Goal: Feedback & Contribution: Contribute content

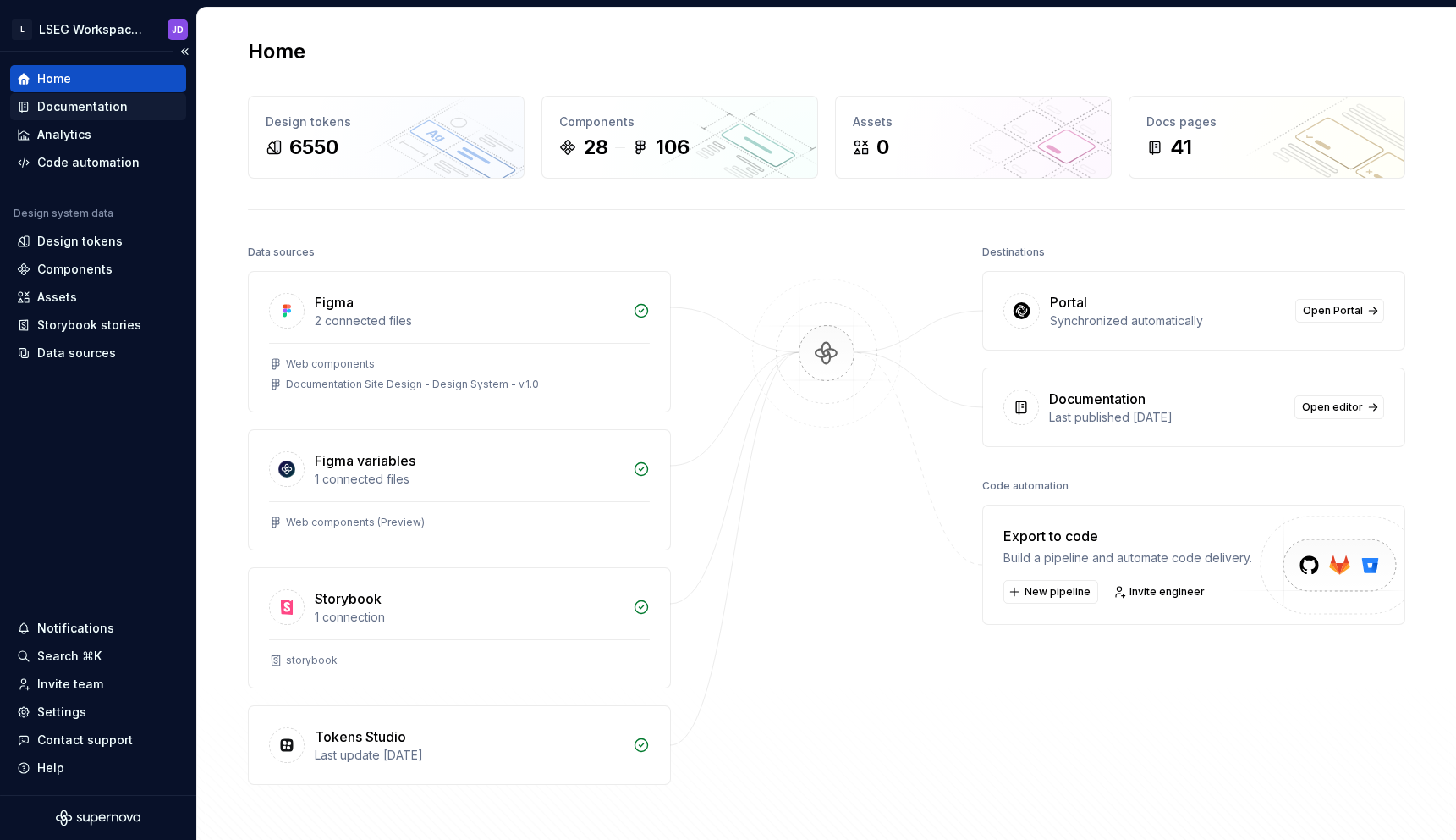
click at [83, 101] on div "Documentation" at bounding box center [83, 106] width 91 height 17
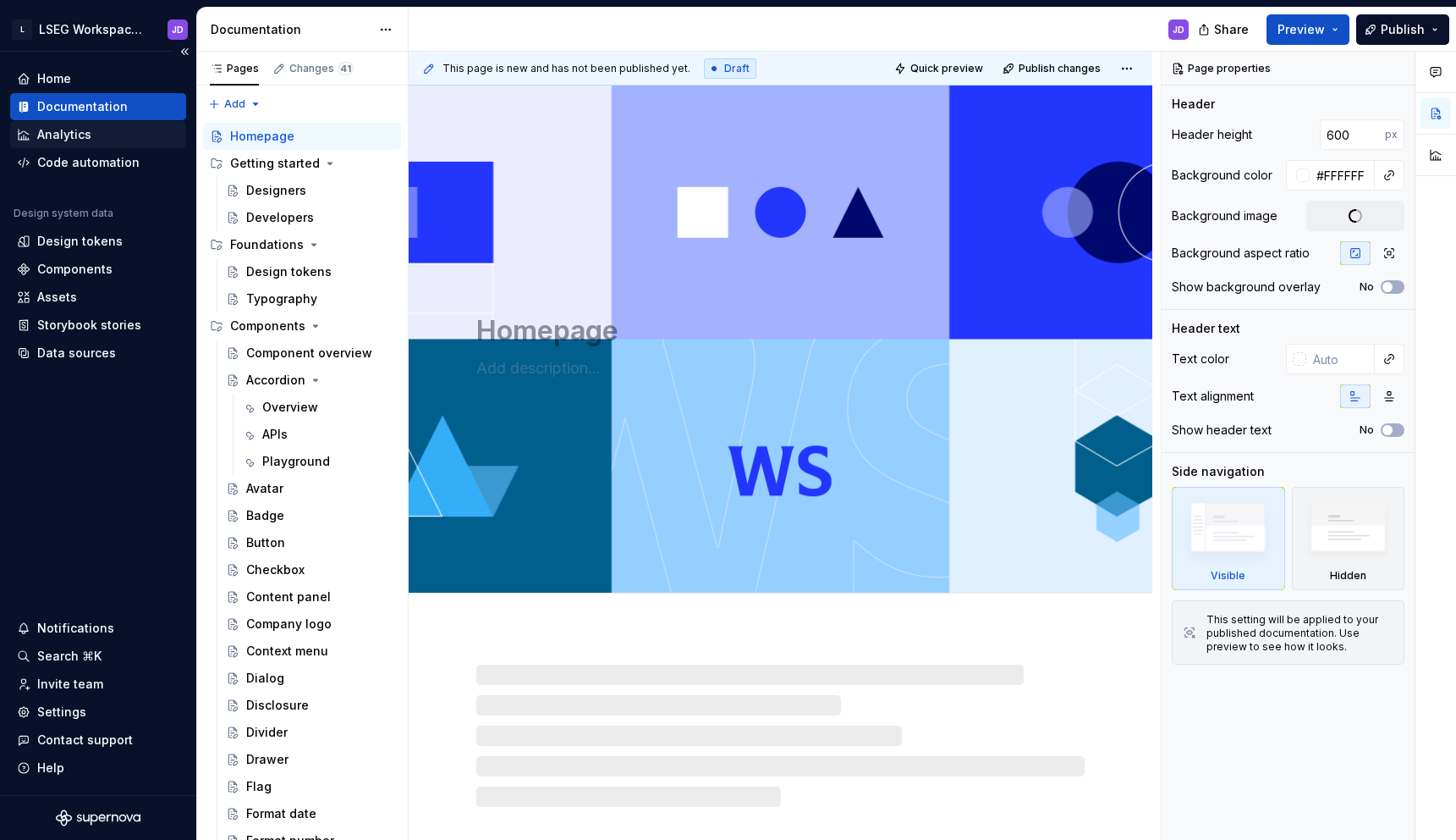
click at [81, 130] on div "Analytics" at bounding box center [65, 134] width 54 height 17
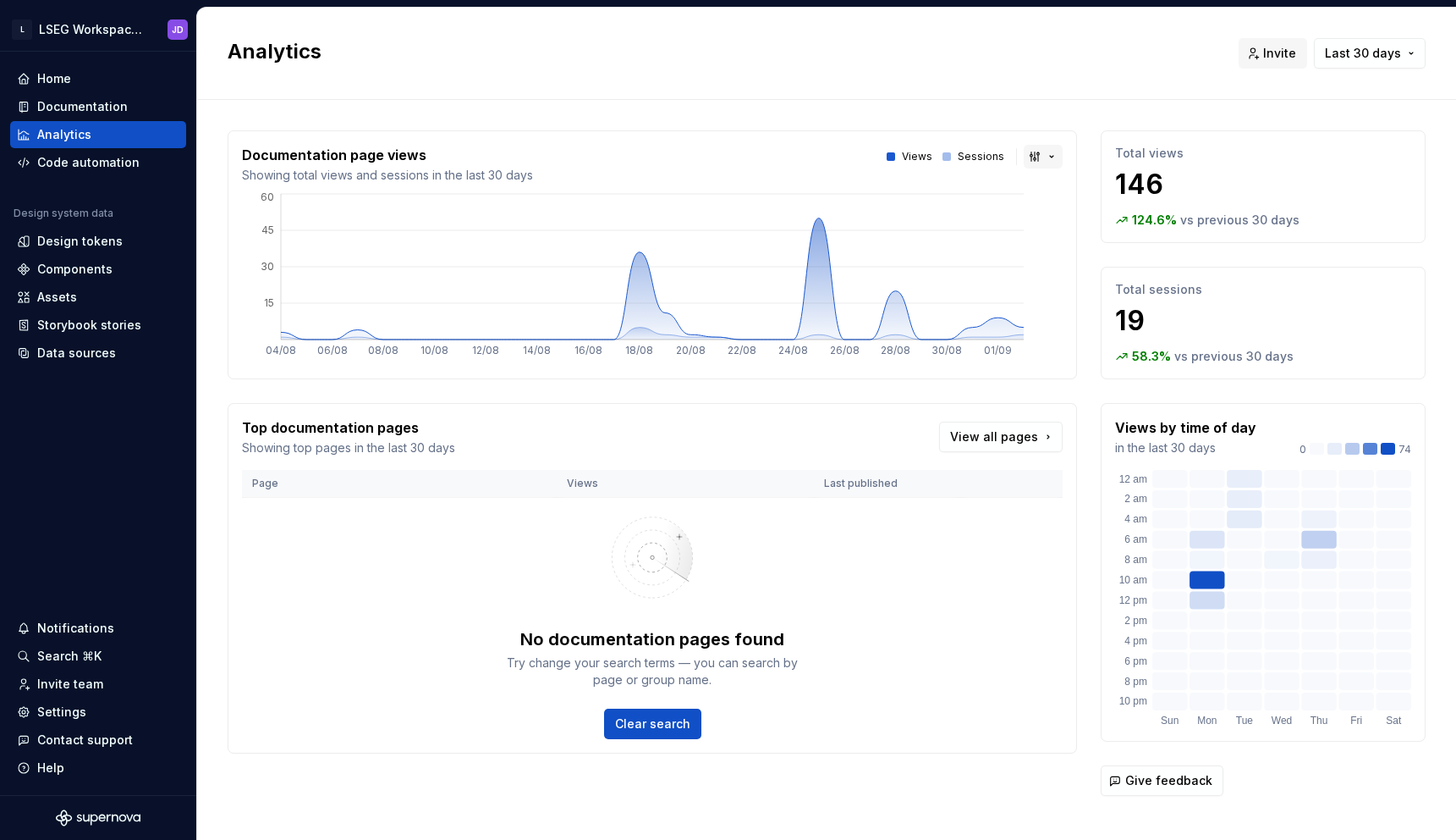
click at [1043, 154] on button "button" at bounding box center [1043, 156] width 39 height 24
click at [1077, 209] on div "Bar chart" at bounding box center [1081, 216] width 53 height 17
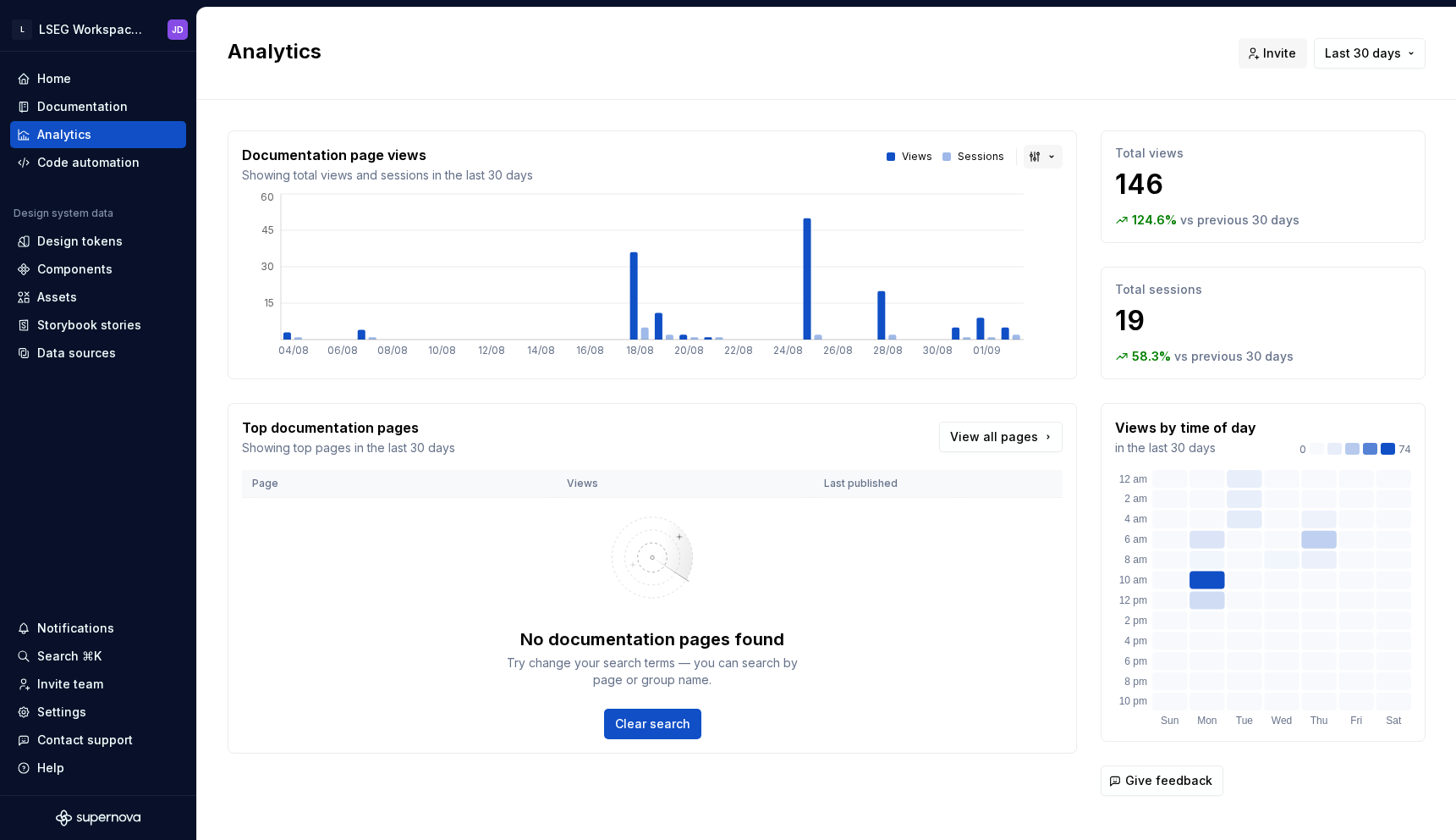
click at [1036, 152] on button "button" at bounding box center [1043, 156] width 39 height 24
click at [1065, 249] on div "Line chart" at bounding box center [1085, 243] width 59 height 17
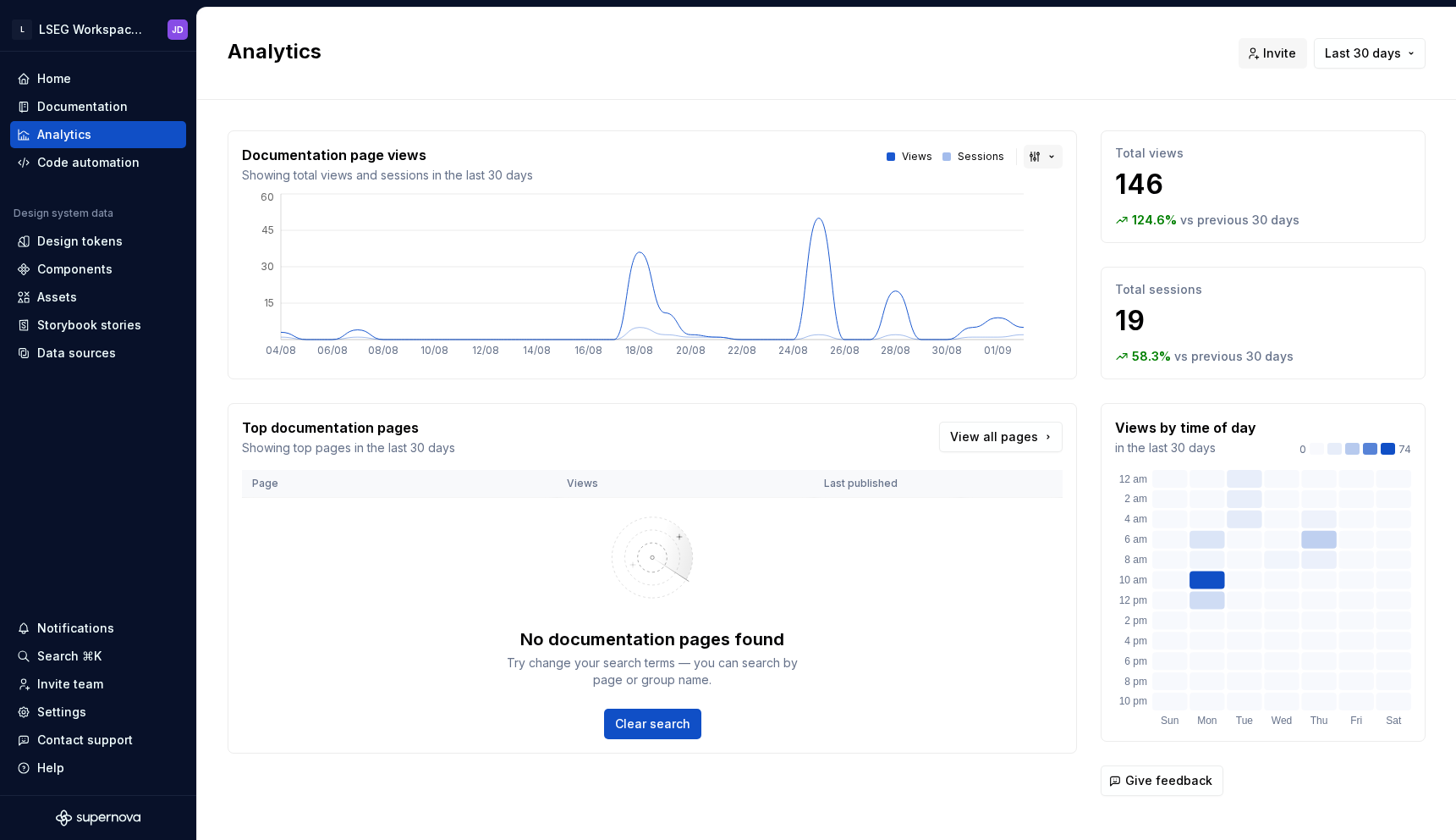
click at [1027, 159] on button "button" at bounding box center [1043, 156] width 39 height 24
click at [1051, 193] on span "Area chart" at bounding box center [1099, 189] width 144 height 27
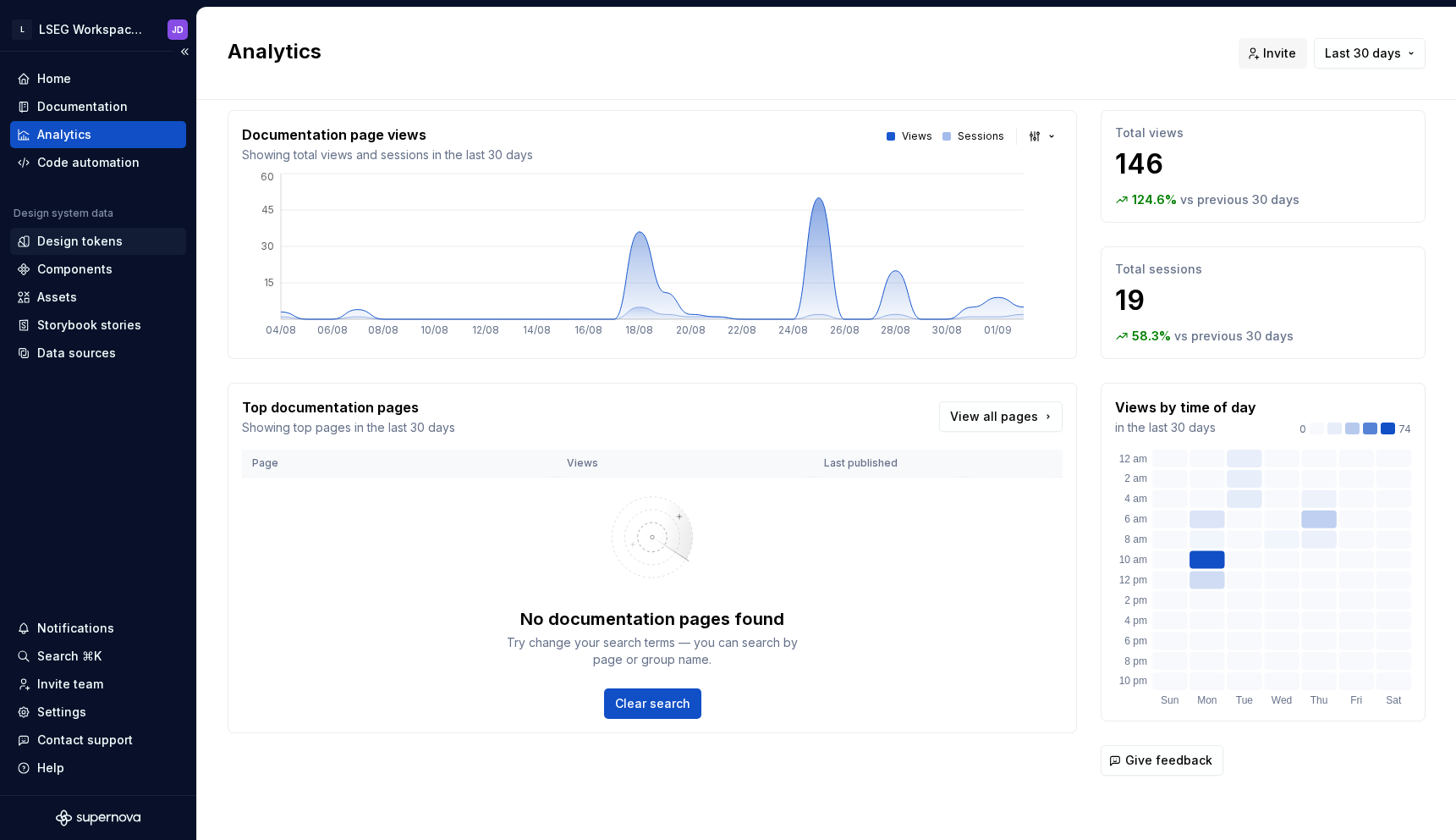
click at [64, 246] on div "Design tokens" at bounding box center [80, 241] width 85 height 17
click at [83, 267] on div "Components" at bounding box center [75, 269] width 75 height 17
click at [58, 297] on div "Assets" at bounding box center [58, 297] width 40 height 17
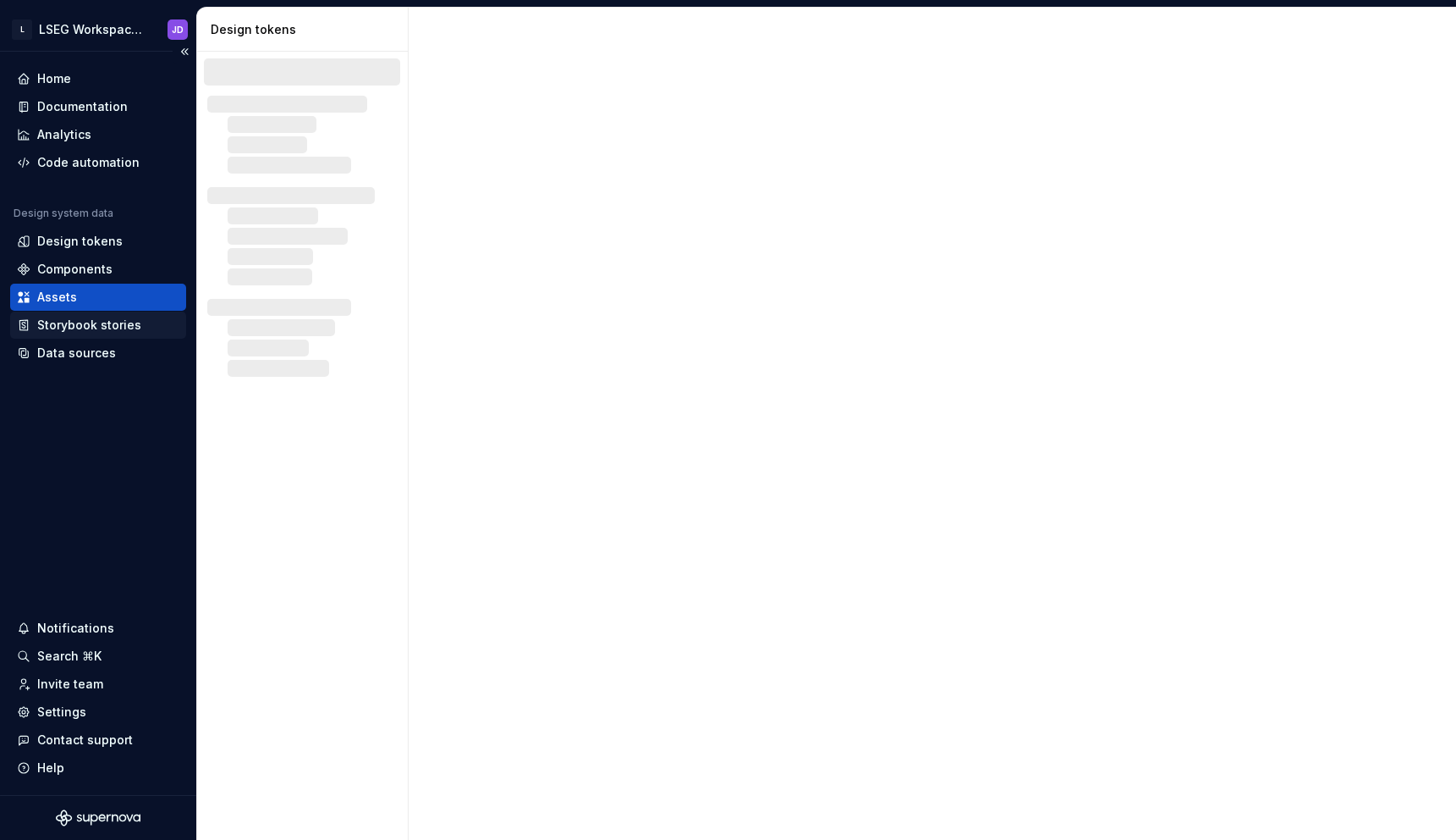
click at [89, 329] on div "Storybook stories" at bounding box center [89, 324] width 104 height 17
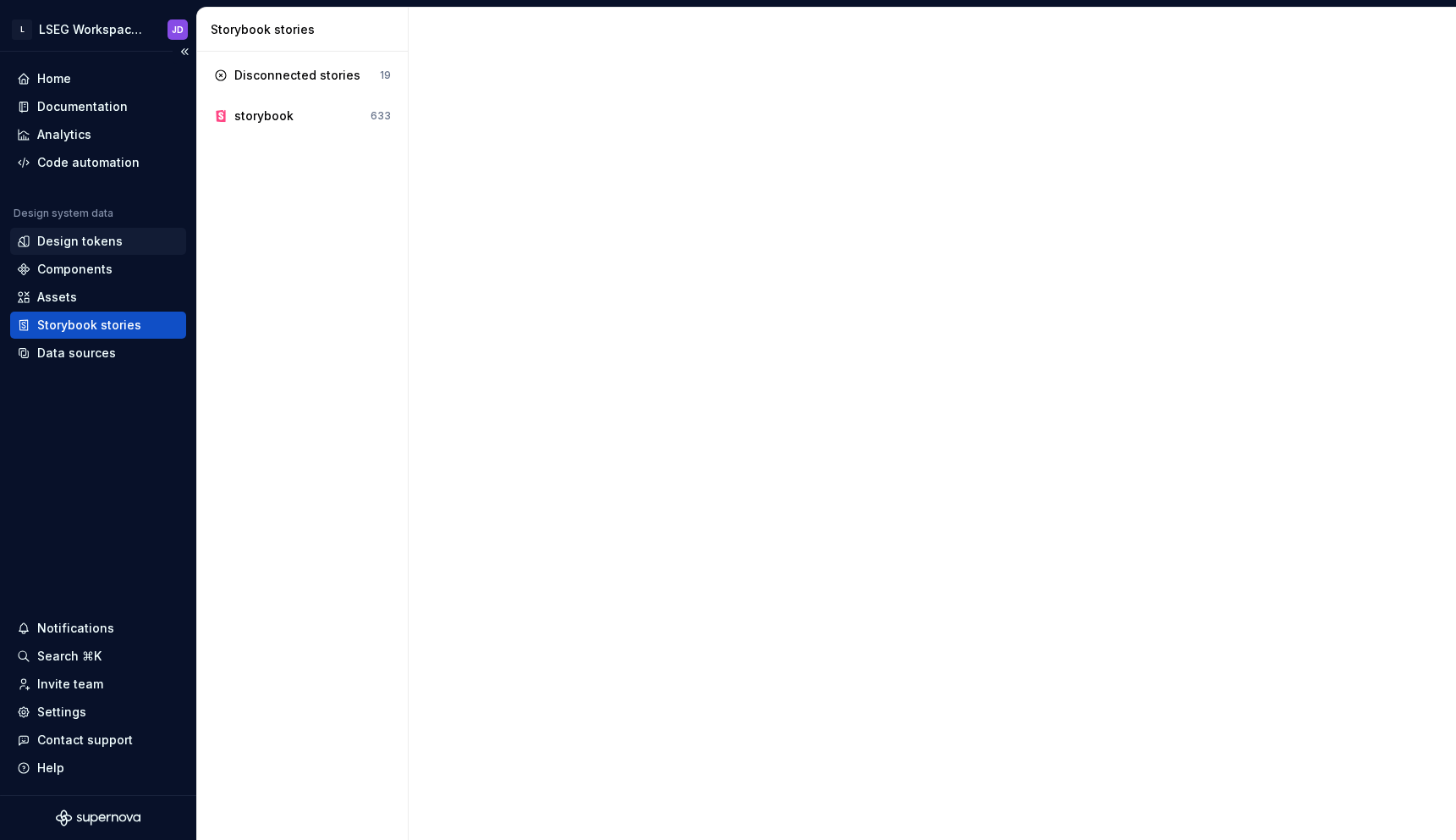
click at [72, 236] on div "Design tokens" at bounding box center [80, 241] width 85 height 17
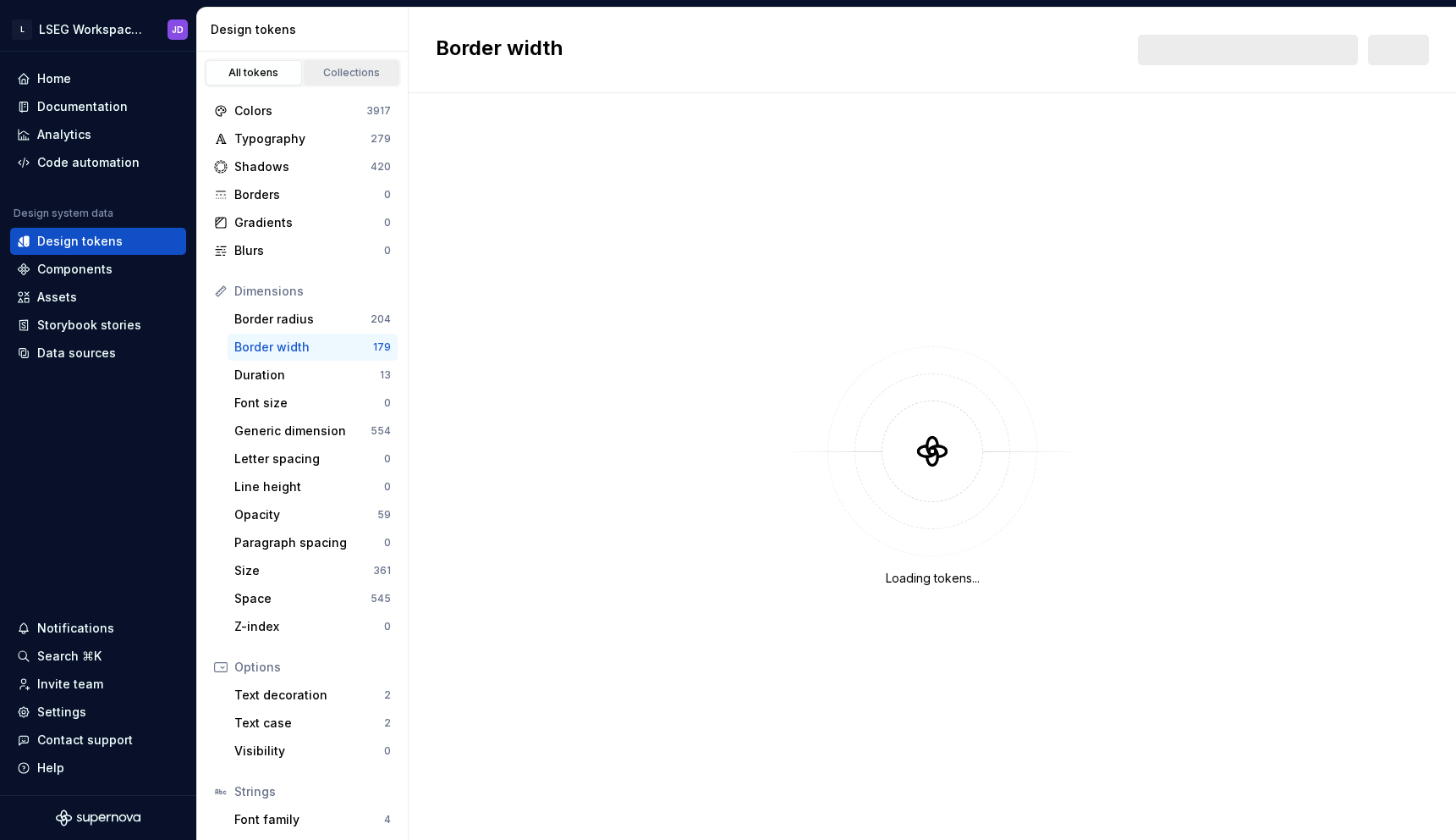
click at [340, 79] on div "Collections" at bounding box center [351, 73] width 85 height 14
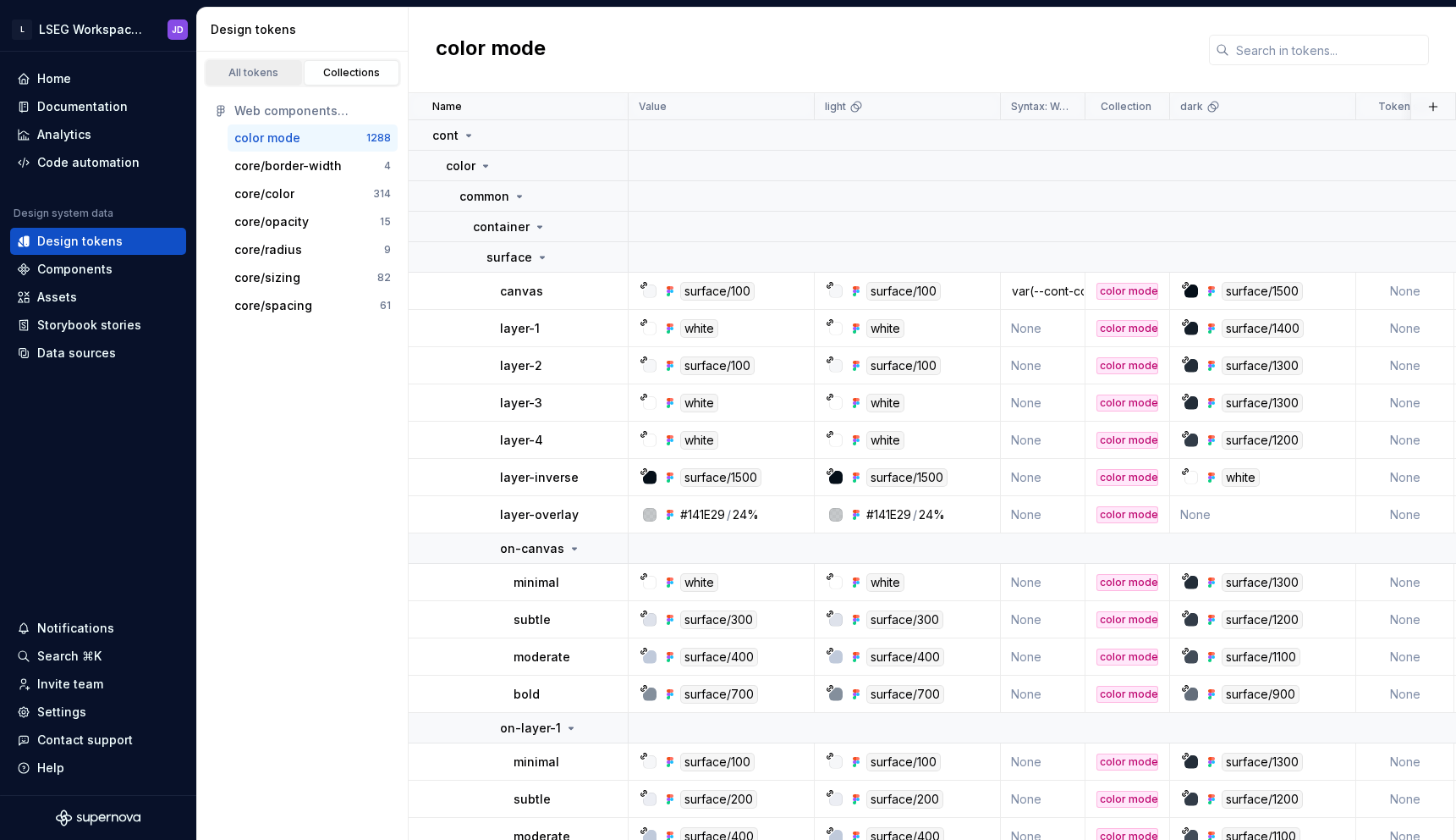
click at [266, 79] on div "All tokens" at bounding box center [254, 73] width 85 height 14
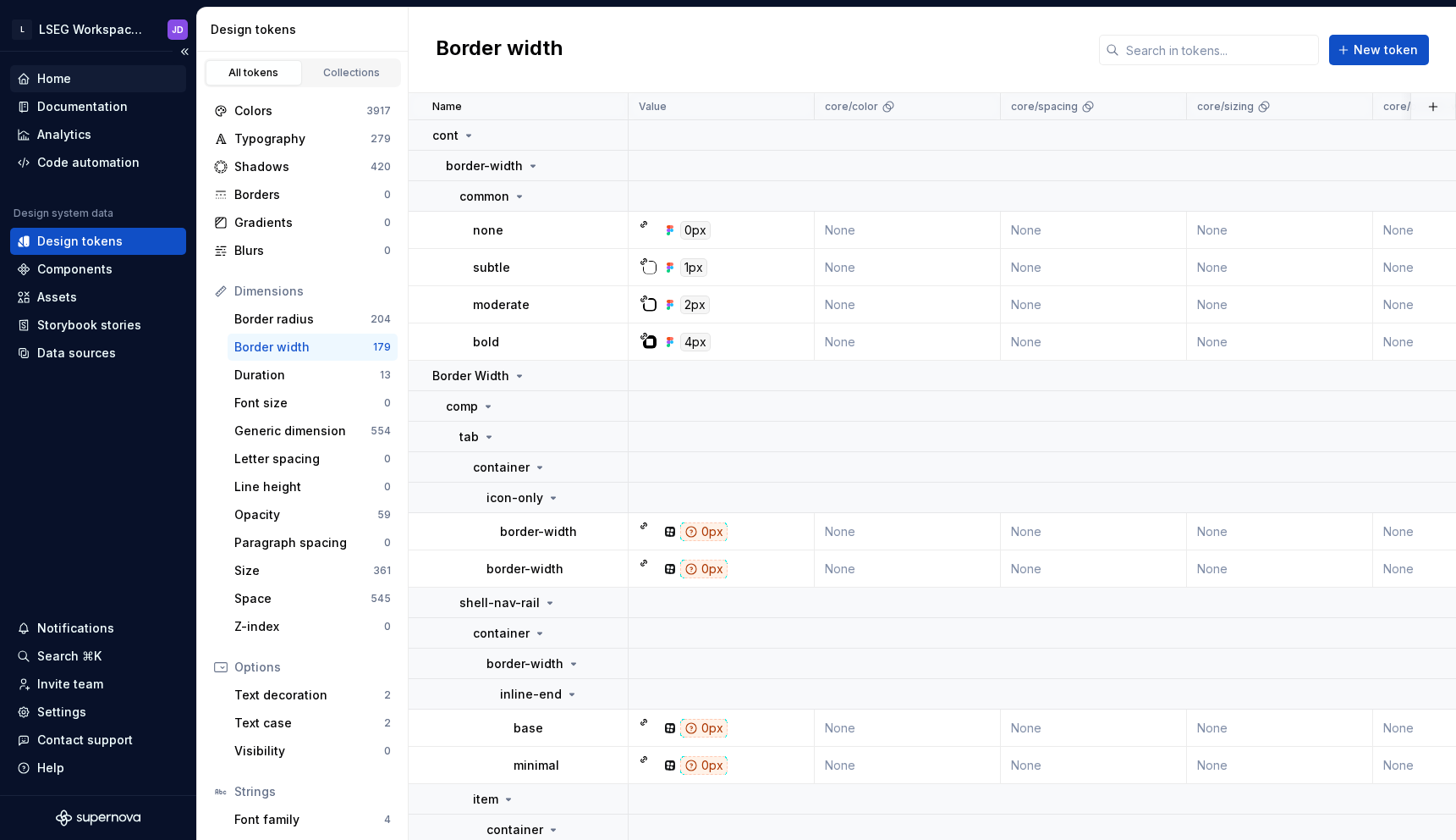
click at [65, 84] on div "Home" at bounding box center [54, 79] width 34 height 17
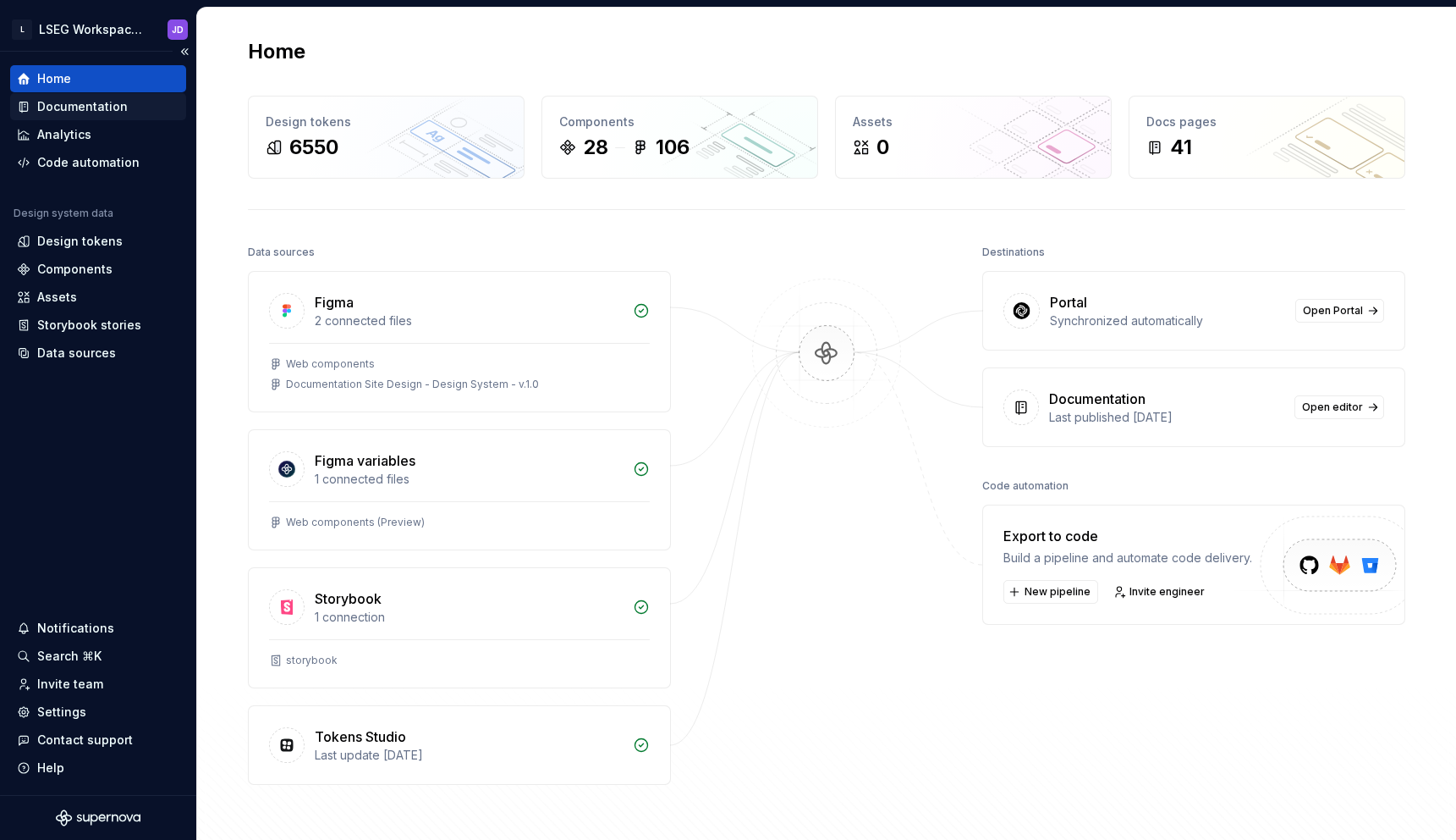
click at [94, 110] on div "Documentation" at bounding box center [83, 106] width 91 height 17
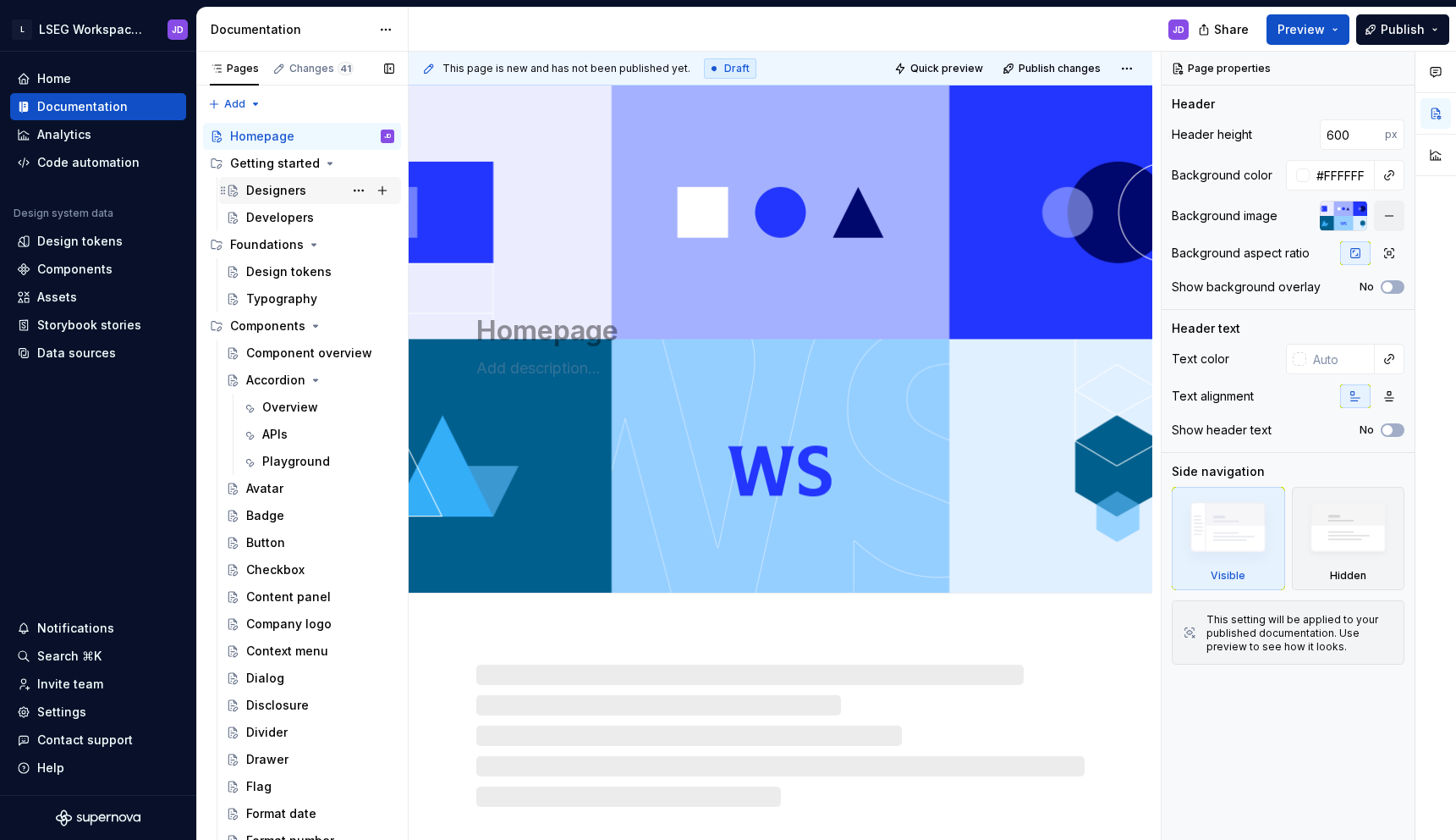
click at [271, 188] on div "Designers" at bounding box center [276, 190] width 60 height 17
click at [286, 194] on div "Designers" at bounding box center [276, 190] width 60 height 17
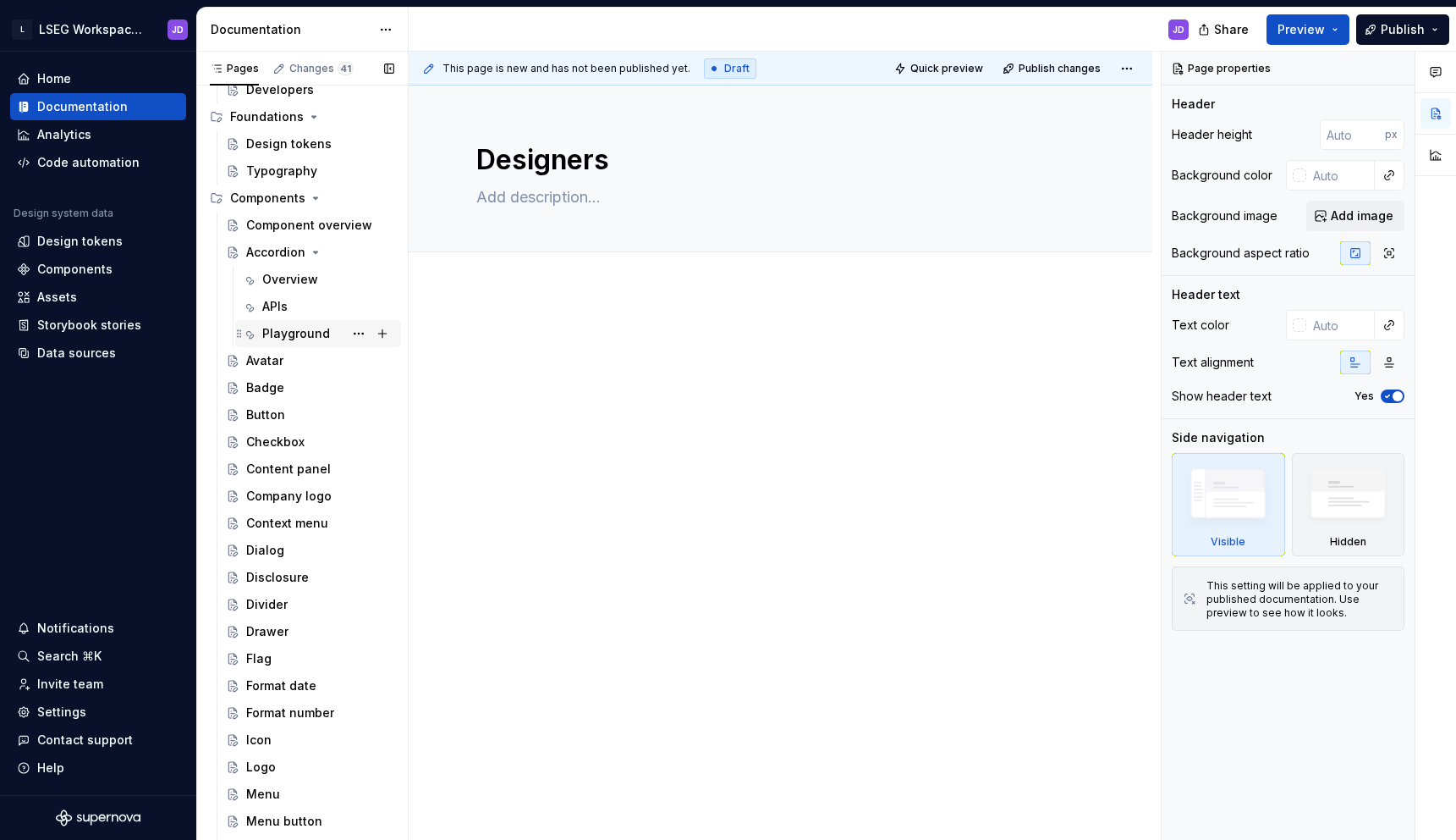
scroll to position [133, 0]
click at [245, 412] on div "Button" at bounding box center [310, 409] width 168 height 24
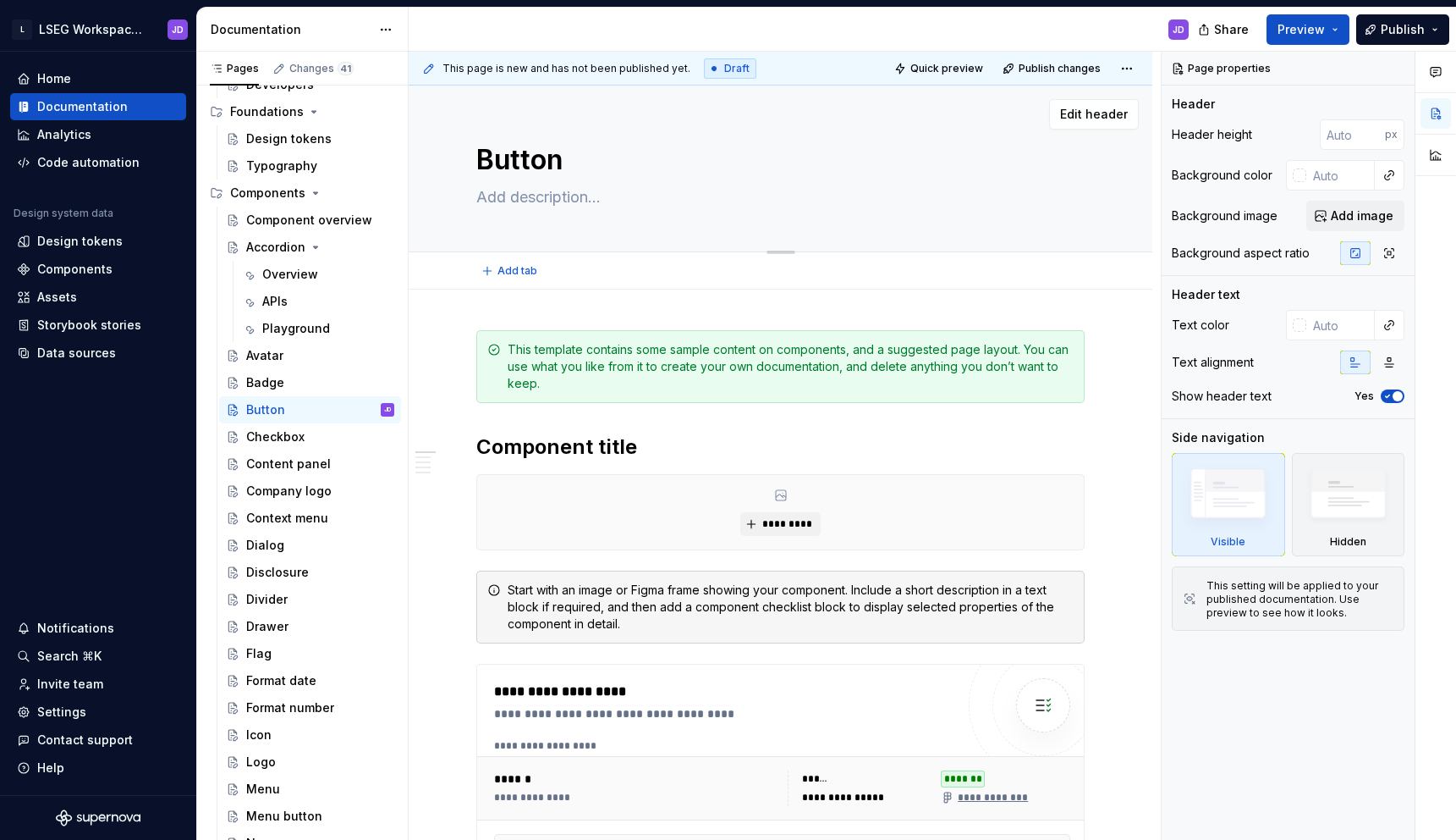
click at [530, 190] on textarea at bounding box center [777, 197] width 609 height 27
paste textarea "The button component enables users to trigger actions or events, such as submit…"
type textarea "*"
type textarea "The button component enables users to trigger actions or events, such as submit…"
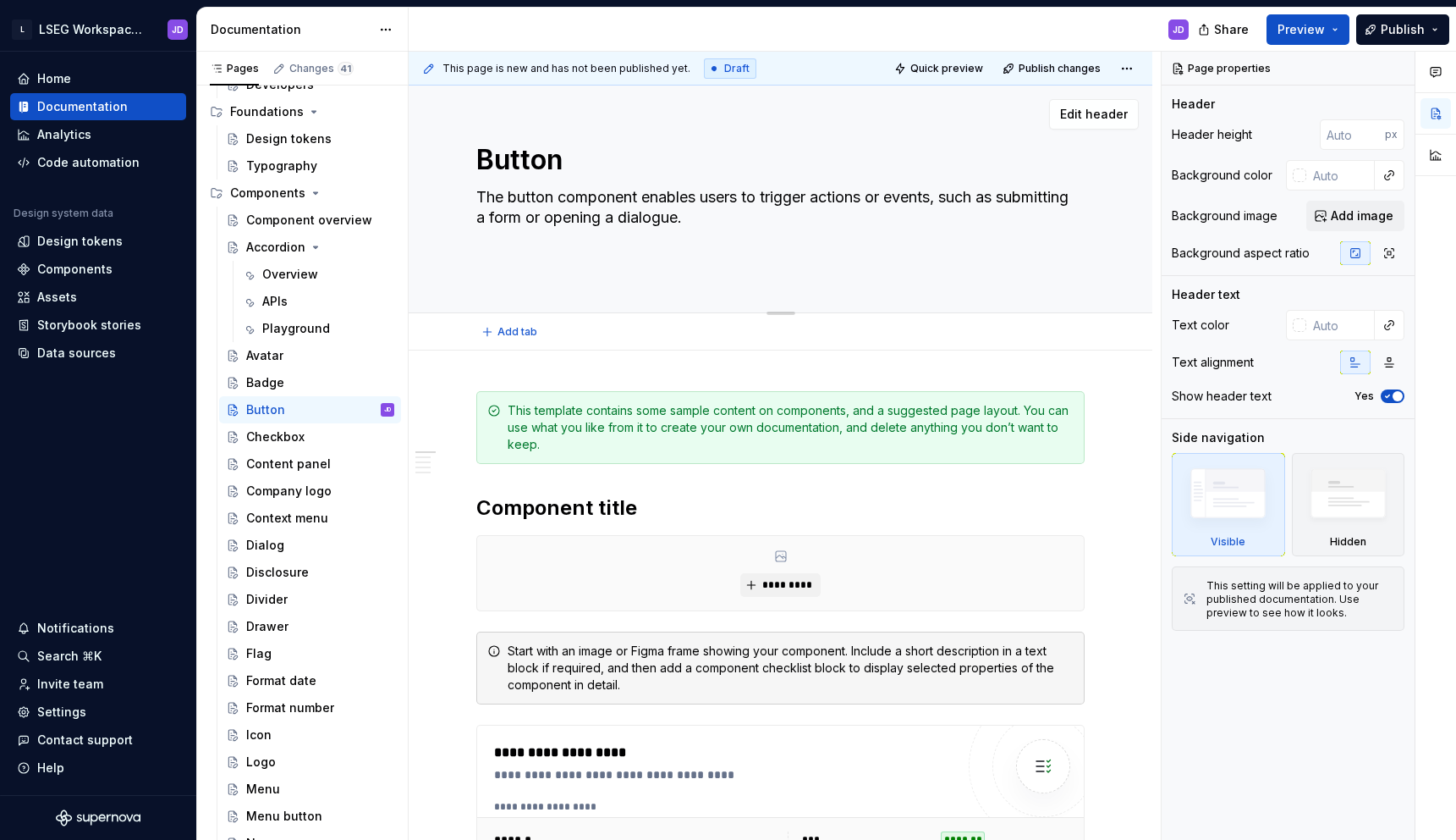
type textarea "*"
type textarea "The button component enables users to trigger actions or events, such as submit…"
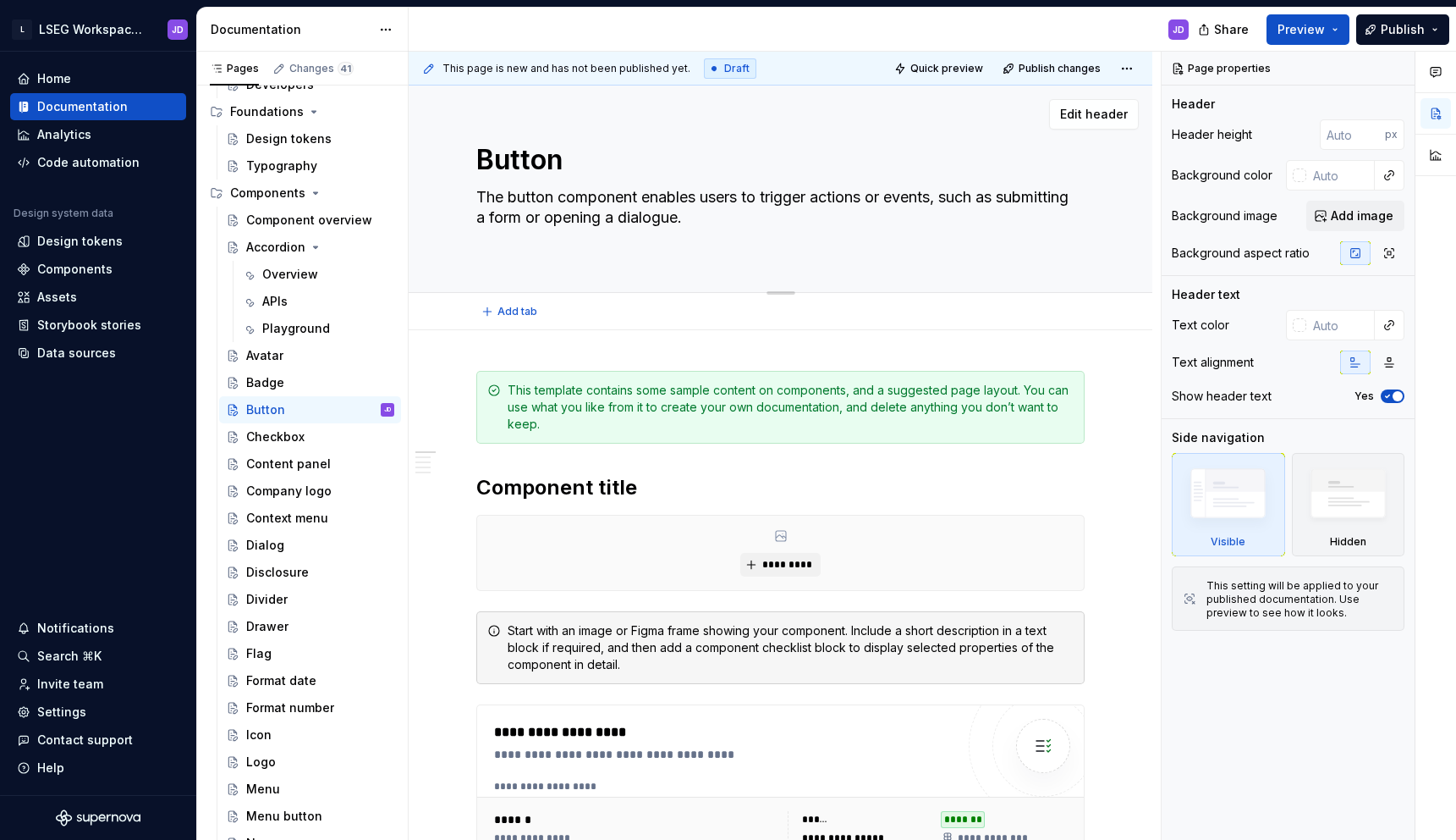
type textarea "*"
type textarea "The button component enables users to trigger actions or events, such as submit…"
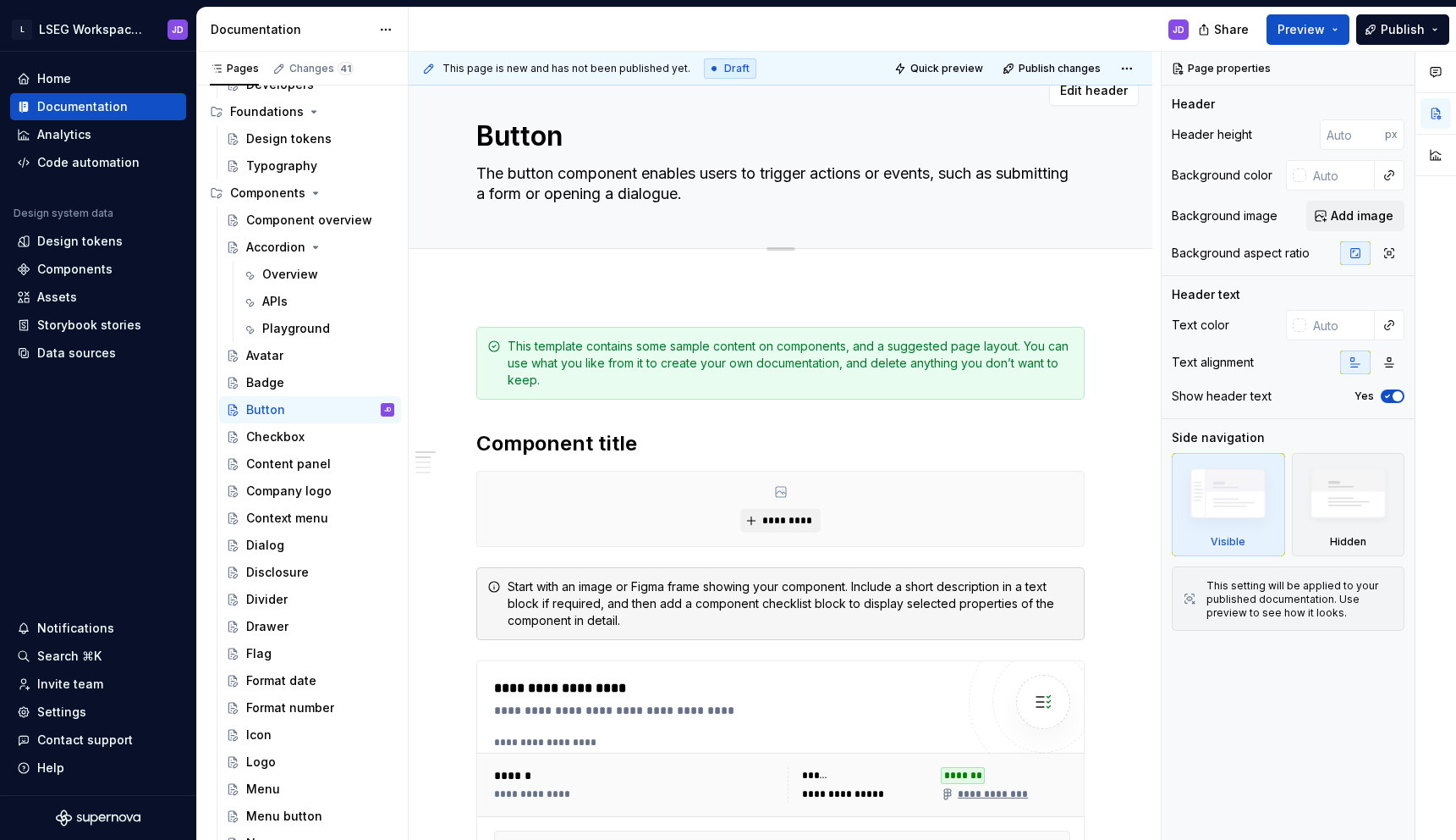
scroll to position [17, 0]
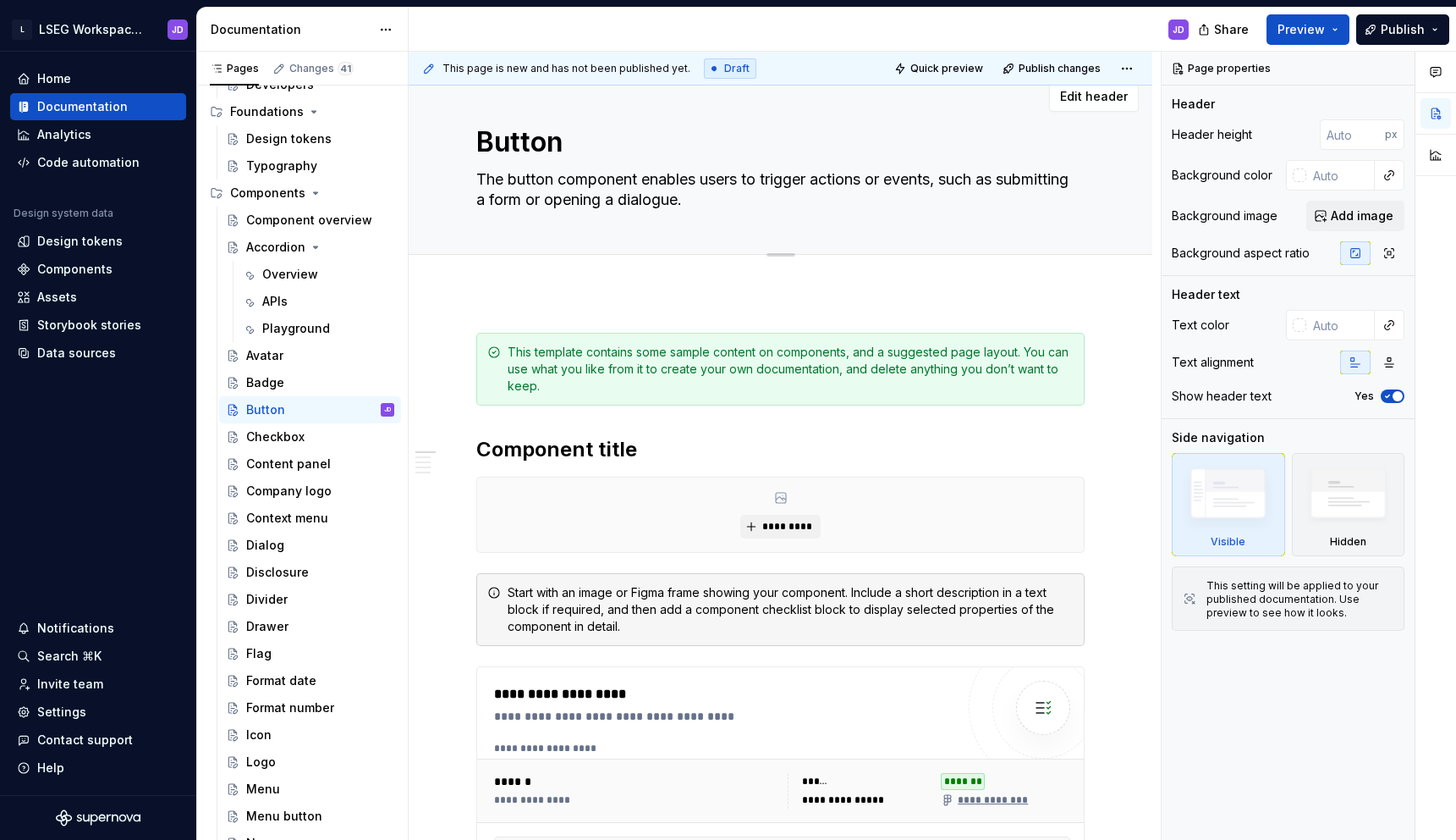
type textarea "*"
type textarea "The button component enables users to trigger actions or events, such as submit…"
click at [1099, 97] on span "Edit header" at bounding box center [1094, 96] width 68 height 17
click at [1085, 102] on span "Edit header" at bounding box center [1094, 96] width 68 height 17
click at [268, 434] on div "Checkbox" at bounding box center [275, 436] width 58 height 17
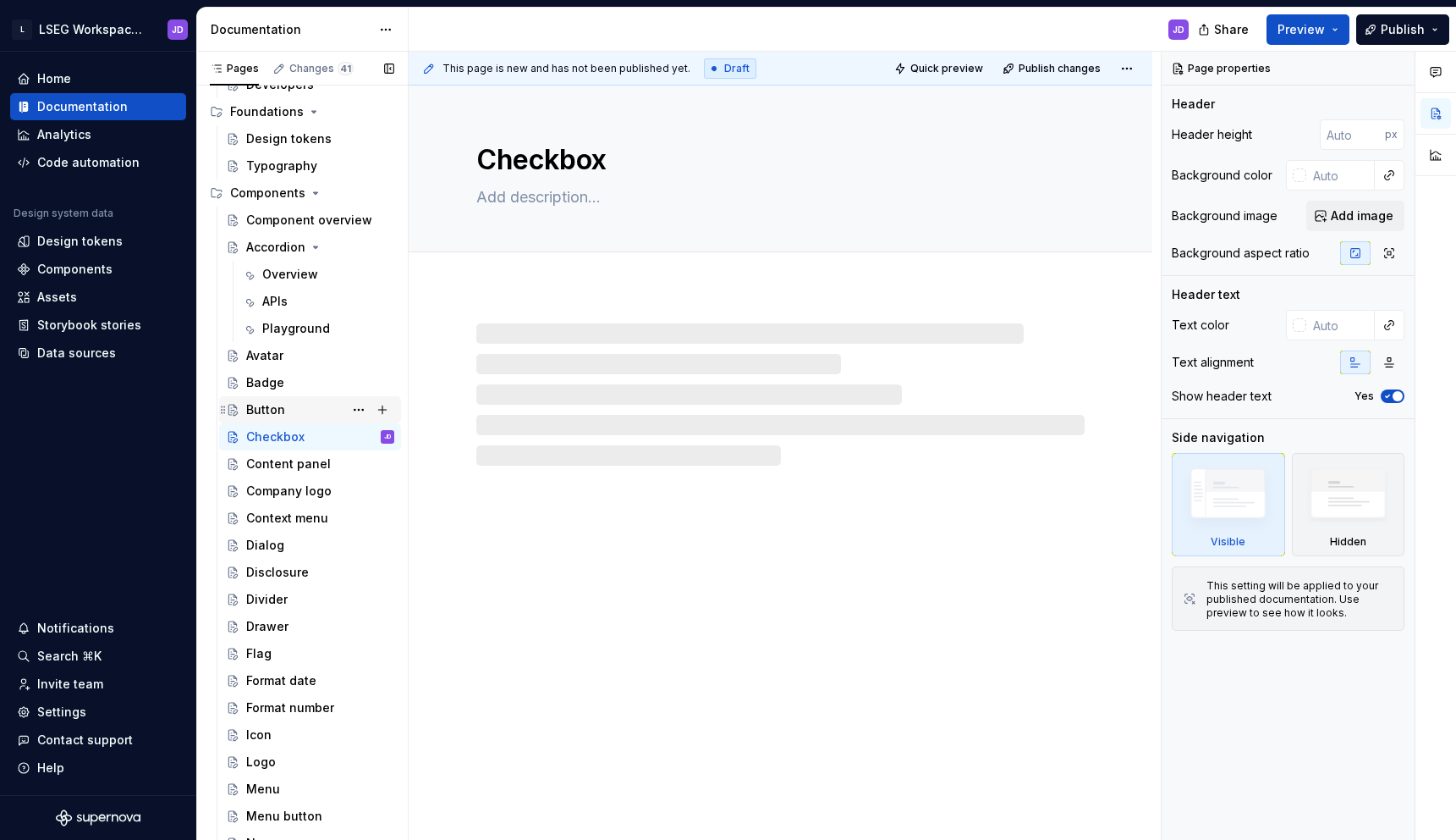
click at [279, 404] on div "Button" at bounding box center [265, 409] width 39 height 17
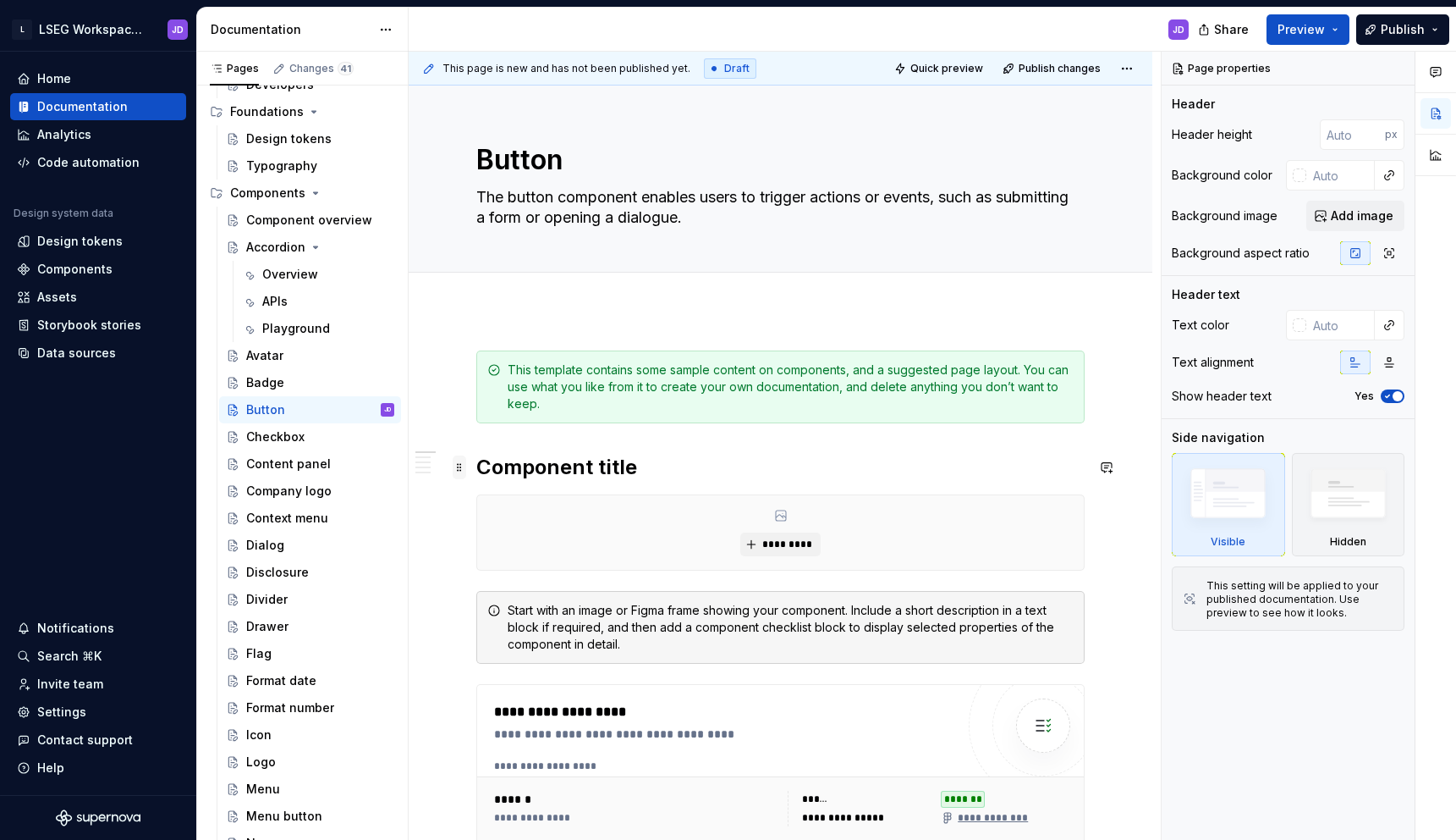
click at [459, 471] on span at bounding box center [459, 467] width 14 height 24
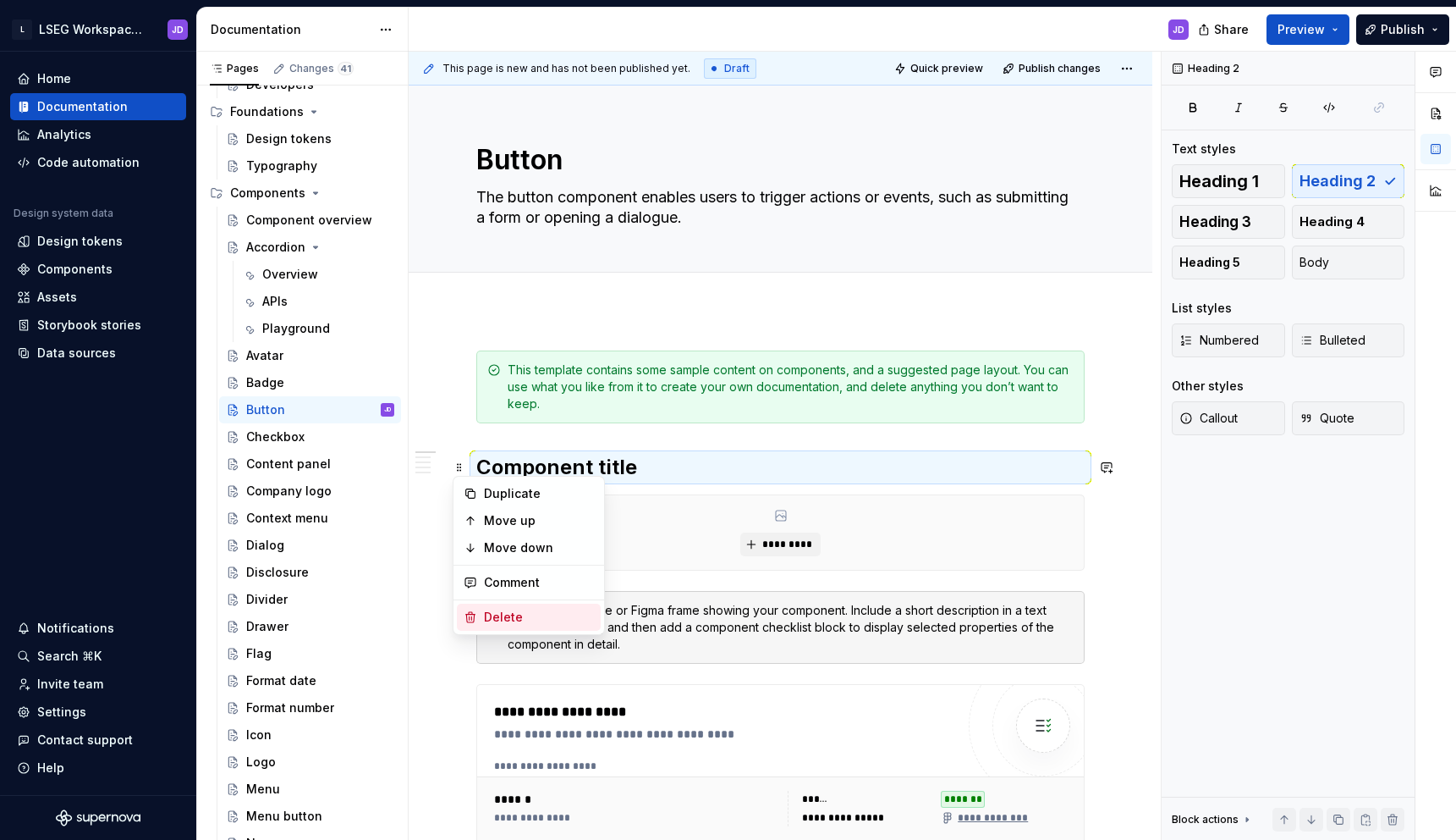
click at [550, 621] on div "Delete" at bounding box center [539, 617] width 110 height 17
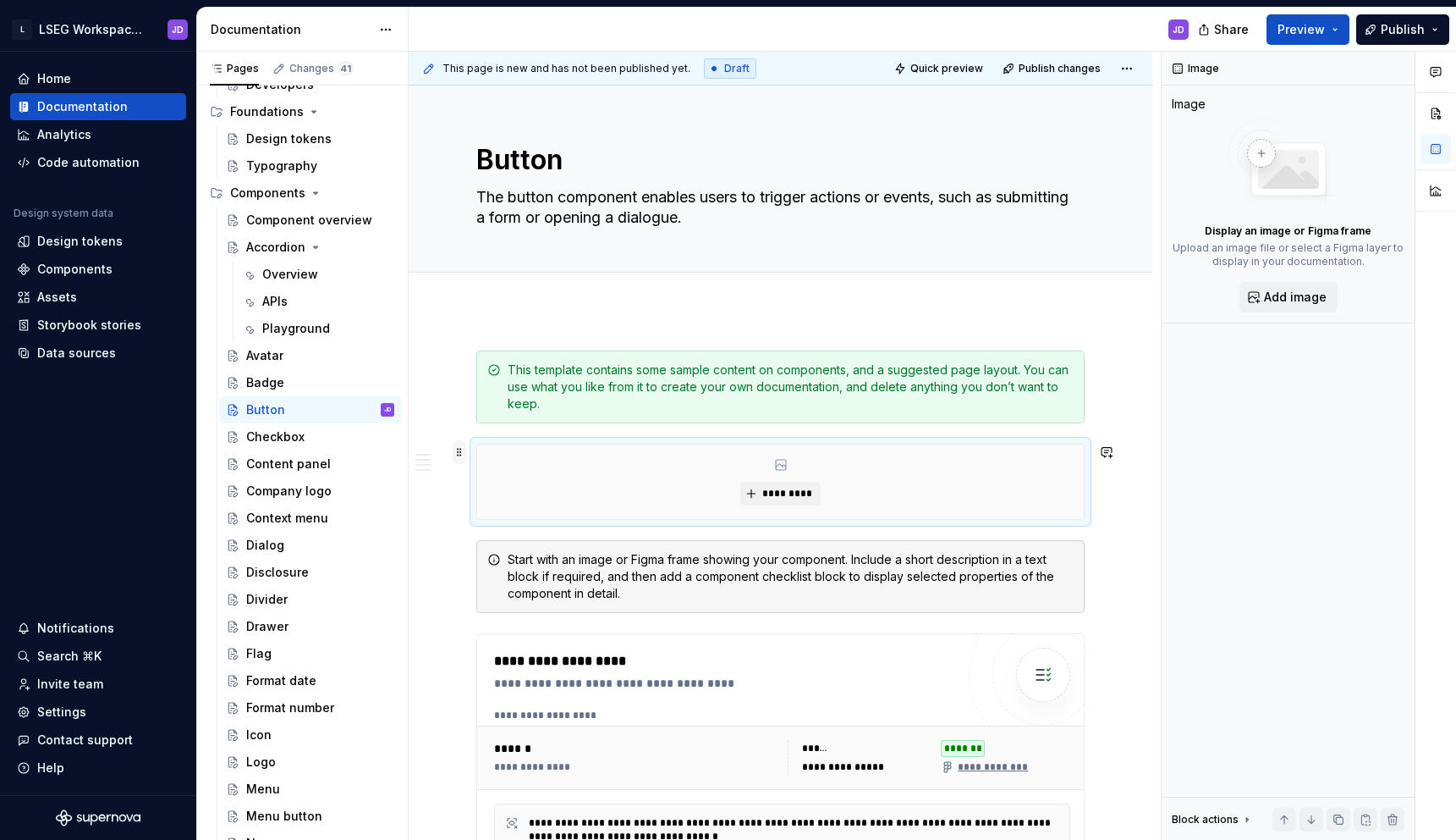
click at [456, 448] on span at bounding box center [459, 452] width 14 height 24
click at [535, 595] on div "Delete" at bounding box center [539, 601] width 110 height 17
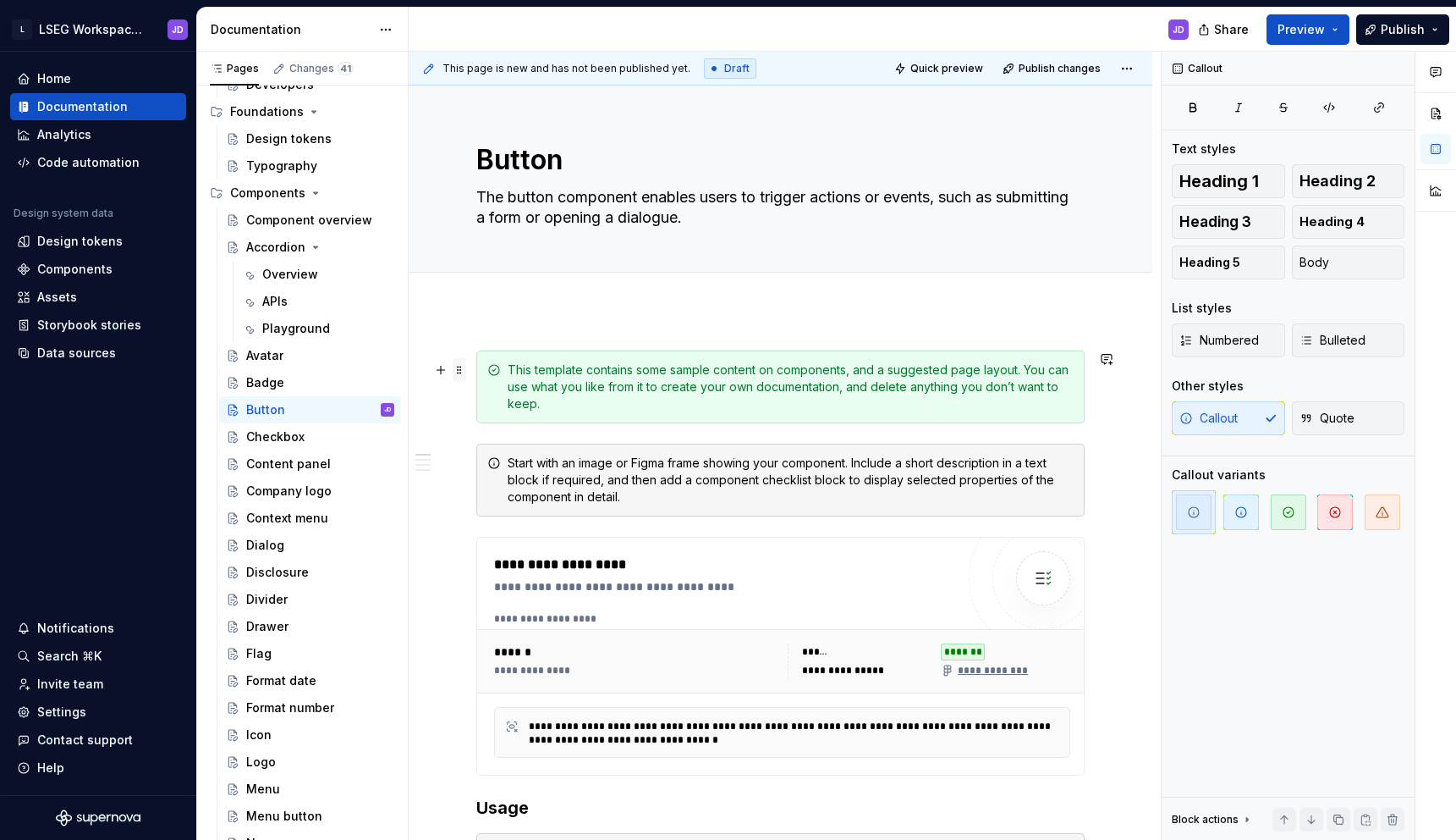
click at [459, 371] on span at bounding box center [459, 369] width 14 height 24
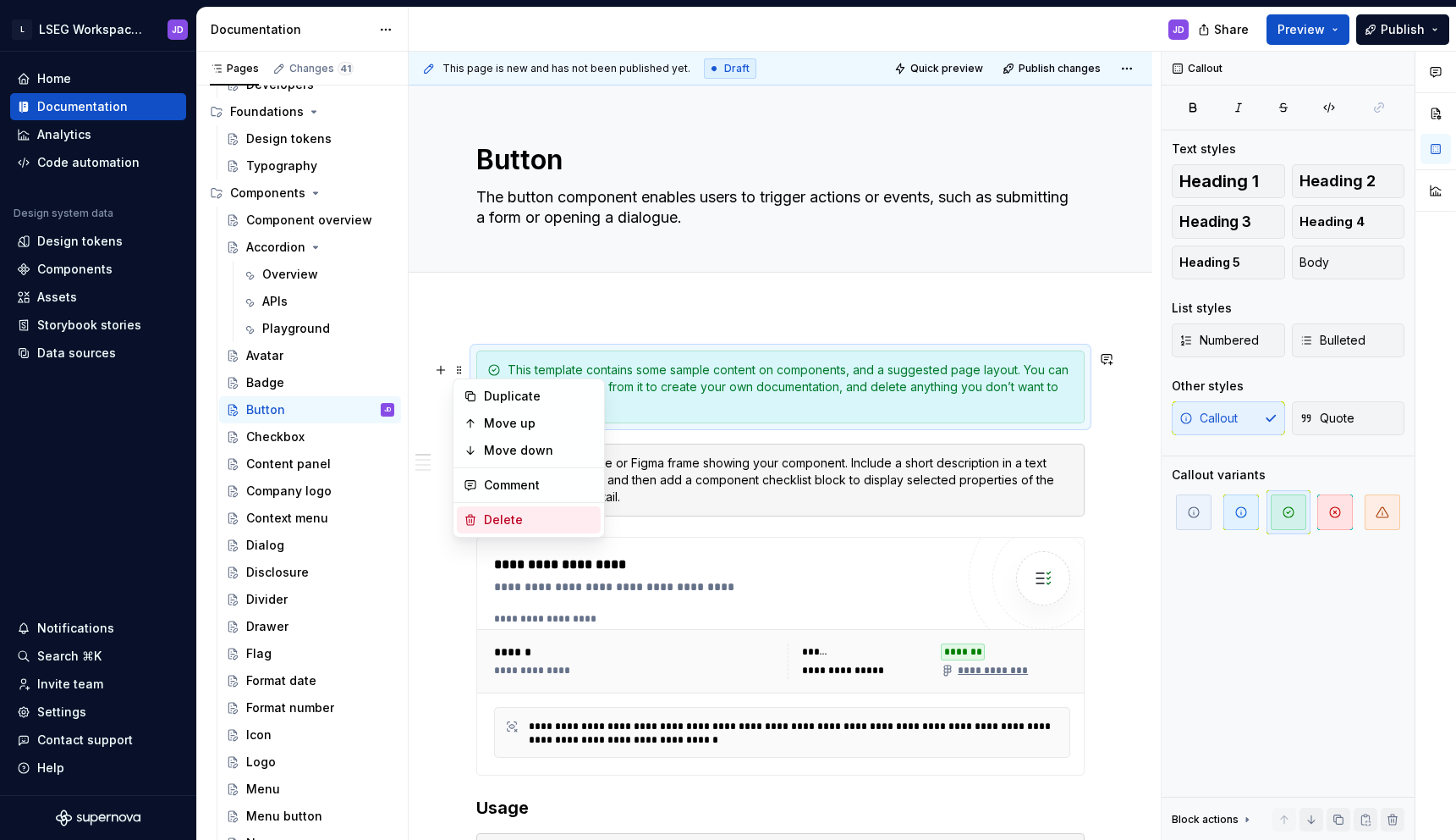
click at [538, 514] on div "Delete" at bounding box center [539, 519] width 110 height 17
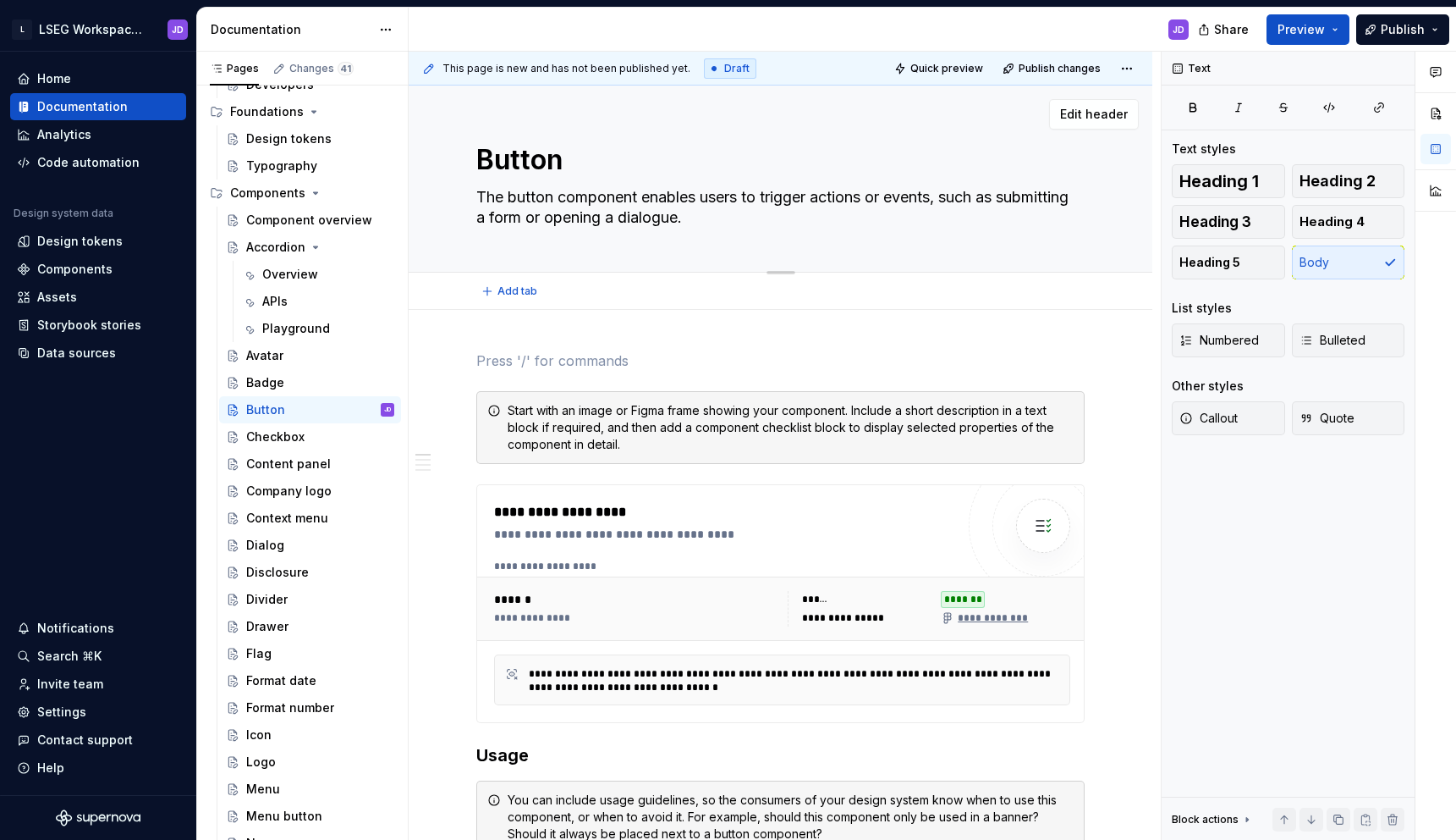
click at [775, 218] on textarea "The button component enables users to trigger actions or events, such as submit…" at bounding box center [777, 208] width 609 height 47
type textarea "*"
type textarea "The button component enables users to trigger actions or events, such as submit…"
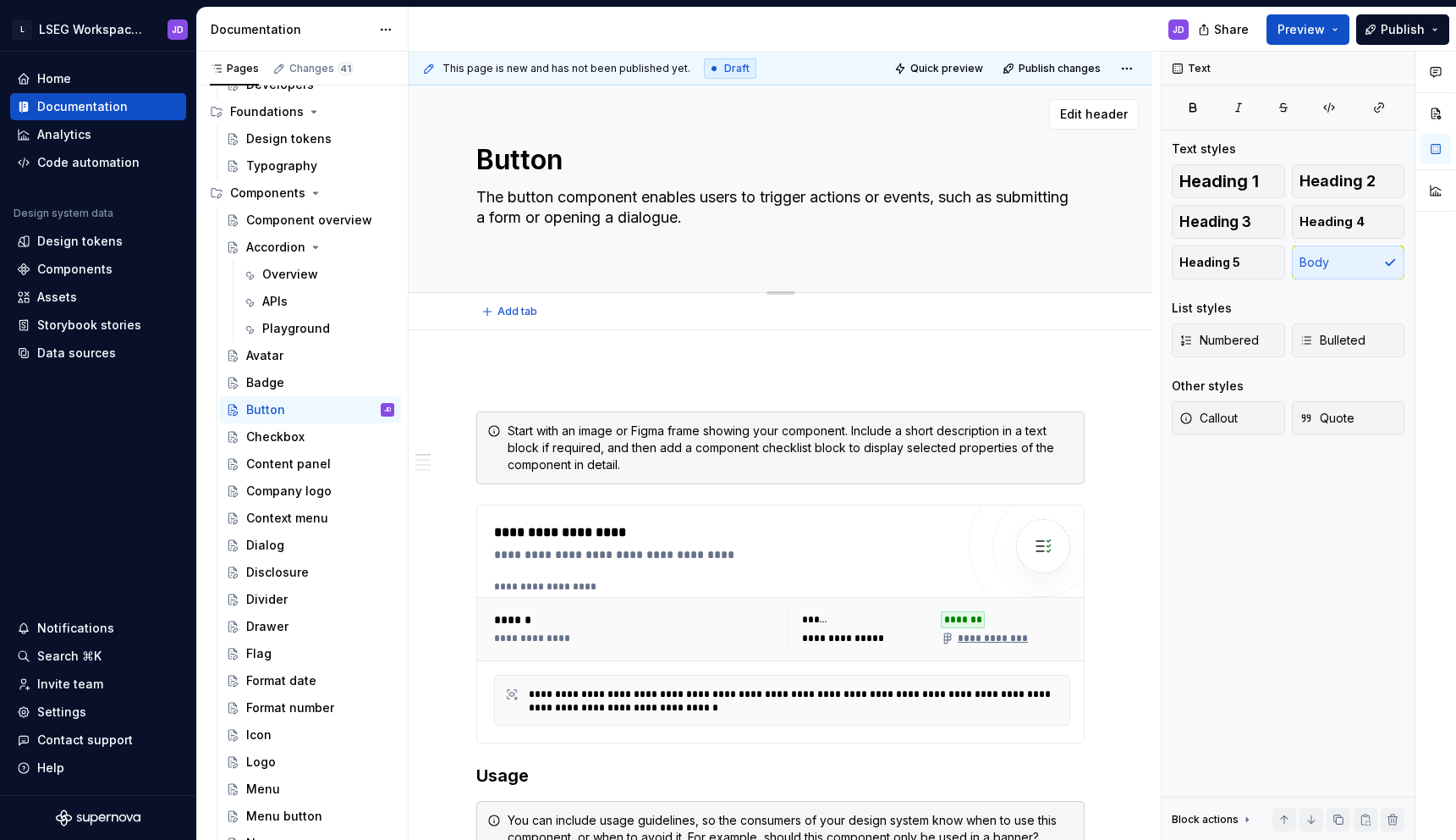
type textarea "*"
type textarea "The button component enables users to trigger actions or events, such as submit…"
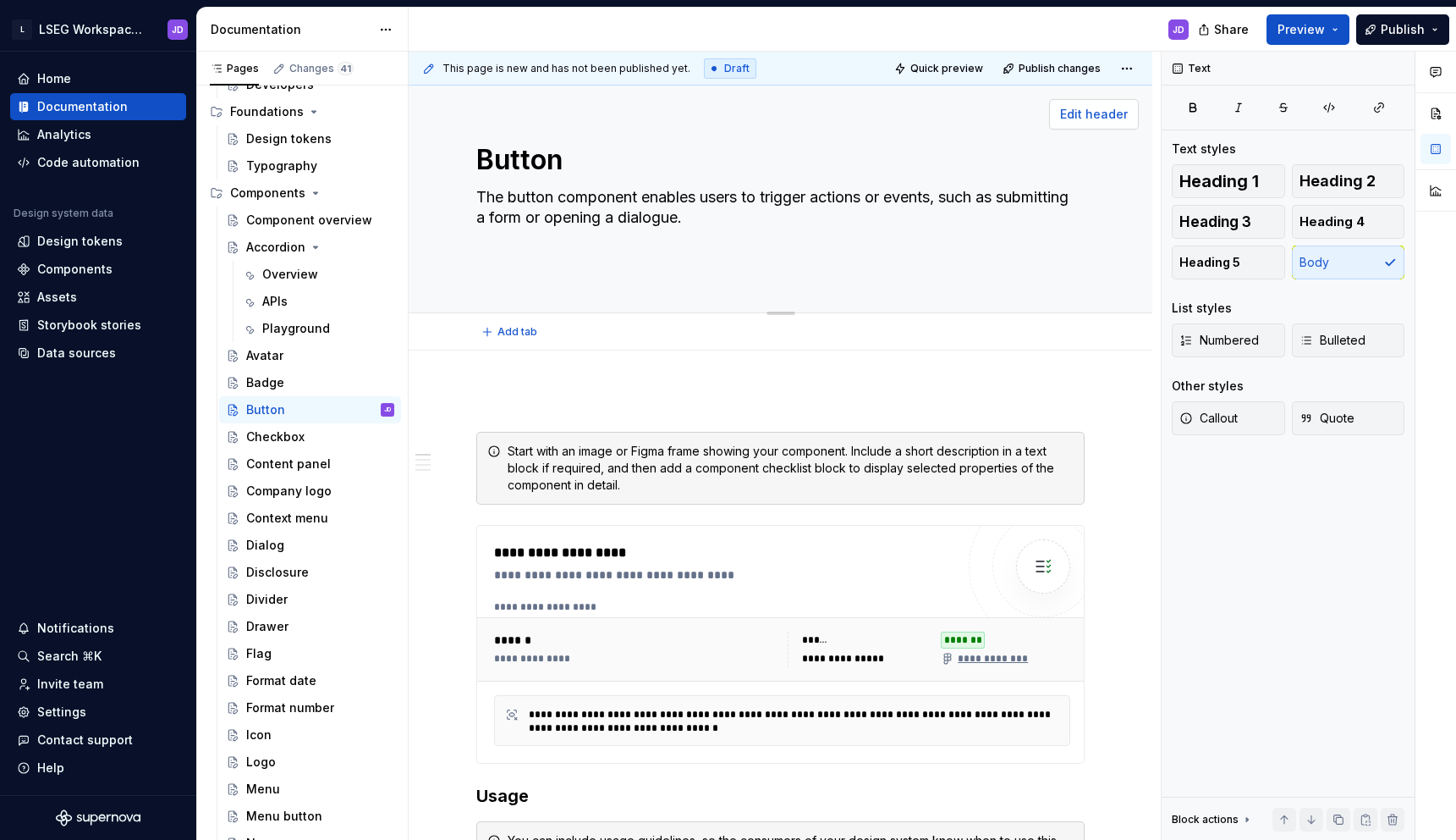
type textarea "*"
type textarea "The button component enables users to trigger actions or events, such as submit…"
click at [1081, 120] on span "Edit header" at bounding box center [1094, 113] width 68 height 17
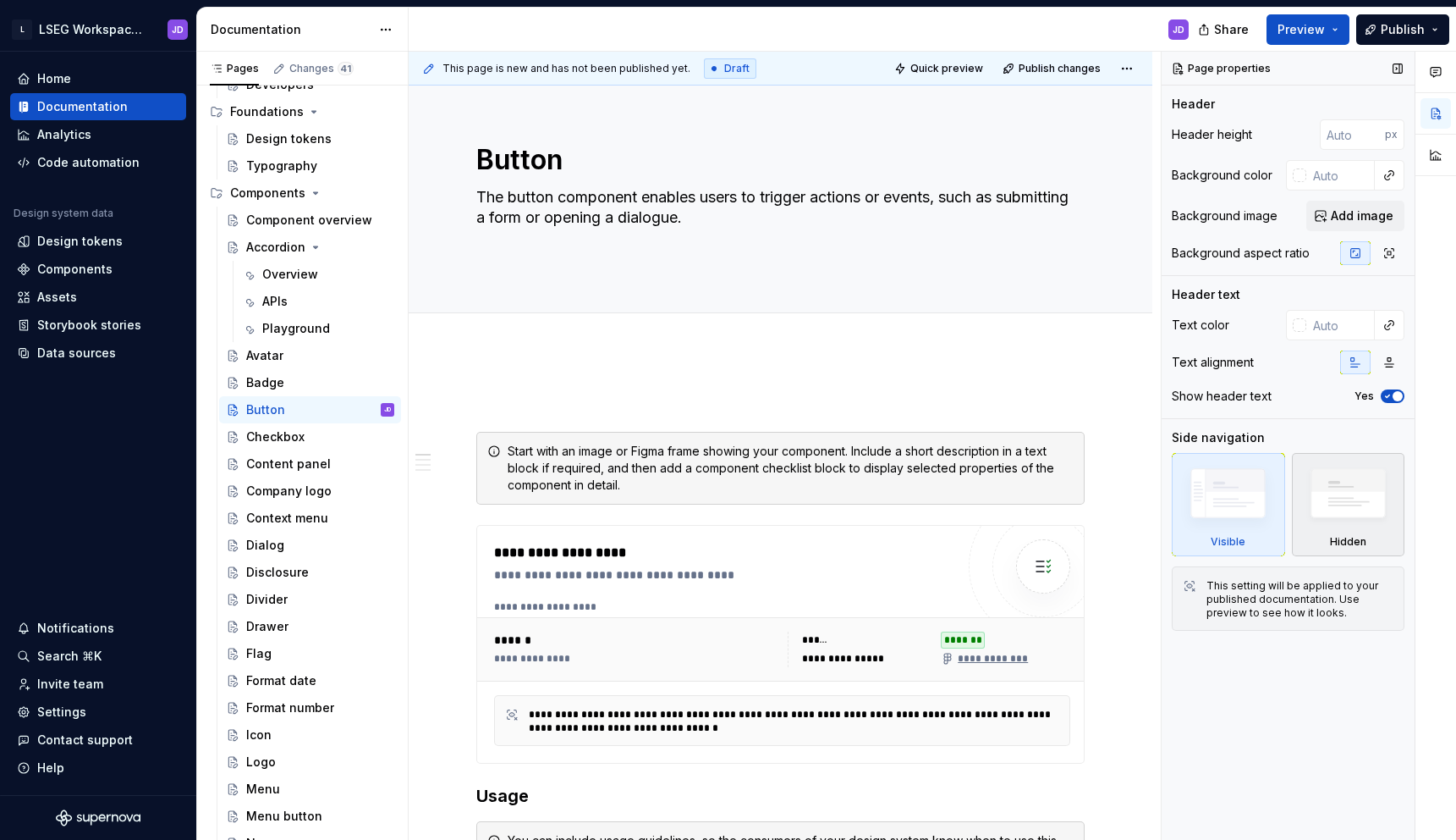
click at [1354, 518] on img at bounding box center [1348, 497] width 98 height 74
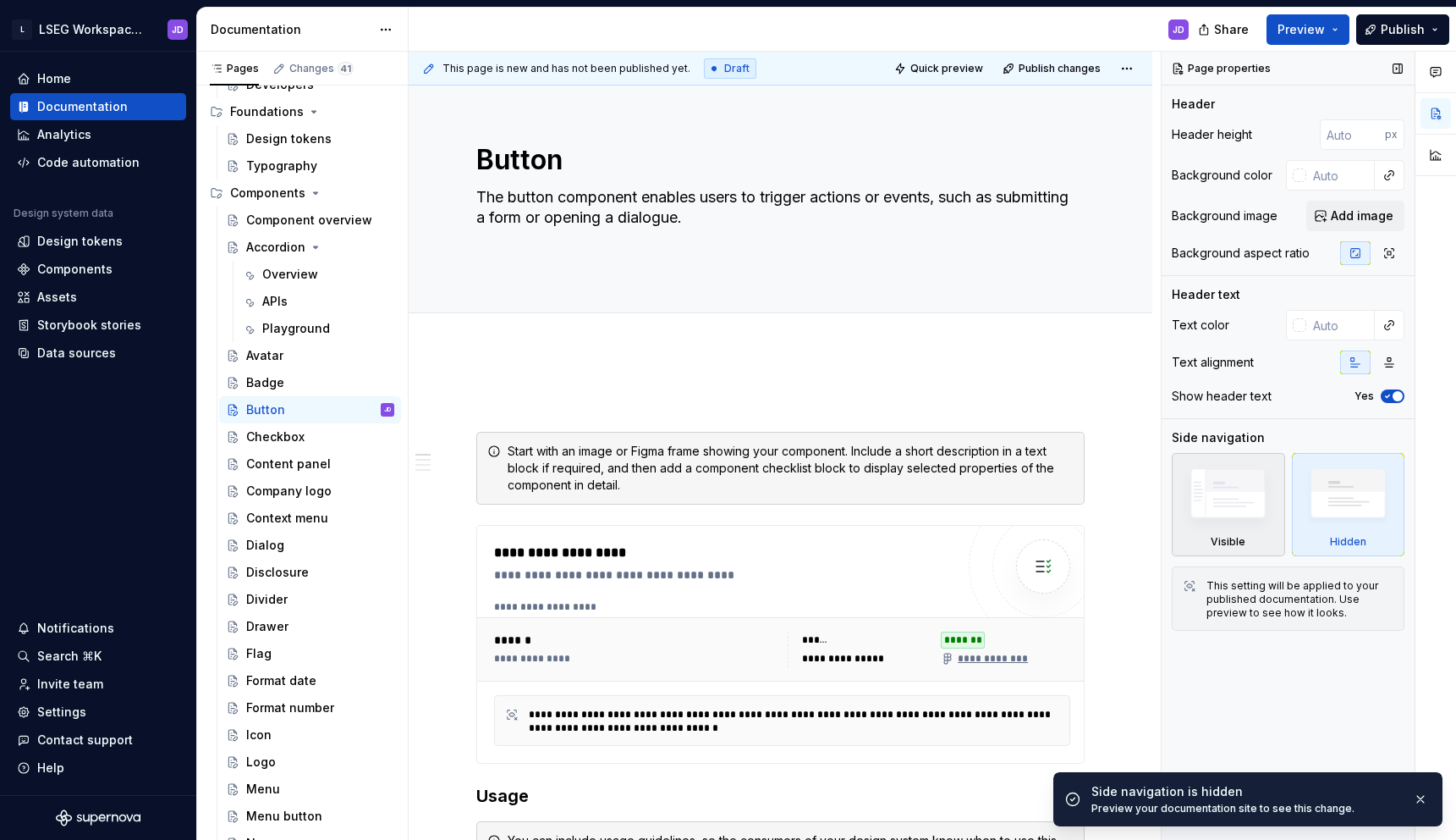
click at [1258, 498] on img at bounding box center [1228, 497] width 98 height 73
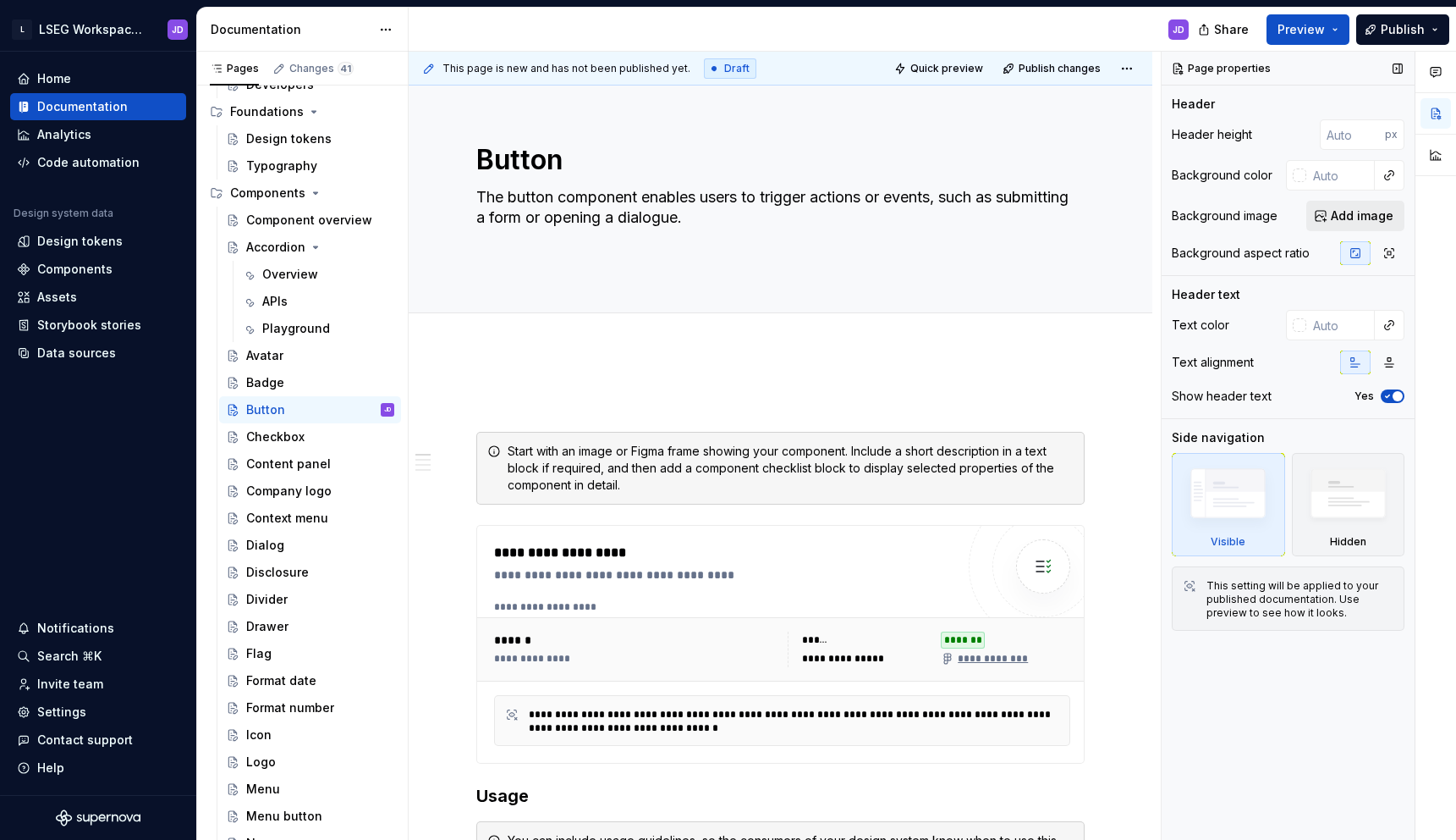
click at [1351, 218] on span "Add image" at bounding box center [1362, 215] width 63 height 17
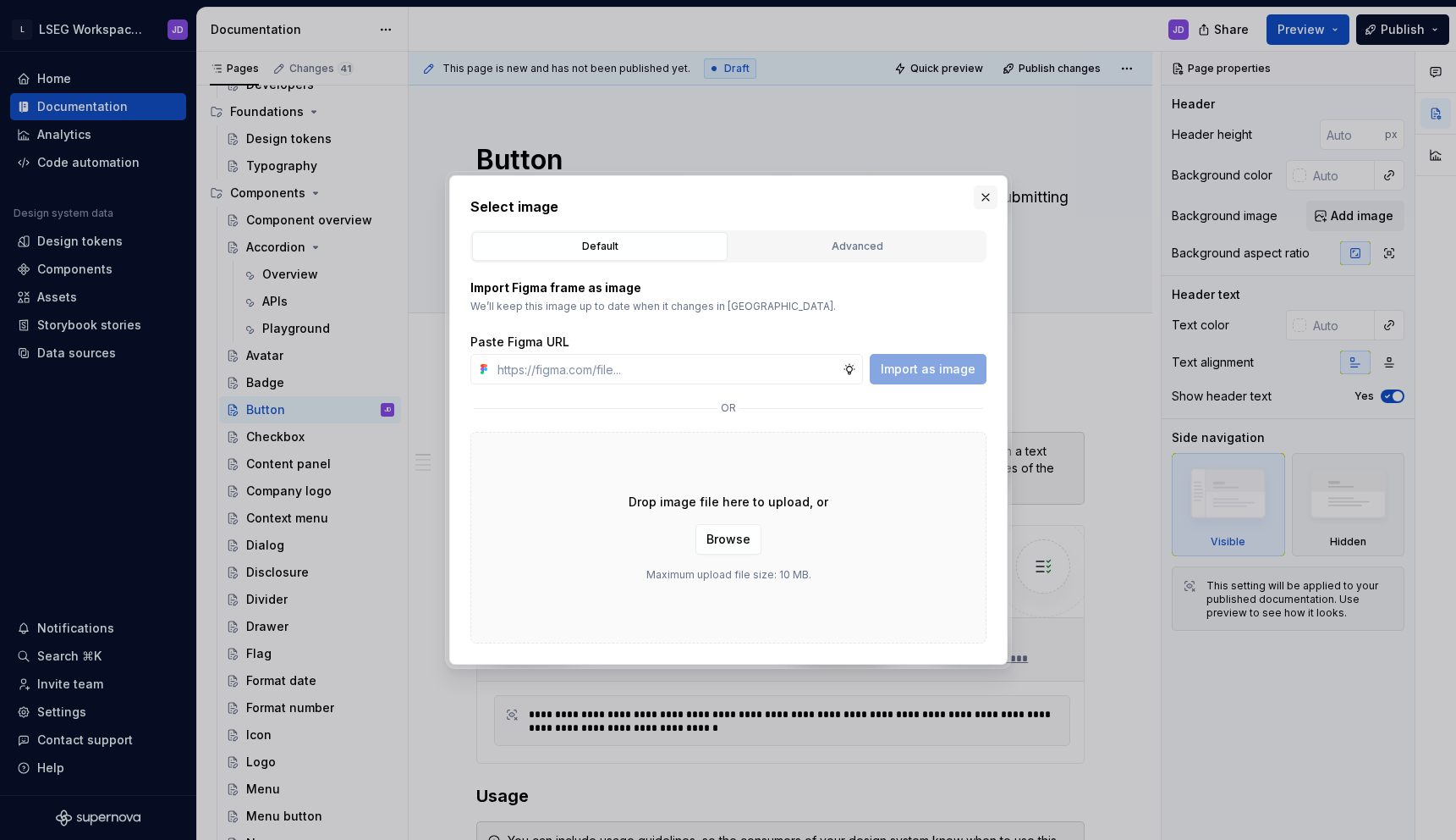
click at [992, 195] on button "button" at bounding box center [985, 197] width 24 height 24
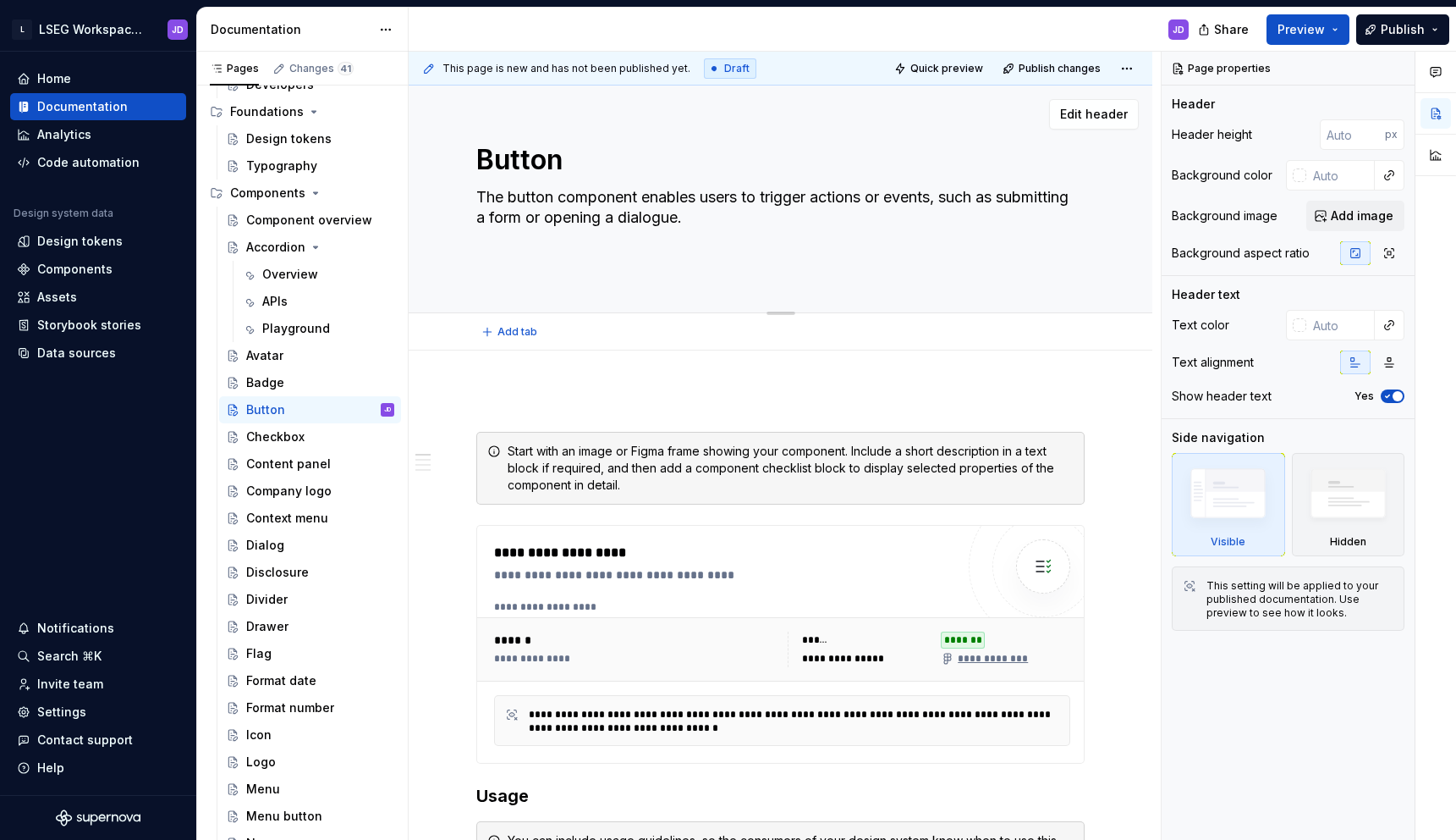
click at [799, 263] on textarea "The button component enables users to trigger actions or events, such as submit…" at bounding box center [777, 228] width 609 height 88
click at [740, 269] on textarea "The button component enables users to trigger actions or events, such as submit…" at bounding box center [777, 228] width 609 height 88
type textarea "*"
type textarea "The button component enables users to trigger actions or events, such as submit…"
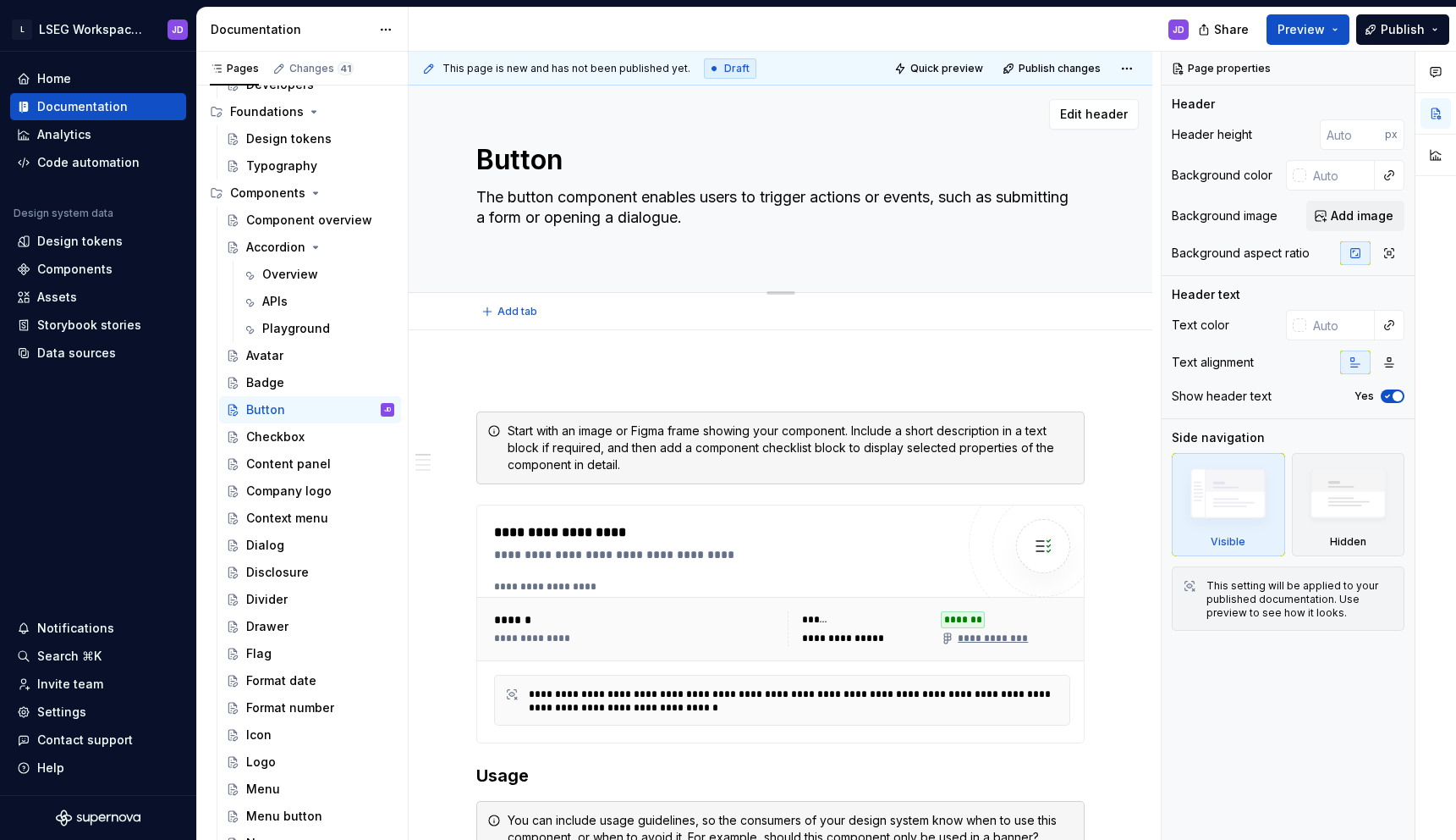
type textarea "*"
type textarea "The button component enables users to trigger actions or events, such as submit…"
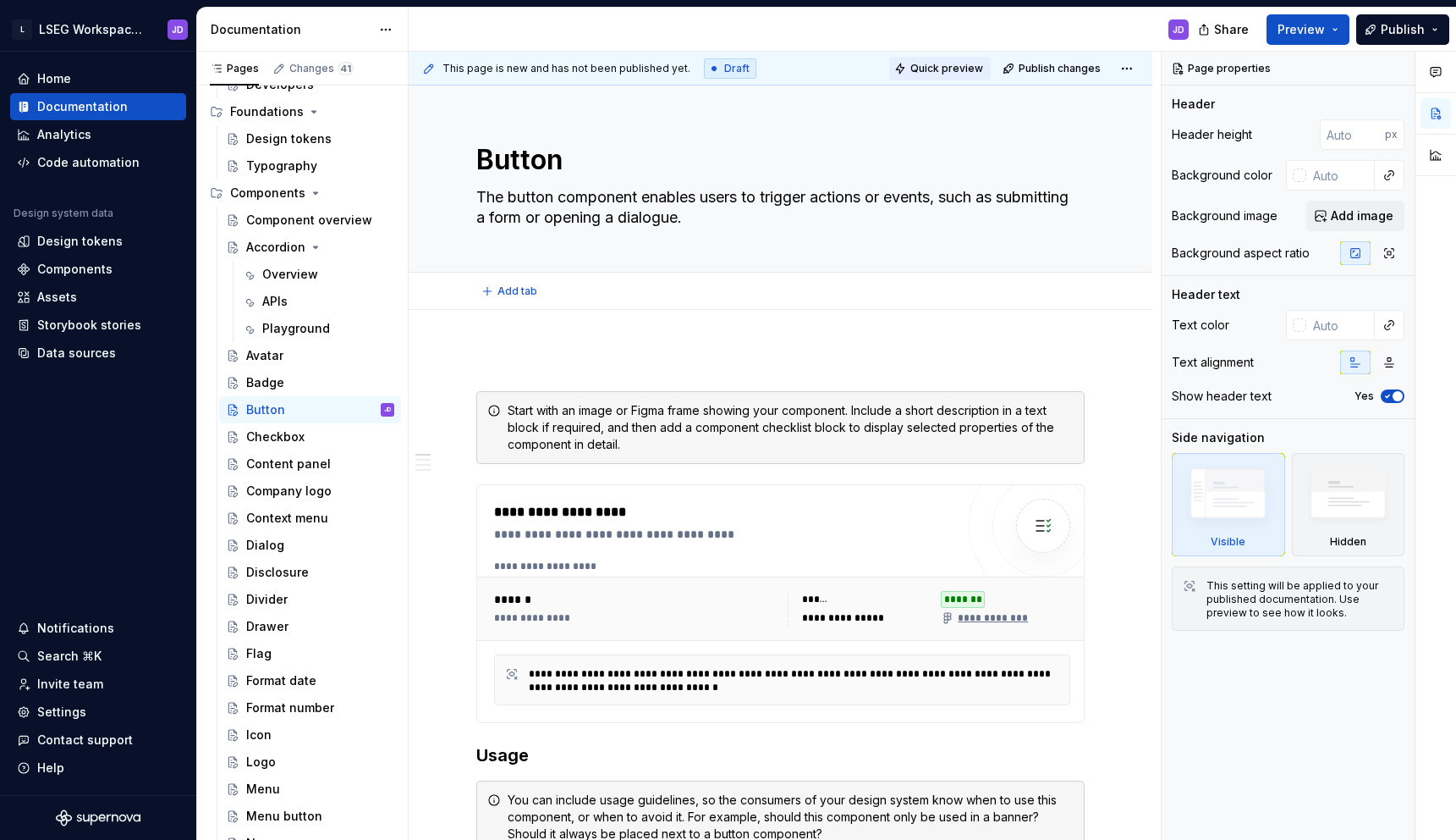
type textarea "*"
type textarea "The button component enables users to trigger actions or events, such as submit…"
click at [1338, 501] on img at bounding box center [1348, 497] width 98 height 74
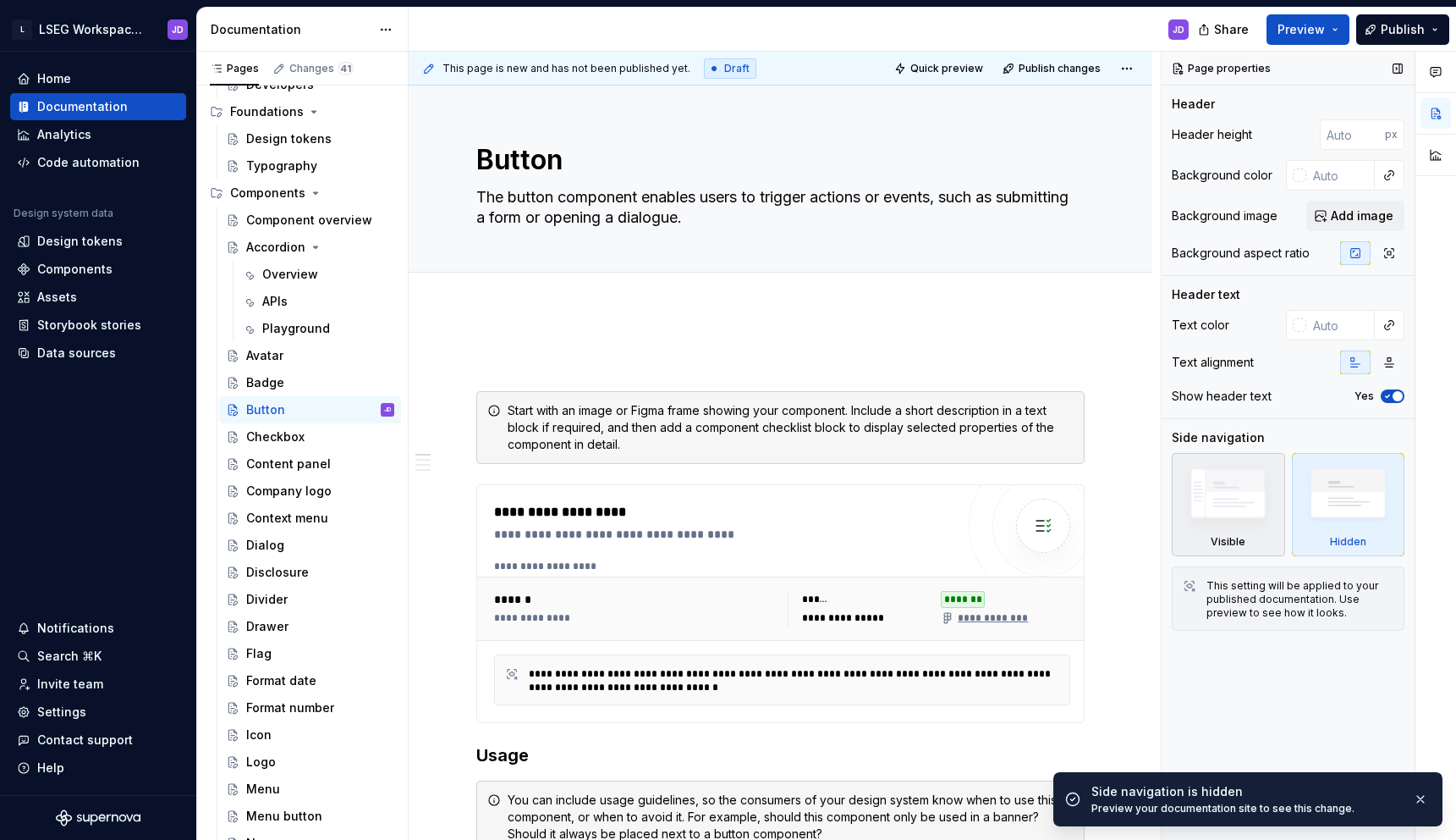
click at [1255, 509] on img at bounding box center [1228, 497] width 98 height 73
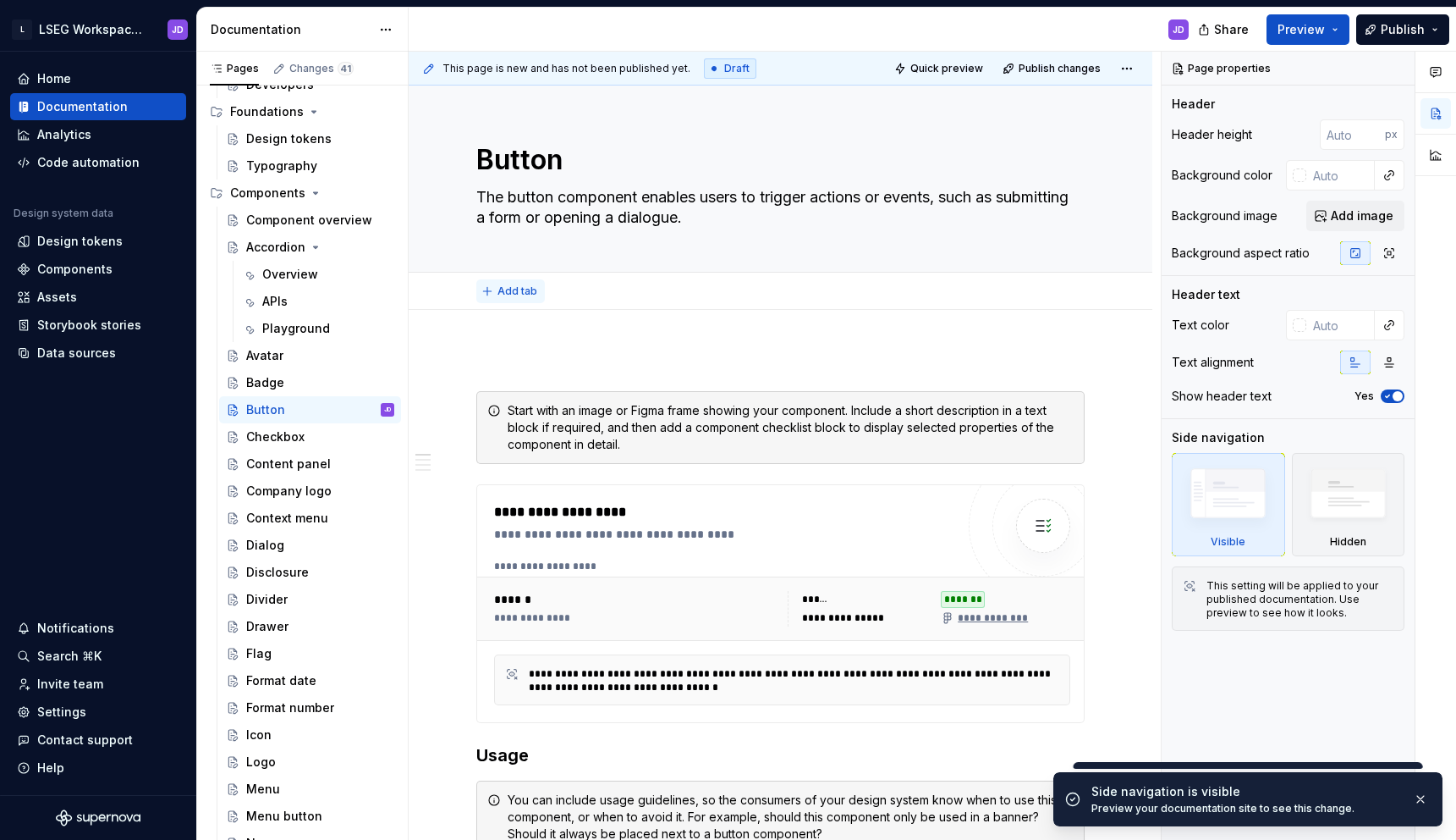
click at [522, 291] on span "Add tab" at bounding box center [518, 291] width 40 height 14
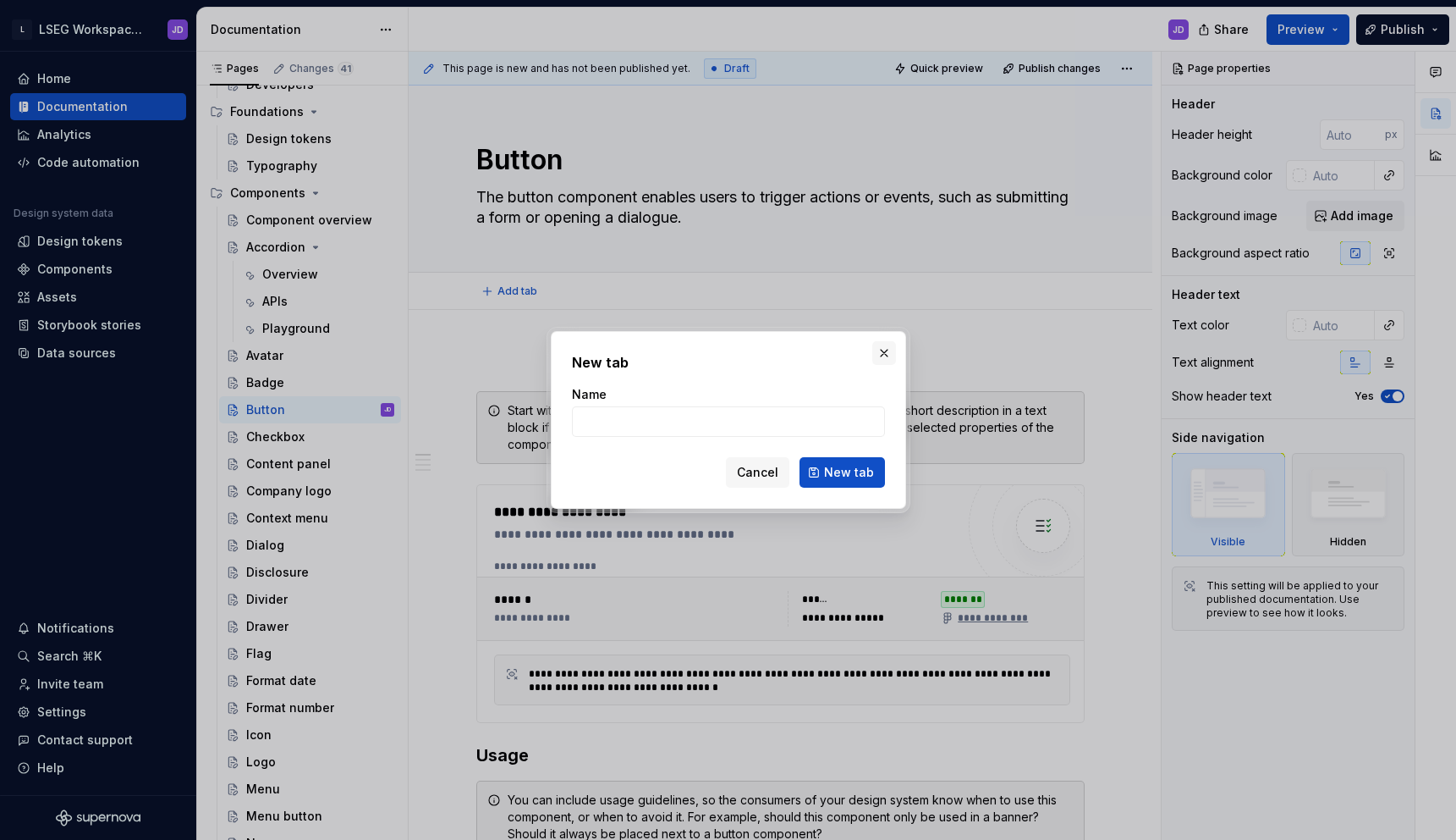
click at [883, 345] on button "button" at bounding box center [883, 352] width 24 height 24
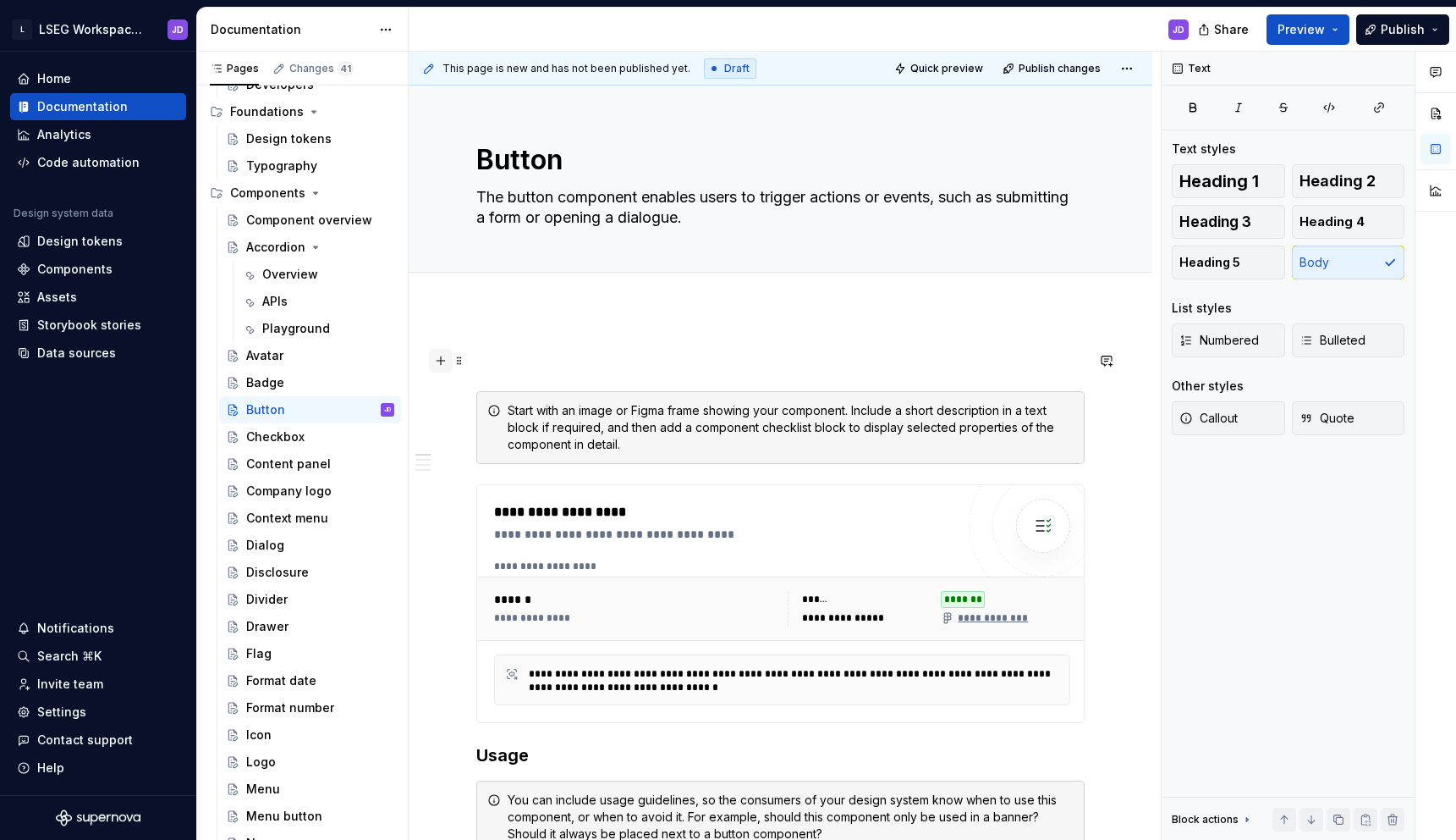
click at [445, 362] on button "button" at bounding box center [440, 360] width 24 height 24
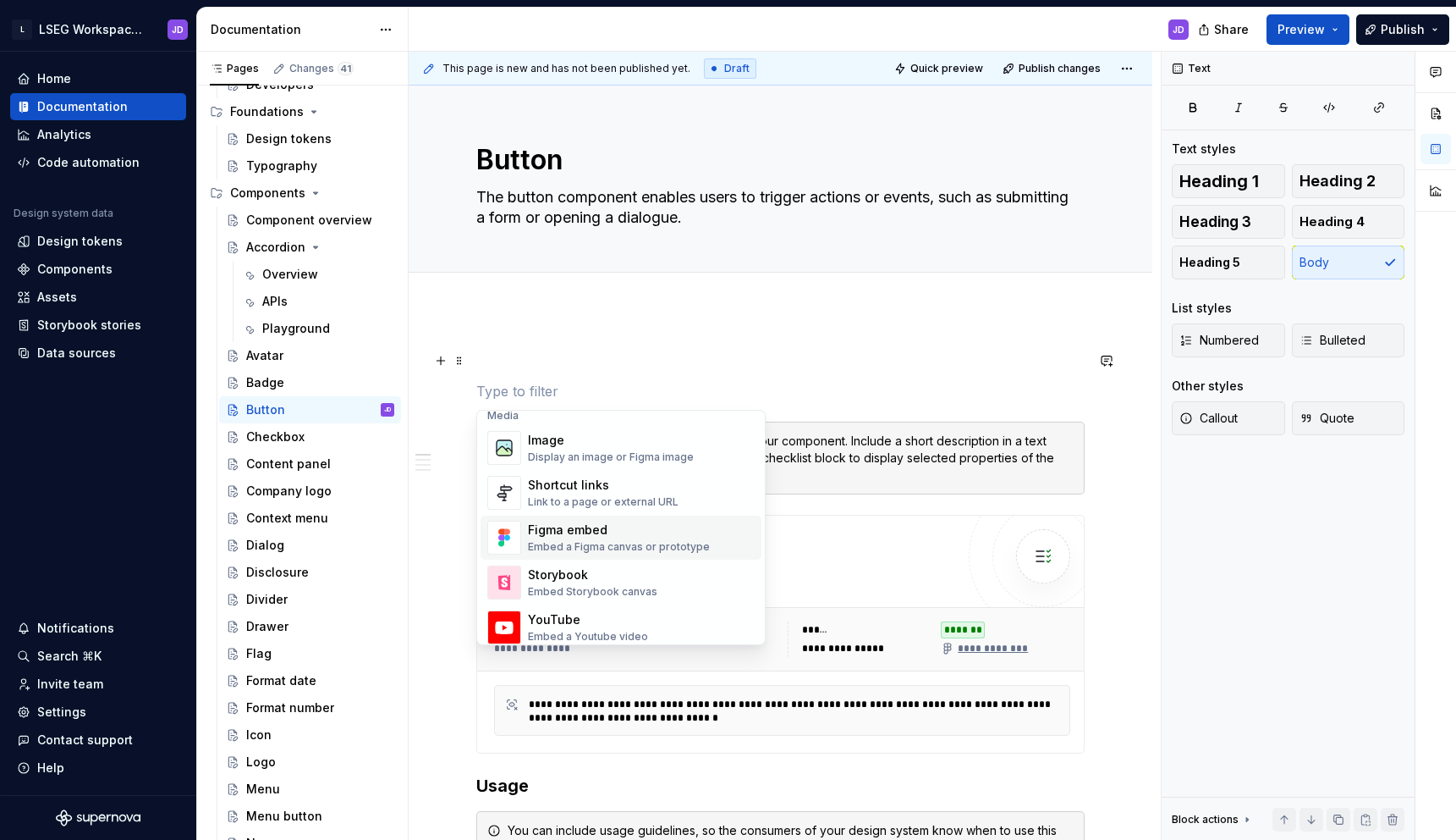
scroll to position [738, 0]
click at [587, 584] on div "Embed Storybook canvas" at bounding box center [593, 585] width 129 height 14
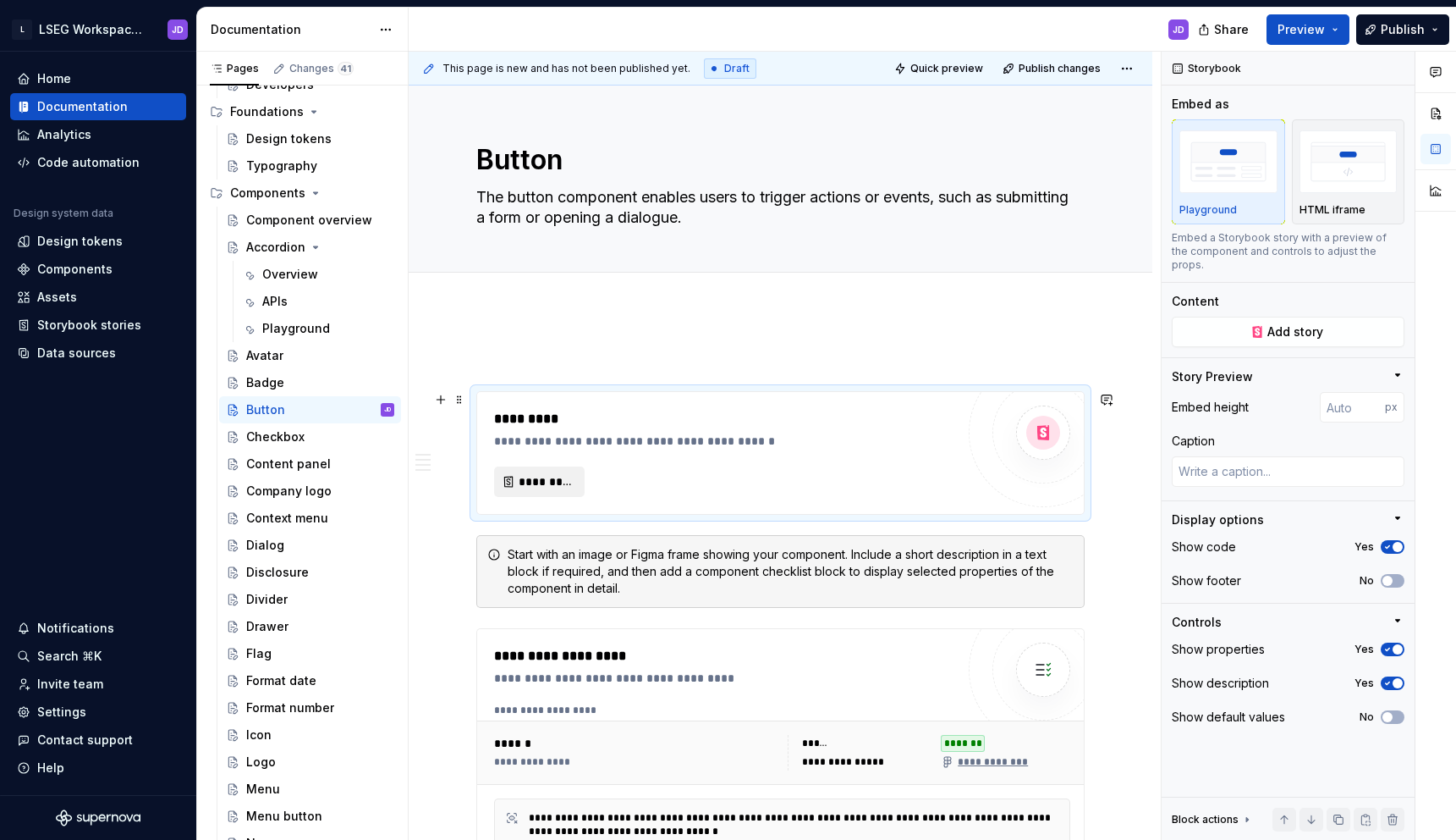
click at [561, 481] on span "*********" at bounding box center [546, 481] width 55 height 17
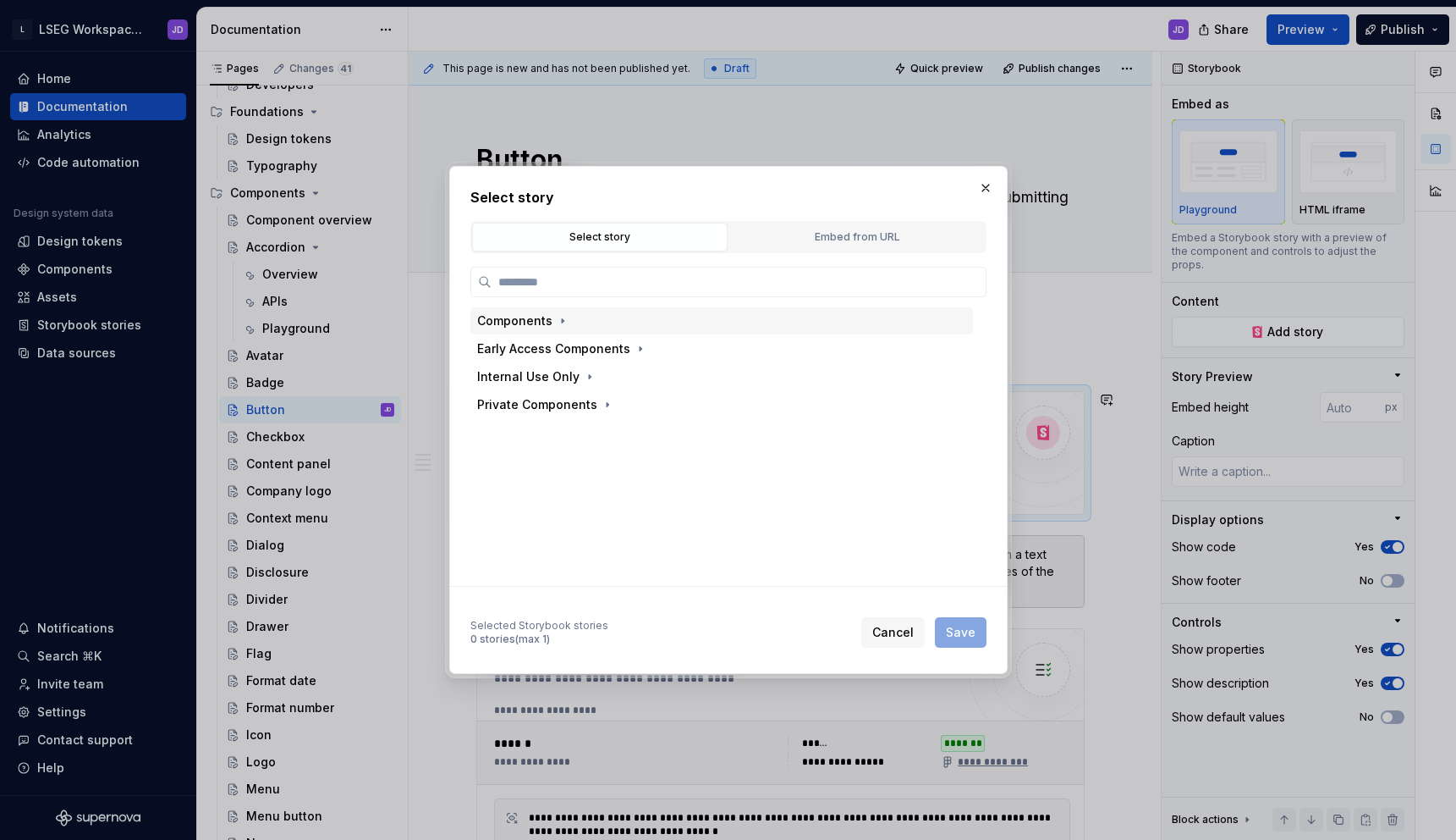
click at [555, 327] on span at bounding box center [562, 320] width 17 height 17
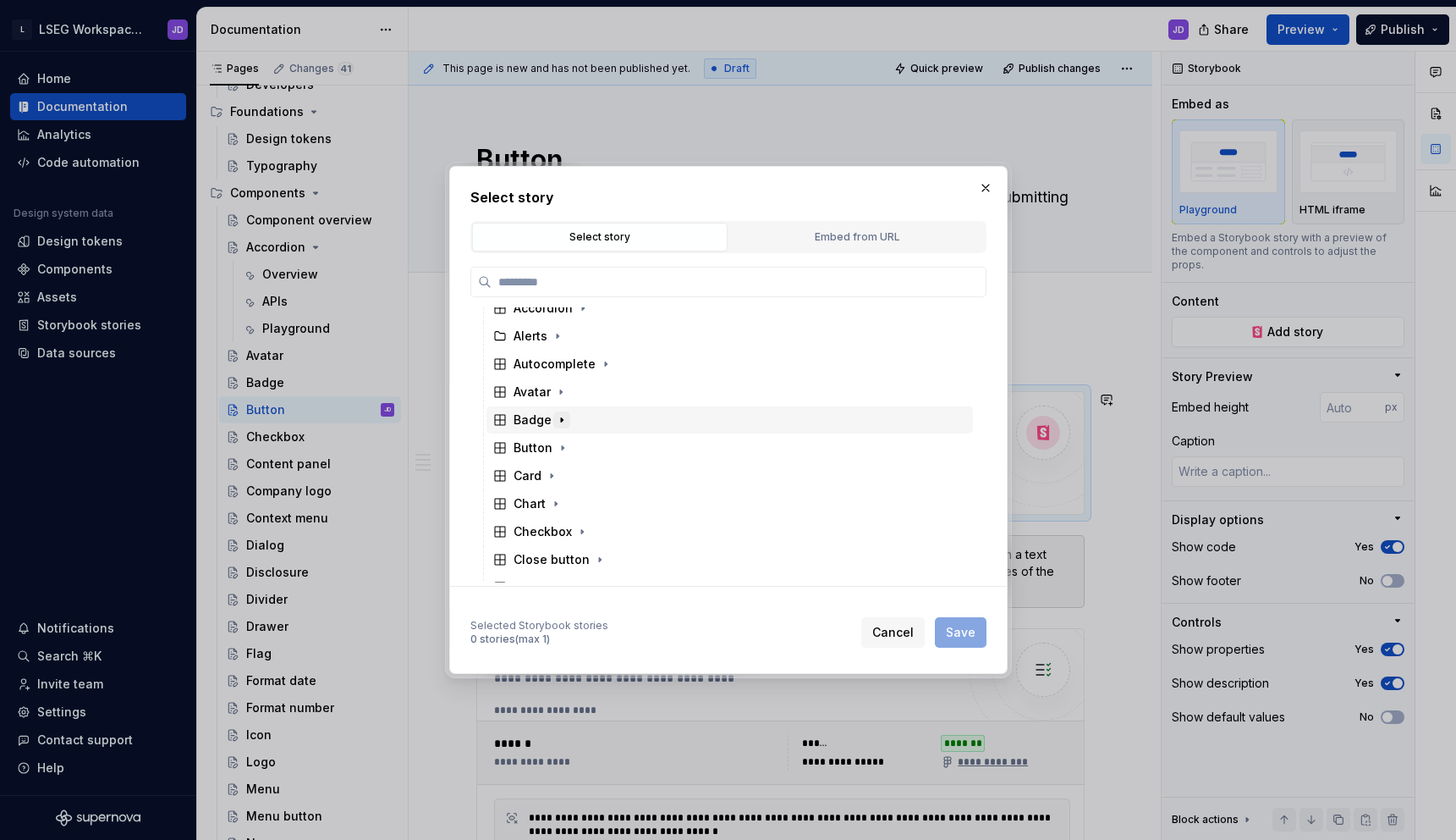
scroll to position [44, 0]
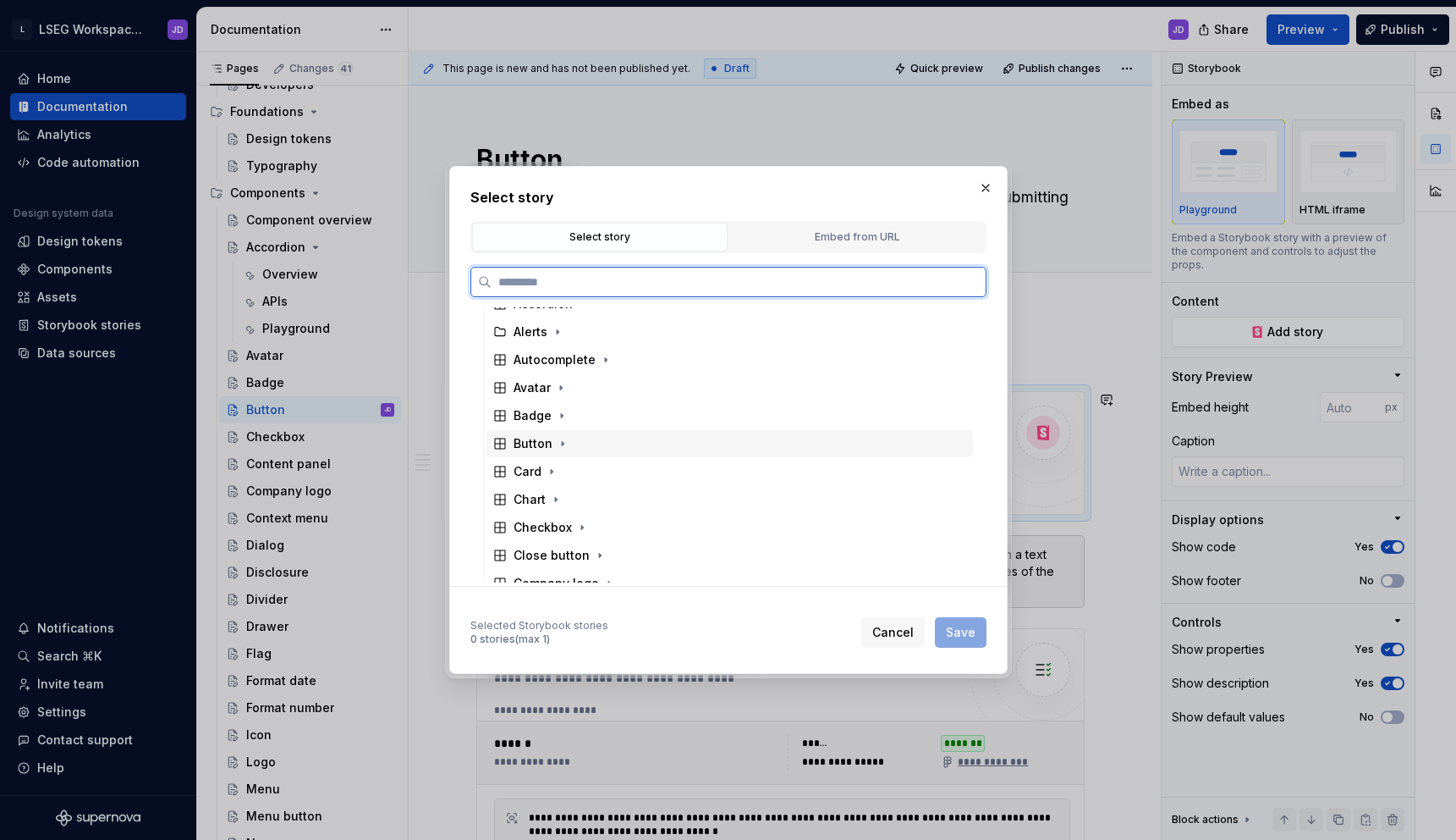
click at [546, 450] on div "Button" at bounding box center [533, 443] width 39 height 17
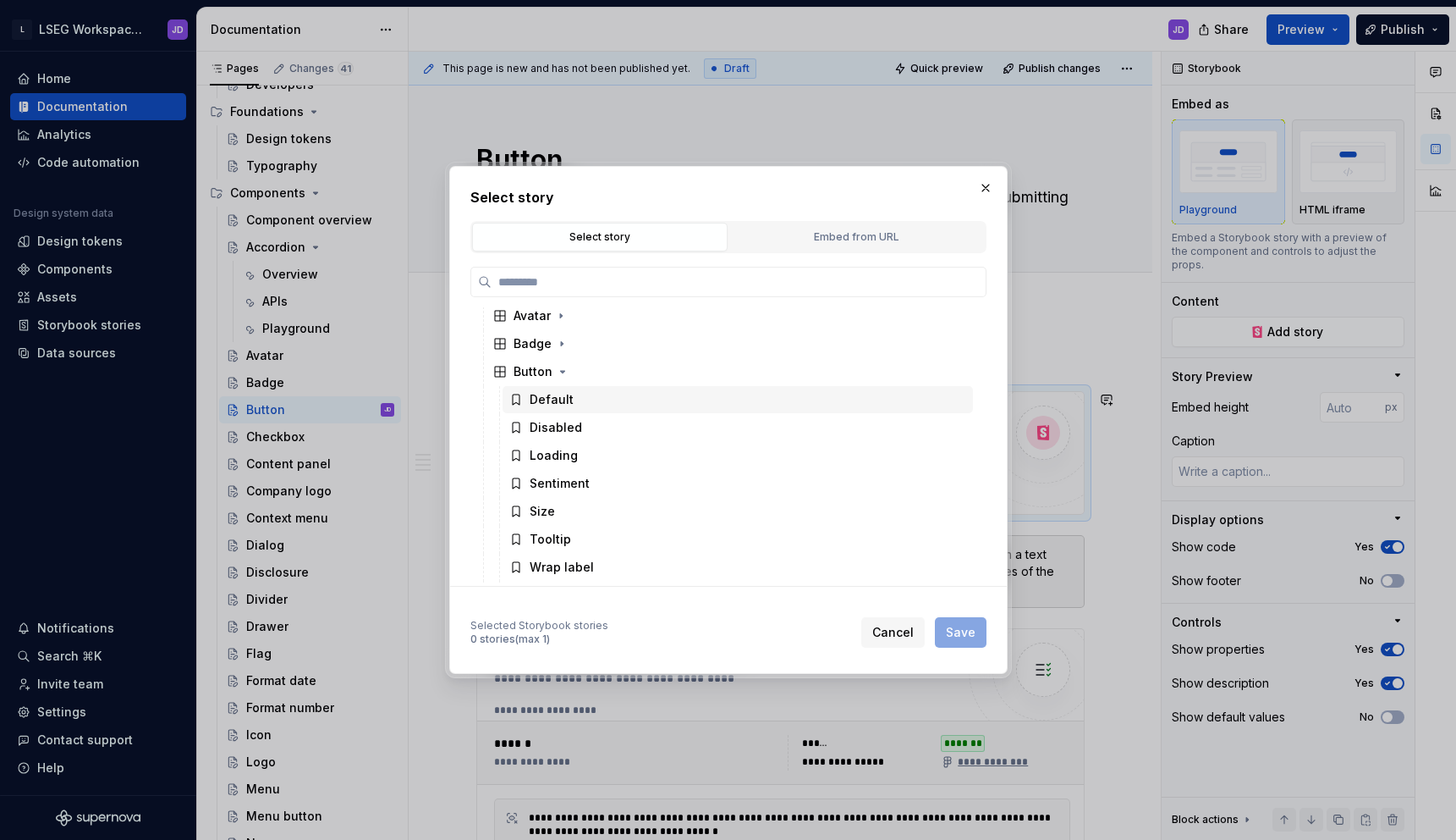
scroll to position [120, 0]
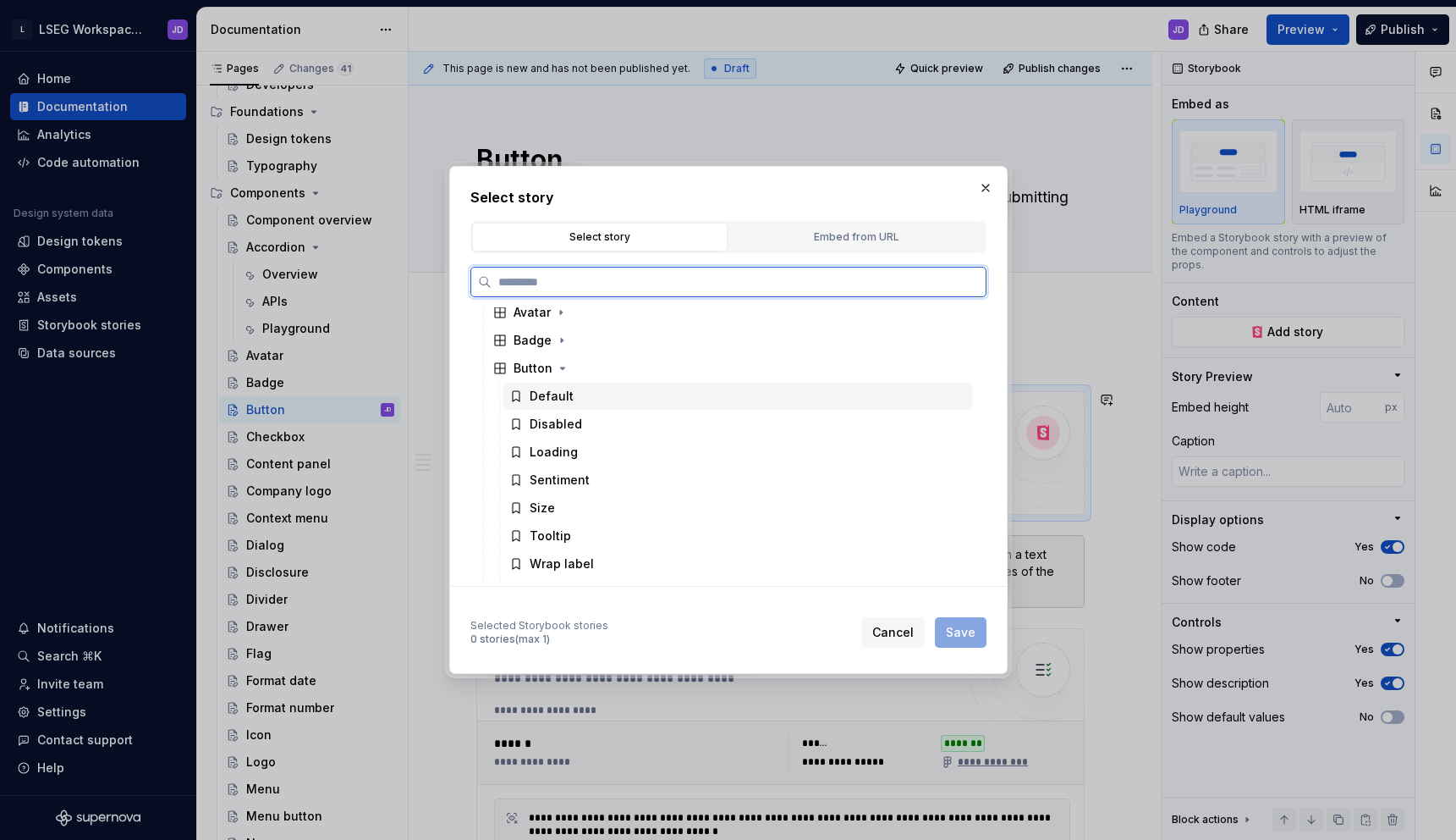
click at [555, 401] on div "Default" at bounding box center [551, 395] width 44 height 17
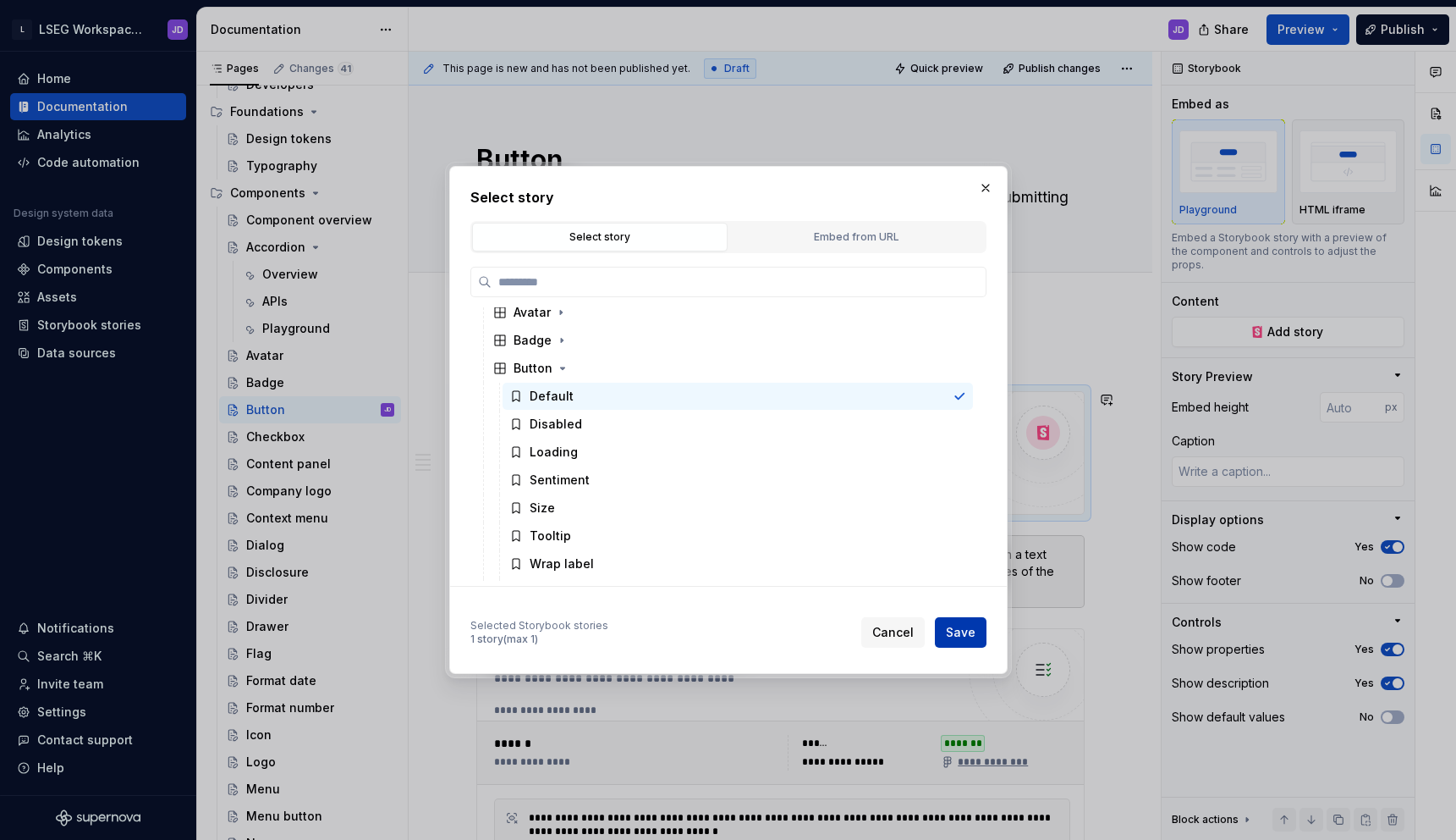
click at [954, 621] on button "Save" at bounding box center [960, 632] width 51 height 31
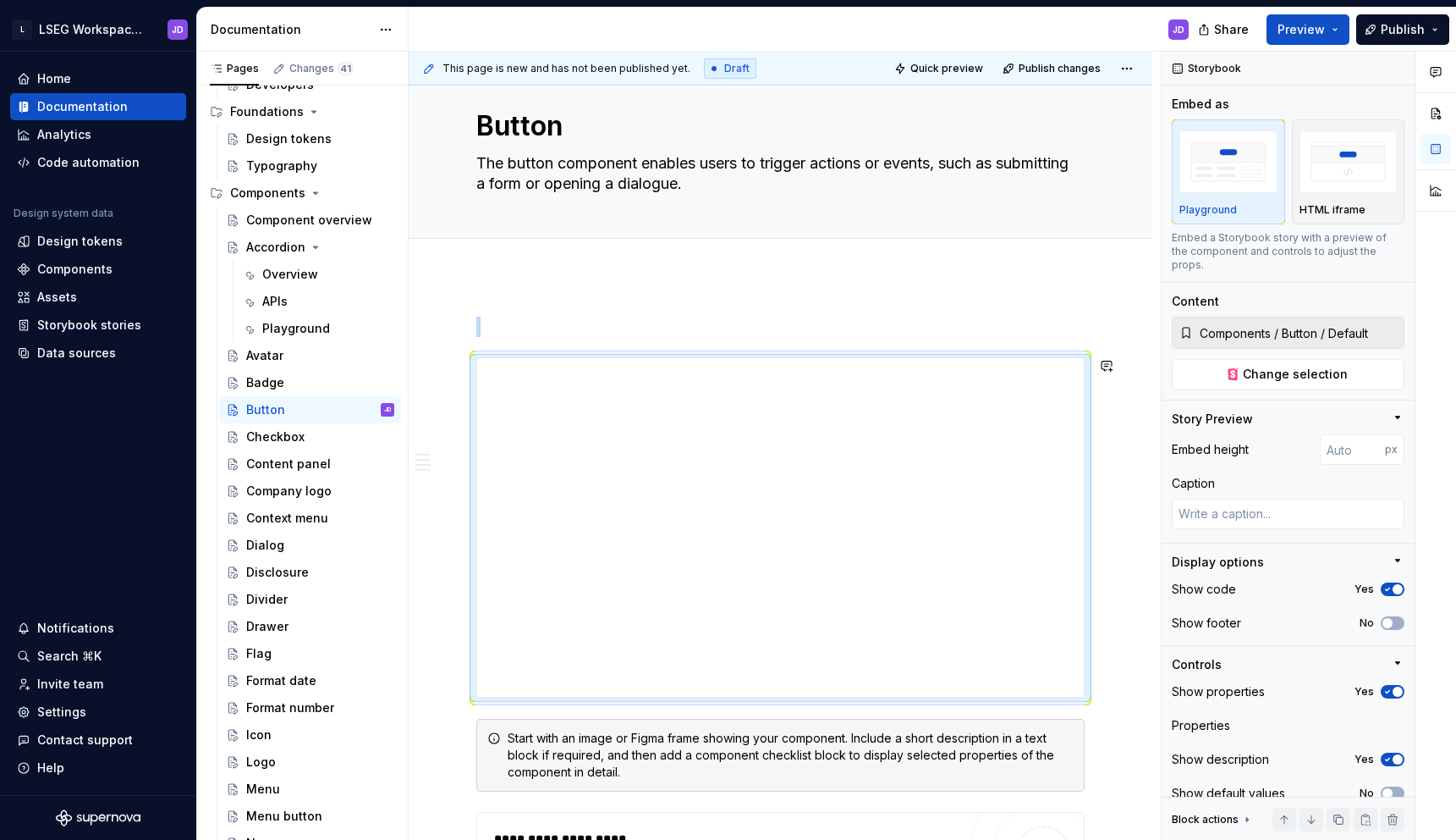
scroll to position [57, 0]
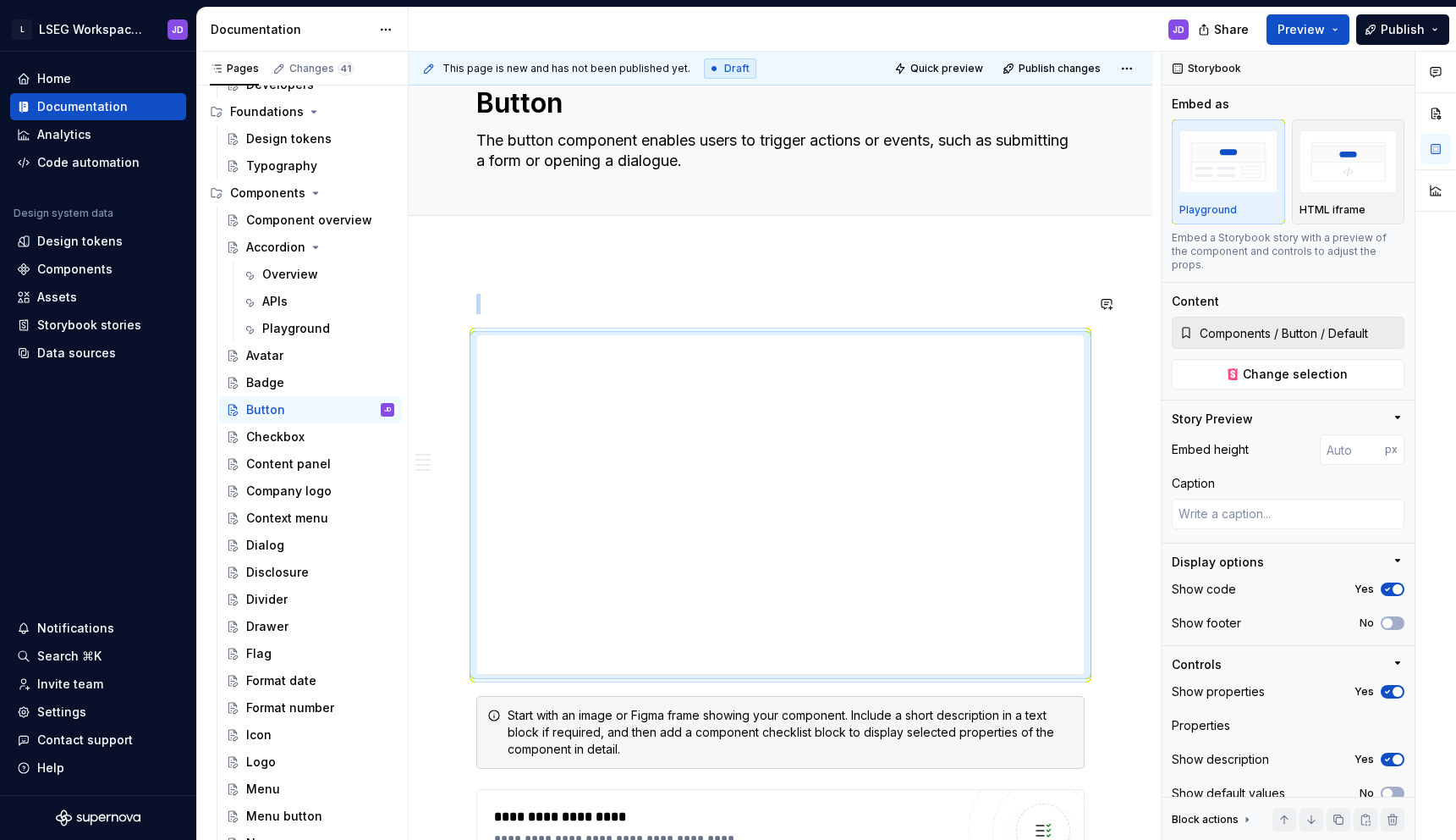
click at [444, 305] on button "button" at bounding box center [440, 304] width 24 height 24
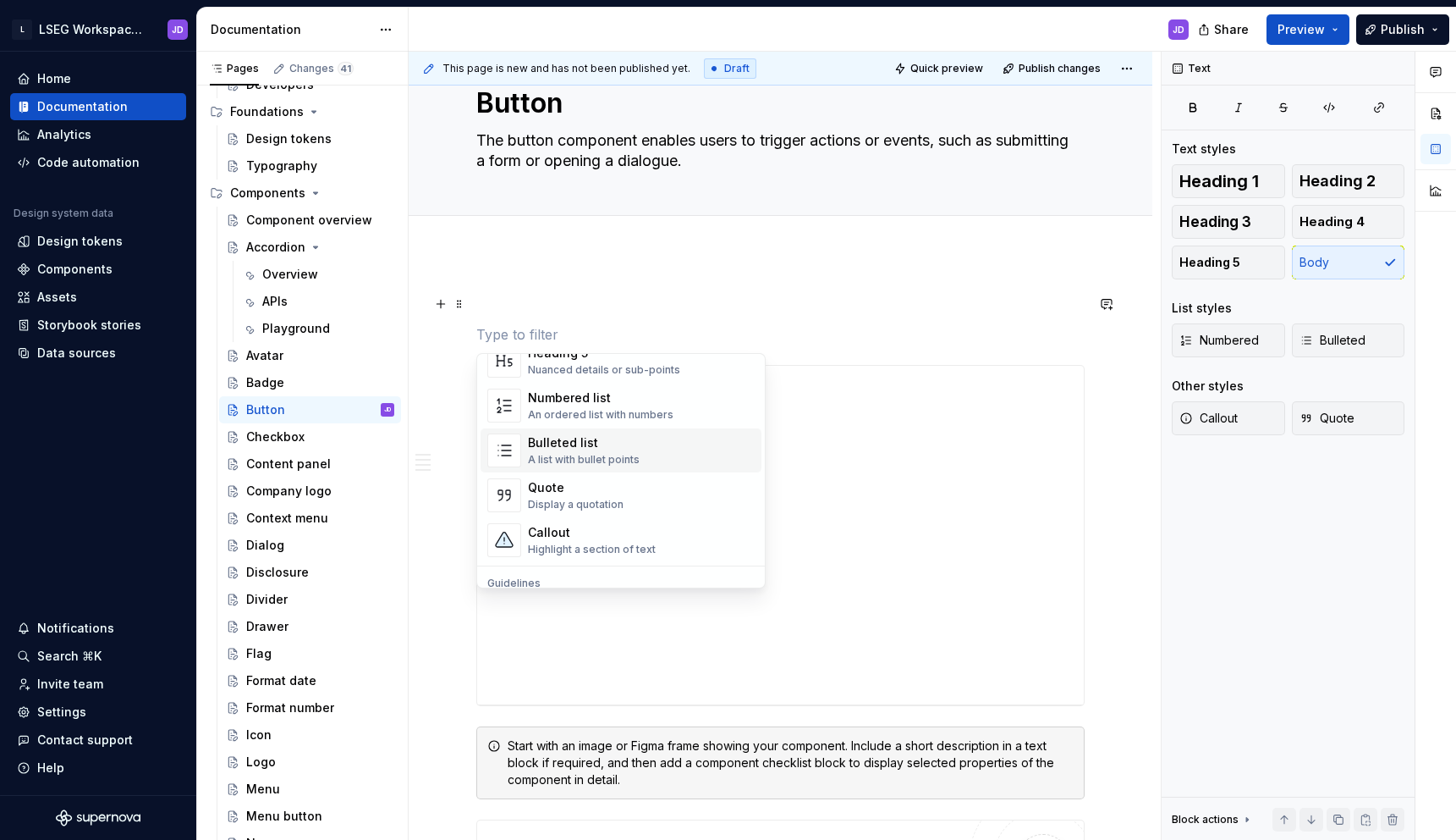
scroll to position [270, 0]
click at [556, 312] on p at bounding box center [780, 304] width 609 height 20
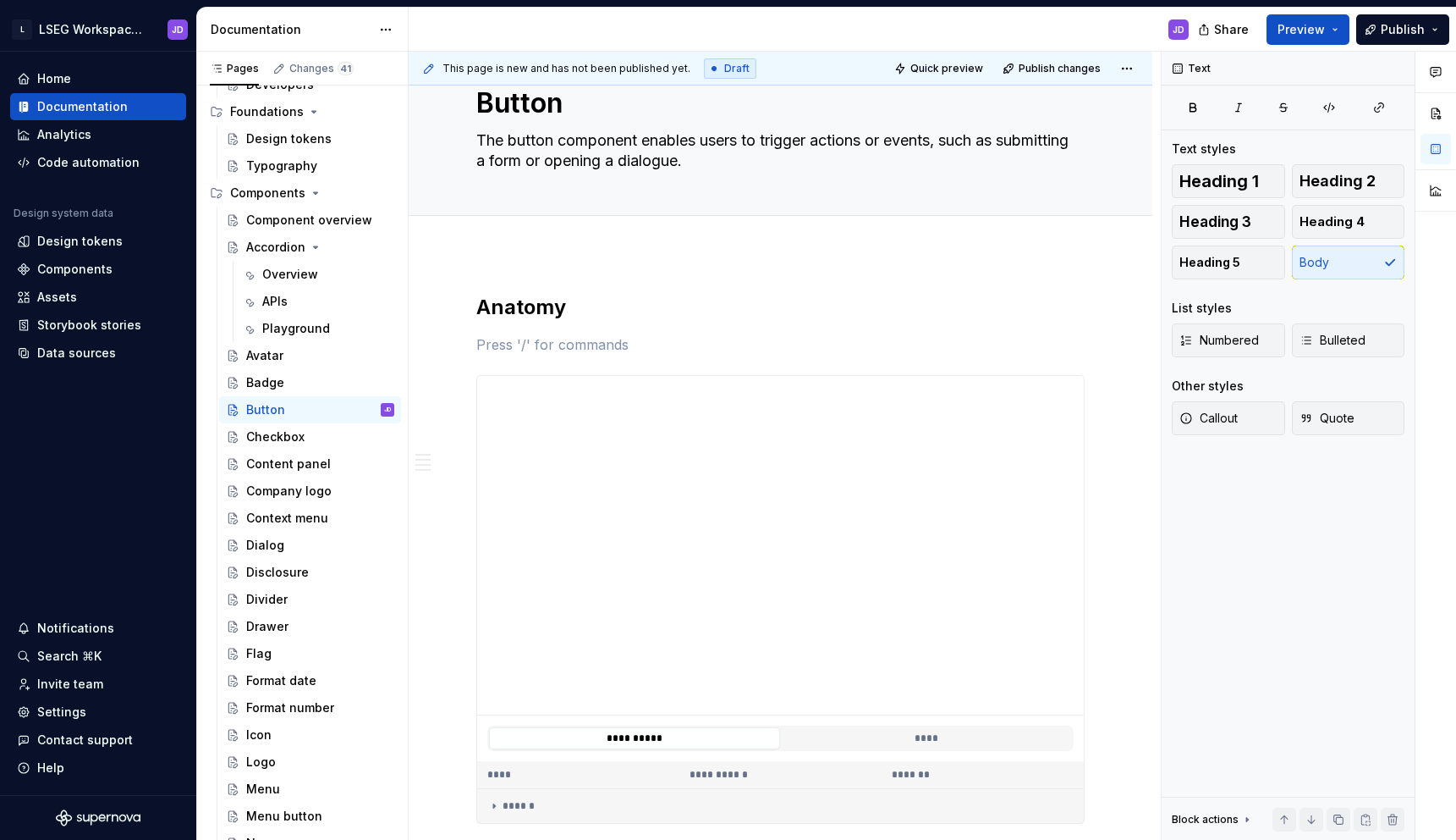
scroll to position [67, 0]
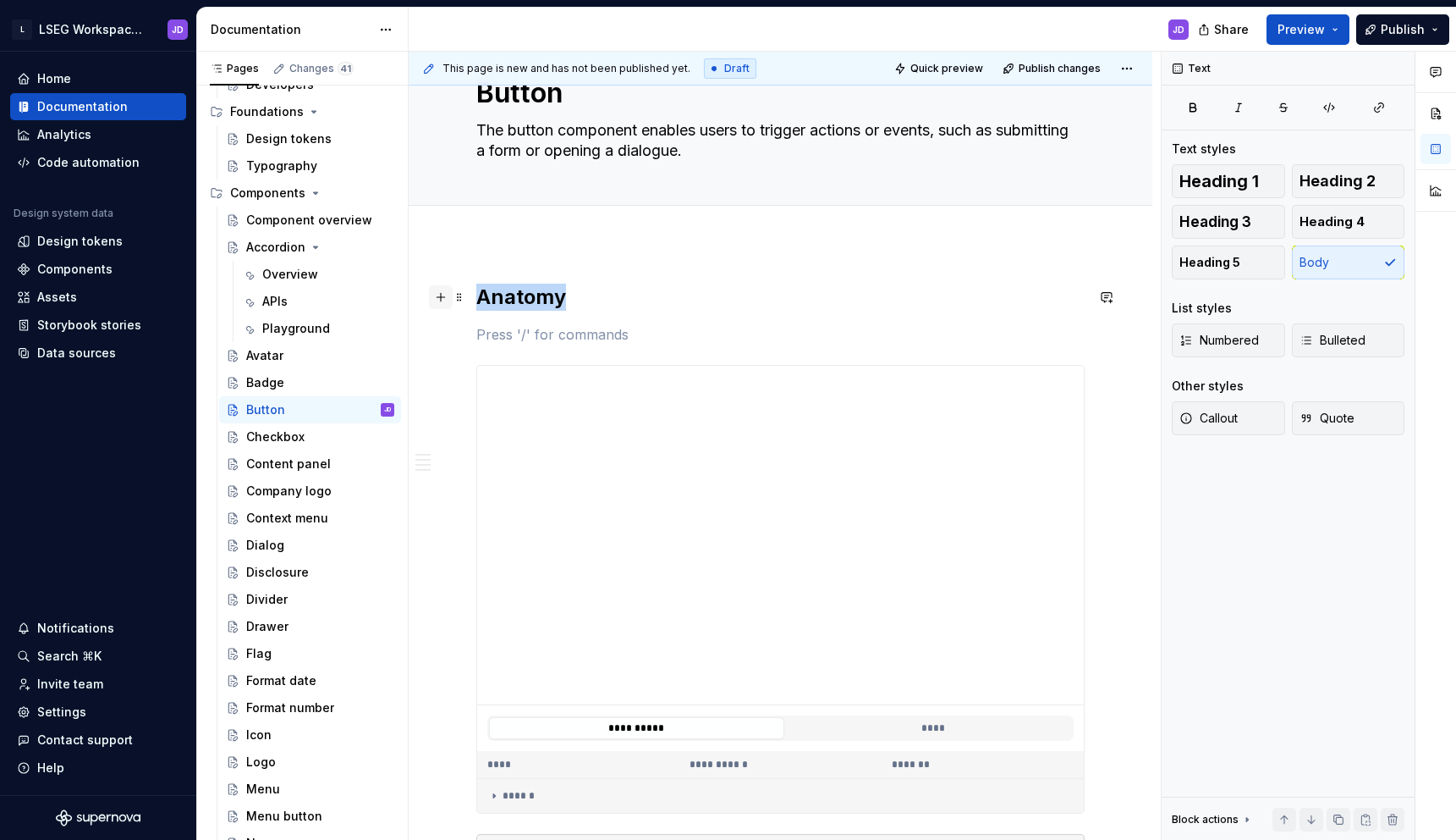
drag, startPoint x: 601, startPoint y: 295, endPoint x: 432, endPoint y: 303, distance: 169.2
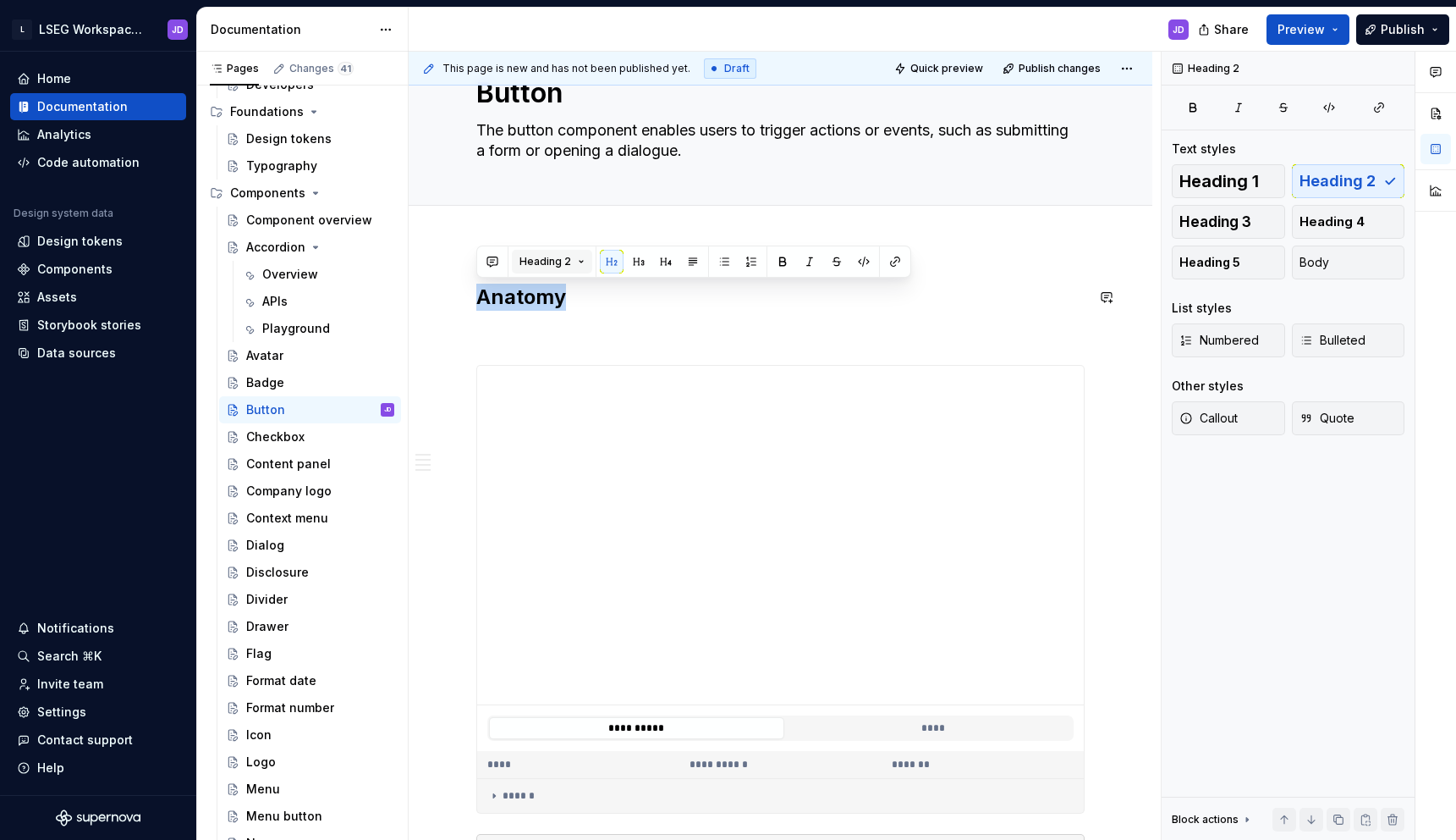
click at [558, 262] on span "Heading 2" at bounding box center [545, 262] width 51 height 14
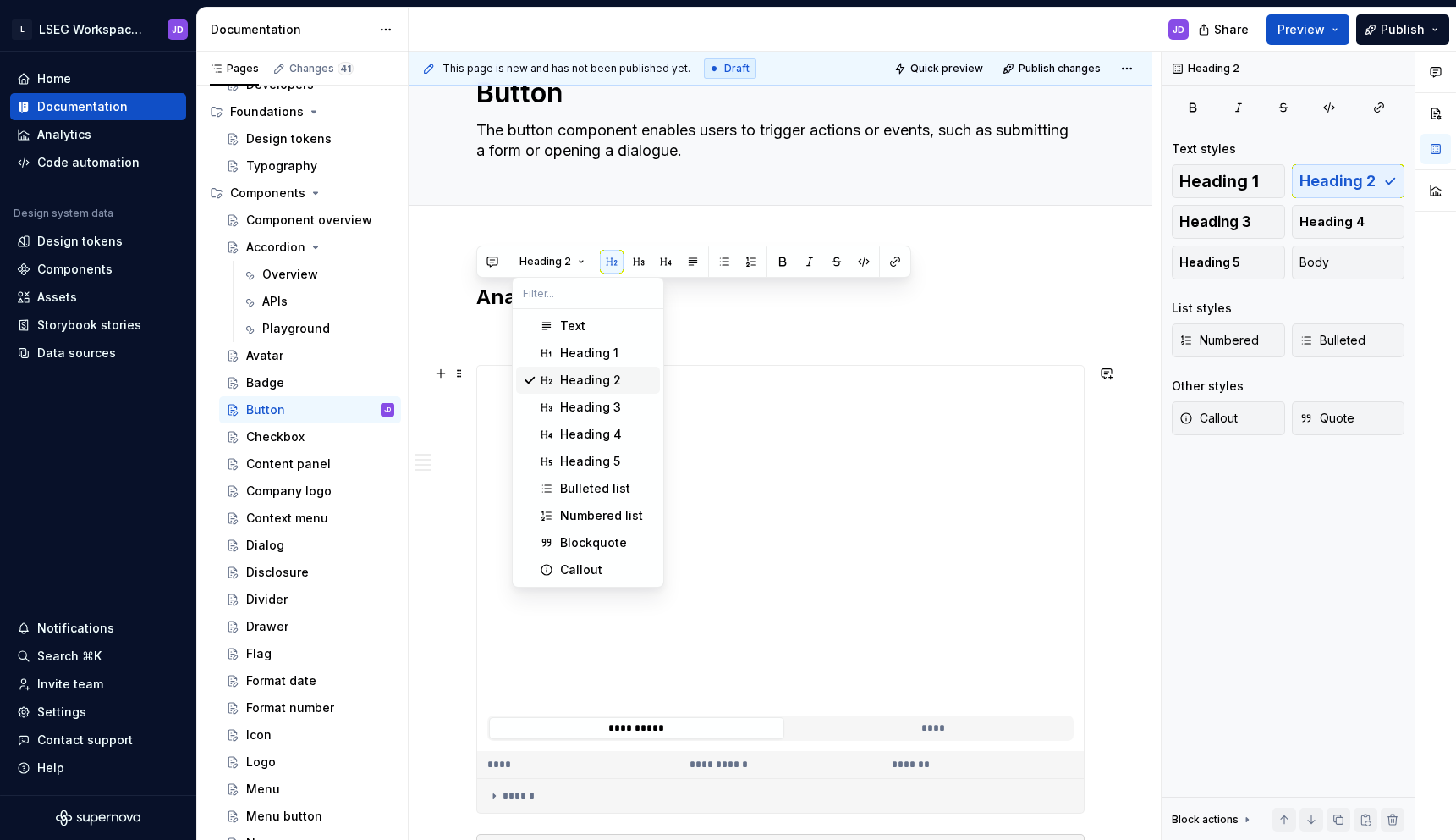
click at [602, 383] on div "Heading 2" at bounding box center [590, 379] width 61 height 17
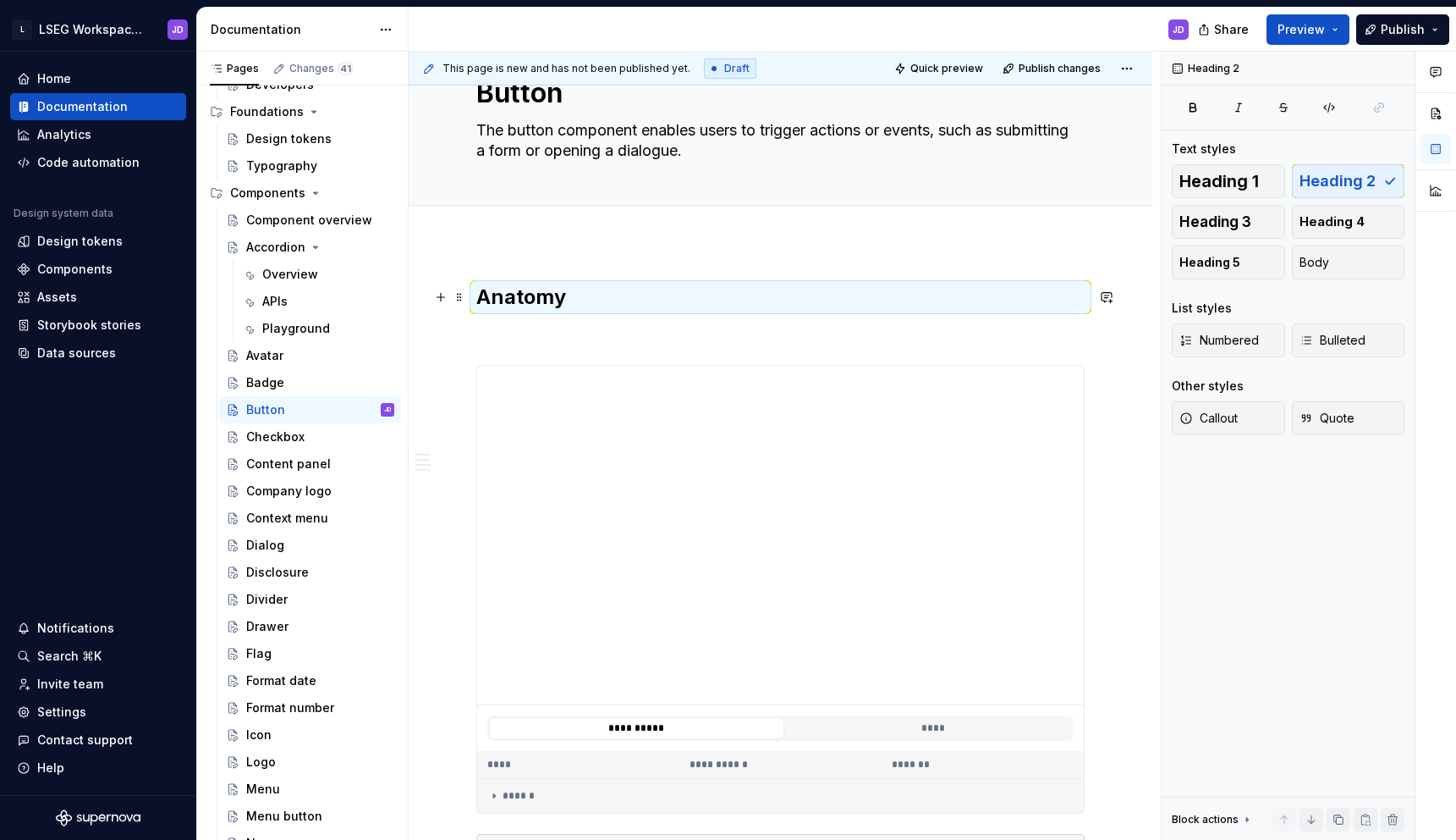
click at [572, 292] on h2 "Anatomy" at bounding box center [780, 297] width 609 height 27
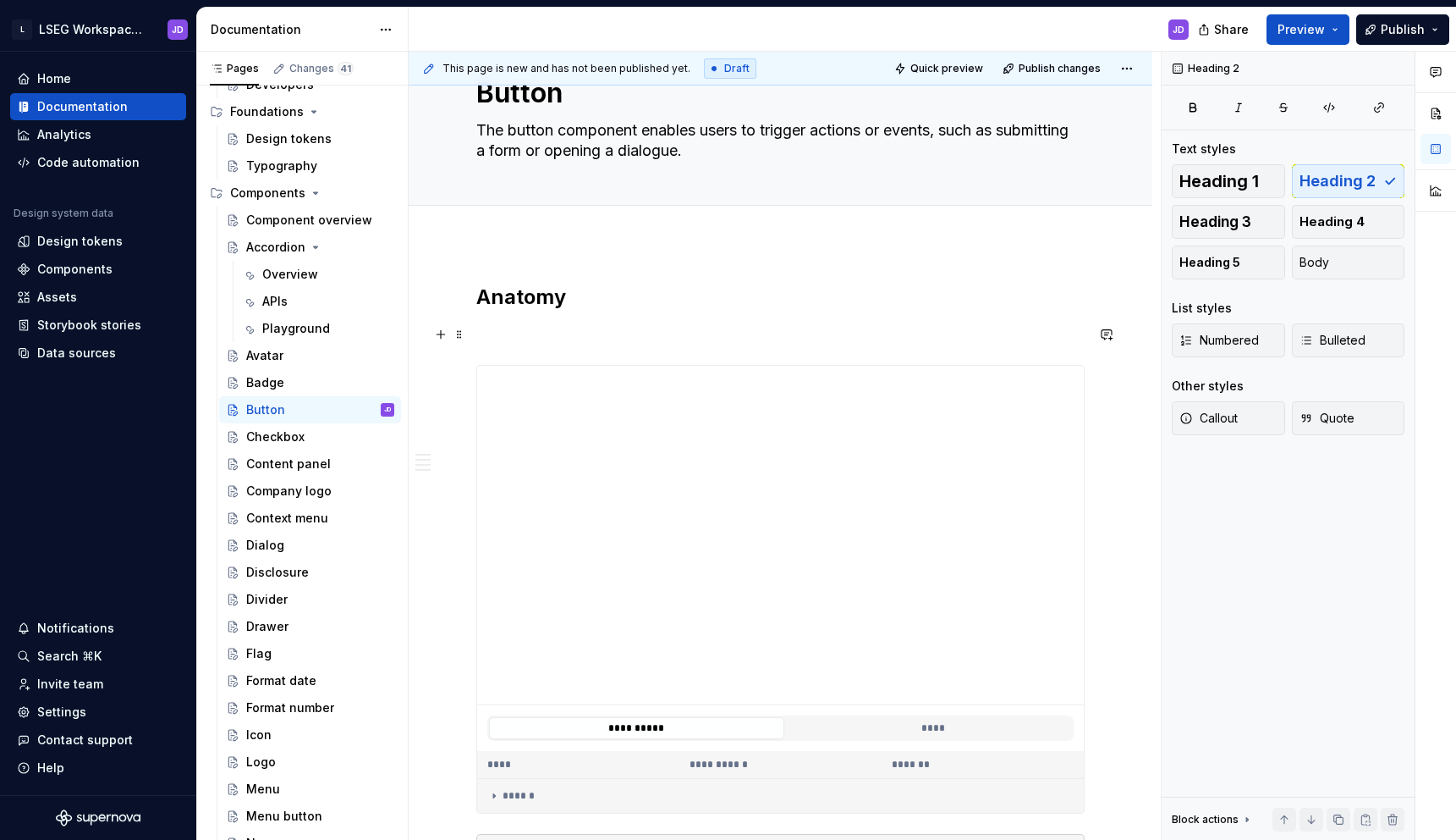
click at [541, 327] on p at bounding box center [780, 334] width 609 height 20
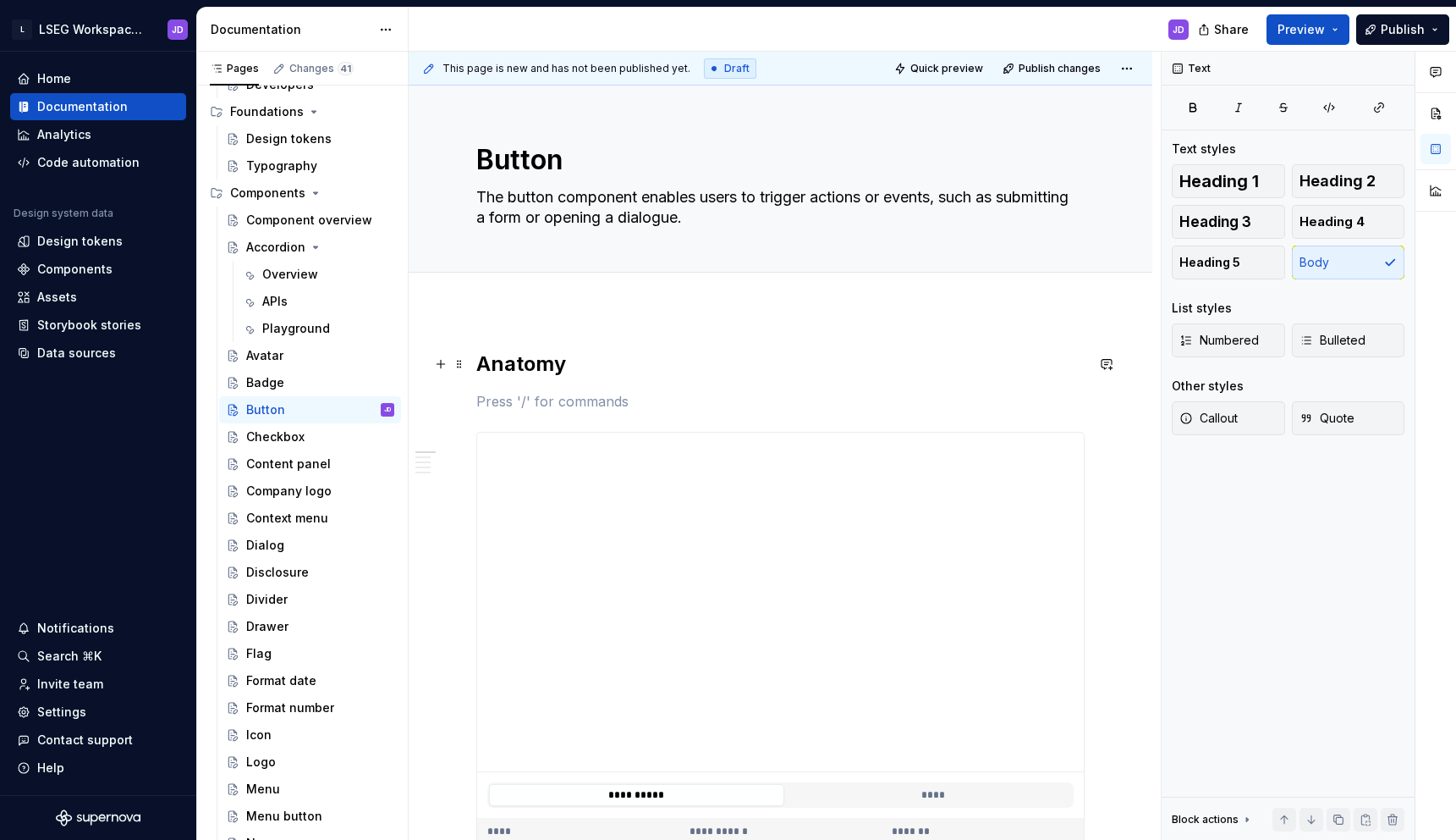
click at [478, 359] on h2 "Anatomy" at bounding box center [780, 364] width 609 height 27
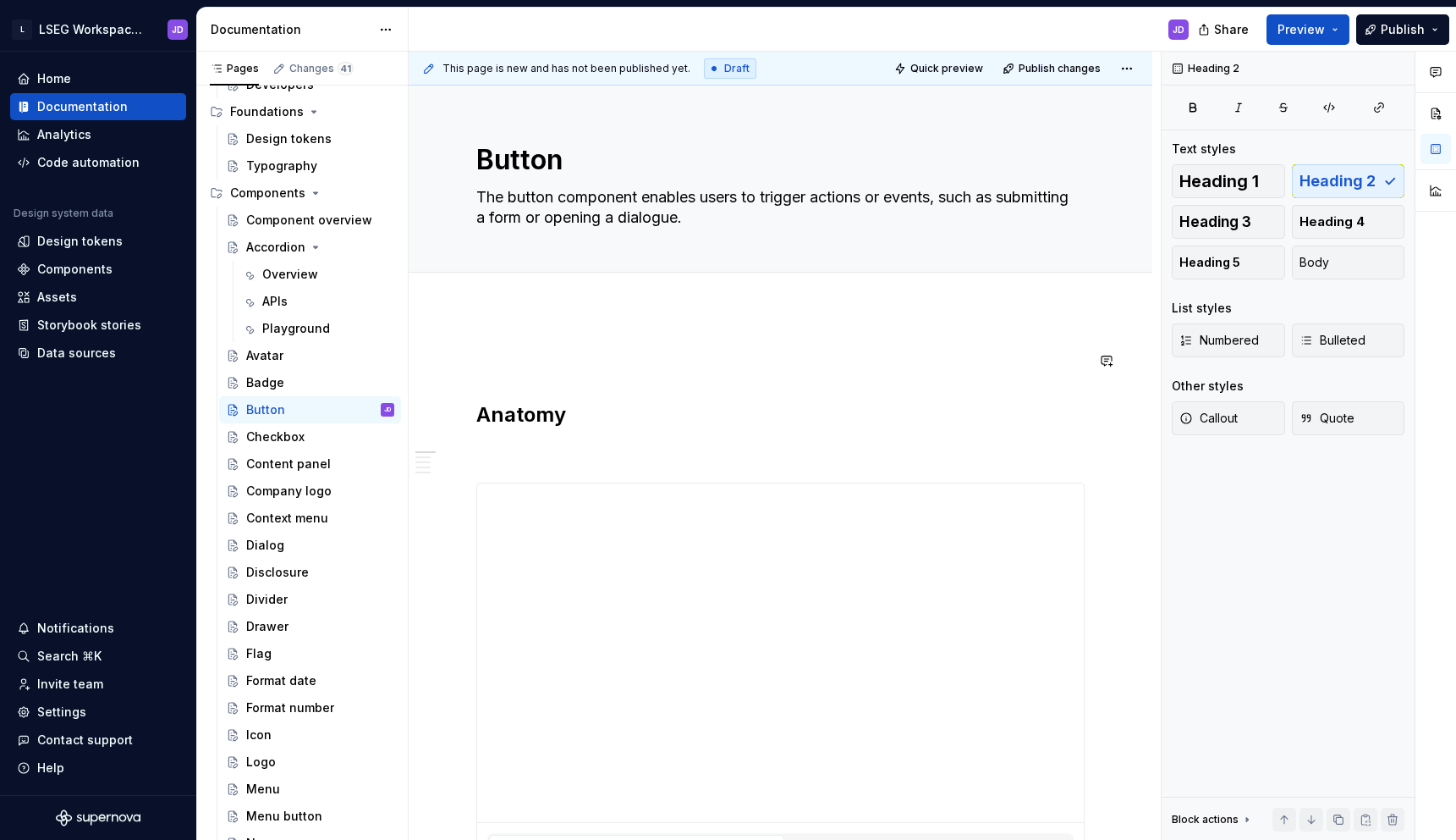
click at [442, 365] on button "button" at bounding box center [440, 360] width 24 height 24
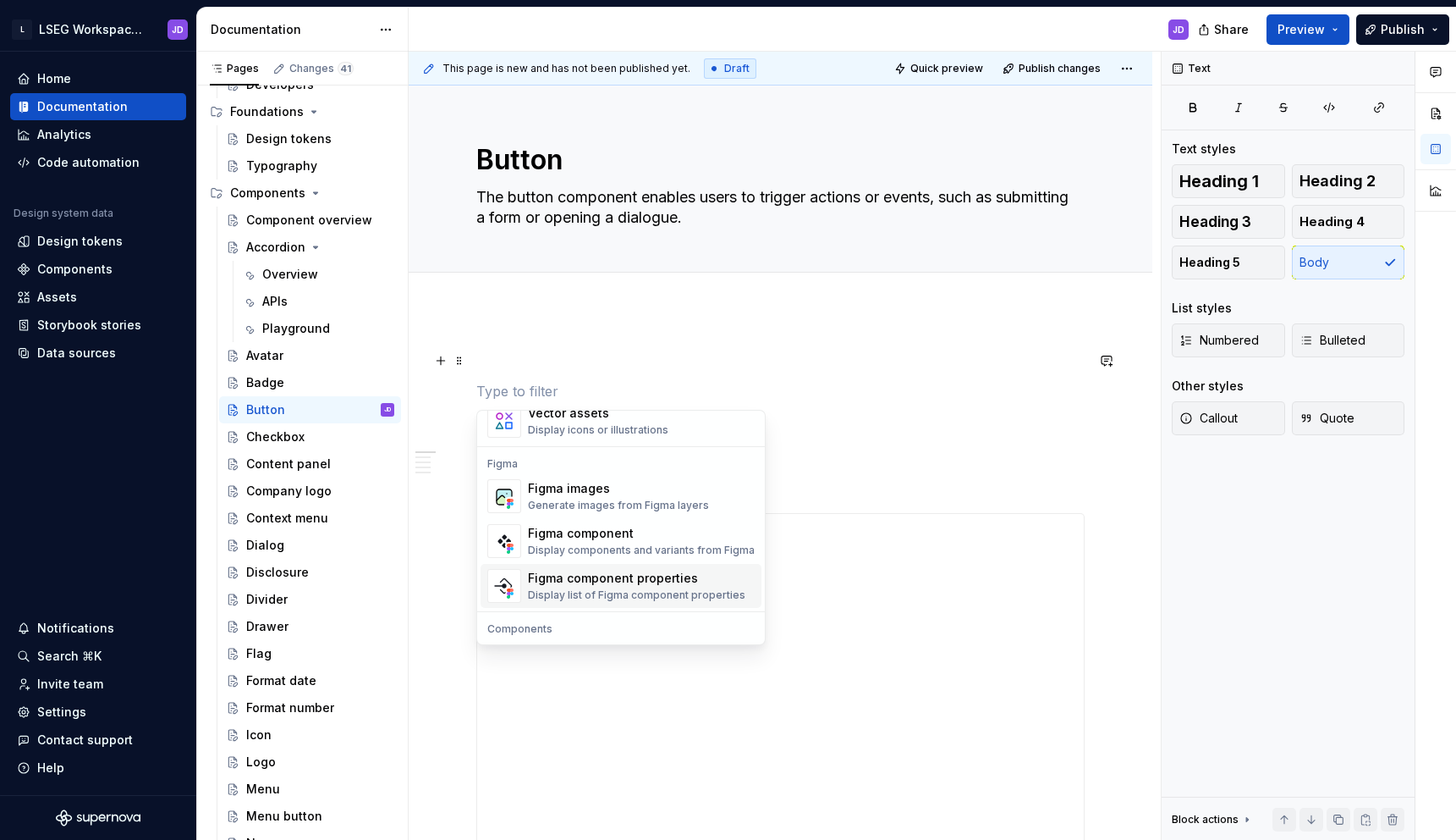
scroll to position [1535, 0]
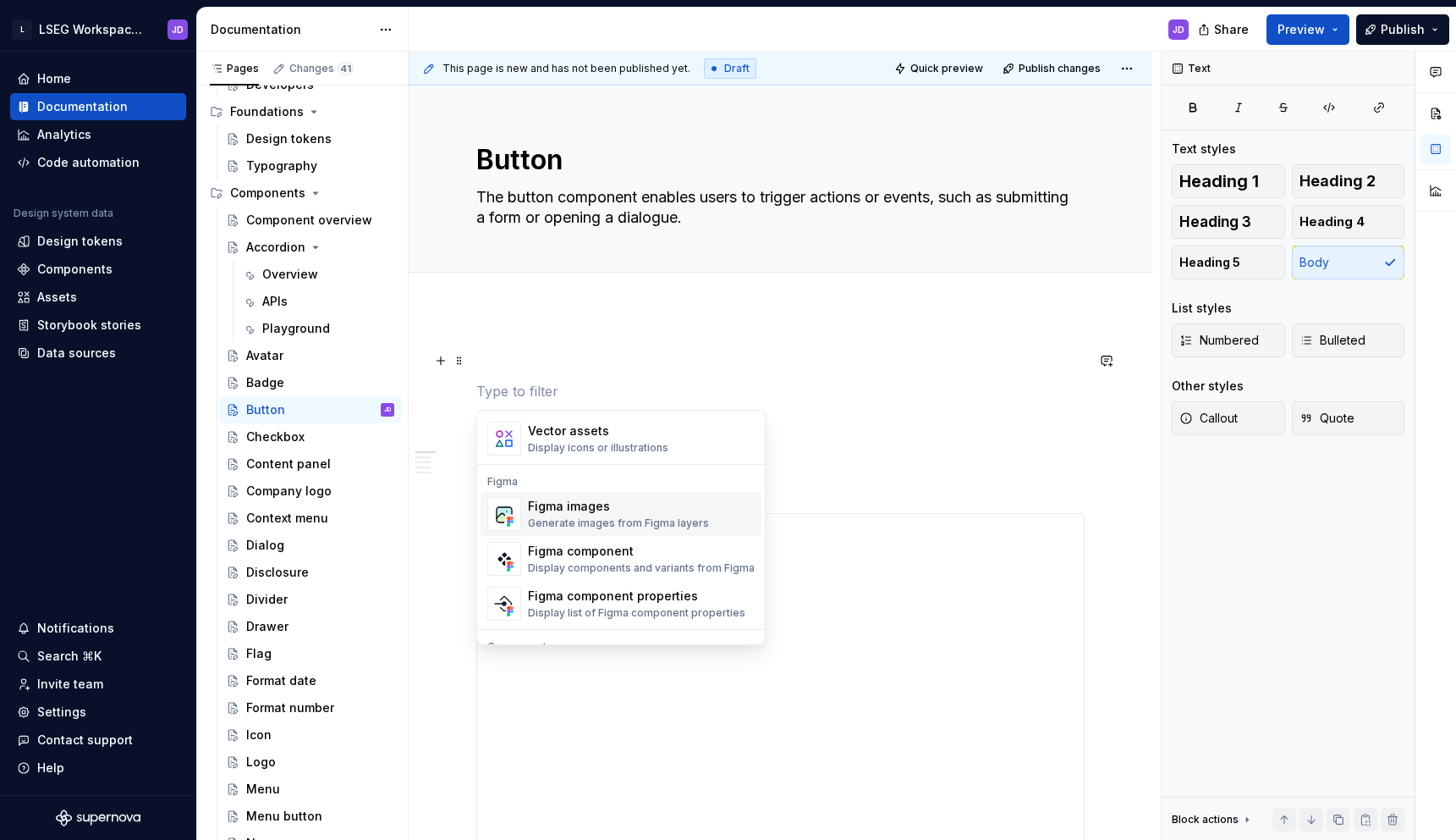
click at [561, 516] on div "Generate images from Figma layers" at bounding box center [619, 523] width 181 height 14
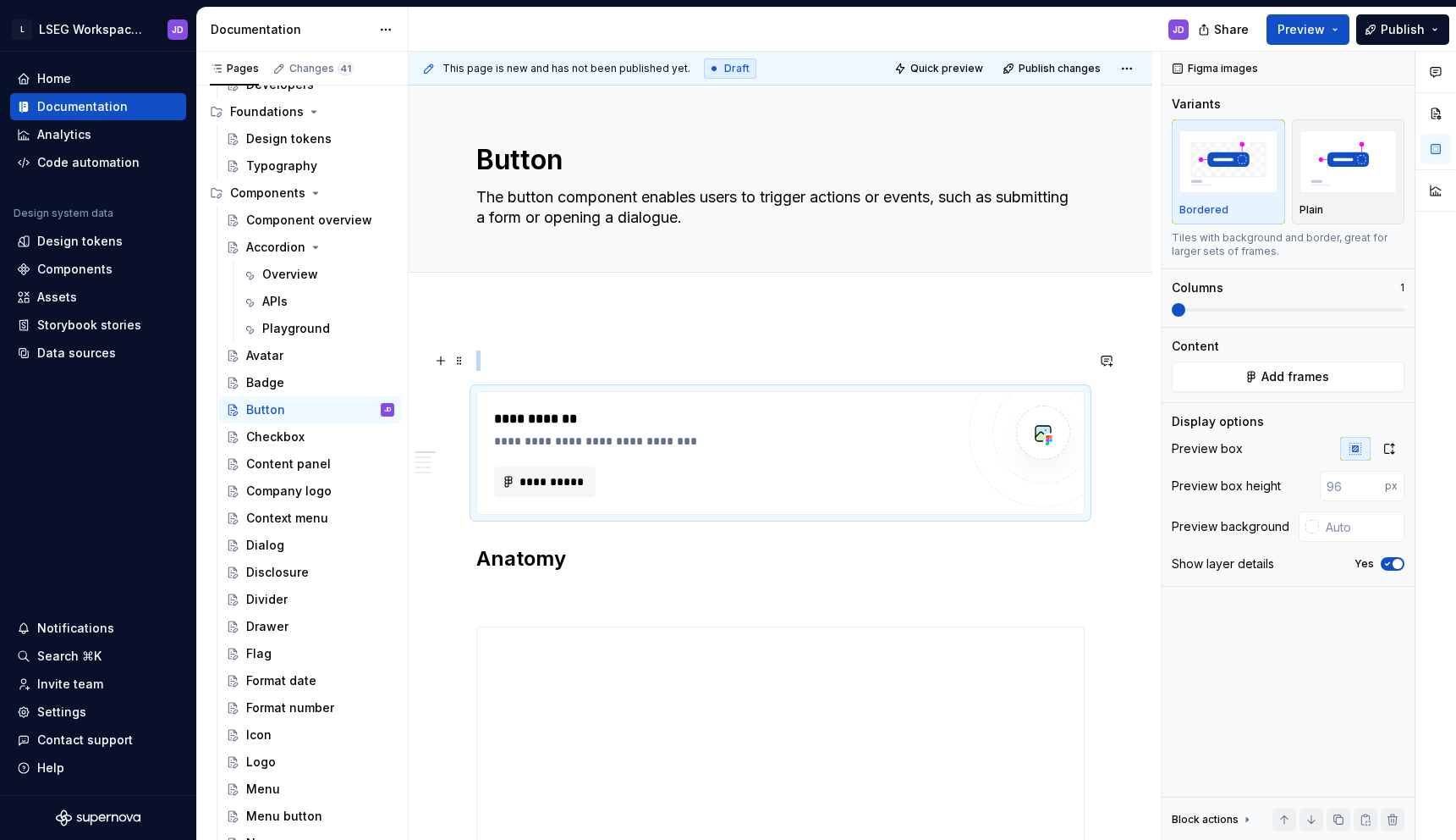
click at [529, 364] on p at bounding box center [780, 360] width 609 height 20
click at [1339, 173] on img "button" at bounding box center [1348, 160] width 99 height 62
click at [1386, 562] on icon "button" at bounding box center [1388, 563] width 14 height 10
click at [1385, 450] on icon "button" at bounding box center [1390, 449] width 14 height 14
click at [582, 569] on h2 "Anatomy" at bounding box center [780, 558] width 609 height 27
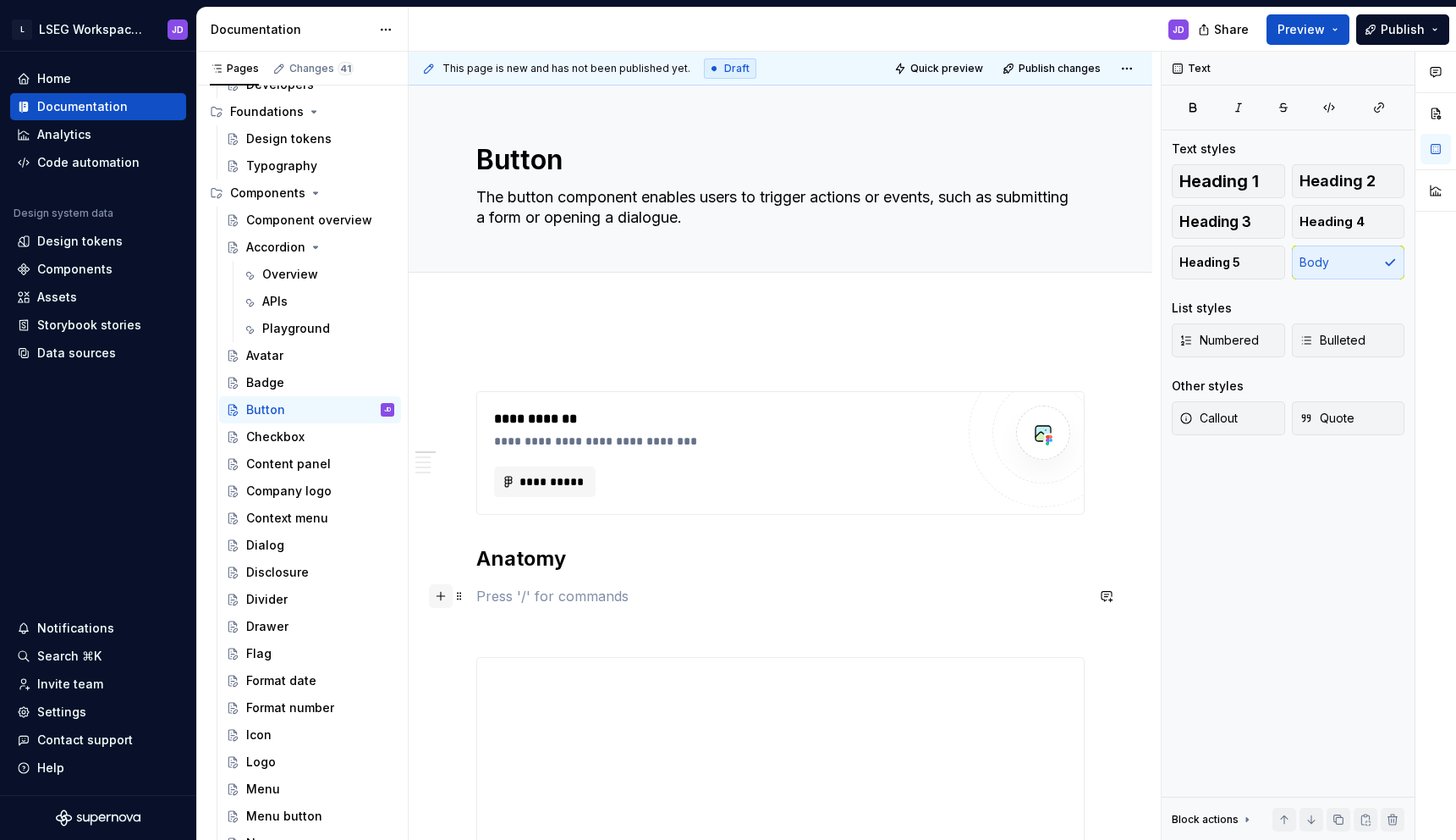
click at [442, 603] on button "button" at bounding box center [440, 596] width 24 height 24
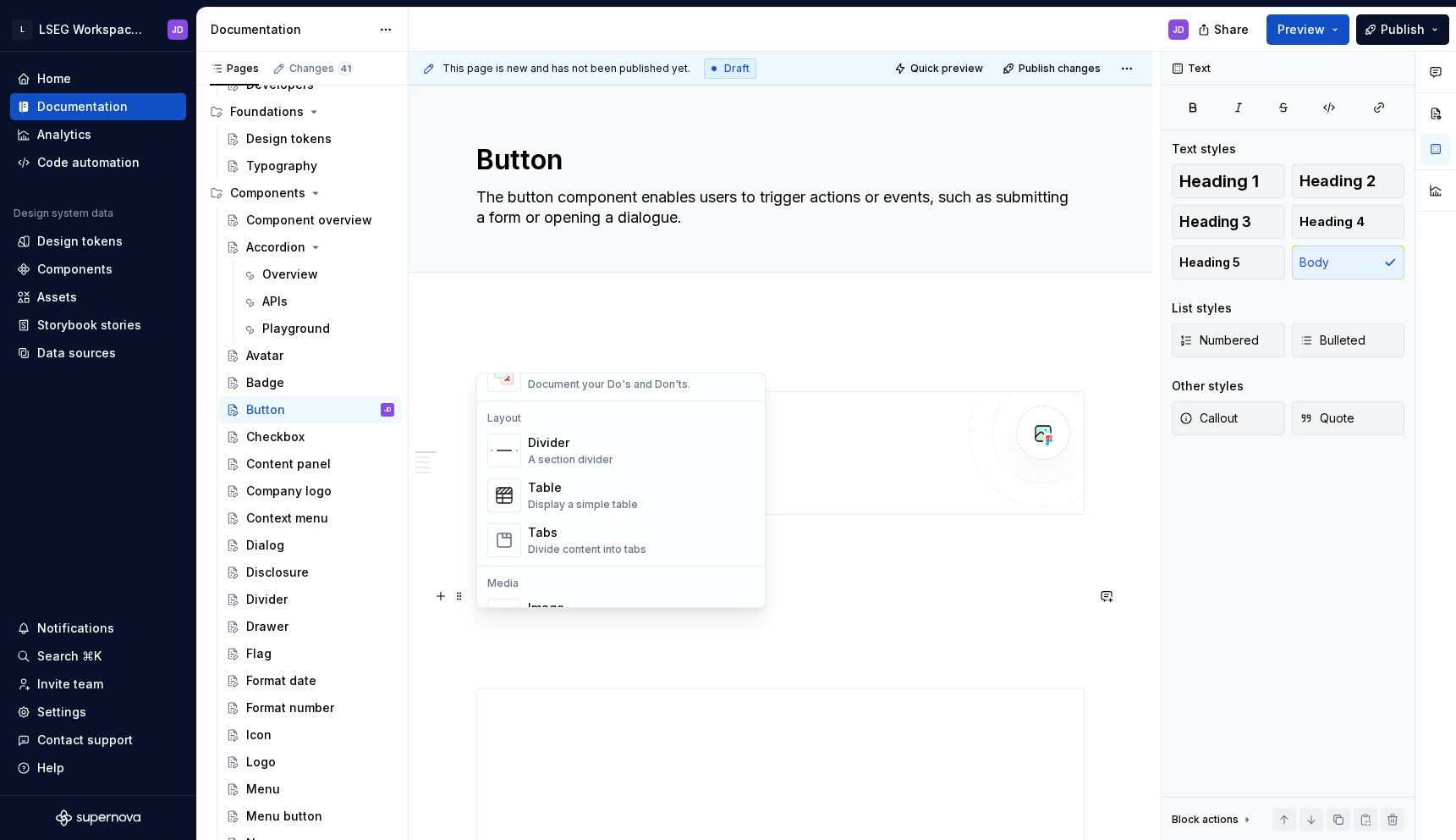
scroll to position [514, 0]
click at [555, 508] on div "Table" at bounding box center [583, 500] width 110 height 17
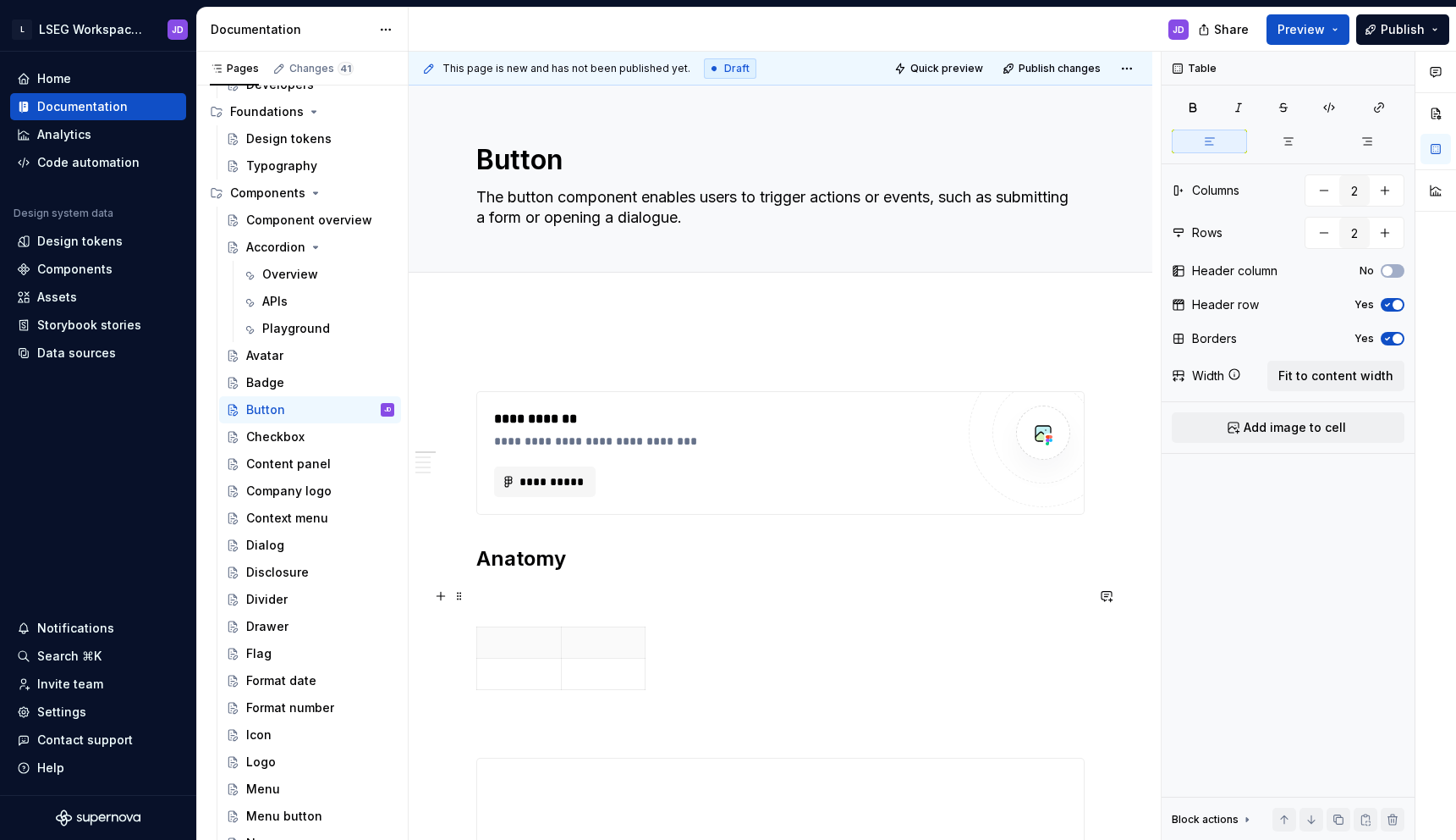
click at [531, 599] on p at bounding box center [780, 595] width 609 height 20
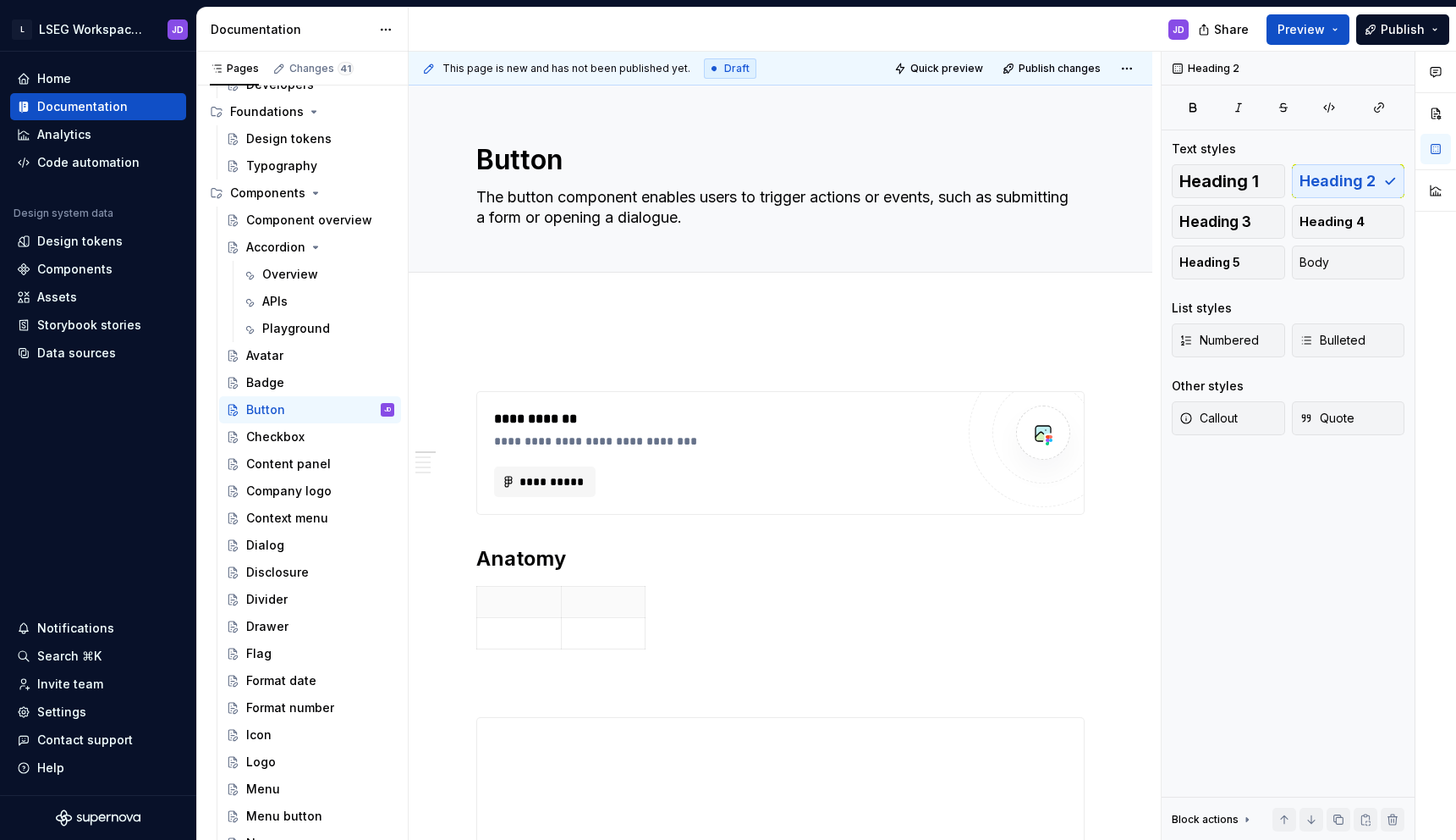
type textarea "*"
click at [606, 602] on p at bounding box center [603, 601] width 64 height 17
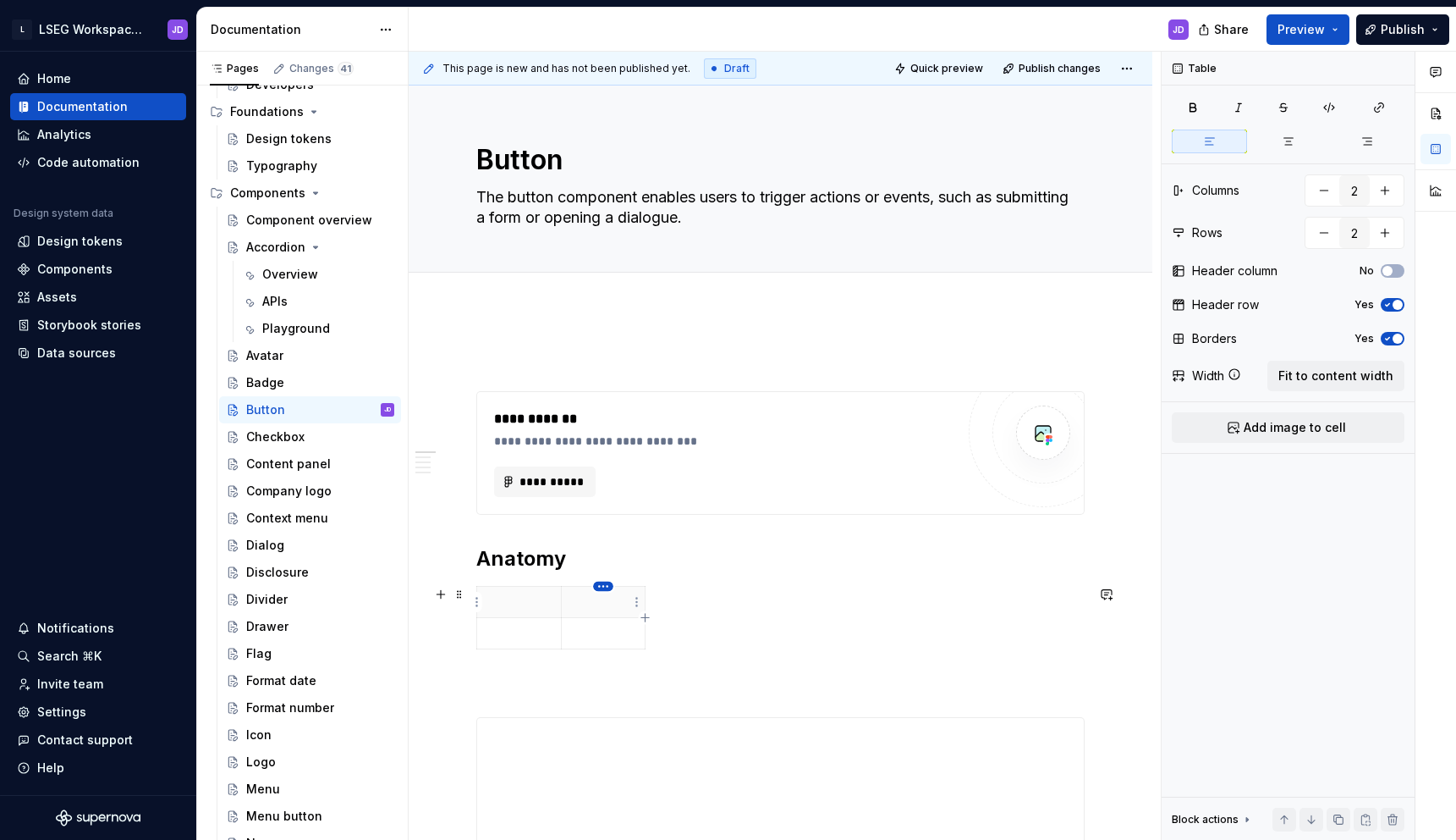
click at [606, 591] on html "L LSEG Workspace Design System JD Home Documentation Analytics Code automation …" at bounding box center [728, 420] width 1456 height 840
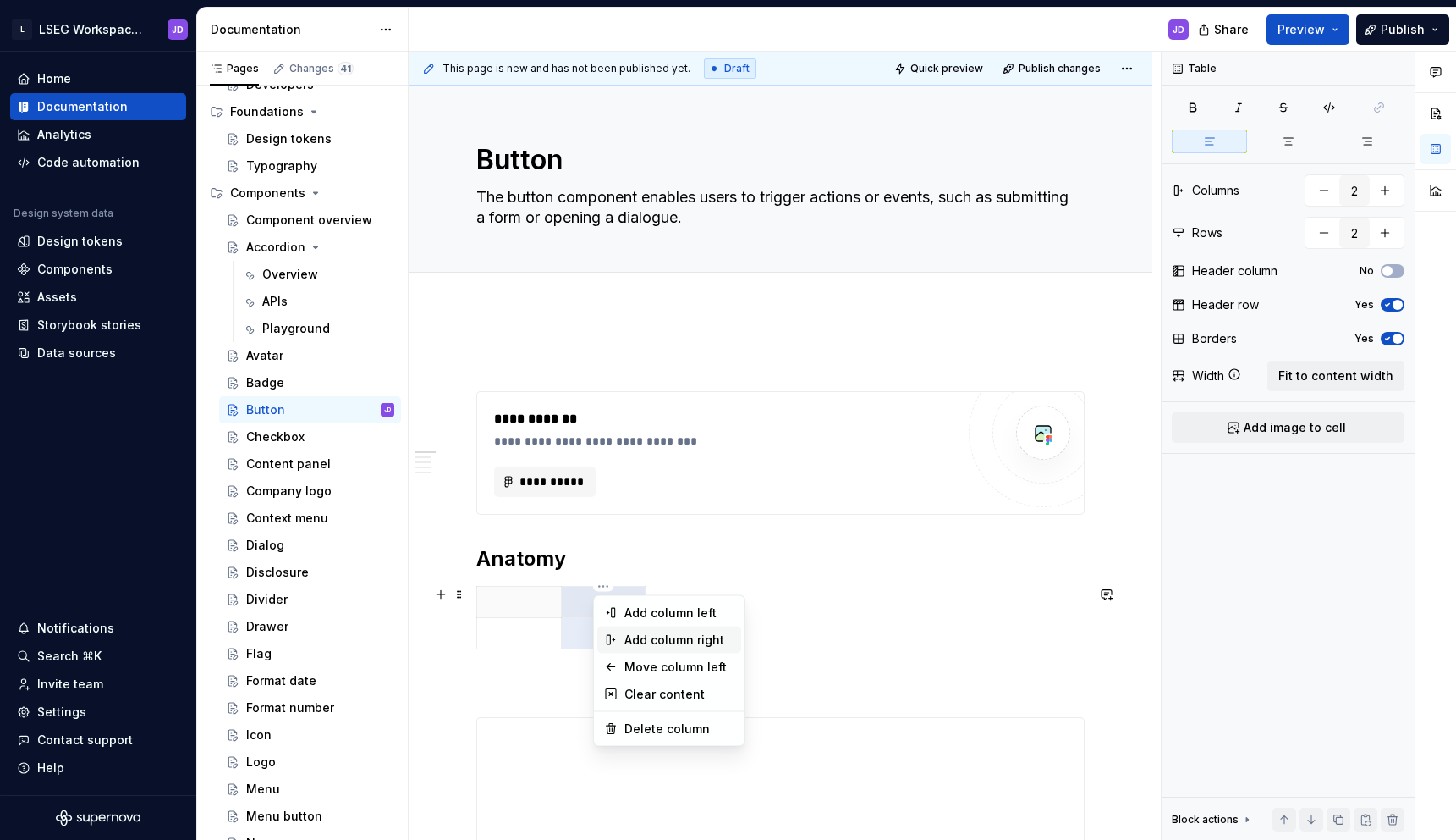
click at [645, 634] on div "Add column right" at bounding box center [679, 639] width 110 height 17
type input "3"
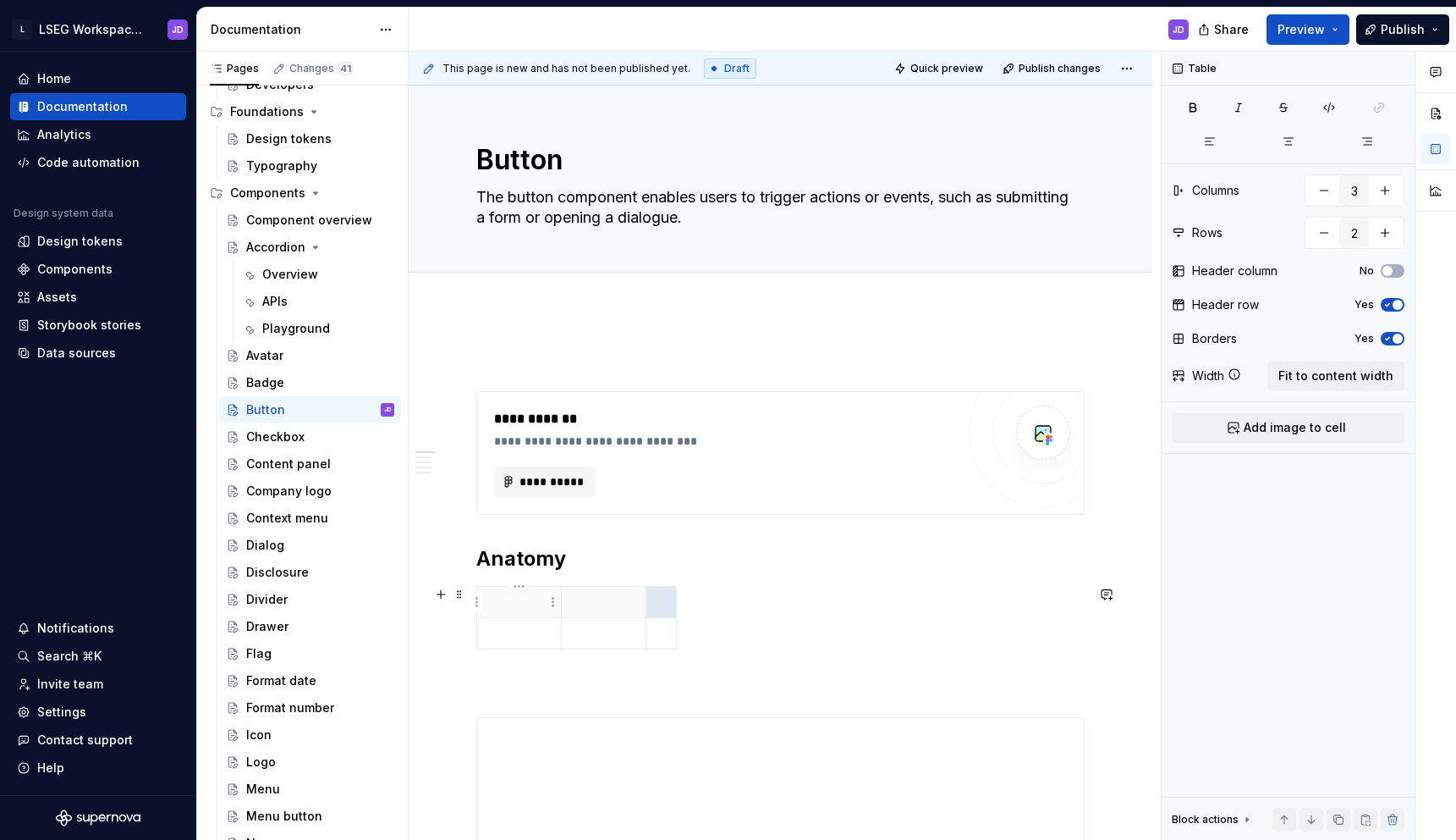
click at [510, 608] on p at bounding box center [519, 601] width 64 height 17
click at [595, 607] on p at bounding box center [603, 601] width 64 height 17
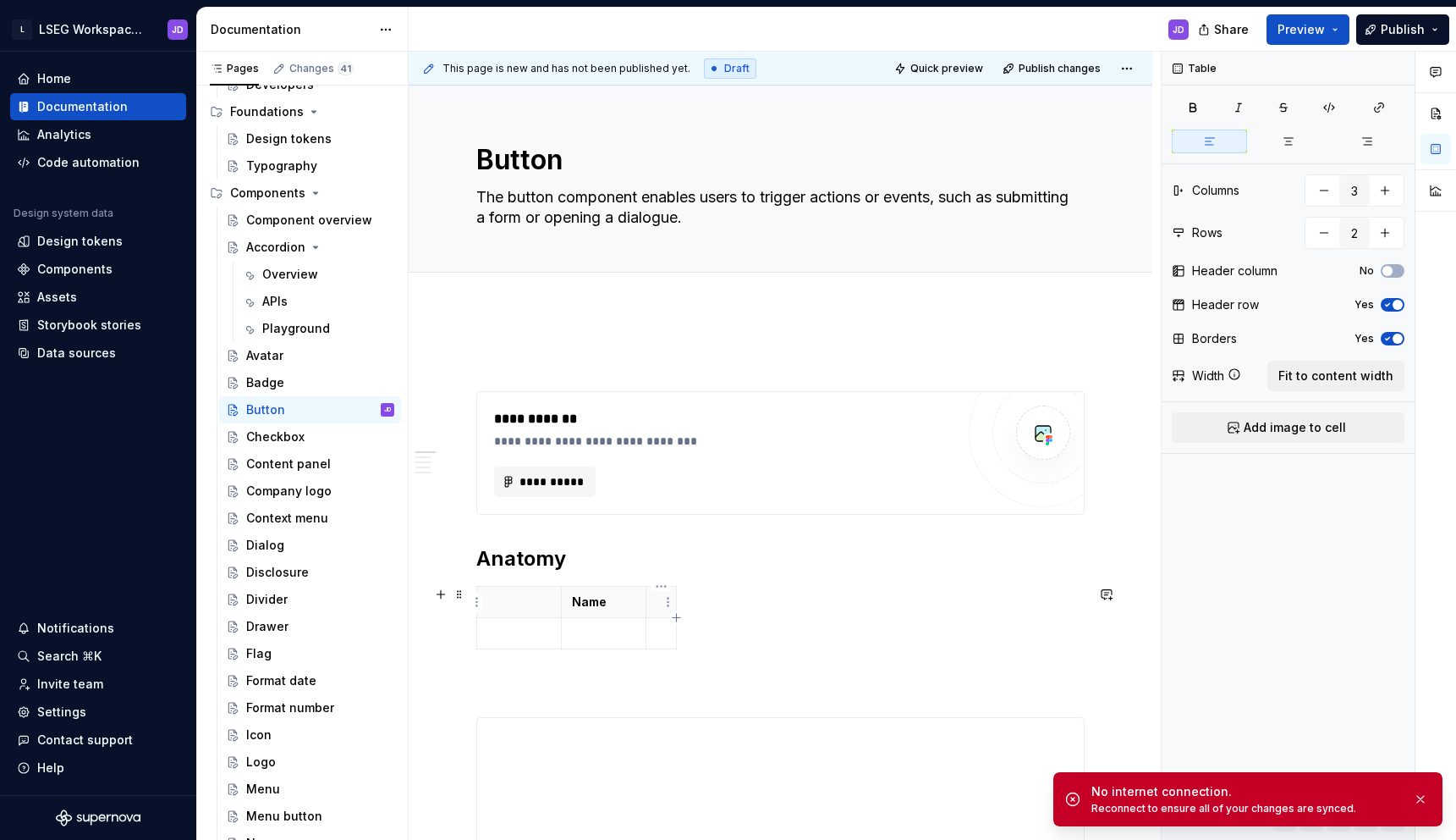
click at [660, 604] on p at bounding box center [661, 601] width 10 height 17
click at [586, 564] on h2 "Anatomy" at bounding box center [780, 558] width 609 height 27
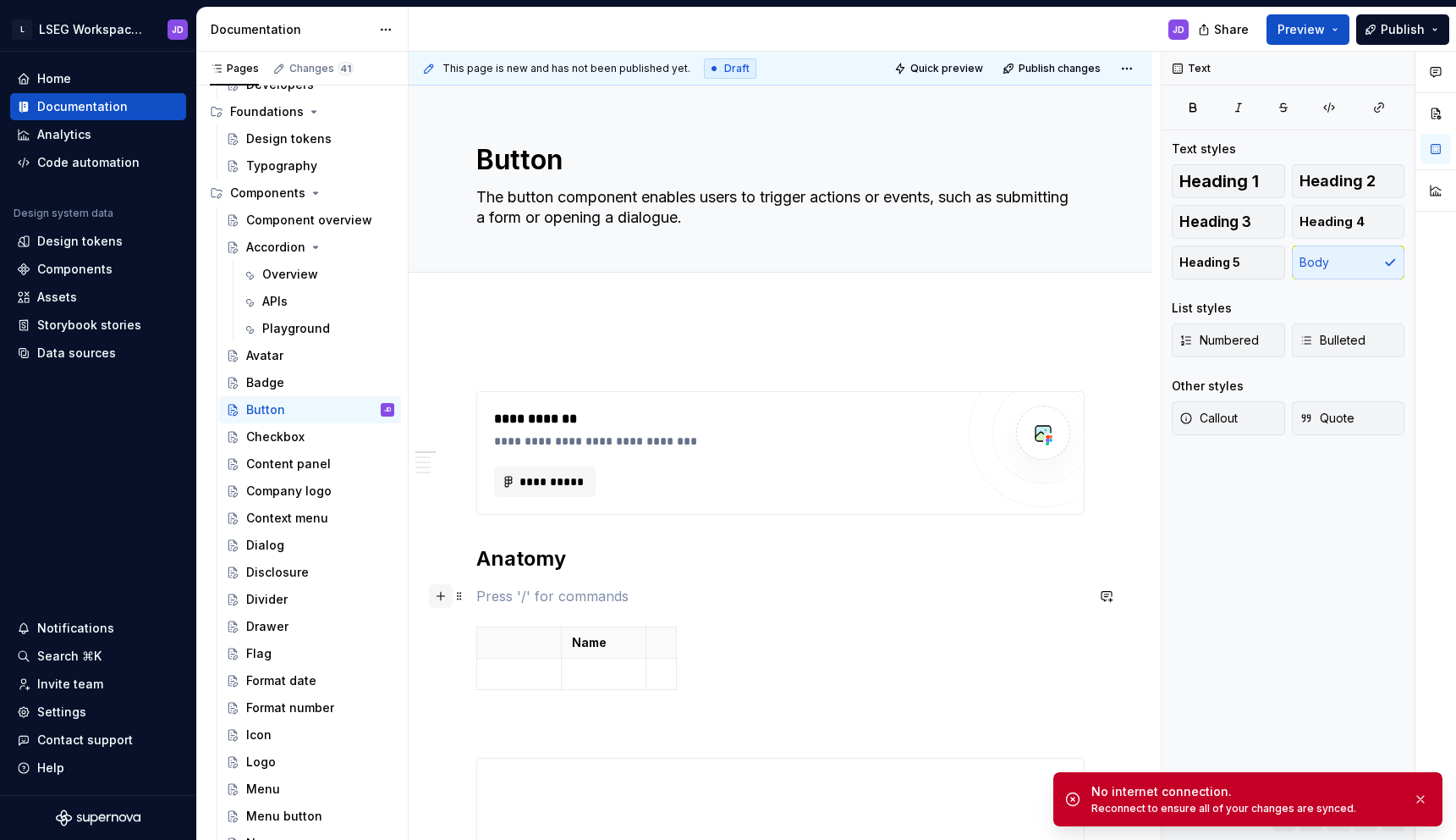
click at [439, 597] on button "button" at bounding box center [440, 596] width 24 height 24
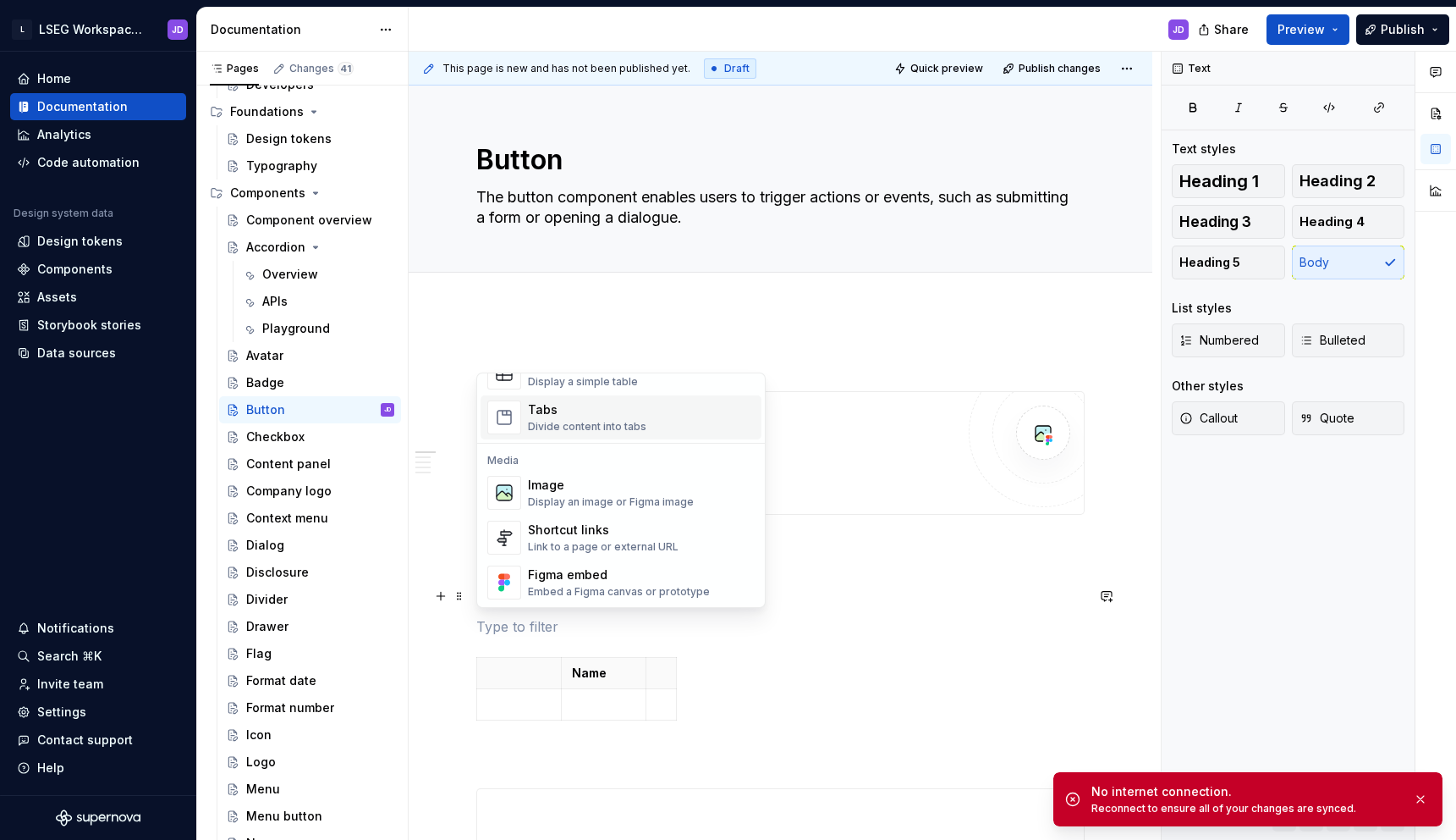
scroll to position [656, 0]
click at [560, 496] on div "Display an image or Figma image" at bounding box center [611, 495] width 166 height 14
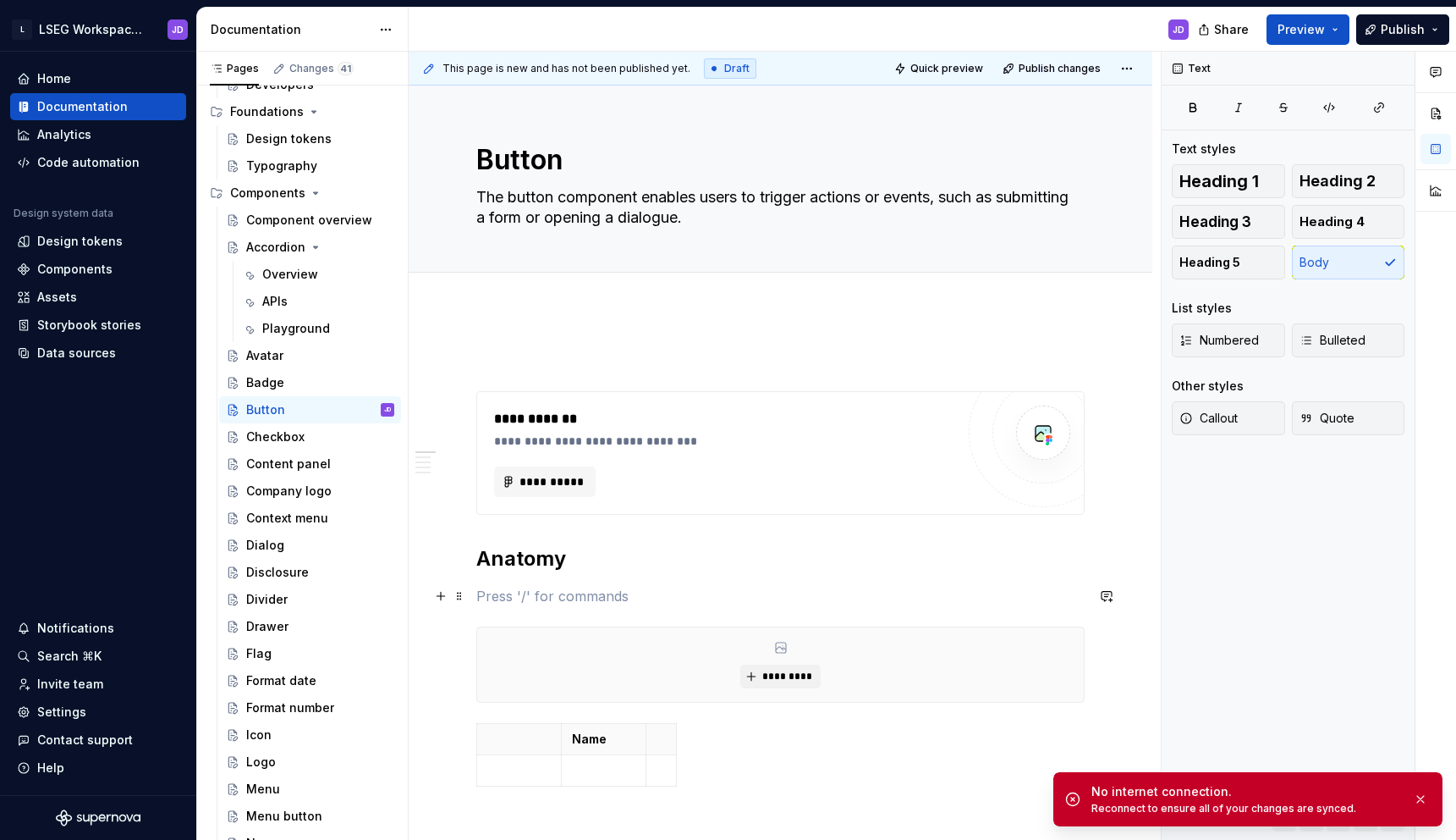
click at [531, 593] on p at bounding box center [780, 595] width 609 height 20
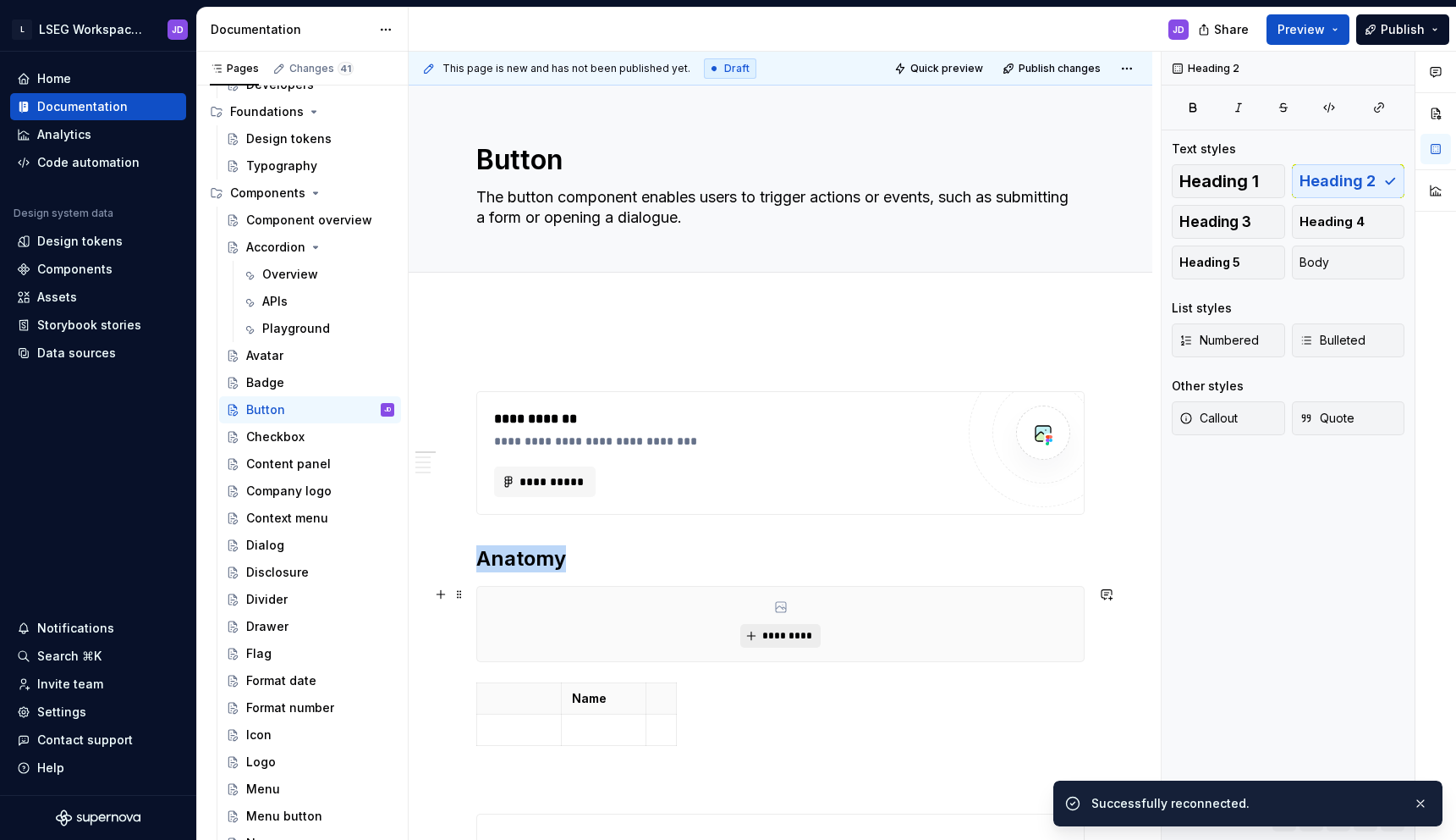
click at [770, 637] on span "*********" at bounding box center [786, 636] width 51 height 14
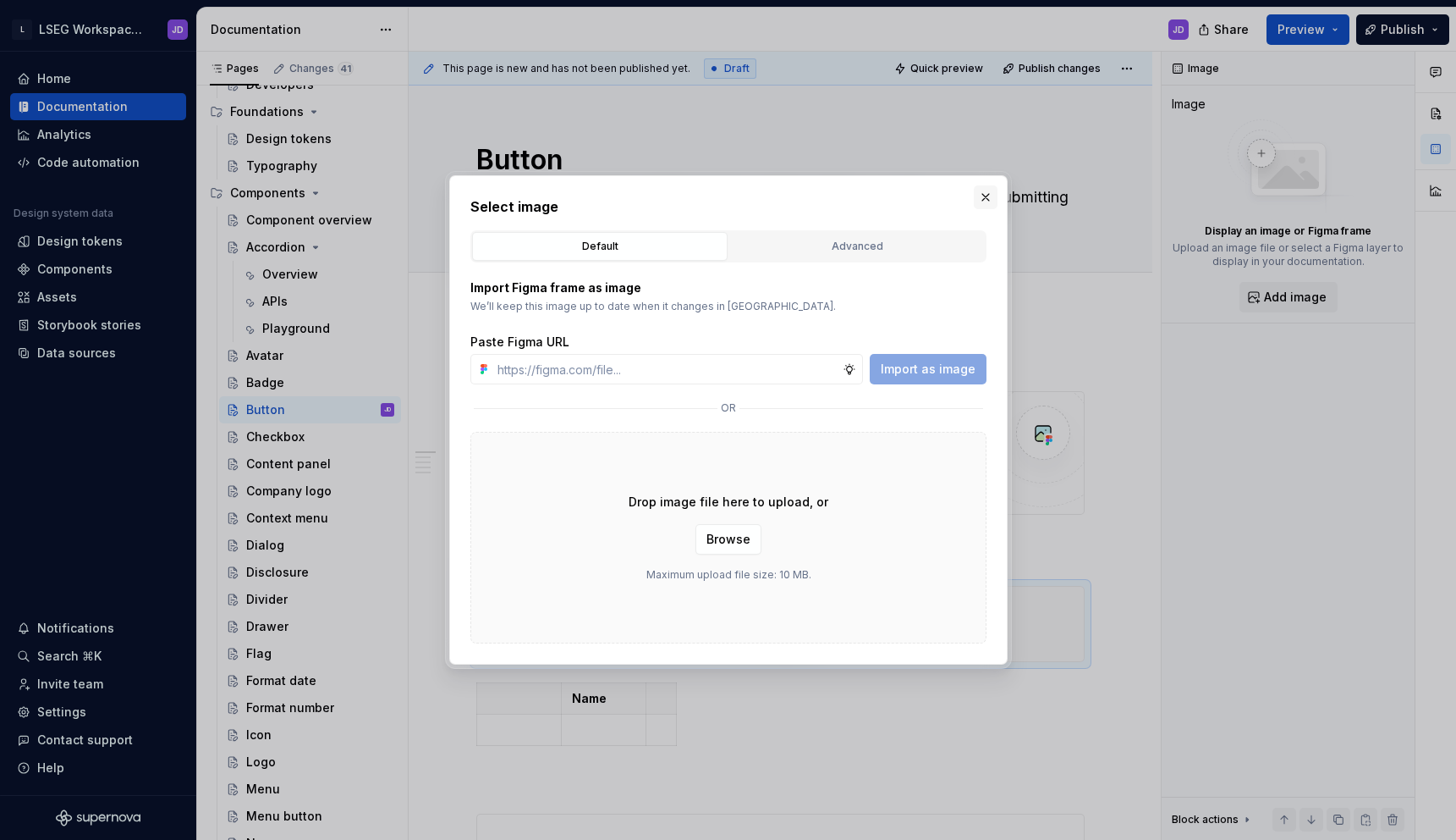
click at [983, 199] on button "button" at bounding box center [985, 197] width 24 height 24
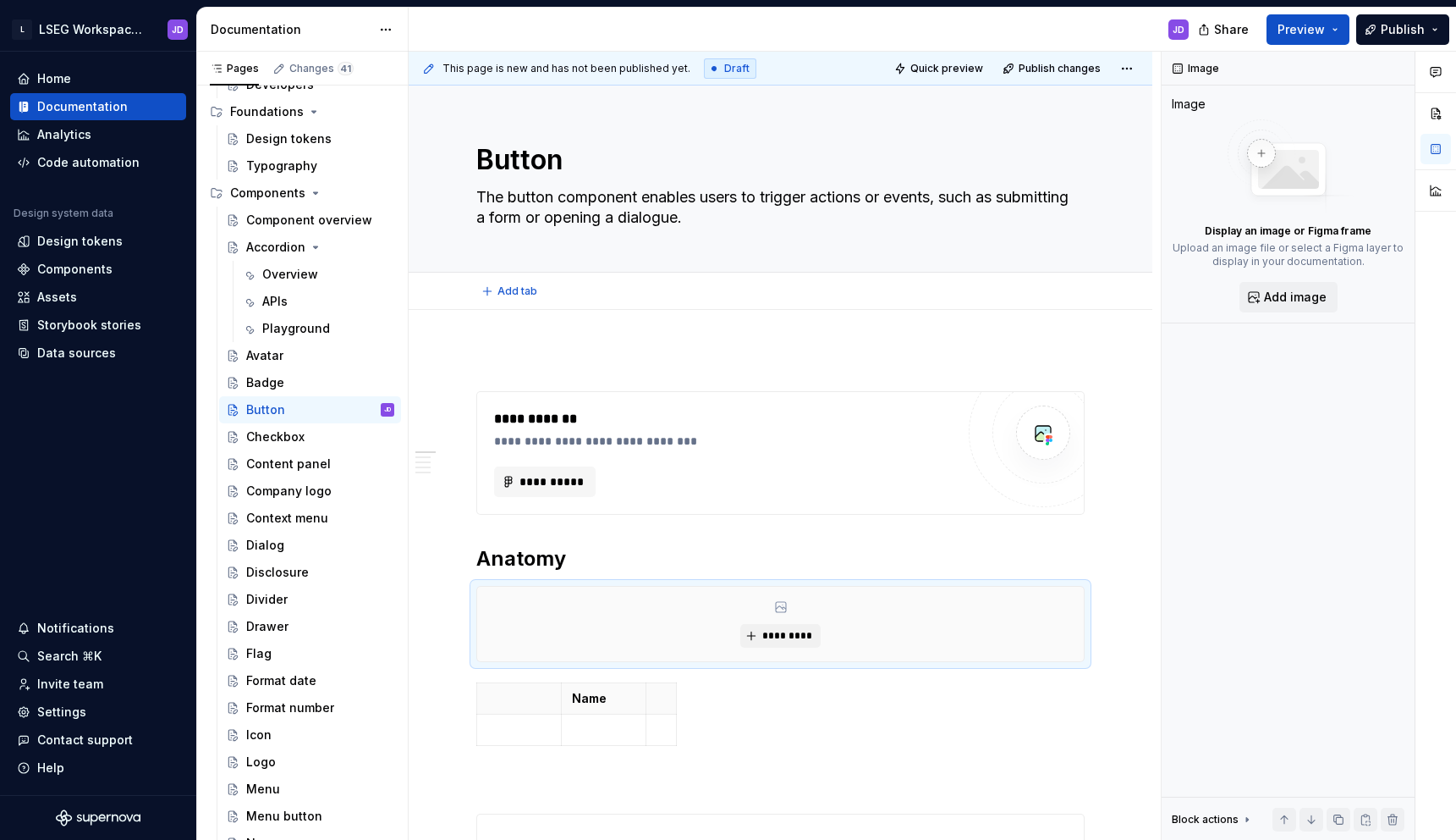
type textarea "*"
click at [607, 413] on div "**********" at bounding box center [729, 419] width 470 height 20
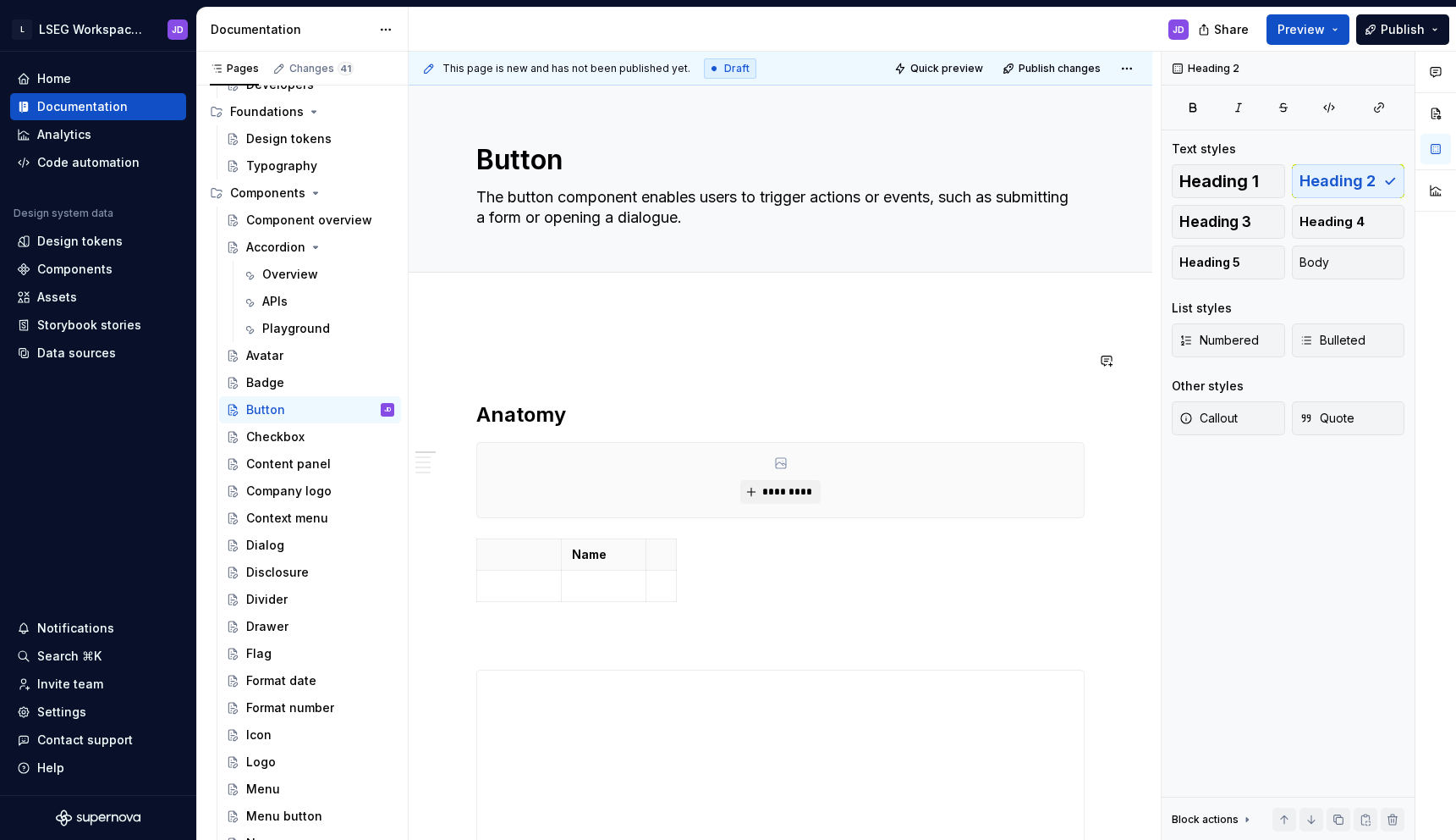
click at [479, 412] on h2 "Anatomy" at bounding box center [780, 414] width 609 height 27
click at [443, 368] on button "button" at bounding box center [440, 364] width 24 height 24
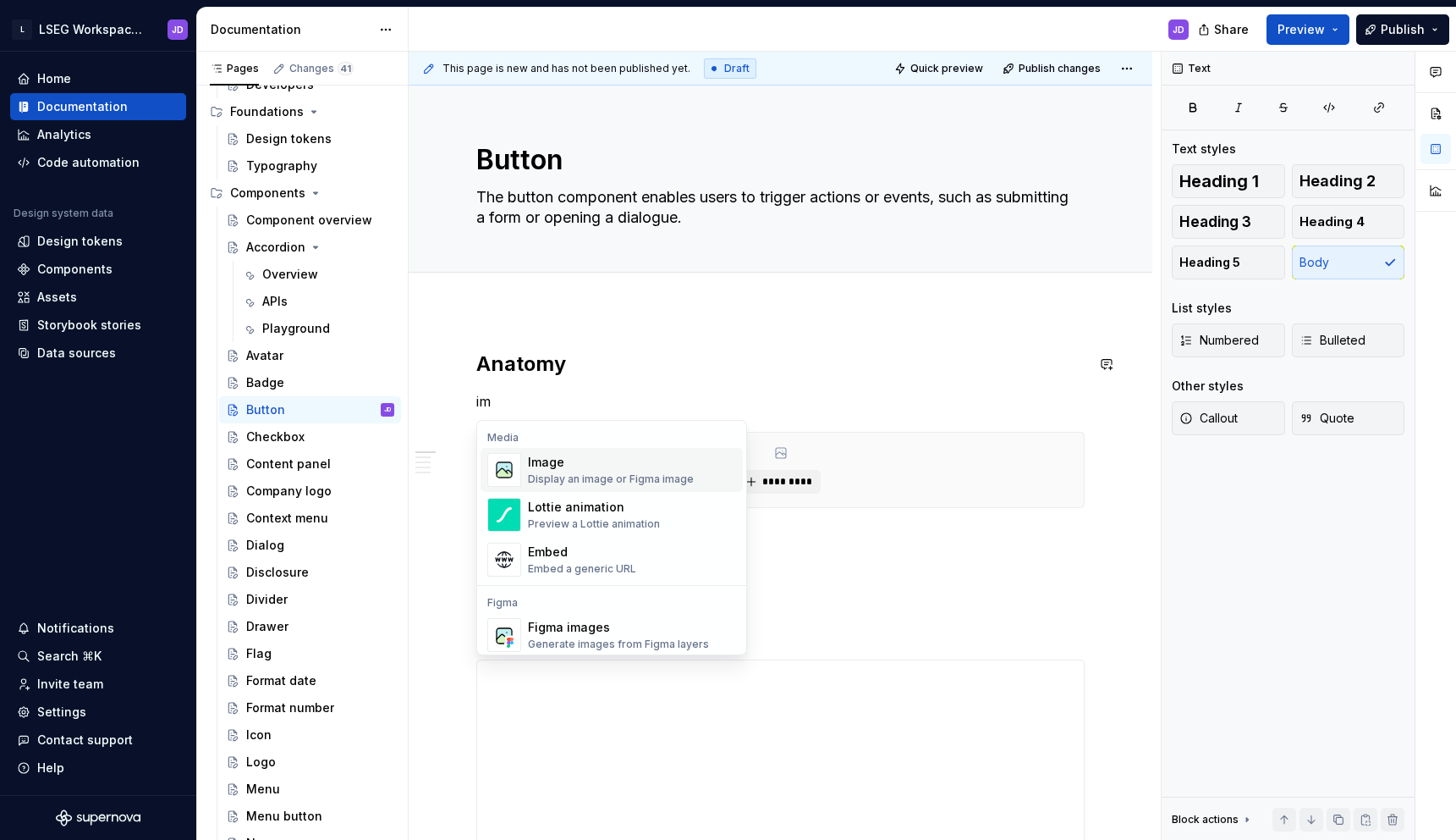
click at [574, 478] on div "Display an image or Figma image" at bounding box center [611, 479] width 166 height 14
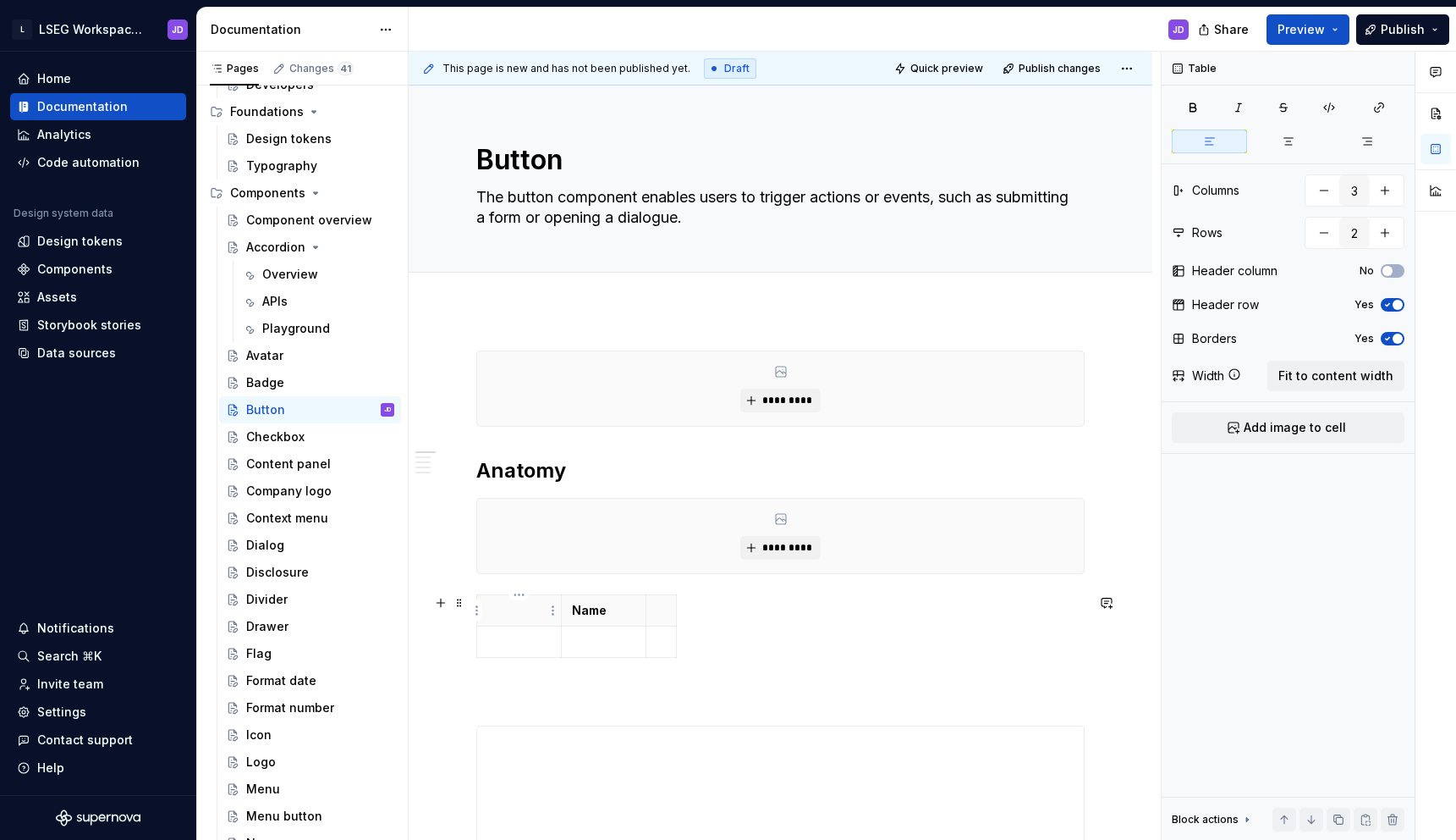
click at [519, 612] on p at bounding box center [519, 610] width 64 height 17
click at [657, 612] on p at bounding box center [661, 610] width 10 height 17
type textarea "*"
click at [687, 597] on html "L LSEG Workspace Design System JD Home Documentation Analytics Code automation …" at bounding box center [728, 420] width 1456 height 840
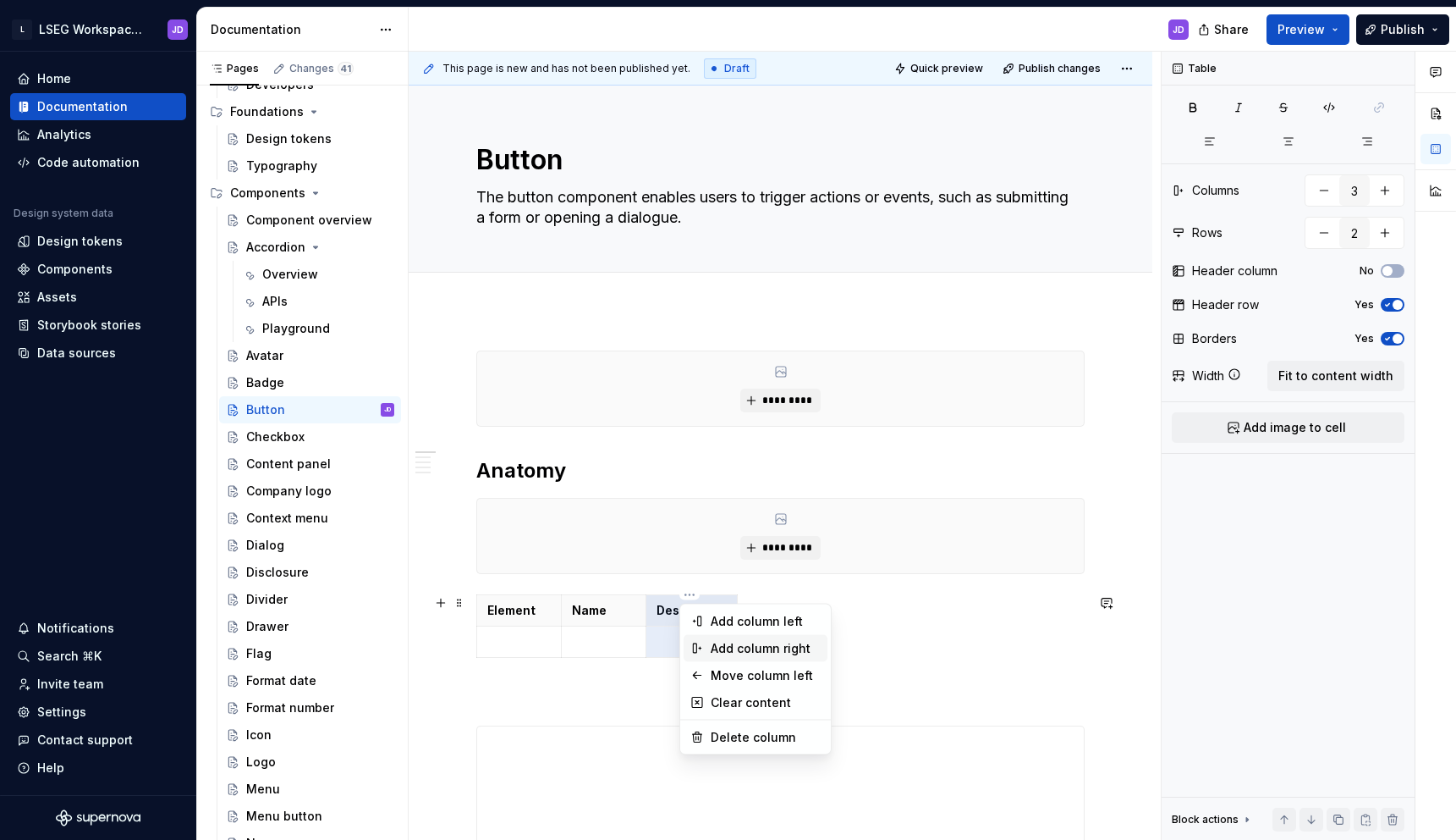
click at [749, 651] on div "Add column right" at bounding box center [765, 648] width 110 height 17
type input "4"
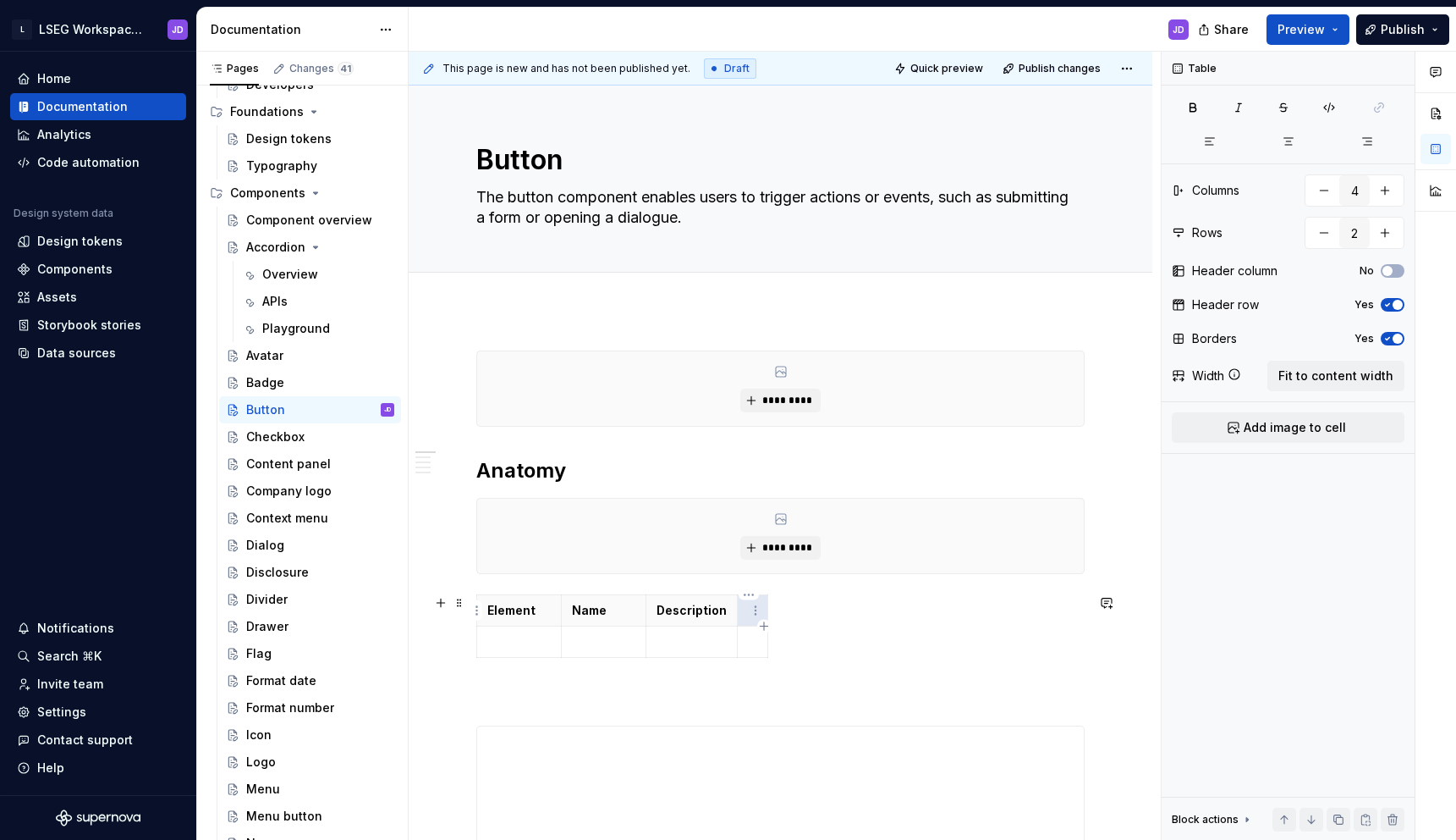
click at [748, 617] on p at bounding box center [752, 610] width 10 height 17
click at [785, 611] on p "Dependerncy" at bounding box center [788, 610] width 81 height 17
click at [767, 635] on p at bounding box center [788, 641] width 81 height 17
click at [774, 612] on p "Dependerncy" at bounding box center [788, 610] width 81 height 17
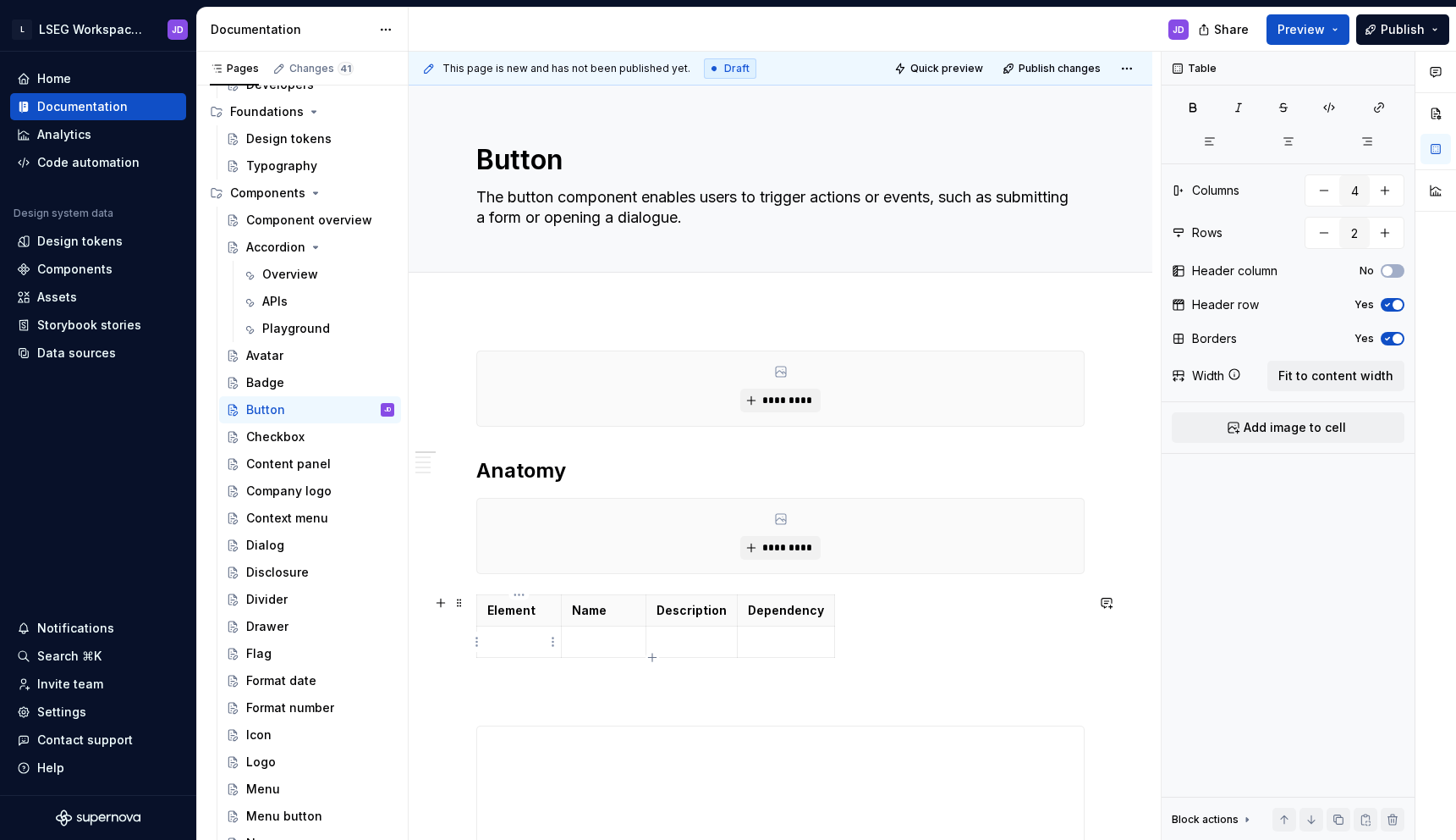
click at [529, 638] on p at bounding box center [519, 641] width 64 height 17
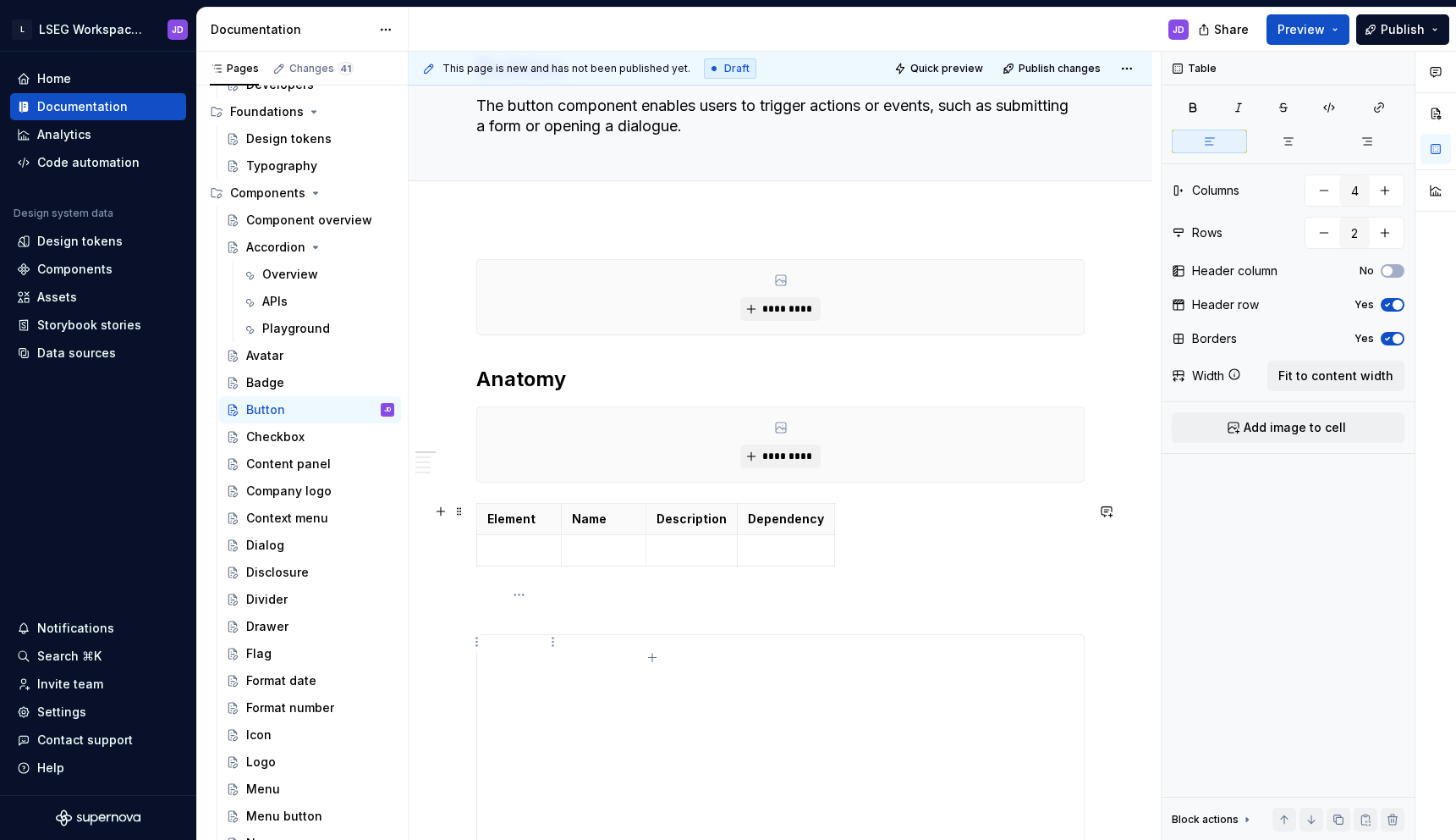
scroll to position [98, 0]
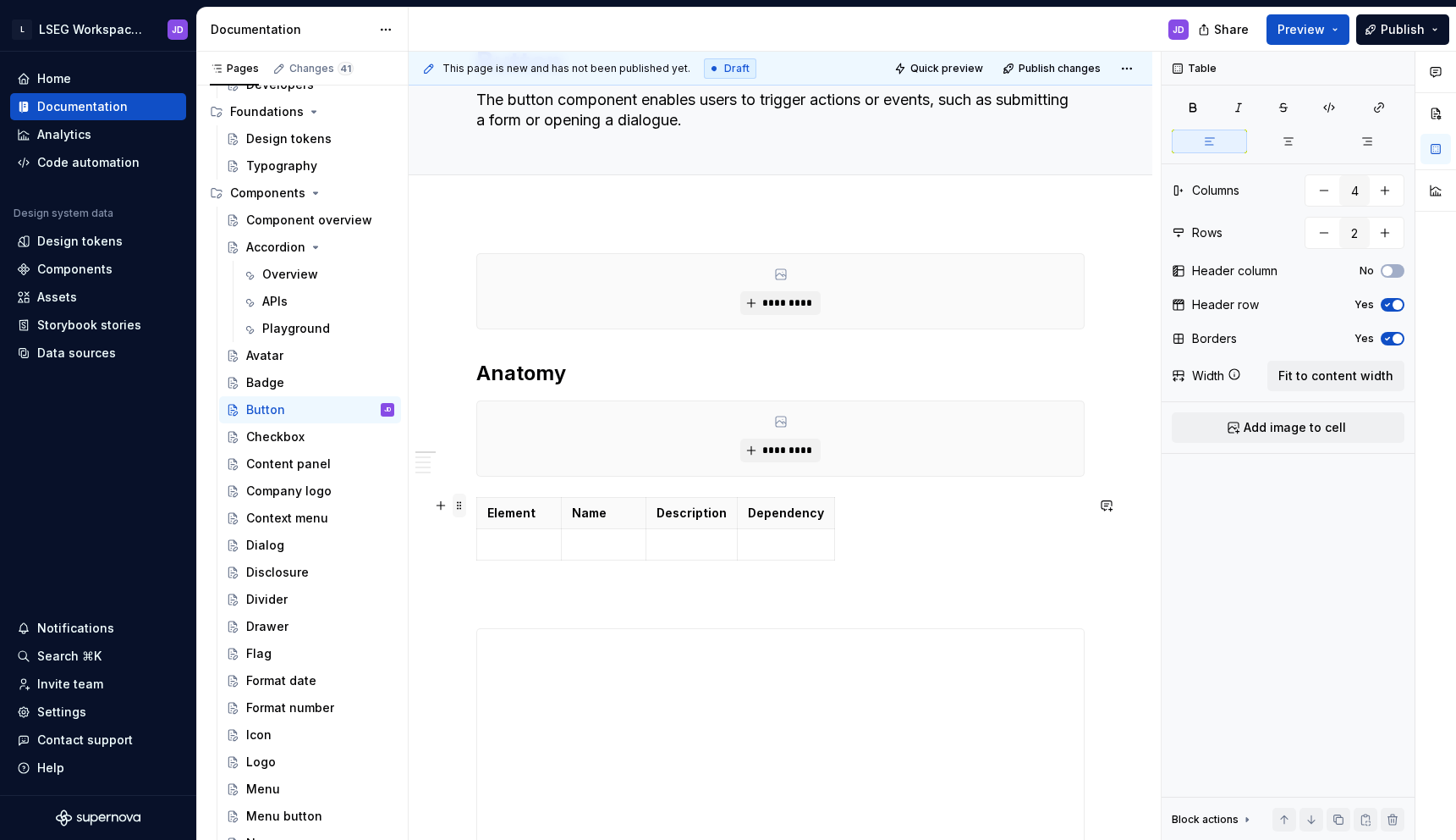
click at [459, 508] on span at bounding box center [459, 505] width 14 height 24
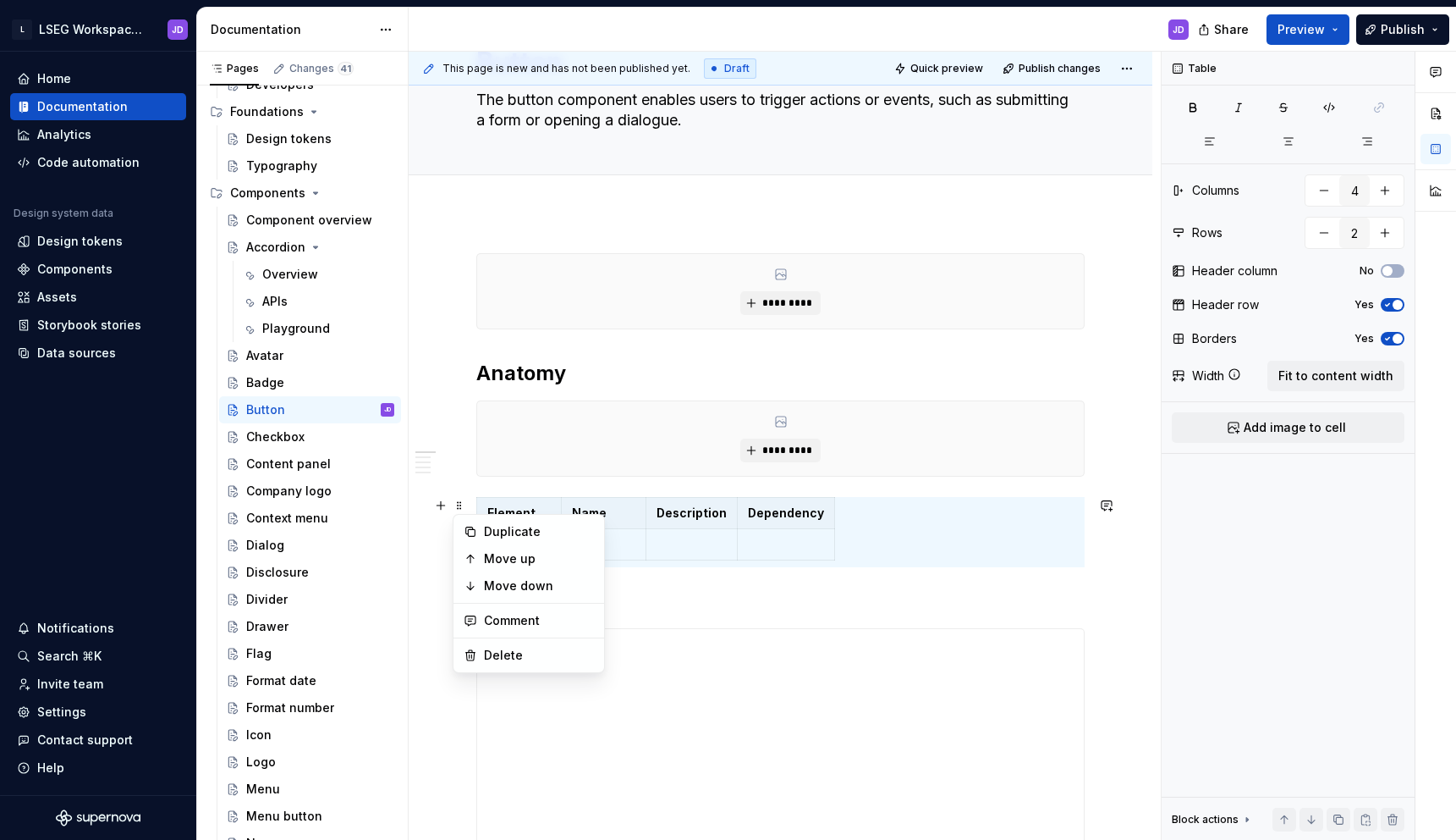
click at [699, 529] on td at bounding box center [691, 544] width 92 height 31
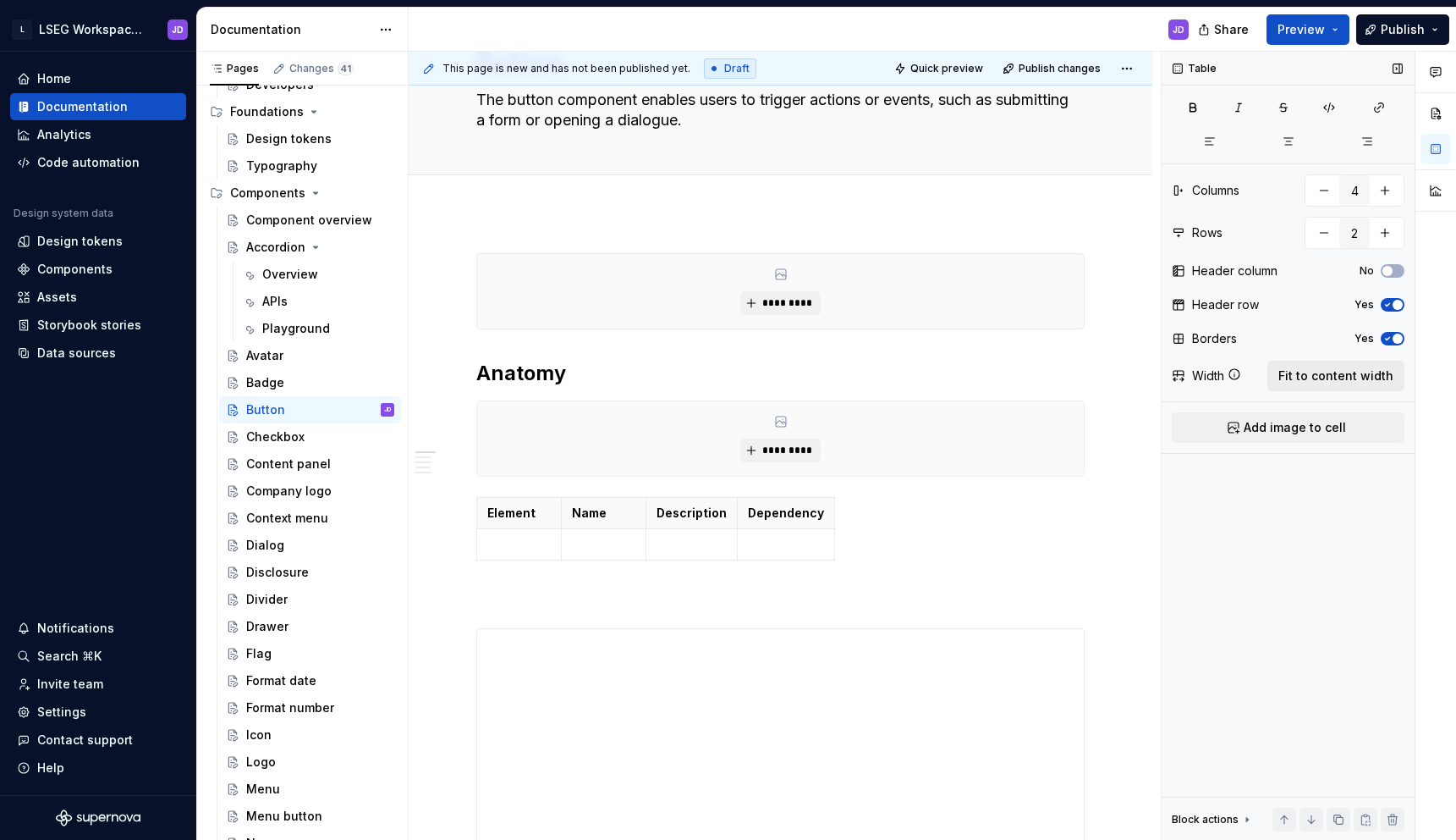
click at [1318, 372] on span "Fit to content width" at bounding box center [1336, 375] width 115 height 17
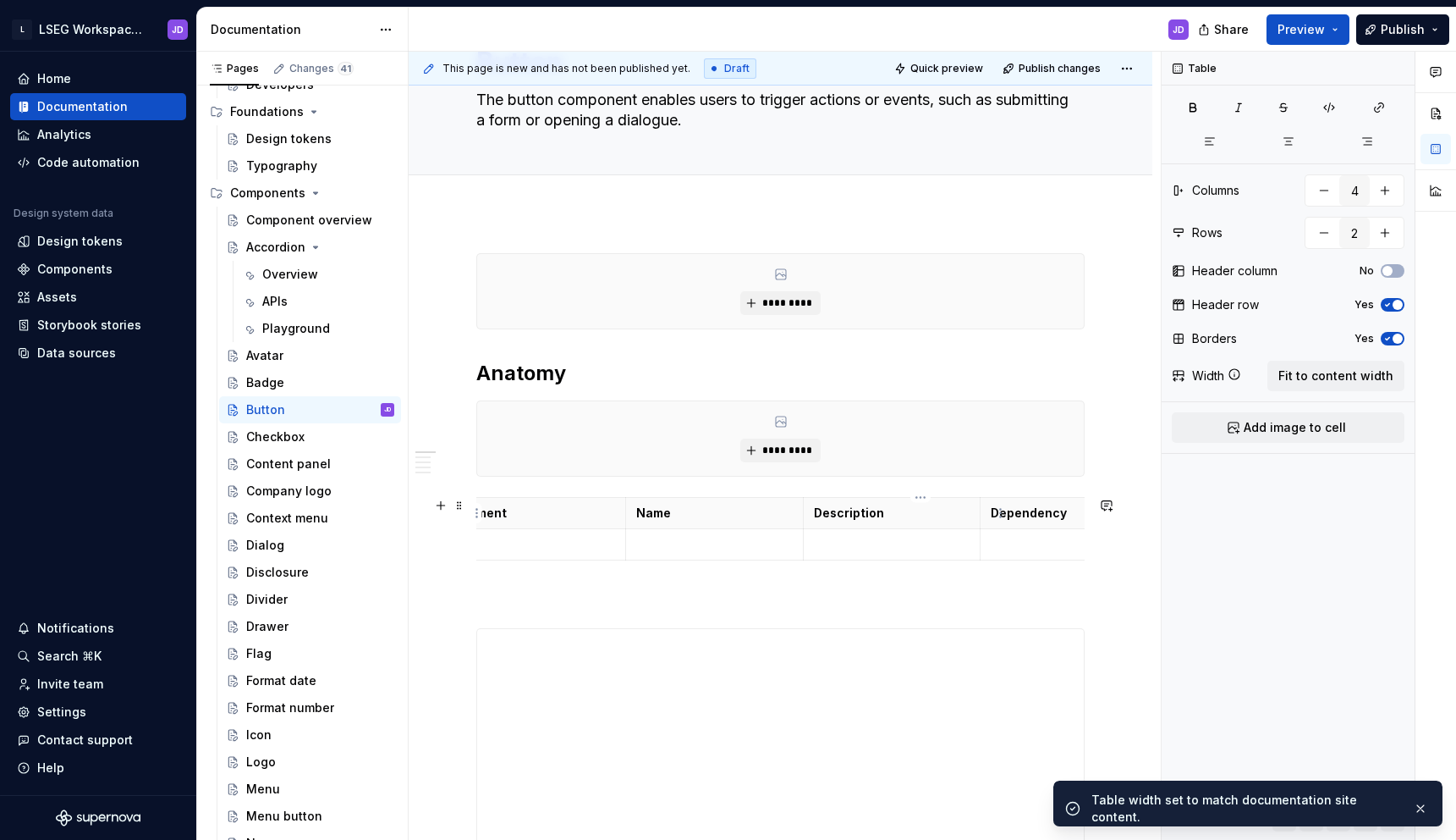
scroll to position [0, 0]
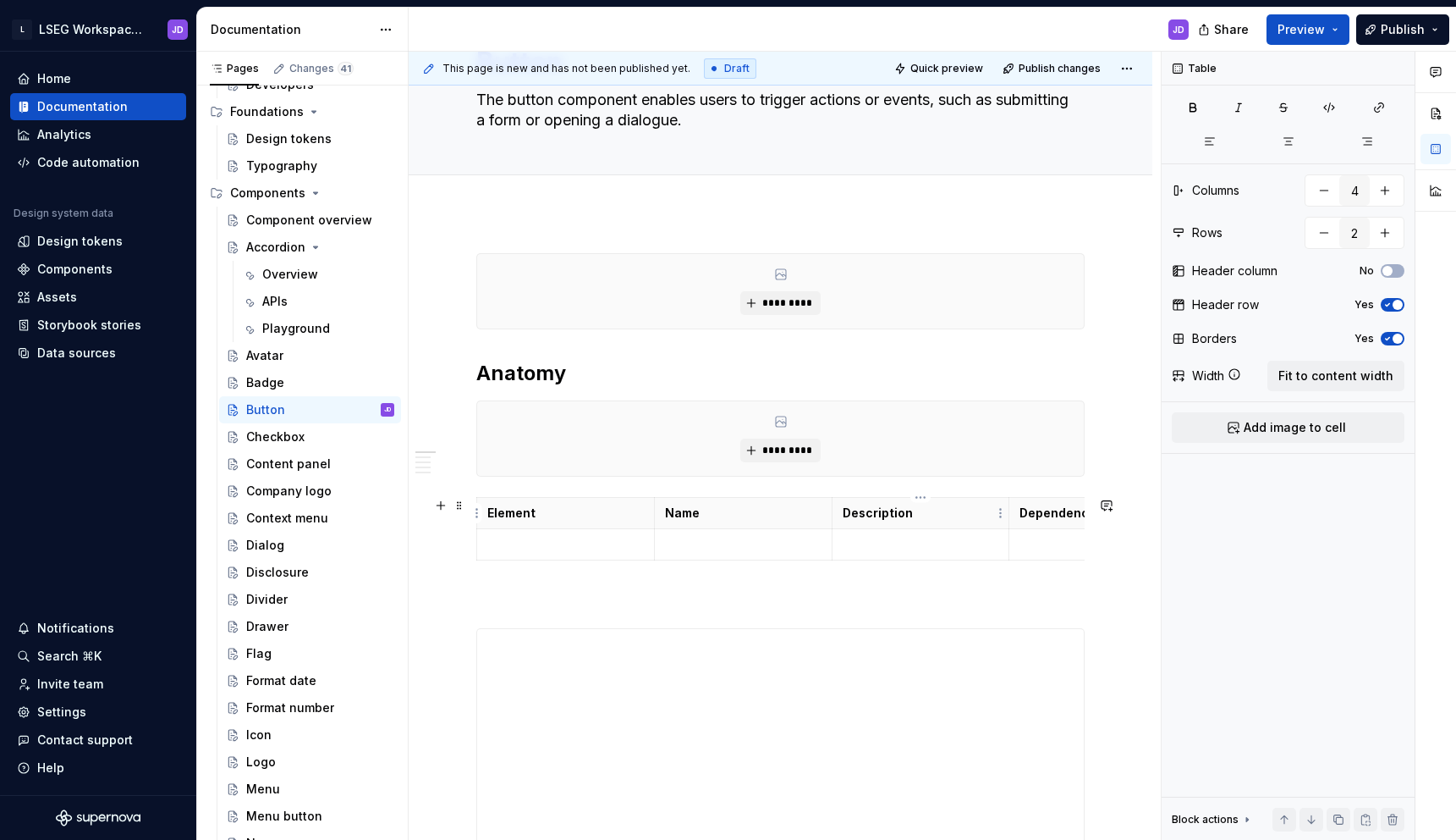
type textarea "*"
click at [1387, 267] on span "button" at bounding box center [1388, 271] width 10 height 10
click at [1387, 267] on icon "button" at bounding box center [1388, 271] width 14 height 10
click at [1387, 267] on span "button" at bounding box center [1388, 271] width 10 height 10
click at [1387, 267] on icon "button" at bounding box center [1388, 271] width 14 height 10
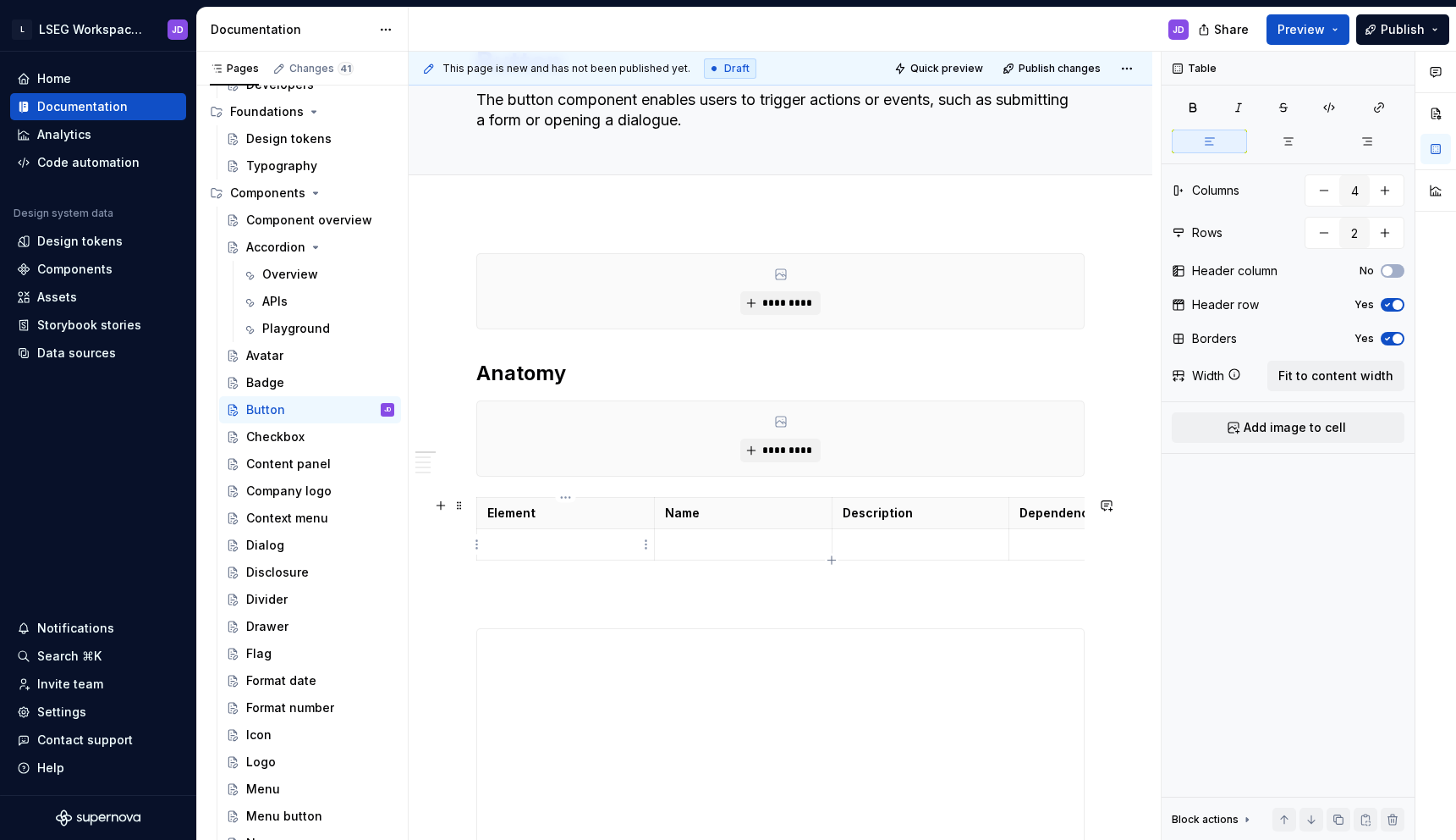
click at [537, 543] on p at bounding box center [566, 543] width 157 height 17
click at [1391, 227] on button "button" at bounding box center [1385, 232] width 31 height 31
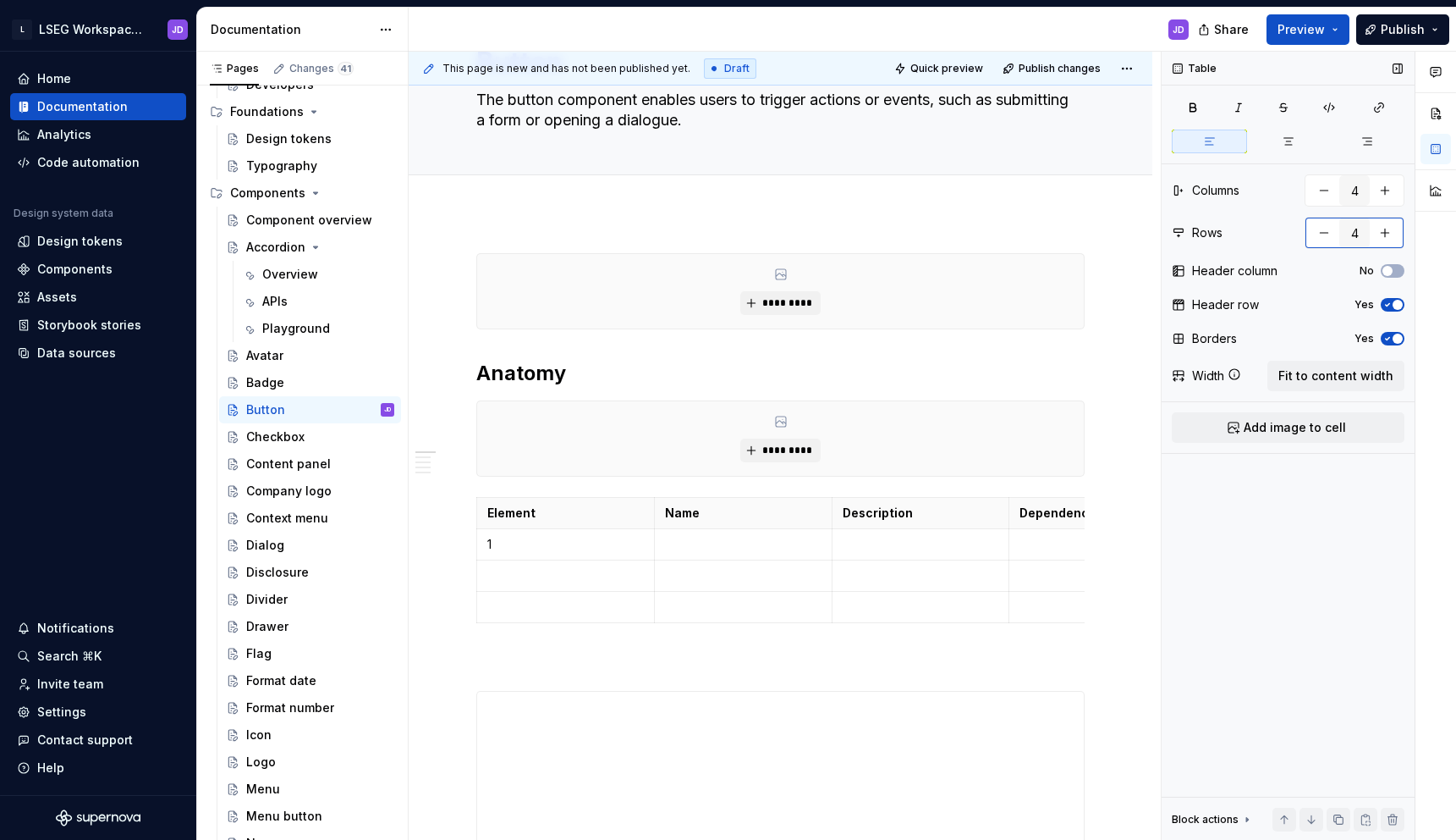
click at [1391, 227] on button "button" at bounding box center [1385, 232] width 31 height 31
type input "5"
click at [616, 564] on td at bounding box center [566, 576] width 178 height 31
click at [556, 606] on p at bounding box center [566, 606] width 157 height 17
click at [542, 632] on p at bounding box center [566, 638] width 157 height 17
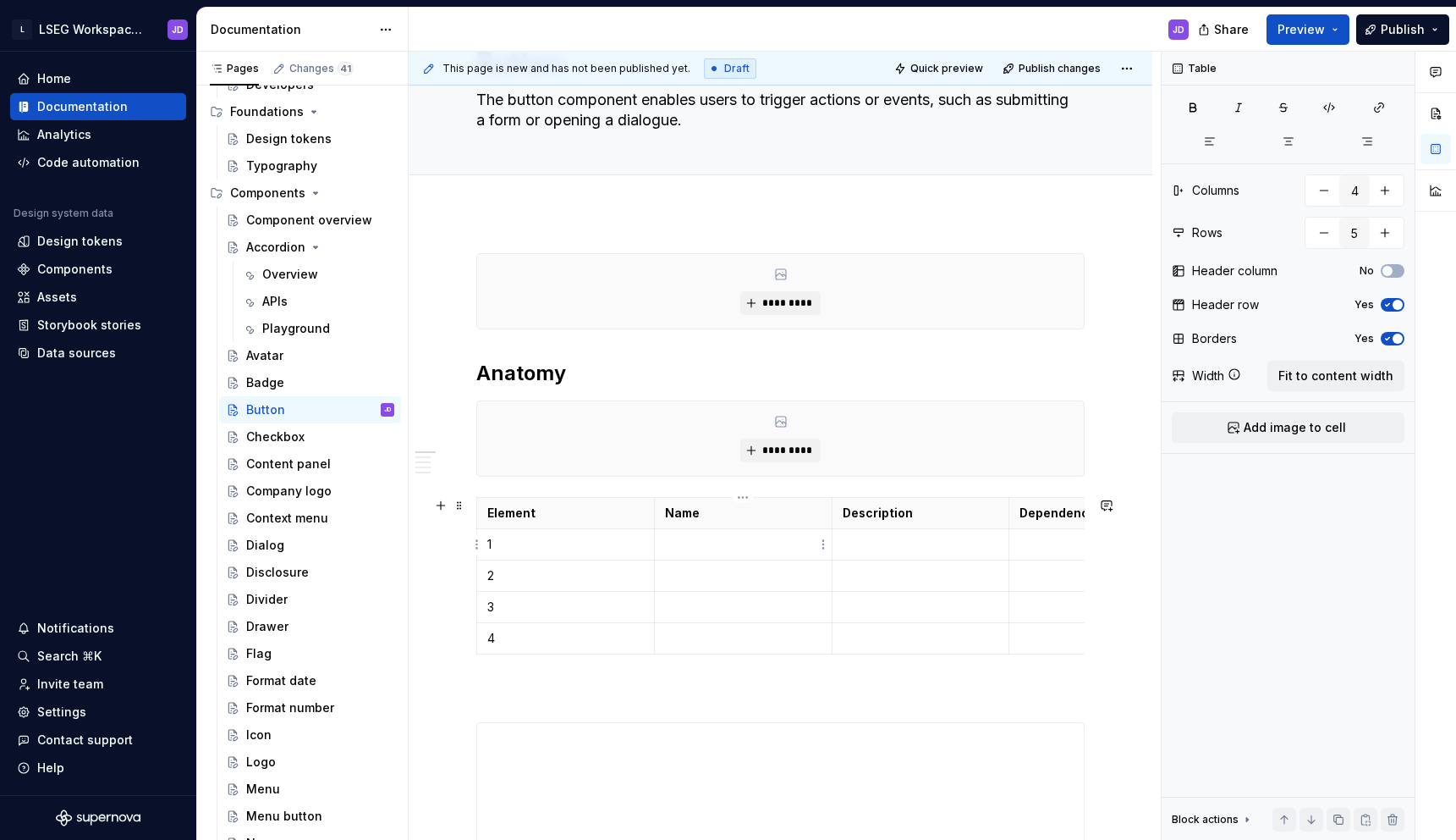
click at [716, 543] on p at bounding box center [744, 543] width 157 height 17
click at [674, 568] on p at bounding box center [744, 575] width 157 height 17
click at [707, 604] on p at bounding box center [744, 606] width 157 height 17
type textarea "*"
click at [681, 643] on p at bounding box center [744, 638] width 157 height 17
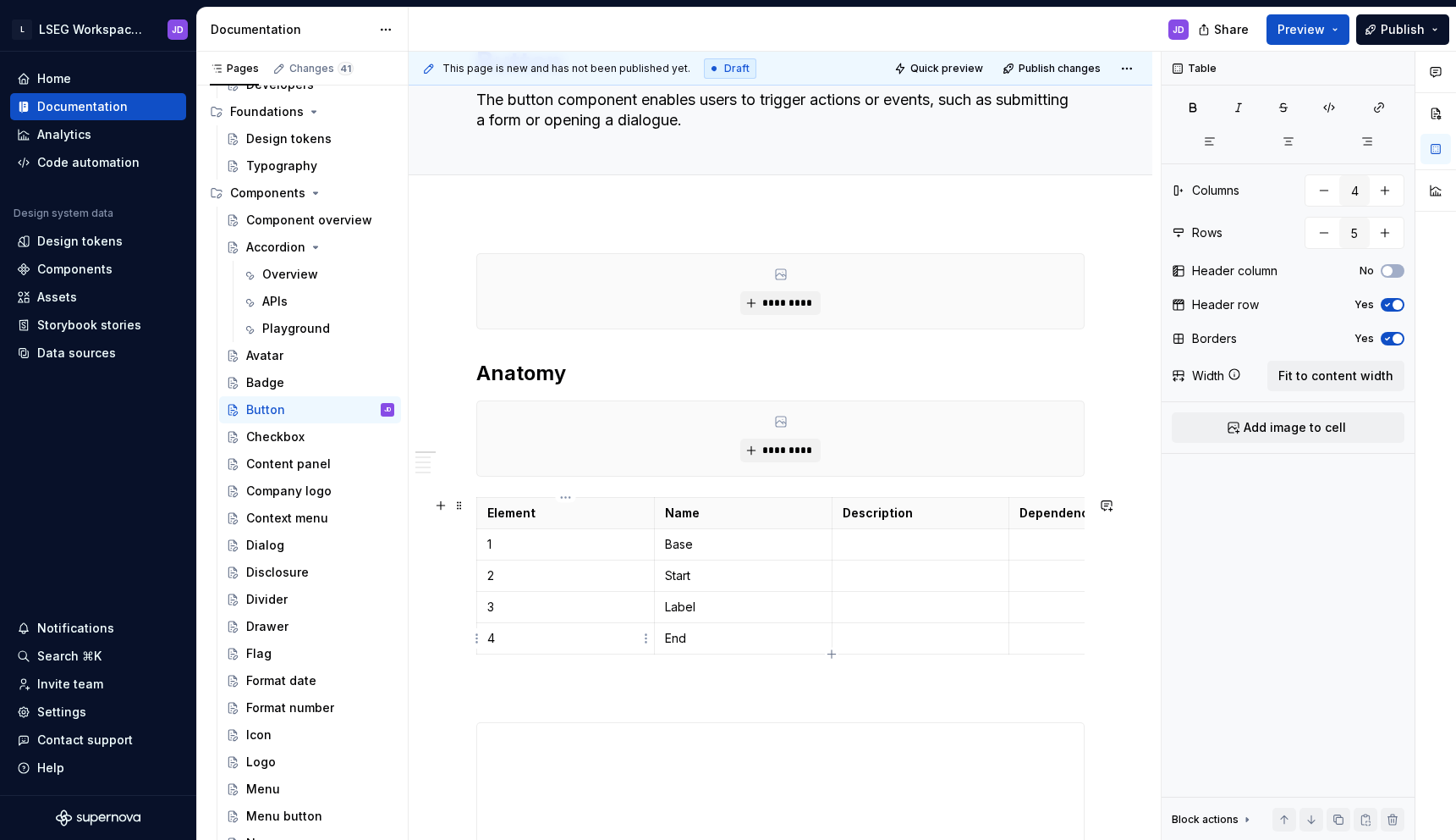
click at [500, 632] on p "4" at bounding box center [566, 638] width 157 height 17
click at [478, 640] on html "L LSEG Workspace Design System JD Home Documentation Analytics Code automation …" at bounding box center [728, 420] width 1456 height 840
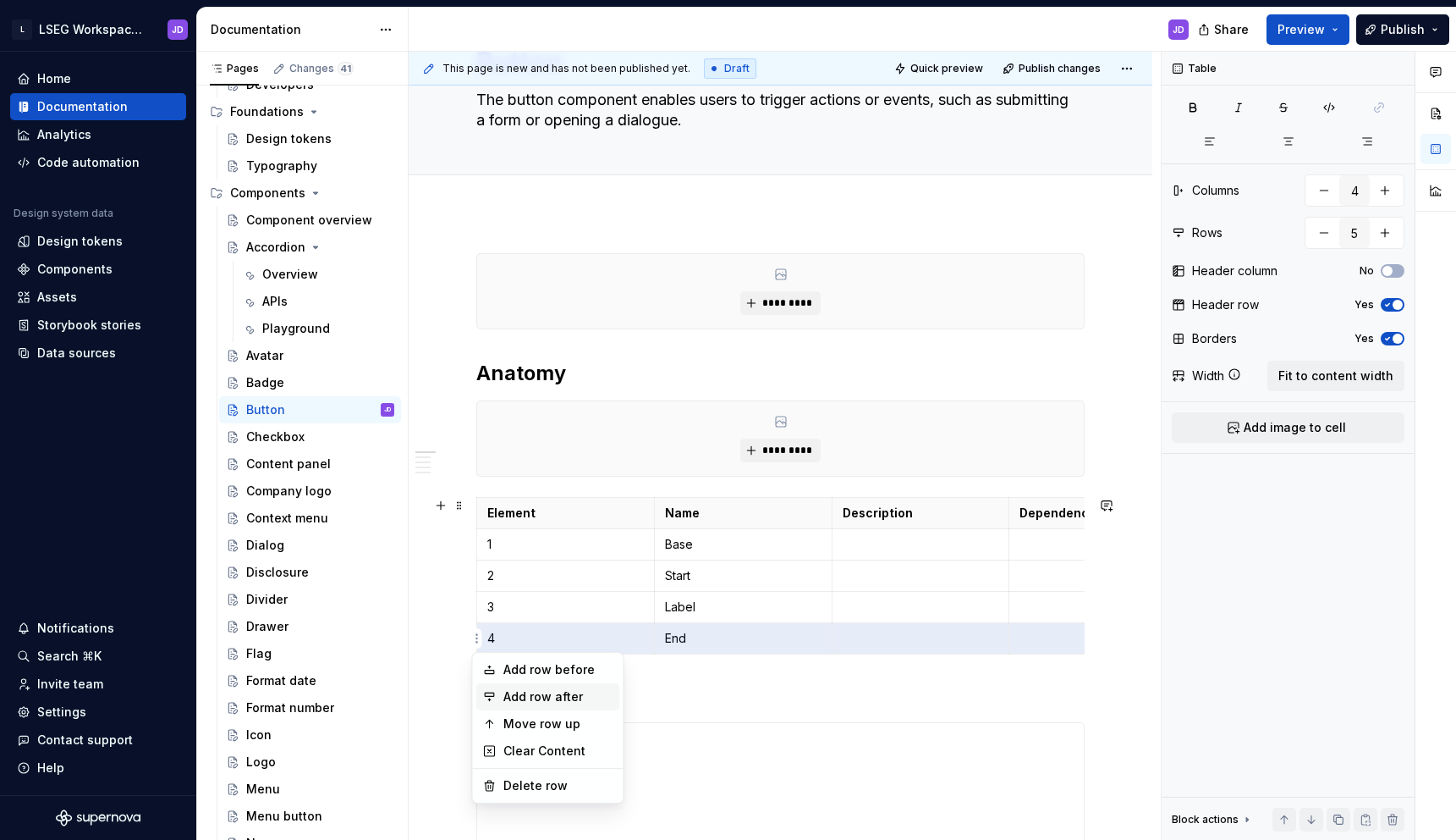
click at [511, 694] on div "Add row after" at bounding box center [558, 696] width 110 height 17
type input "6"
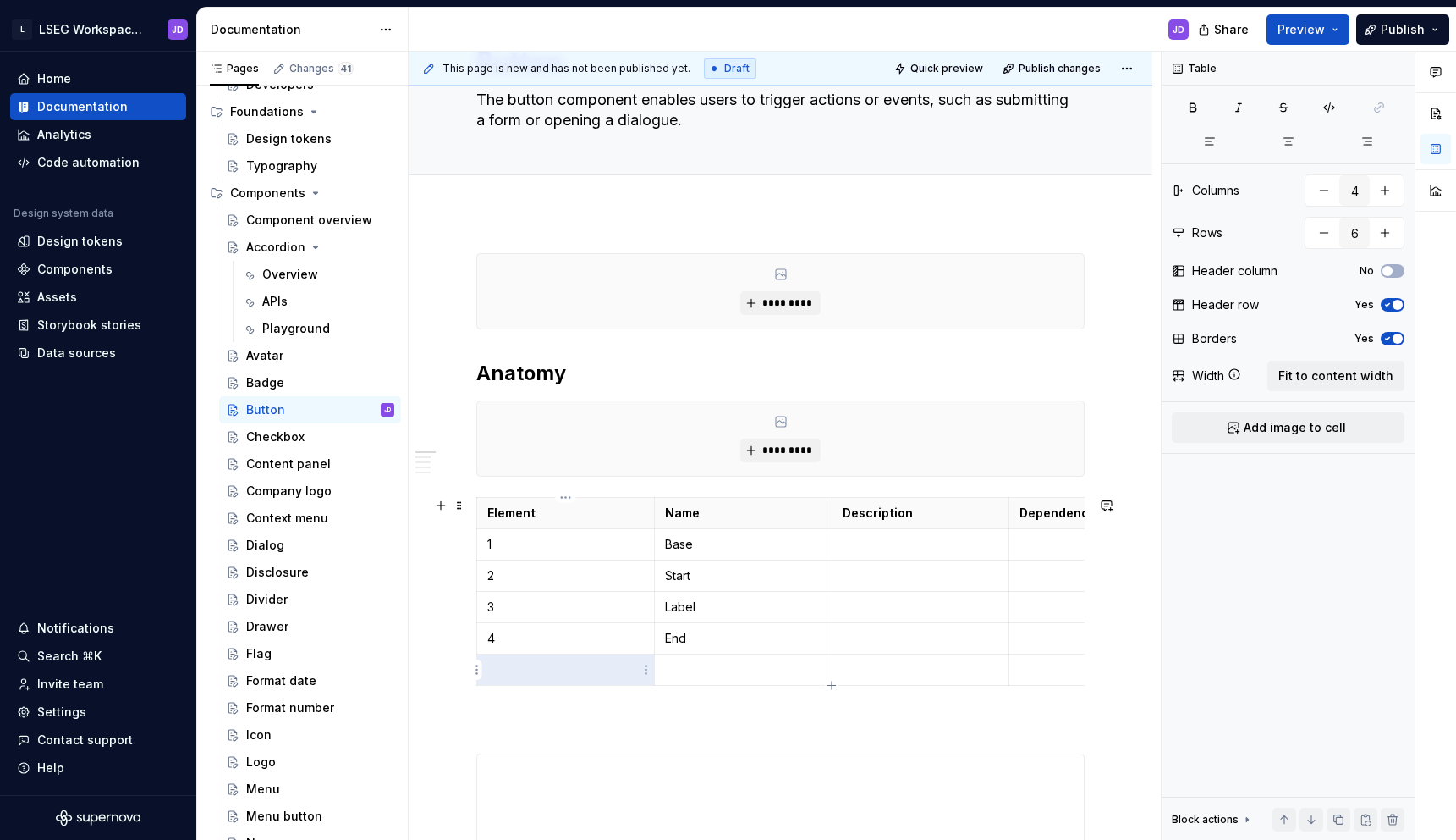
click at [571, 661] on p at bounding box center [566, 669] width 157 height 17
click at [702, 654] on td at bounding box center [743, 670] width 178 height 31
click at [874, 540] on p at bounding box center [921, 543] width 157 height 17
click at [859, 582] on td at bounding box center [921, 593] width 178 height 31
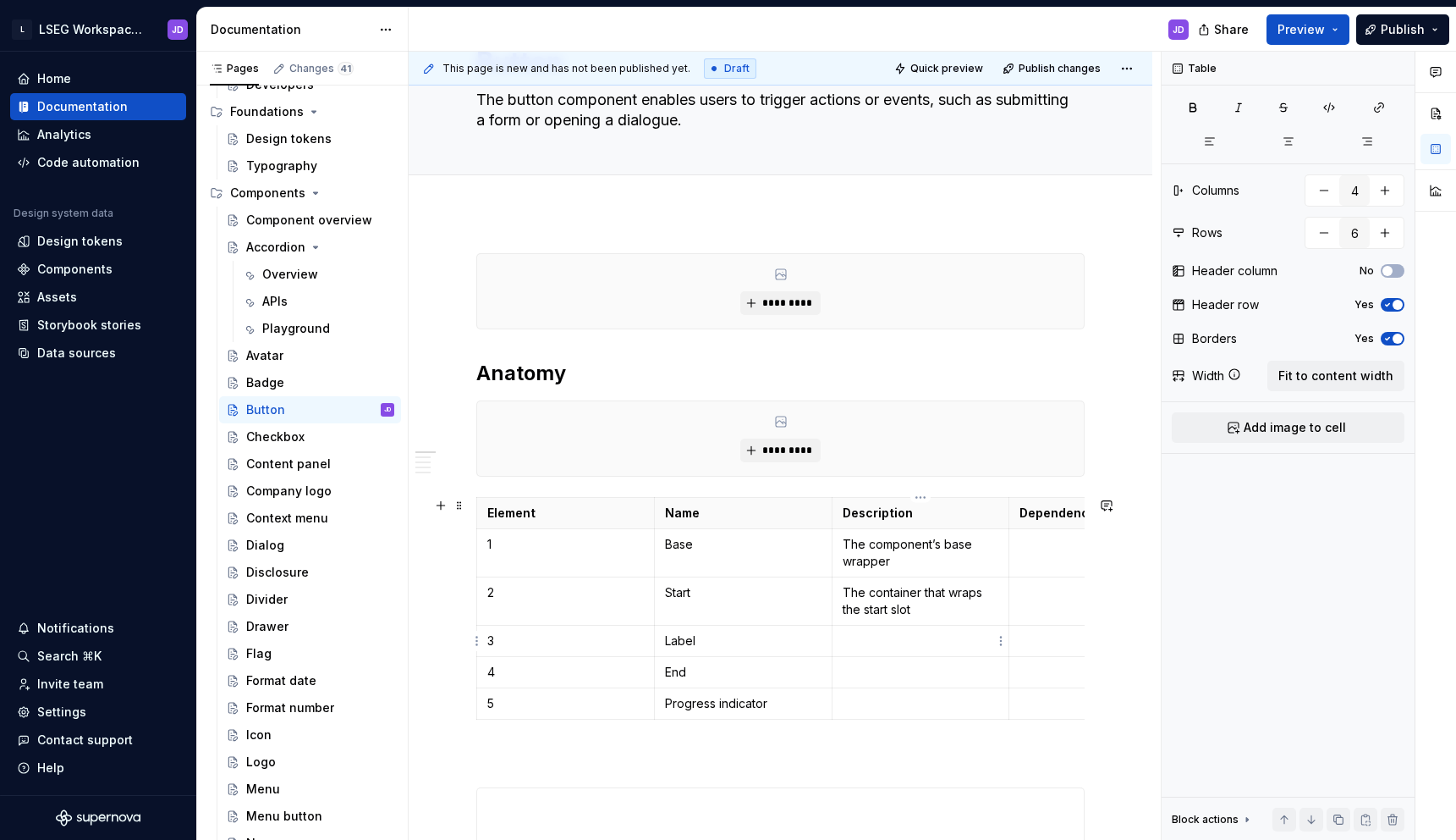
click at [884, 641] on p at bounding box center [921, 640] width 157 height 17
click at [878, 670] on p at bounding box center [921, 672] width 157 height 17
click at [858, 714] on p at bounding box center [921, 720] width 157 height 17
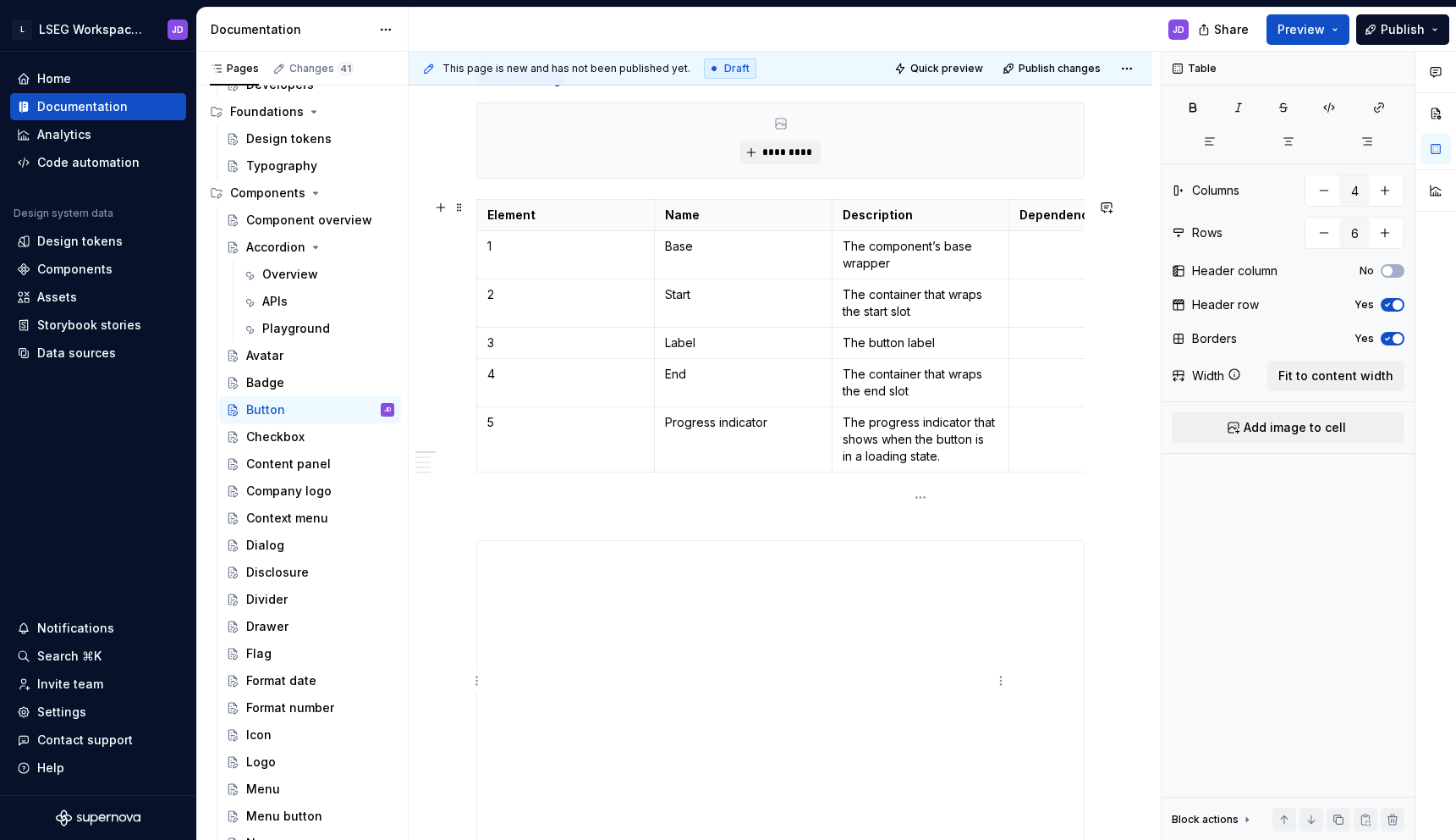
scroll to position [397, 0]
click at [647, 500] on p at bounding box center [780, 508] width 609 height 20
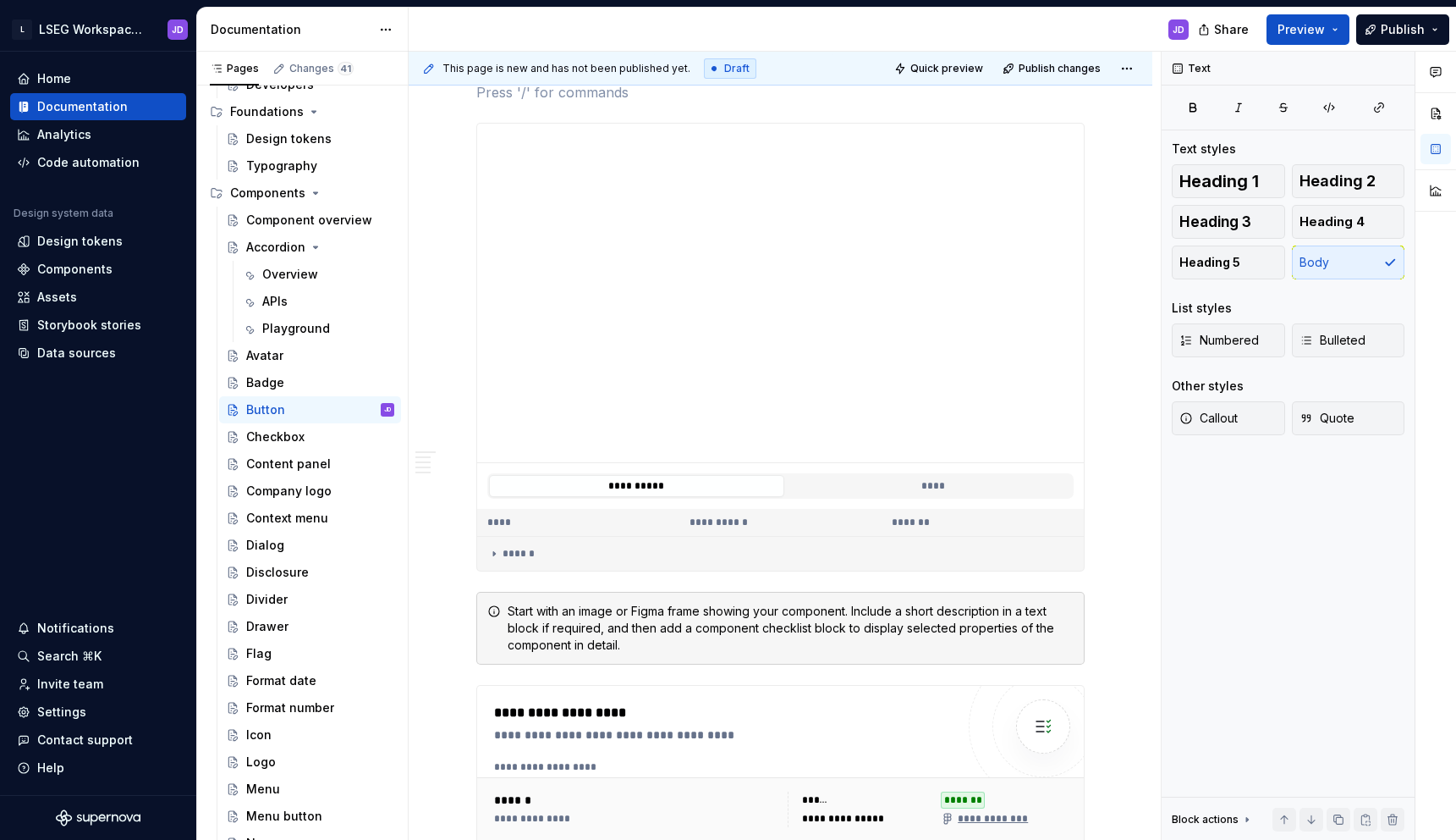
scroll to position [824, 0]
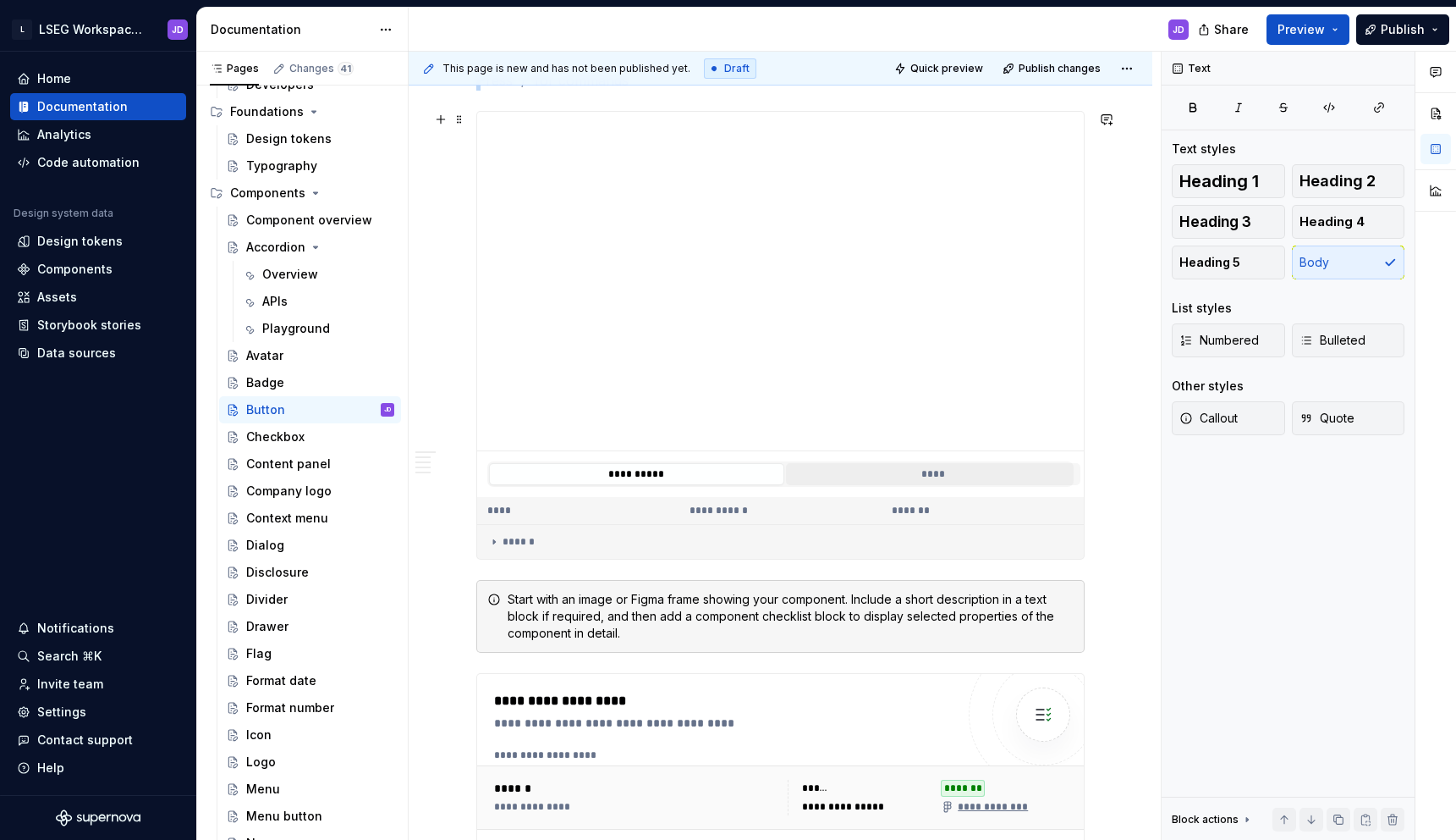
click at [895, 471] on button "****" at bounding box center [933, 474] width 296 height 22
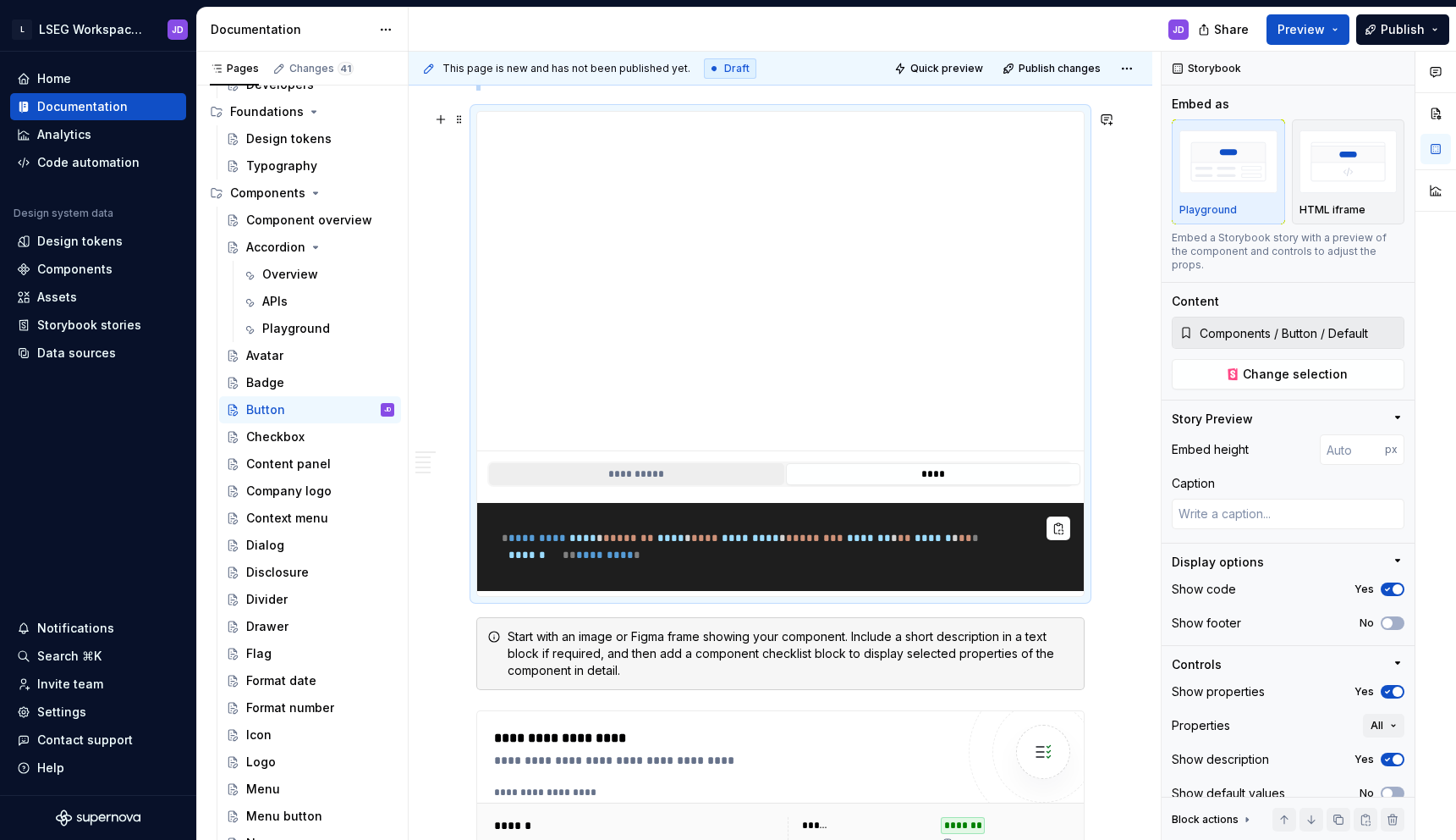
click at [684, 481] on button "**********" at bounding box center [636, 474] width 296 height 22
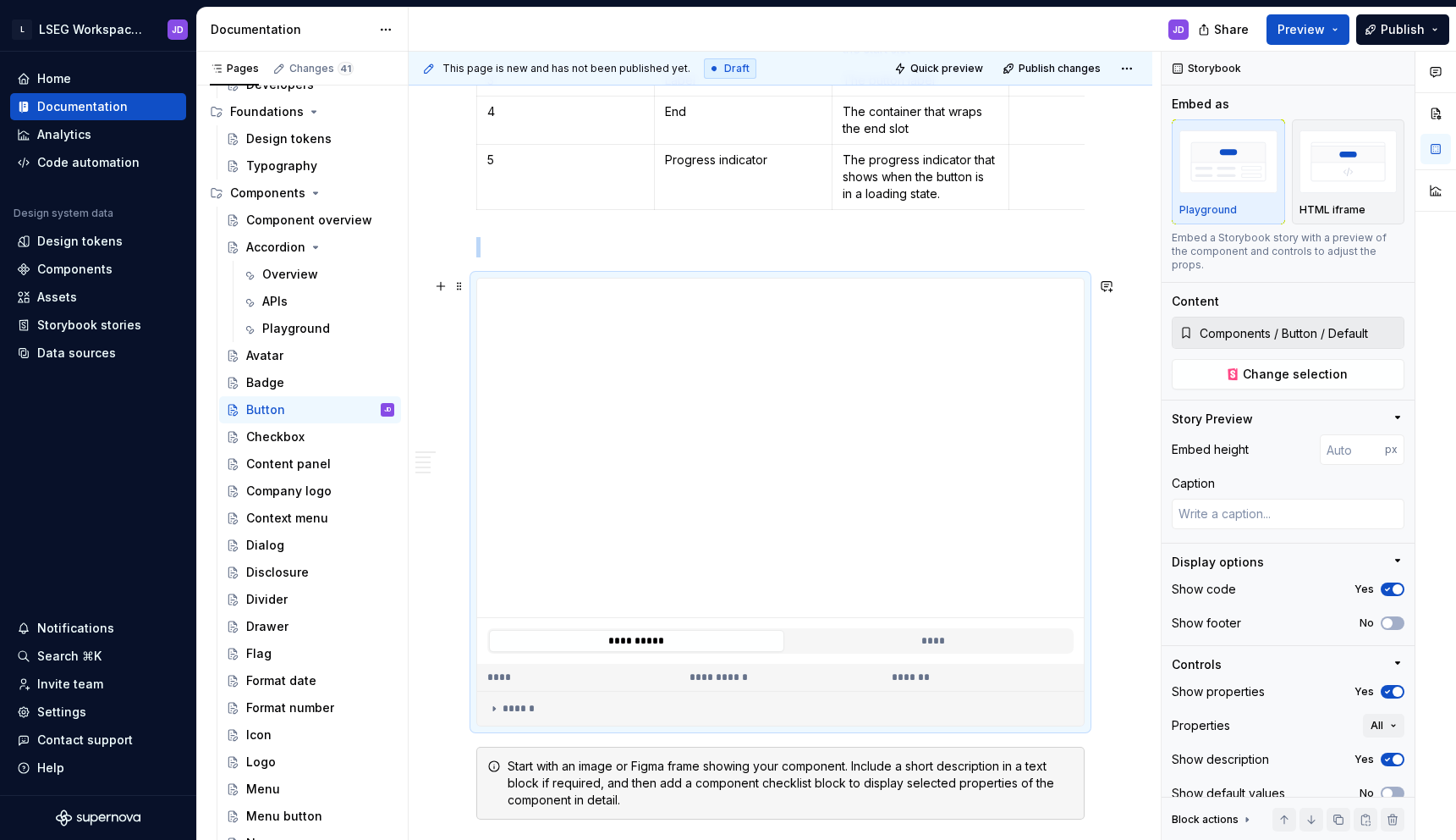
scroll to position [773, 0]
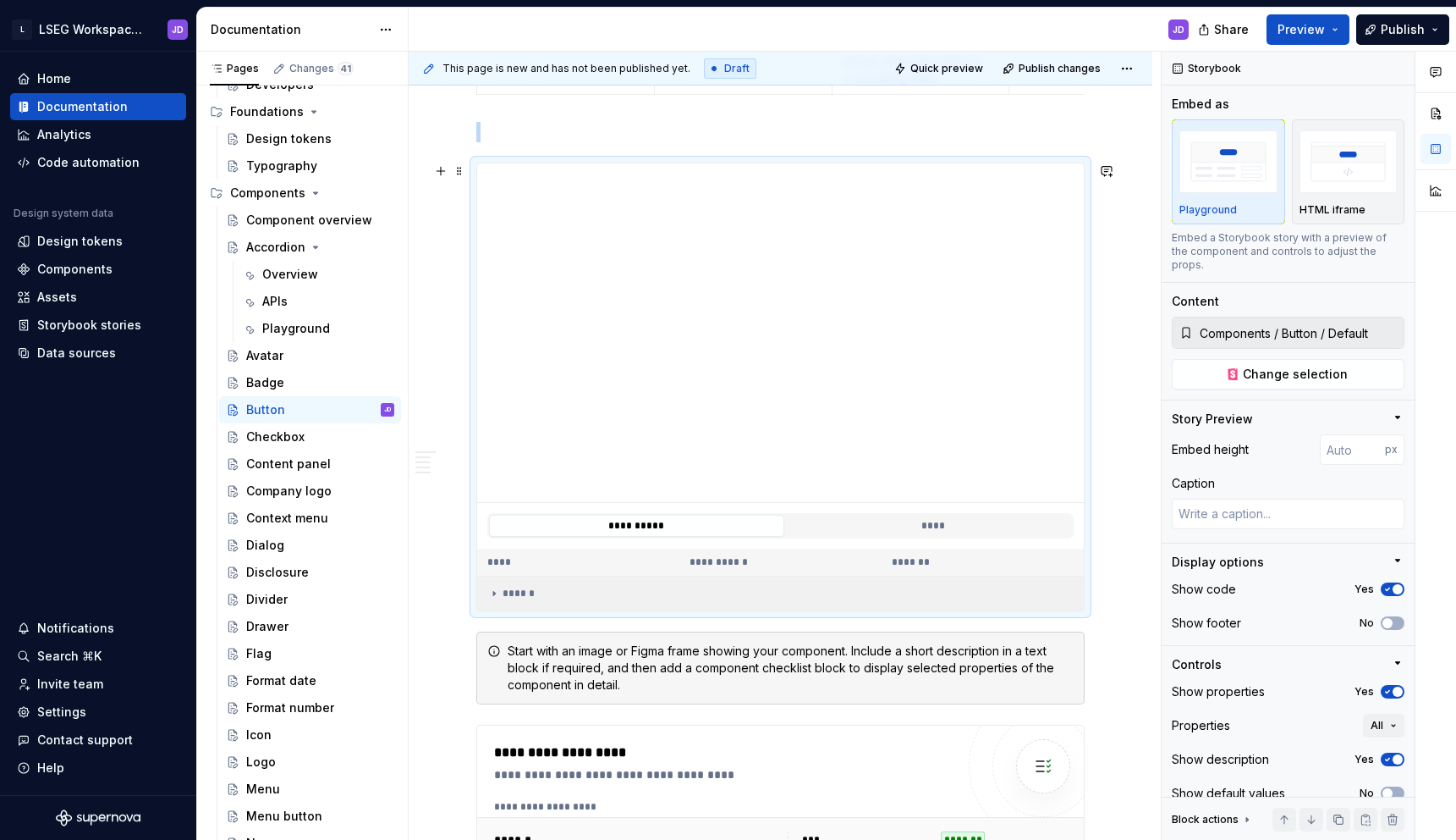
click at [533, 587] on div "******" at bounding box center [785, 593] width 595 height 14
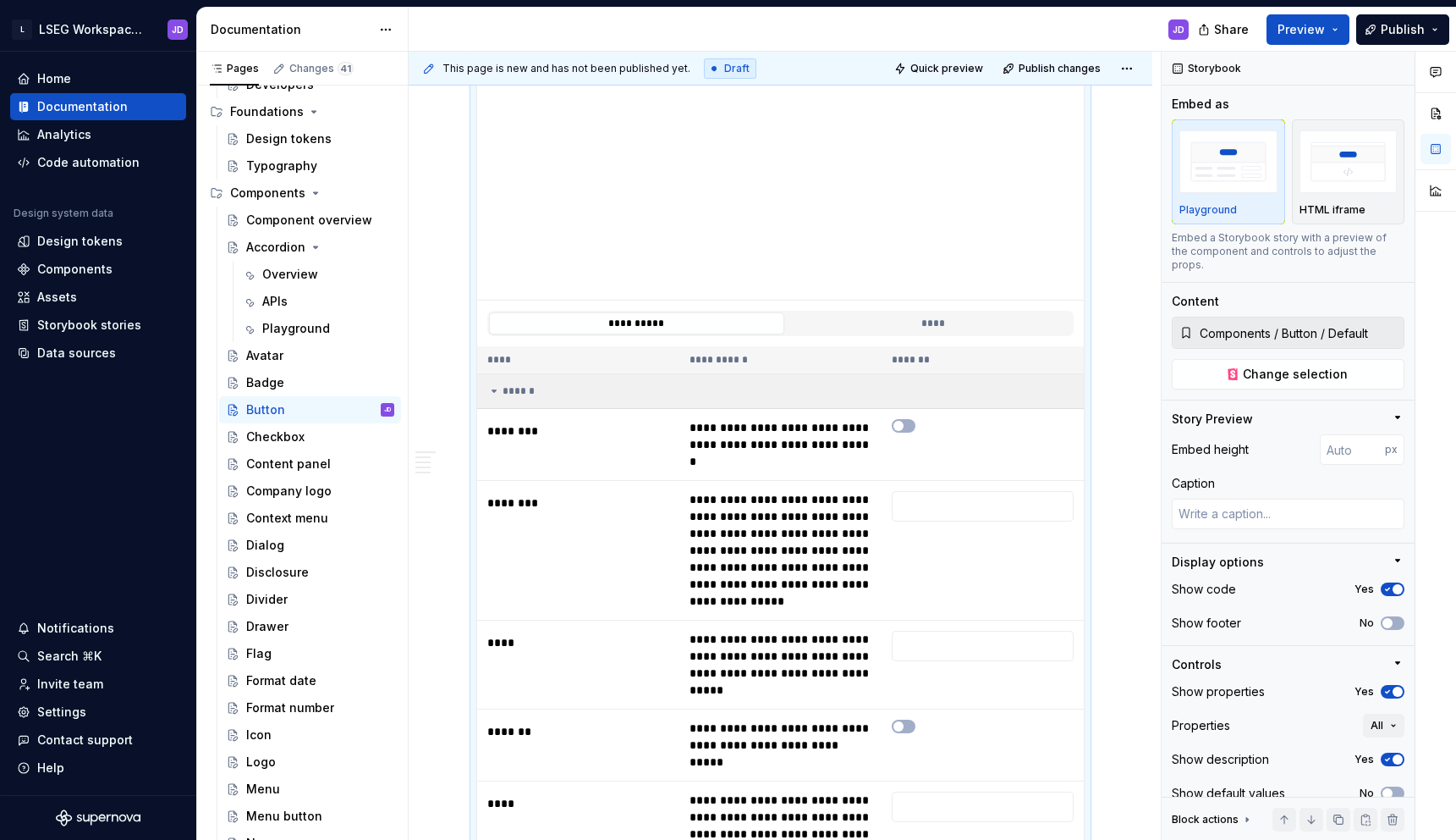
scroll to position [994, 0]
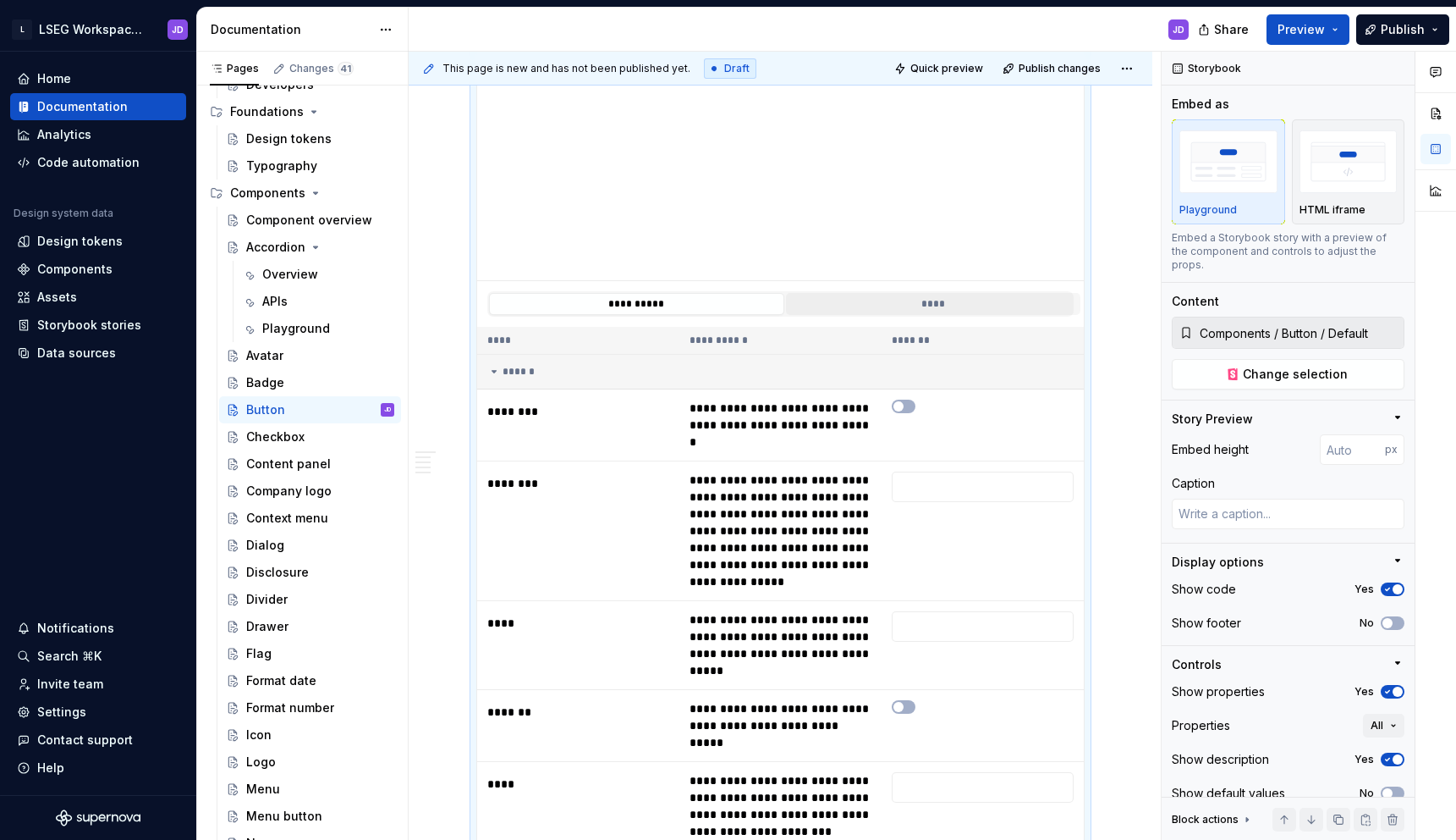
click at [936, 311] on button "****" at bounding box center [933, 304] width 296 height 22
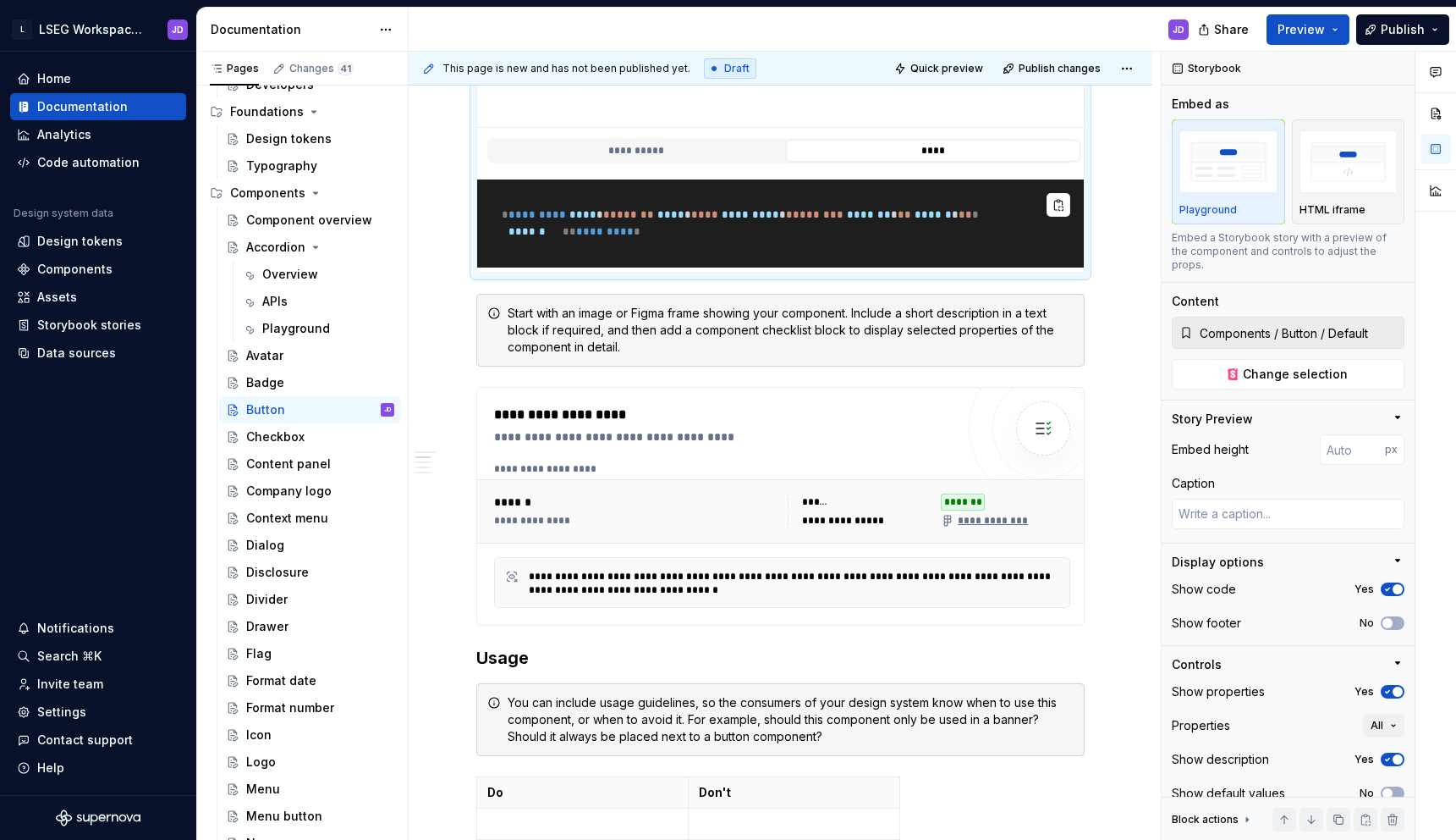
scroll to position [1156, 0]
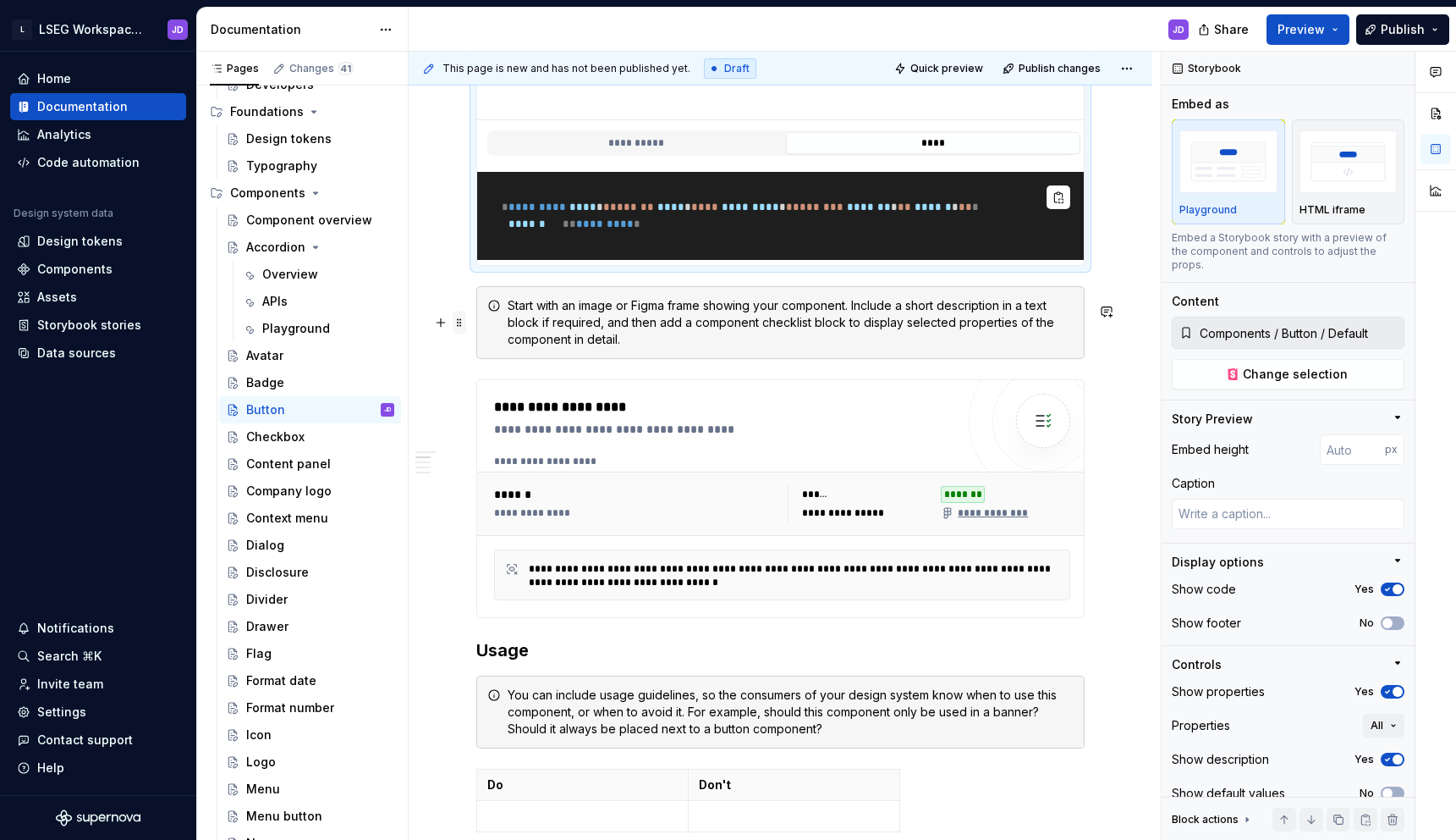
click at [458, 321] on span at bounding box center [459, 322] width 14 height 24
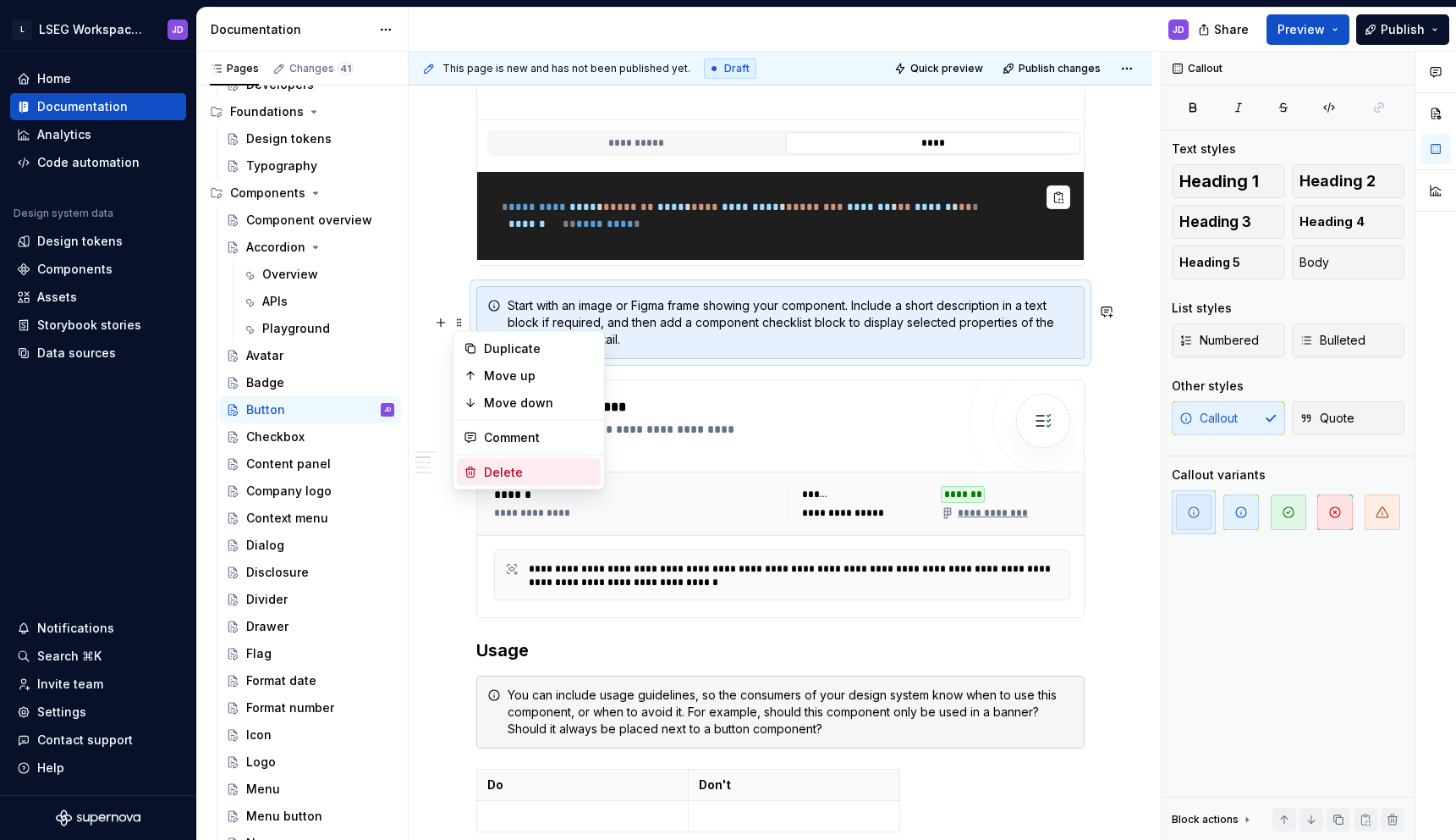
click at [523, 471] on div "Delete" at bounding box center [539, 472] width 110 height 17
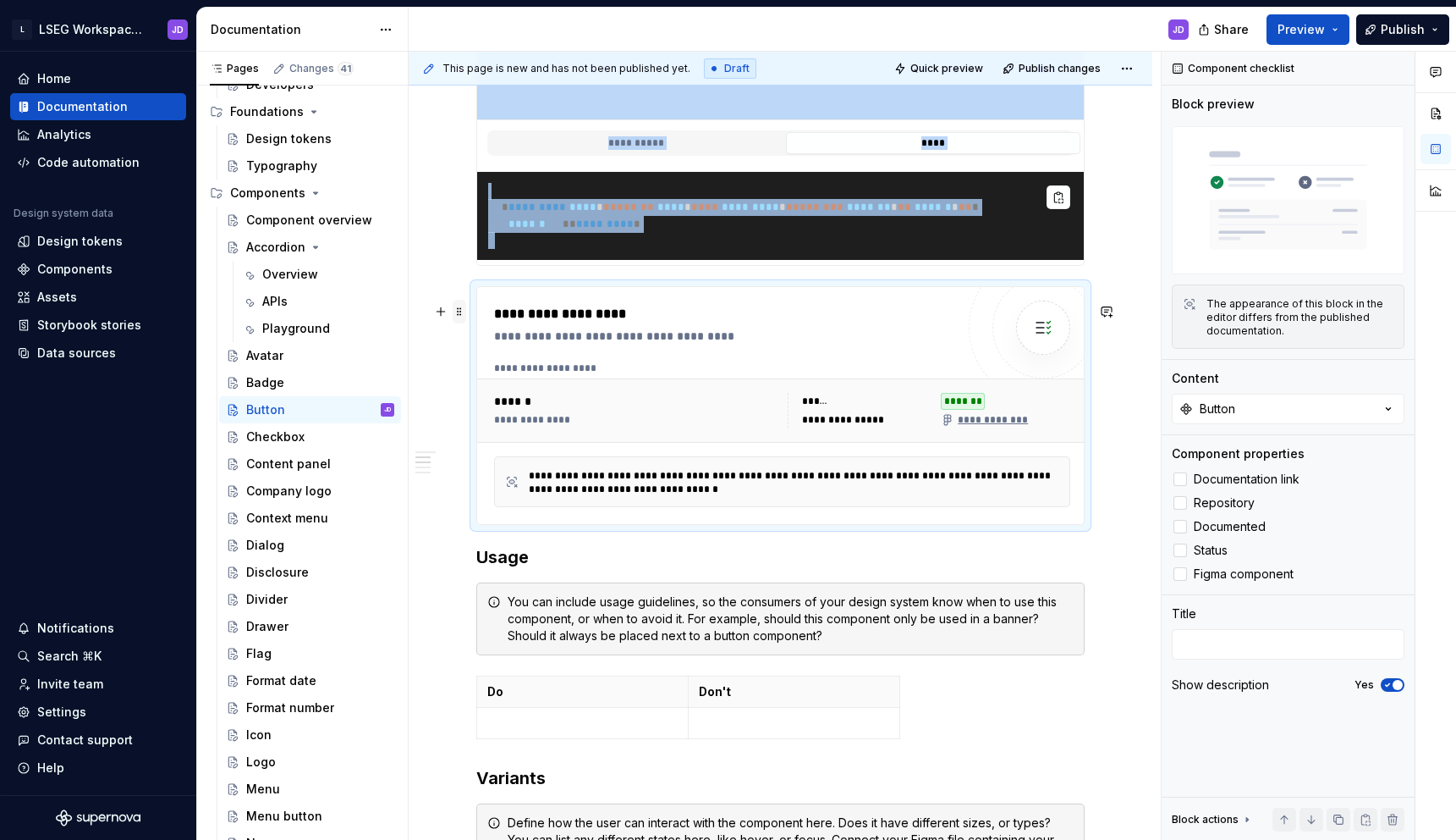
click at [460, 315] on span at bounding box center [459, 311] width 14 height 24
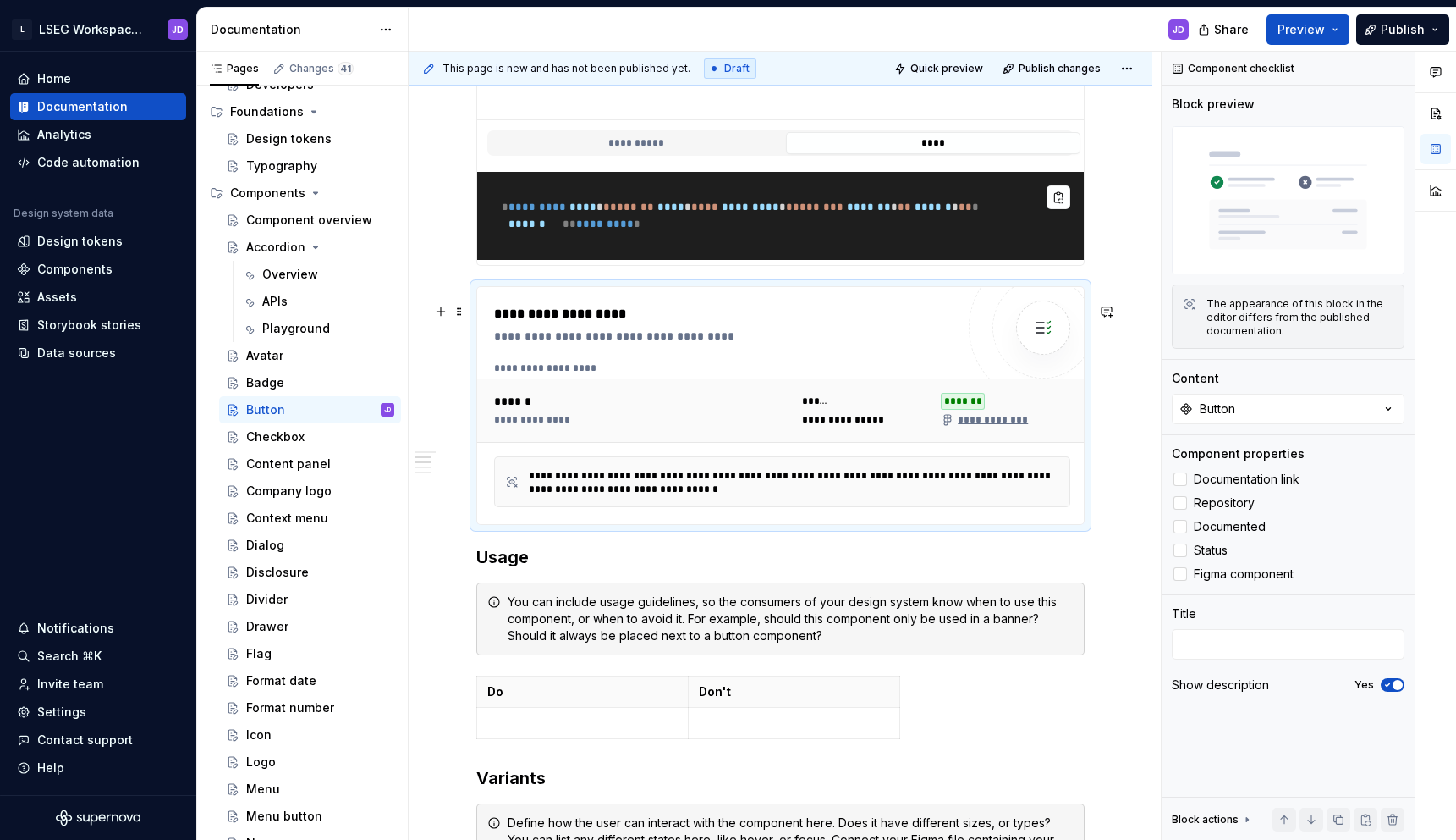
click at [764, 345] on div "**********" at bounding box center [729, 336] width 470 height 17
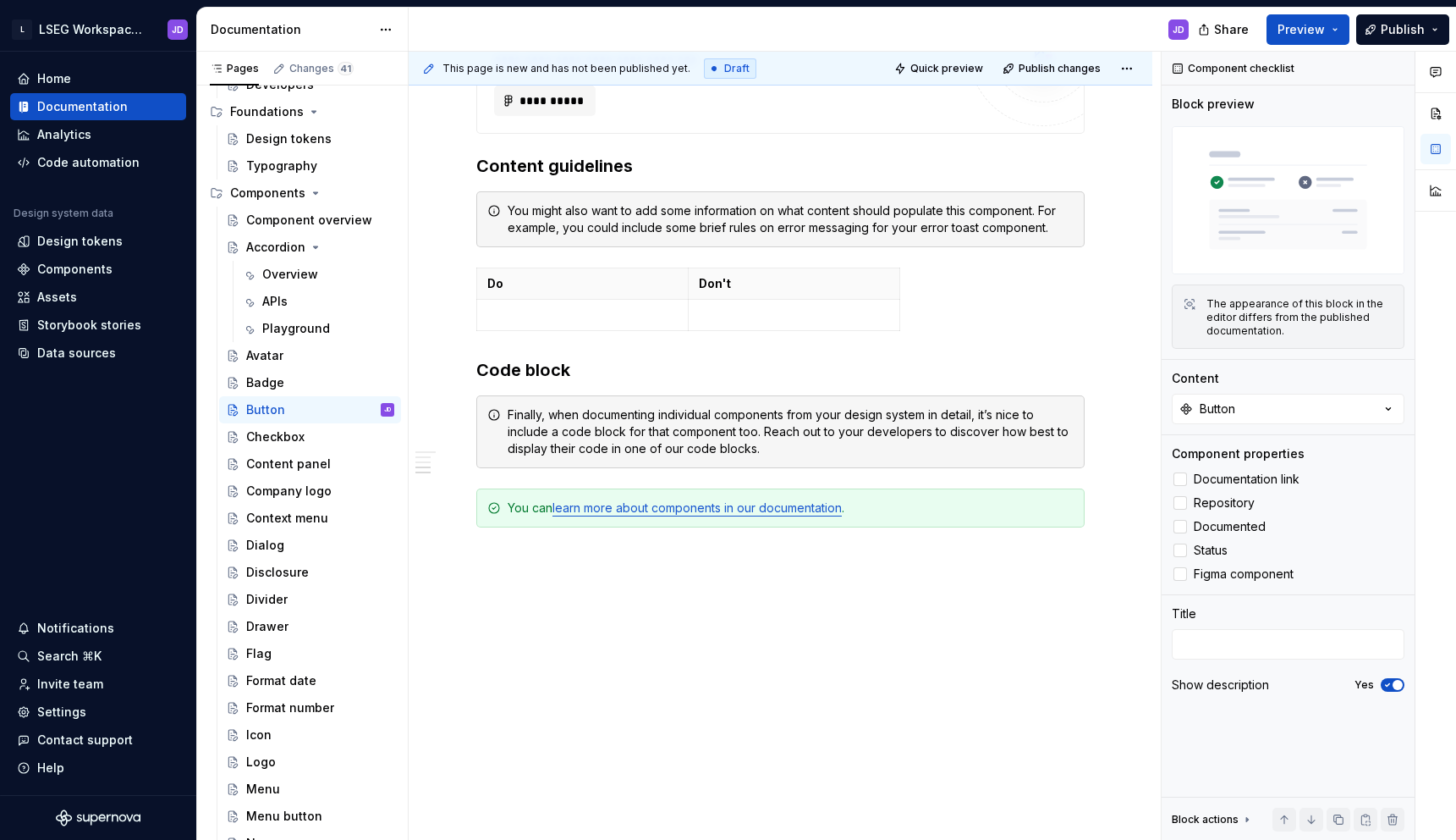
scroll to position [2058, 0]
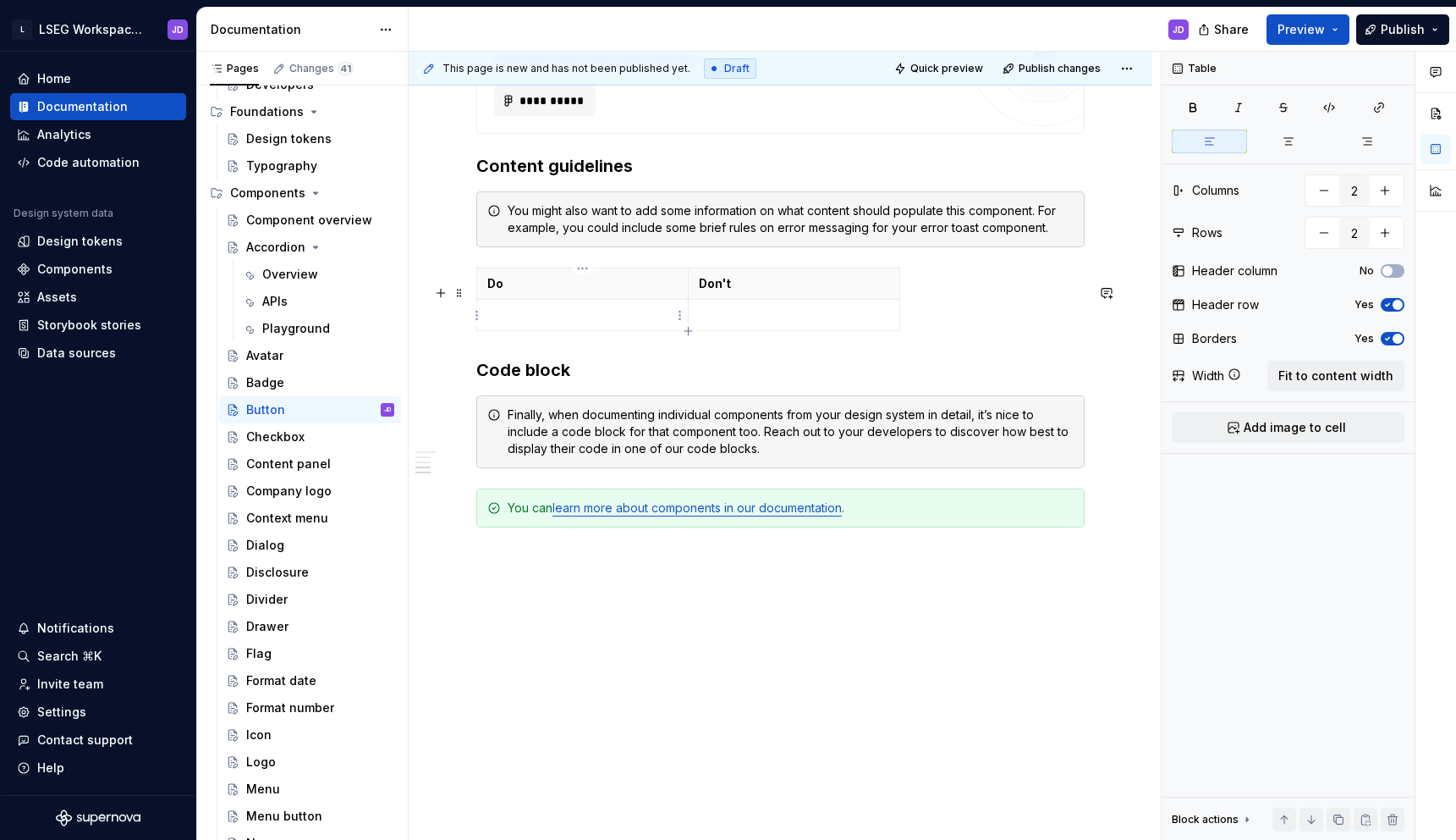
drag, startPoint x: 900, startPoint y: 579, endPoint x: 605, endPoint y: 311, distance: 398.6
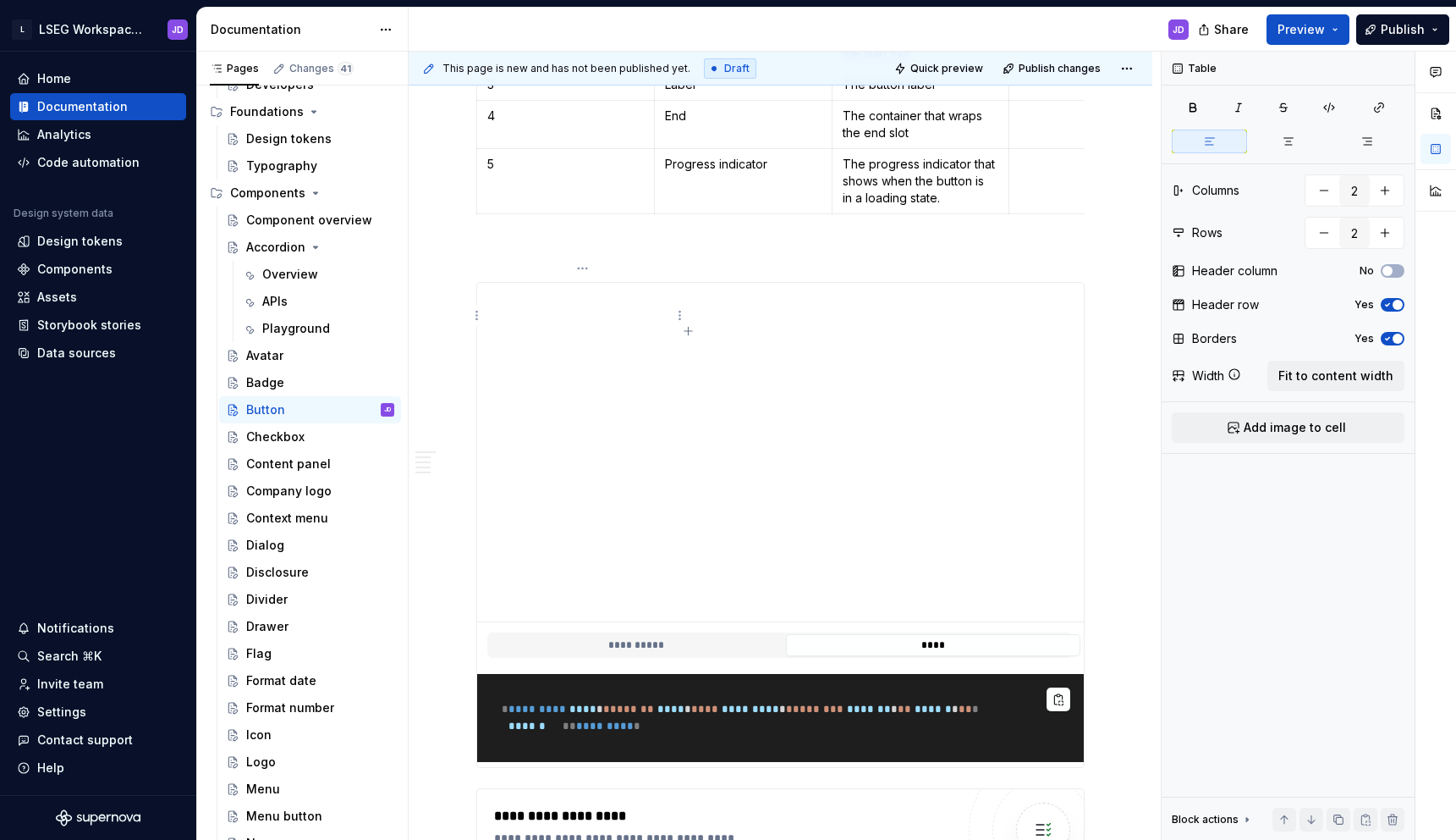
scroll to position [609, 0]
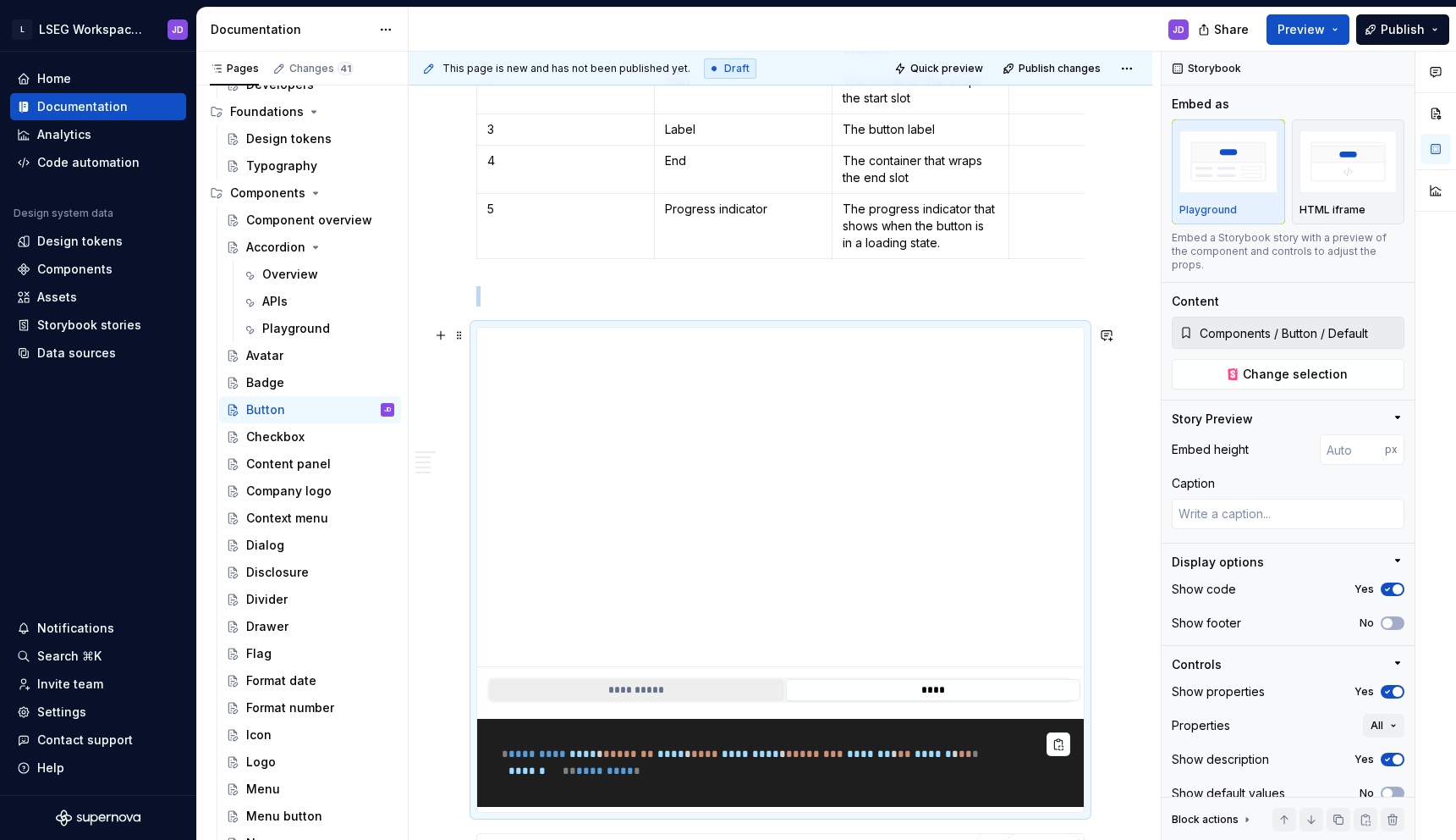
click at [629, 688] on button "**********" at bounding box center [636, 689] width 296 height 22
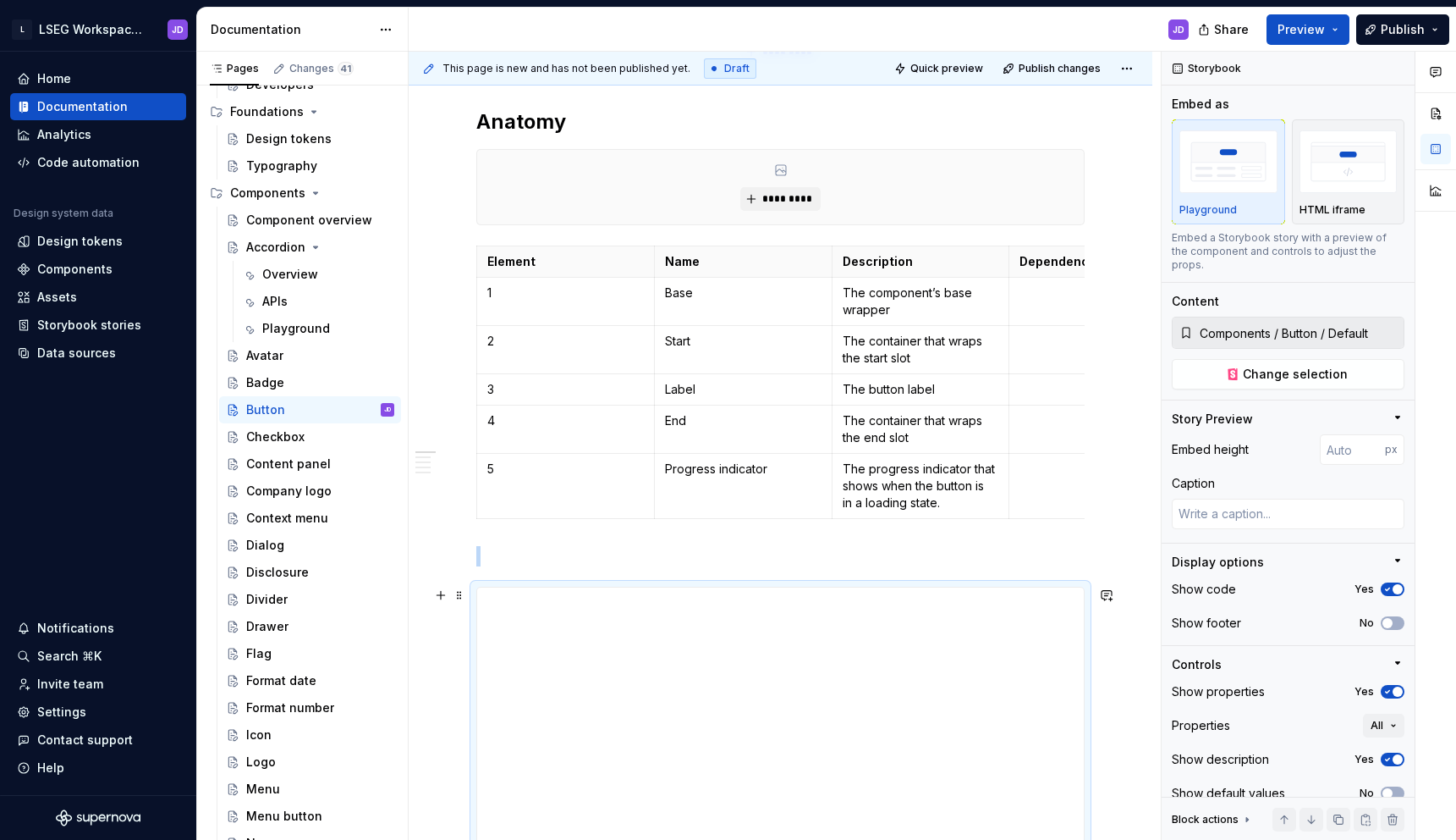
scroll to position [380, 0]
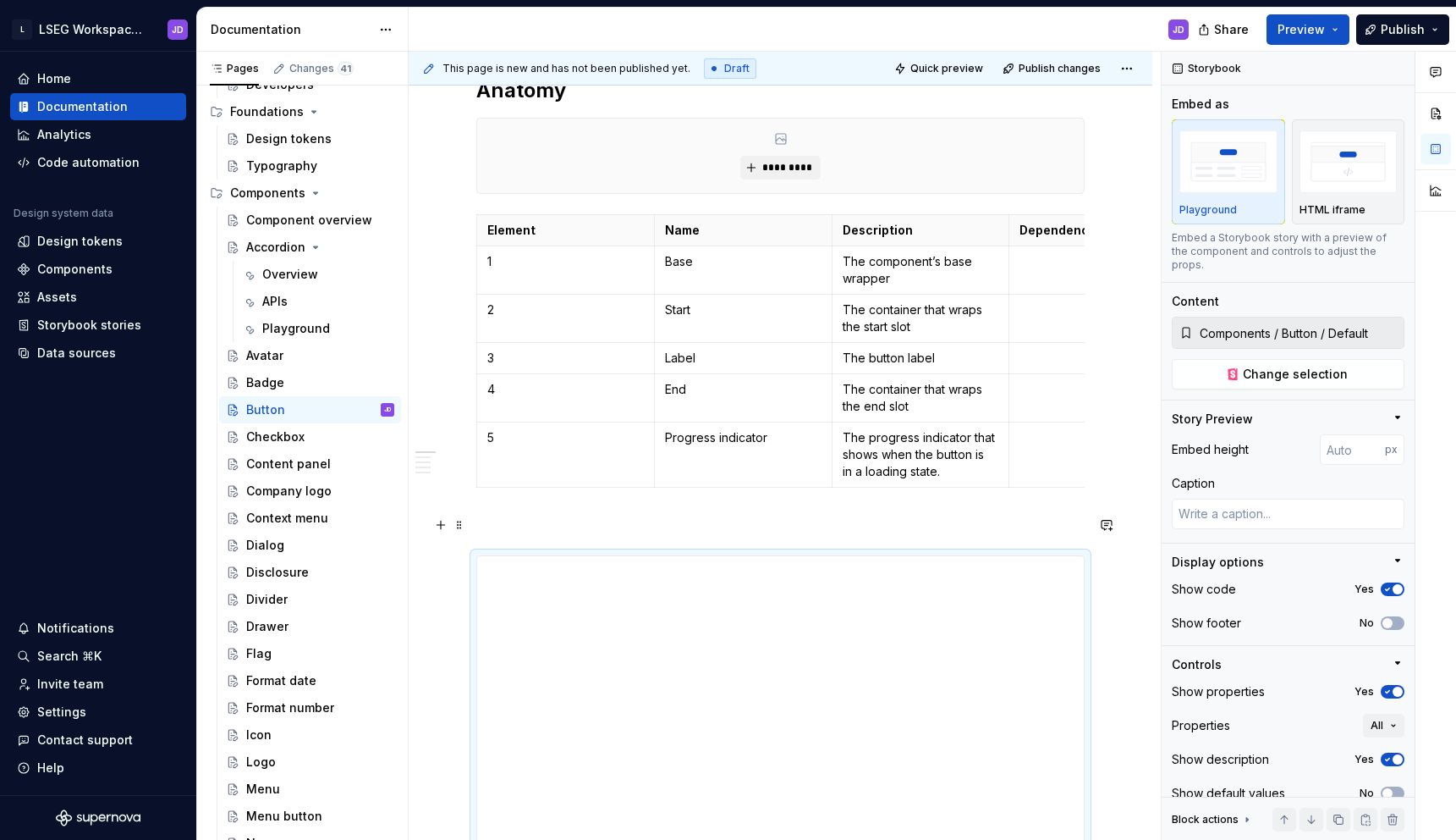
click at [557, 524] on p at bounding box center [780, 524] width 609 height 20
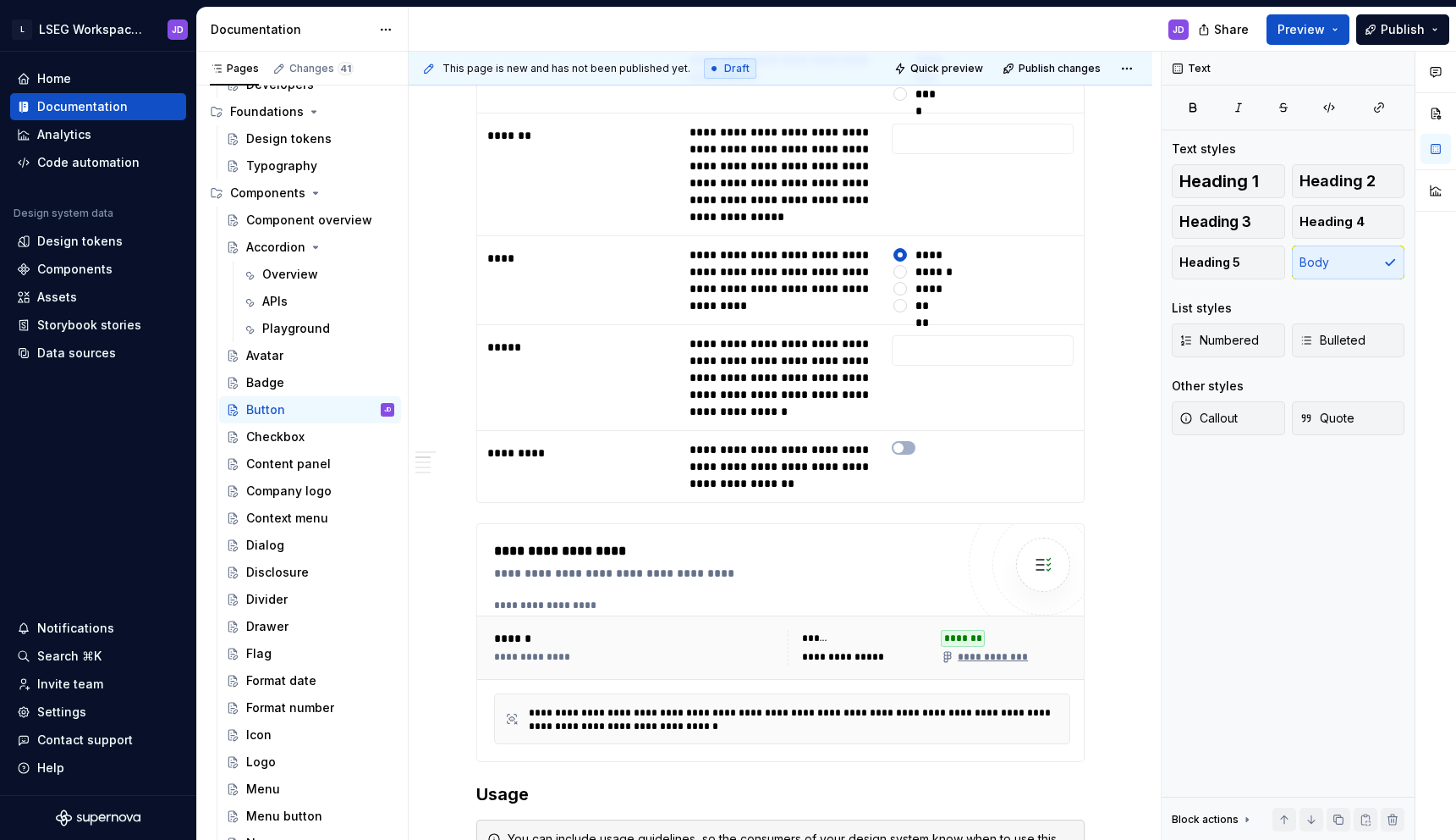
scroll to position [1999, 0]
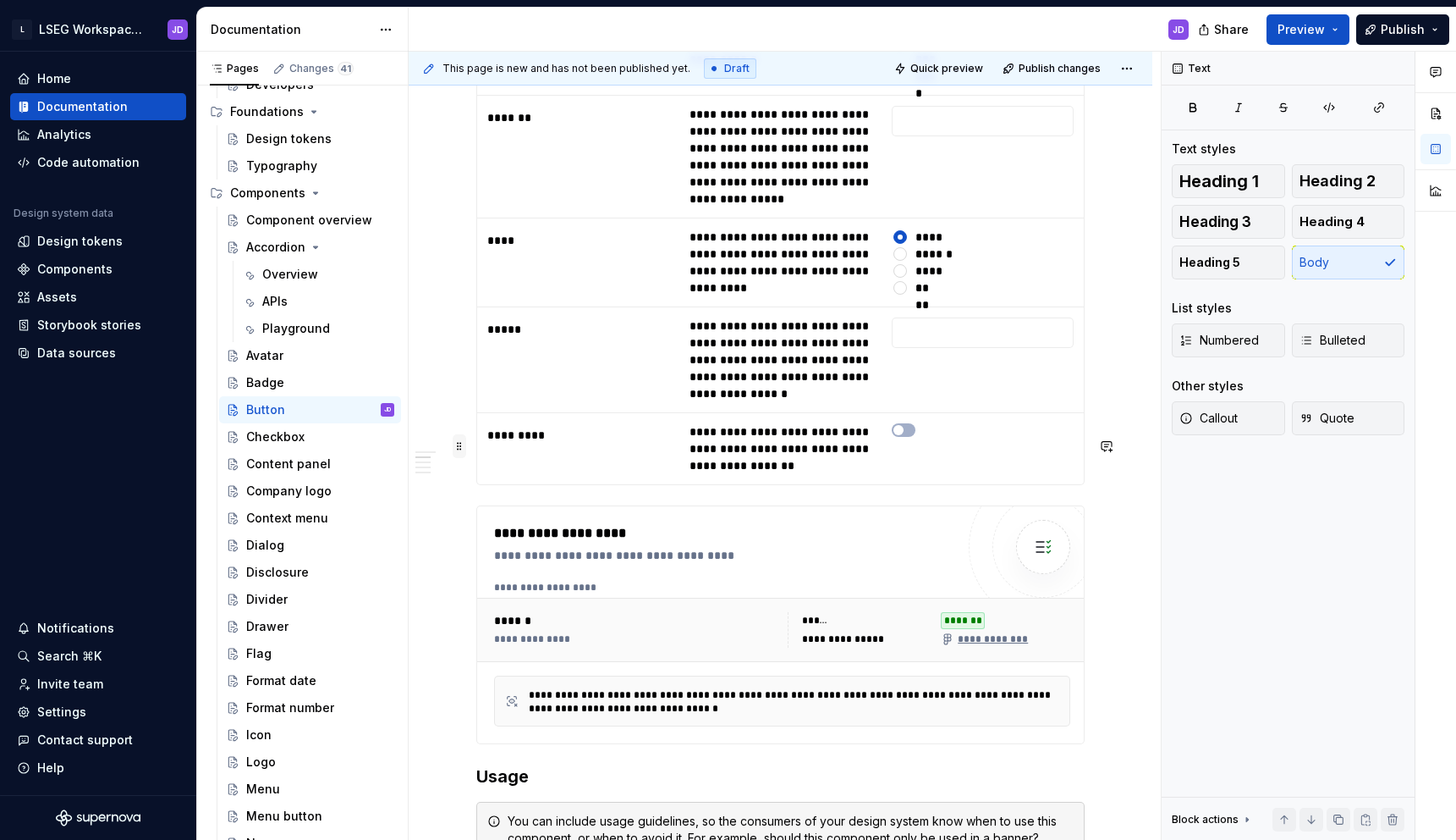
click at [461, 448] on span at bounding box center [459, 446] width 14 height 24
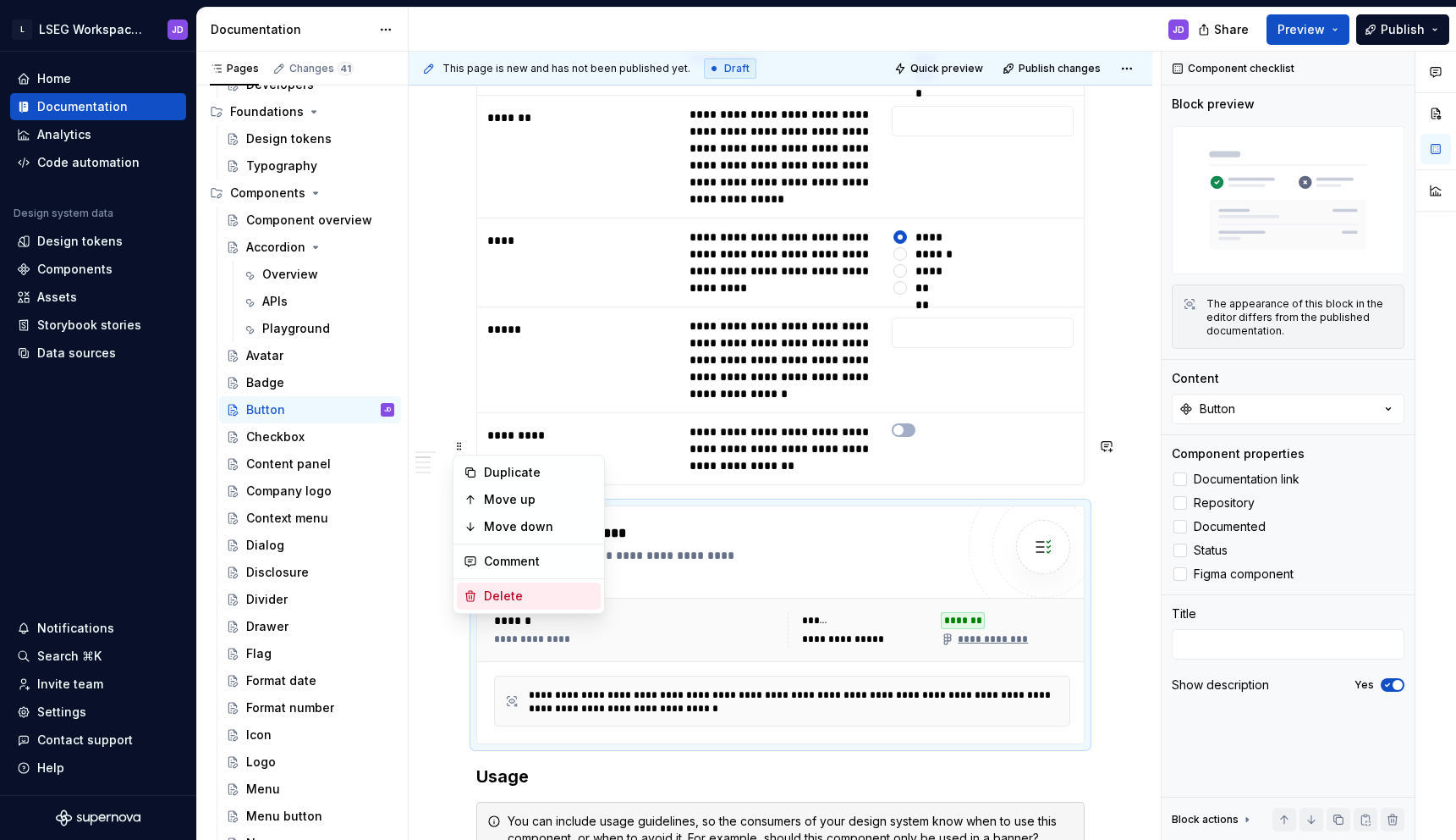
click at [499, 597] on div "Delete" at bounding box center [539, 595] width 110 height 17
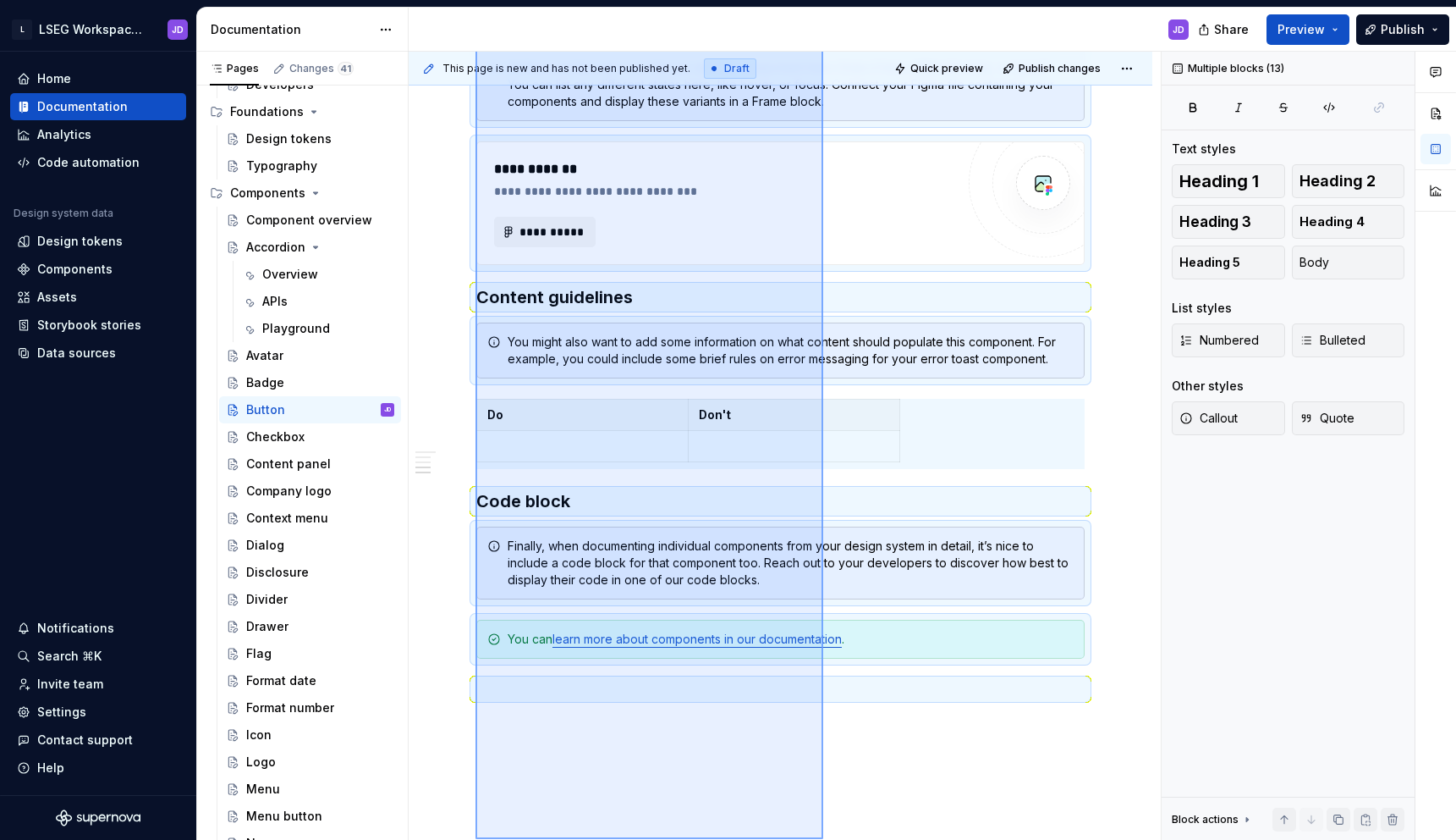
scroll to position [2777, 0]
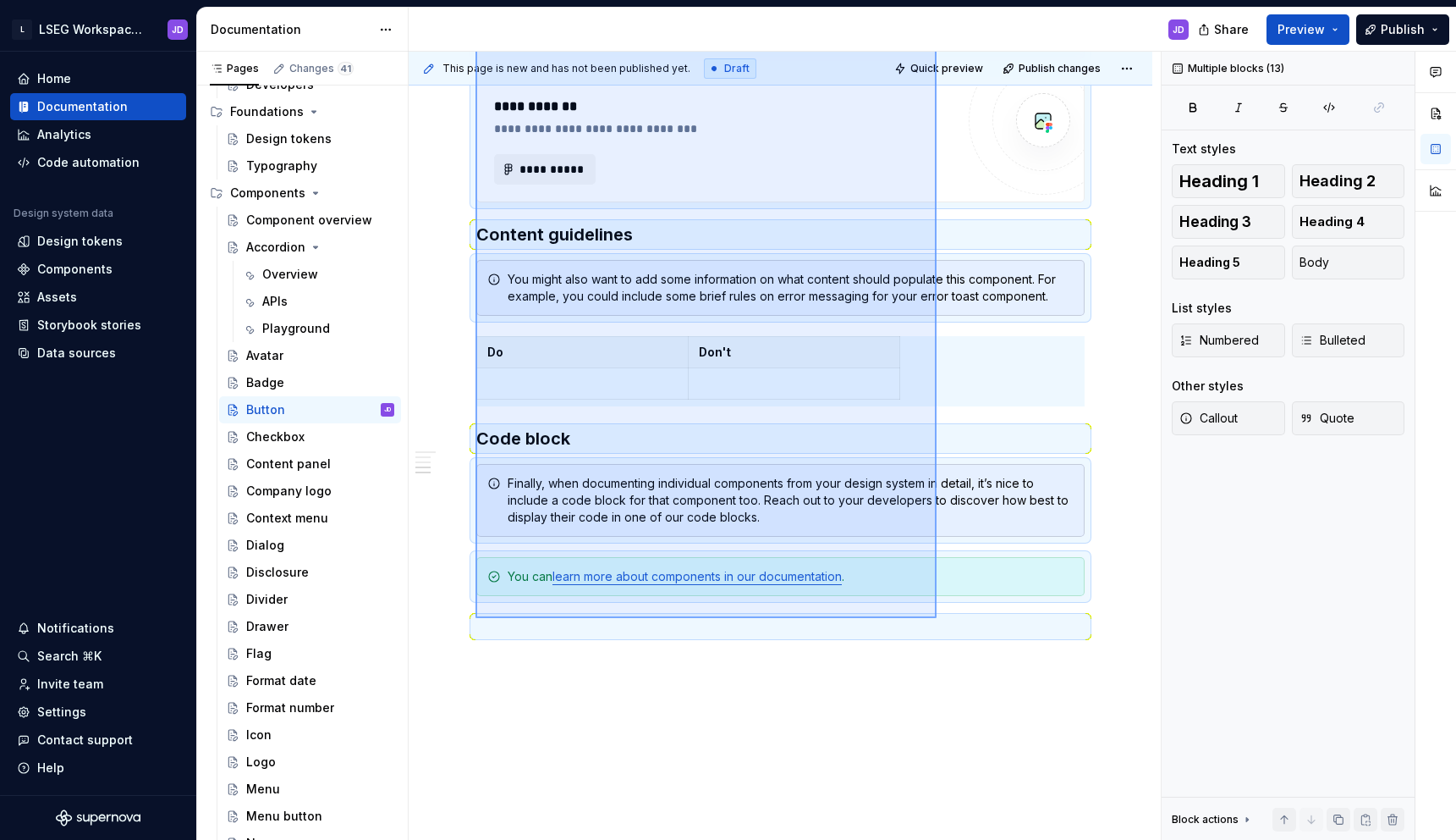
drag, startPoint x: 475, startPoint y: 449, endPoint x: 937, endPoint y: 620, distance: 492.6
click at [937, 620] on div "**********" at bounding box center [785, 446] width 752 height 789
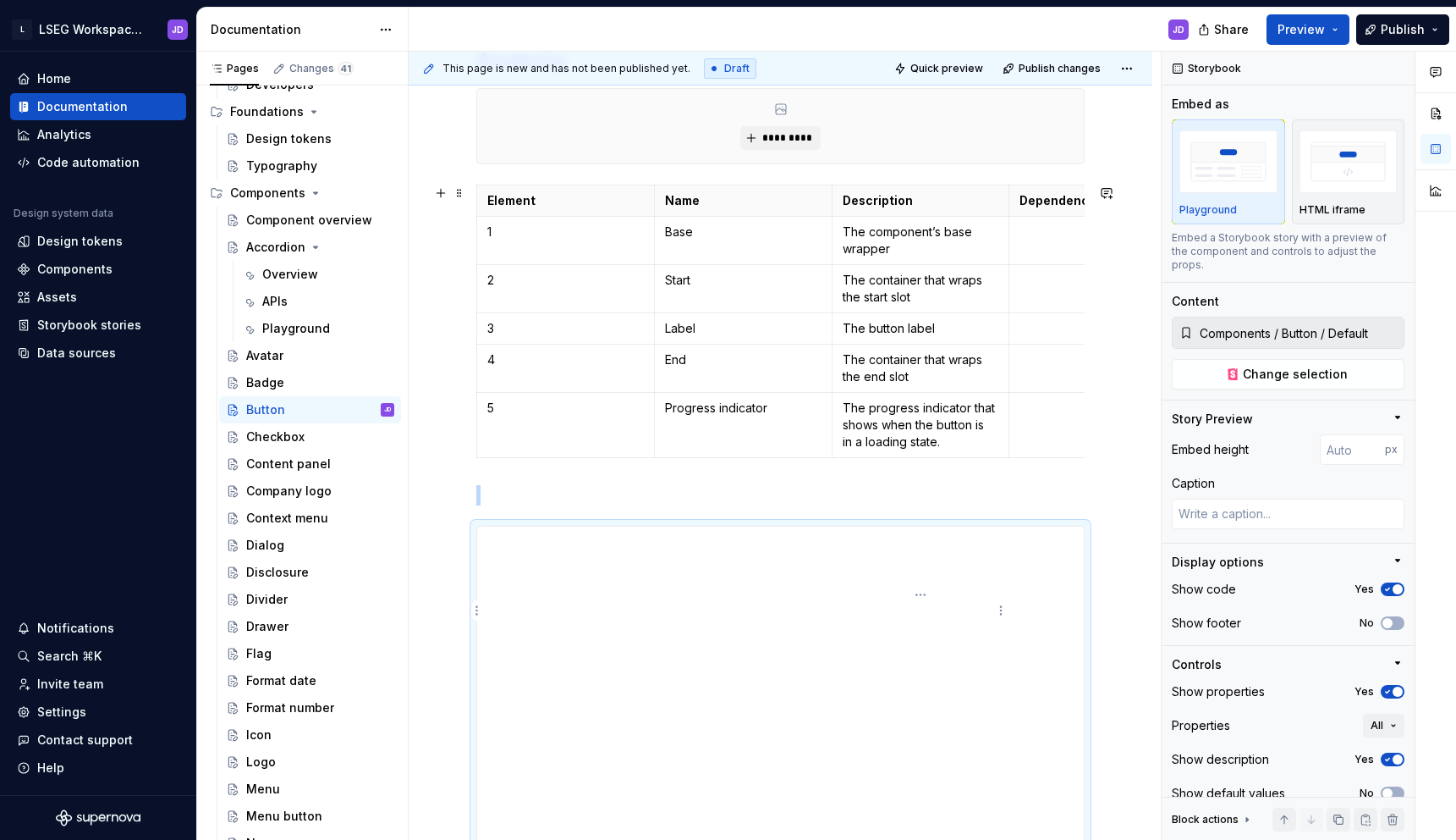
scroll to position [761, 0]
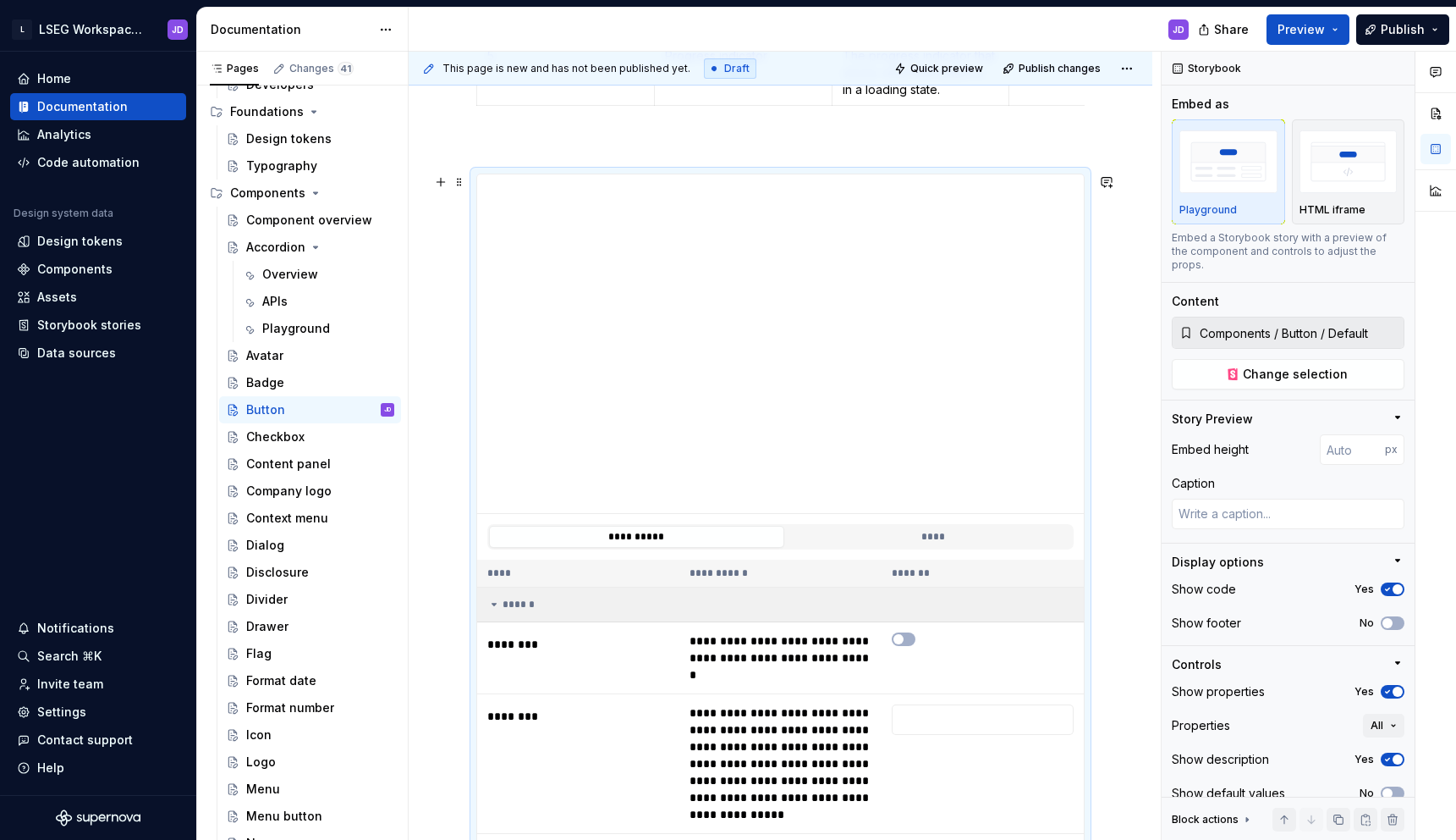
click at [540, 600] on div "******" at bounding box center [785, 604] width 595 height 14
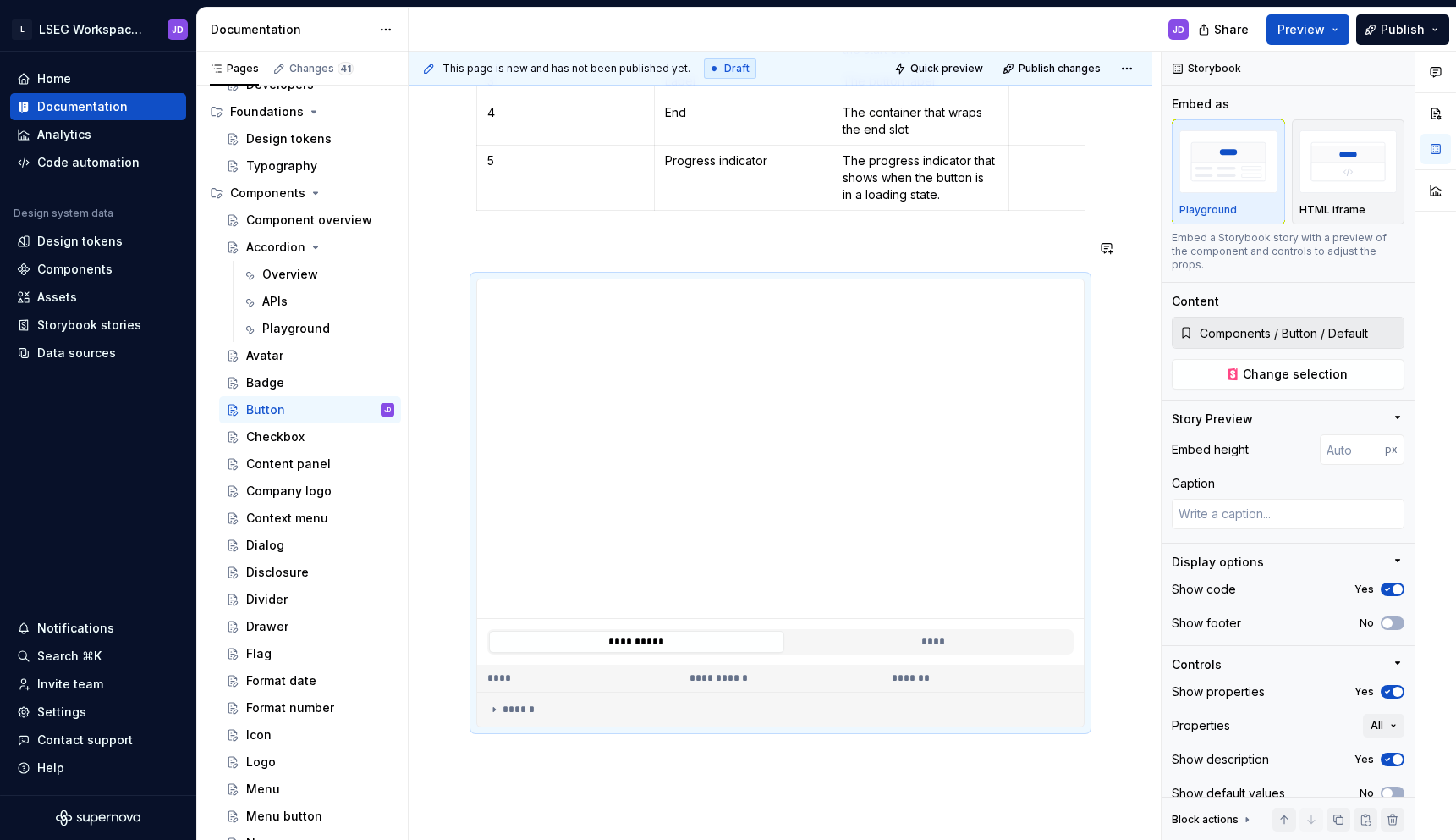
scroll to position [663, 0]
click at [1391, 618] on icon "button" at bounding box center [1388, 623] width 14 height 10
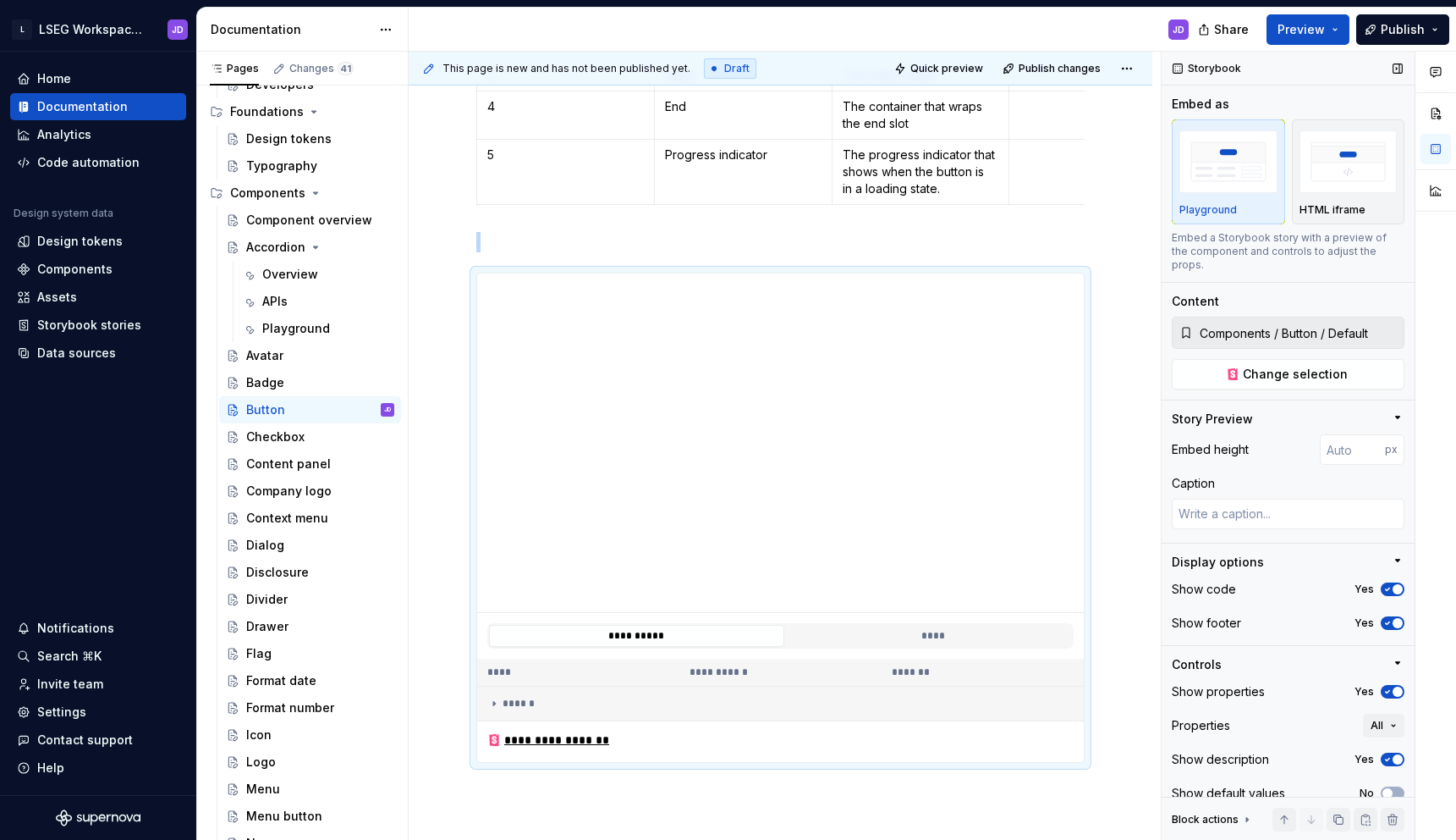
click at [1391, 616] on button "Yes" at bounding box center [1392, 623] width 24 height 14
click at [1391, 616] on button "No" at bounding box center [1392, 623] width 24 height 14
click at [1391, 616] on button "Yes" at bounding box center [1392, 623] width 24 height 14
click at [1393, 721] on button "All" at bounding box center [1384, 725] width 42 height 24
click at [1298, 748] on div "Show description Yes" at bounding box center [1288, 759] width 233 height 24
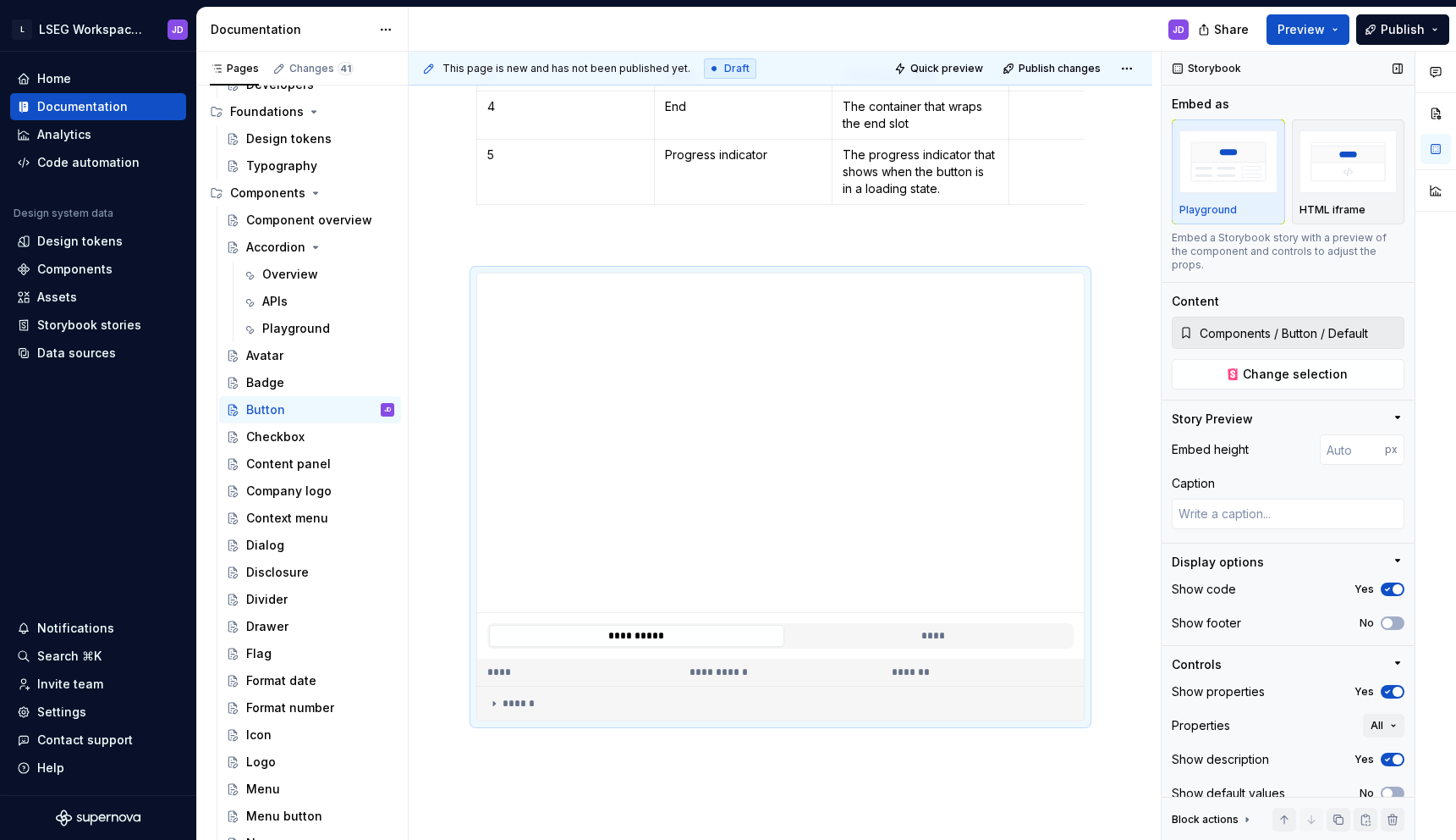
scroll to position [5, 0]
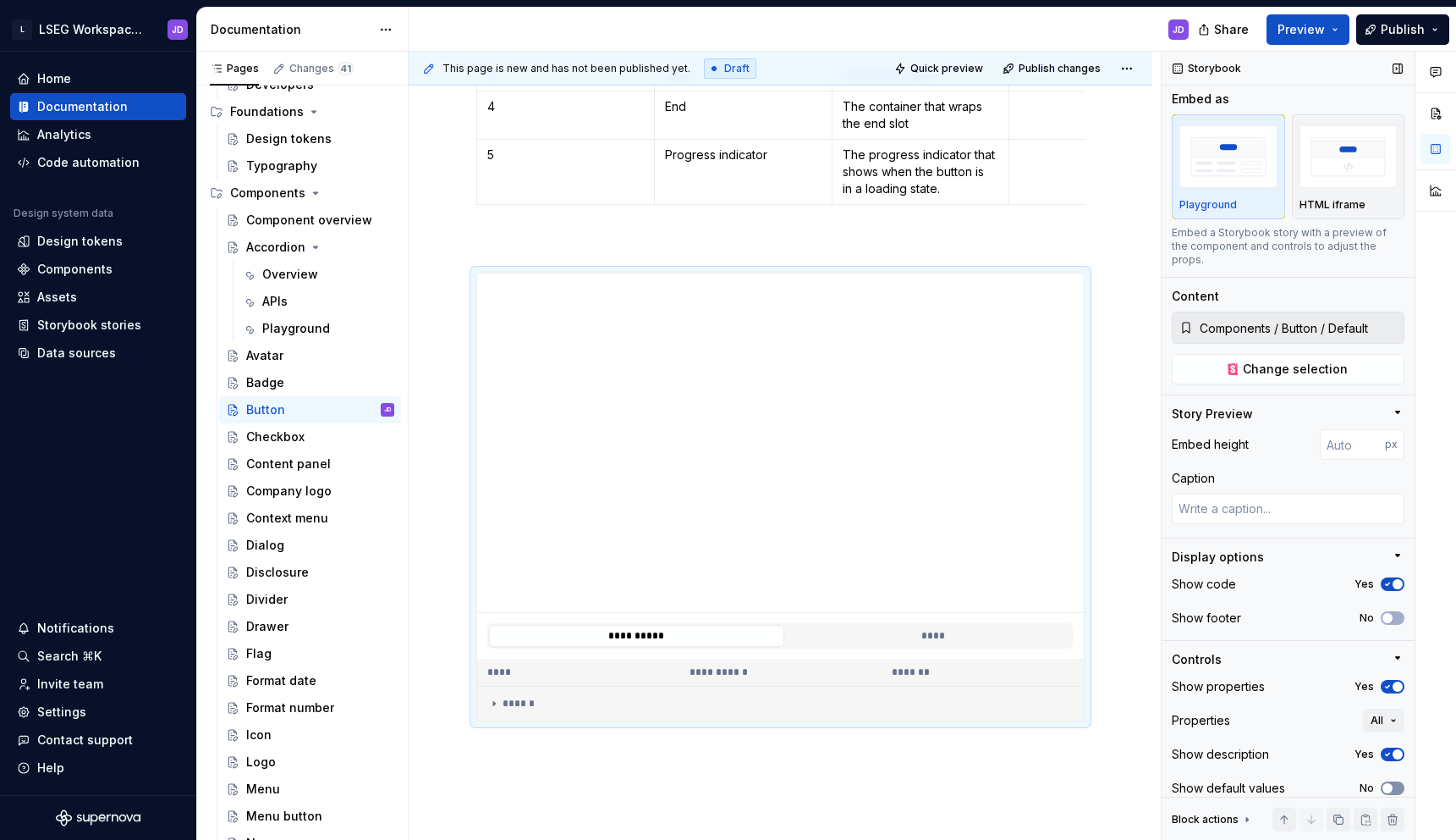
click at [1391, 783] on icon "button" at bounding box center [1388, 789] width 14 height 10
click at [520, 690] on td "******" at bounding box center [780, 704] width 607 height 35
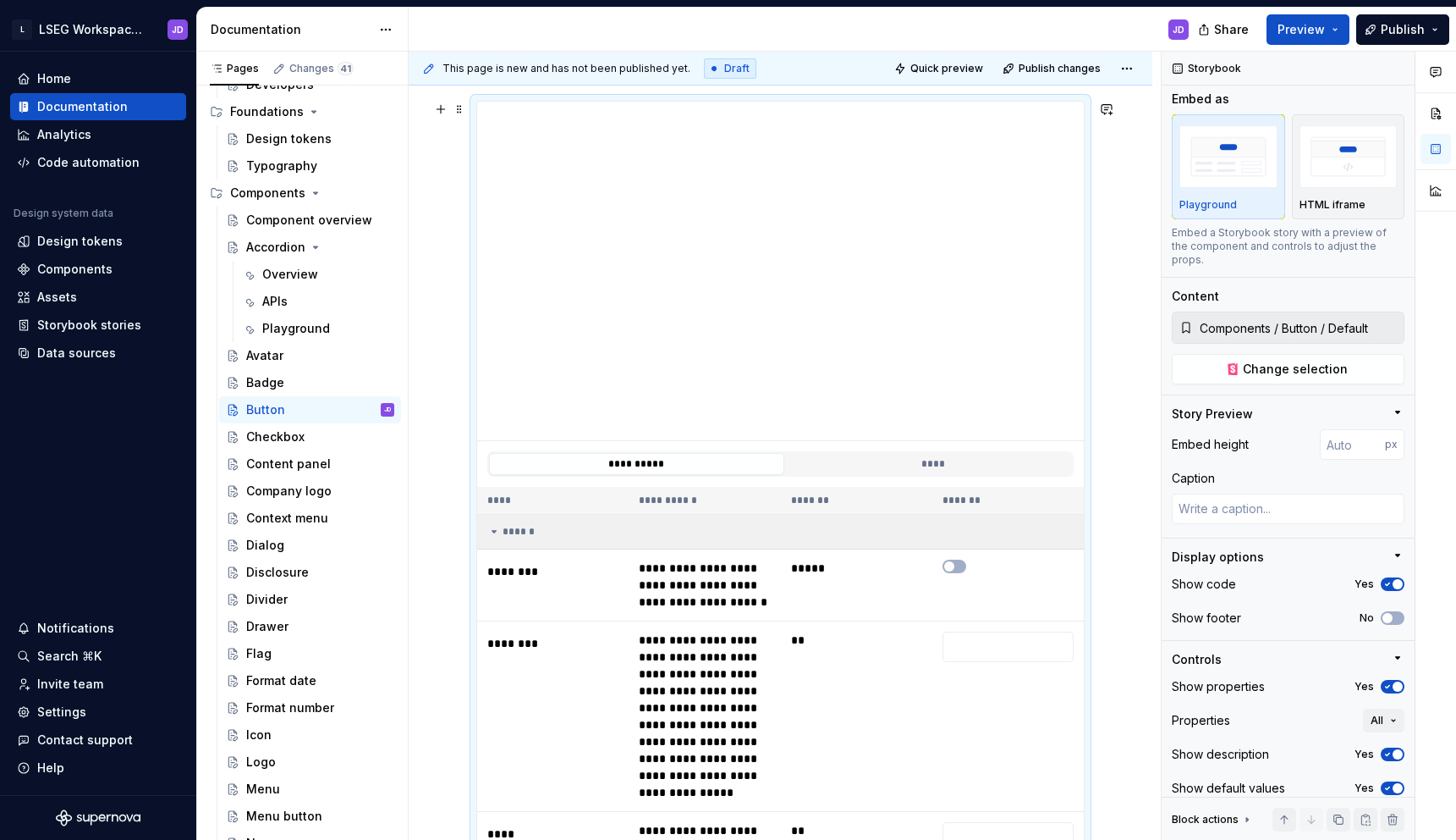
scroll to position [841, 0]
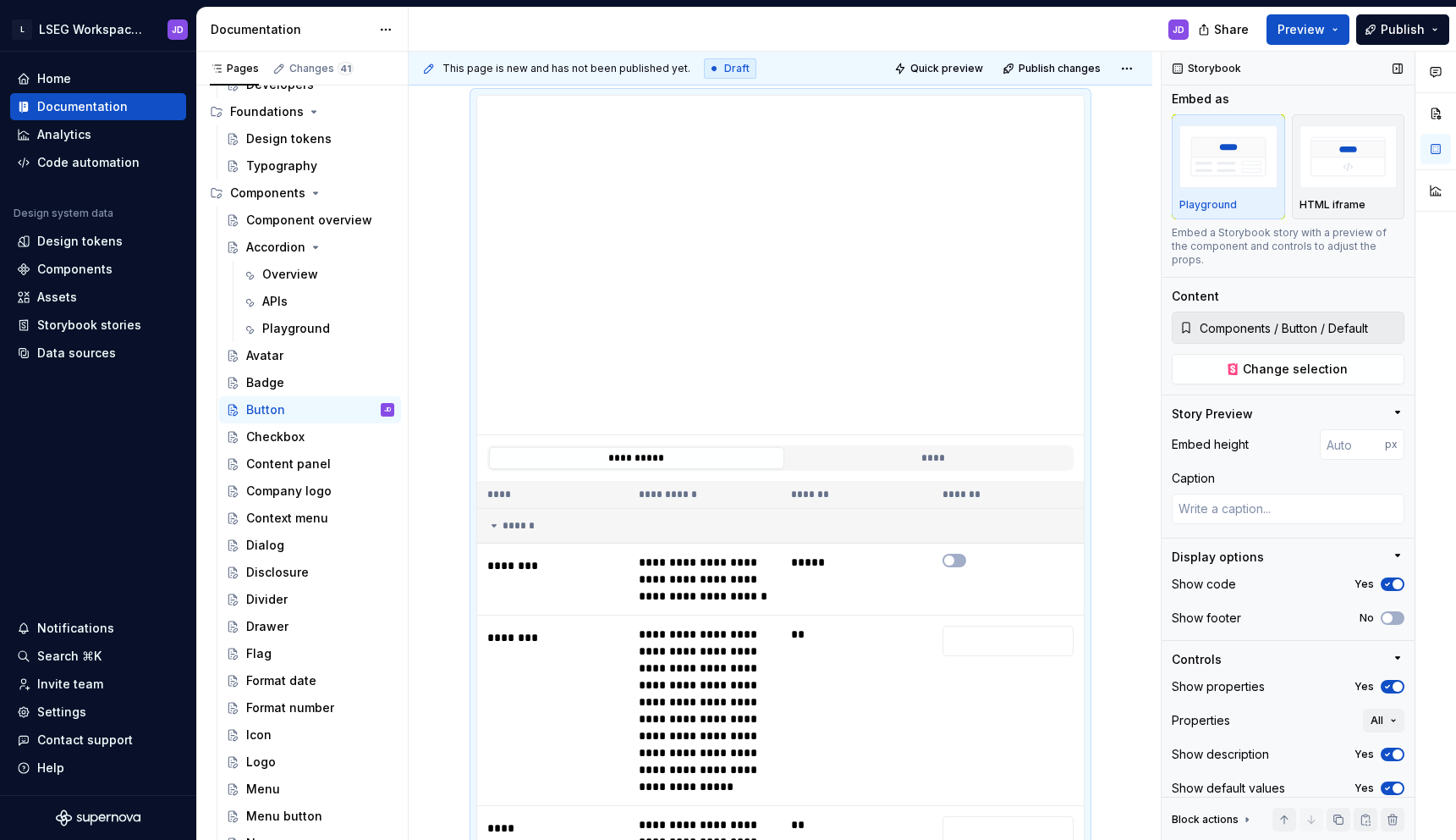
click at [1394, 783] on span "button" at bounding box center [1398, 789] width 10 height 10
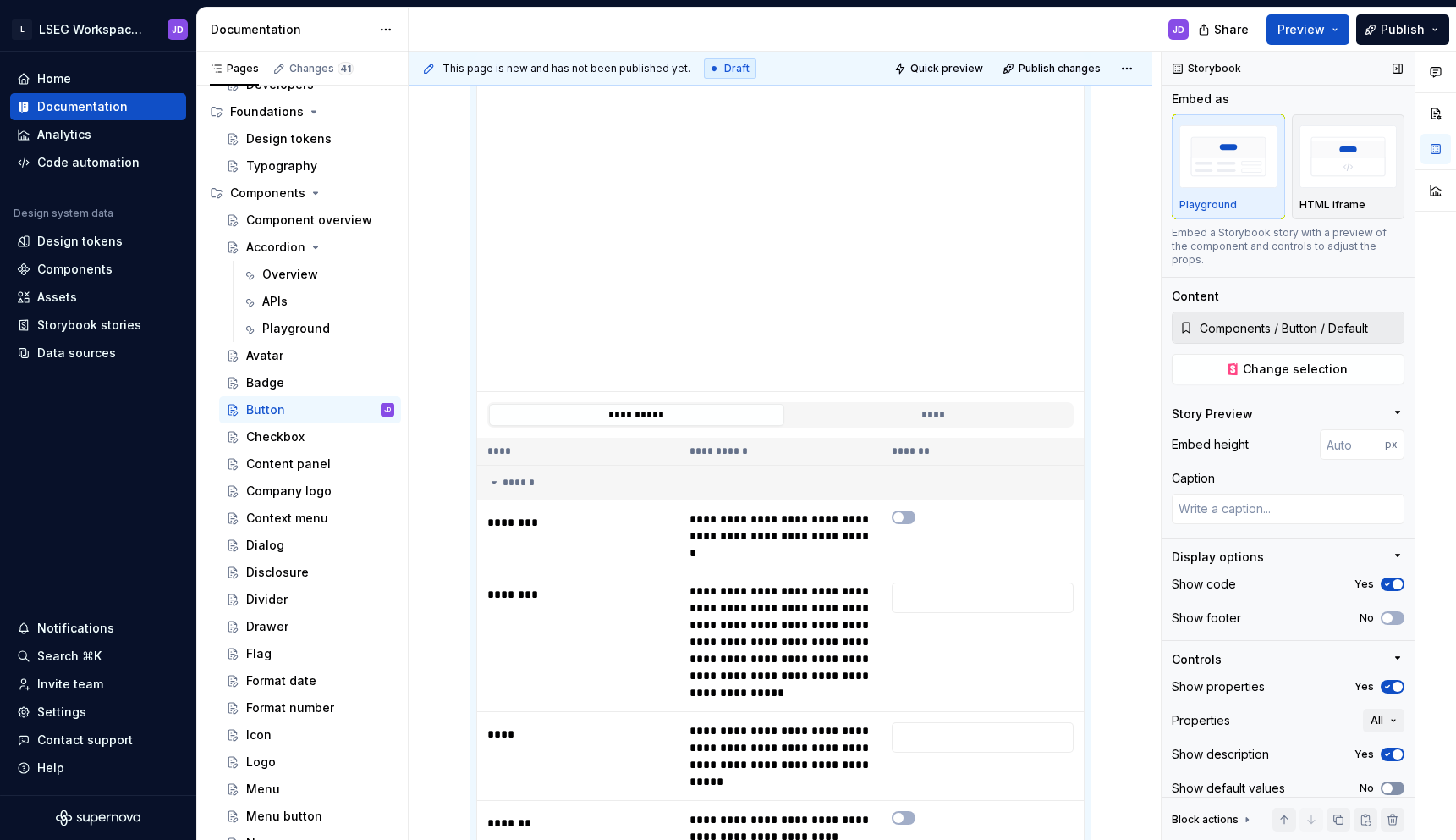
click at [1394, 782] on button "No" at bounding box center [1392, 789] width 24 height 14
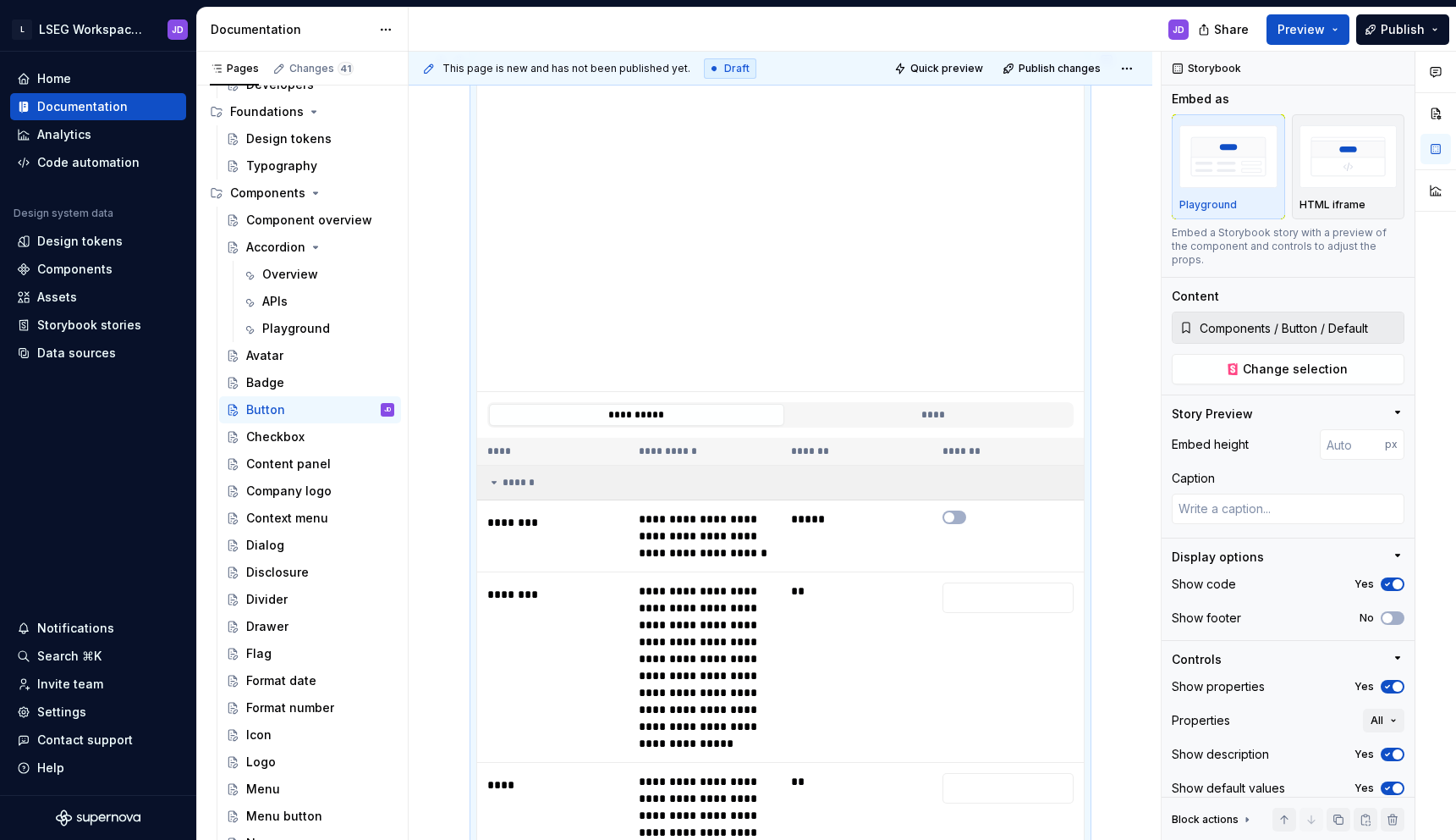
click at [494, 480] on icon at bounding box center [494, 482] width 14 height 14
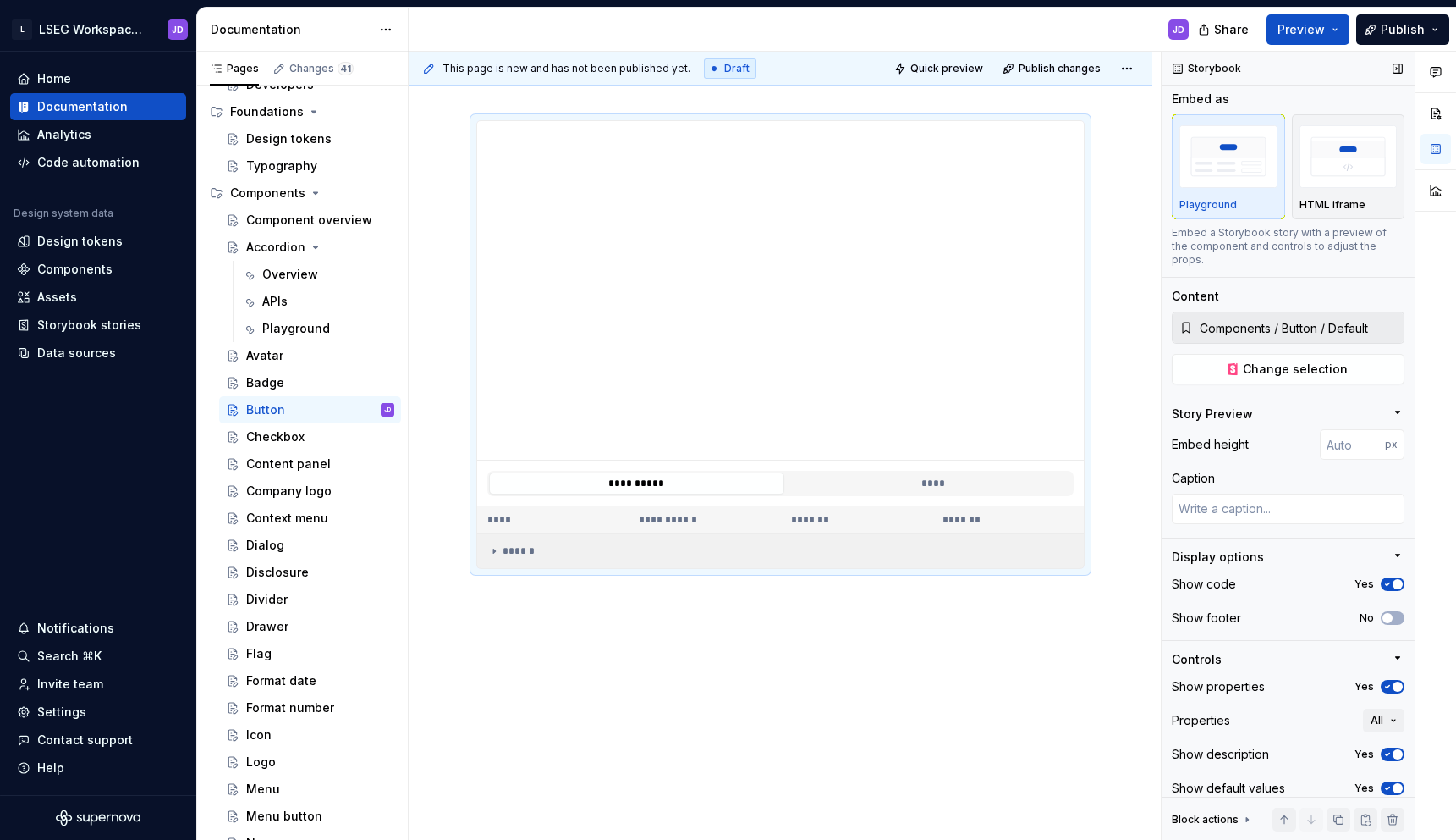
click at [1250, 813] on icon at bounding box center [1248, 820] width 14 height 14
click at [1233, 631] on div "Block actions" at bounding box center [1213, 642] width 82 height 24
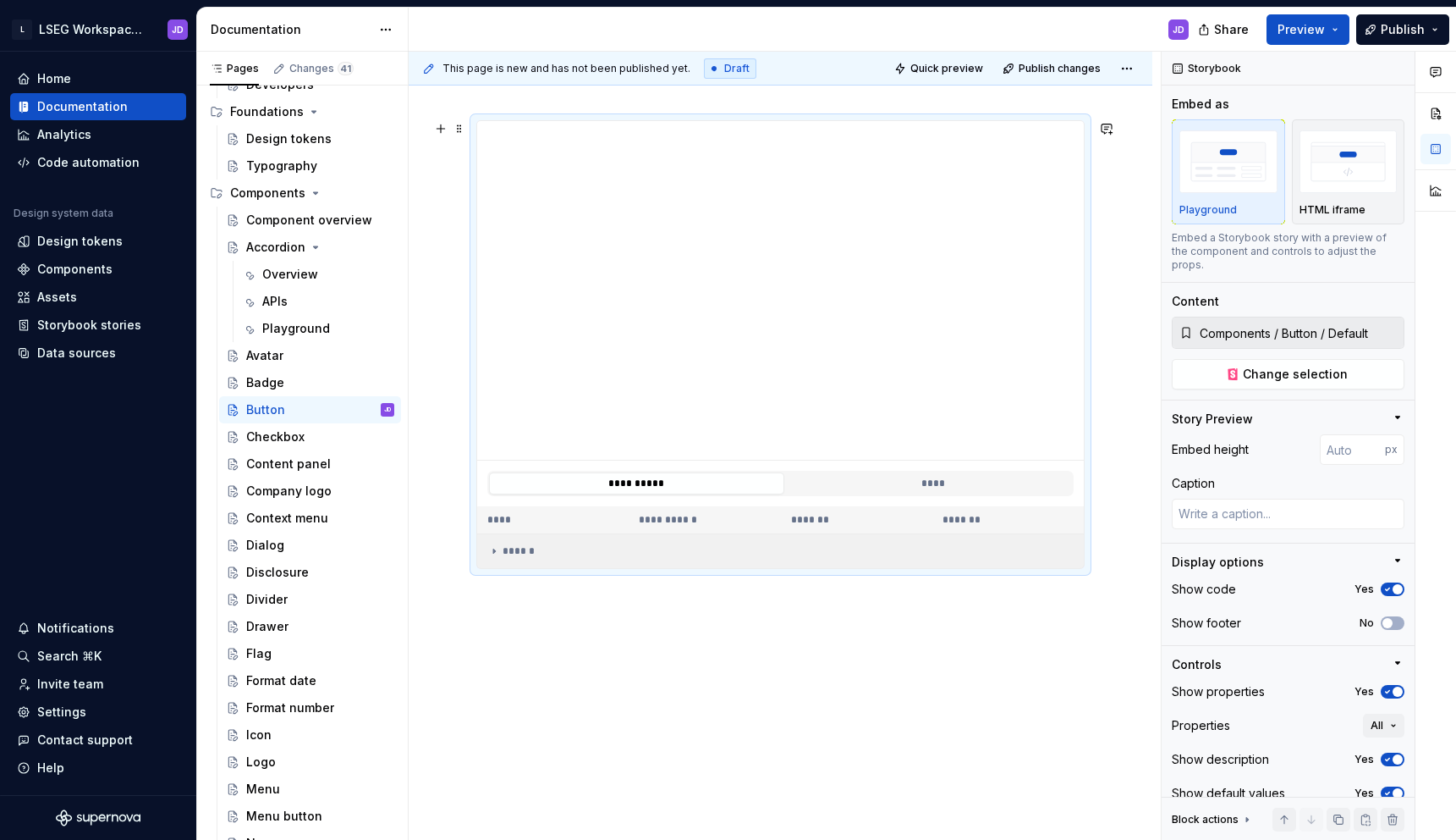
click at [527, 550] on div "******" at bounding box center [785, 551] width 595 height 14
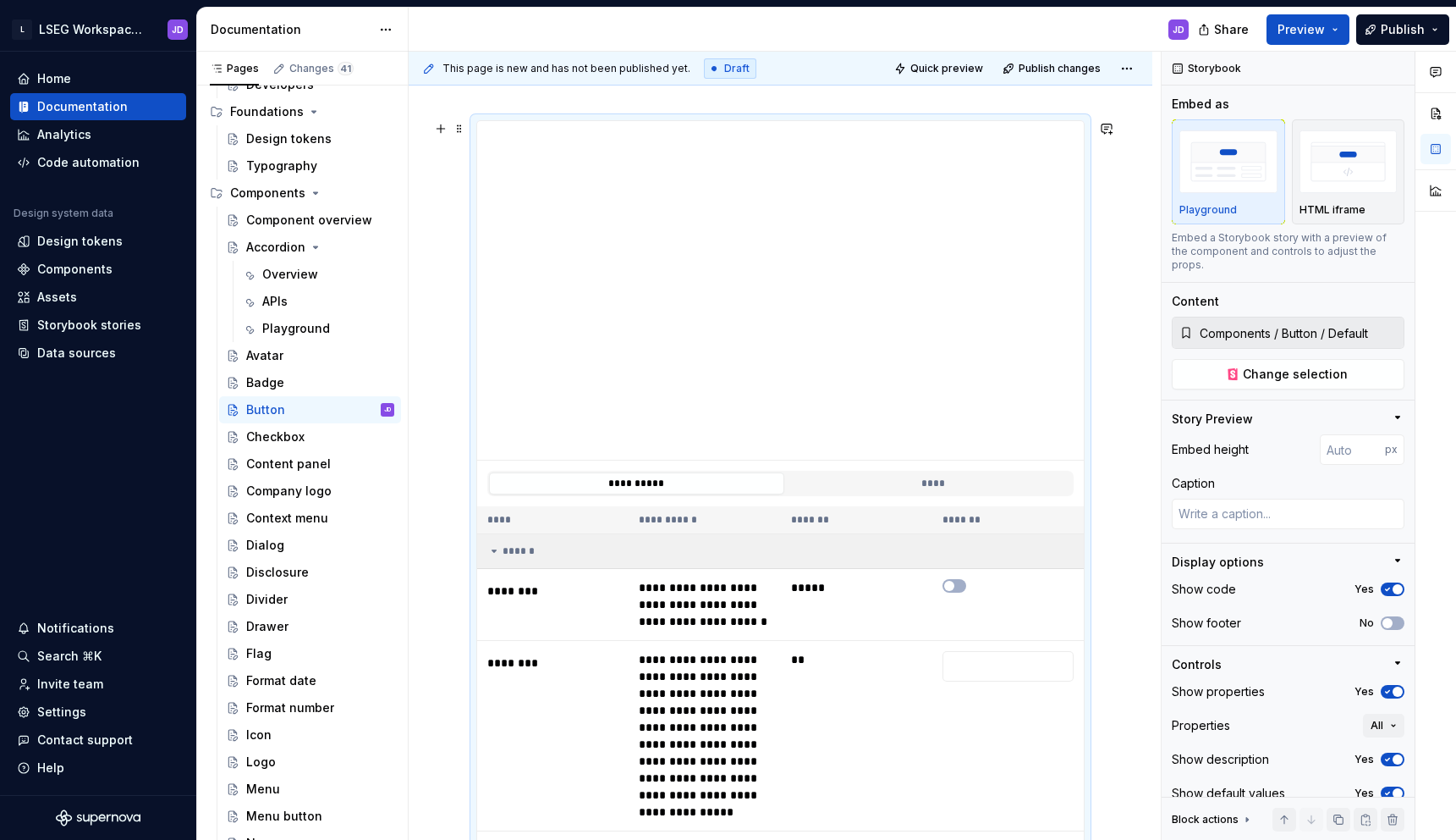
click at [524, 554] on div "******" at bounding box center [785, 551] width 595 height 14
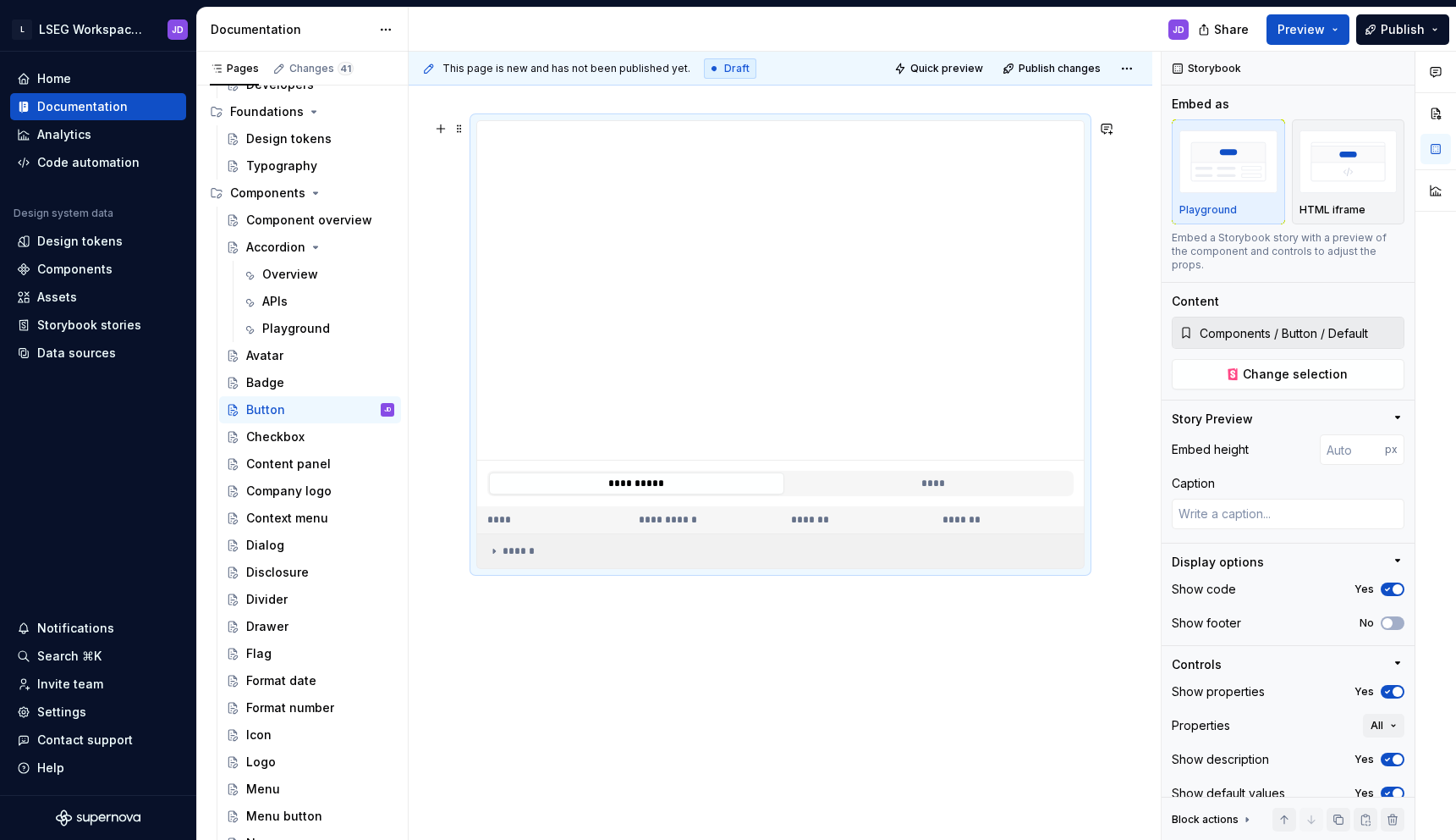
click at [530, 547] on div "******" at bounding box center [785, 551] width 595 height 14
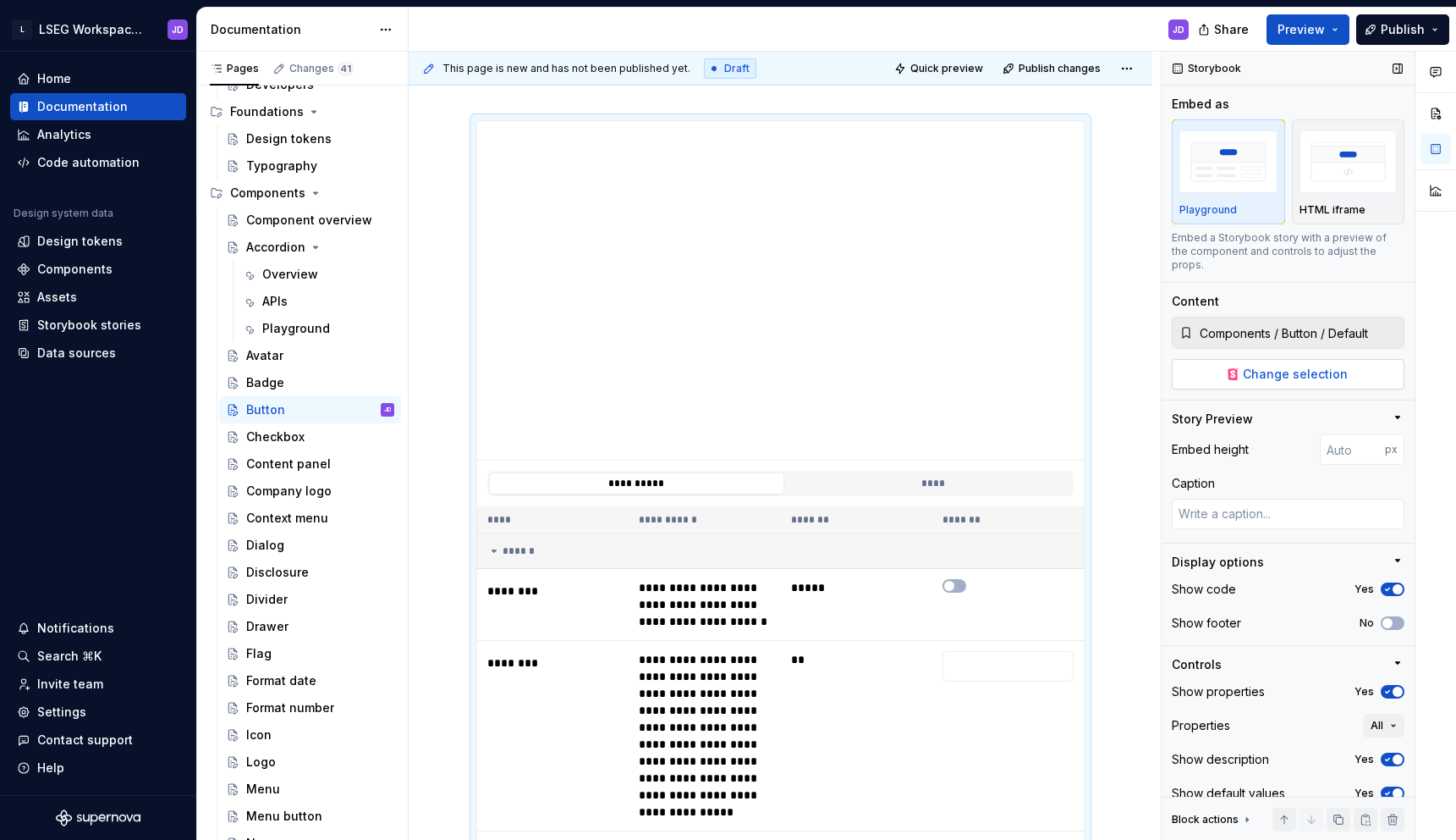
click at [1238, 359] on button "Change selection" at bounding box center [1288, 373] width 233 height 31
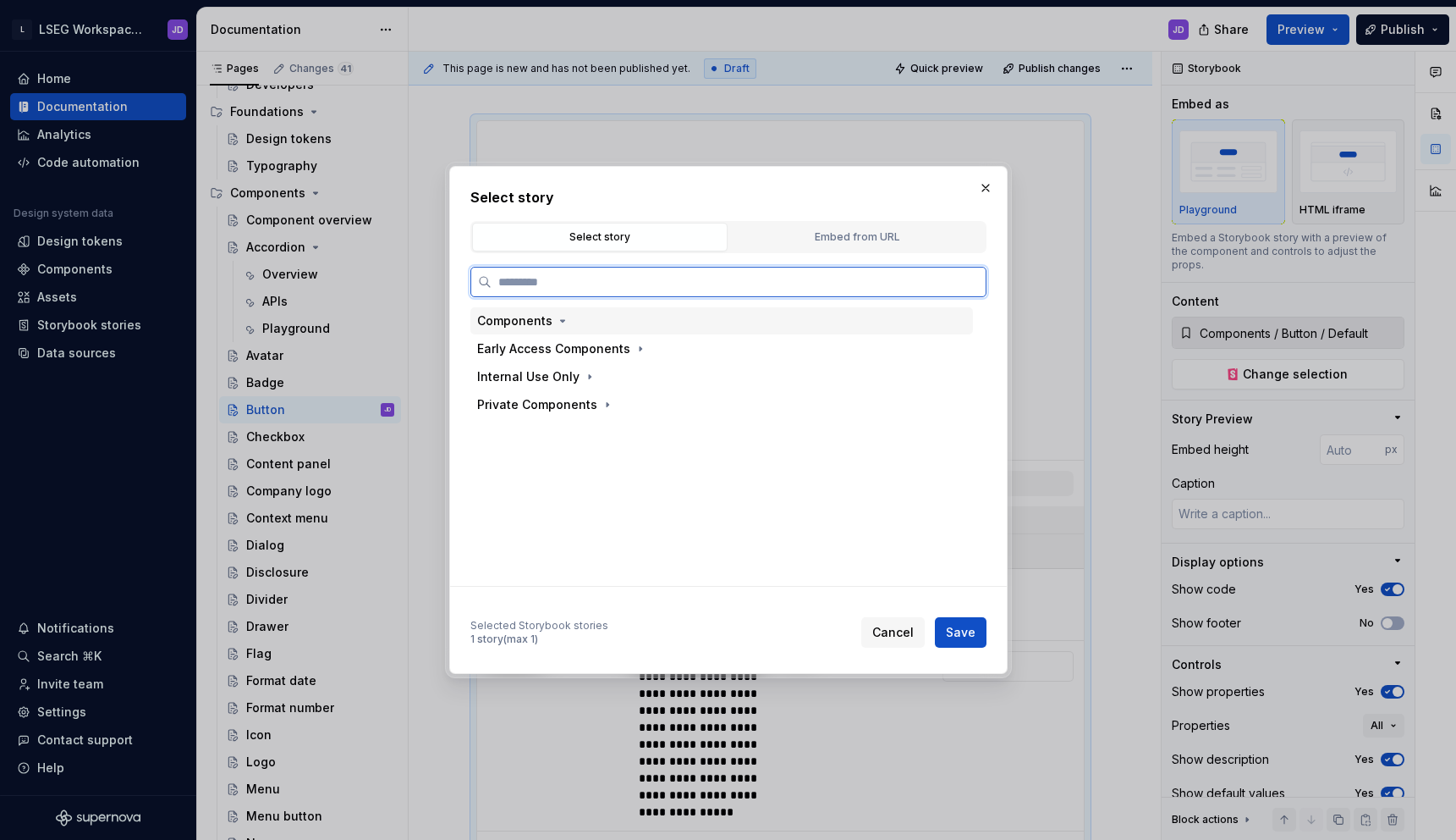
click at [518, 320] on div "Components" at bounding box center [514, 320] width 75 height 17
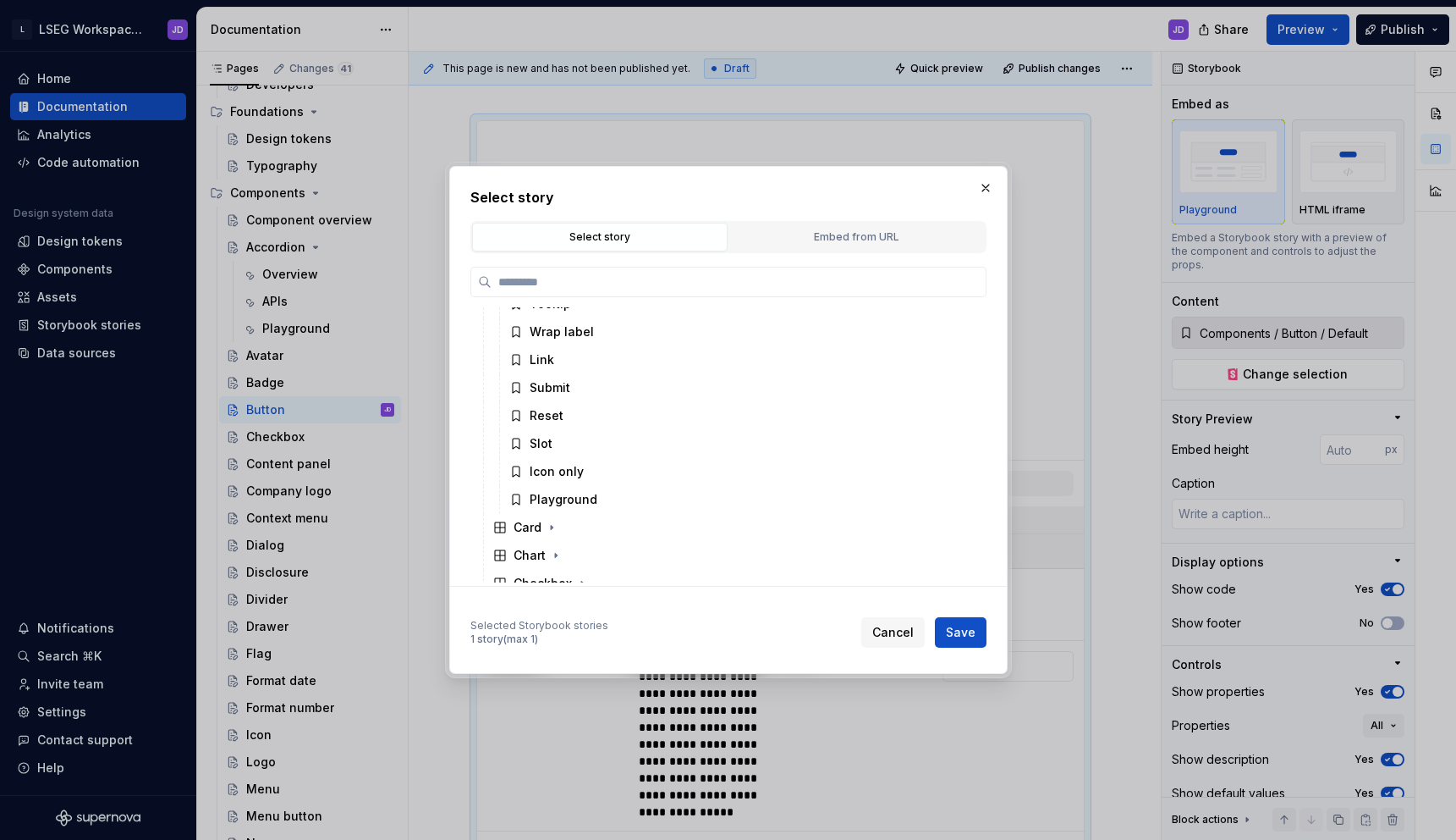
scroll to position [357, 0]
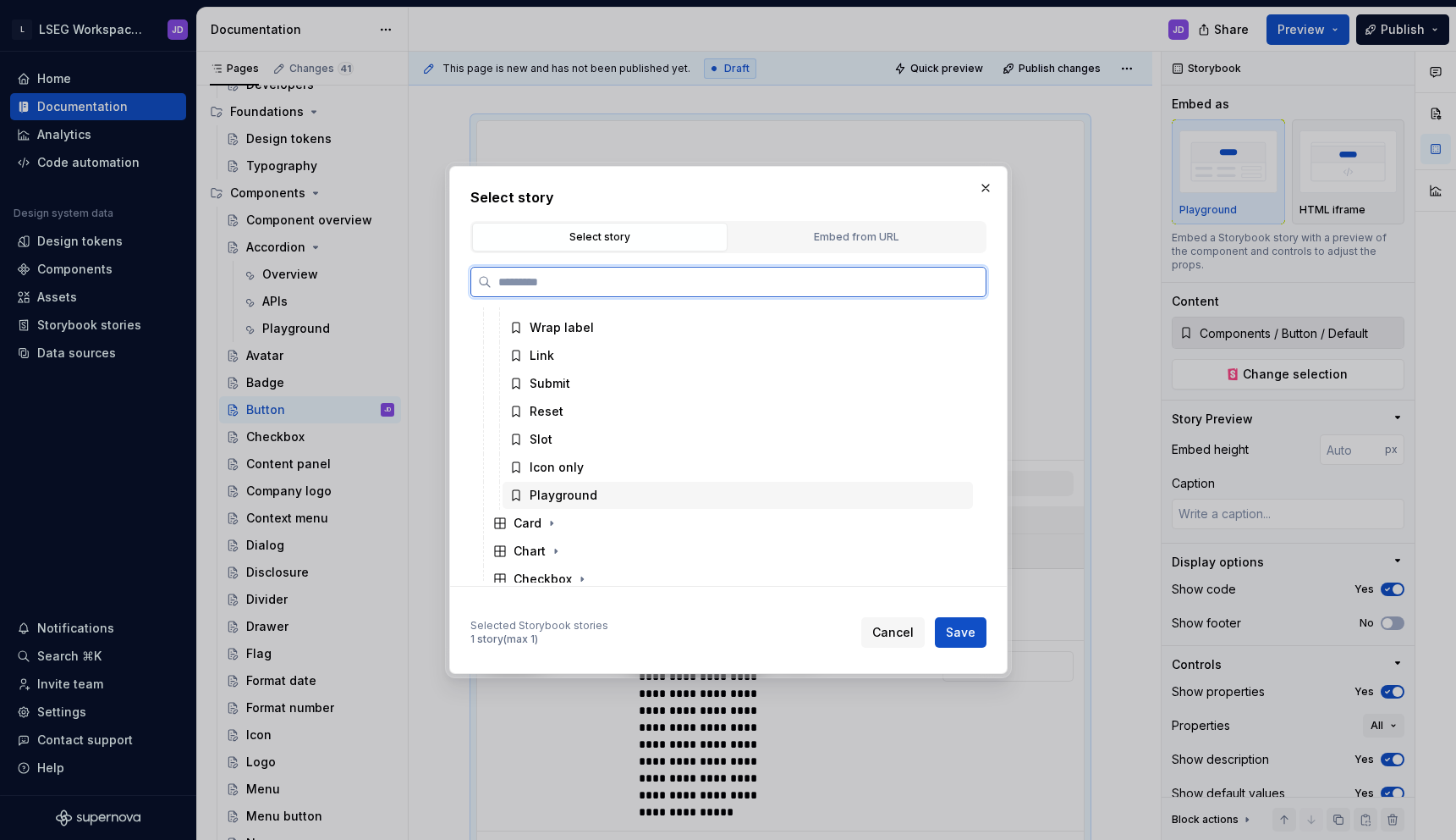
click at [558, 491] on div "Playground" at bounding box center [563, 495] width 68 height 17
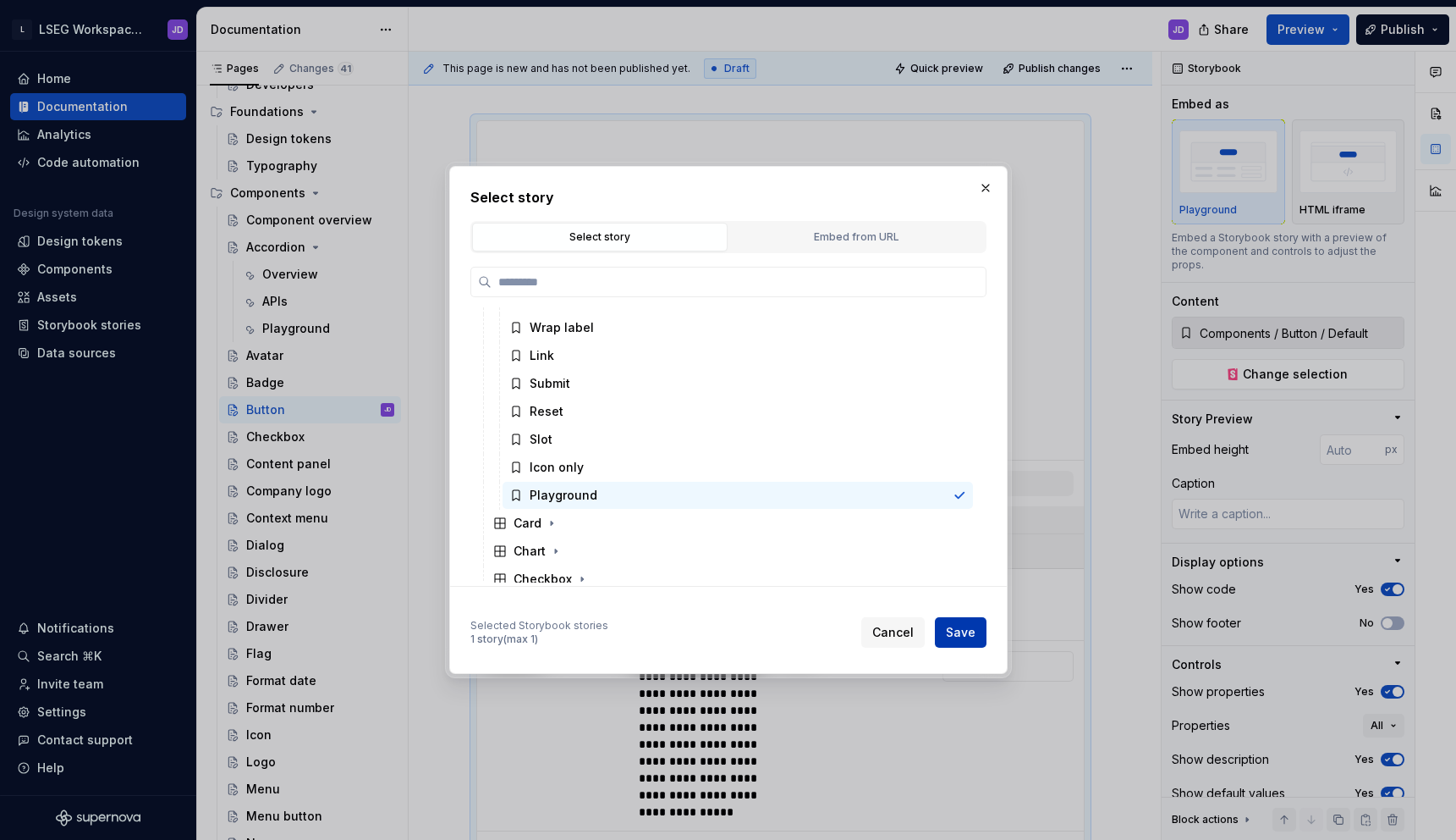
click at [962, 631] on span "Save" at bounding box center [961, 632] width 30 height 17
type textarea "*"
type input "Components / Button / Playground"
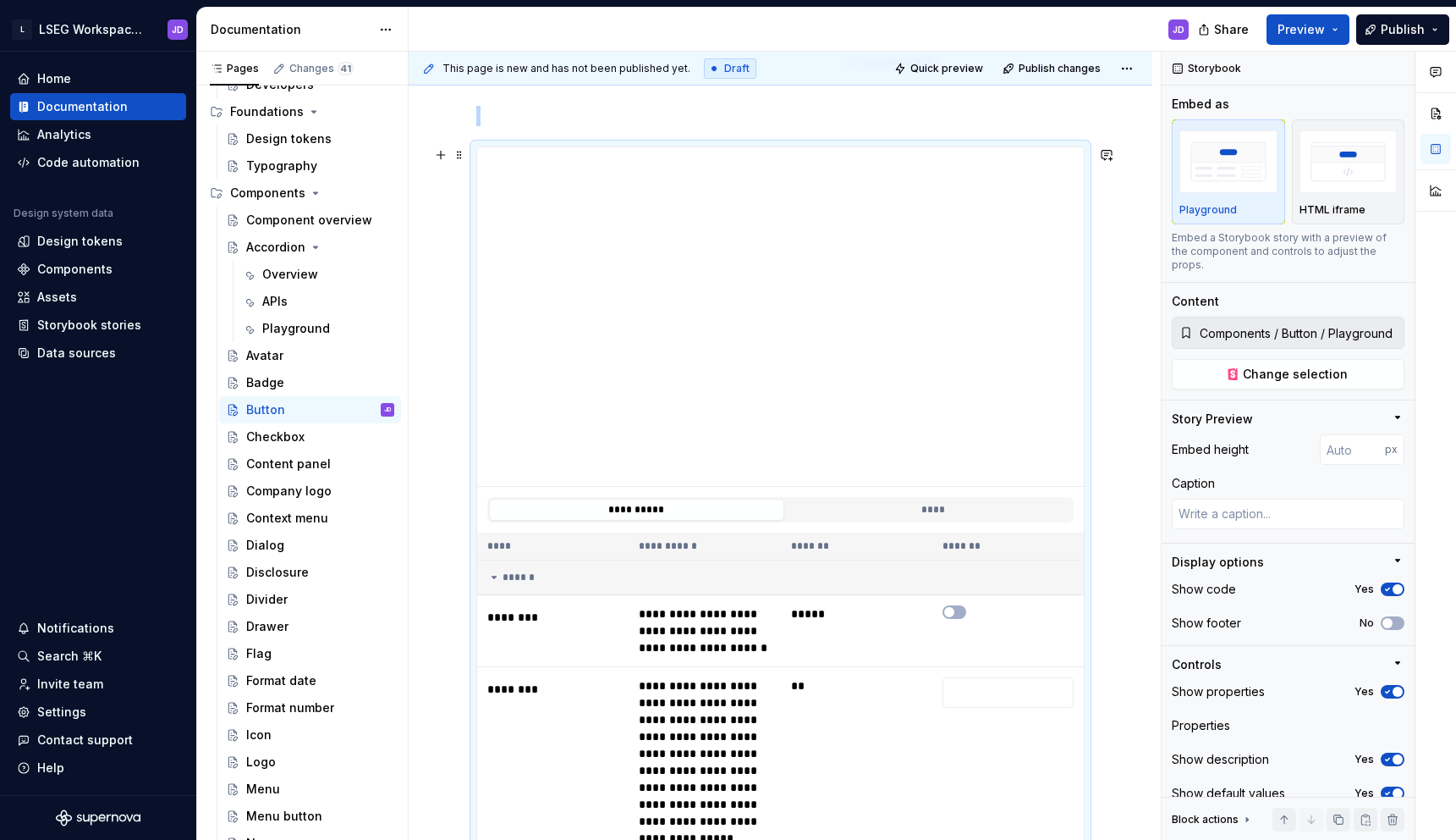
scroll to position [781, 0]
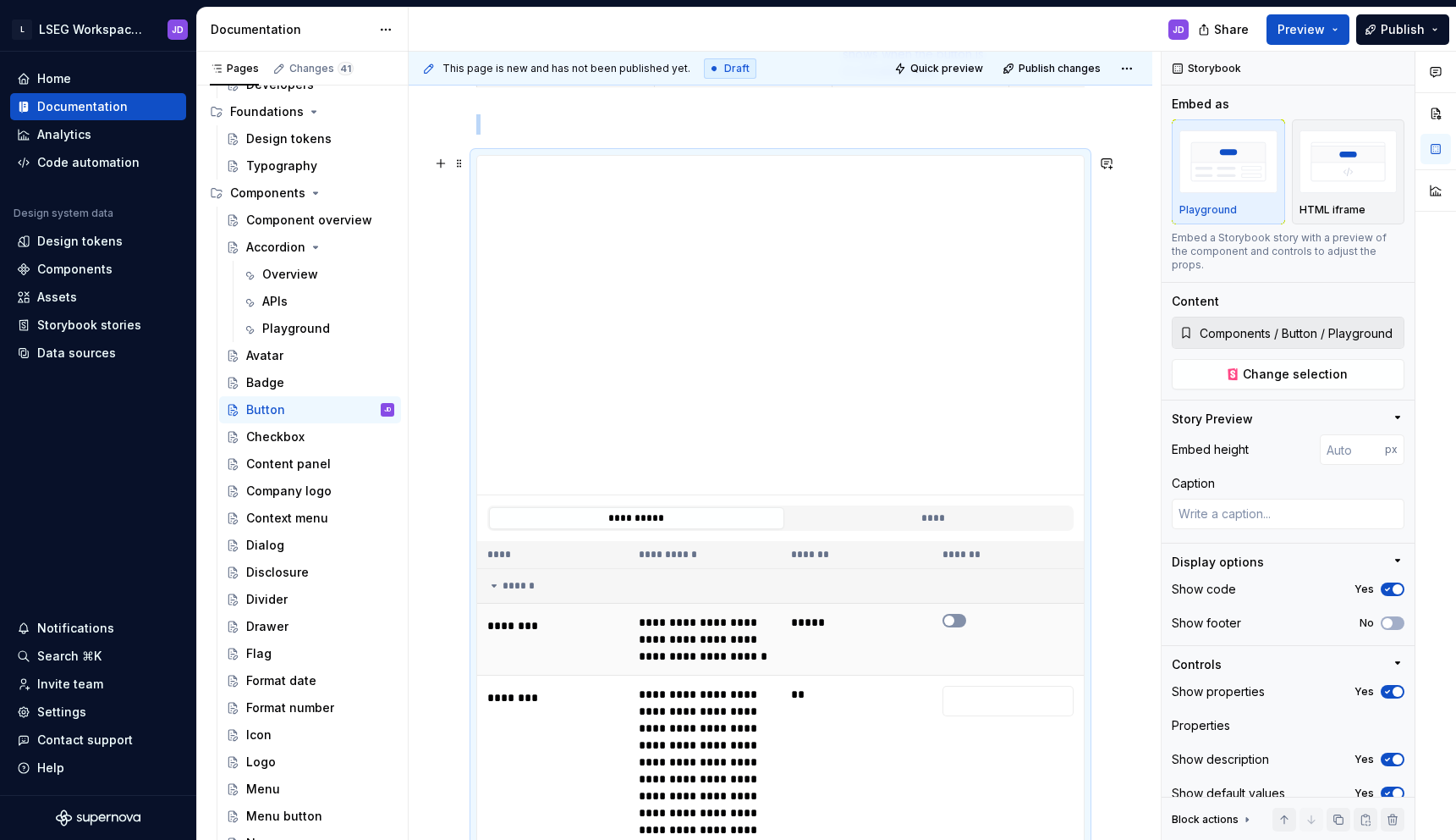
click at [966, 616] on button "button" at bounding box center [954, 621] width 24 height 14
click at [956, 633] on icon "button" at bounding box center [949, 631] width 14 height 10
click at [955, 633] on span "button" at bounding box center [949, 631] width 10 height 10
click at [956, 633] on icon "button" at bounding box center [949, 631] width 14 height 10
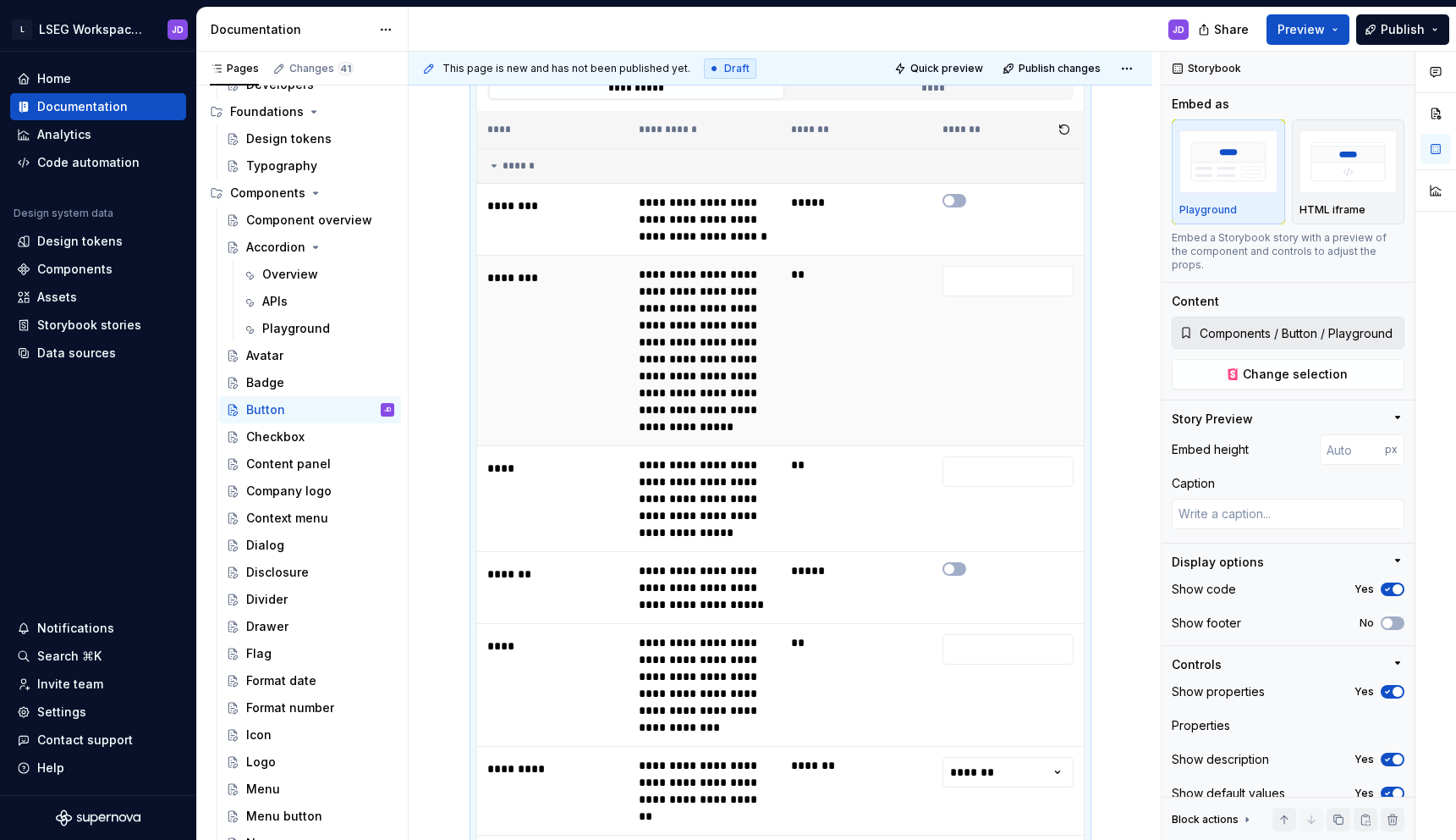
scroll to position [1219, 0]
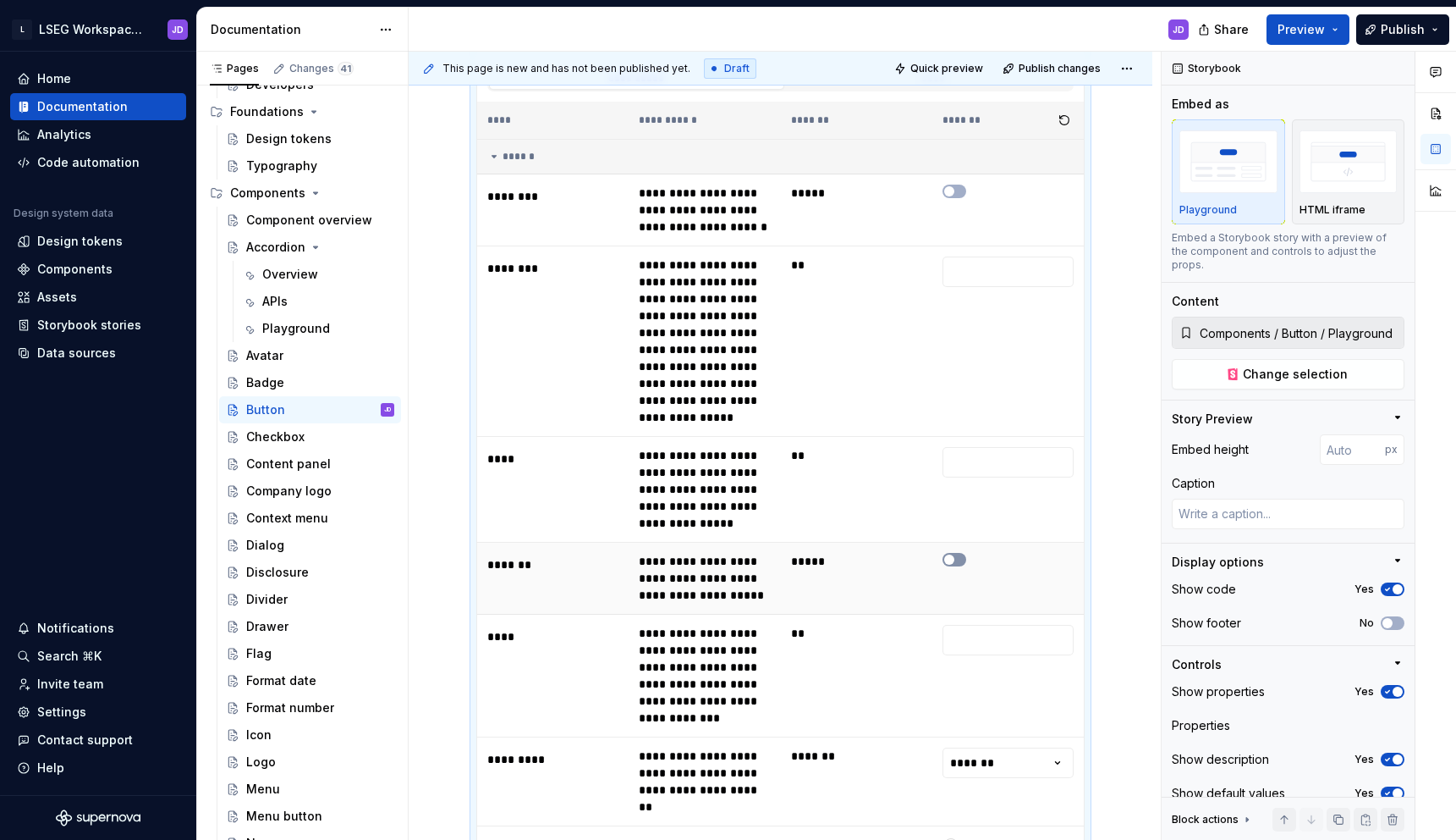
click at [956, 557] on icon "button" at bounding box center [949, 560] width 14 height 10
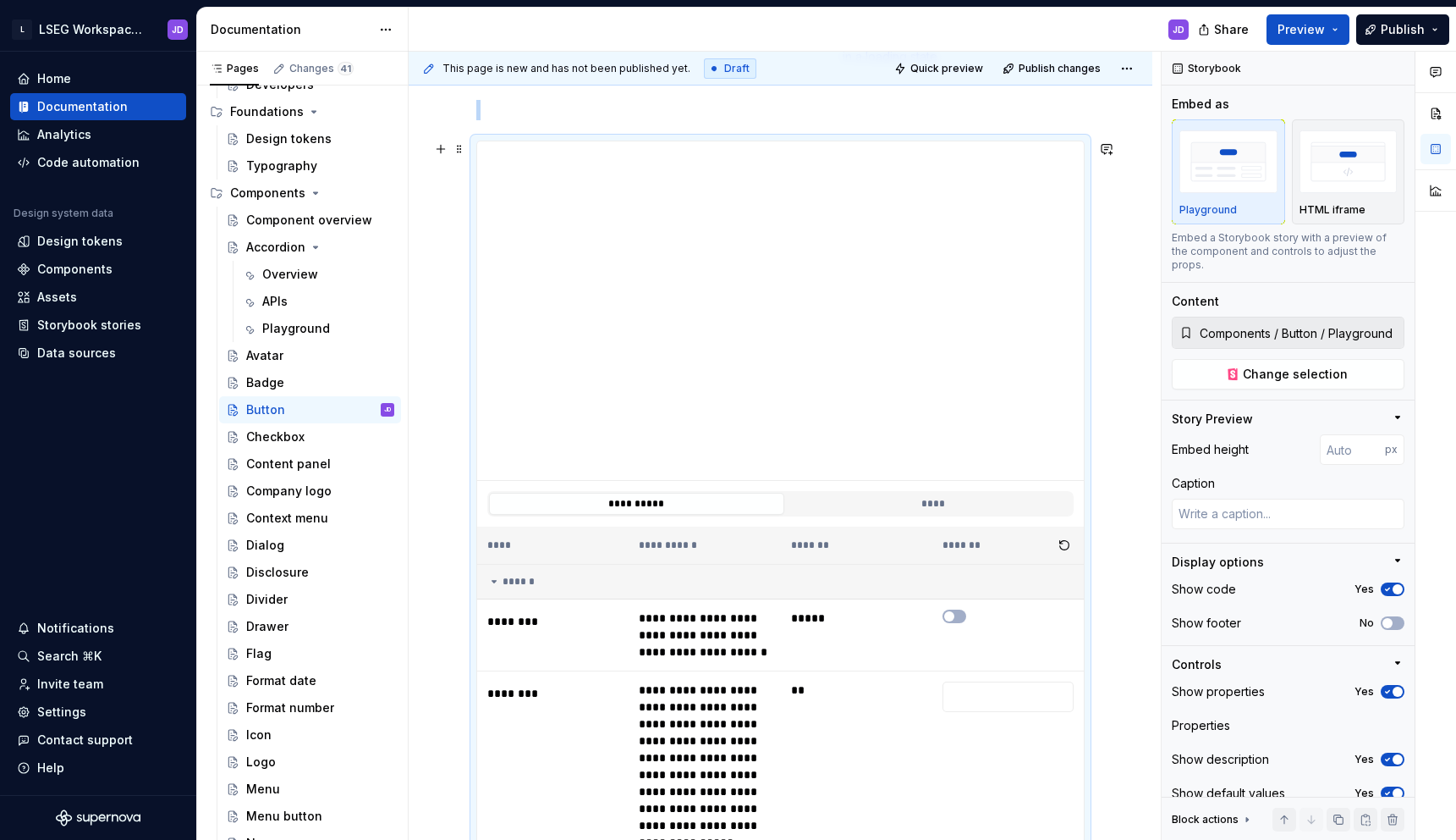
scroll to position [790, 0]
click at [928, 502] on button "****" at bounding box center [933, 508] width 296 height 22
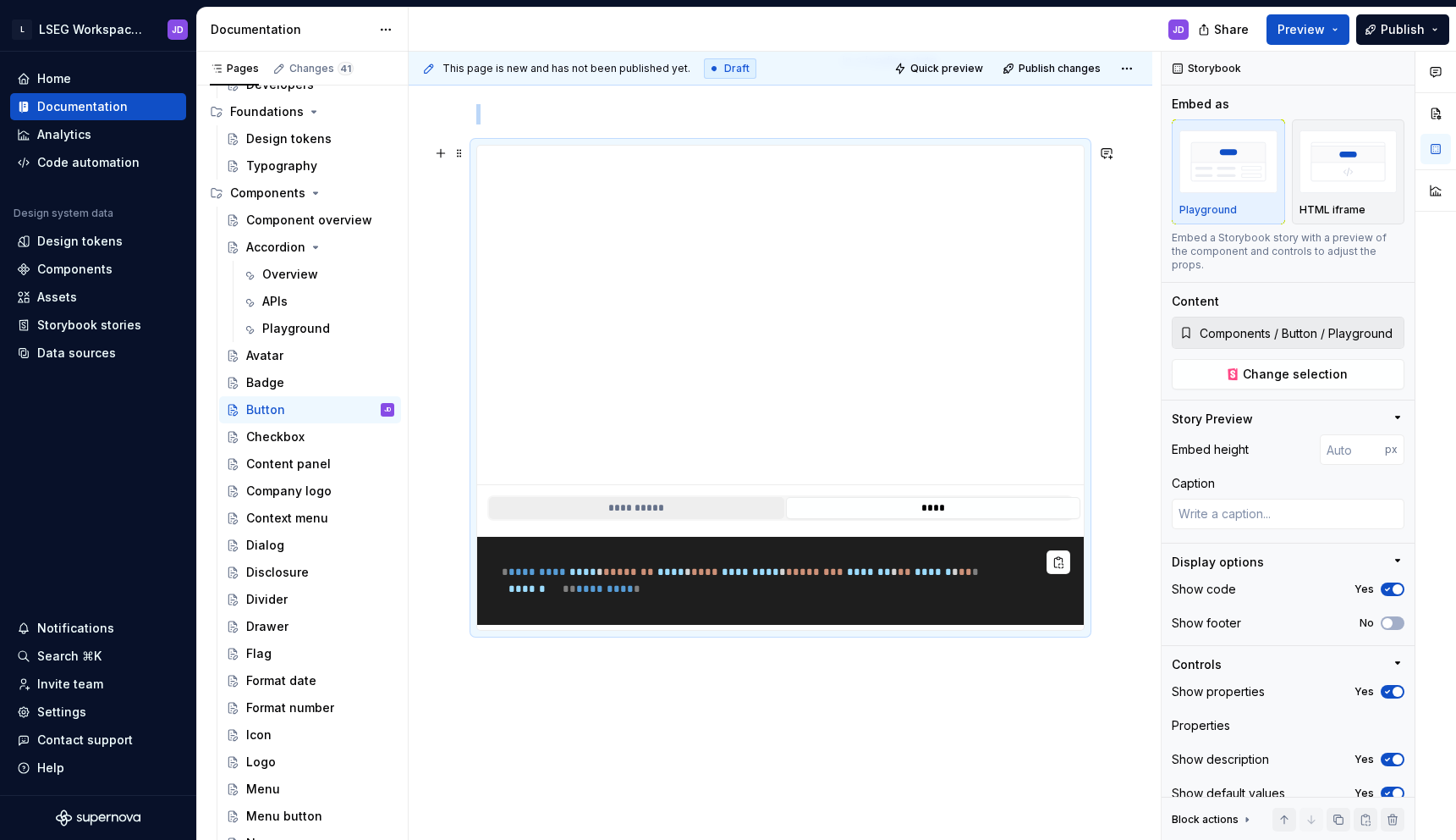
click at [711, 502] on button "**********" at bounding box center [636, 508] width 296 height 22
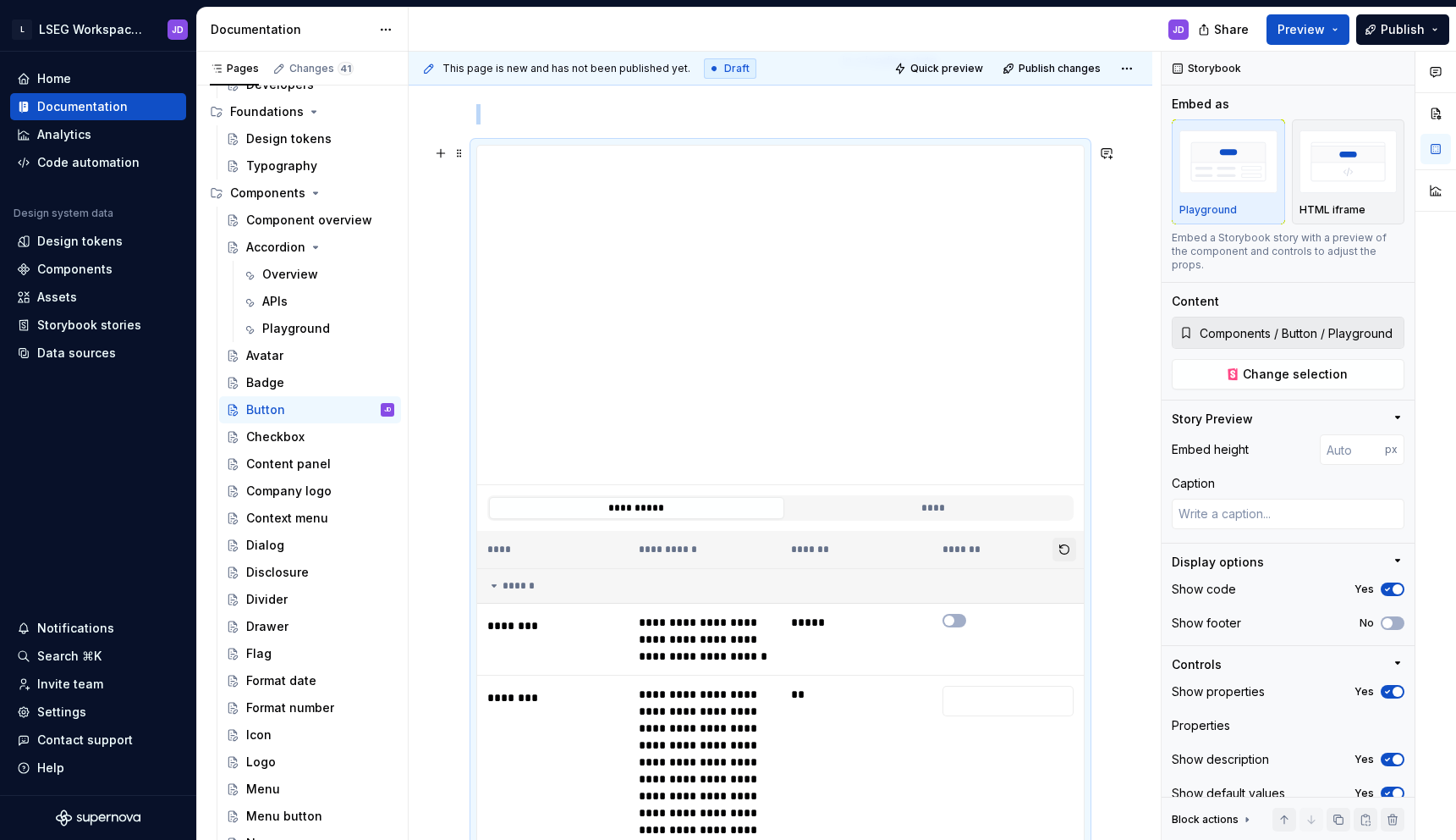
click at [1072, 553] on button "button" at bounding box center [1064, 549] width 24 height 24
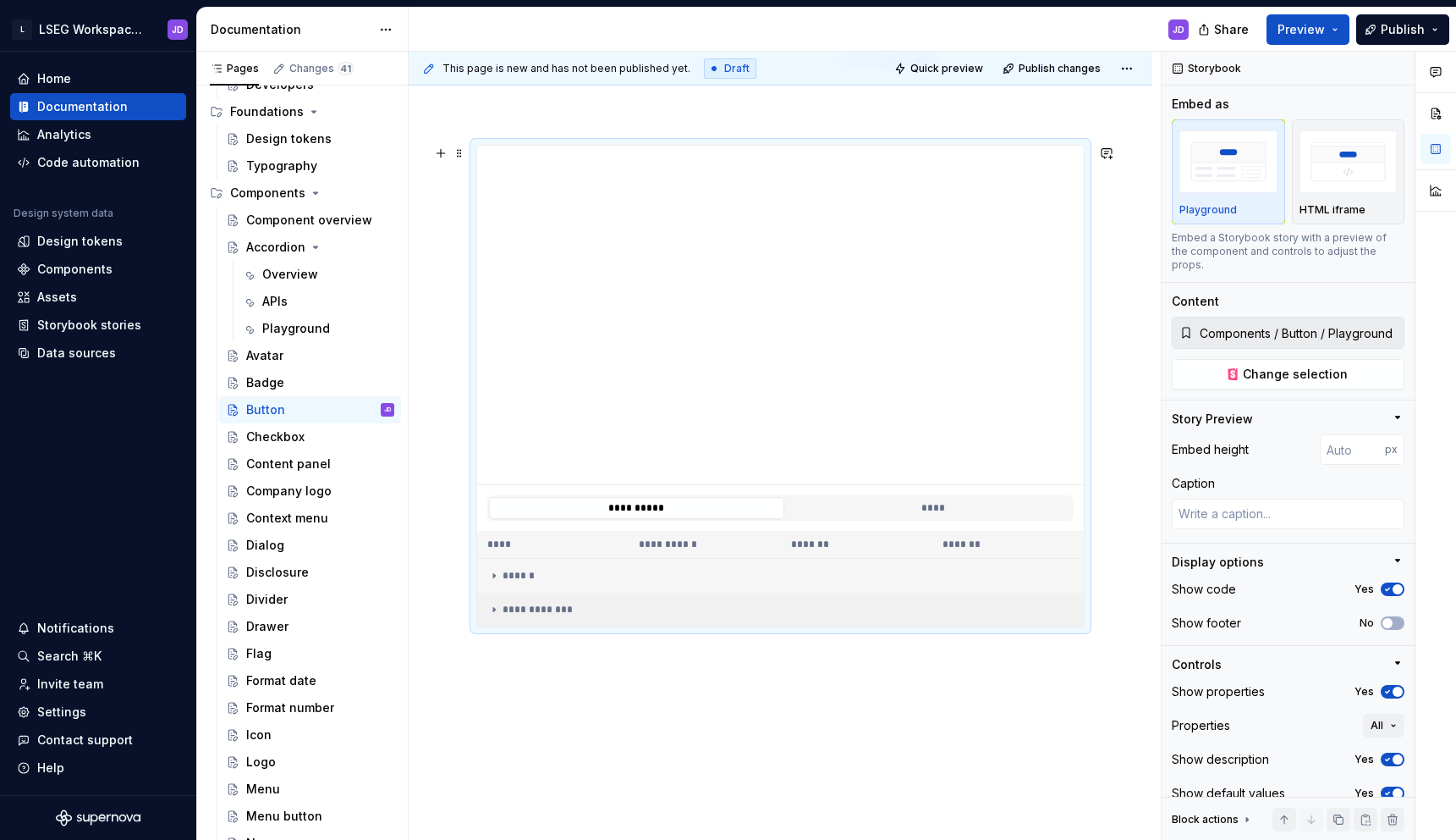
click at [499, 607] on icon at bounding box center [494, 610] width 14 height 14
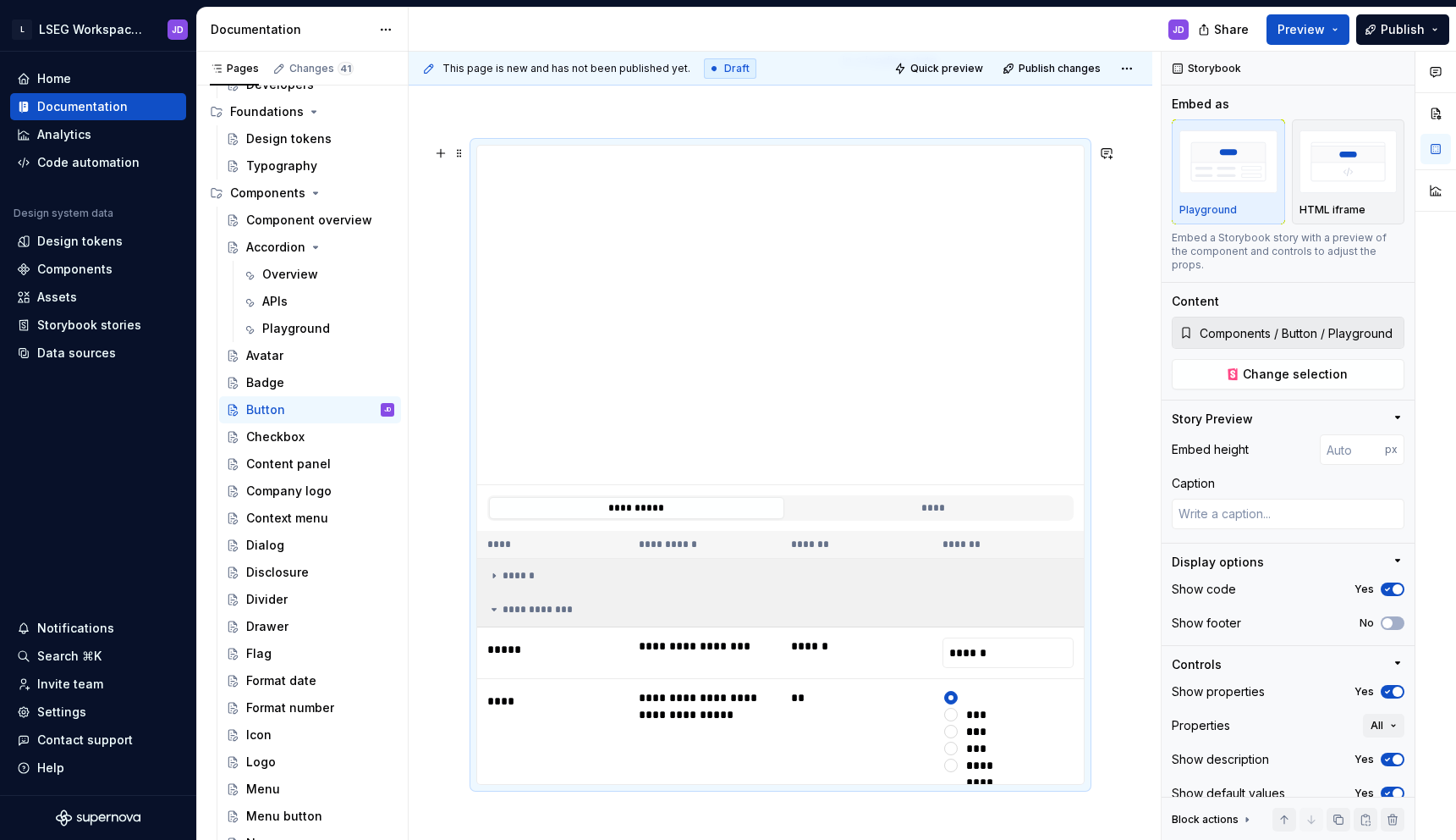
click at [495, 576] on icon at bounding box center [494, 576] width 2 height 4
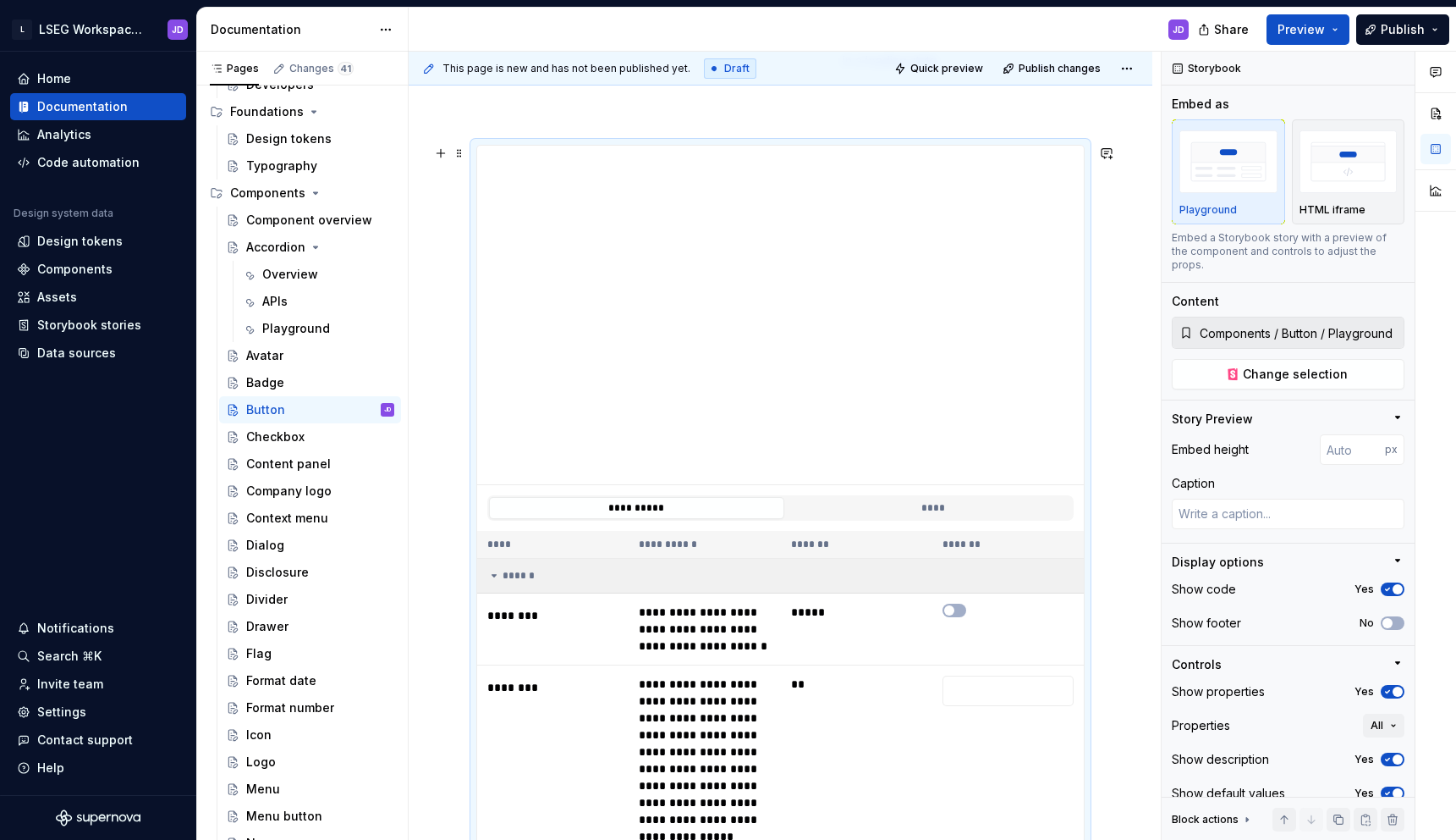
click at [495, 576] on icon at bounding box center [494, 576] width 4 height 2
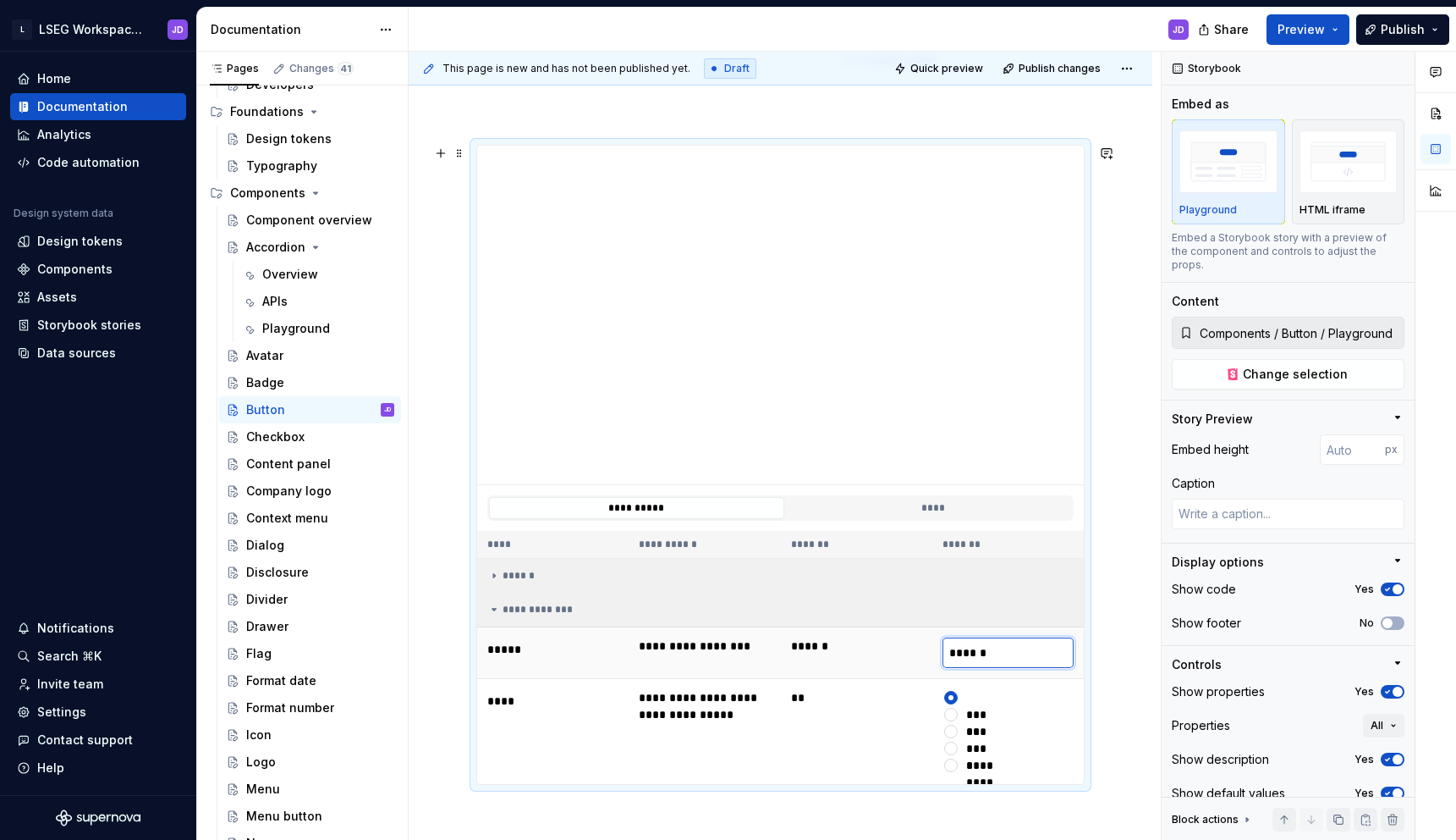
click at [1046, 648] on input "******" at bounding box center [1008, 652] width 131 height 31
type textarea "*"
type input "******"
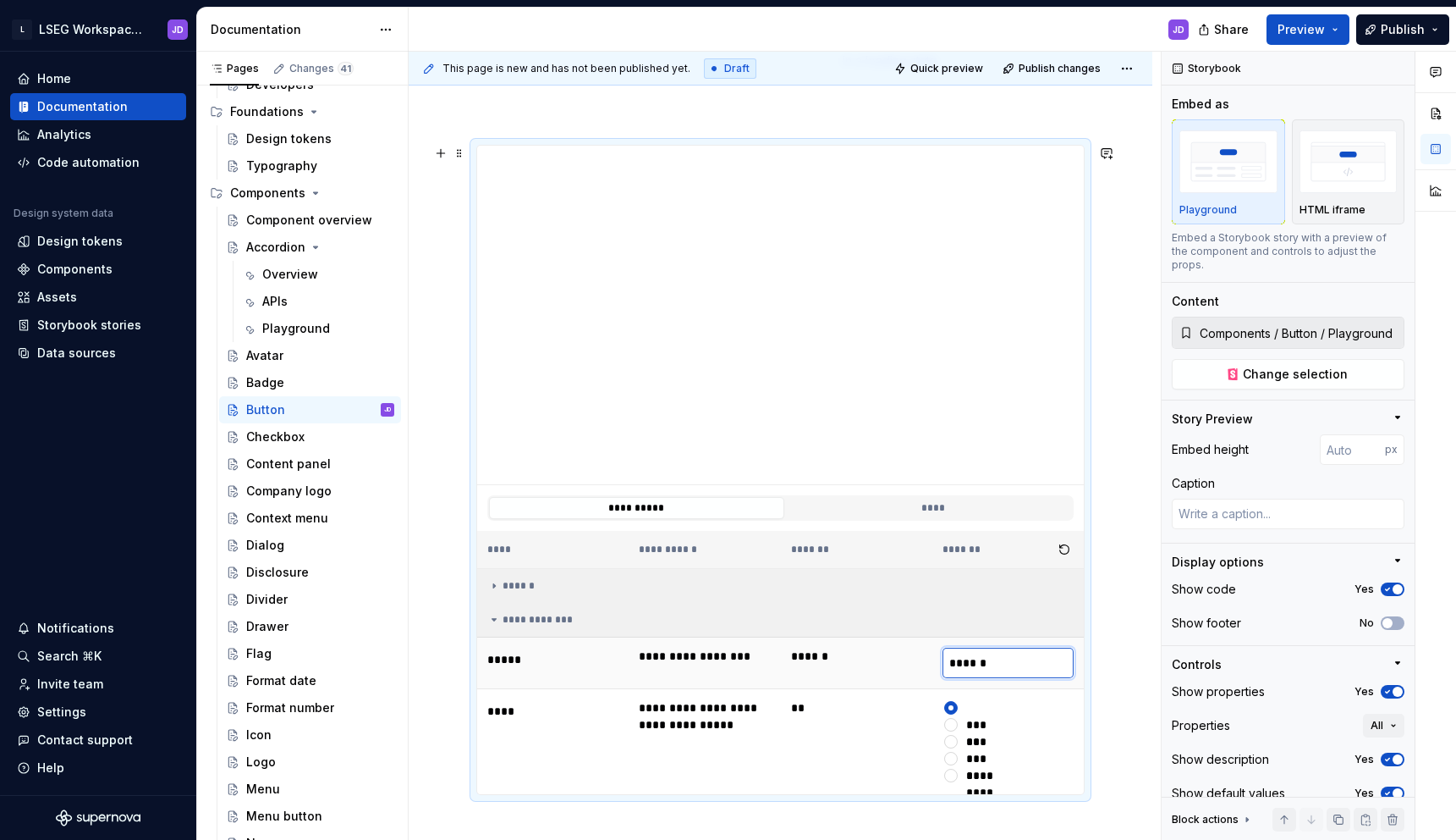
type textarea "*"
type input "*********"
type textarea "*"
type input "**********"
type textarea "*"
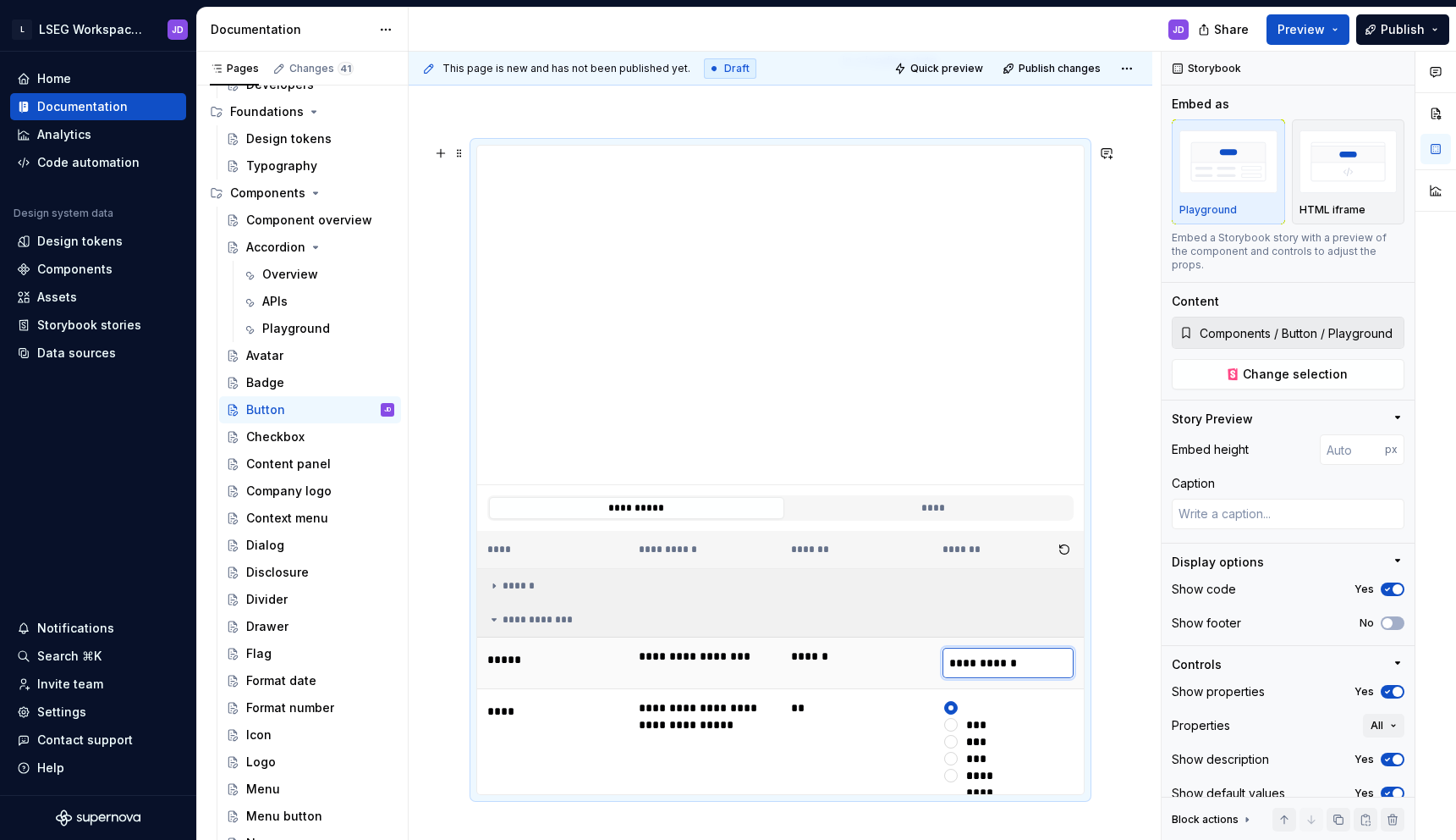
type input "**********"
type textarea "*"
type input "**********"
type textarea "*"
type input "**********"
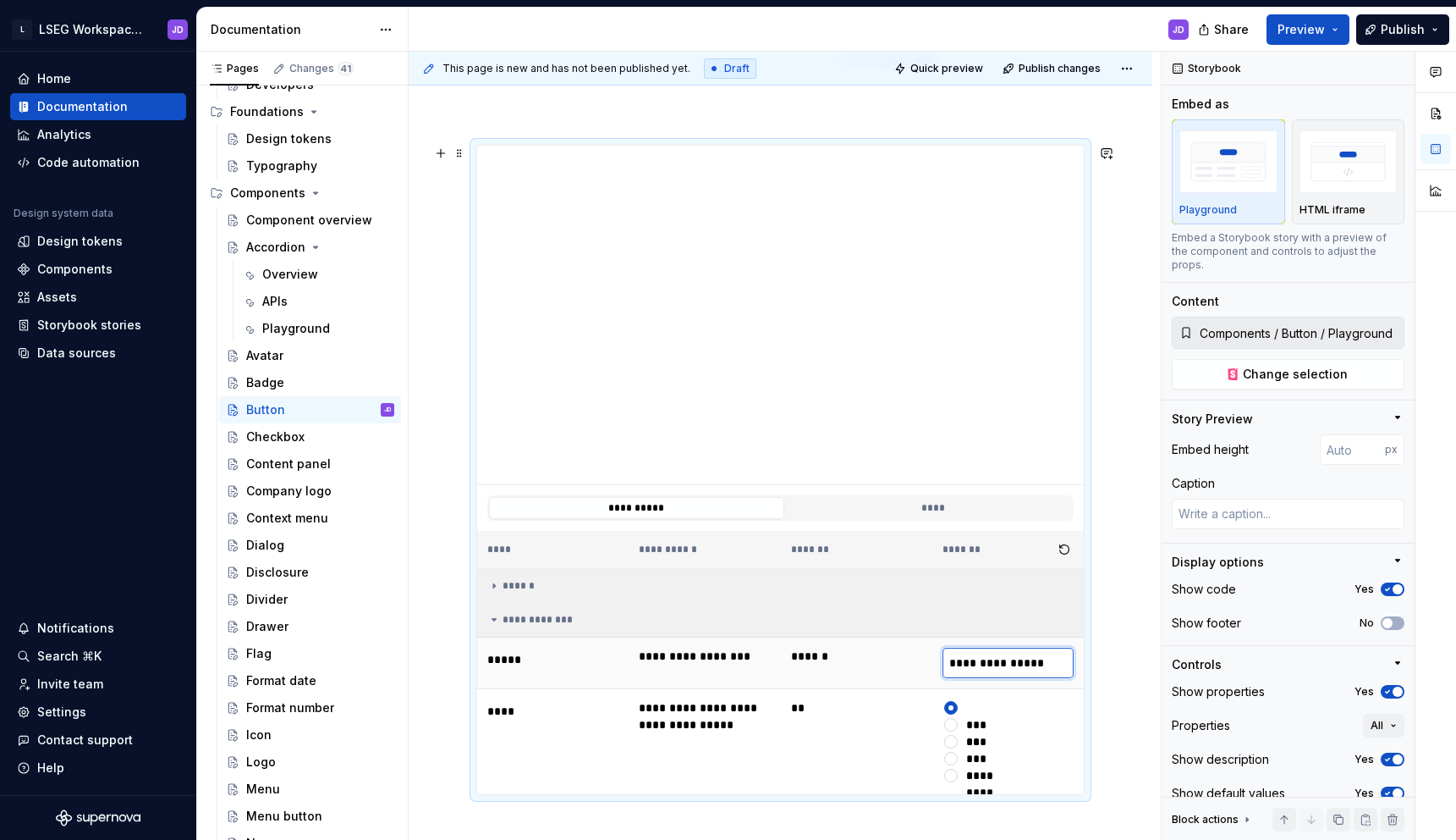
type textarea "*"
type input "**********"
type textarea "*"
type input "**********"
type textarea "*"
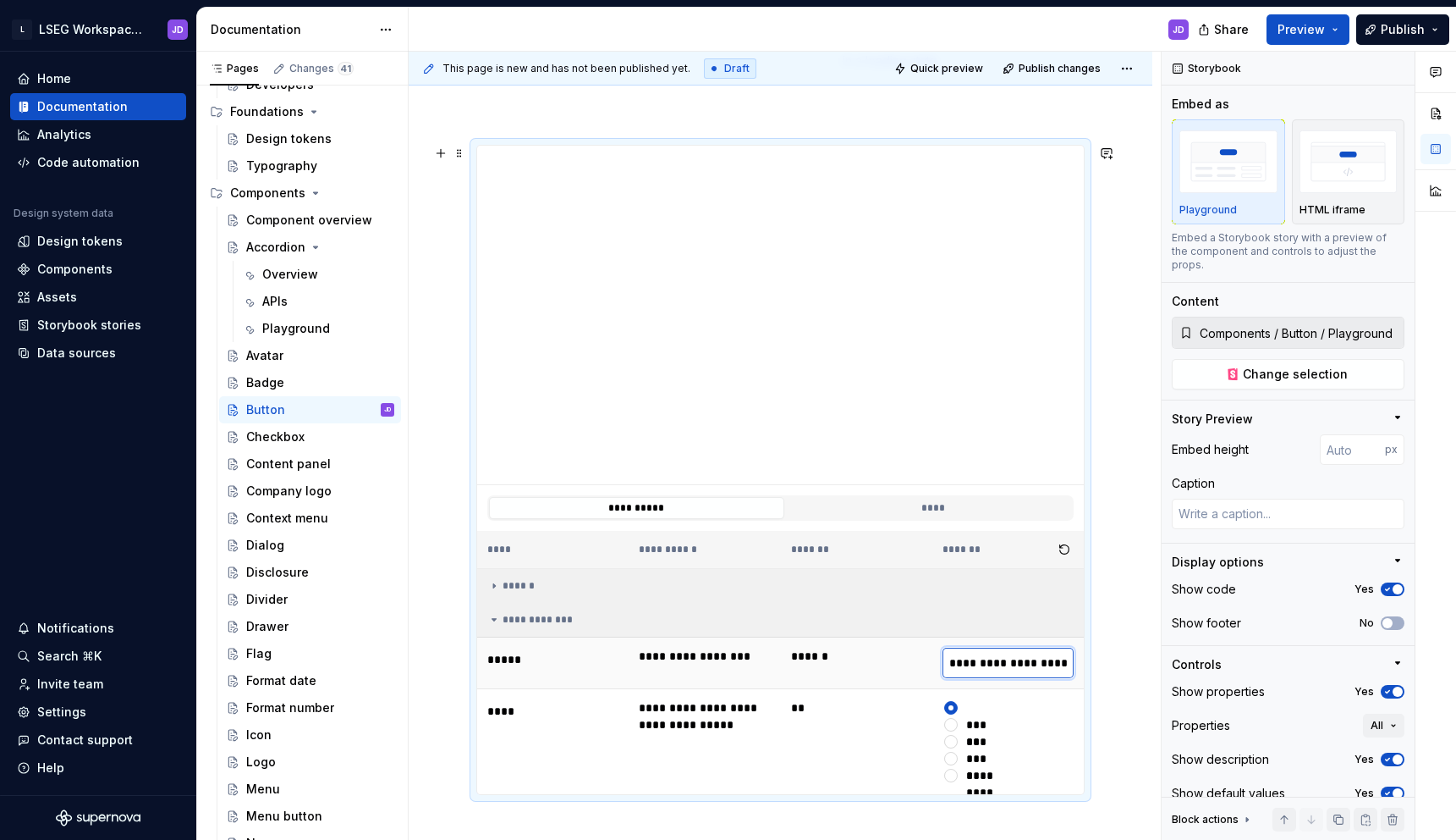
type input "**********"
type textarea "*"
type input "**********"
click at [956, 726] on button "*****" at bounding box center [951, 725] width 14 height 14
click at [954, 725] on span "button" at bounding box center [951, 725] width 5 height 5
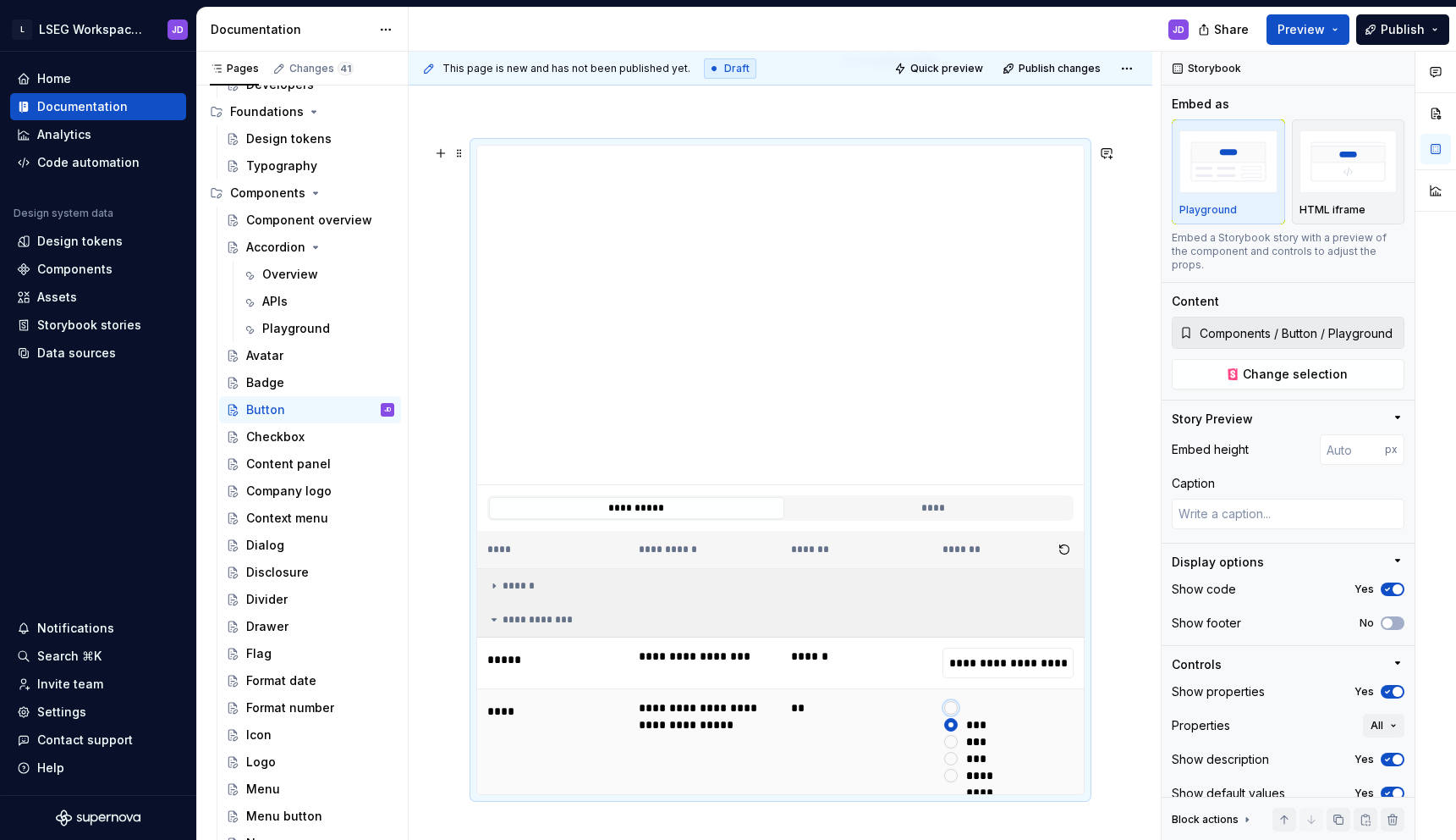
click at [954, 709] on button "button" at bounding box center [951, 707] width 14 height 14
click at [540, 581] on div "******" at bounding box center [785, 586] width 595 height 14
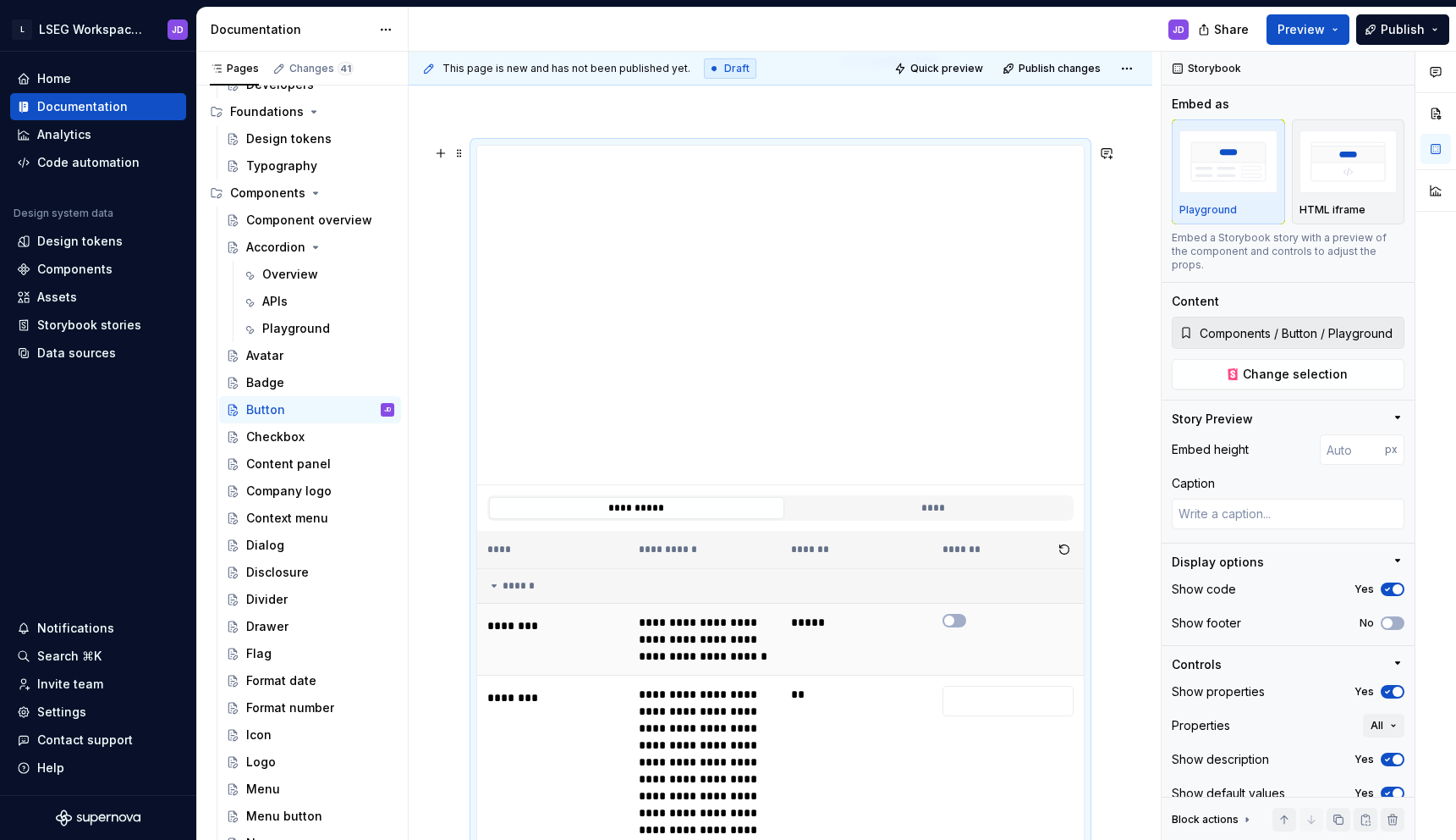
click at [963, 613] on td at bounding box center [1008, 639] width 152 height 72
click at [962, 619] on button "button" at bounding box center [954, 621] width 24 height 14
click at [962, 619] on span "button" at bounding box center [960, 620] width 10 height 10
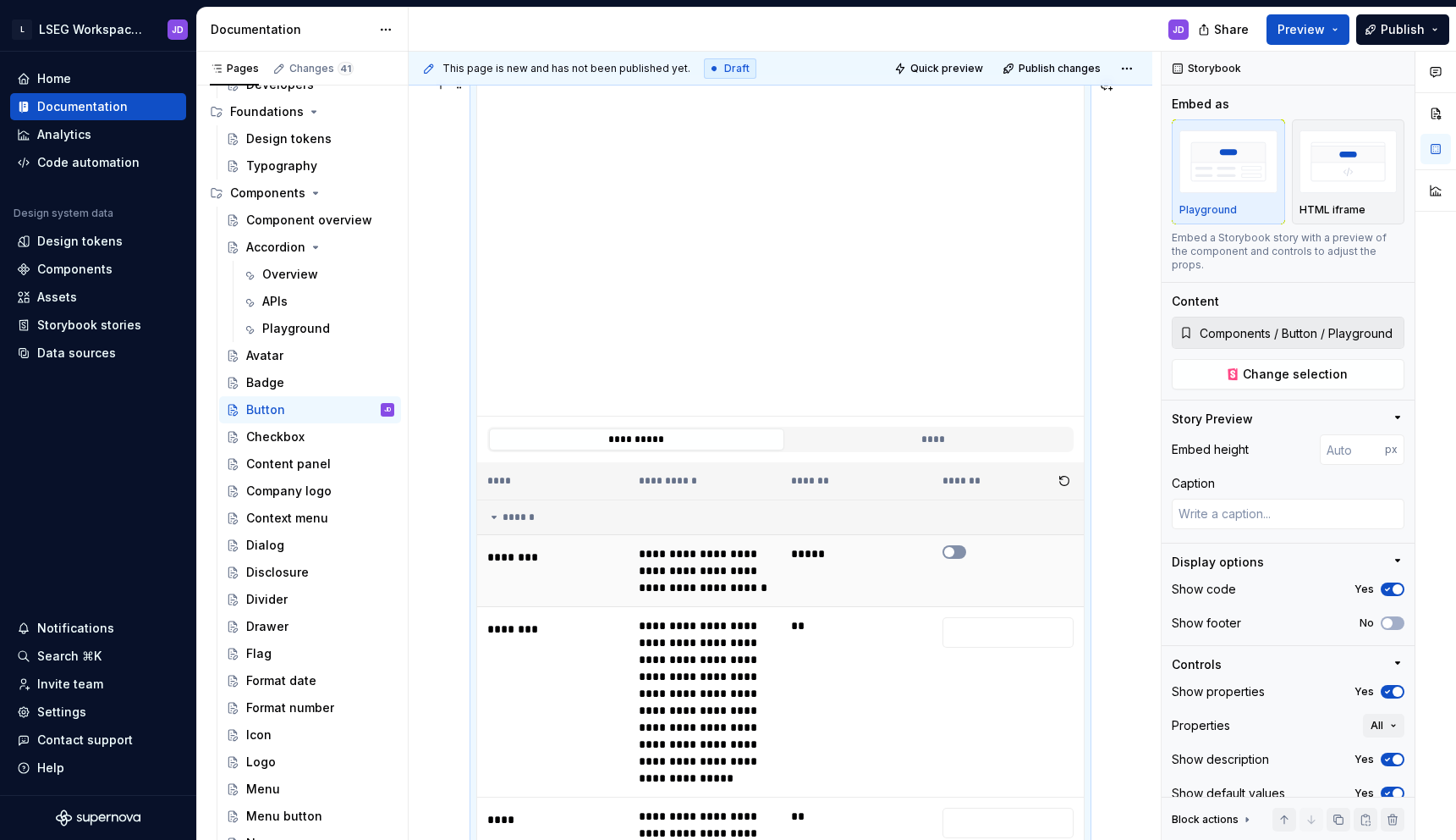
scroll to position [848, 0]
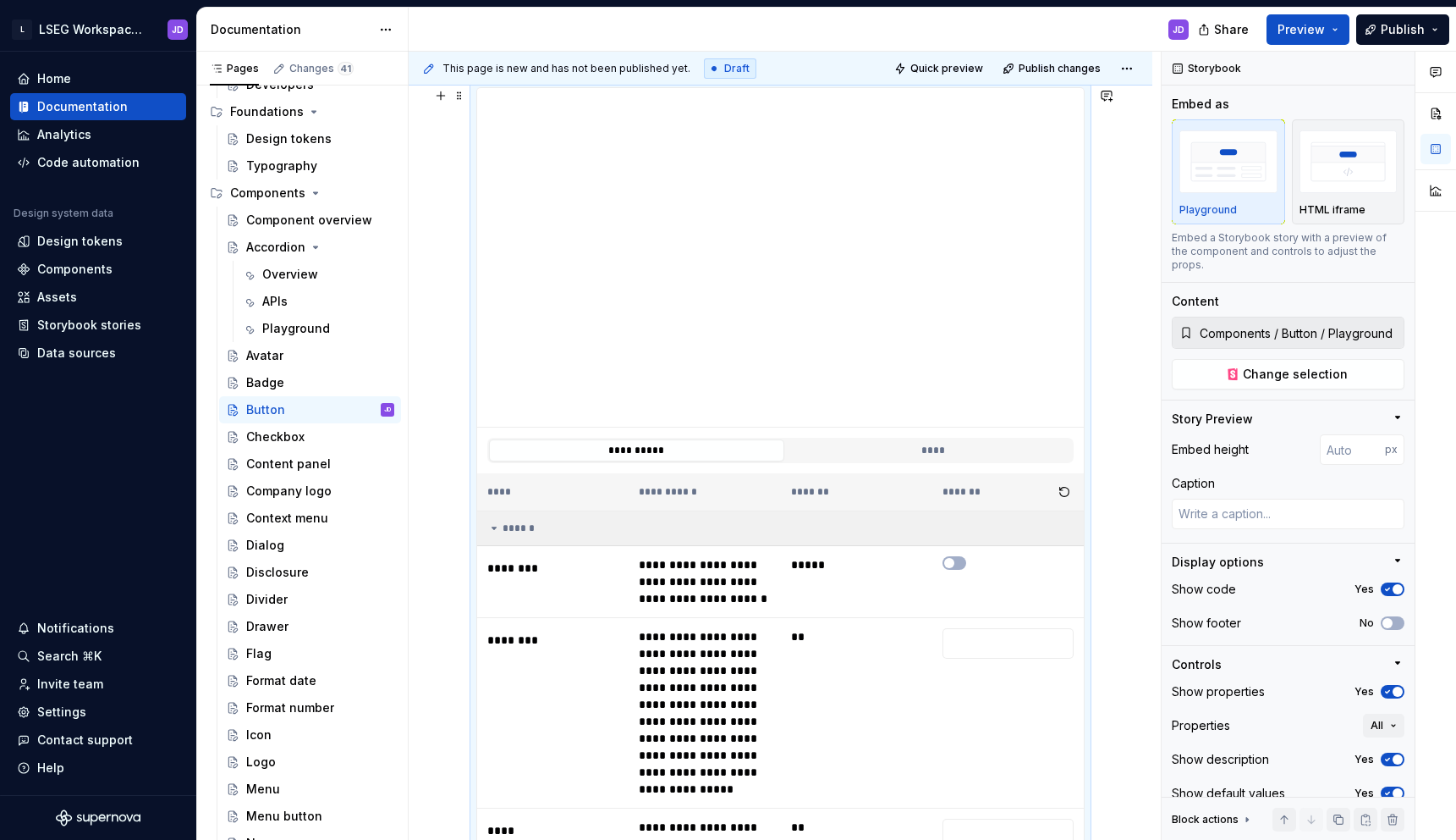
click at [510, 527] on div "******" at bounding box center [785, 529] width 595 height 14
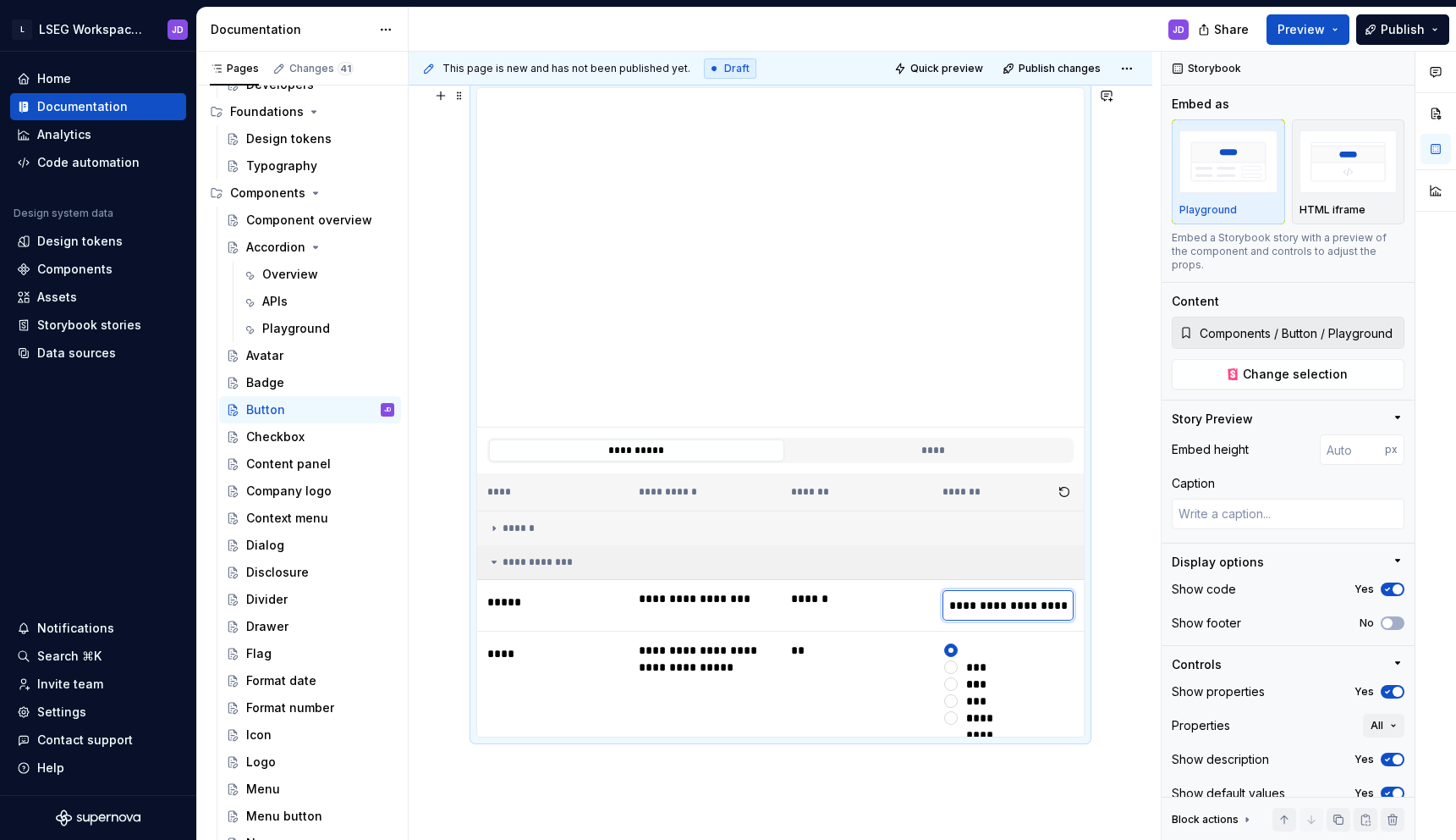
drag, startPoint x: 992, startPoint y: 600, endPoint x: 1125, endPoint y: 602, distance: 133.0
click at [1125, 602] on div "**********" at bounding box center [780, 236] width 744 height 1548
type textarea "*"
type input "******"
click at [500, 561] on icon at bounding box center [494, 563] width 14 height 14
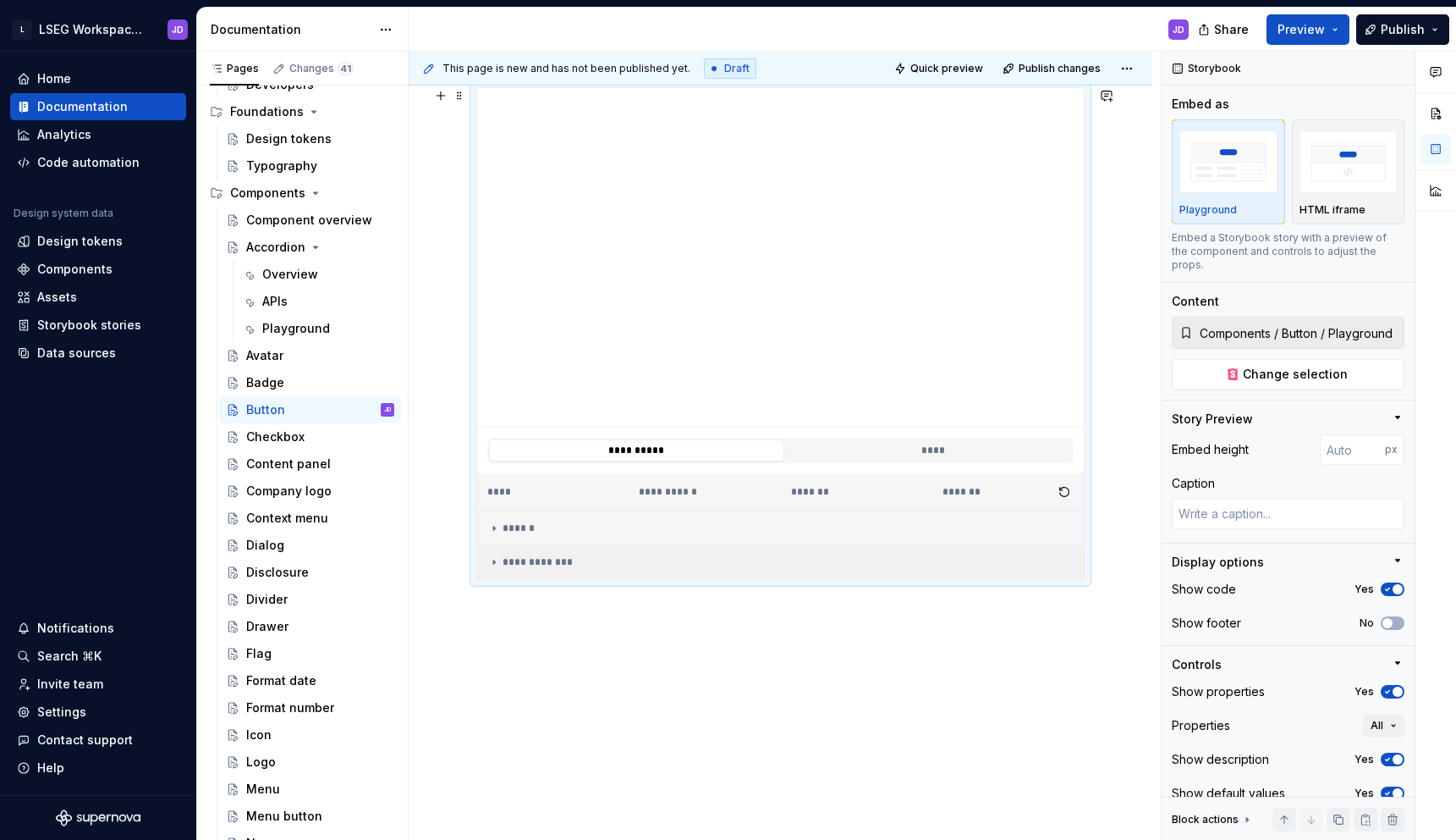
click at [500, 561] on icon at bounding box center [494, 563] width 14 height 14
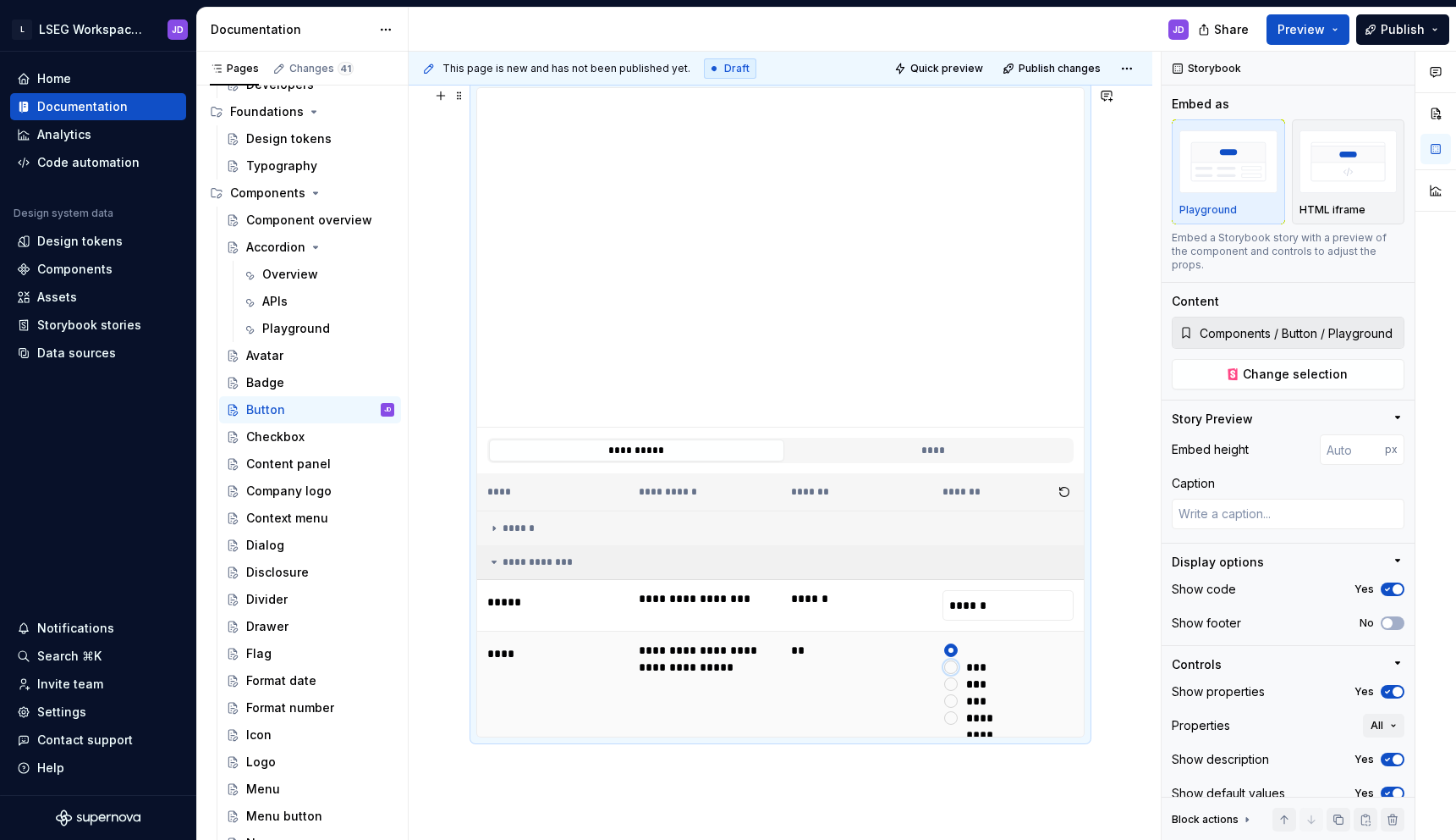
click at [956, 669] on button "*****" at bounding box center [951, 667] width 14 height 14
click at [955, 694] on button "****" at bounding box center [951, 701] width 14 height 14
click at [875, 448] on button "****" at bounding box center [933, 450] width 296 height 22
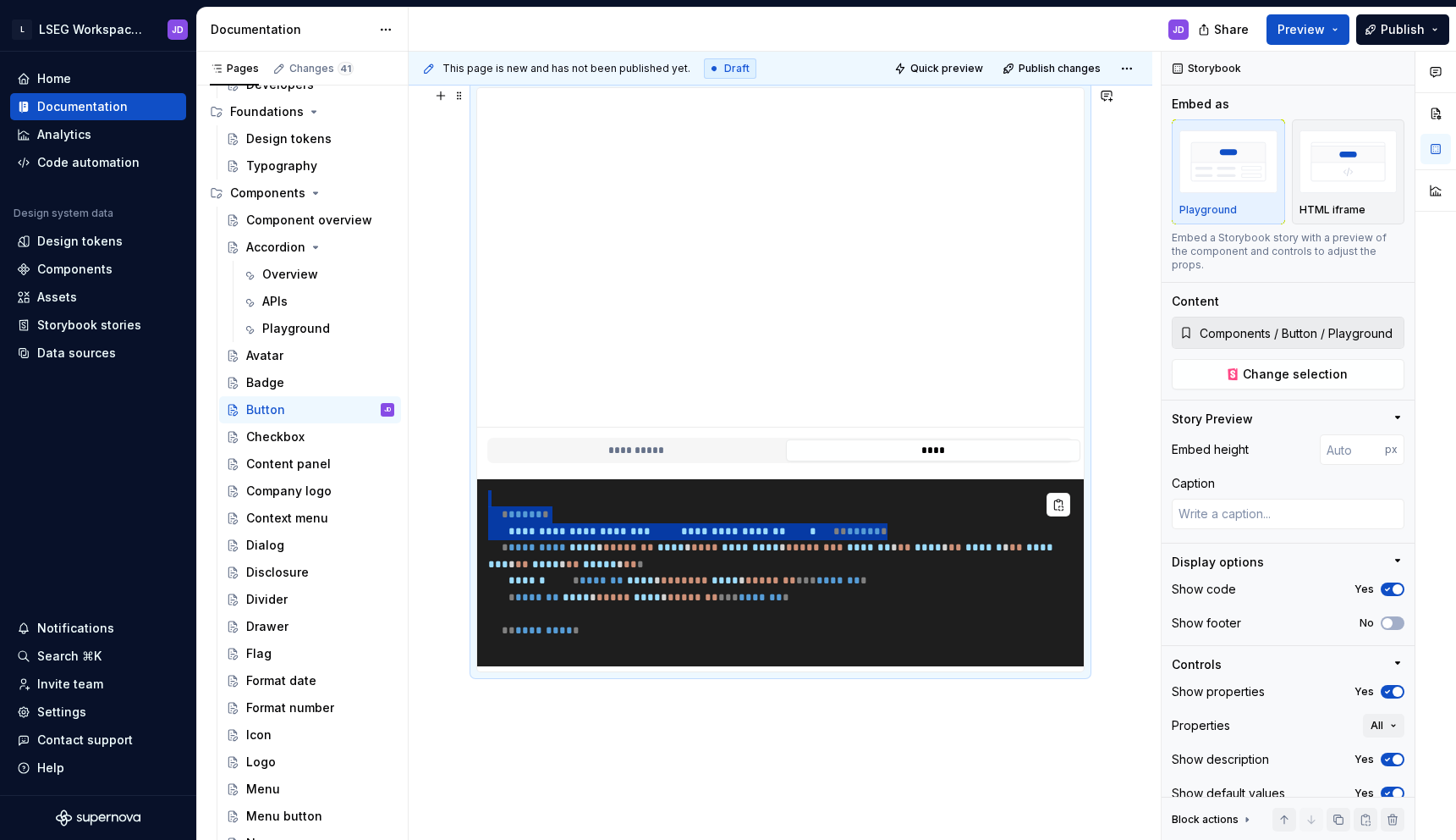
drag, startPoint x: 568, startPoint y: 581, endPoint x: 490, endPoint y: 501, distance: 111.7
click at [490, 501] on pre "**********" at bounding box center [780, 572] width 607 height 187
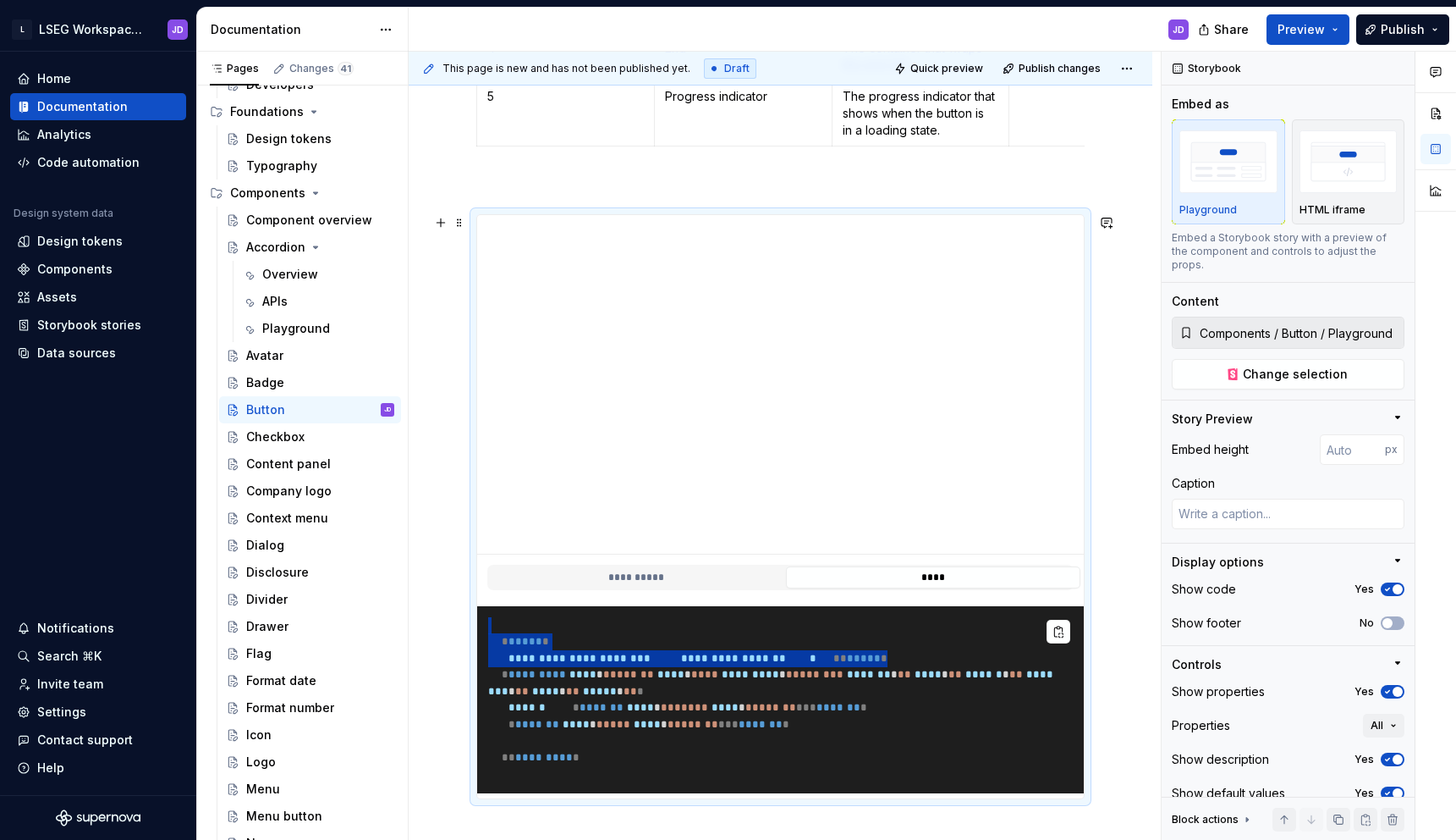
scroll to position [700, 0]
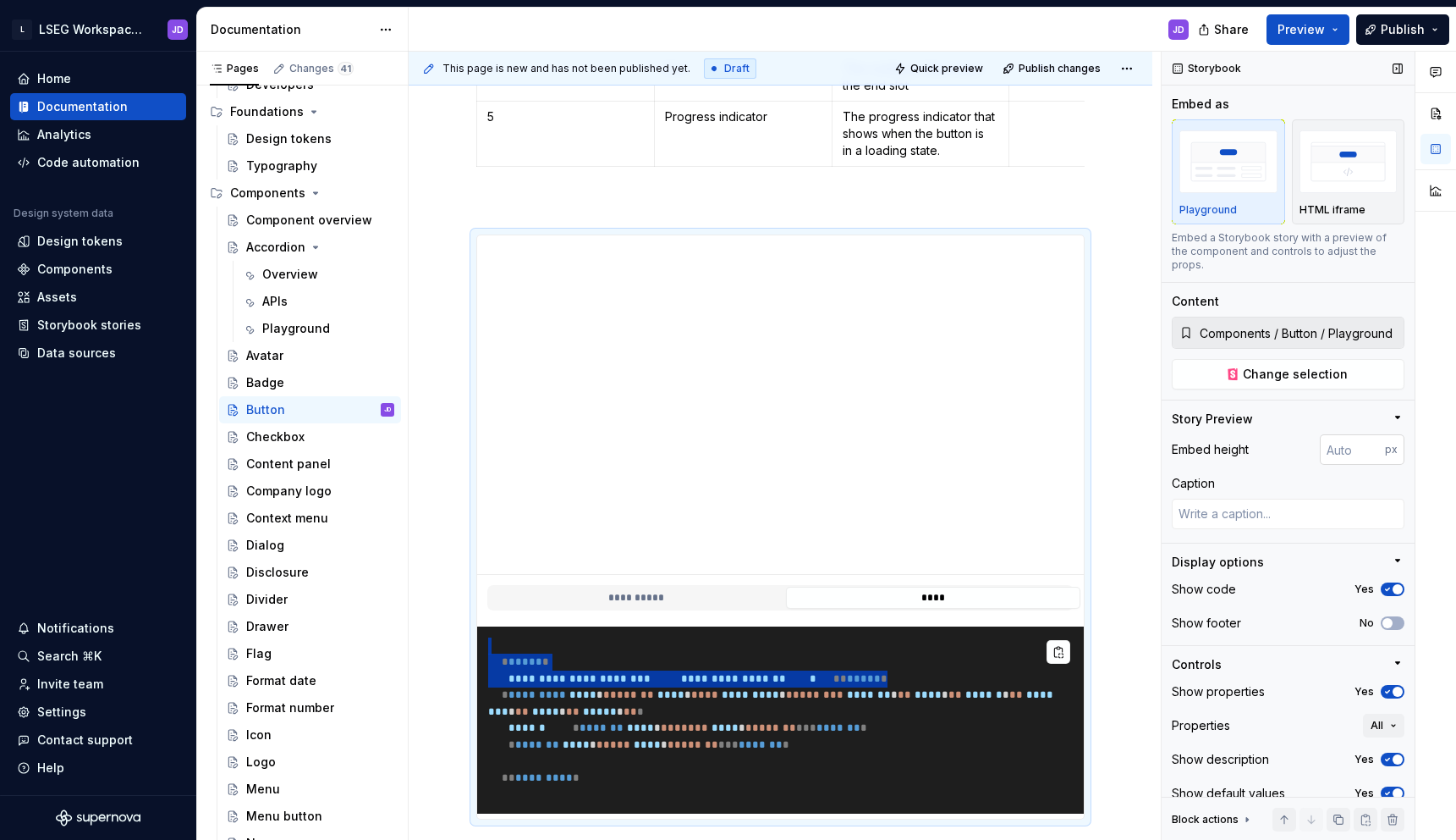
type textarea "*"
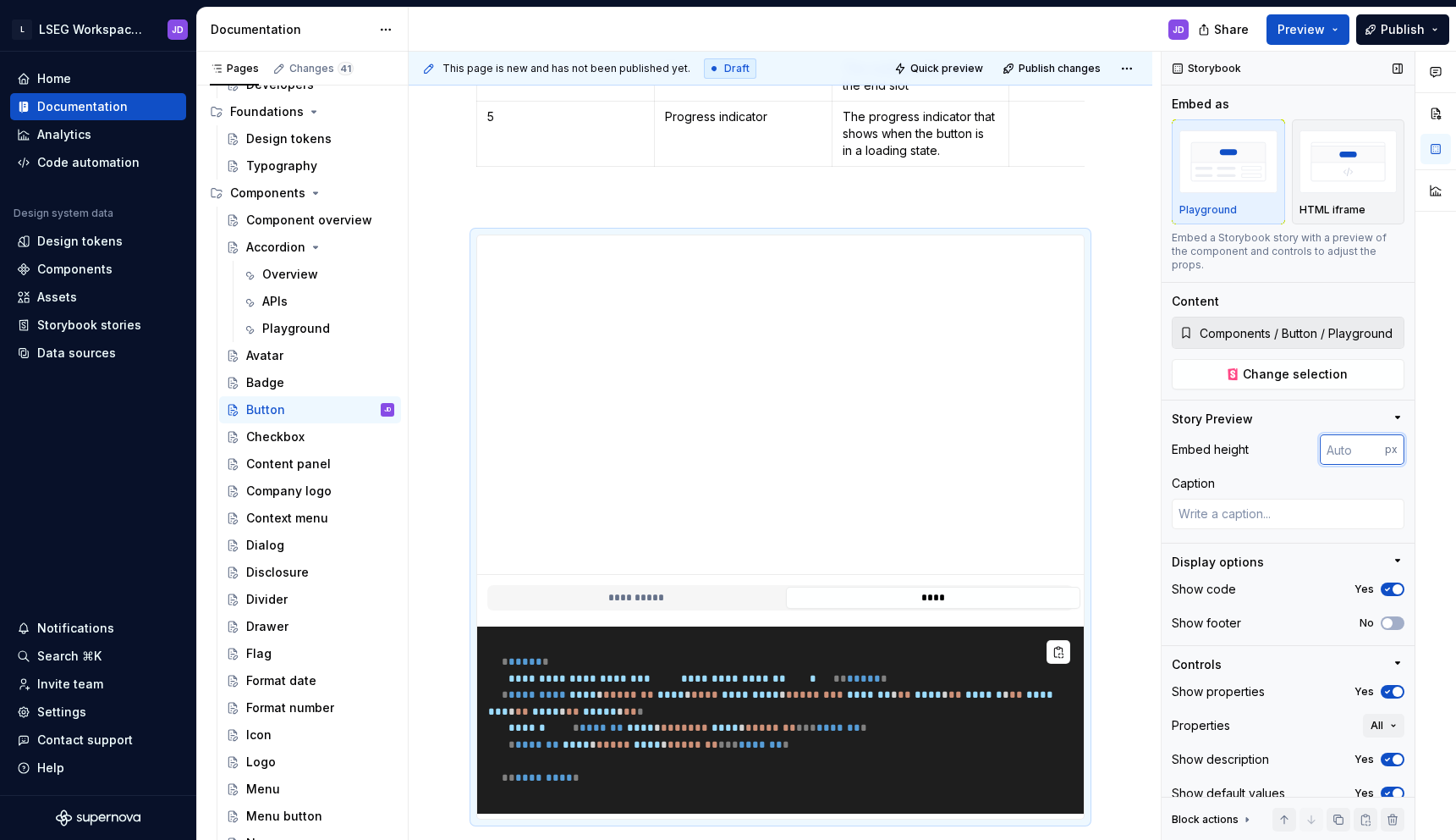
click at [1344, 436] on input "number" at bounding box center [1352, 449] width 65 height 31
type input "64"
type textarea "*"
type input "100"
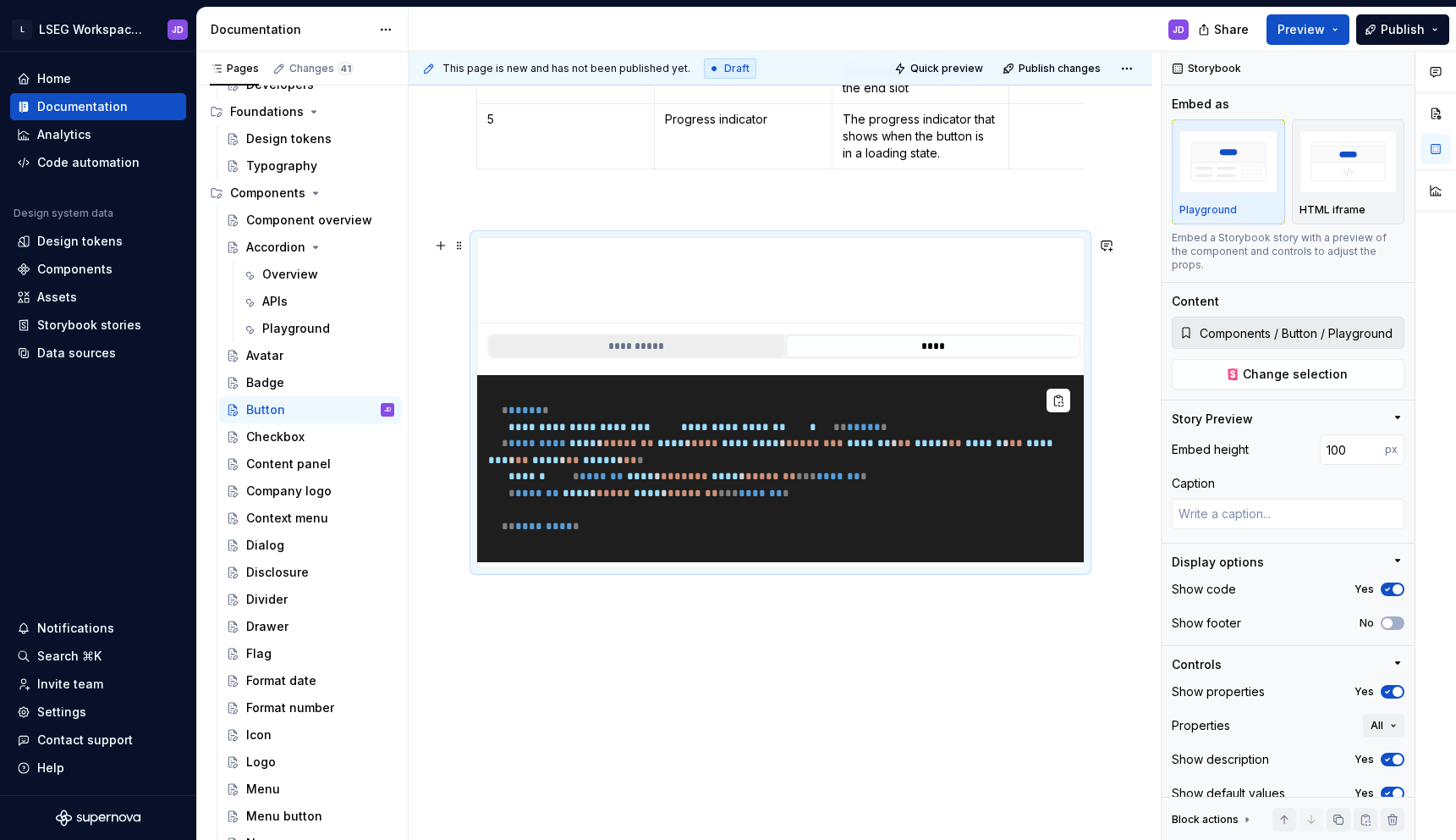
click at [668, 339] on button "**********" at bounding box center [636, 345] width 296 height 22
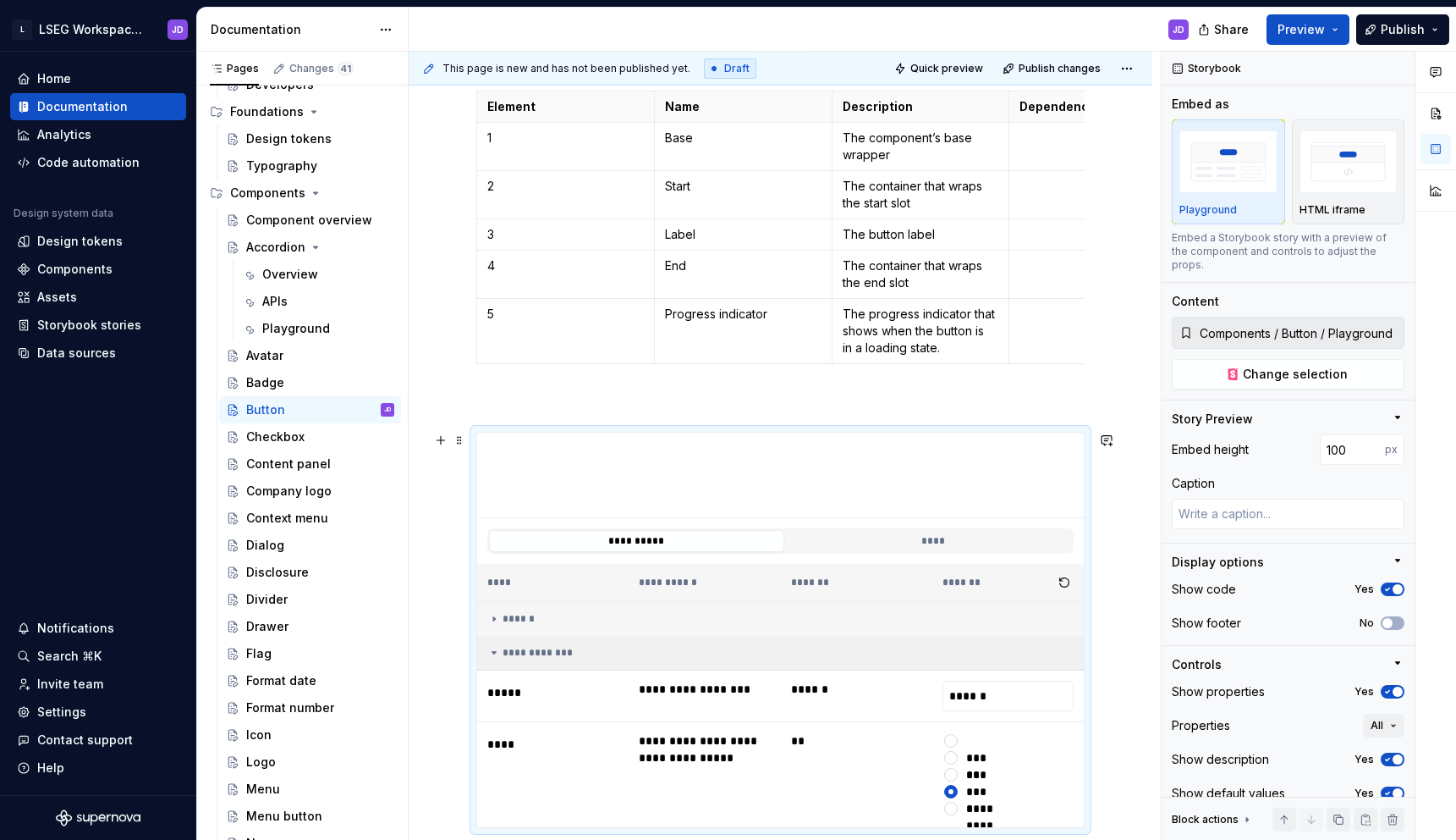
scroll to position [502, 0]
type textarea "*"
click at [1360, 437] on input "100" at bounding box center [1352, 449] width 65 height 31
click at [1353, 435] on input "100" at bounding box center [1352, 449] width 65 height 31
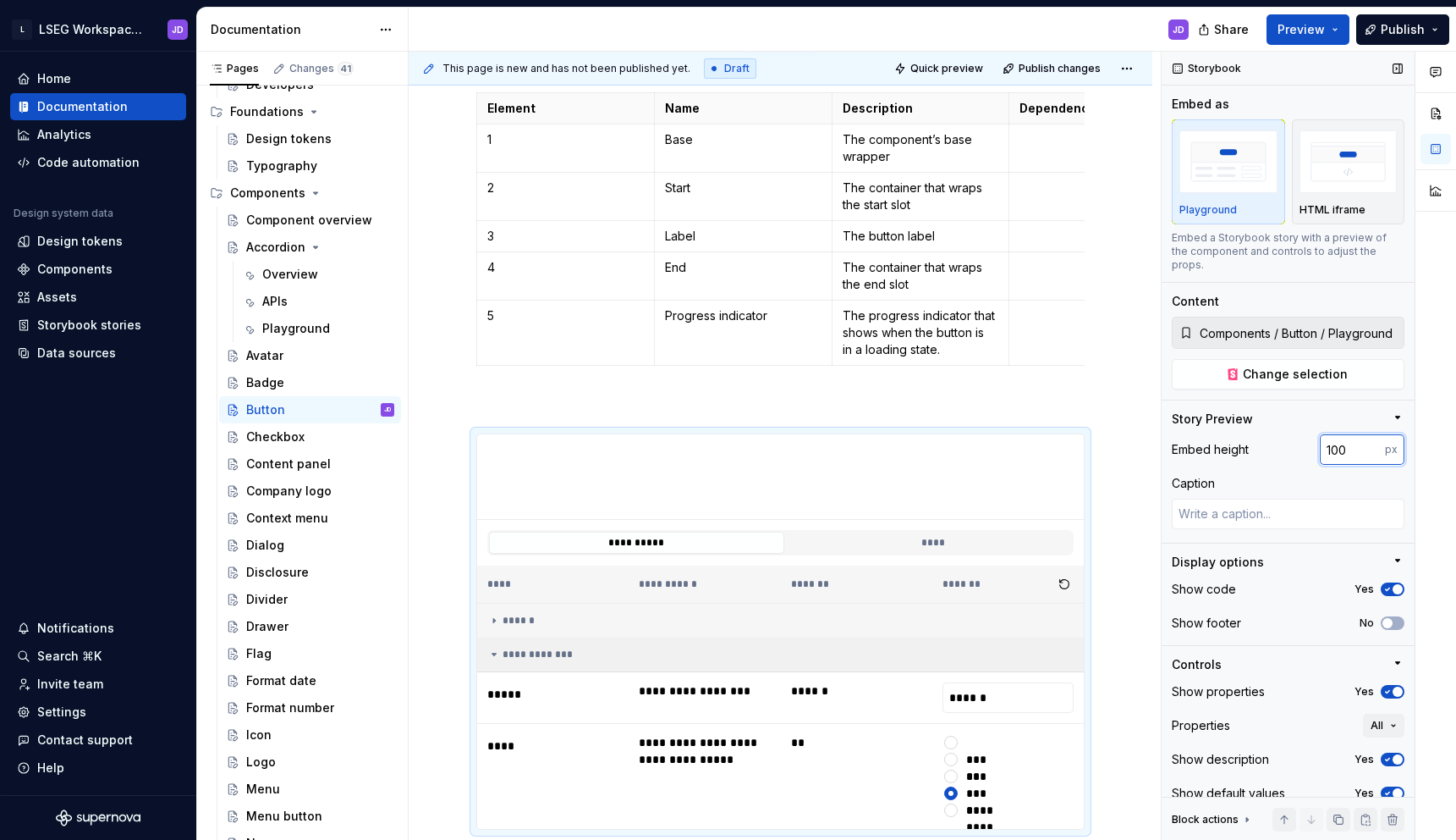
click at [1353, 435] on input "100" at bounding box center [1352, 449] width 65 height 31
click at [1343, 436] on input "100" at bounding box center [1352, 449] width 65 height 31
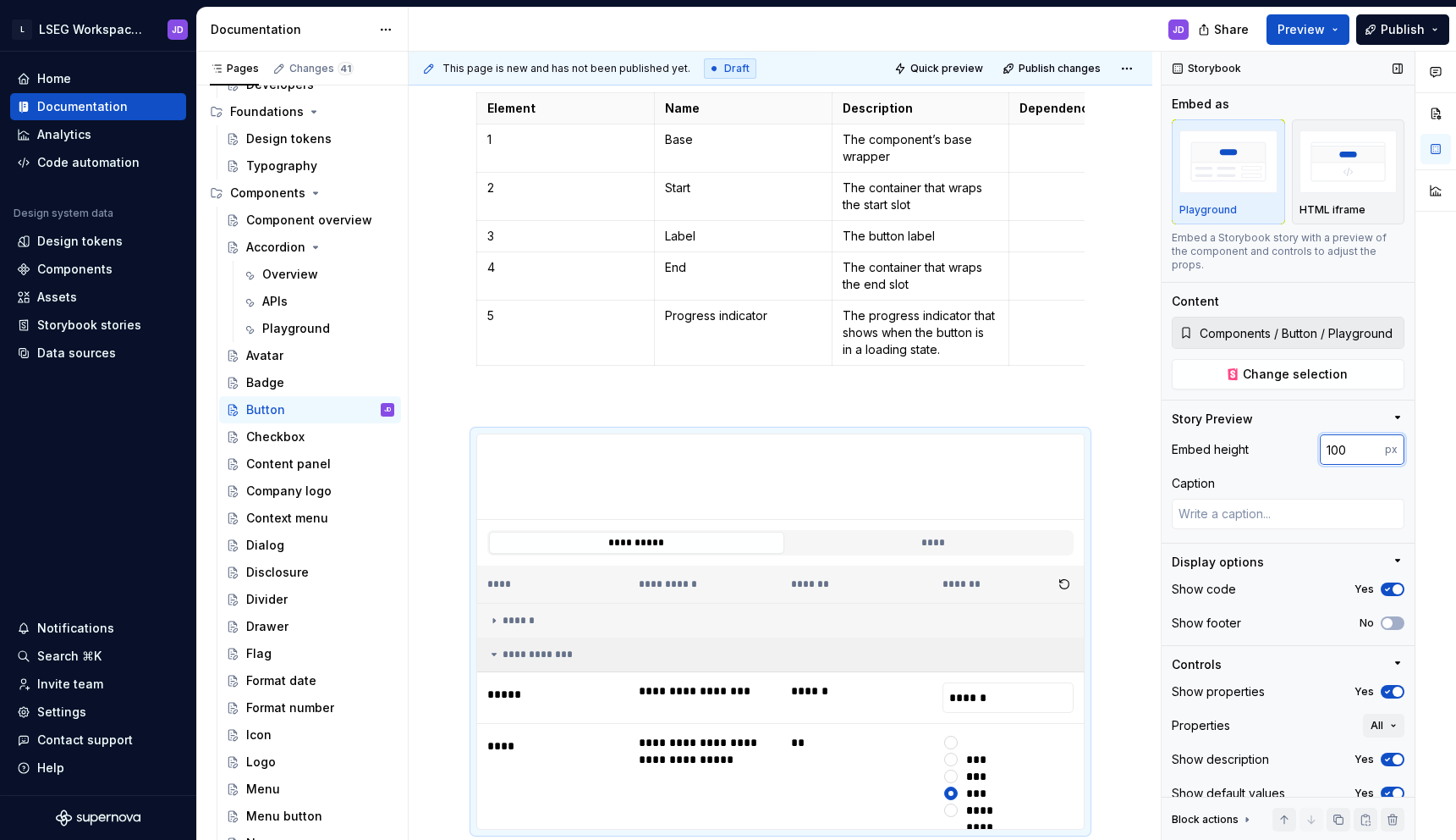
click at [1343, 436] on input "100" at bounding box center [1352, 449] width 65 height 31
click at [1373, 442] on input "99" at bounding box center [1352, 449] width 65 height 31
click at [1373, 442] on input "98" at bounding box center [1352, 449] width 65 height 31
click at [1373, 442] on input "97" at bounding box center [1352, 449] width 65 height 31
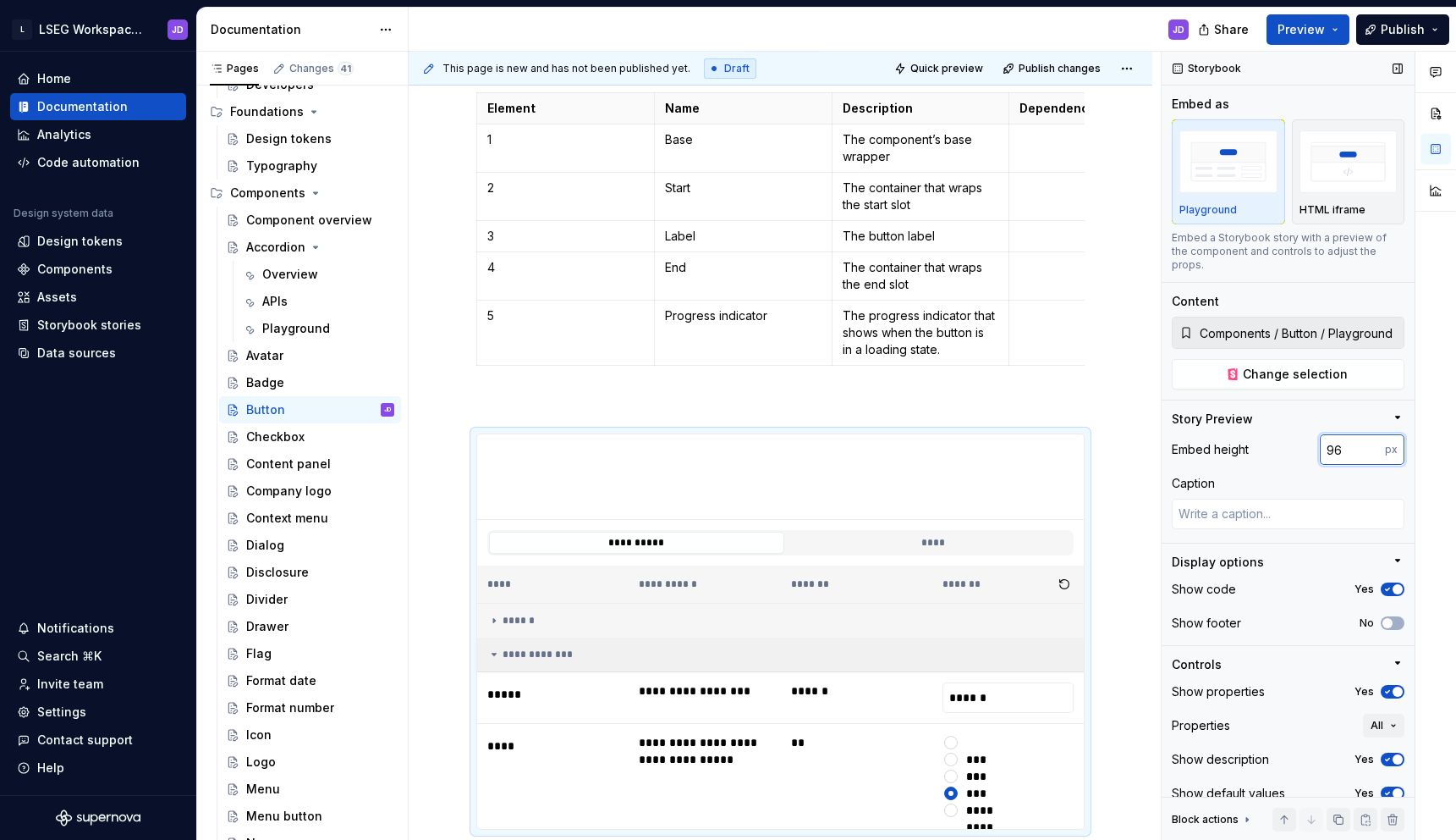
click at [1373, 442] on input "96" at bounding box center [1352, 449] width 65 height 31
click at [1373, 442] on input "95" at bounding box center [1352, 449] width 65 height 31
click at [1373, 442] on input "94" at bounding box center [1352, 449] width 65 height 31
click at [1373, 442] on input "93" at bounding box center [1352, 449] width 65 height 31
click at [1371, 439] on input "92" at bounding box center [1352, 449] width 65 height 31
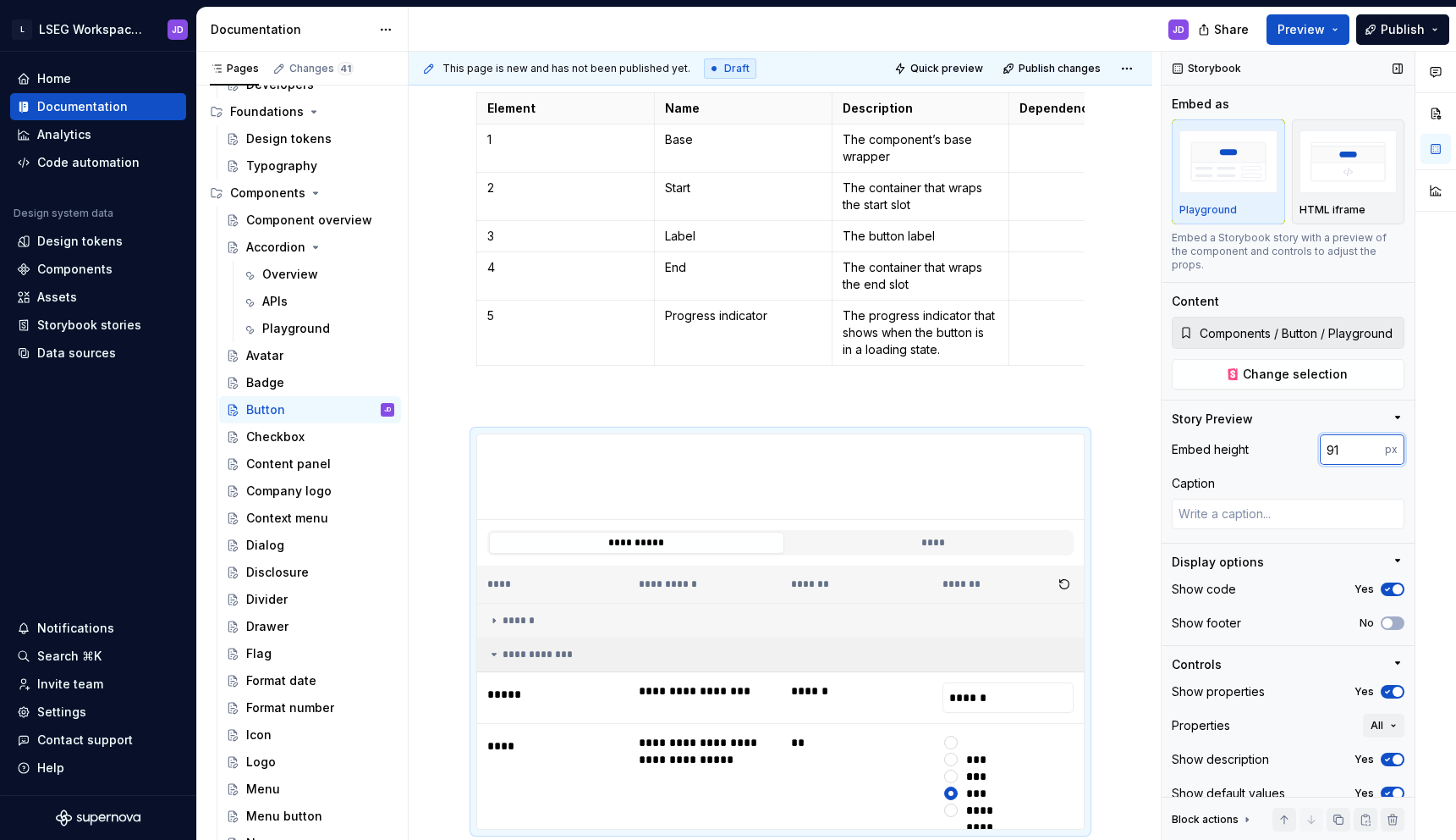
click at [1371, 439] on input "91" at bounding box center [1352, 449] width 65 height 31
click at [1371, 439] on input "90" at bounding box center [1352, 449] width 65 height 31
click at [1371, 439] on input "89" at bounding box center [1352, 449] width 65 height 31
click at [1371, 439] on input "88" at bounding box center [1352, 449] width 65 height 31
click at [1371, 439] on input "87" at bounding box center [1352, 449] width 65 height 31
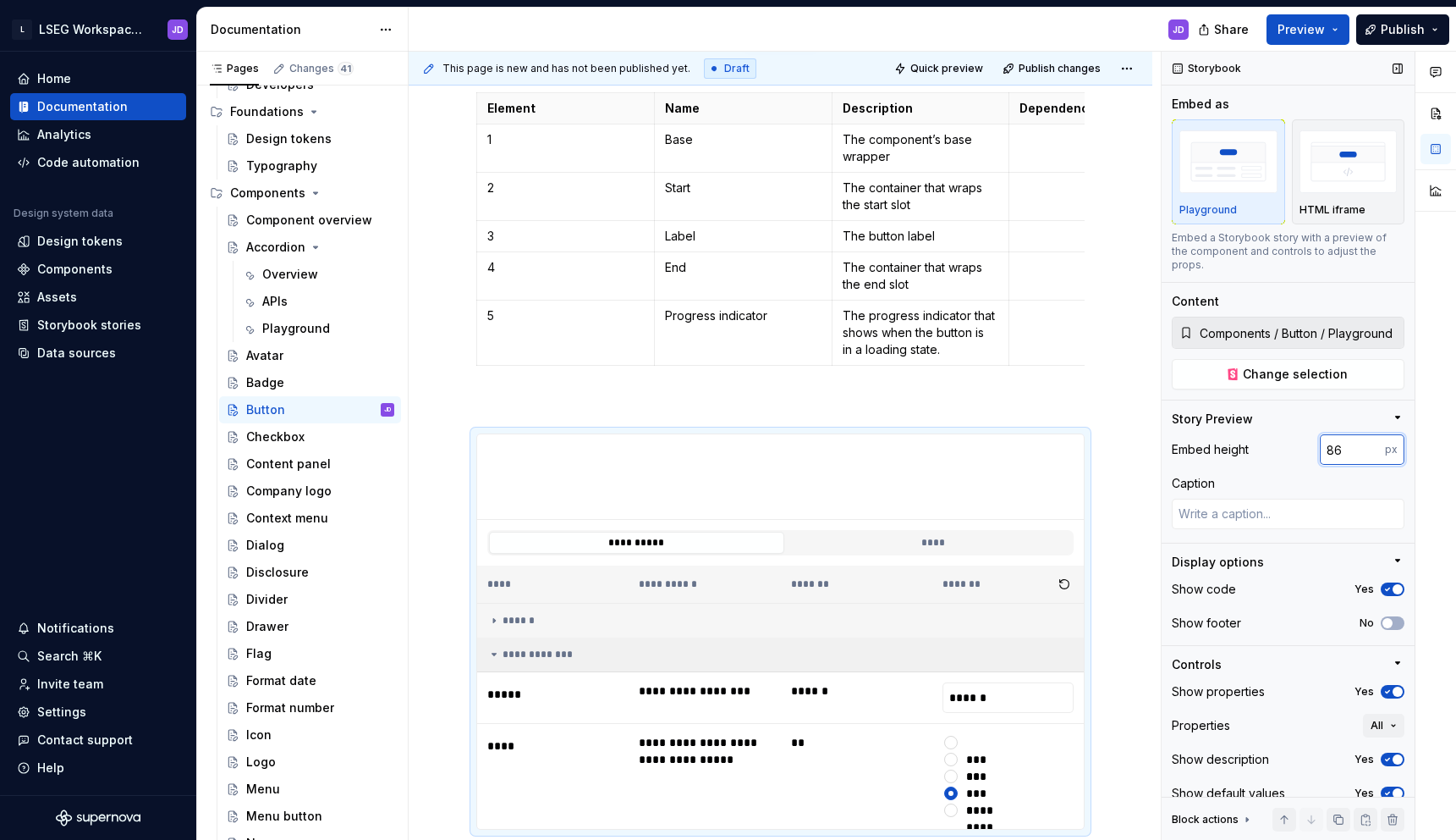
click at [1371, 439] on input "86" at bounding box center [1352, 449] width 65 height 31
click at [1371, 439] on input "85" at bounding box center [1352, 449] width 65 height 31
click at [1371, 439] on input "84" at bounding box center [1352, 449] width 65 height 31
click at [1371, 439] on input "83" at bounding box center [1352, 449] width 65 height 31
click at [1371, 439] on input "82" at bounding box center [1352, 449] width 65 height 31
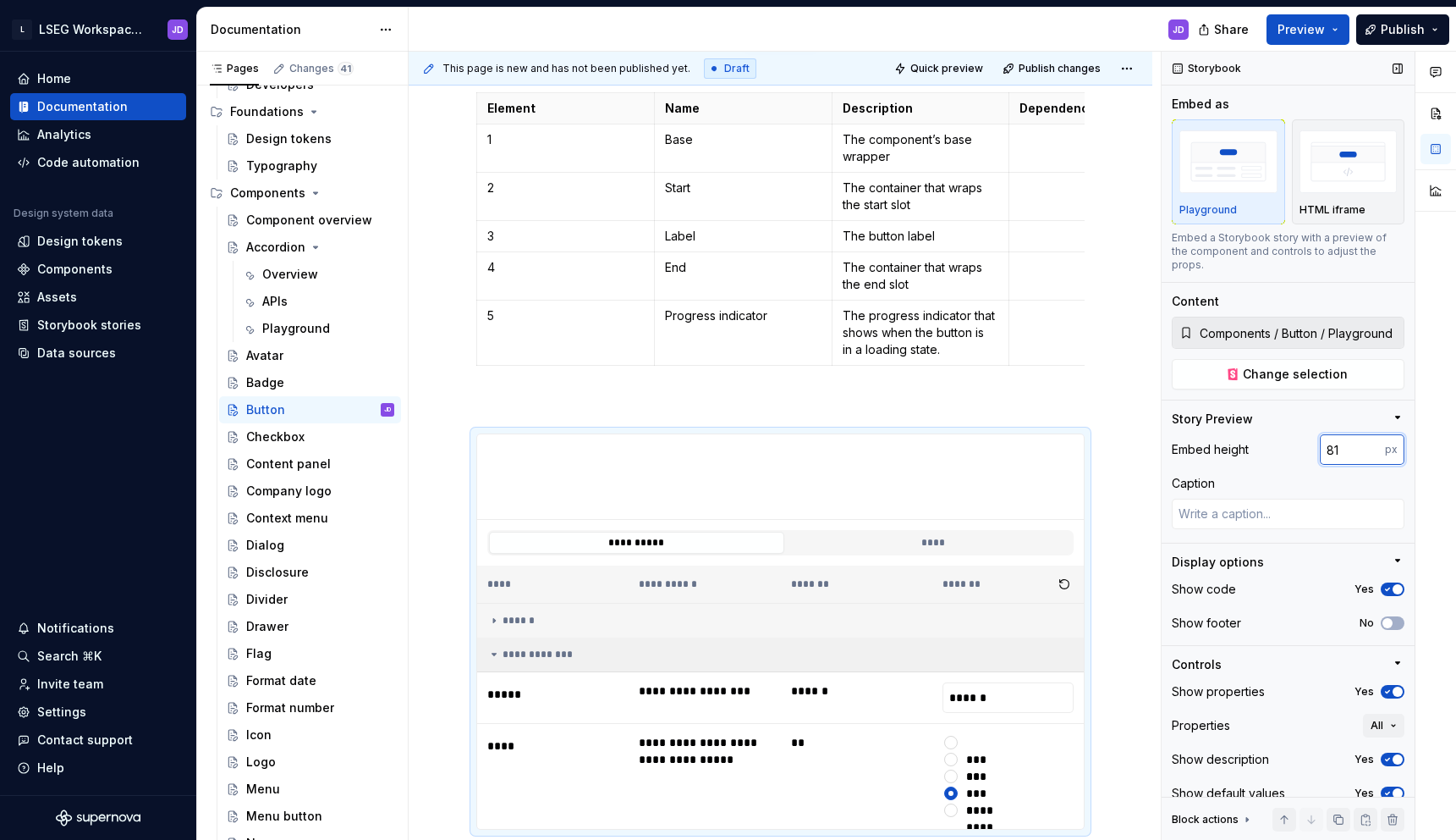
click at [1371, 439] on input "81" at bounding box center [1352, 449] width 65 height 31
click at [1371, 439] on input "80" at bounding box center [1352, 449] width 65 height 31
click at [1371, 439] on input "79" at bounding box center [1352, 449] width 65 height 31
click at [1371, 439] on input "78" at bounding box center [1352, 449] width 65 height 31
click at [1371, 439] on input "77" at bounding box center [1352, 449] width 65 height 31
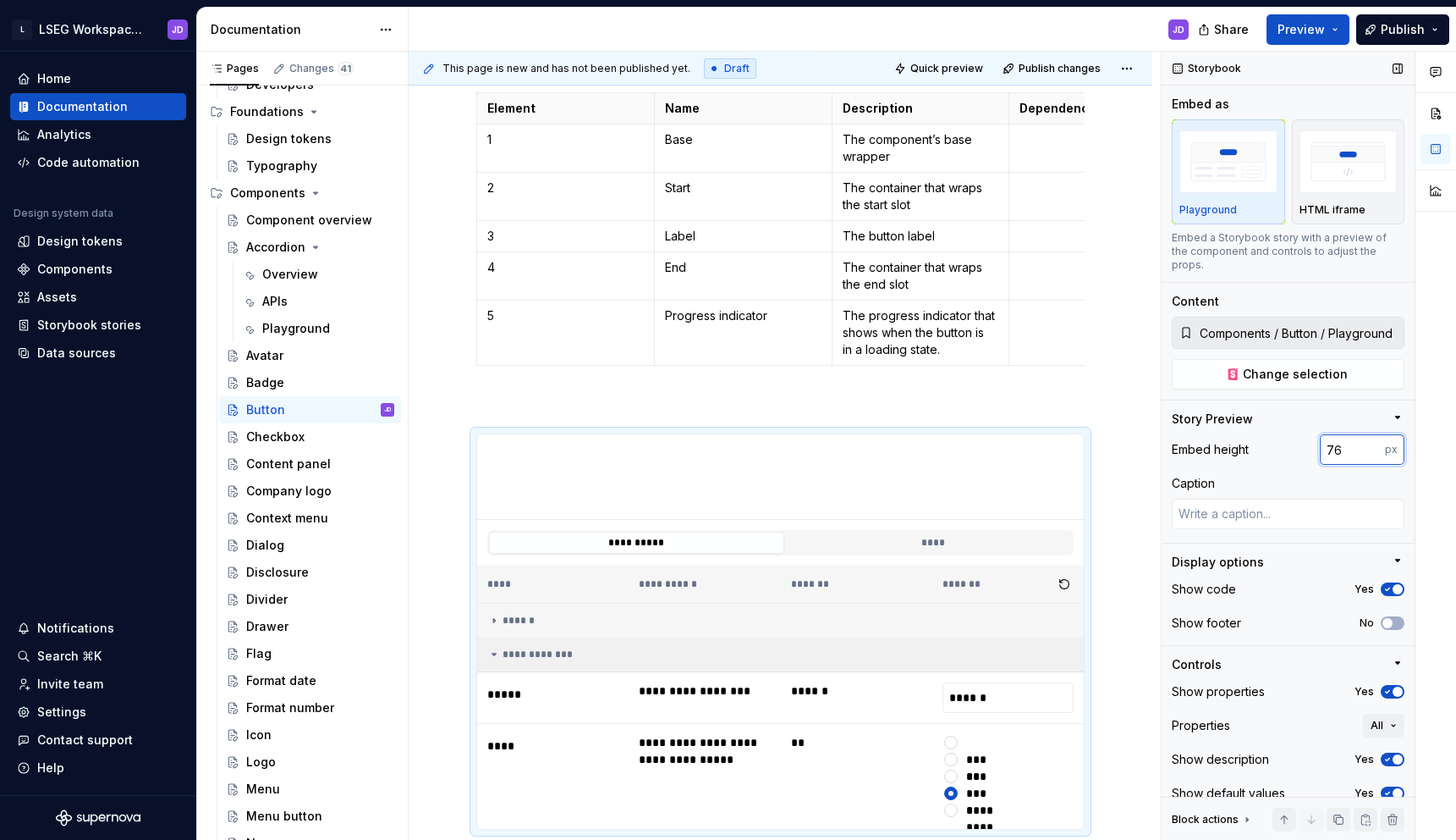
click at [1371, 439] on input "76" at bounding box center [1352, 449] width 65 height 31
click at [1371, 439] on input "75" at bounding box center [1352, 449] width 65 height 31
click at [1371, 439] on input "74" at bounding box center [1352, 449] width 65 height 31
click at [1371, 439] on input "73" at bounding box center [1352, 449] width 65 height 31
click at [1371, 439] on input "72" at bounding box center [1352, 449] width 65 height 31
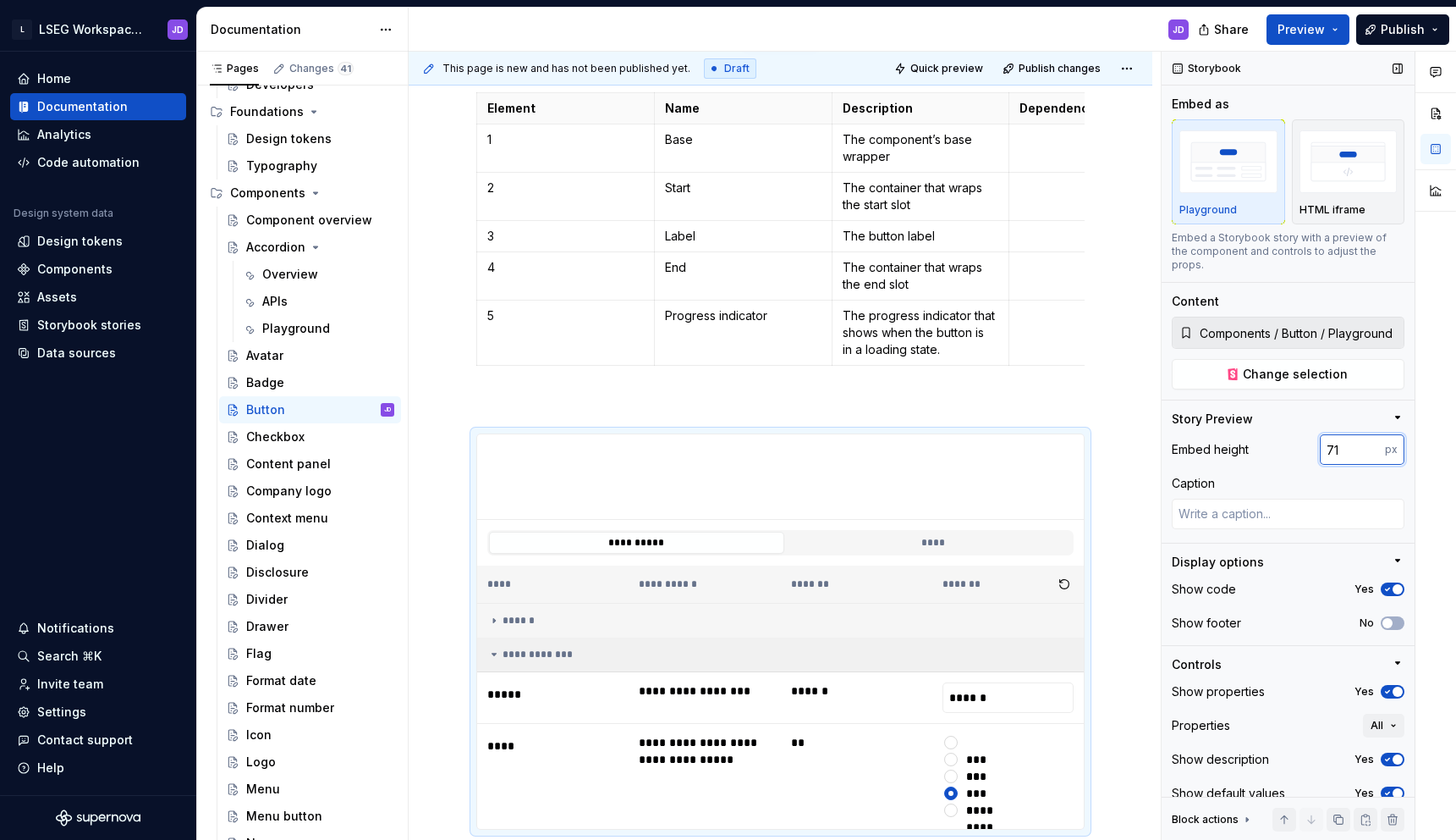
click at [1371, 439] on input "71" at bounding box center [1352, 449] width 65 height 31
click at [1371, 439] on input "70" at bounding box center [1352, 449] width 65 height 31
click at [1371, 439] on input "69" at bounding box center [1352, 449] width 65 height 31
click at [1371, 439] on input "68" at bounding box center [1352, 449] width 65 height 31
click at [1371, 439] on input "67" at bounding box center [1352, 449] width 65 height 31
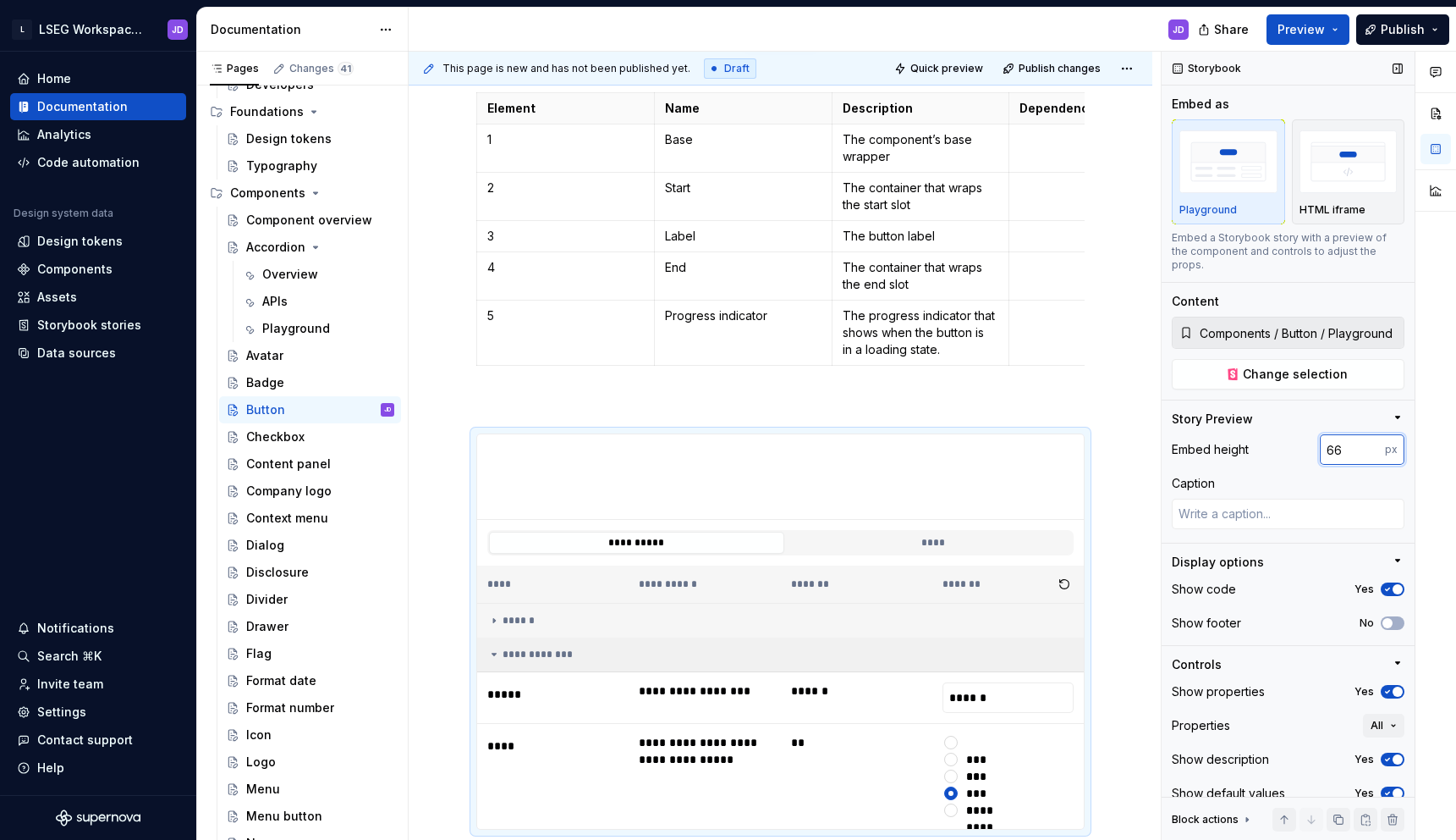
click at [1371, 439] on input "66" at bounding box center [1352, 449] width 65 height 31
click at [1371, 439] on input "65" at bounding box center [1352, 449] width 65 height 31
click at [1371, 439] on input "64" at bounding box center [1352, 449] width 65 height 31
click at [1371, 439] on input "63" at bounding box center [1352, 449] width 65 height 31
click at [1371, 439] on input "62" at bounding box center [1352, 449] width 65 height 31
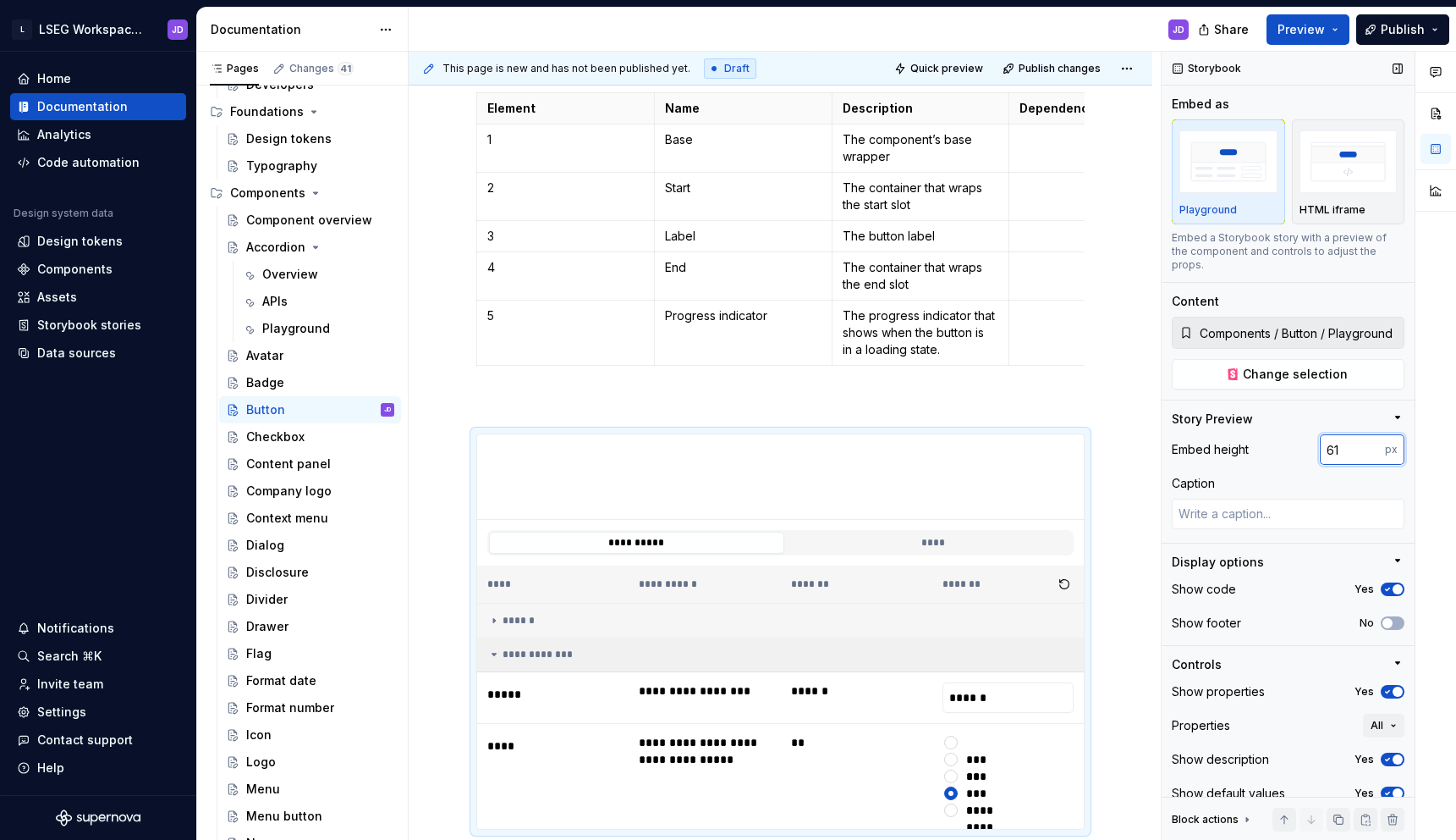
click at [1371, 439] on input "61" at bounding box center [1352, 449] width 65 height 31
click at [1371, 439] on input "60" at bounding box center [1352, 449] width 65 height 31
click at [1371, 439] on input "59" at bounding box center [1352, 449] width 65 height 31
click at [1371, 439] on input "58" at bounding box center [1352, 449] width 65 height 31
click at [1371, 439] on input "57" at bounding box center [1352, 449] width 65 height 31
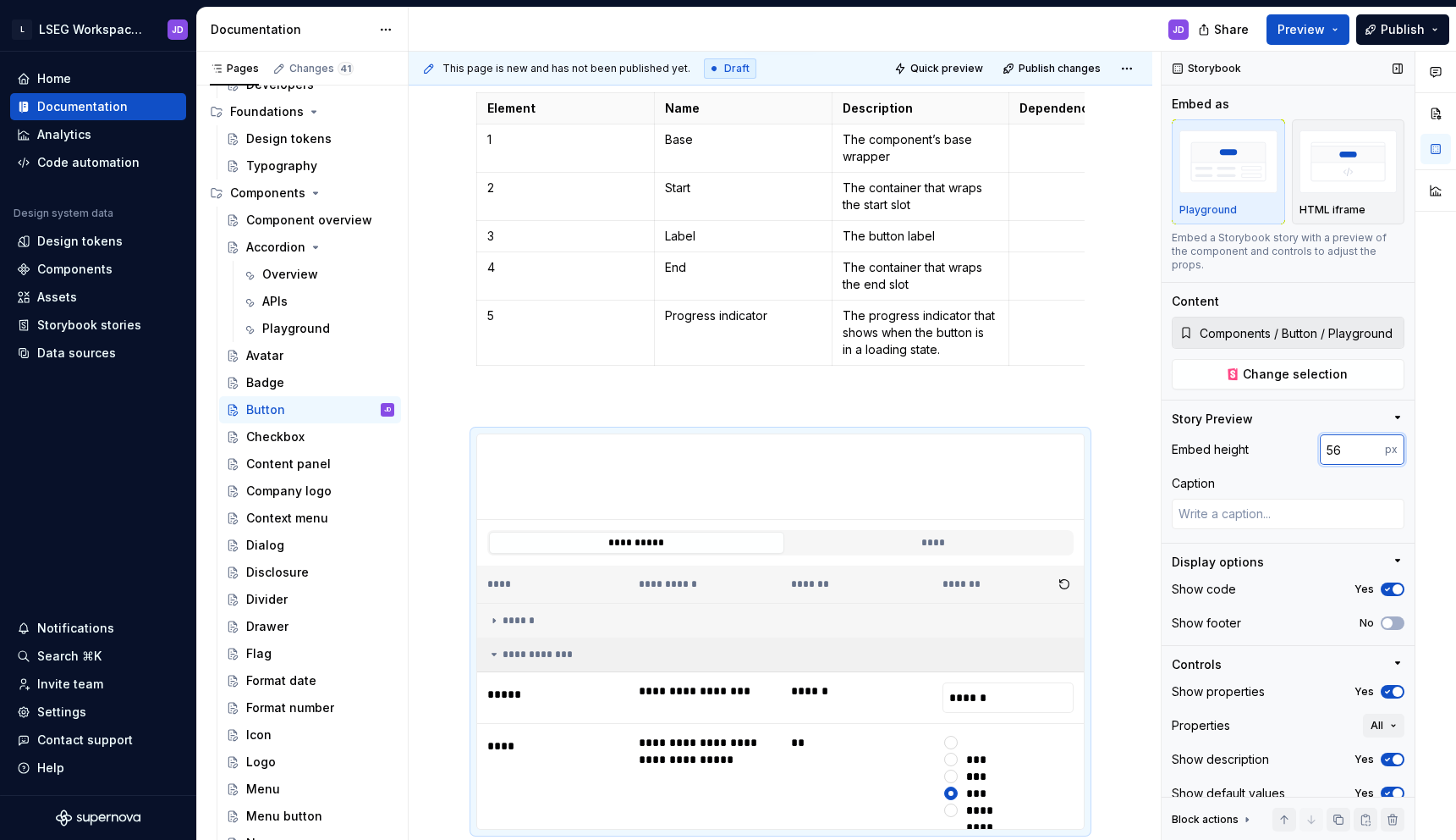
click at [1371, 439] on input "56" at bounding box center [1352, 449] width 65 height 31
click at [1371, 439] on input "55" at bounding box center [1352, 449] width 65 height 31
click at [1371, 439] on input "54" at bounding box center [1352, 449] width 65 height 31
click at [1371, 439] on input "53" at bounding box center [1352, 449] width 65 height 31
click at [1371, 439] on input "52" at bounding box center [1352, 449] width 65 height 31
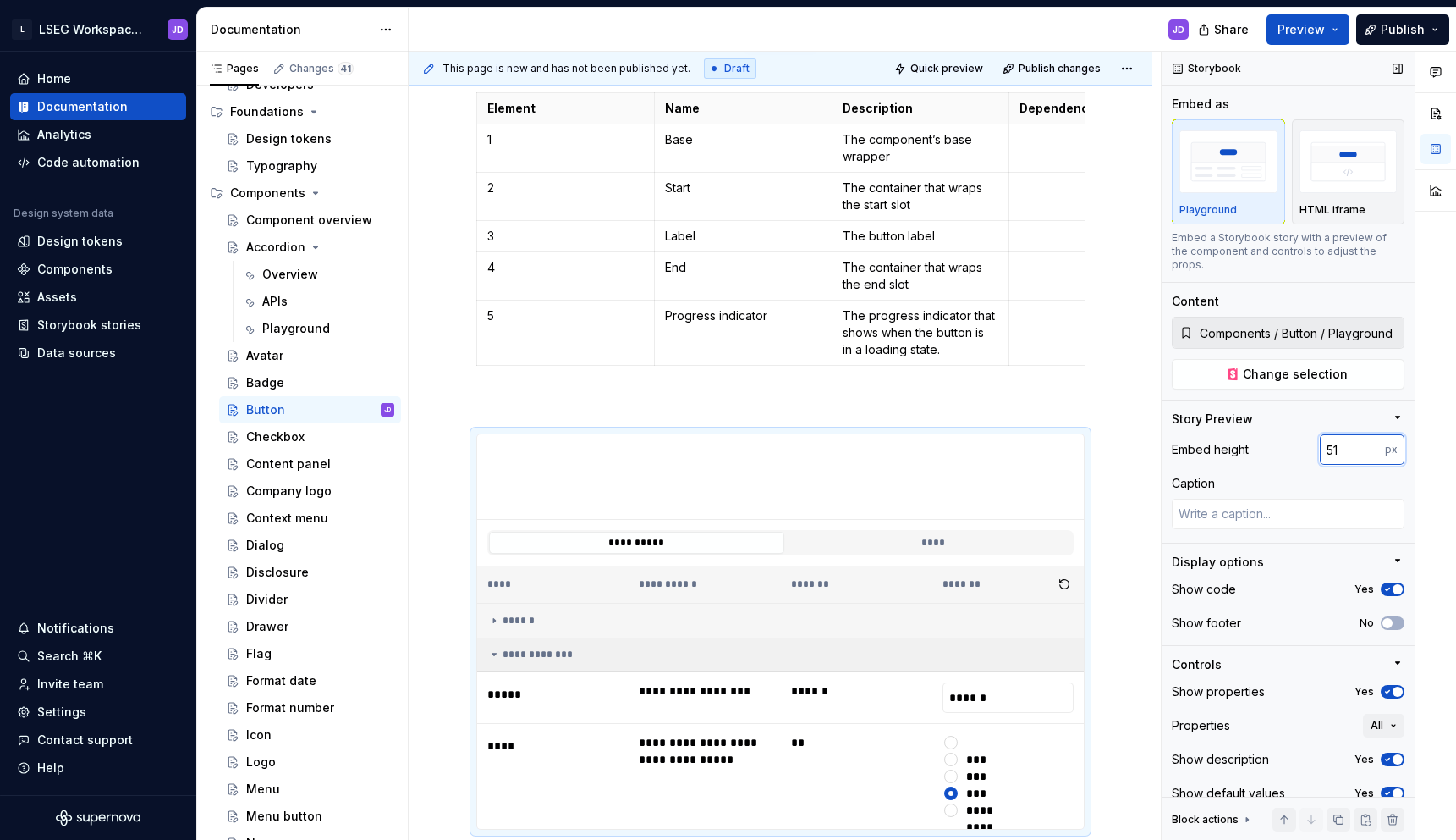
click at [1371, 439] on input "51" at bounding box center [1352, 449] width 65 height 31
click at [1371, 439] on input "50" at bounding box center [1352, 449] width 65 height 31
click at [1371, 439] on input "49" at bounding box center [1352, 449] width 65 height 31
click at [1371, 439] on input "48" at bounding box center [1352, 449] width 65 height 31
type input "100"
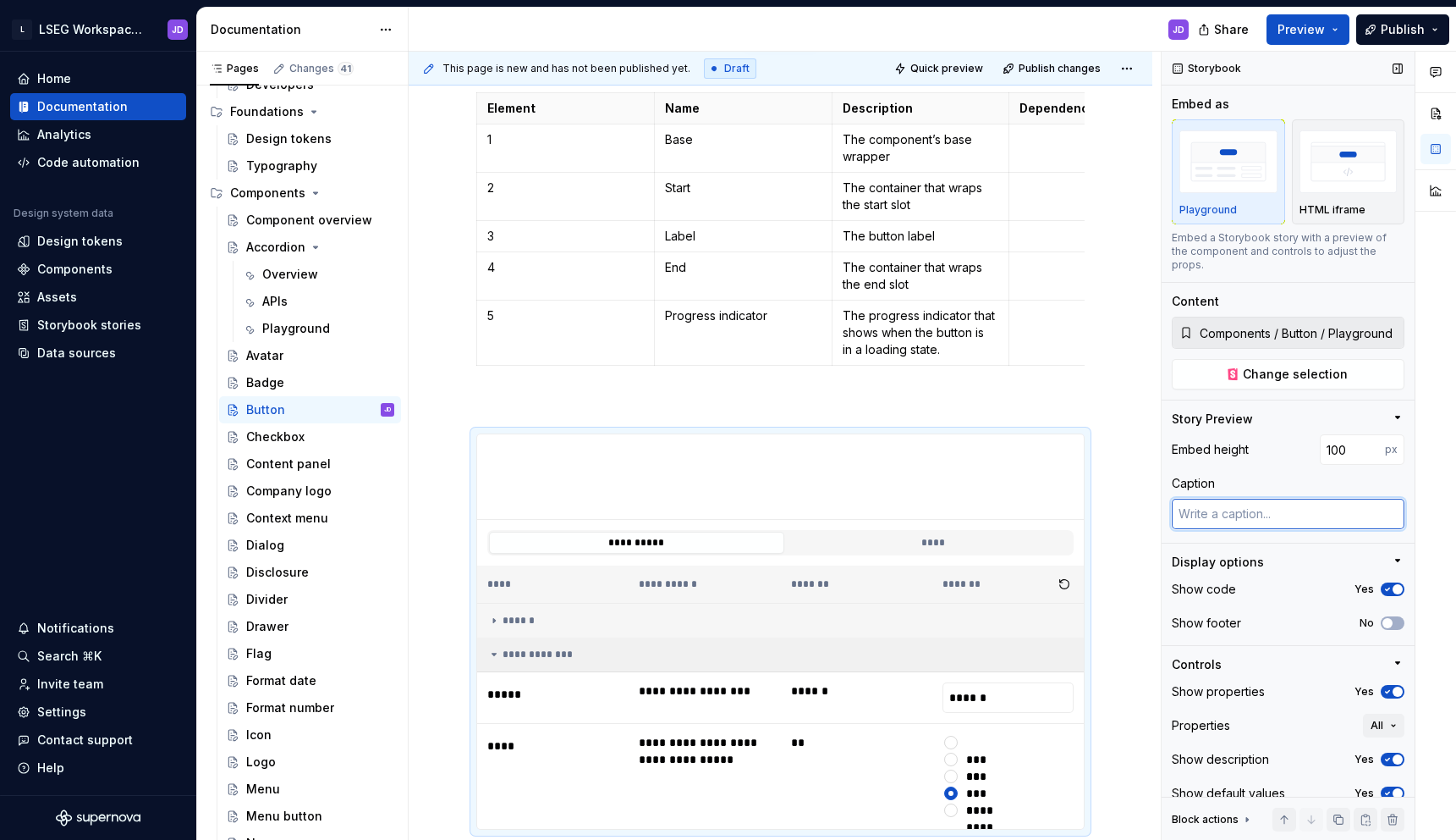
click at [1272, 502] on textarea at bounding box center [1288, 514] width 233 height 31
click at [1340, 438] on input "100" at bounding box center [1352, 449] width 65 height 31
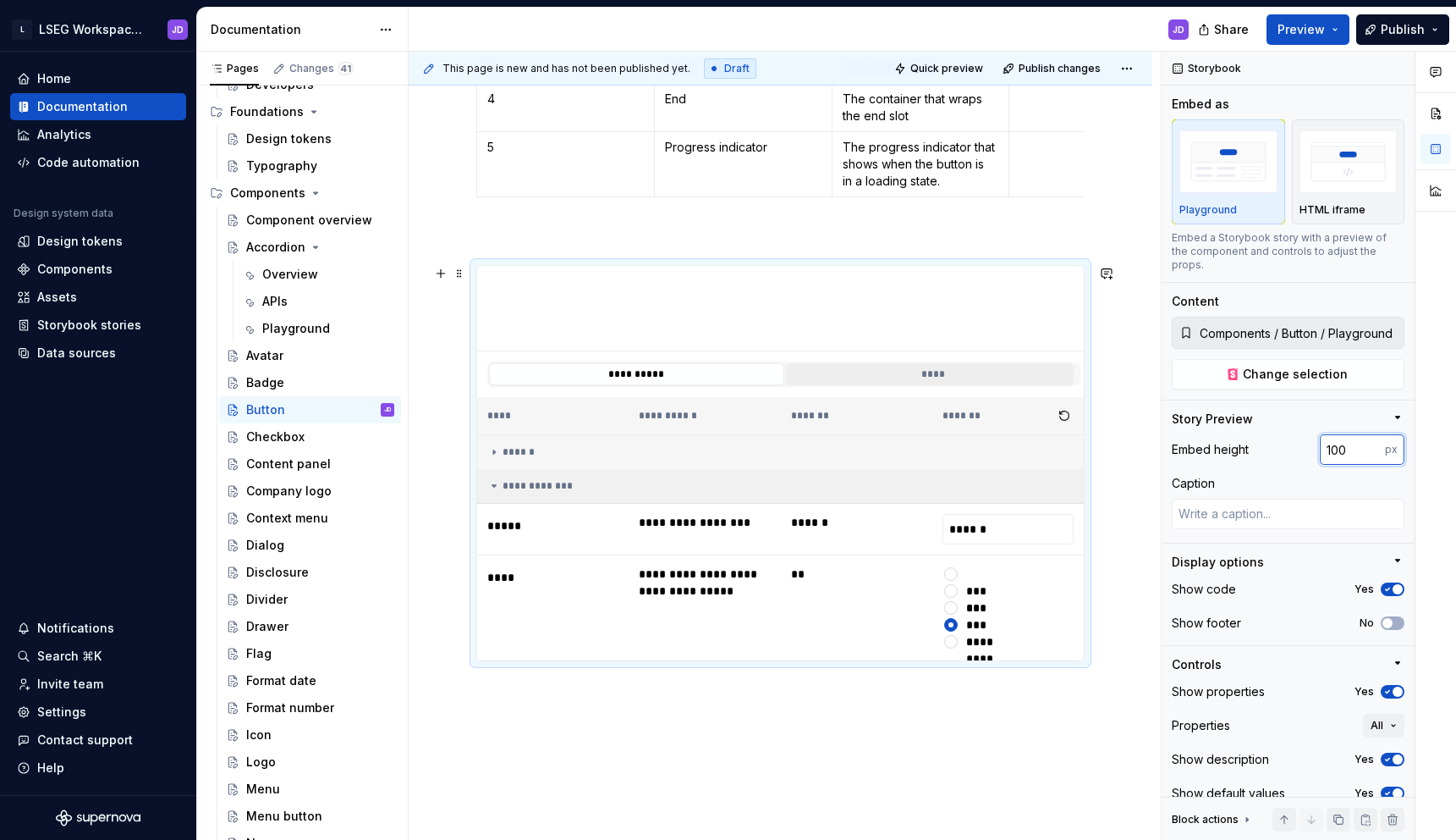
scroll to position [673, 0]
click at [1356, 164] on img "button" at bounding box center [1348, 160] width 99 height 62
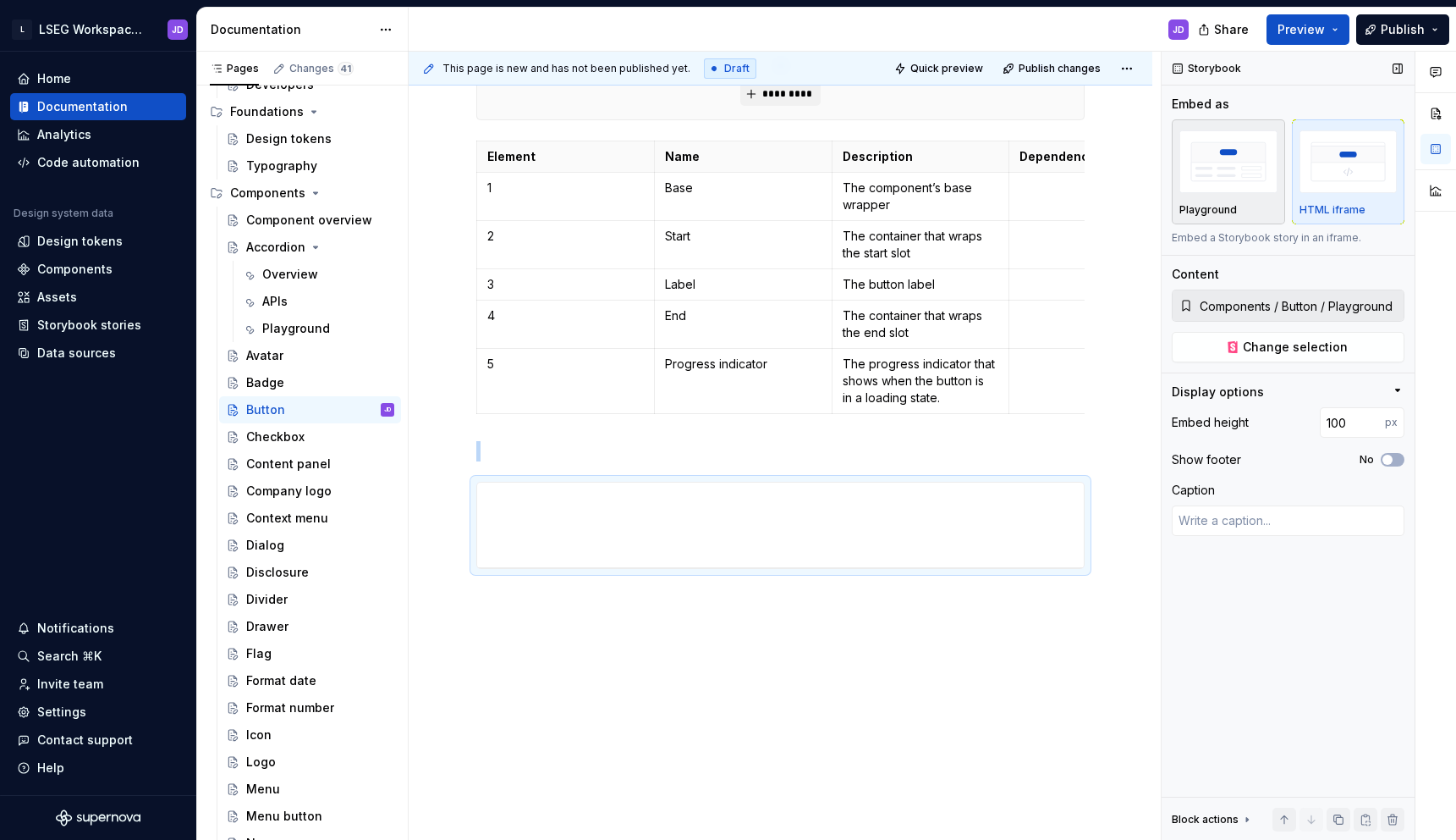
click at [1254, 177] on img "button" at bounding box center [1228, 160] width 99 height 62
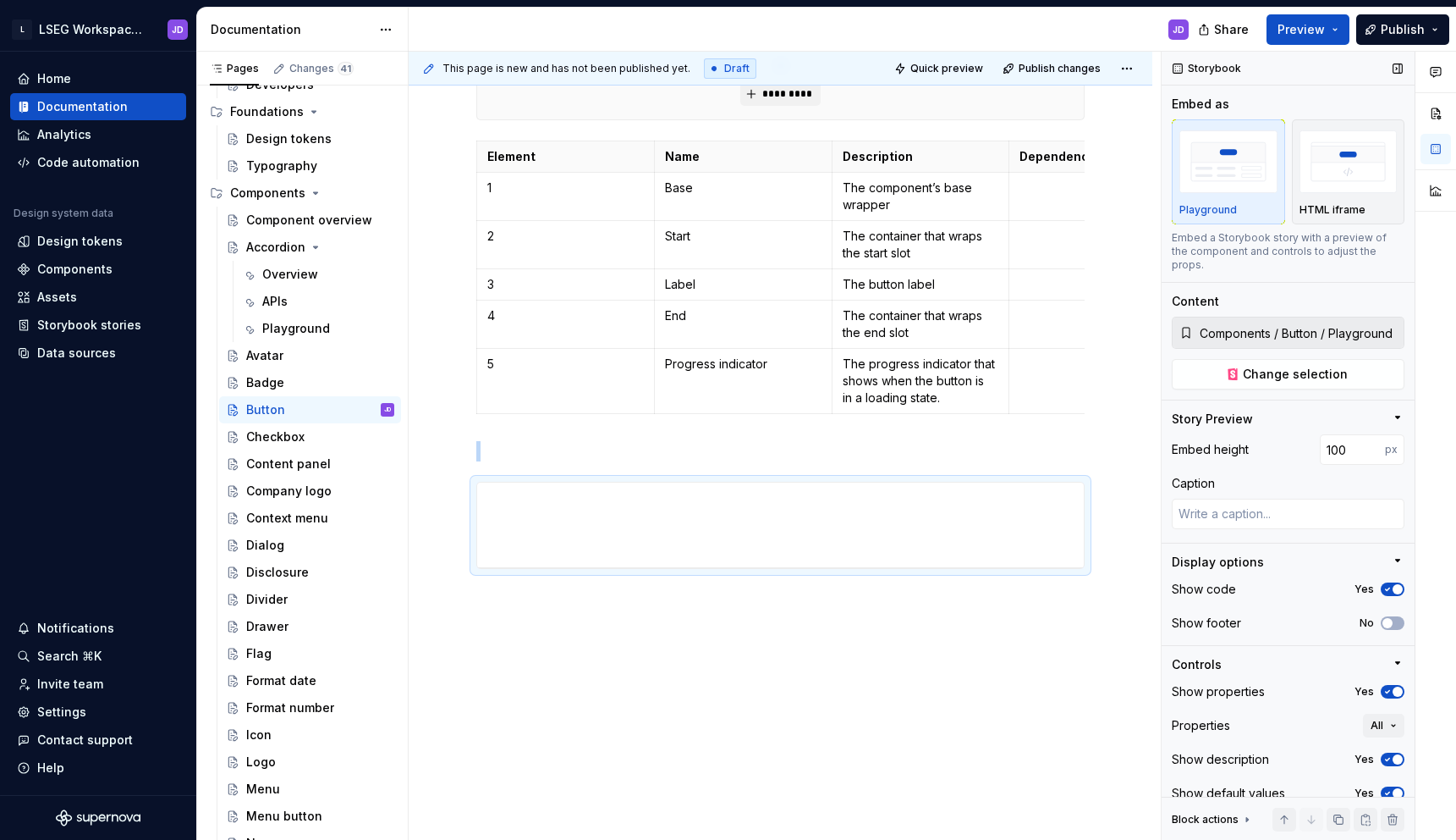
click at [1212, 200] on div "Playground" at bounding box center [1228, 172] width 99 height 90
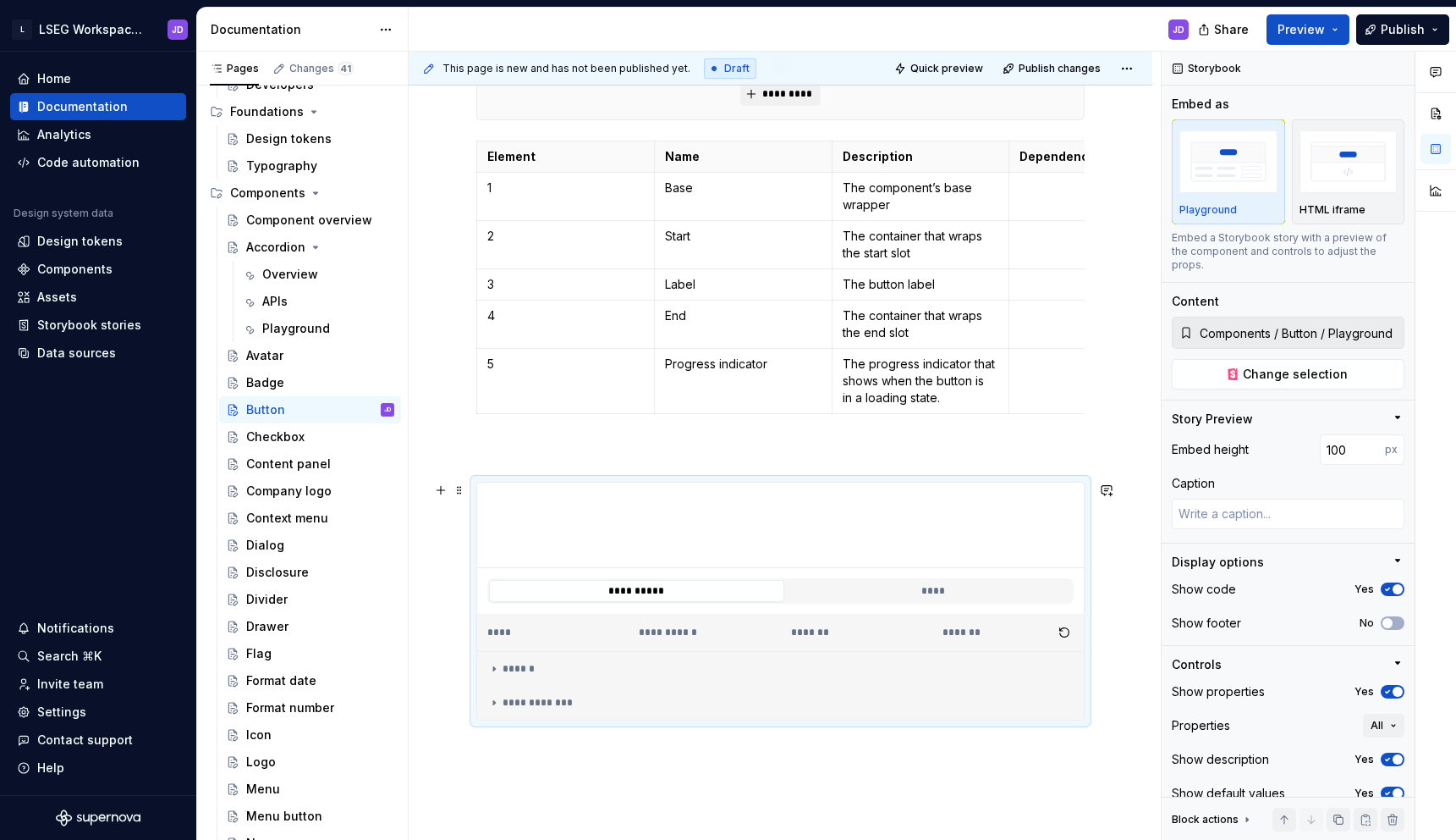
click at [906, 570] on div "**********" at bounding box center [780, 591] width 607 height 45
click at [1352, 182] on img "button" at bounding box center [1348, 160] width 99 height 62
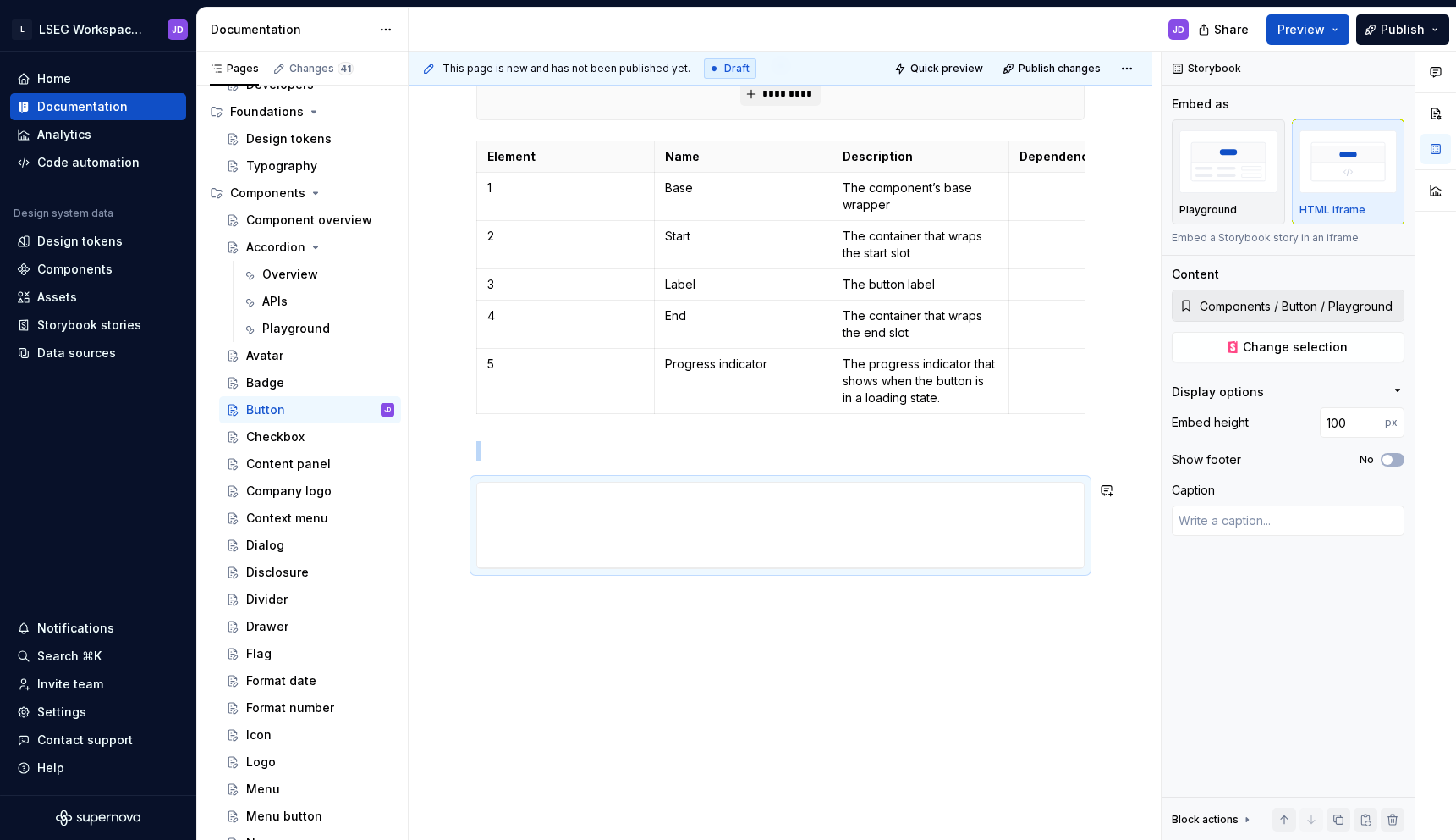
click at [816, 644] on div "**********" at bounding box center [780, 349] width 744 height 986
click at [771, 503] on div "**********" at bounding box center [784, 496] width 615 height 28
type textarea "*"
click at [1341, 419] on input "100" at bounding box center [1352, 422] width 65 height 31
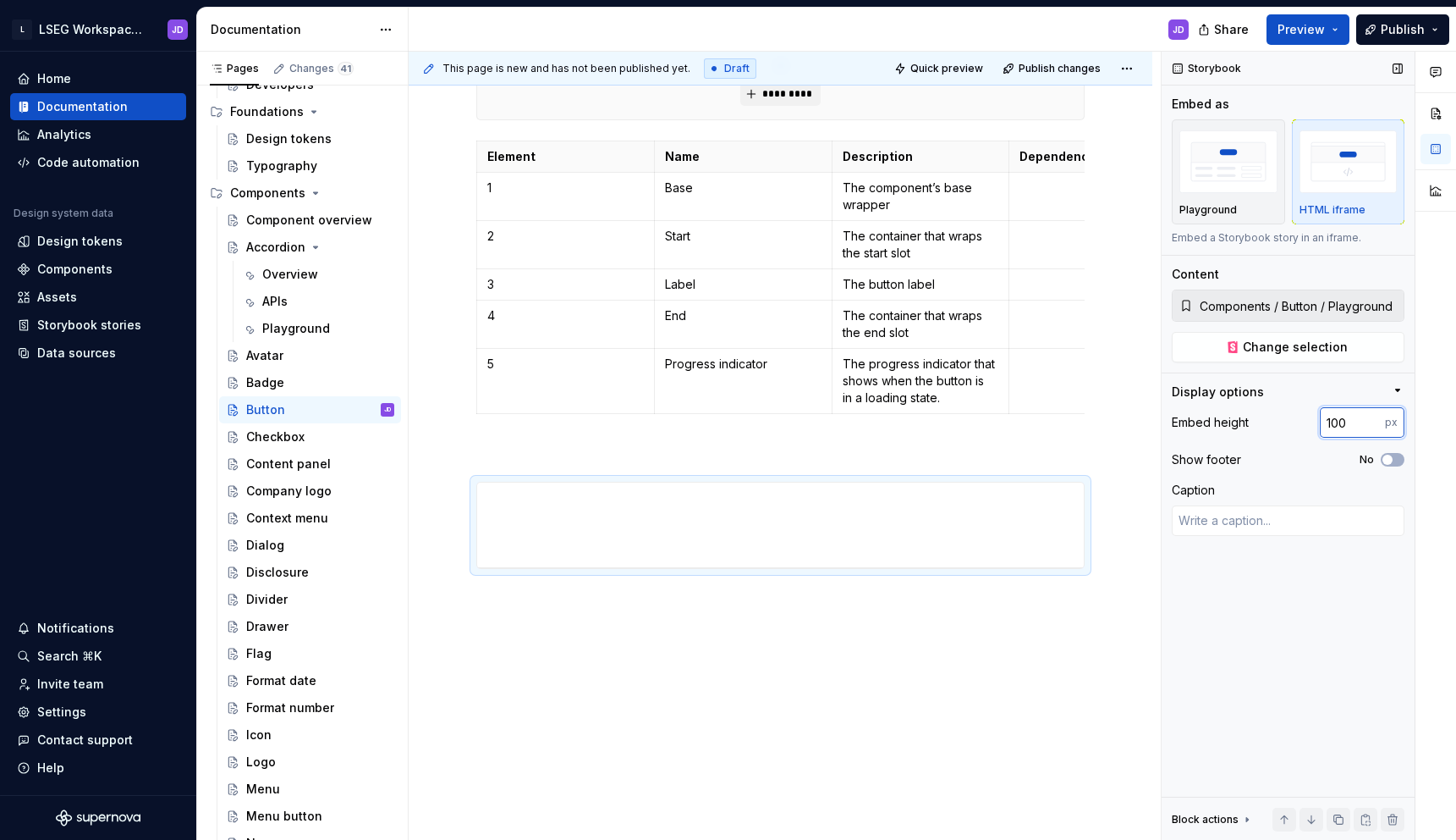
click at [1341, 419] on input "100" at bounding box center [1352, 422] width 65 height 31
type input "100"
click at [1256, 169] on img "button" at bounding box center [1228, 160] width 99 height 62
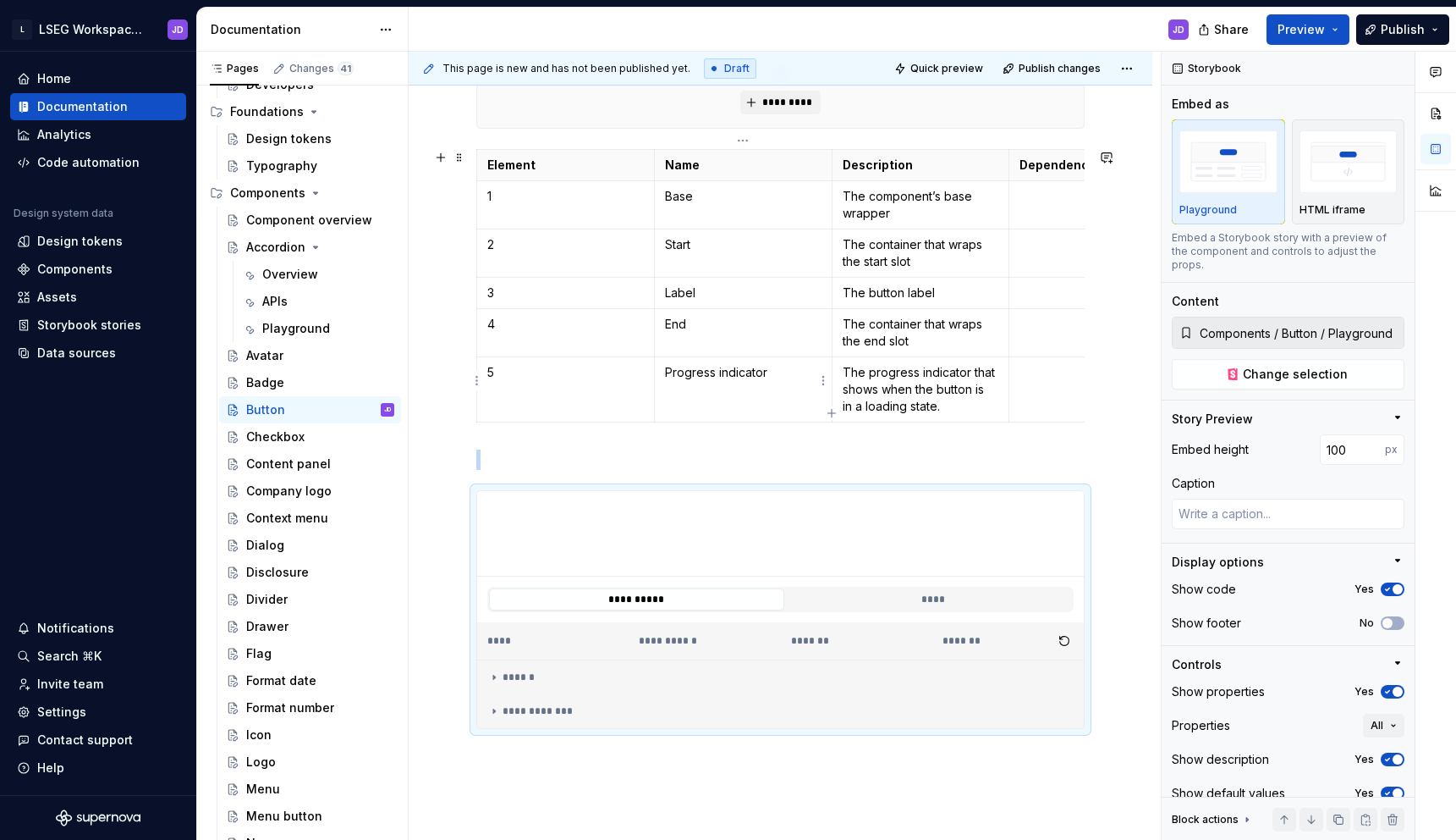
scroll to position [447, 0]
click at [535, 771] on div "**********" at bounding box center [780, 452] width 744 height 1178
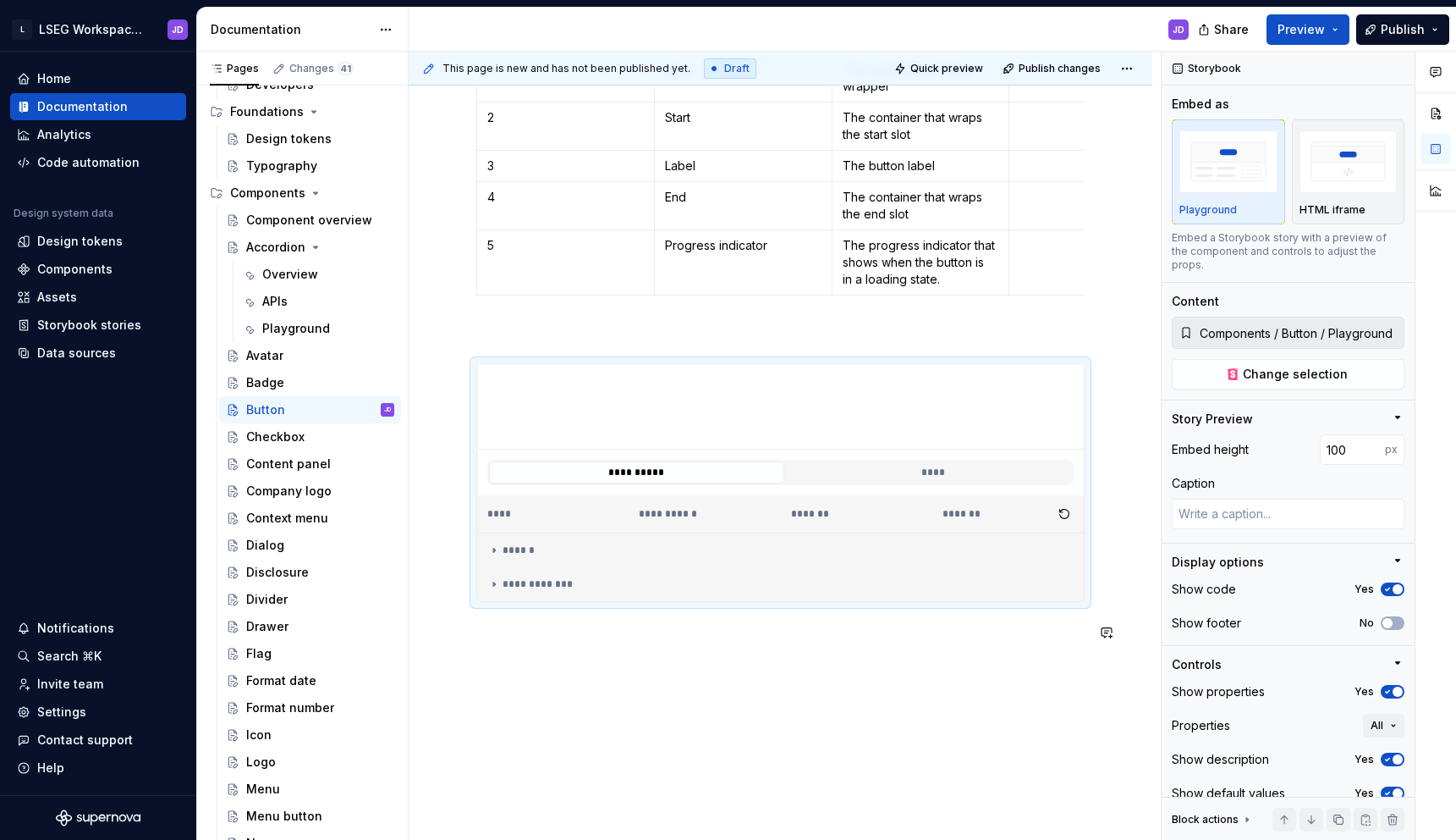
click at [528, 675] on div "**********" at bounding box center [780, 326] width 744 height 1178
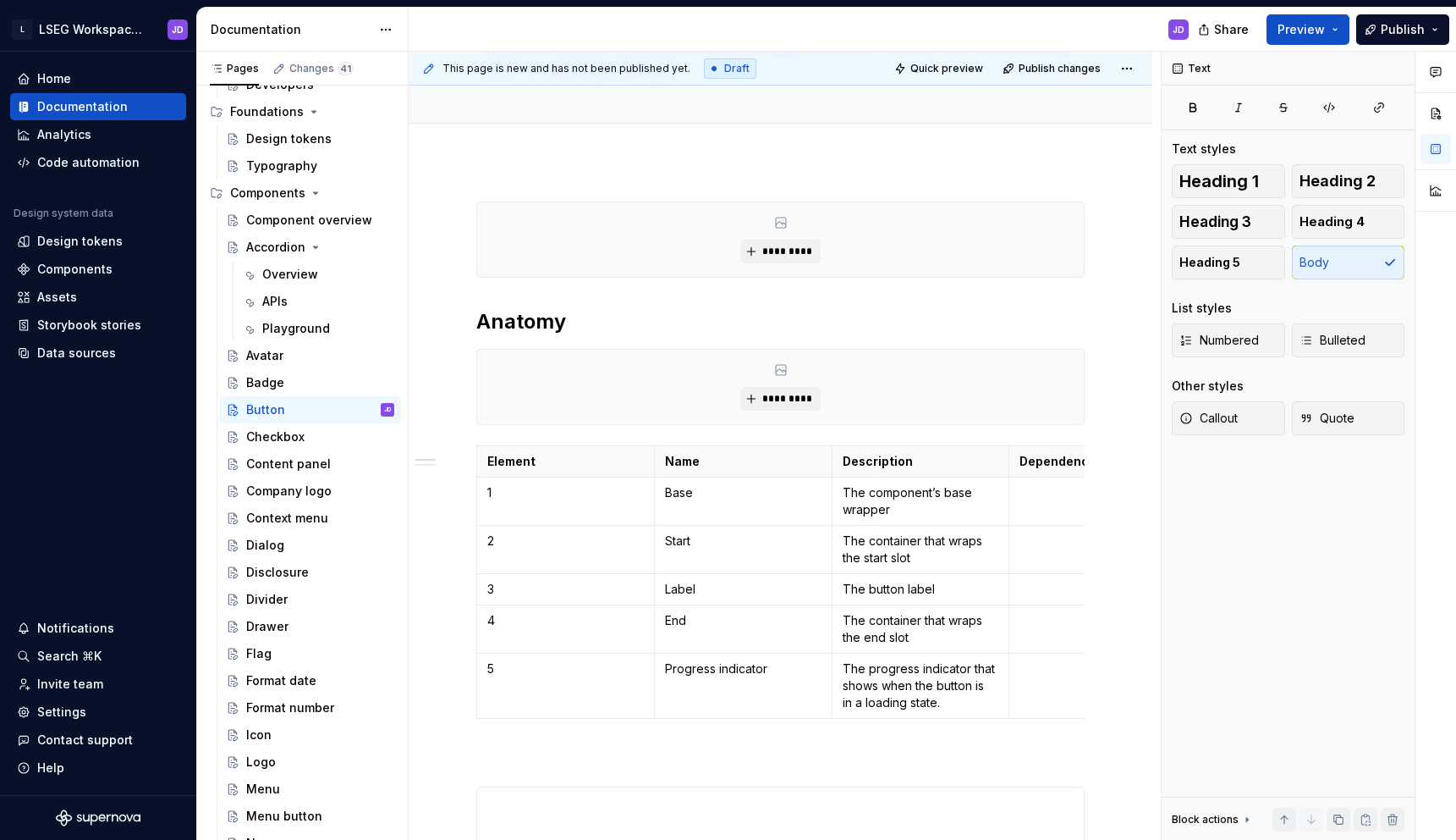
scroll to position [127, 0]
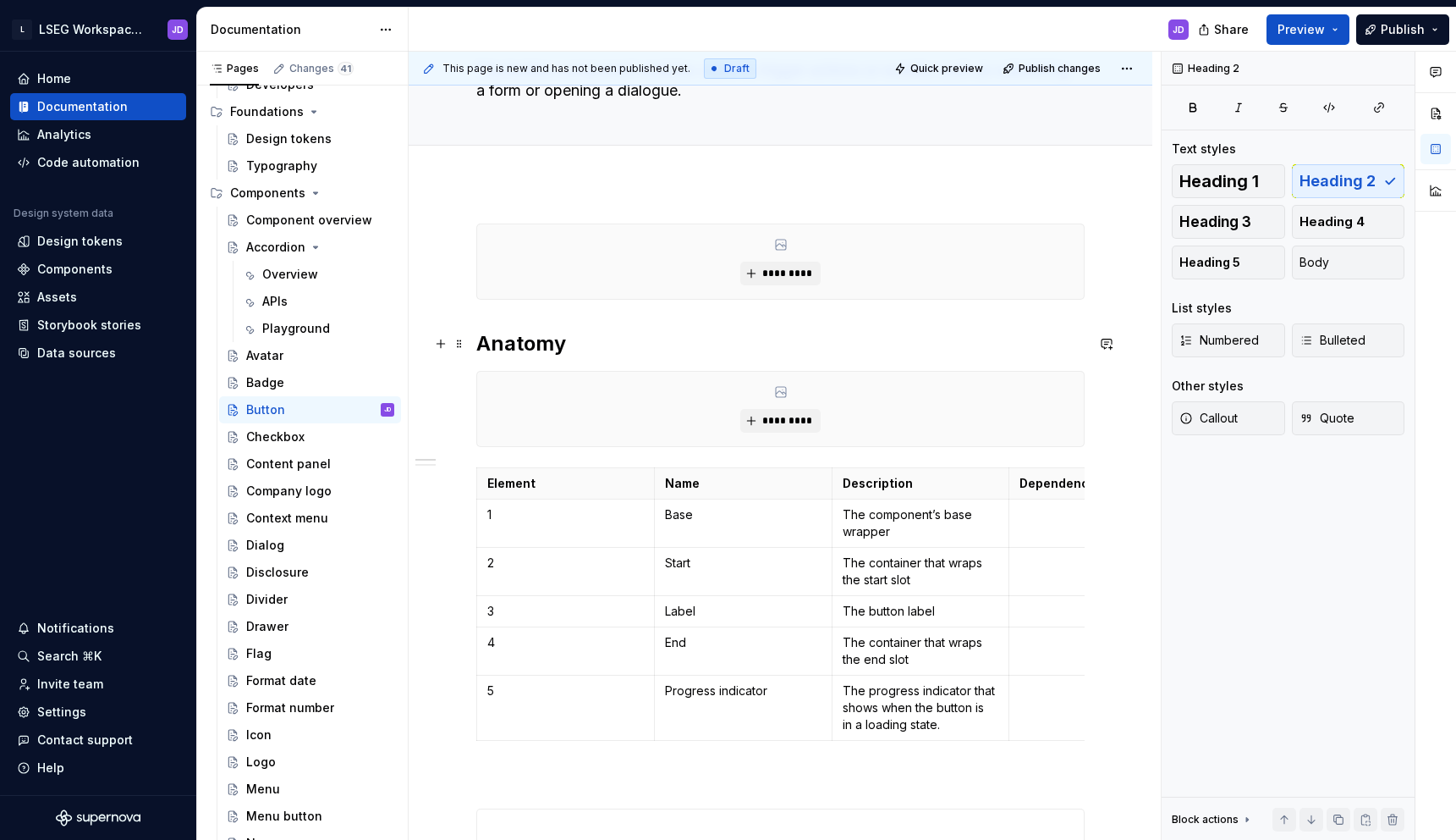
click at [595, 336] on h2 "Anatomy" at bounding box center [780, 343] width 609 height 27
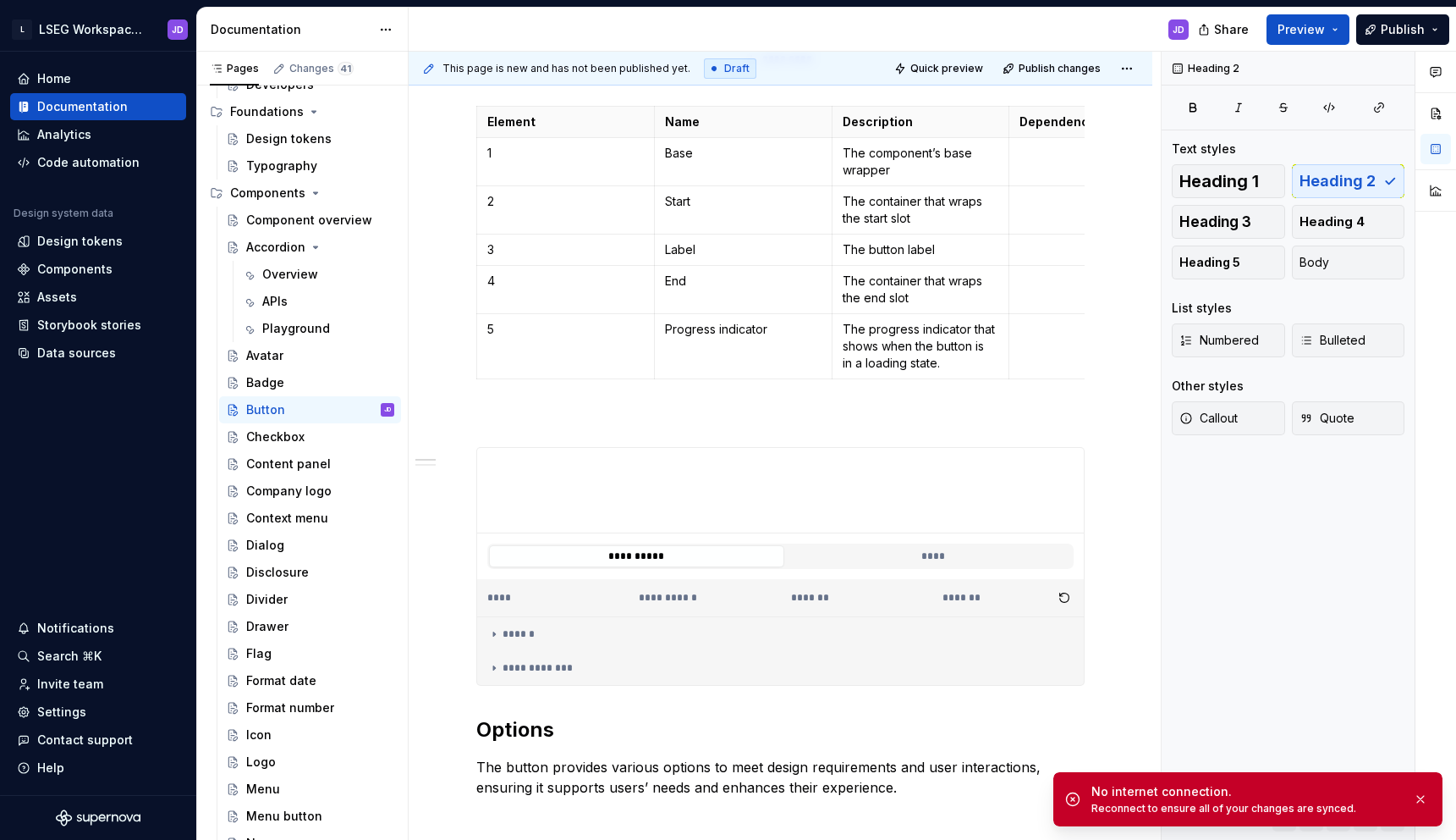
scroll to position [717, 0]
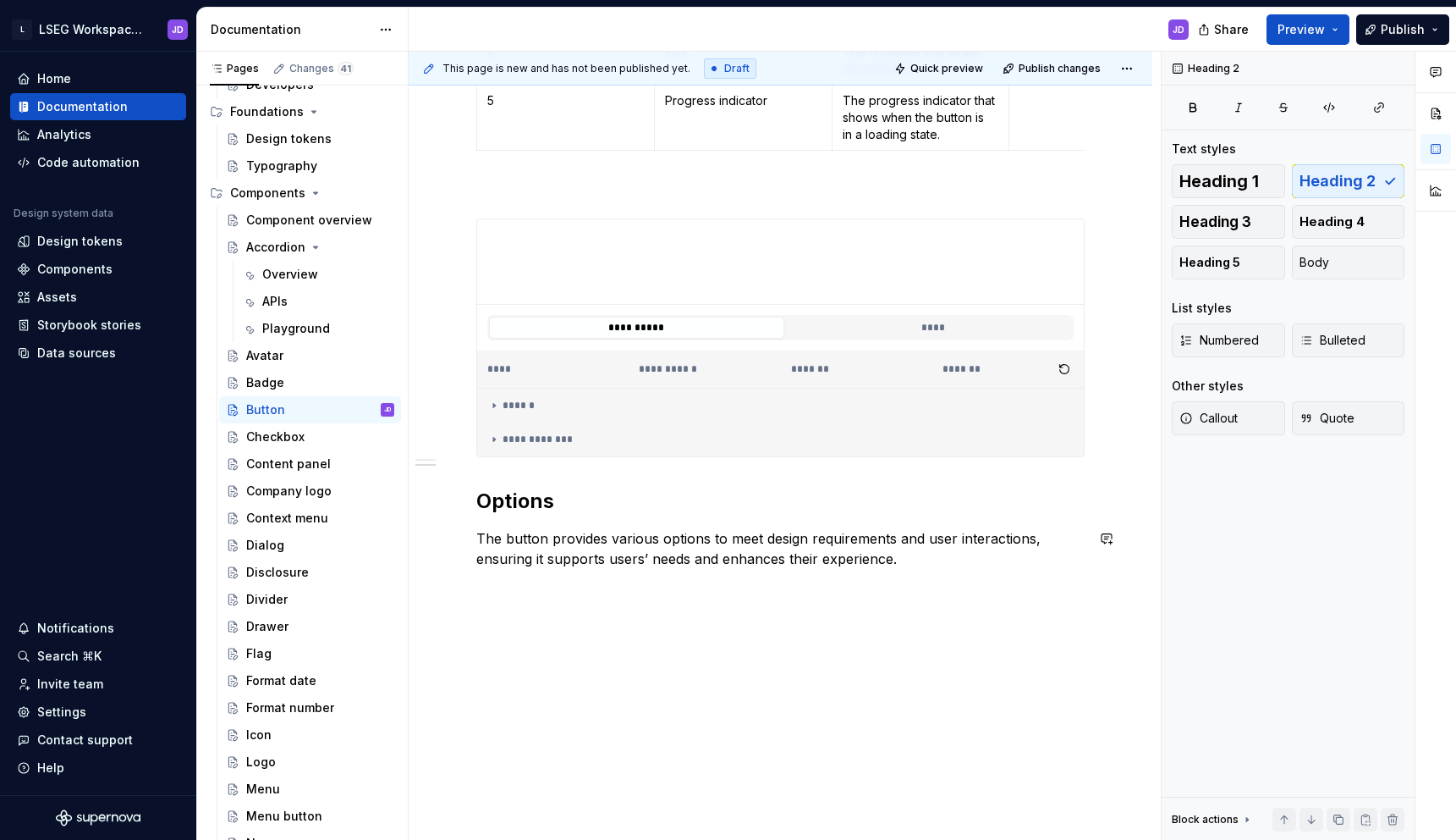
click at [532, 594] on div "**********" at bounding box center [780, 216] width 744 height 1248
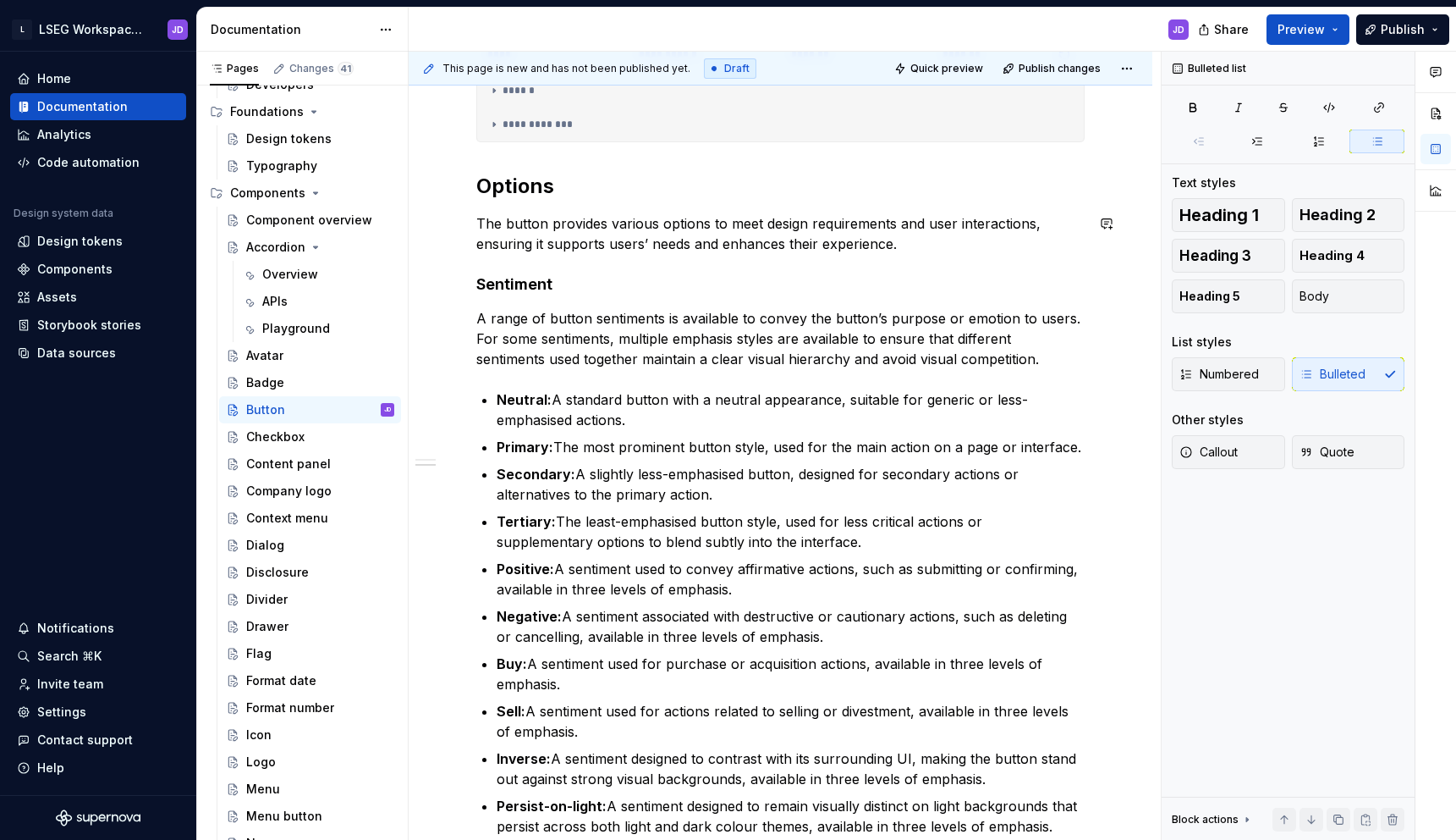
scroll to position [1030, 0]
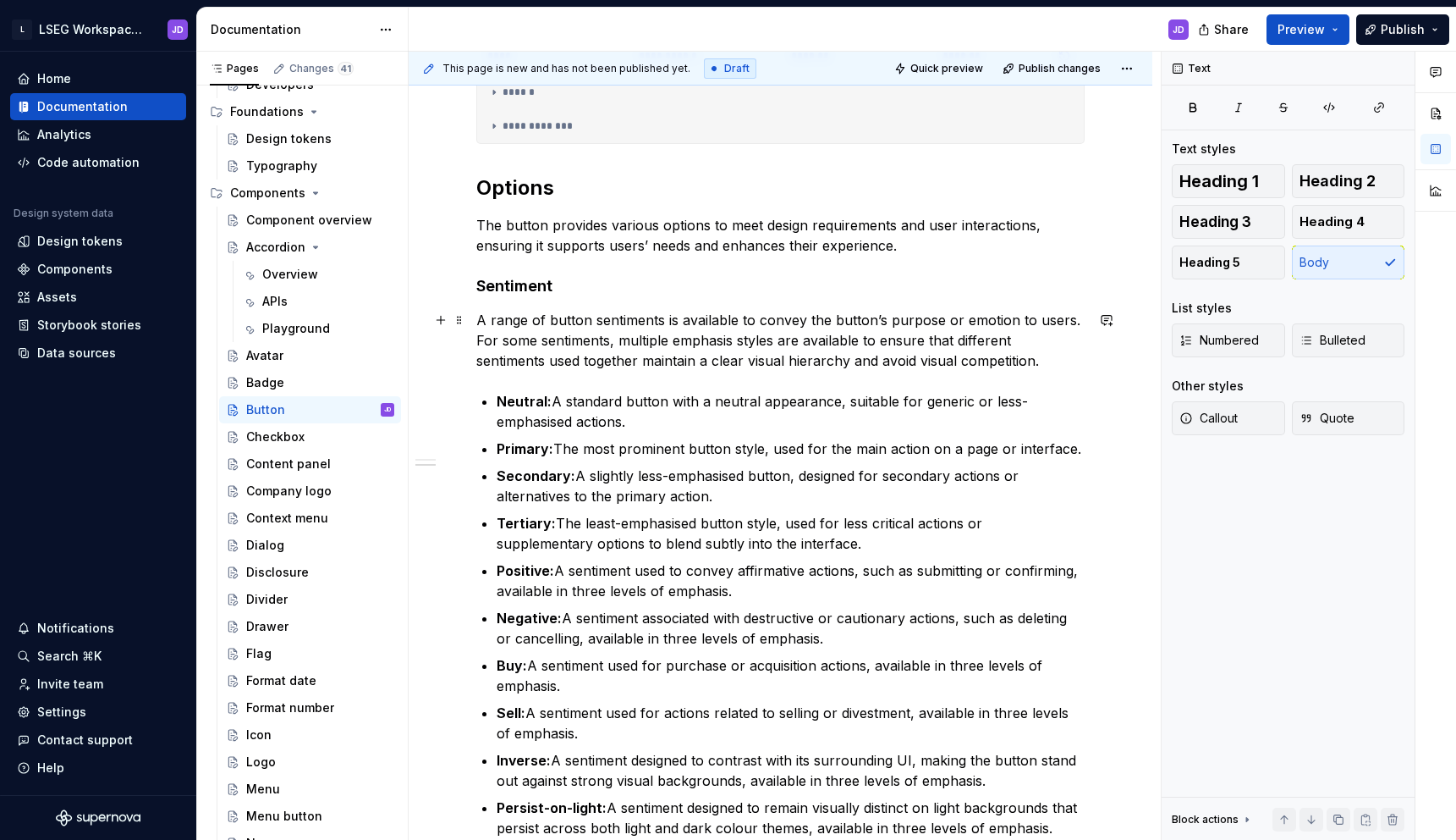
click at [980, 355] on p "A range of button sentiments is available to convey the button’s purpose or emo…" at bounding box center [780, 340] width 609 height 61
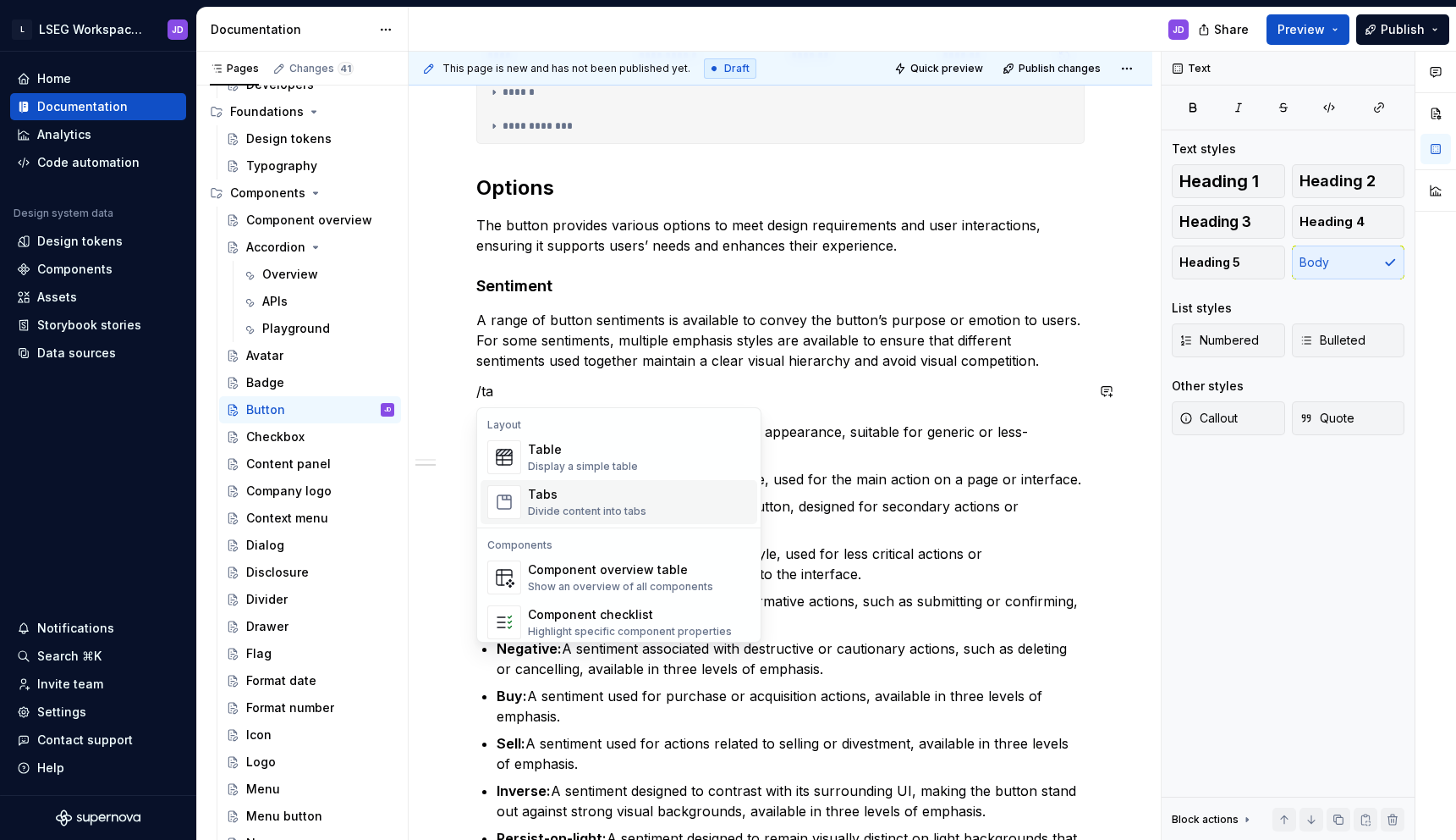
click at [568, 502] on div "Tabs" at bounding box center [588, 494] width 119 height 17
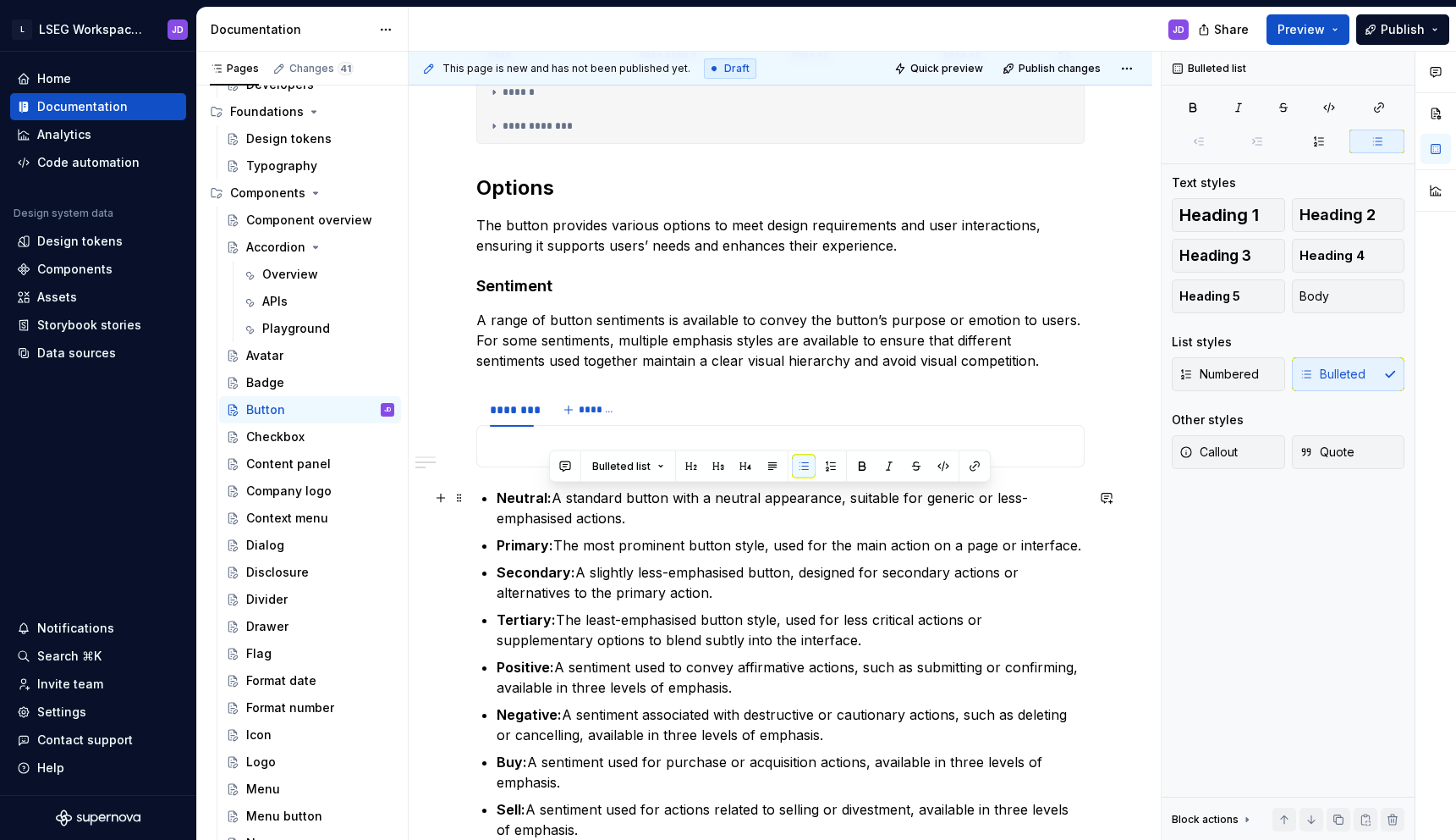
drag, startPoint x: 550, startPoint y: 496, endPoint x: 637, endPoint y: 509, distance: 88.0
click at [637, 509] on p "Neutral: A standard button with a neutral appearance, suitable for generic or l…" at bounding box center [791, 508] width 588 height 41
copy p "A standard button with a neutral appearance, suitable for generic or less-empha…"
click at [513, 441] on p at bounding box center [780, 446] width 586 height 20
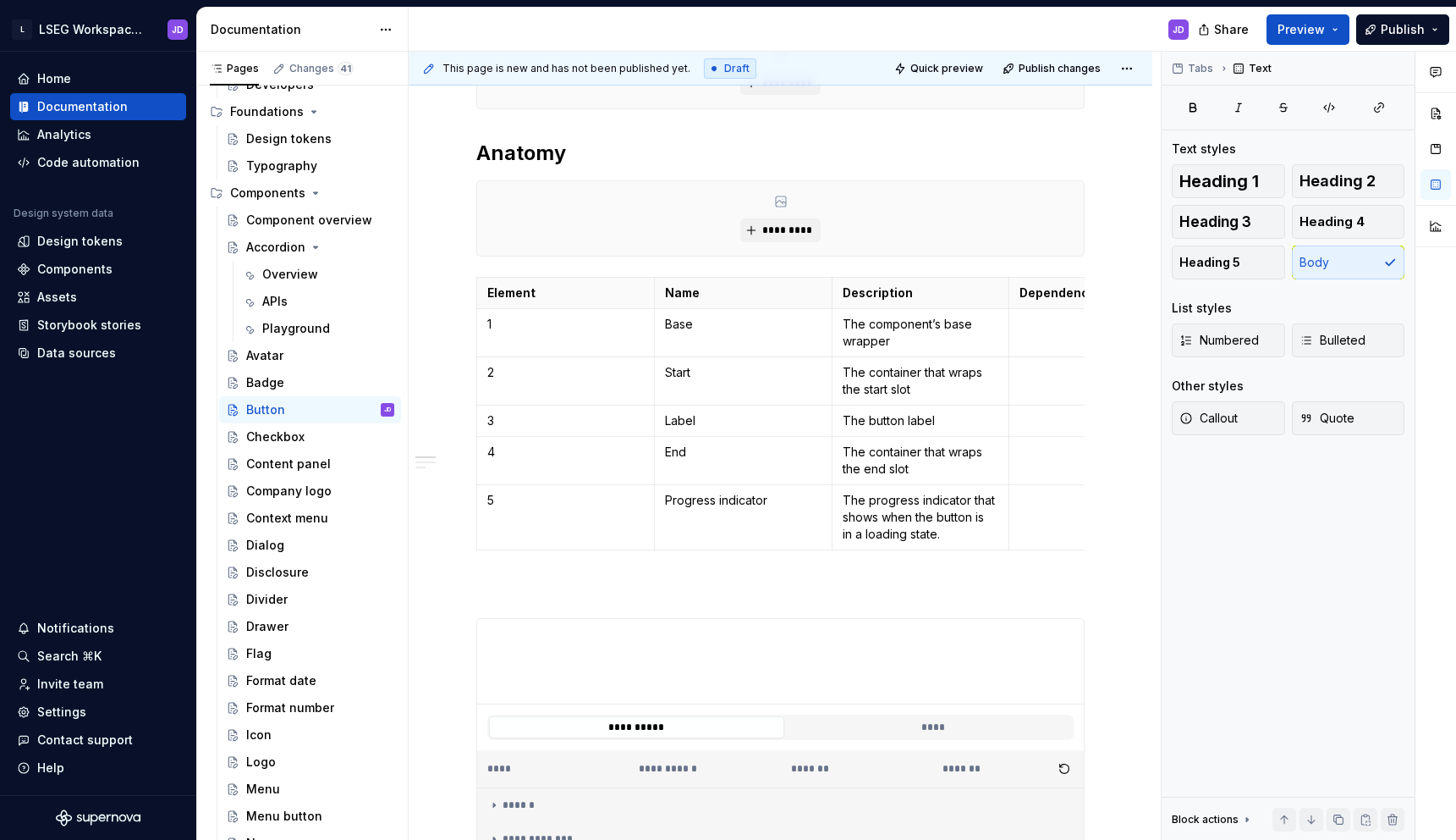
scroll to position [0, 0]
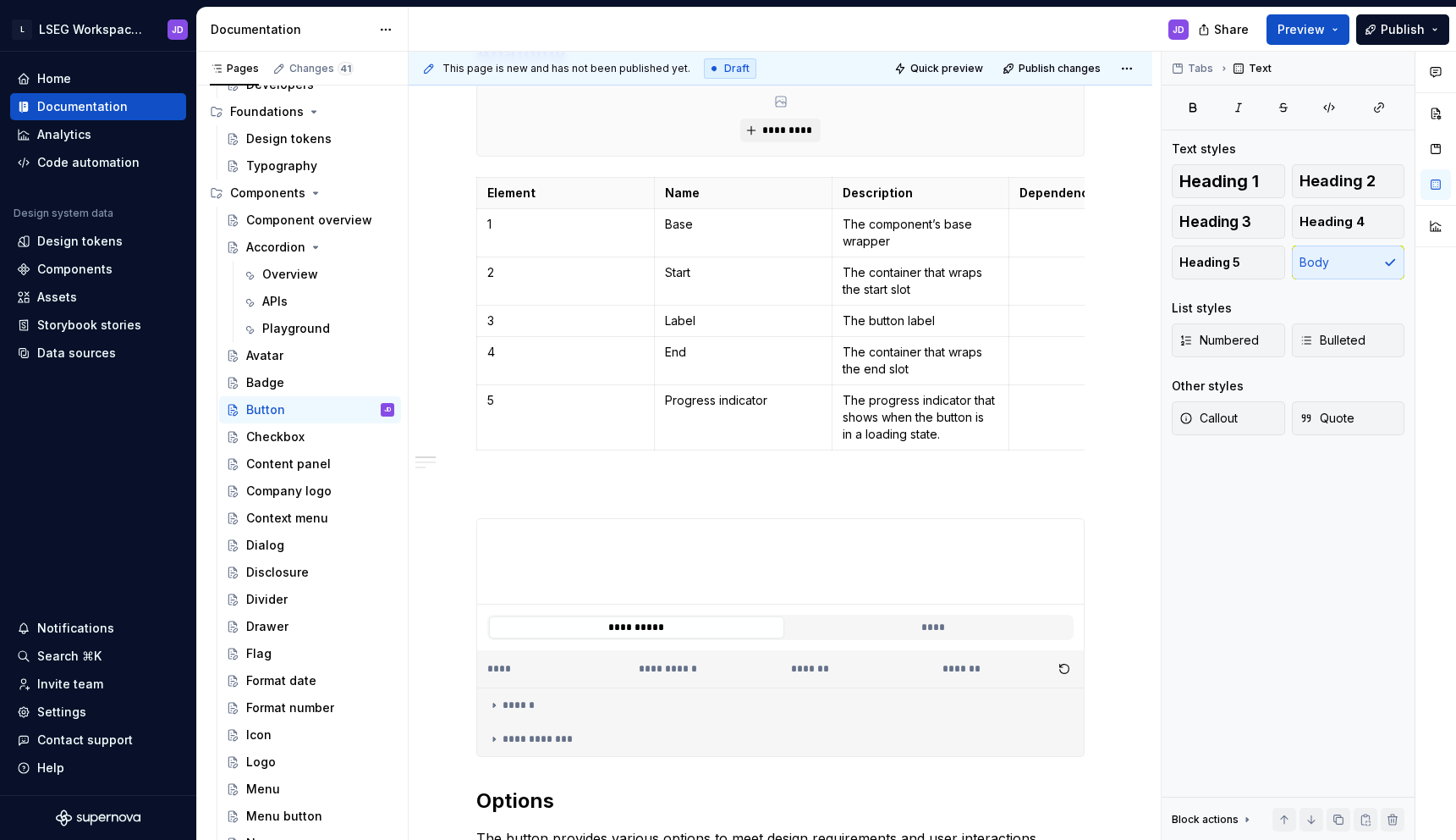
type textarea "*"
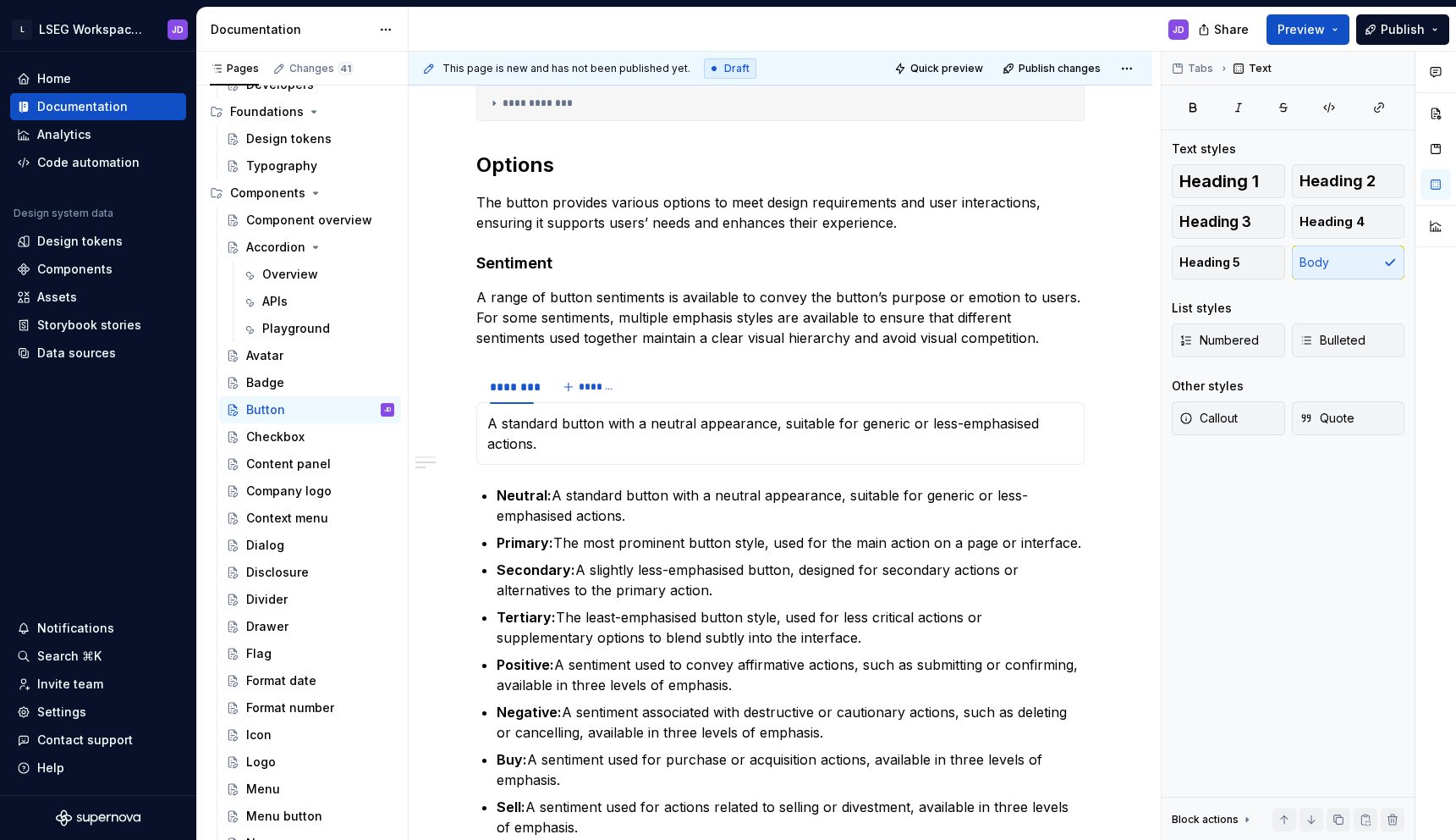
scroll to position [1189, 0]
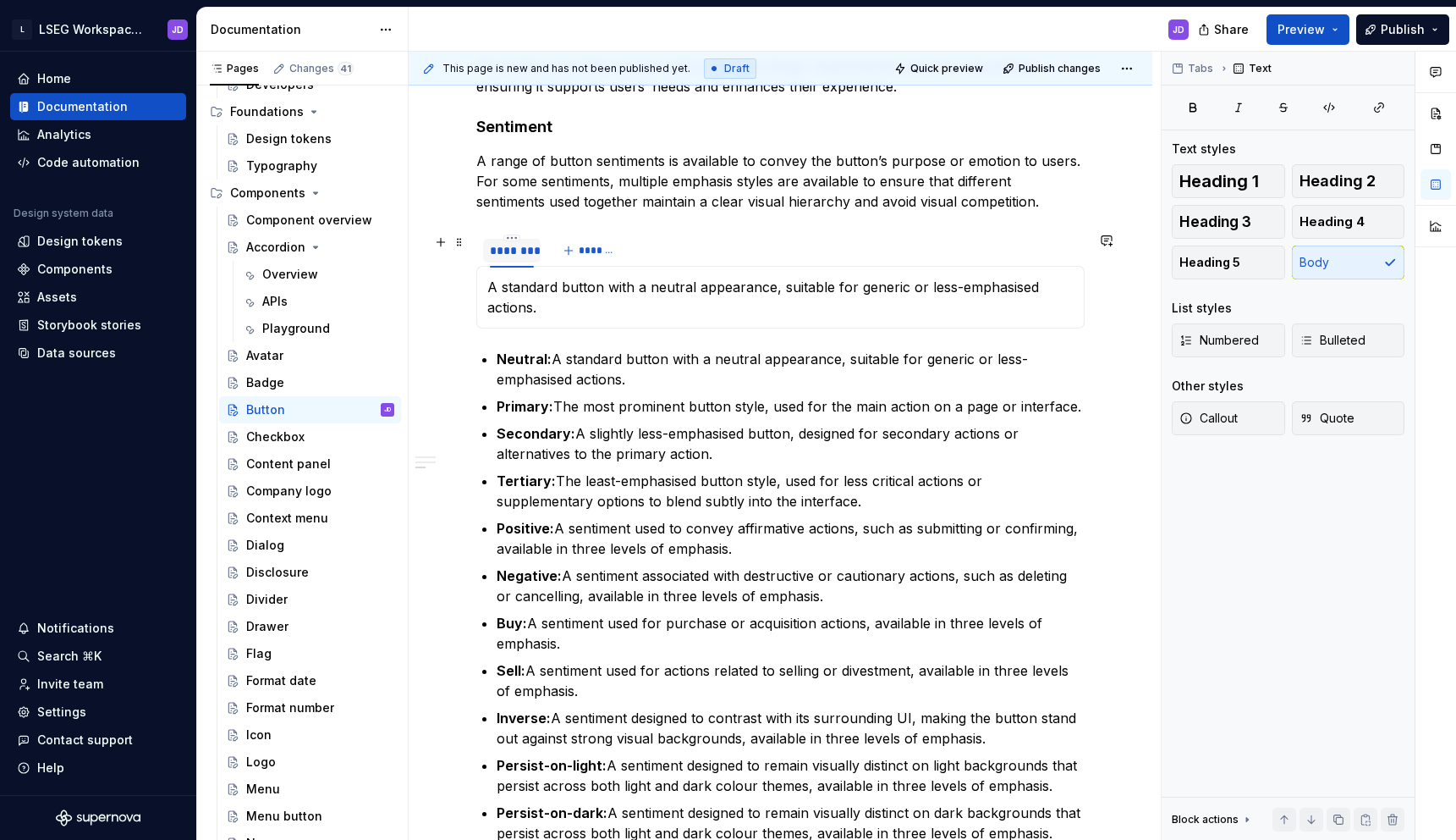
click at [507, 242] on div "********" at bounding box center [512, 250] width 44 height 17
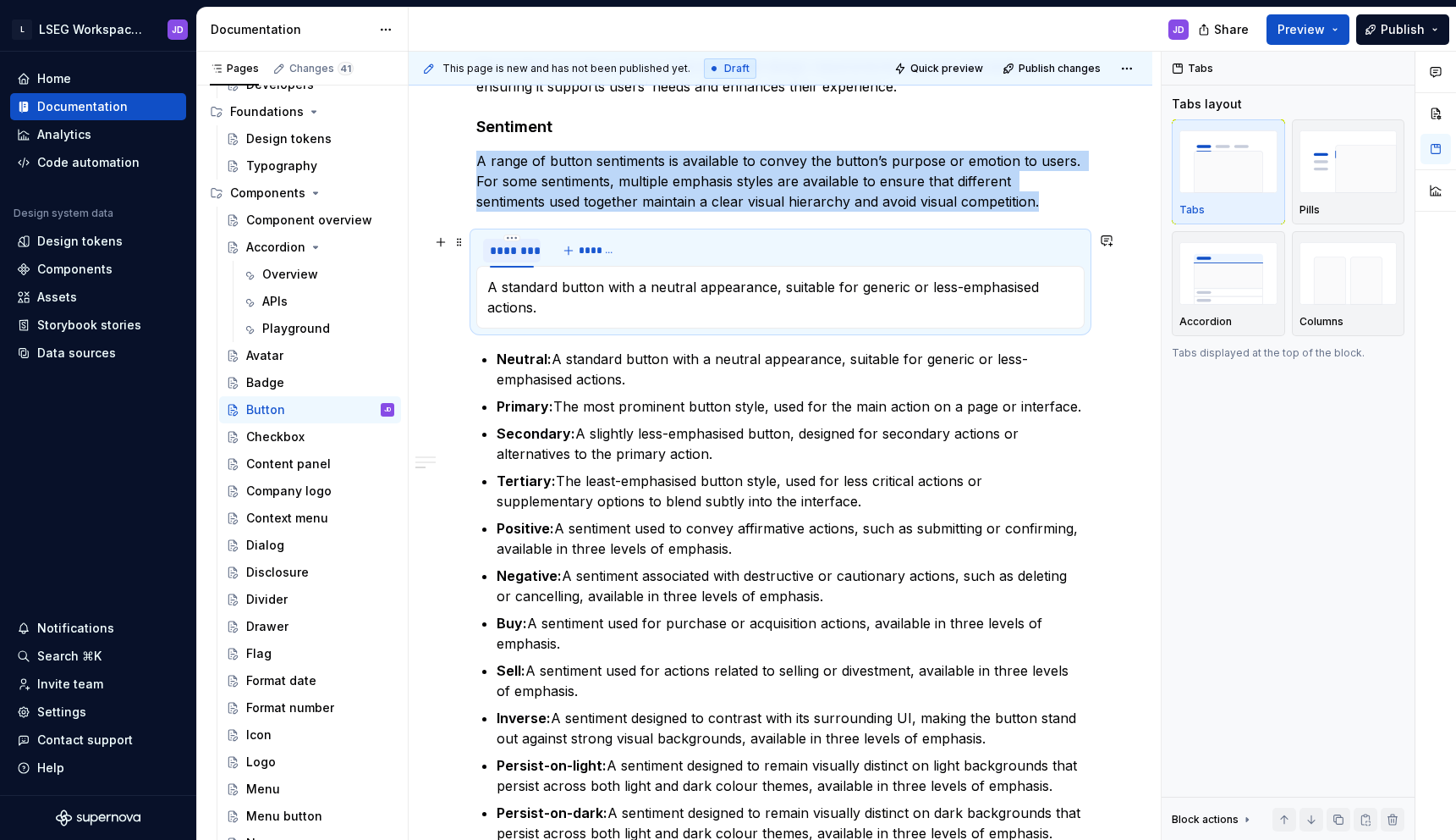
click at [507, 242] on div "********" at bounding box center [512, 250] width 44 height 17
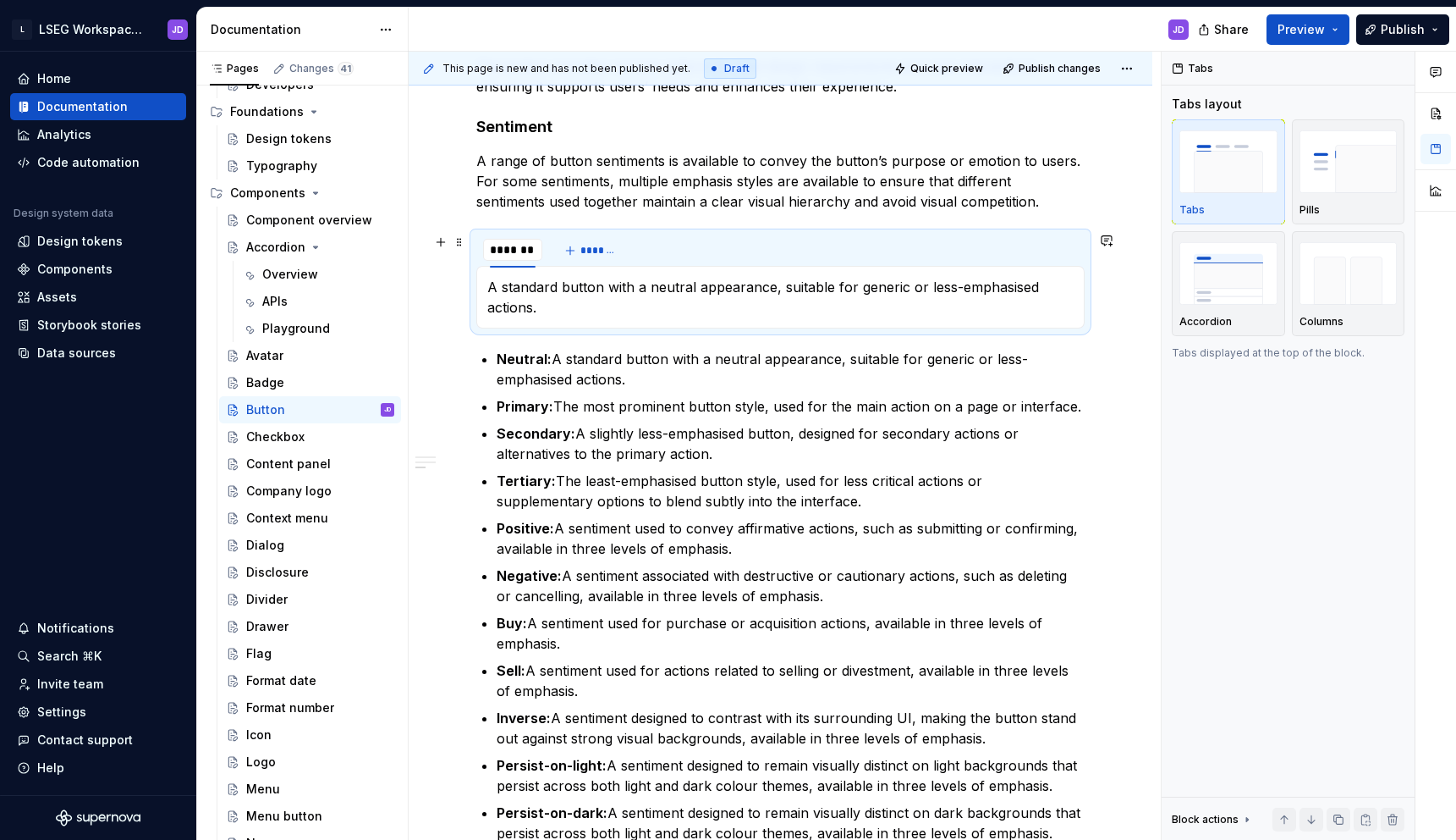
type input "********"
click at [516, 250] on input "********" at bounding box center [514, 249] width 62 height 31
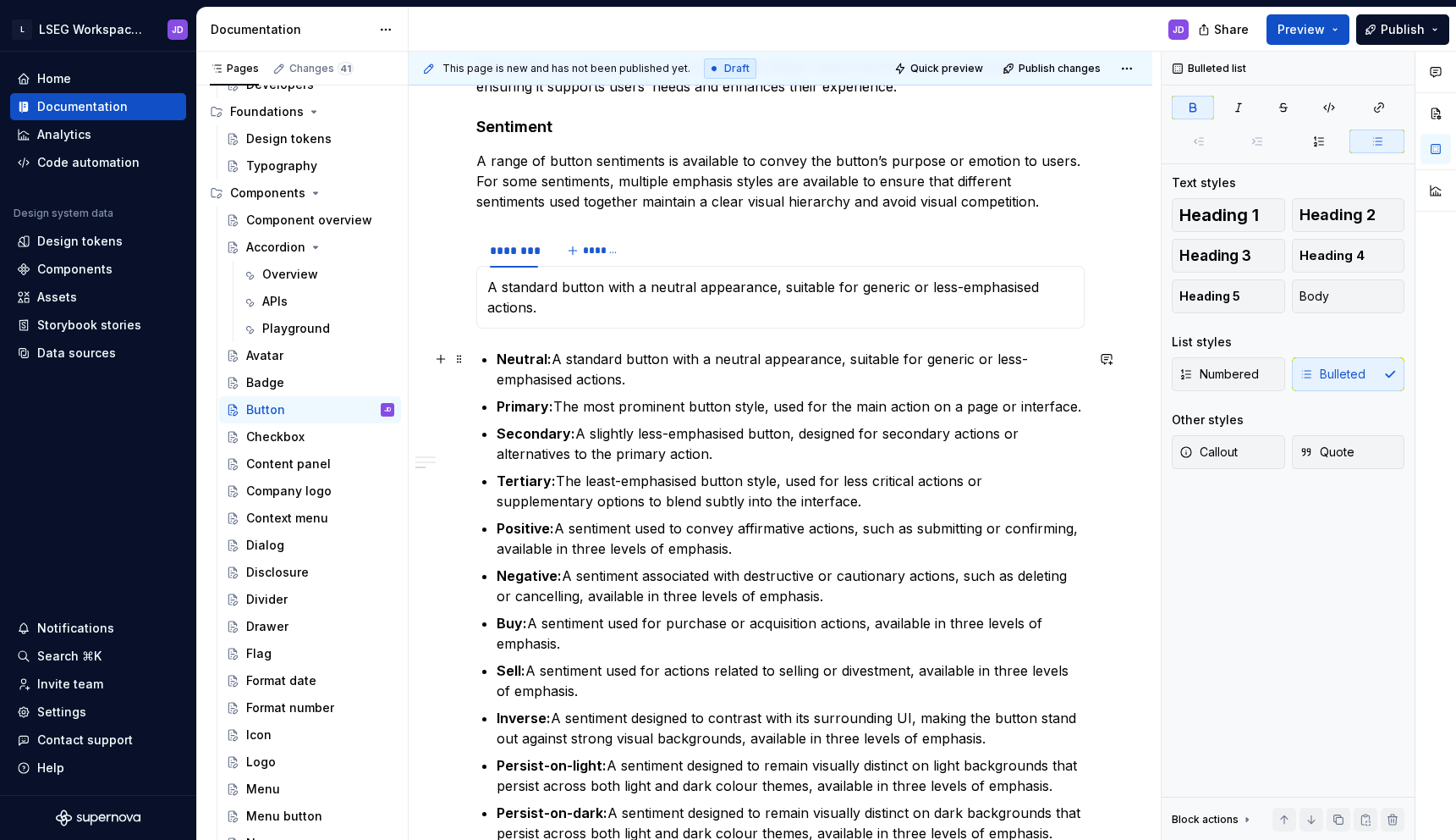
click at [520, 357] on strong "Neutral:" at bounding box center [524, 359] width 55 height 17
copy strong "Neutral"
click at [507, 248] on div "********" at bounding box center [514, 250] width 48 height 17
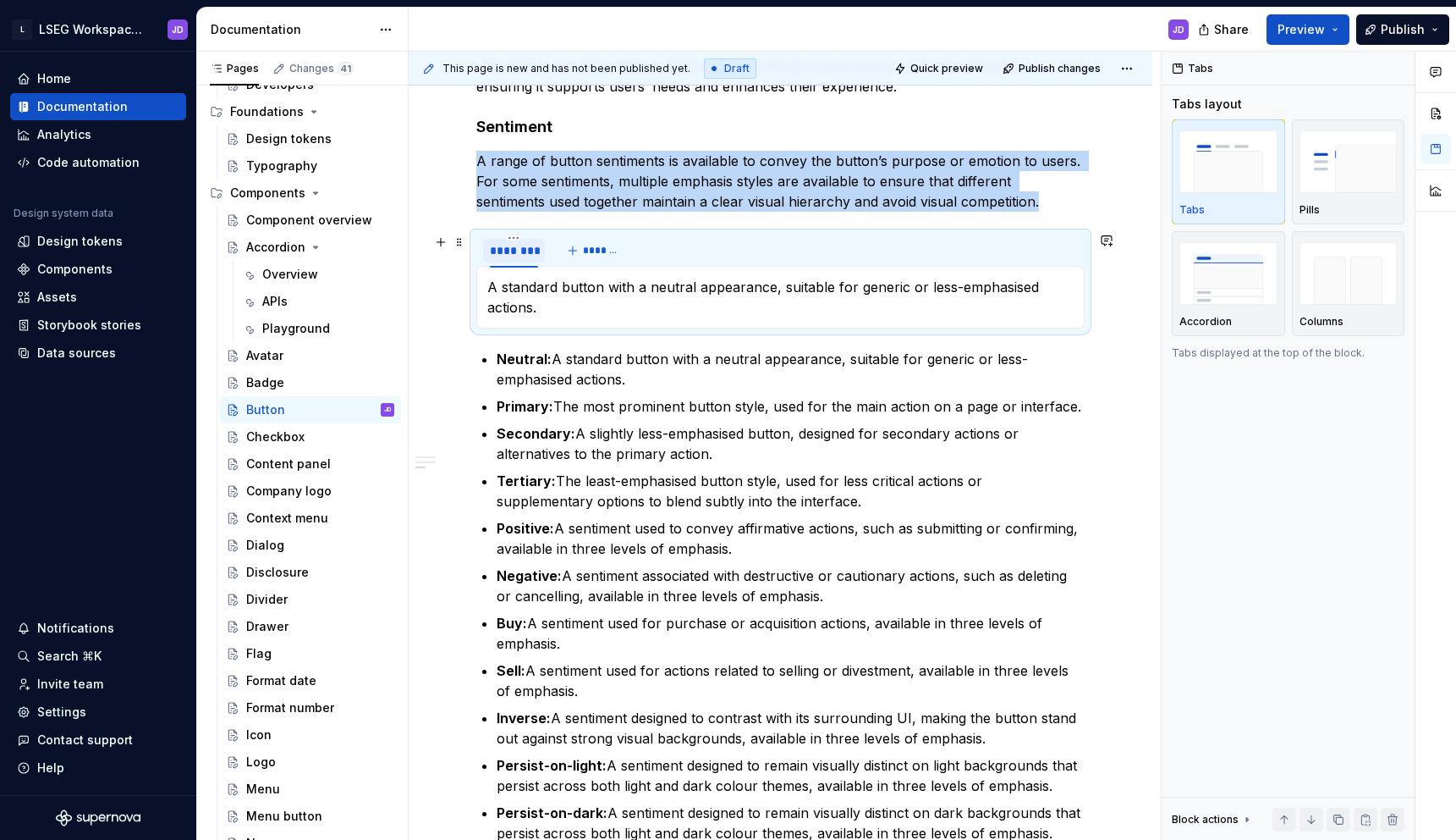
click at [507, 248] on div "********" at bounding box center [514, 250] width 48 height 17
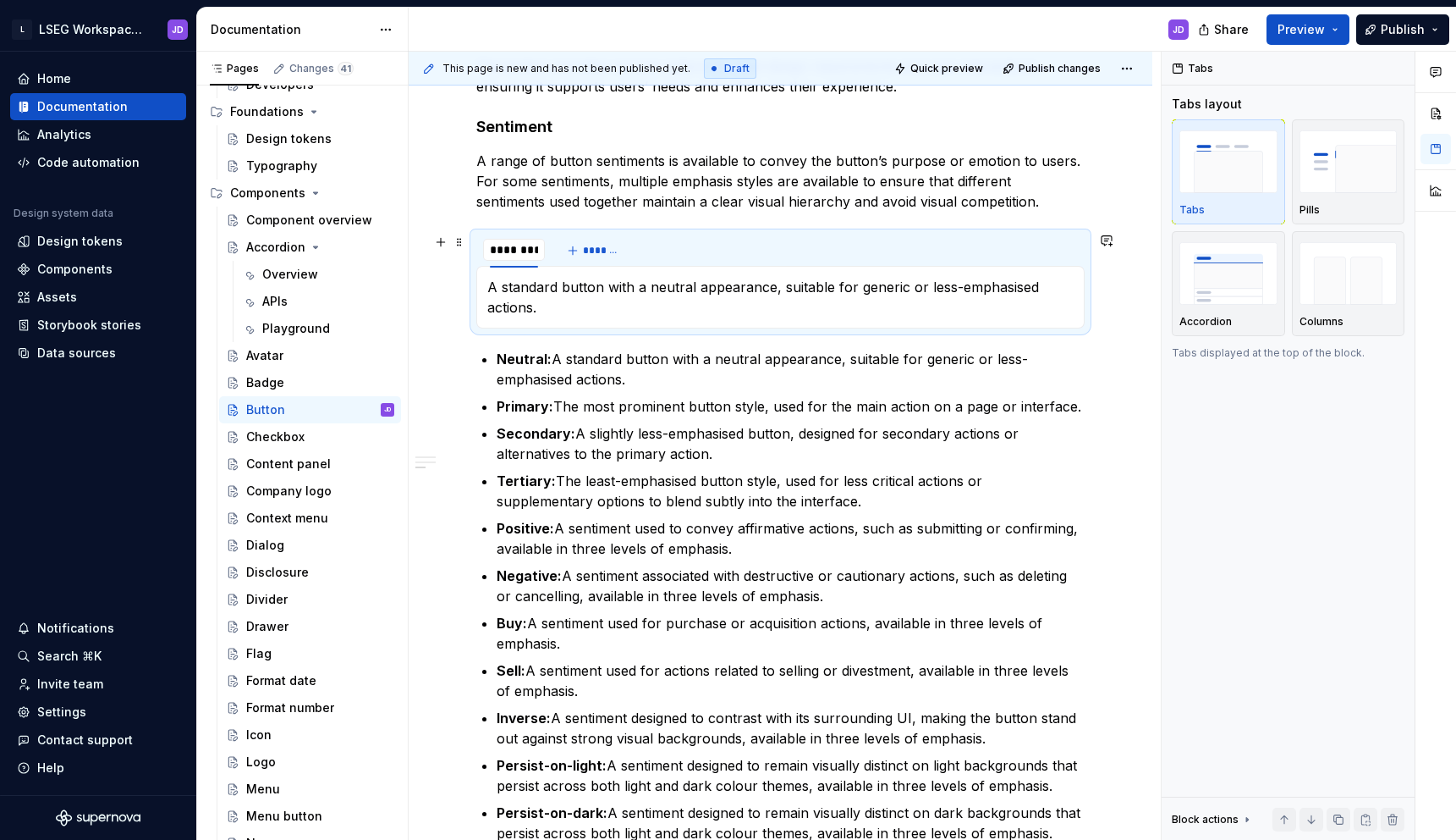
type input "*******"
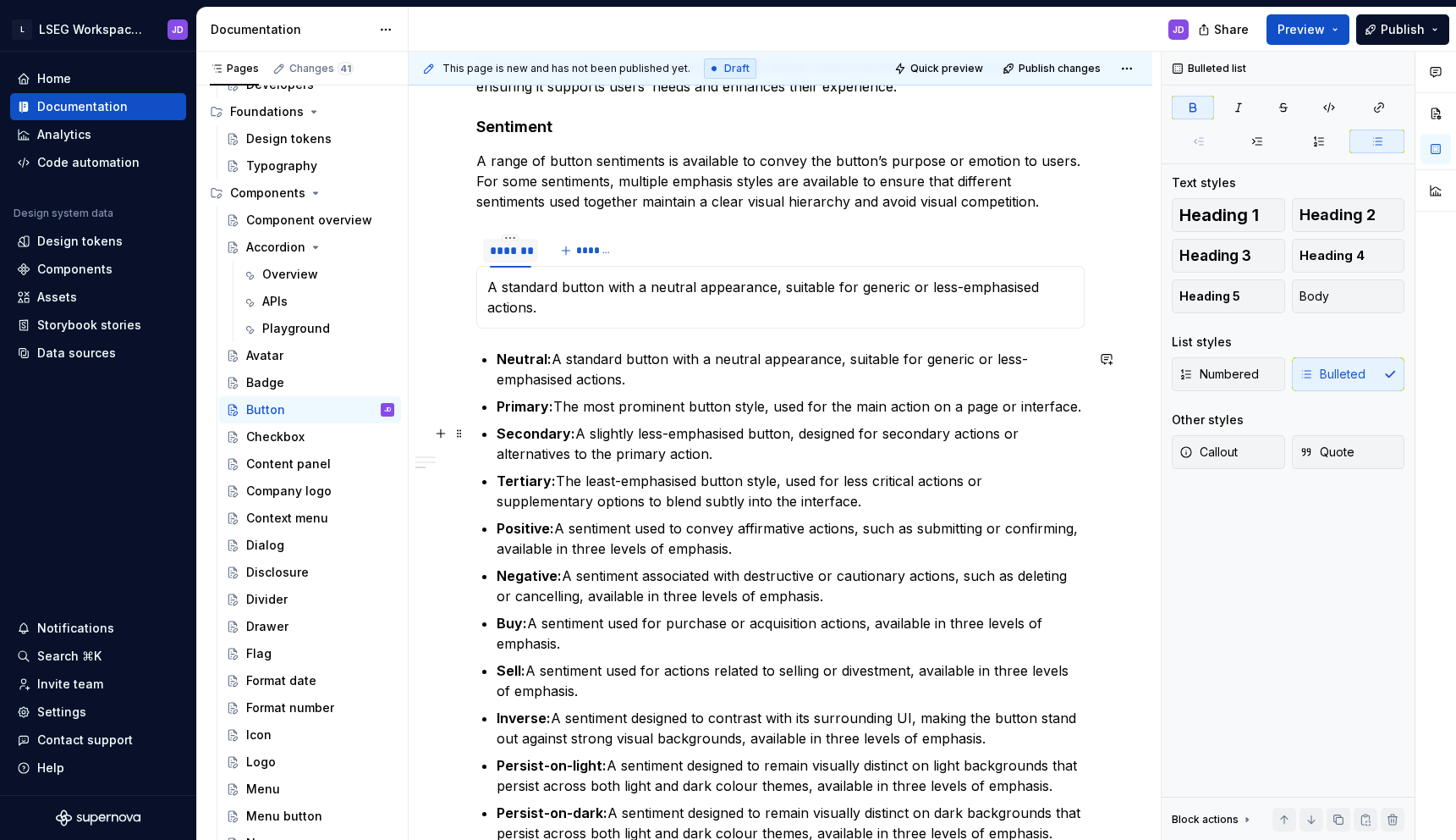
click at [563, 427] on strong "Secondary:" at bounding box center [536, 433] width 78 height 17
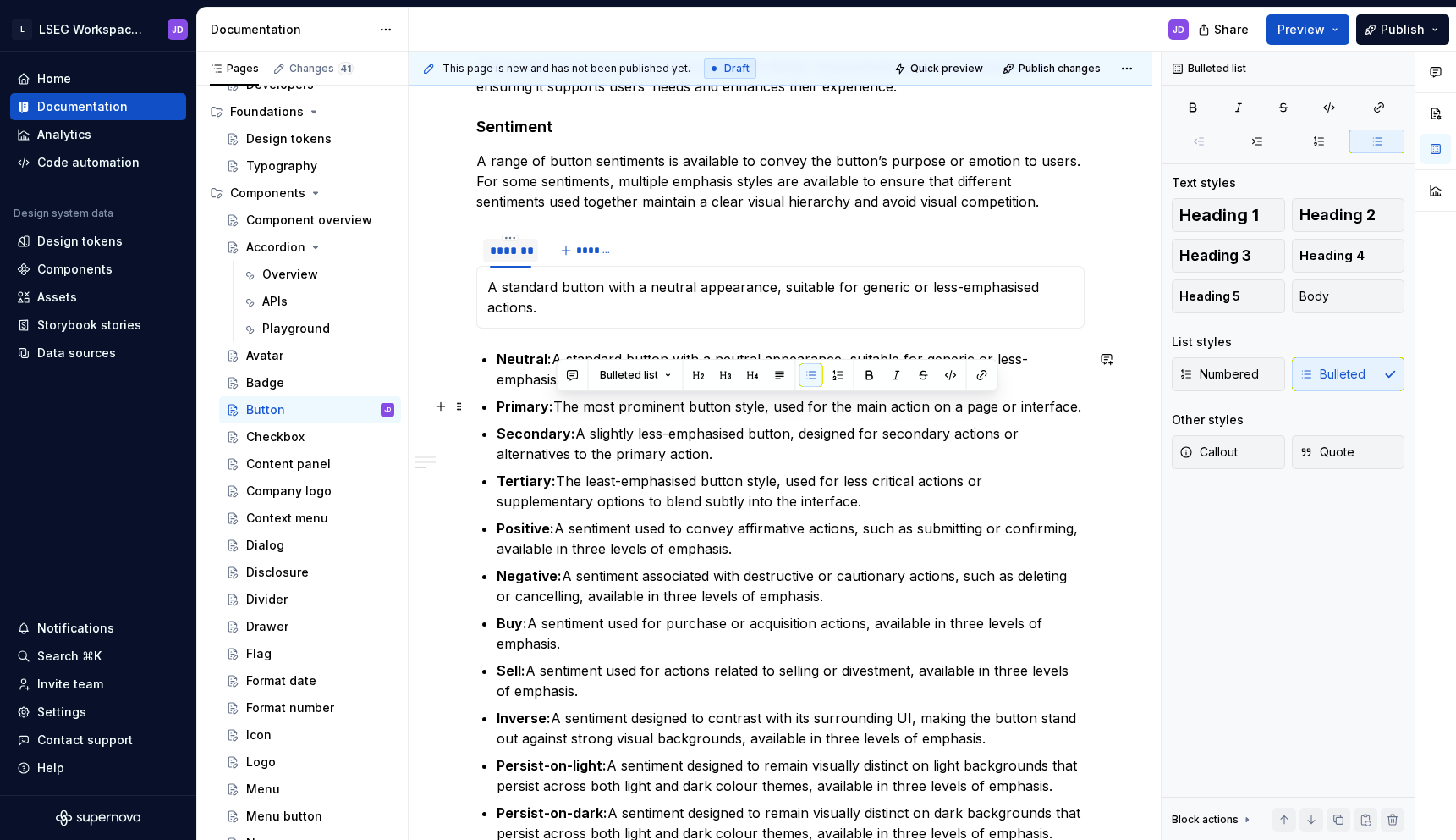
drag, startPoint x: 559, startPoint y: 404, endPoint x: 1080, endPoint y: 409, distance: 521.0
click at [1080, 409] on p "Primary: The most prominent button style, used for the main action on a page or…" at bounding box center [791, 406] width 588 height 20
copy p "The most prominent button style, used for the main action on a page or interfac…"
click at [593, 254] on span "*******" at bounding box center [595, 250] width 38 height 14
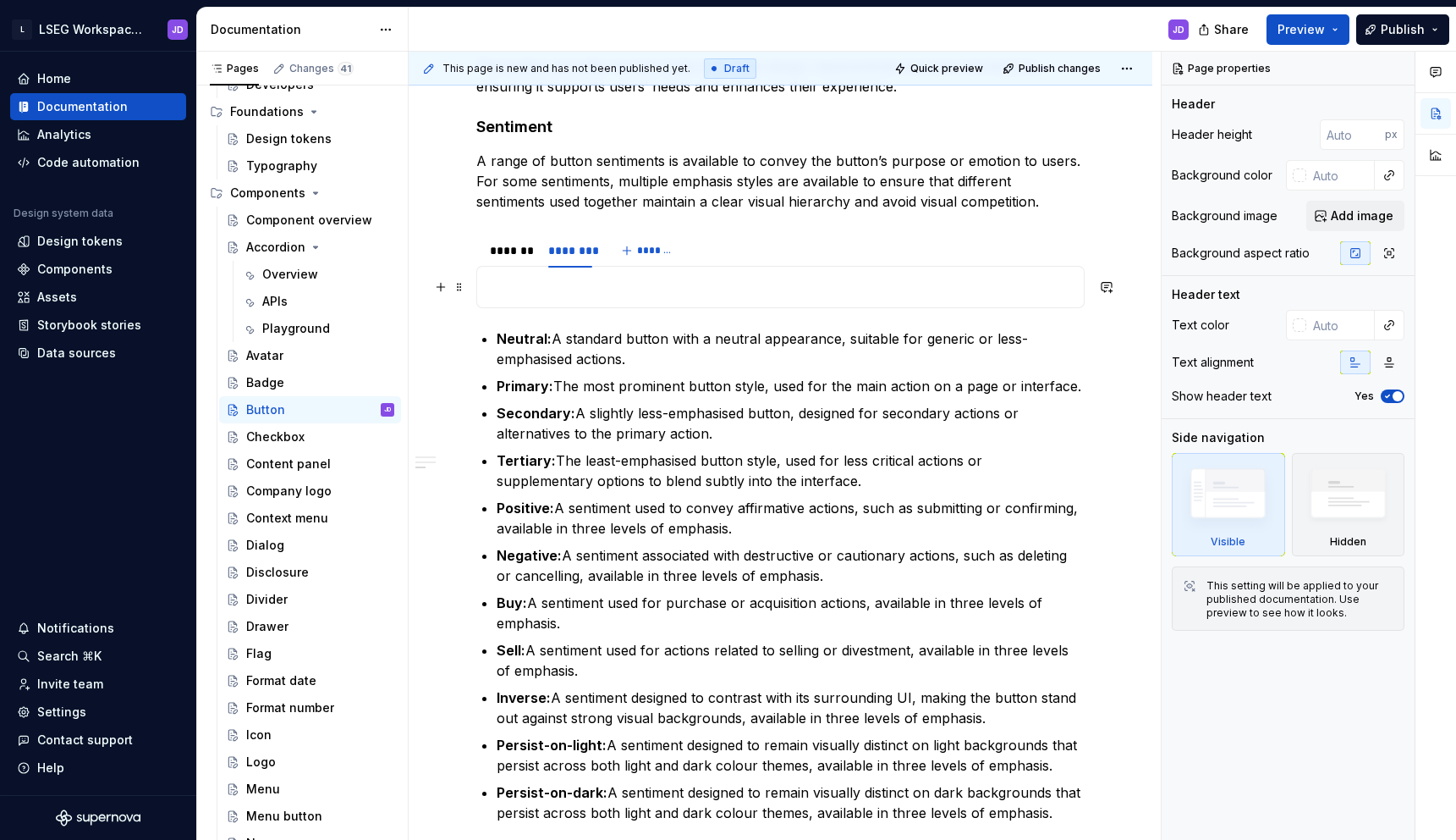
click at [573, 288] on p at bounding box center [780, 286] width 586 height 20
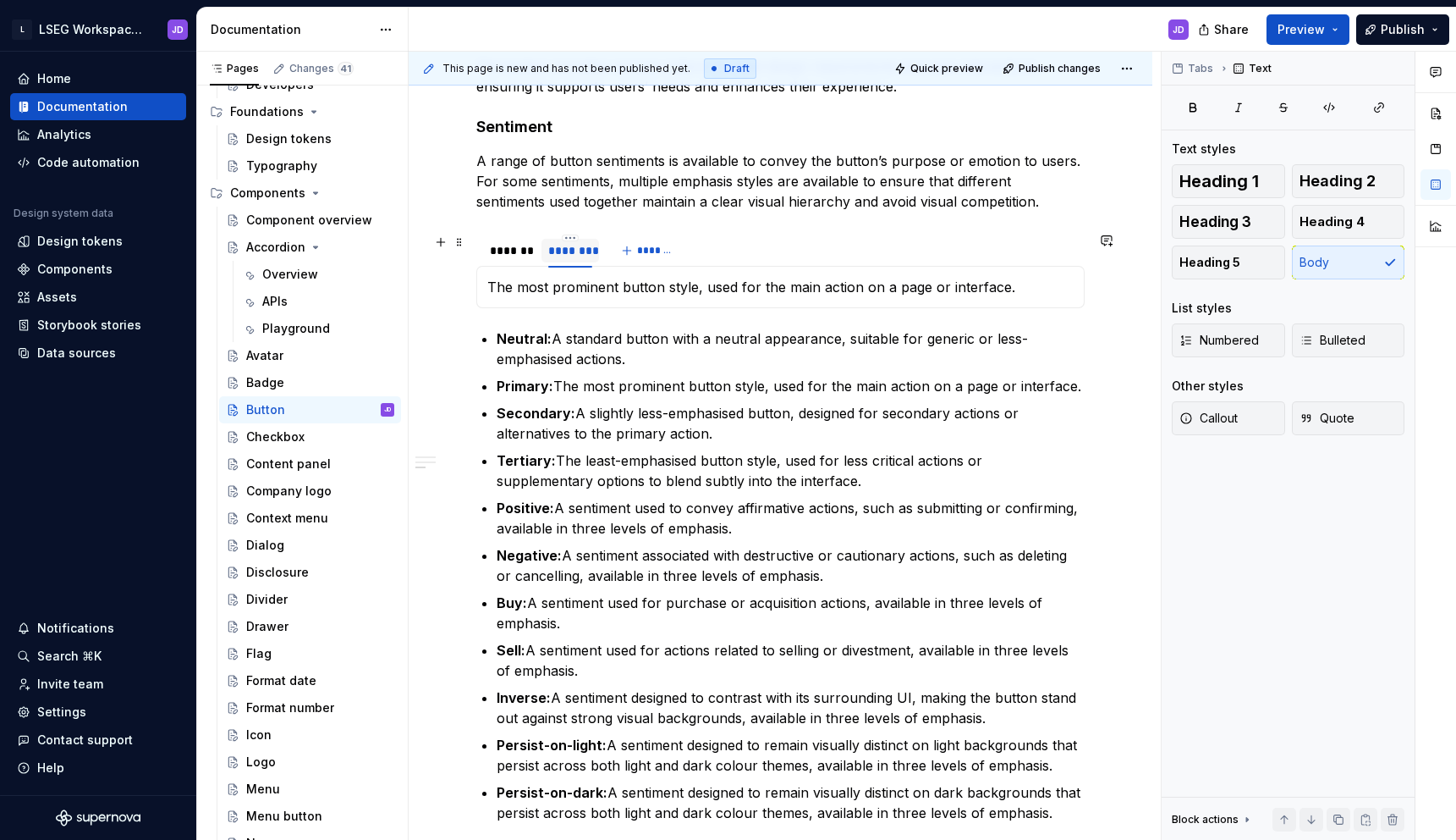
click at [570, 255] on div "********" at bounding box center [570, 250] width 44 height 17
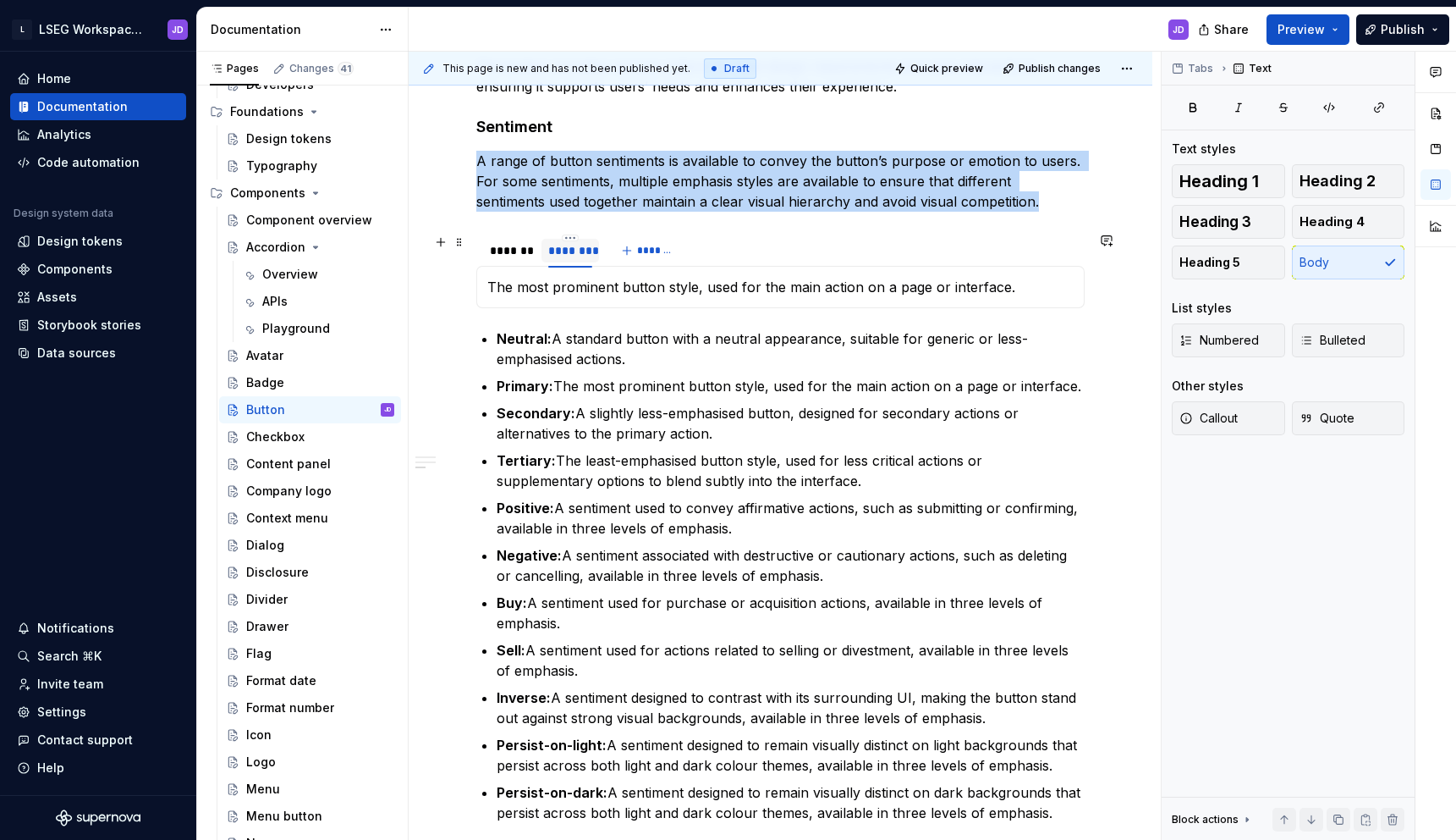
click at [570, 255] on div "********" at bounding box center [570, 250] width 44 height 17
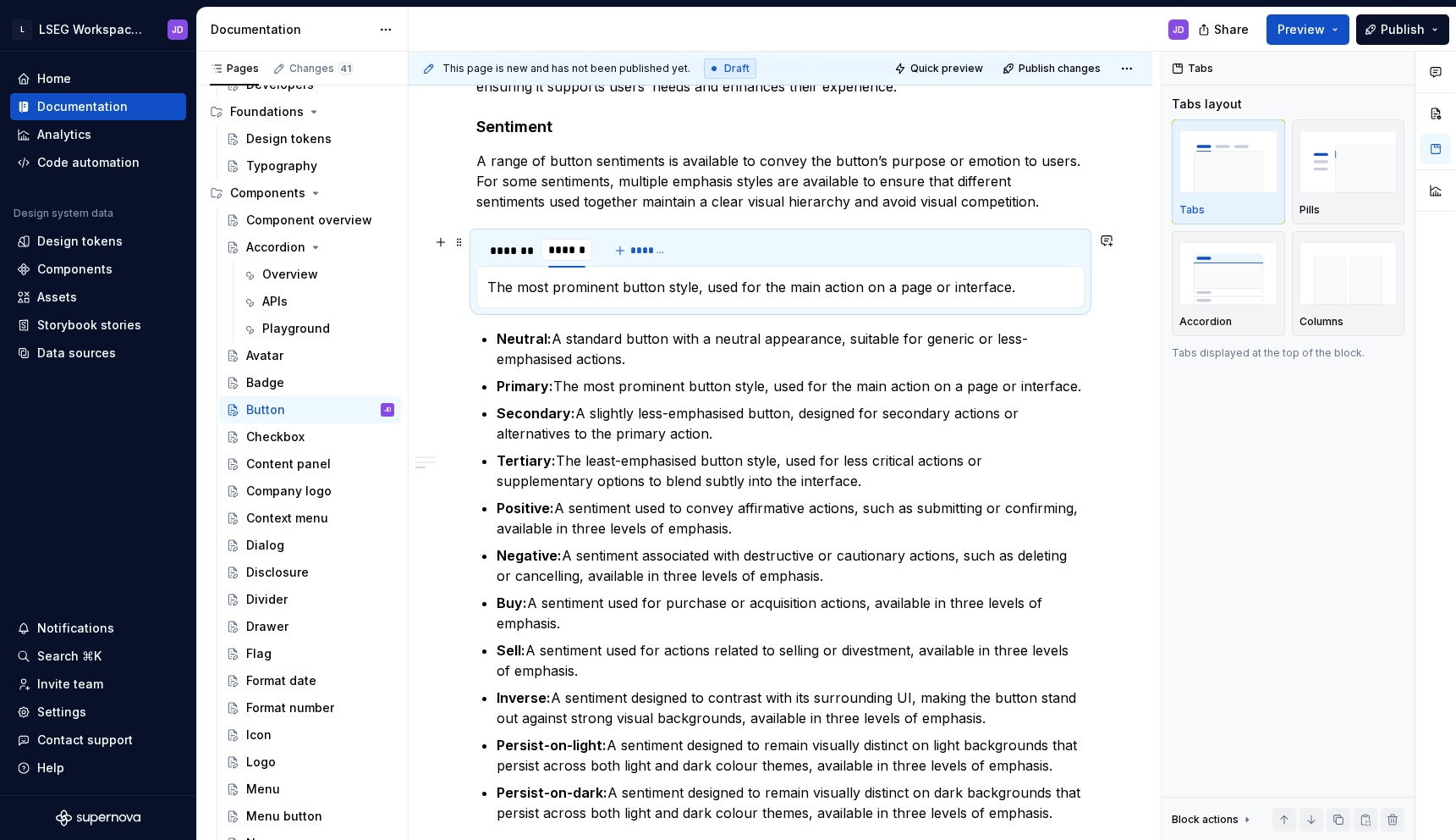
type input "*******"
click at [697, 485] on p "Tertiary: The least-emphasised button style, used for less critical actions or …" at bounding box center [791, 470] width 588 height 41
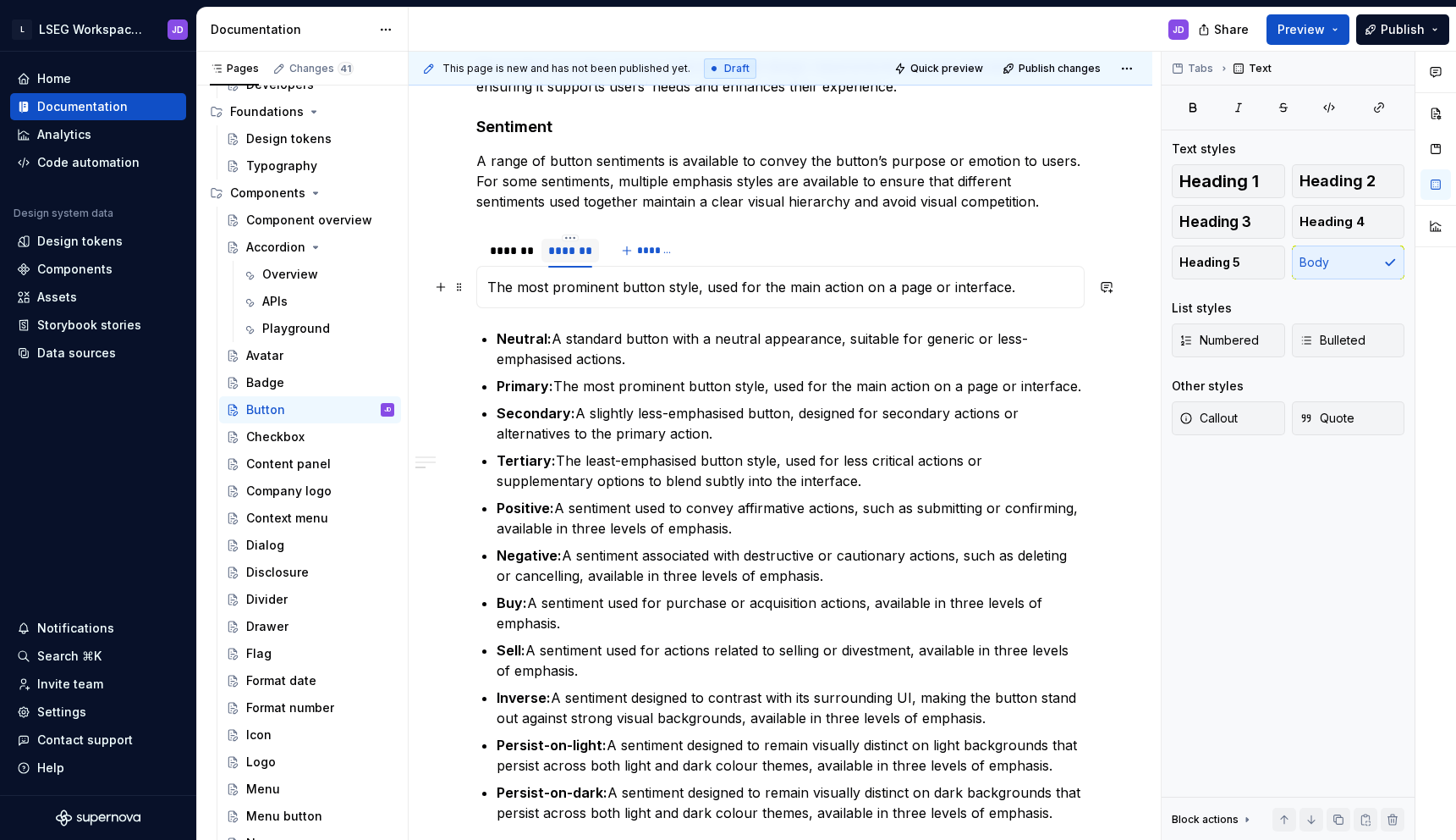
click at [489, 290] on p "The most prominent button style, used for the main action on a page or interfac…" at bounding box center [780, 286] width 586 height 20
click at [443, 290] on button "button" at bounding box center [440, 286] width 24 height 24
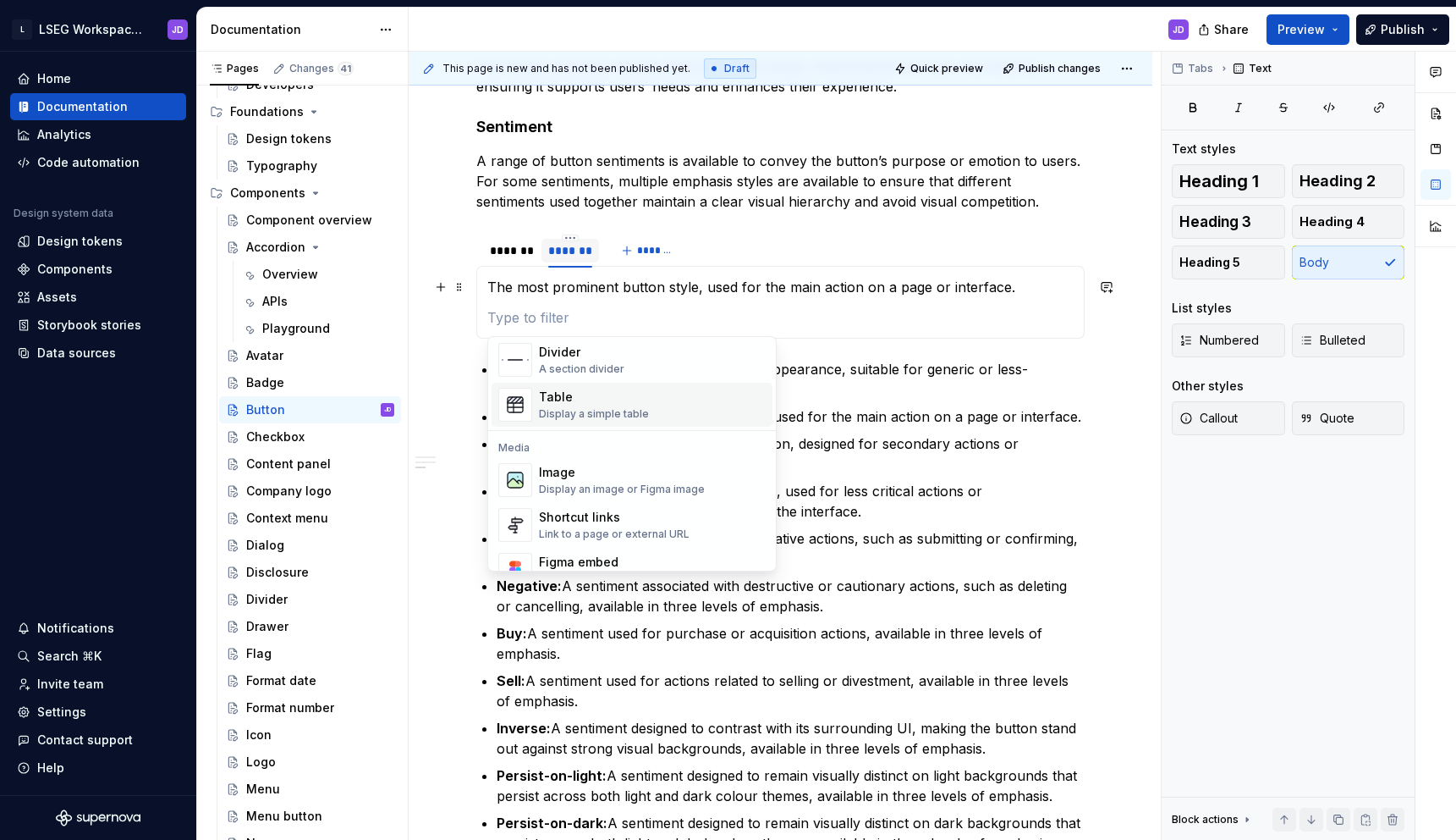
scroll to position [577, 0]
click at [585, 414] on div "Display a simple table" at bounding box center [594, 419] width 110 height 14
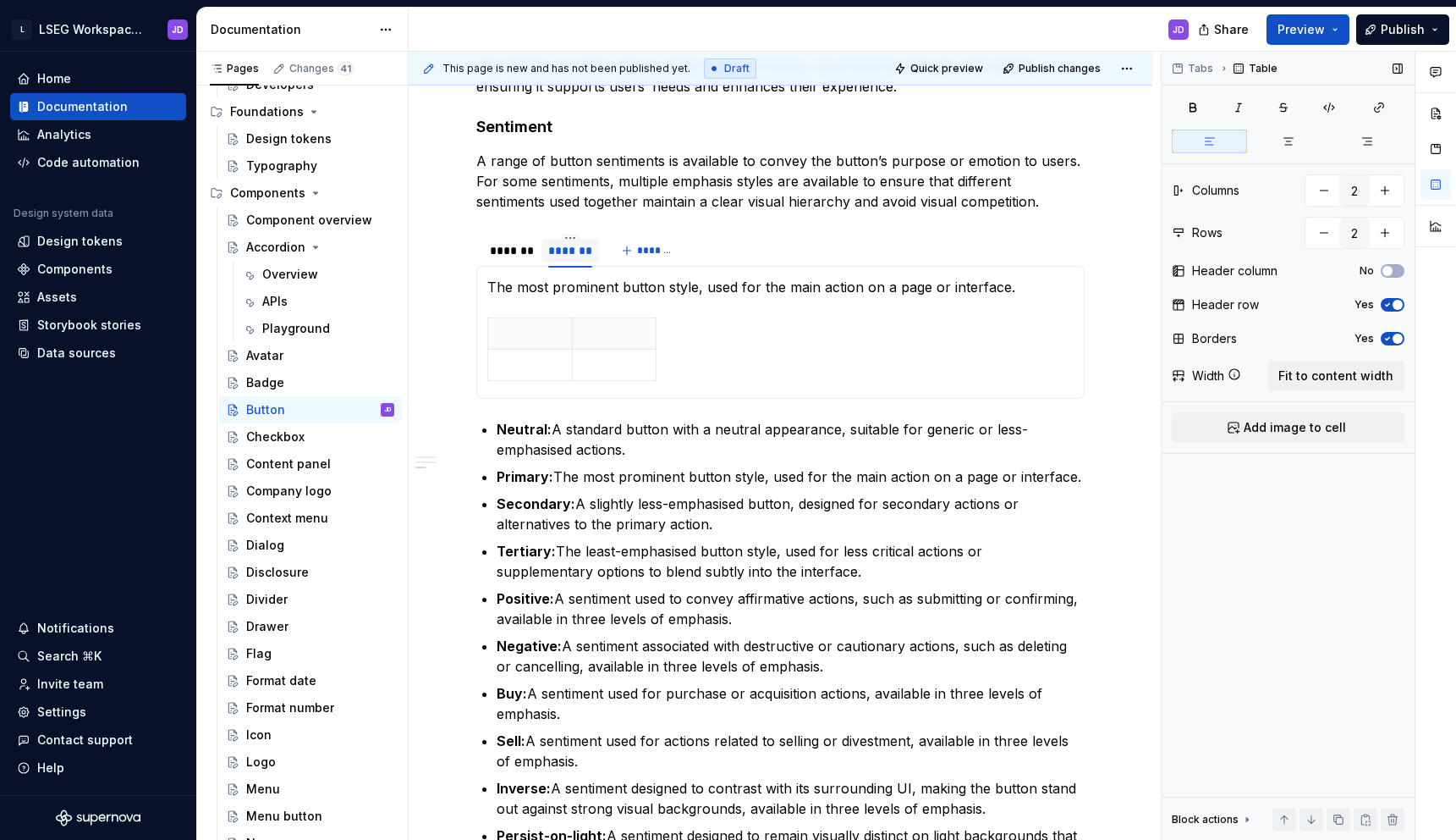
click at [1397, 300] on span "button" at bounding box center [1398, 305] width 10 height 10
click at [1395, 334] on span "button" at bounding box center [1398, 338] width 10 height 10
click at [485, 365] on html "L LSEG Workspace Design System JD Home Documentation Analytics Code automation …" at bounding box center [728, 420] width 1456 height 840
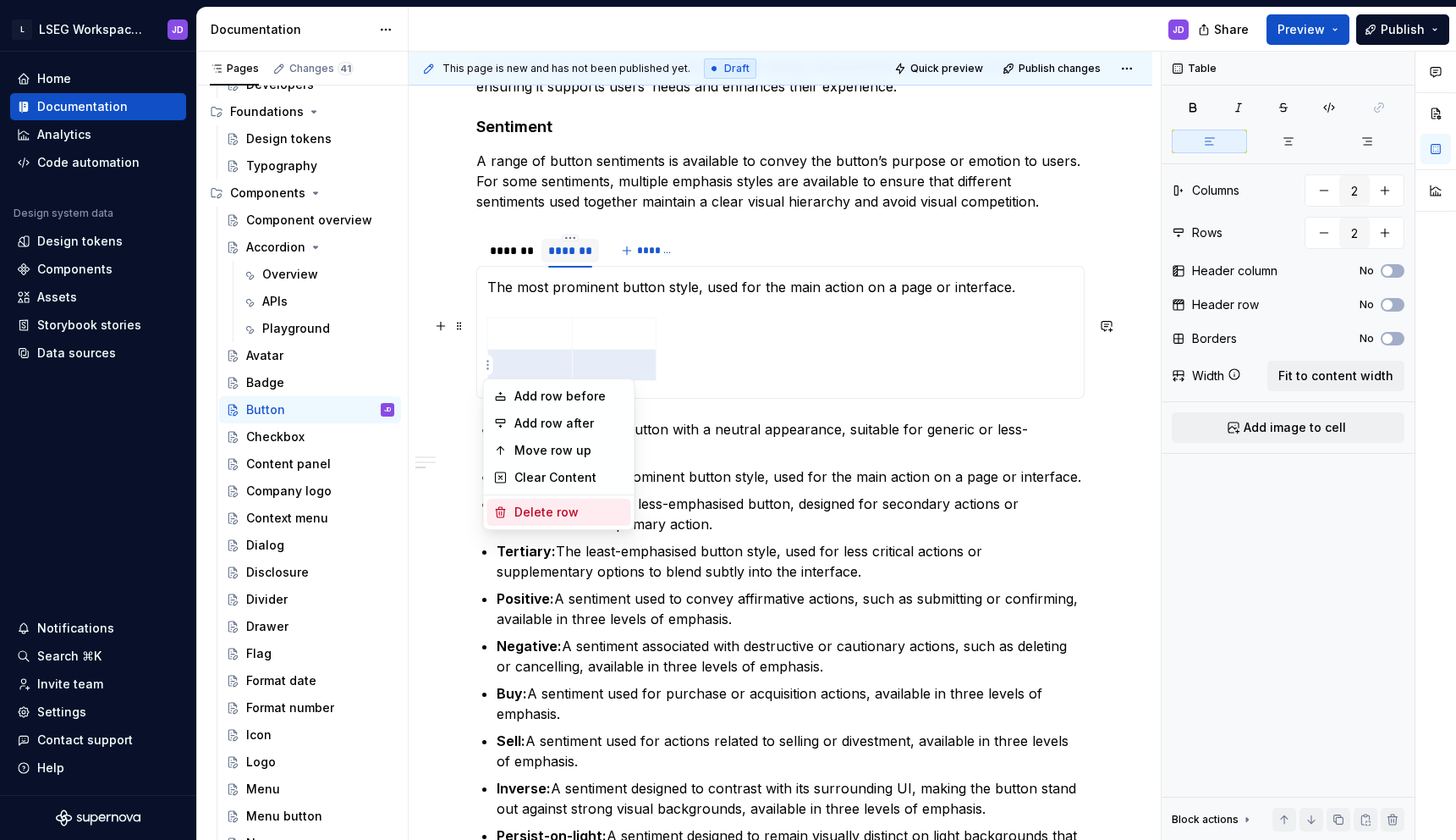
click at [555, 509] on div "Delete row" at bounding box center [569, 511] width 110 height 17
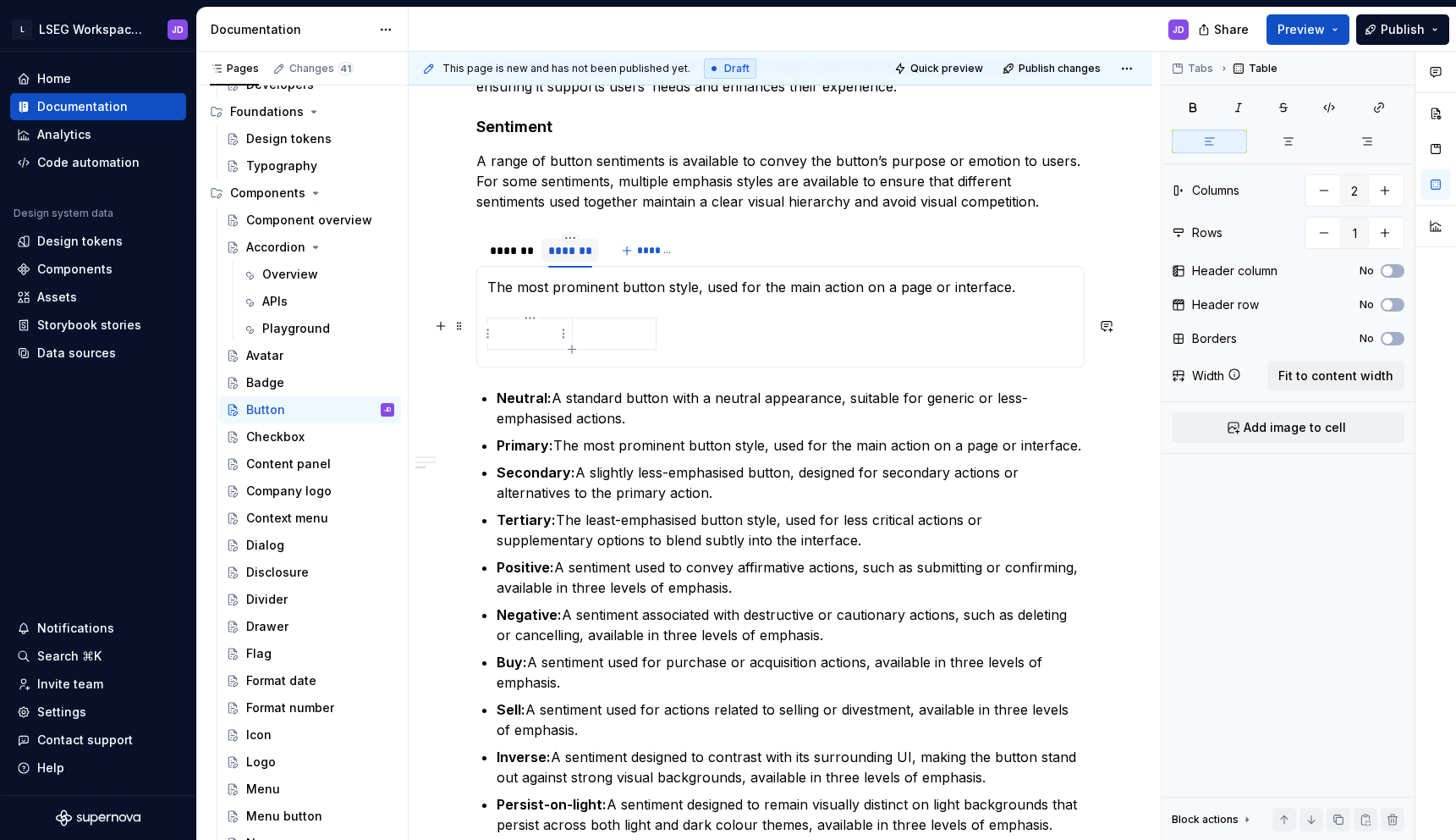
click at [550, 335] on p at bounding box center [530, 333] width 64 height 17
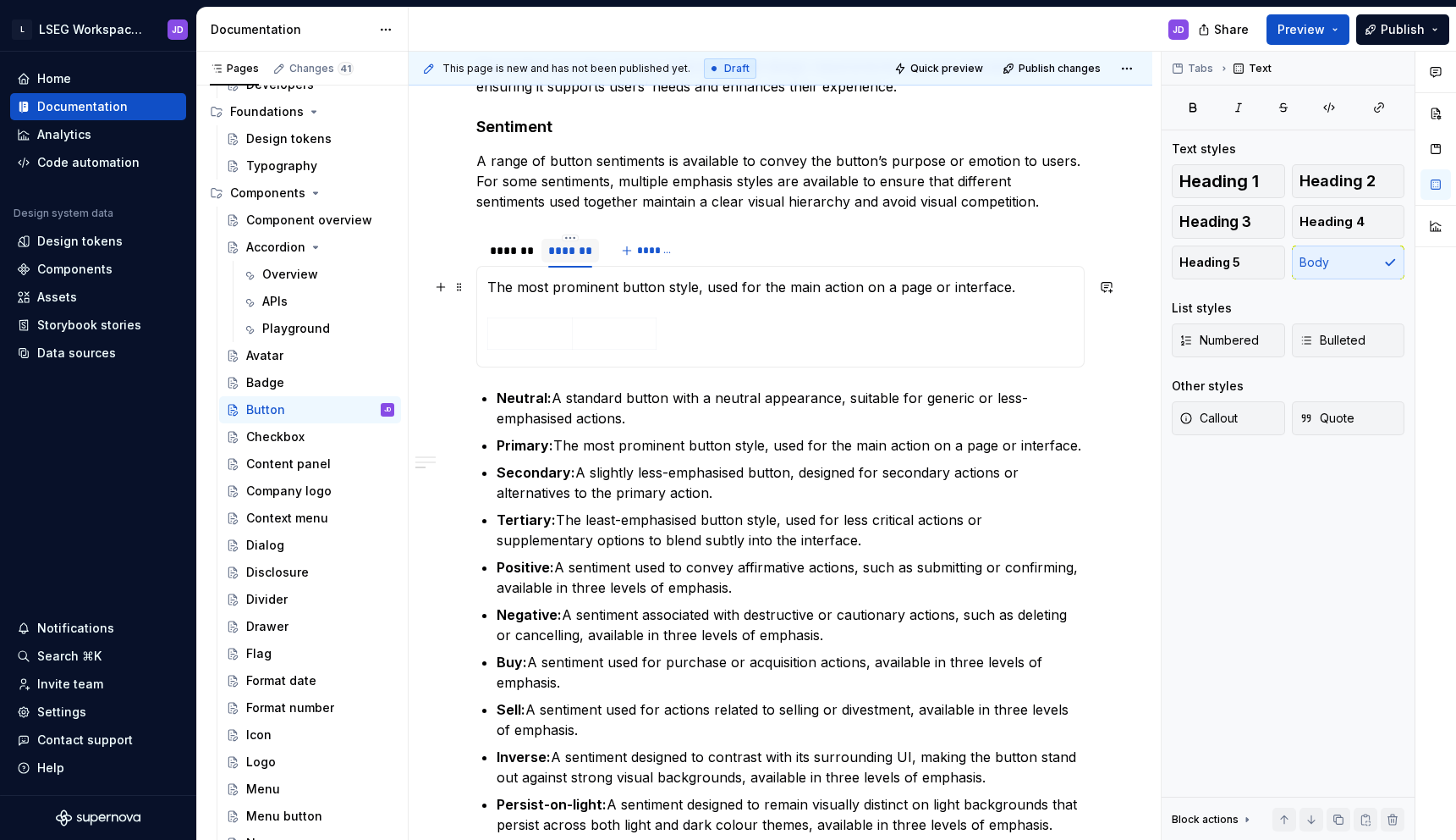
click at [577, 295] on p "The most prominent button style, used for the main action on a page or interfac…" at bounding box center [780, 286] width 586 height 20
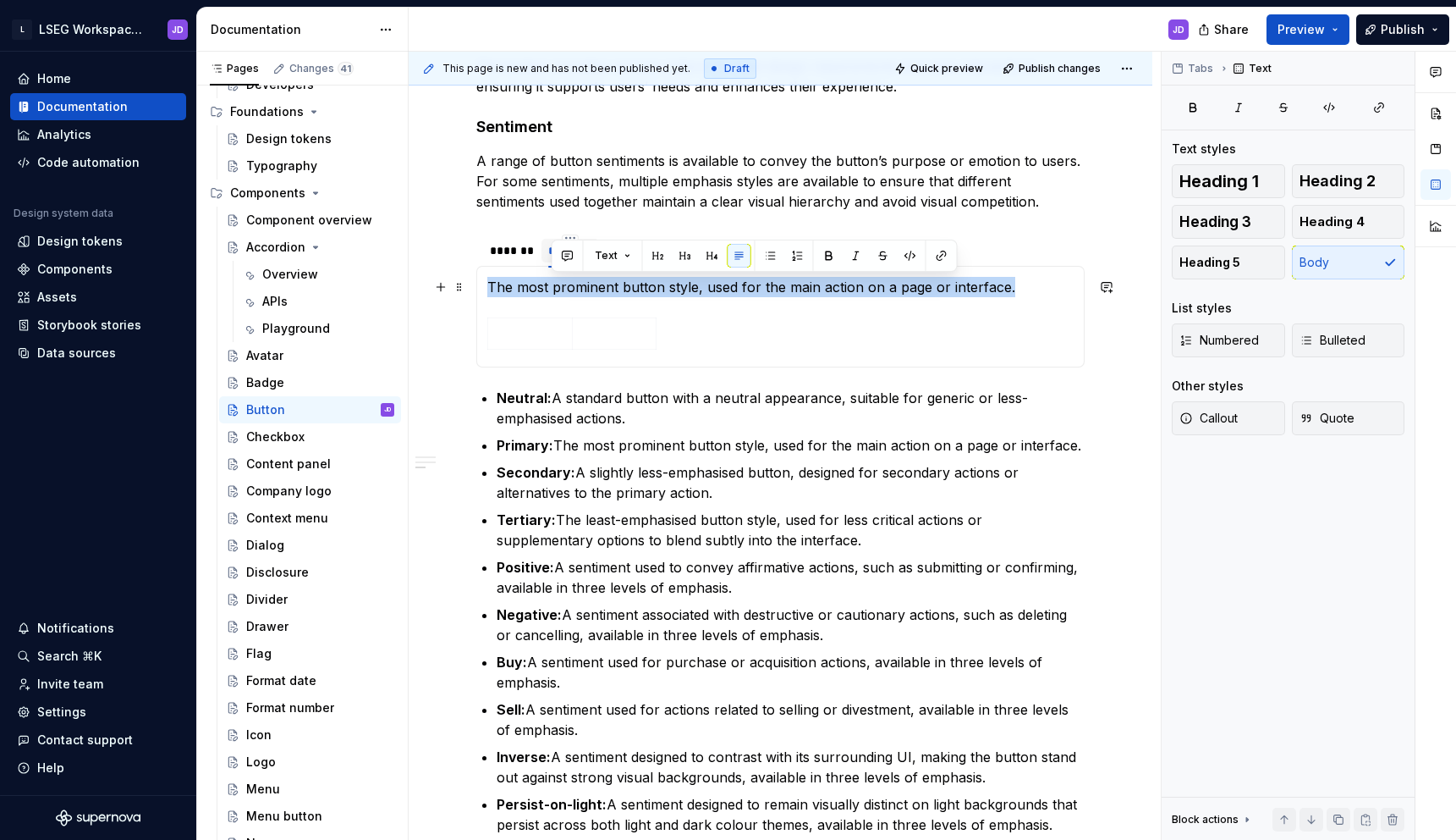
click at [577, 295] on p "The most prominent button style, used for the main action on a page or interfac…" at bounding box center [780, 286] width 586 height 20
copy p "The most prominent button style, used for the main action on a page or interfac…"
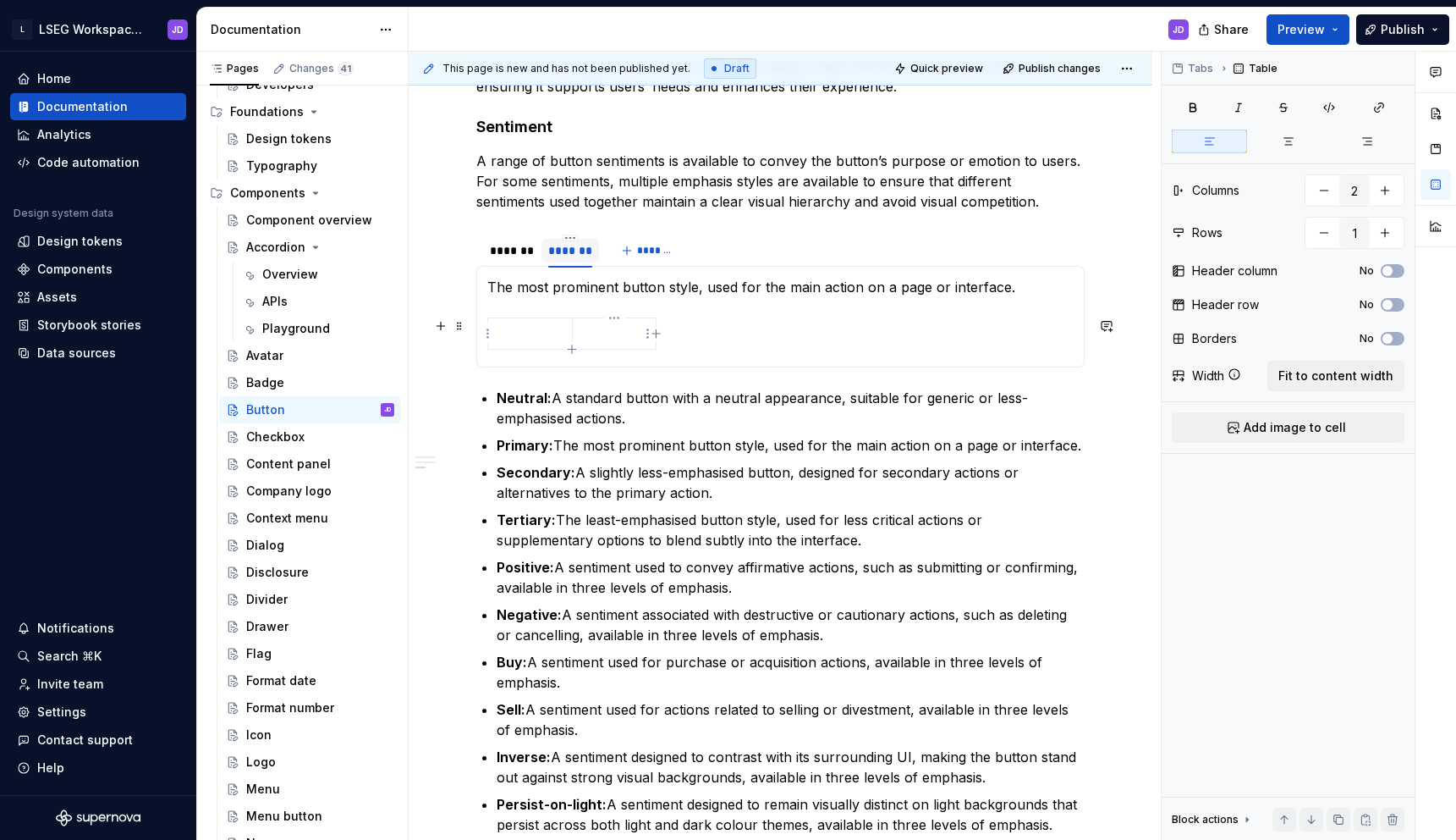
click at [600, 326] on p at bounding box center [615, 333] width 64 height 17
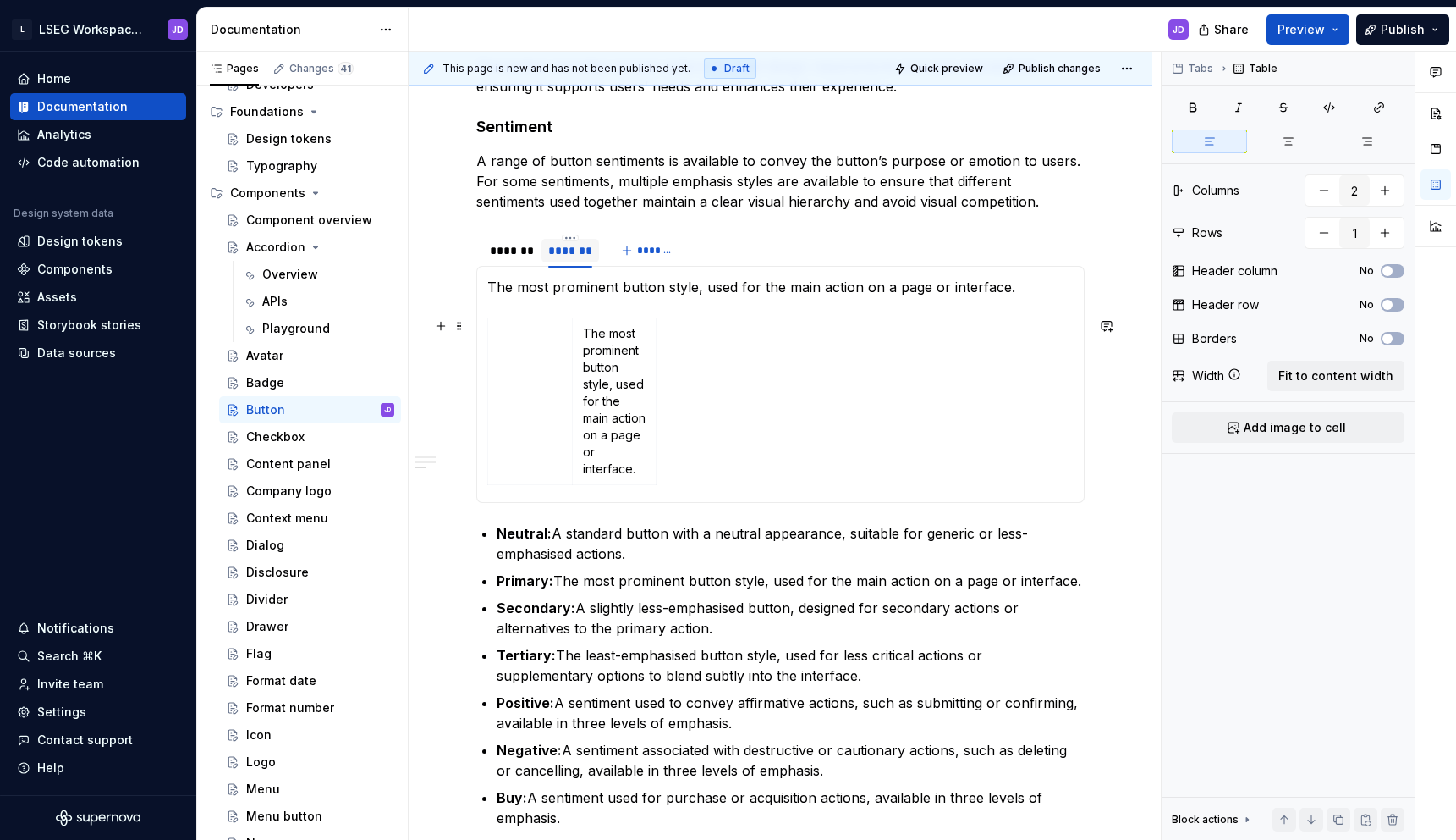
click at [745, 417] on div "The most prominent button style, used for the main action on a page or interfac…" at bounding box center [780, 405] width 586 height 174
click at [524, 372] on td at bounding box center [530, 401] width 85 height 167
click at [1368, 377] on span "Fit to content width" at bounding box center [1336, 375] width 115 height 17
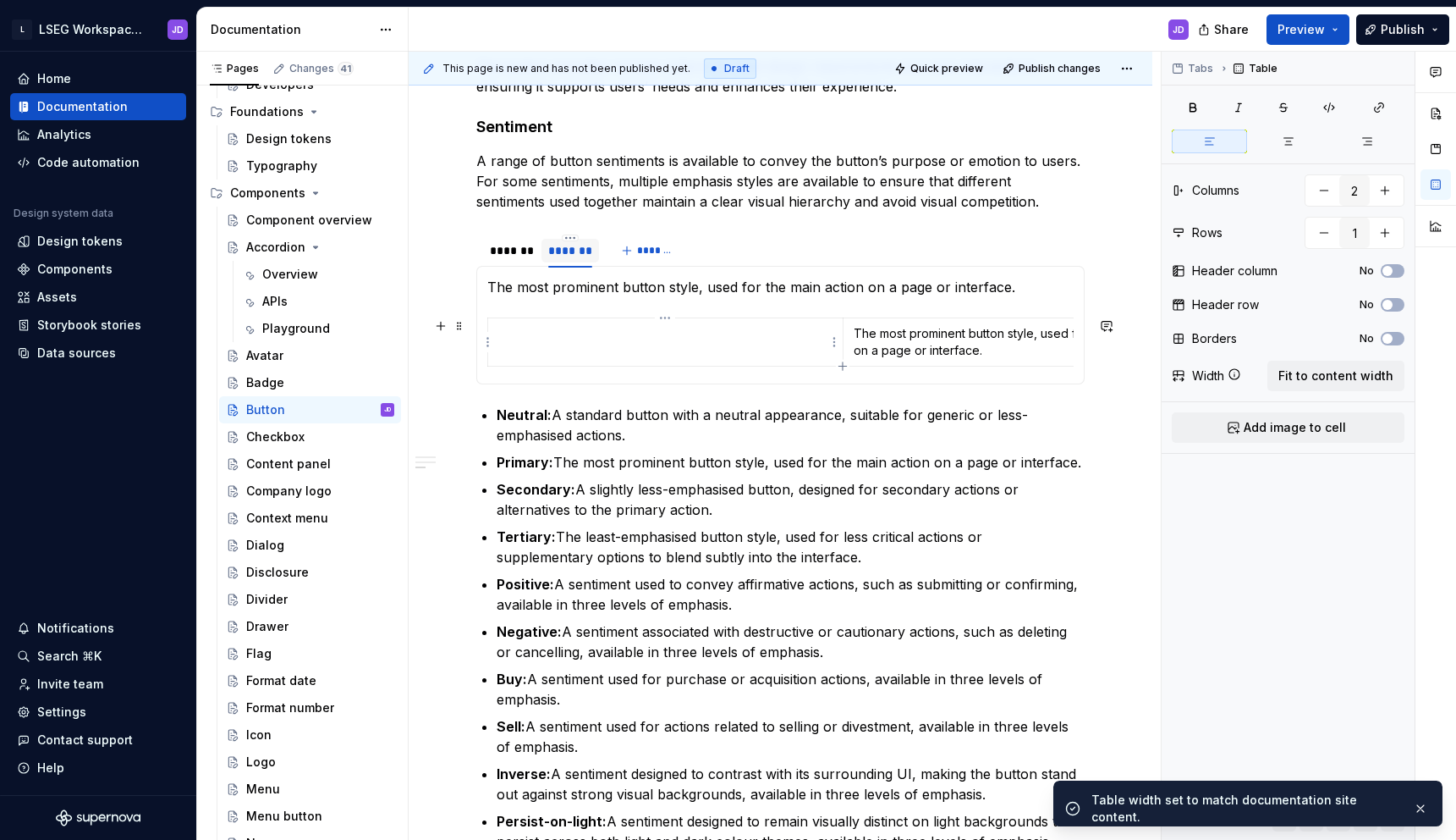
click at [776, 345] on td at bounding box center [666, 342] width 356 height 48
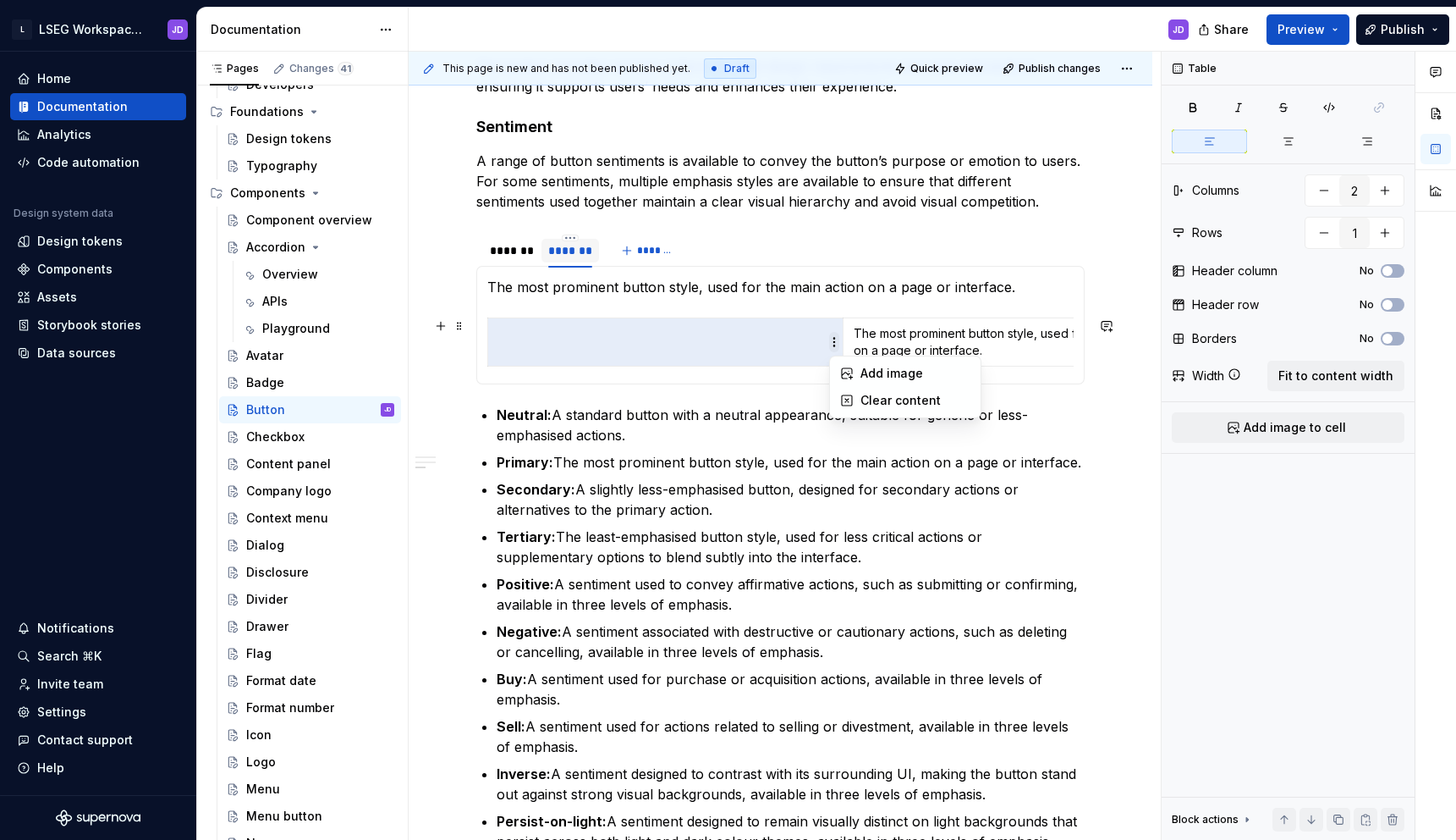
type textarea "*"
click at [778, 341] on html "L LSEG Workspace Design System JD Home Documentation Analytics Code automation …" at bounding box center [728, 420] width 1456 height 840
click at [766, 331] on html "L LSEG Workspace Design System JD Home Documentation Analytics Code automation …" at bounding box center [728, 420] width 1456 height 840
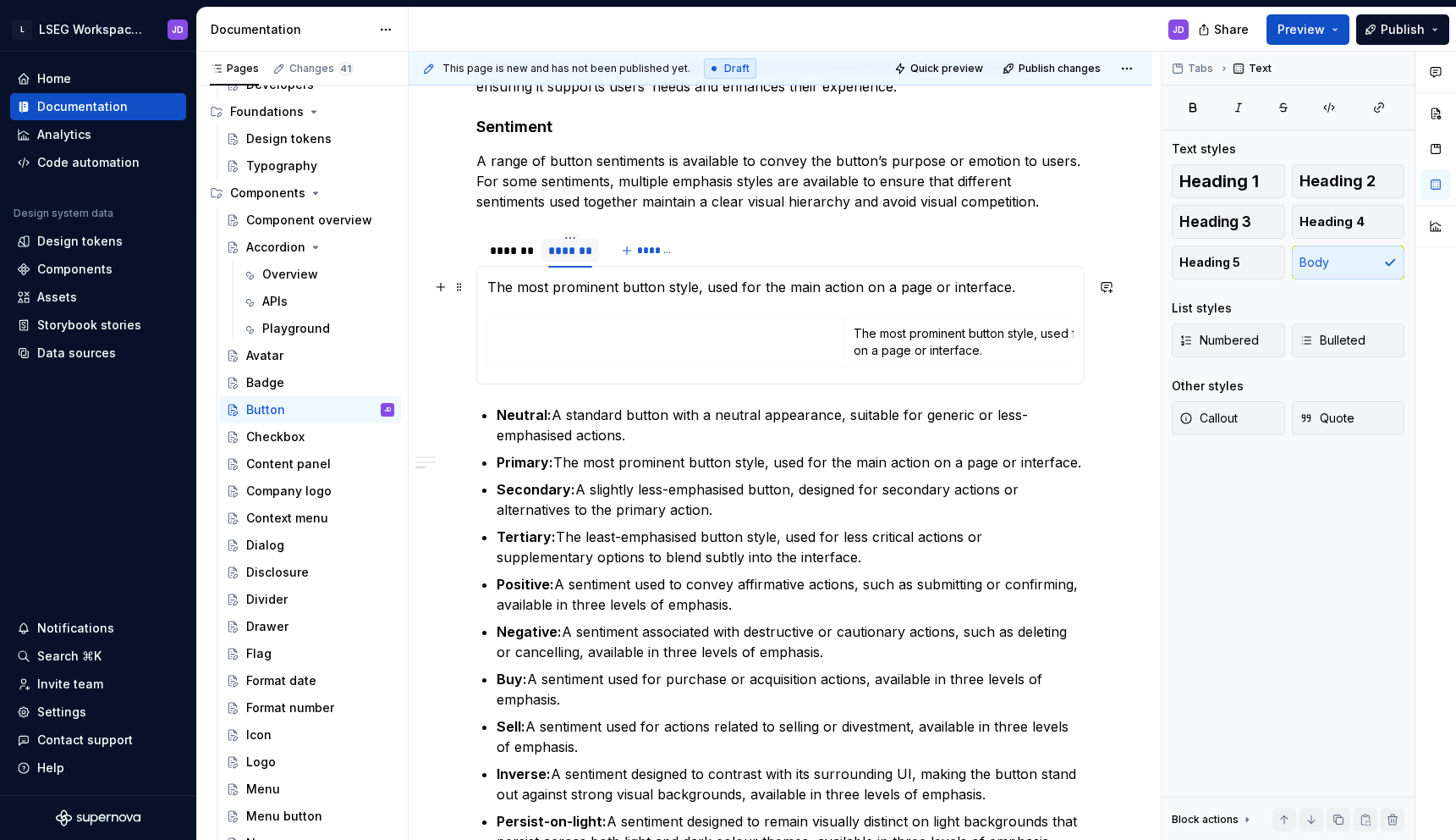
click at [809, 289] on p "The most prominent button style, used for the main action on a page or interfac…" at bounding box center [780, 286] width 586 height 20
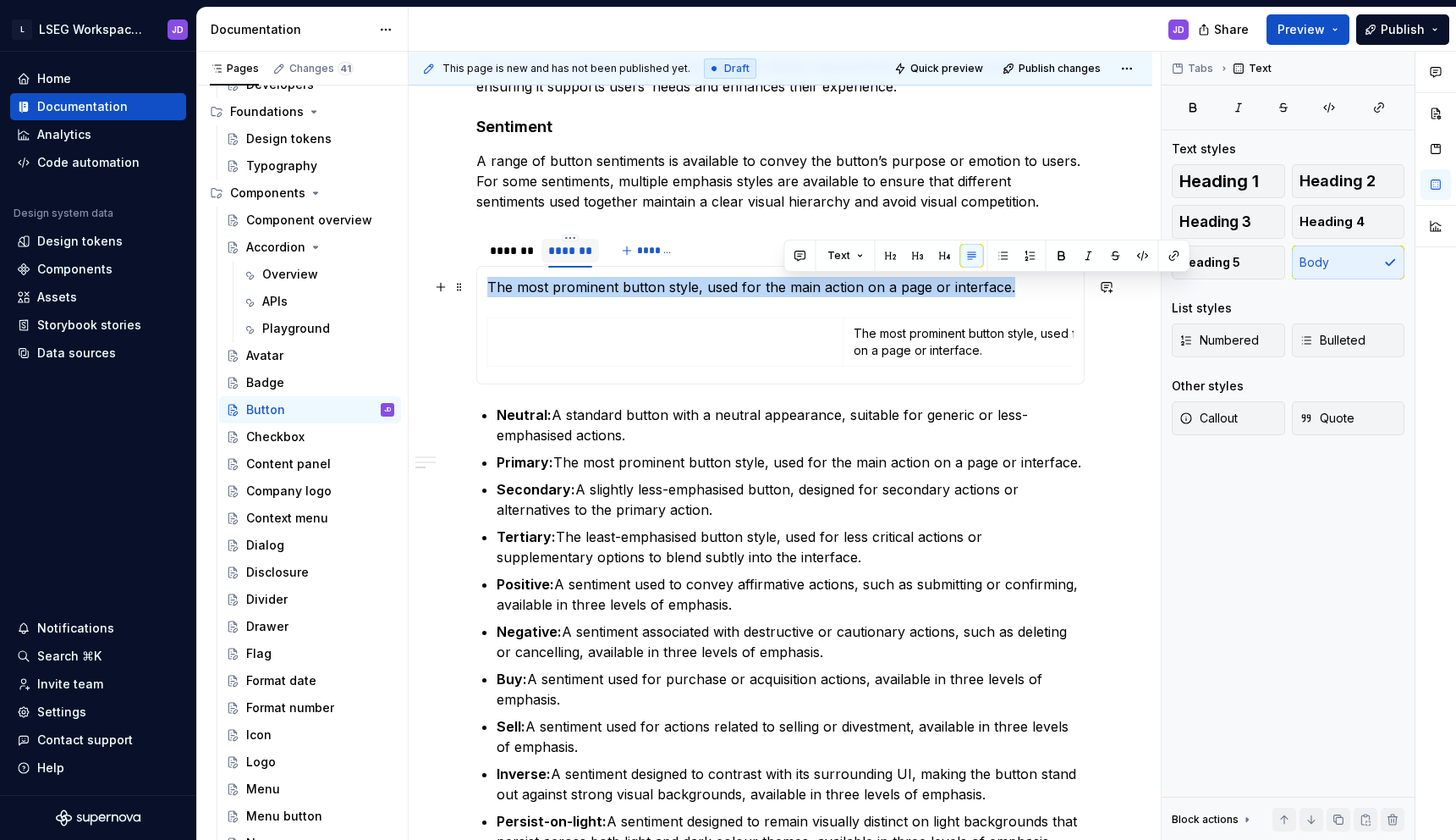
click at [809, 289] on p "The most prominent button style, used for the main action on a page or interfac…" at bounding box center [780, 286] width 586 height 20
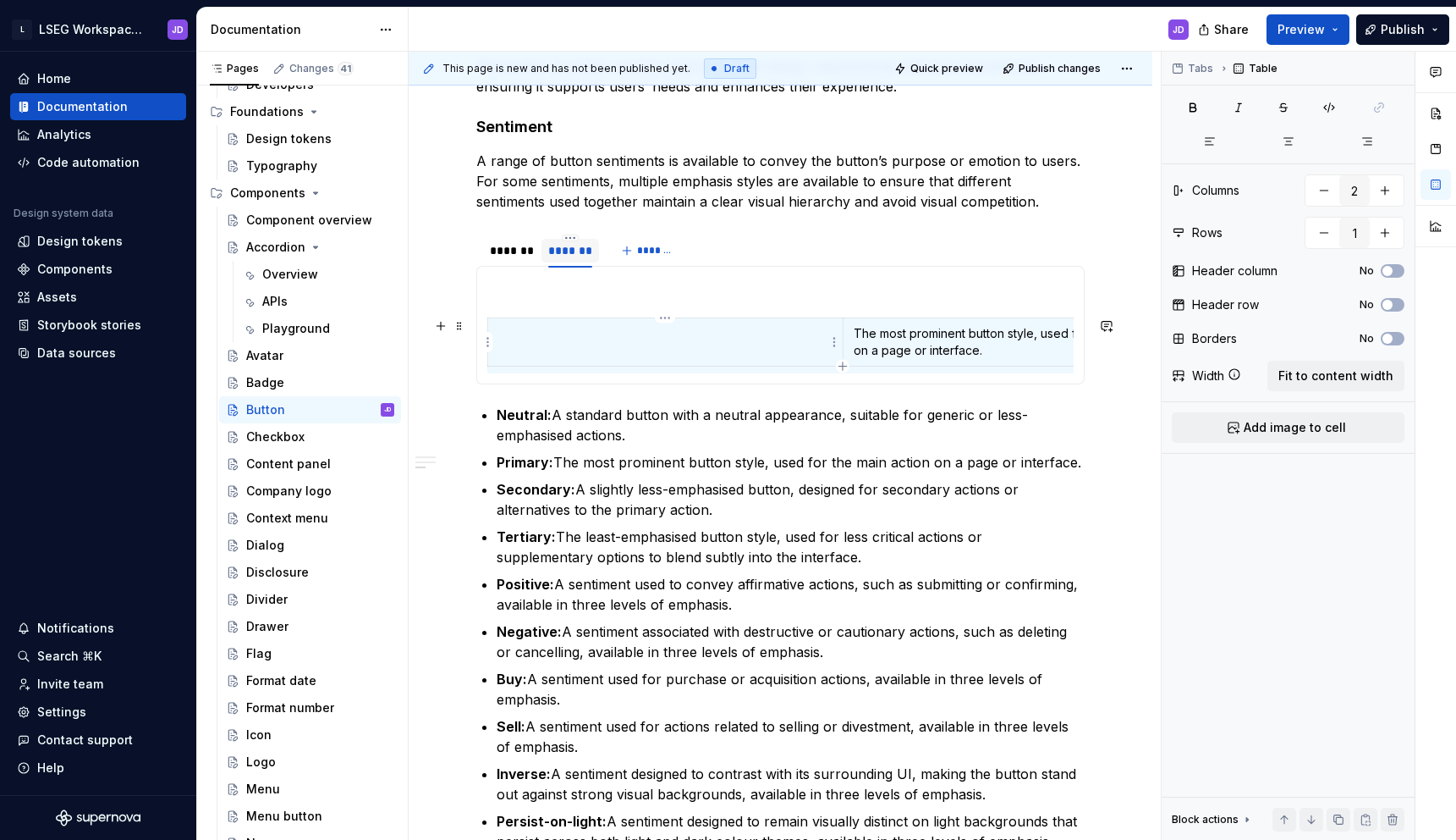
click at [582, 300] on section-item-column "The most prominent button style, used for the main action on a page or interfac…" at bounding box center [780, 324] width 586 height 97
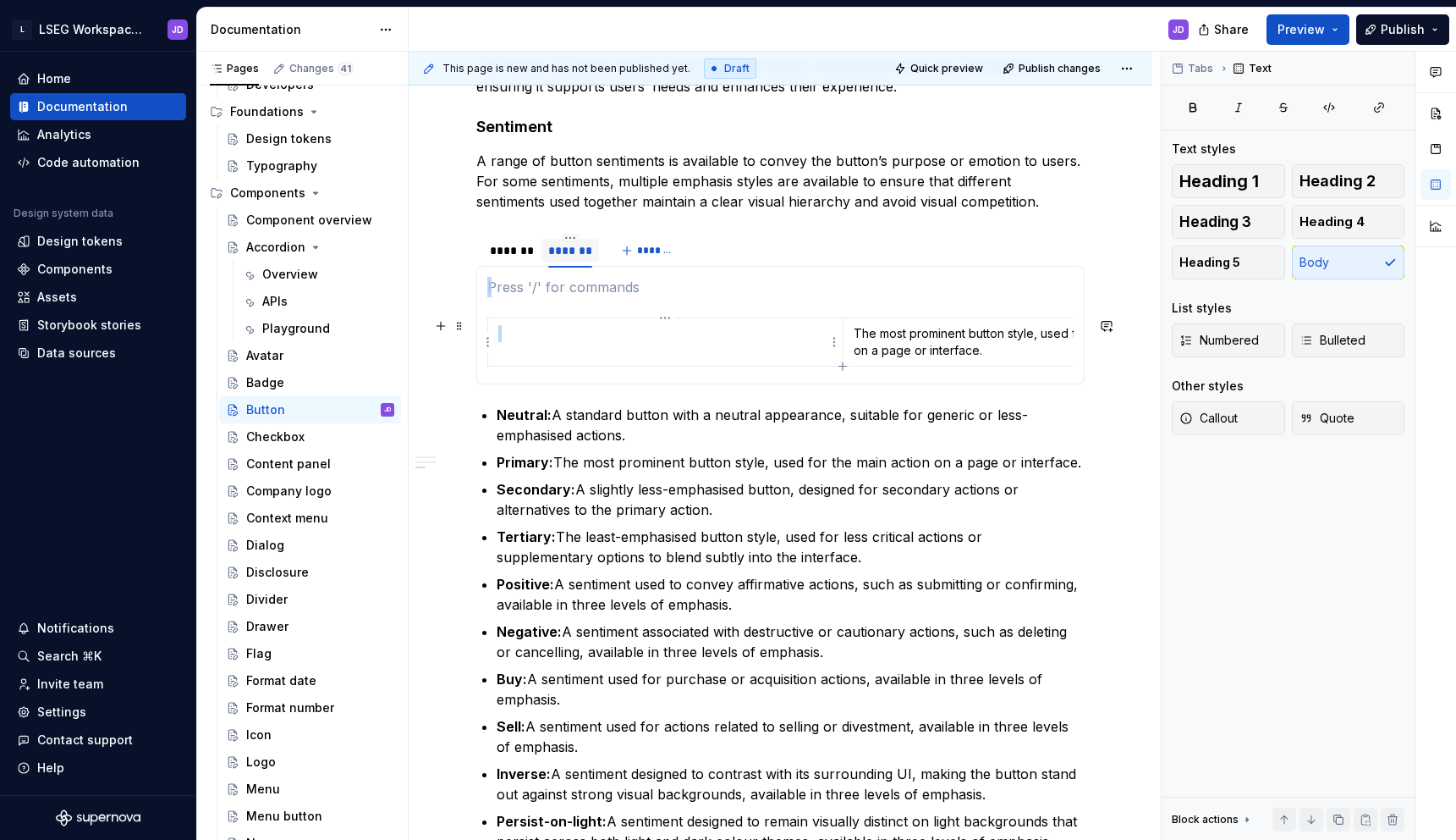
drag, startPoint x: 545, startPoint y: 289, endPoint x: 621, endPoint y: 352, distance: 98.7
click at [620, 353] on section-item-column "The most prominent button style, used for the main action on a page or interfac…" at bounding box center [780, 324] width 586 height 97
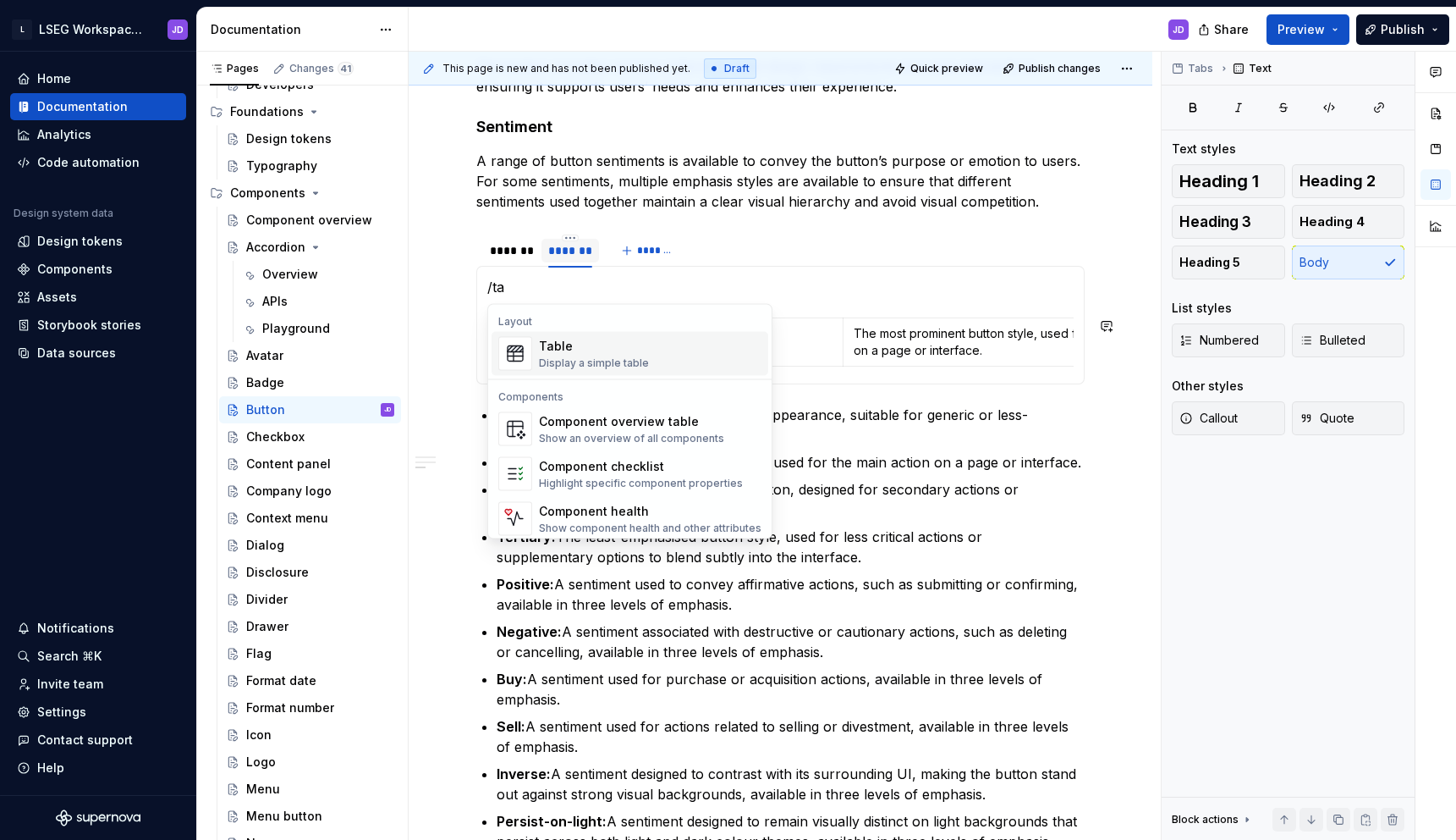
click at [607, 354] on div "Table Display a simple table" at bounding box center [594, 353] width 110 height 32
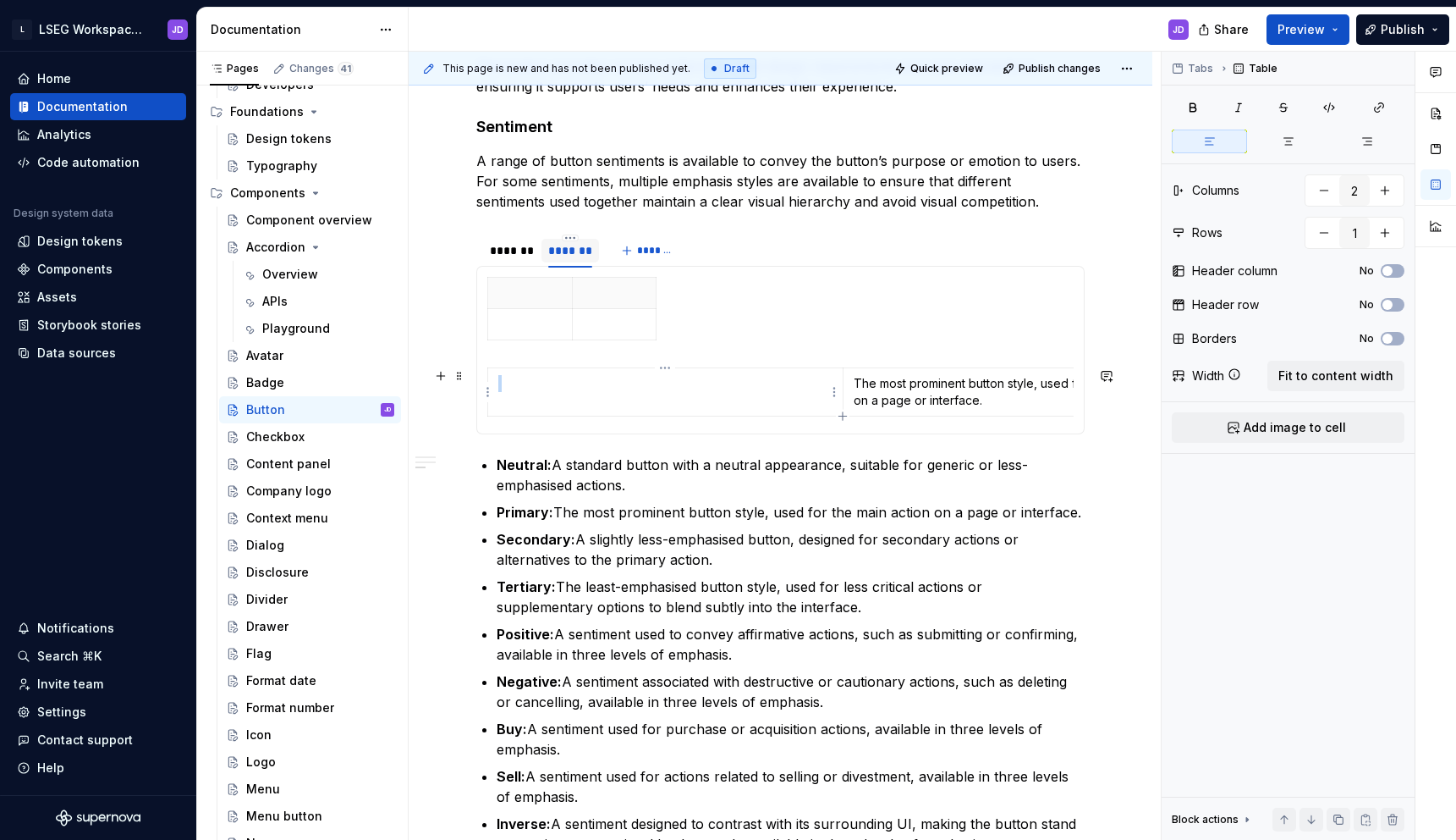
drag, startPoint x: 684, startPoint y: 360, endPoint x: 684, endPoint y: 386, distance: 26.0
click at [684, 386] on section-item-column "The most prominent button style, used for the main action on a page or interfac…" at bounding box center [780, 350] width 586 height 147
type input "1"
drag, startPoint x: 834, startPoint y: 329, endPoint x: 861, endPoint y: 404, distance: 79.7
click at [861, 404] on section-item-column "The most prominent button style, used for the main action on a page or interfac…" at bounding box center [780, 350] width 586 height 147
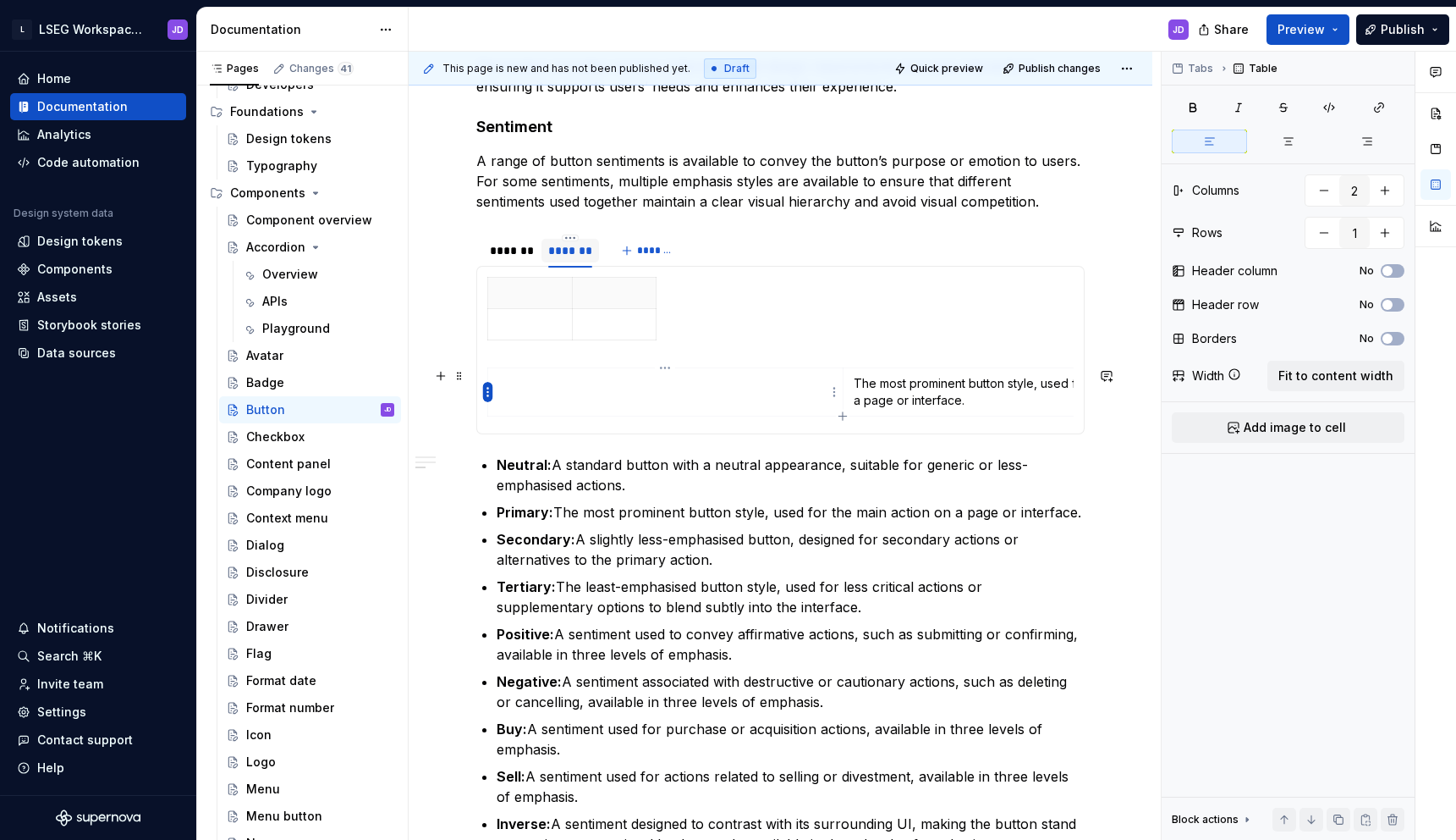
click at [485, 393] on html "L LSEG Workspace Design System JD Home Documentation Analytics Code automation …" at bounding box center [728, 420] width 1456 height 840
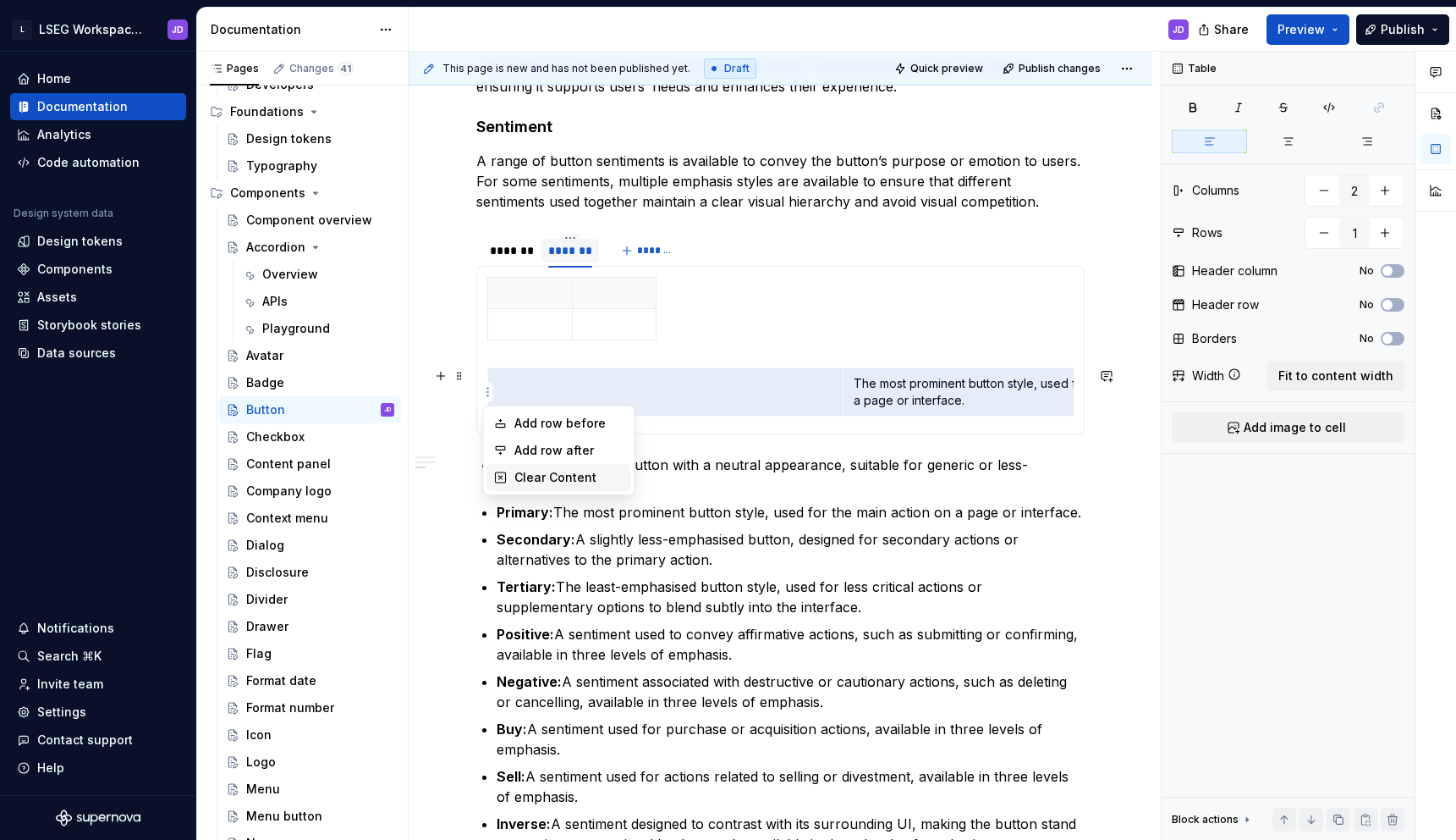
click at [533, 484] on div "Clear Content" at bounding box center [569, 477] width 110 height 17
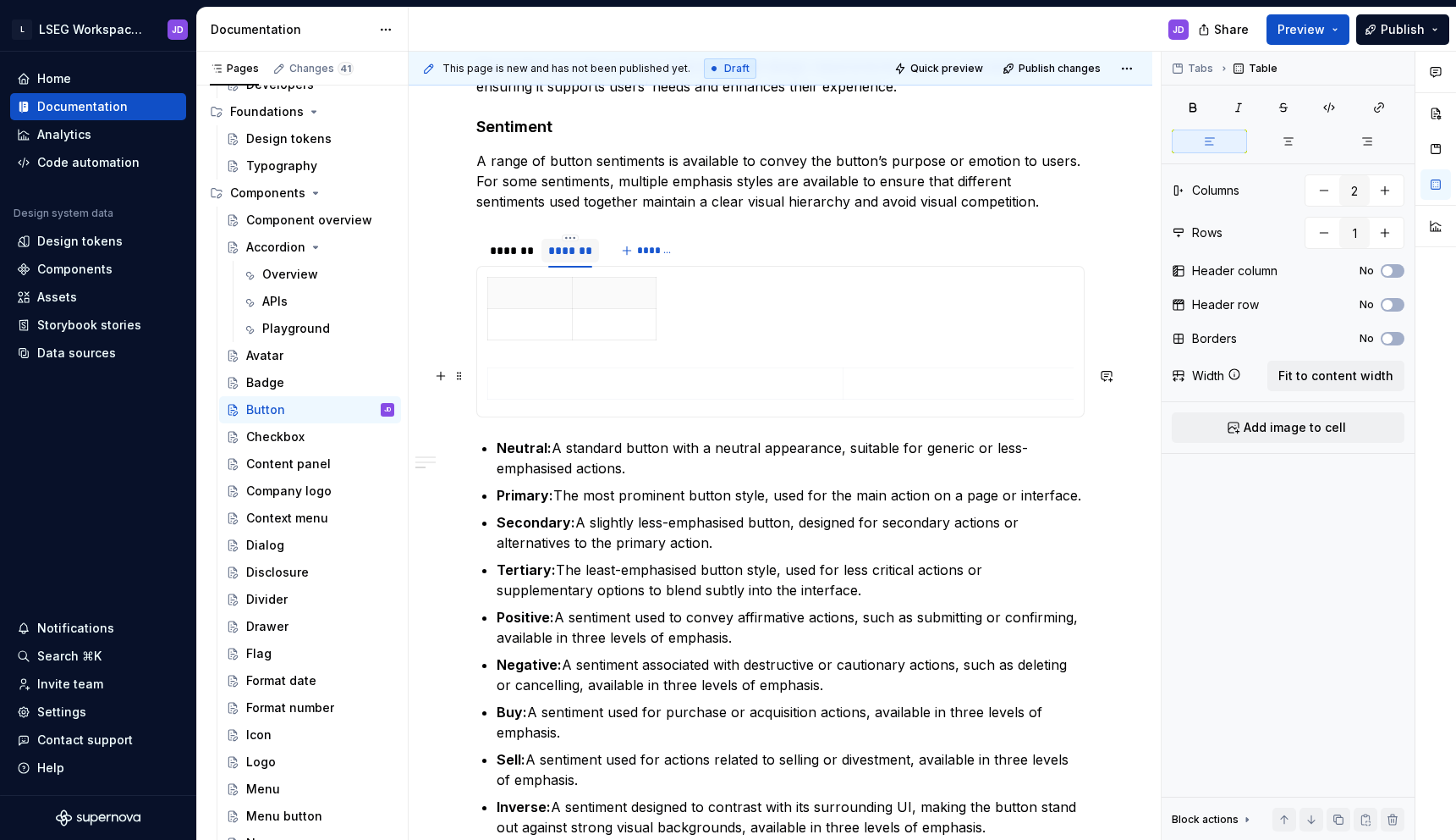
click at [568, 401] on div at bounding box center [780, 386] width 586 height 39
click at [457, 382] on span at bounding box center [459, 375] width 14 height 24
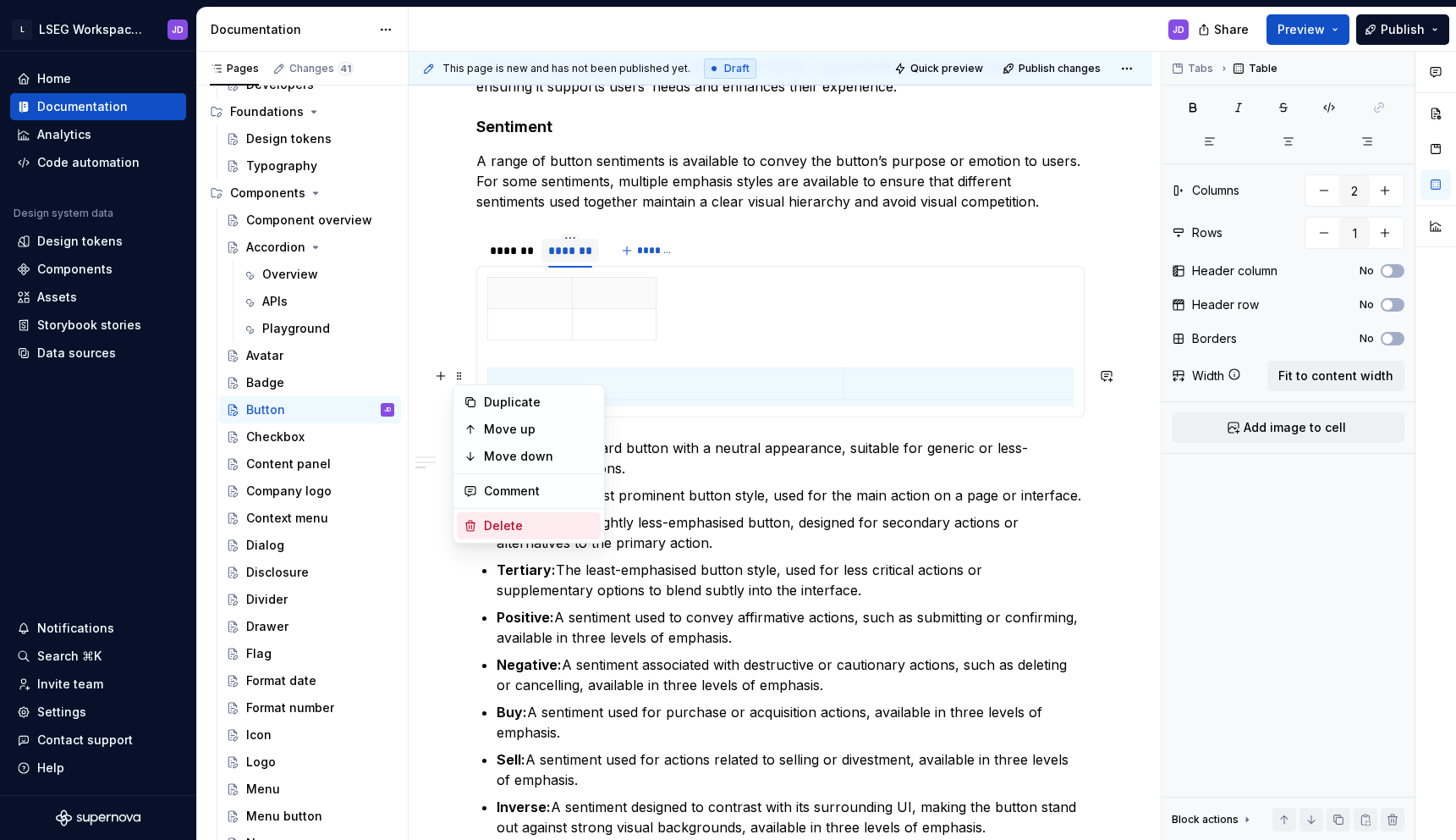
click at [528, 531] on div "Delete" at bounding box center [539, 525] width 110 height 17
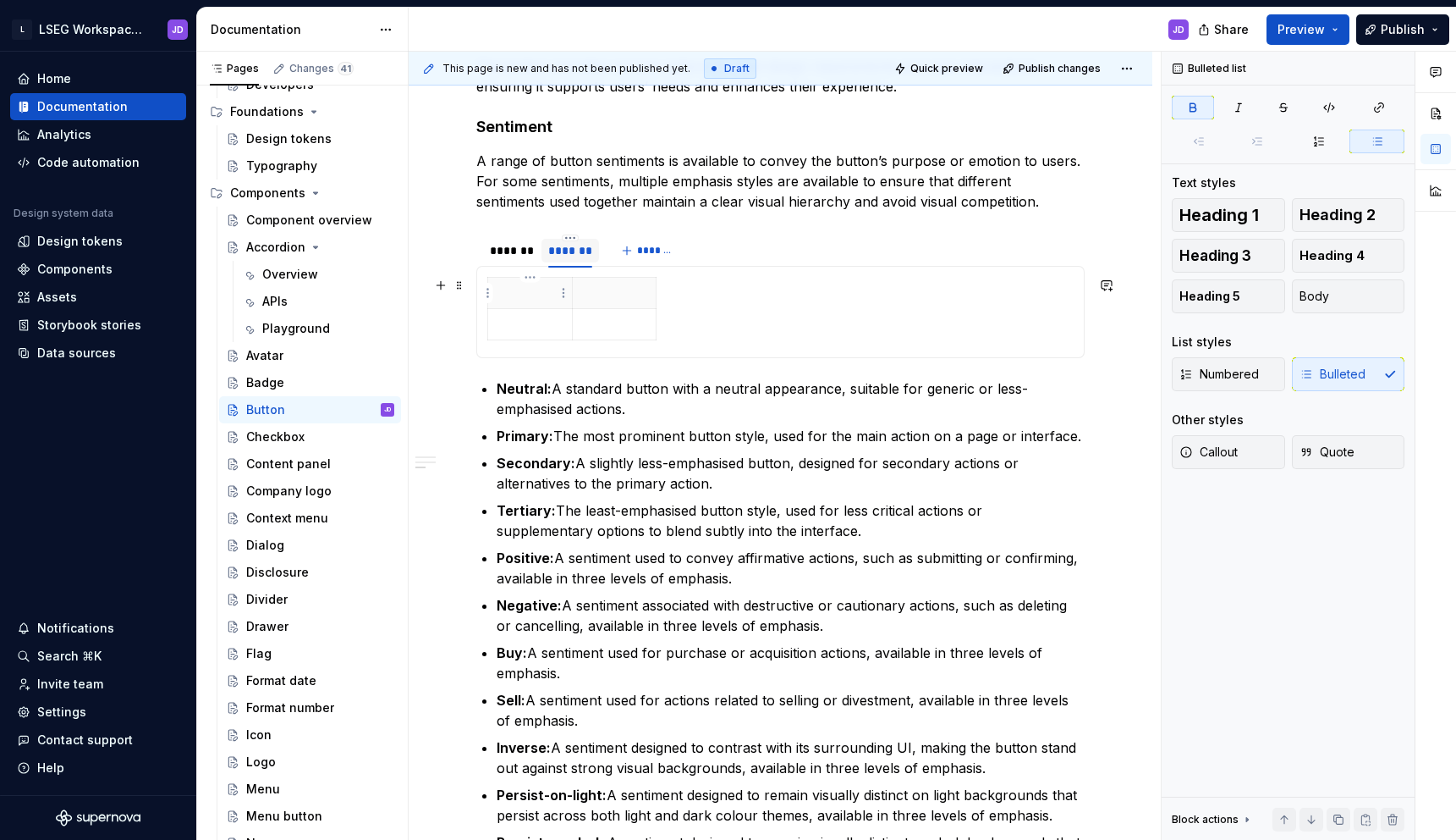
click at [514, 295] on p at bounding box center [530, 292] width 64 height 17
drag, startPoint x: 552, startPoint y: 386, endPoint x: 636, endPoint y: 405, distance: 86.1
click at [636, 405] on p "Neutral: A standard button with a neutral appearance, suitable for generic or l…" at bounding box center [791, 399] width 588 height 41
copy p "A standard button with a neutral appearance, suitable for generic or less-empha…"
click at [601, 324] on p at bounding box center [615, 324] width 64 height 17
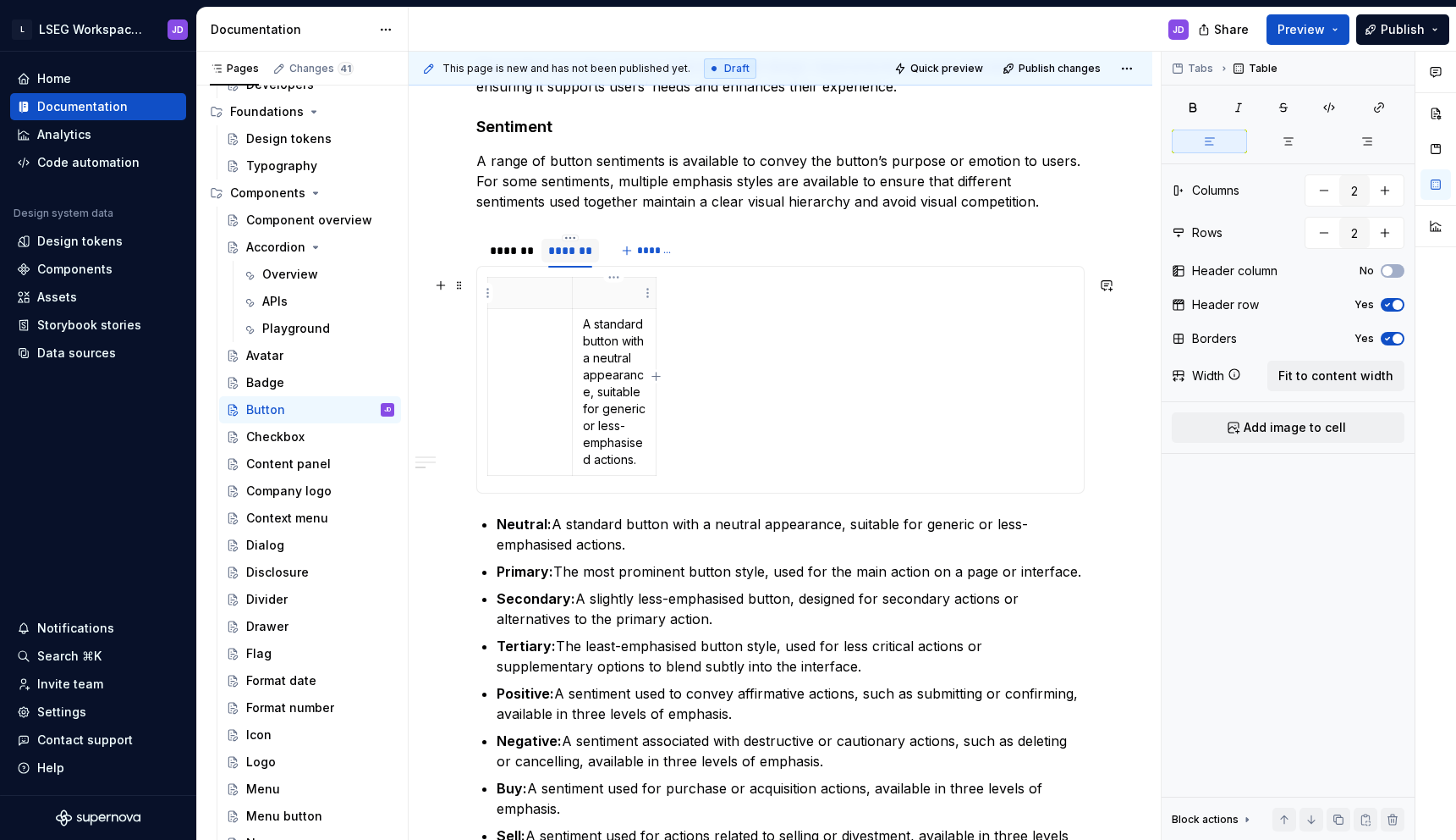
click at [589, 296] on p at bounding box center [615, 292] width 64 height 17
click at [1385, 305] on icon "button" at bounding box center [1387, 304] width 4 height 3
click at [1387, 338] on icon "button" at bounding box center [1387, 338] width 4 height 3
type textarea "*"
click at [1320, 238] on button "button" at bounding box center [1323, 232] width 31 height 31
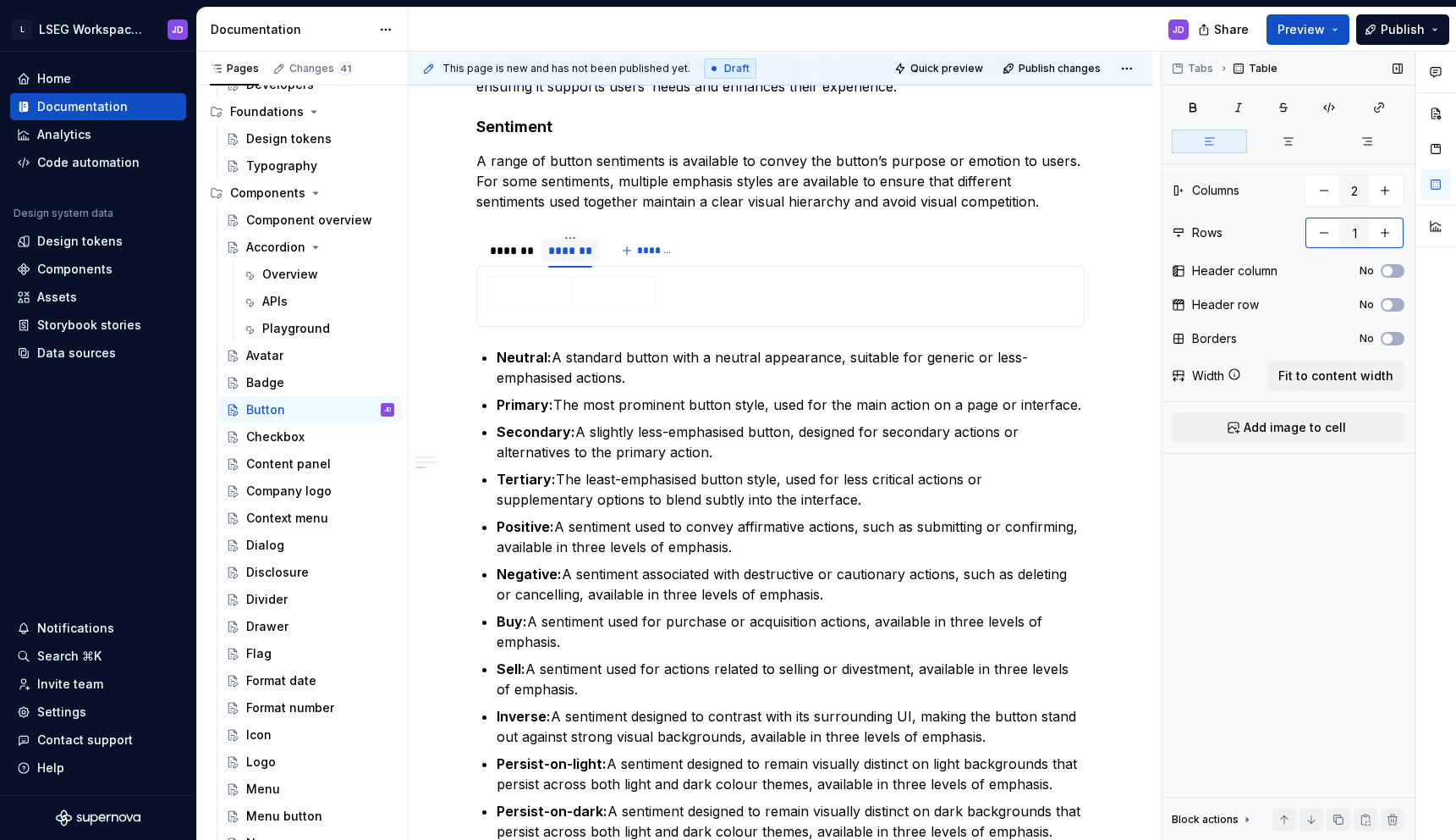
click at [1378, 230] on button "button" at bounding box center [1385, 232] width 31 height 31
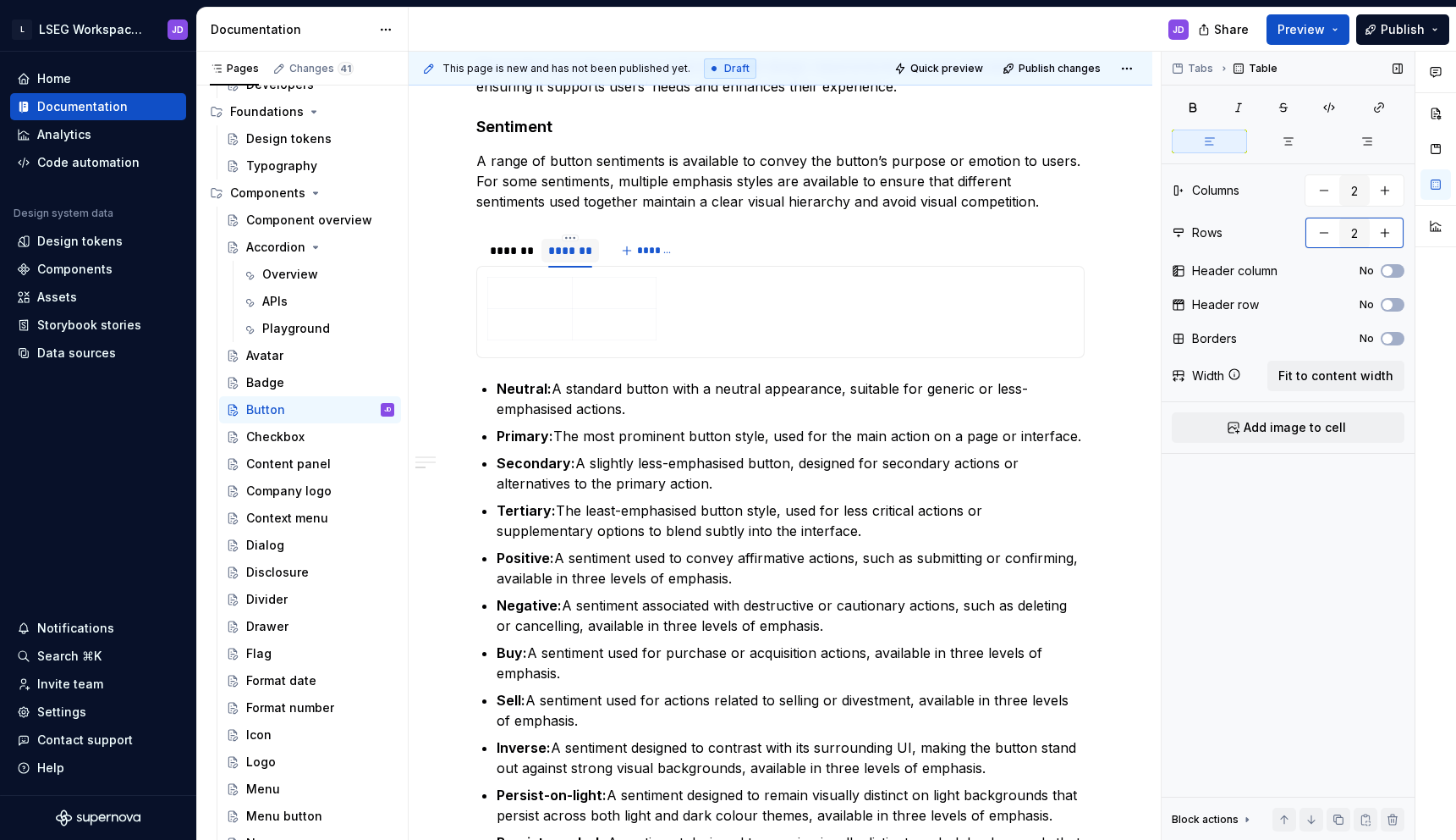
click at [1322, 231] on button "button" at bounding box center [1323, 232] width 31 height 31
type input "1"
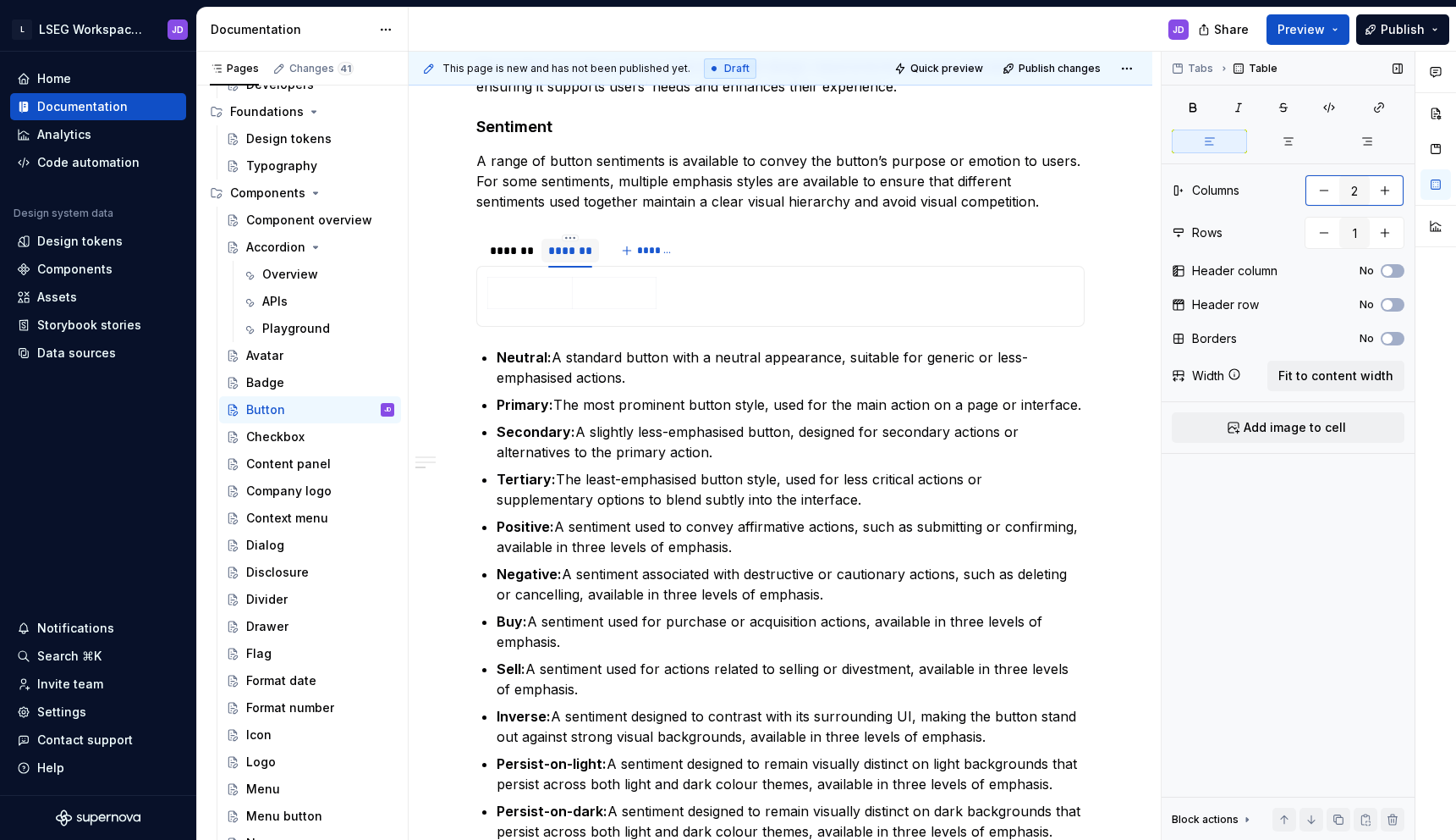
click at [1321, 195] on button "button" at bounding box center [1323, 190] width 31 height 31
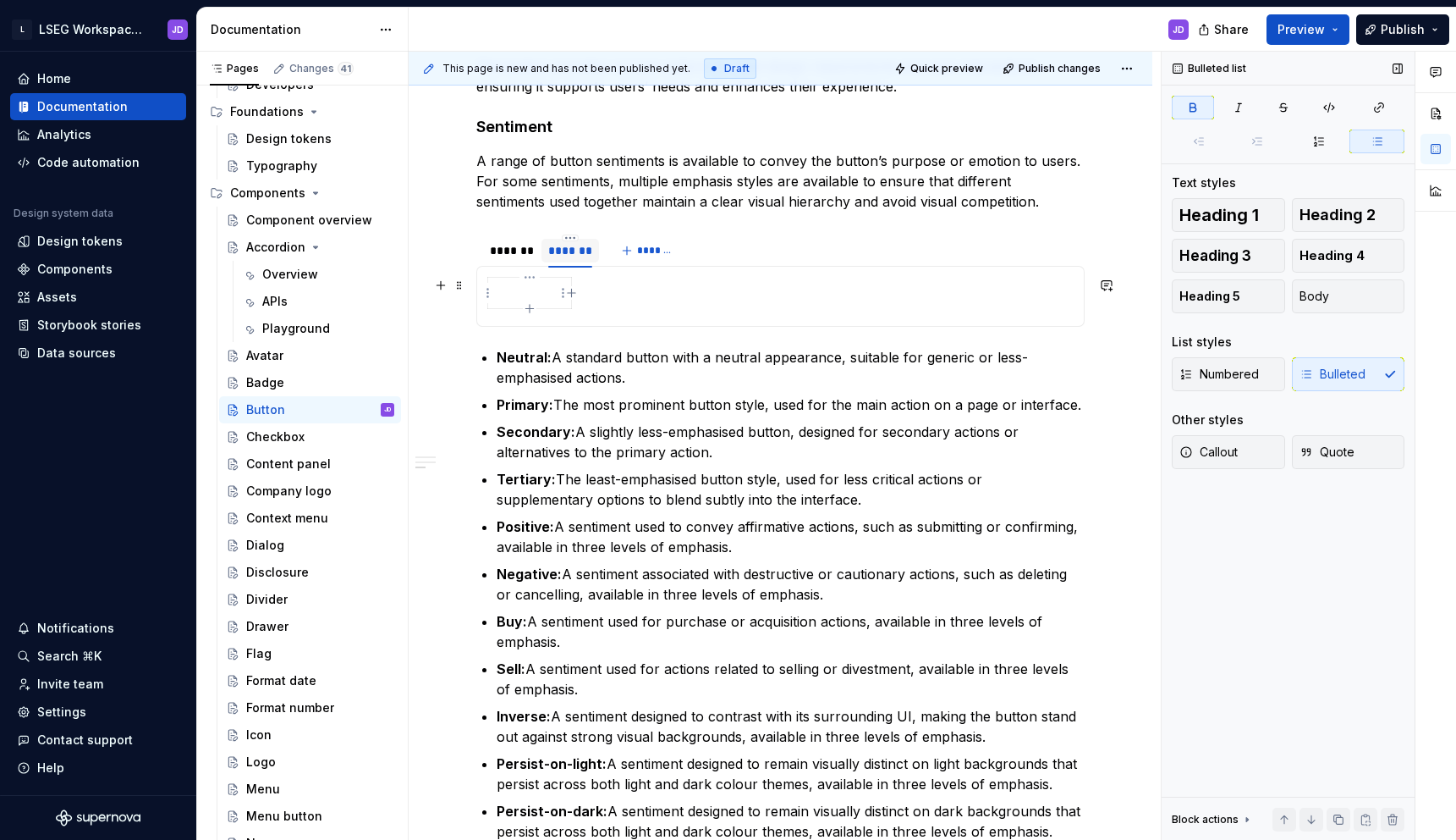
click at [532, 289] on p at bounding box center [530, 292] width 63 height 17
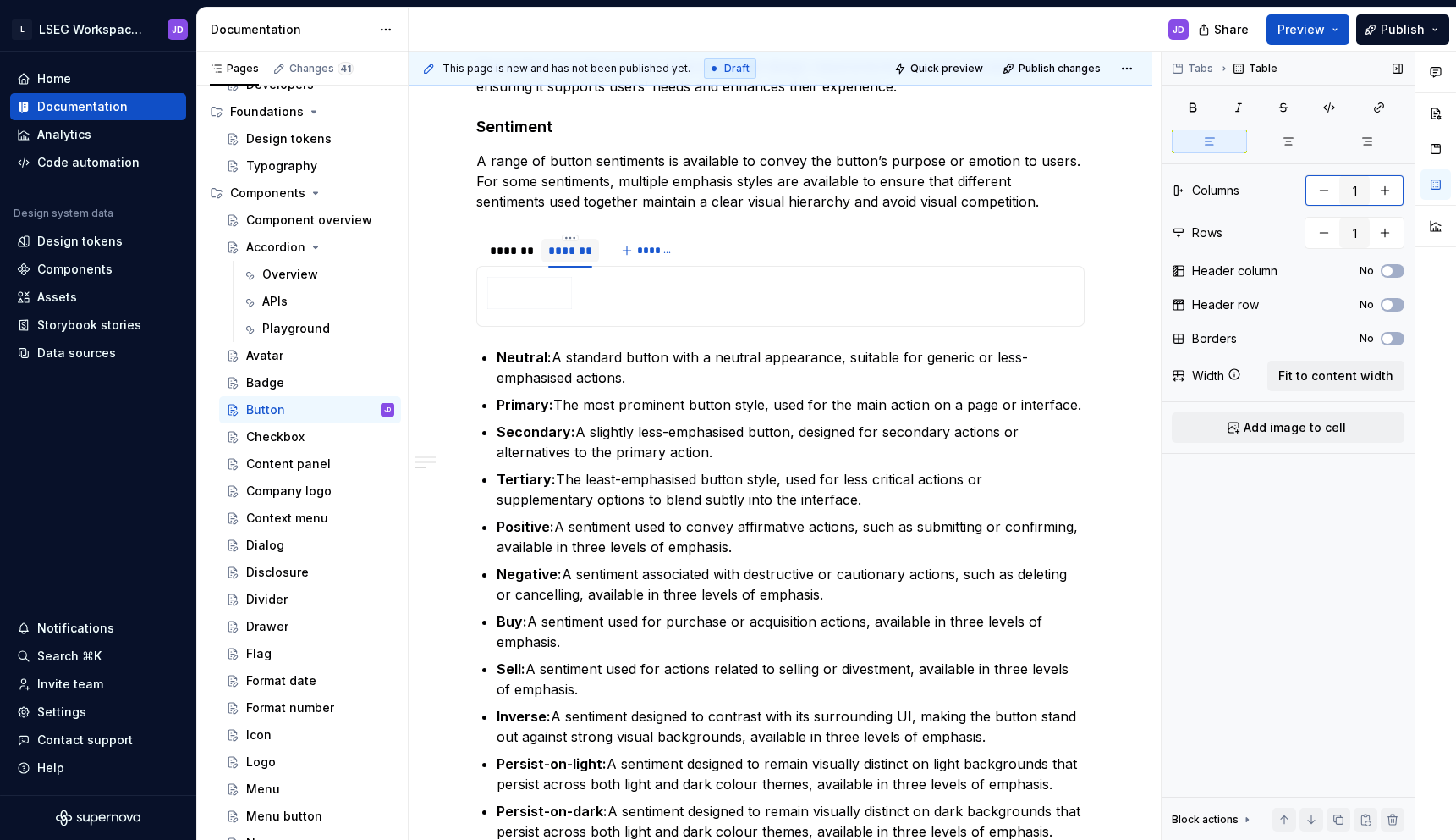
click at [1390, 192] on button "button" at bounding box center [1385, 190] width 31 height 31
type input "2"
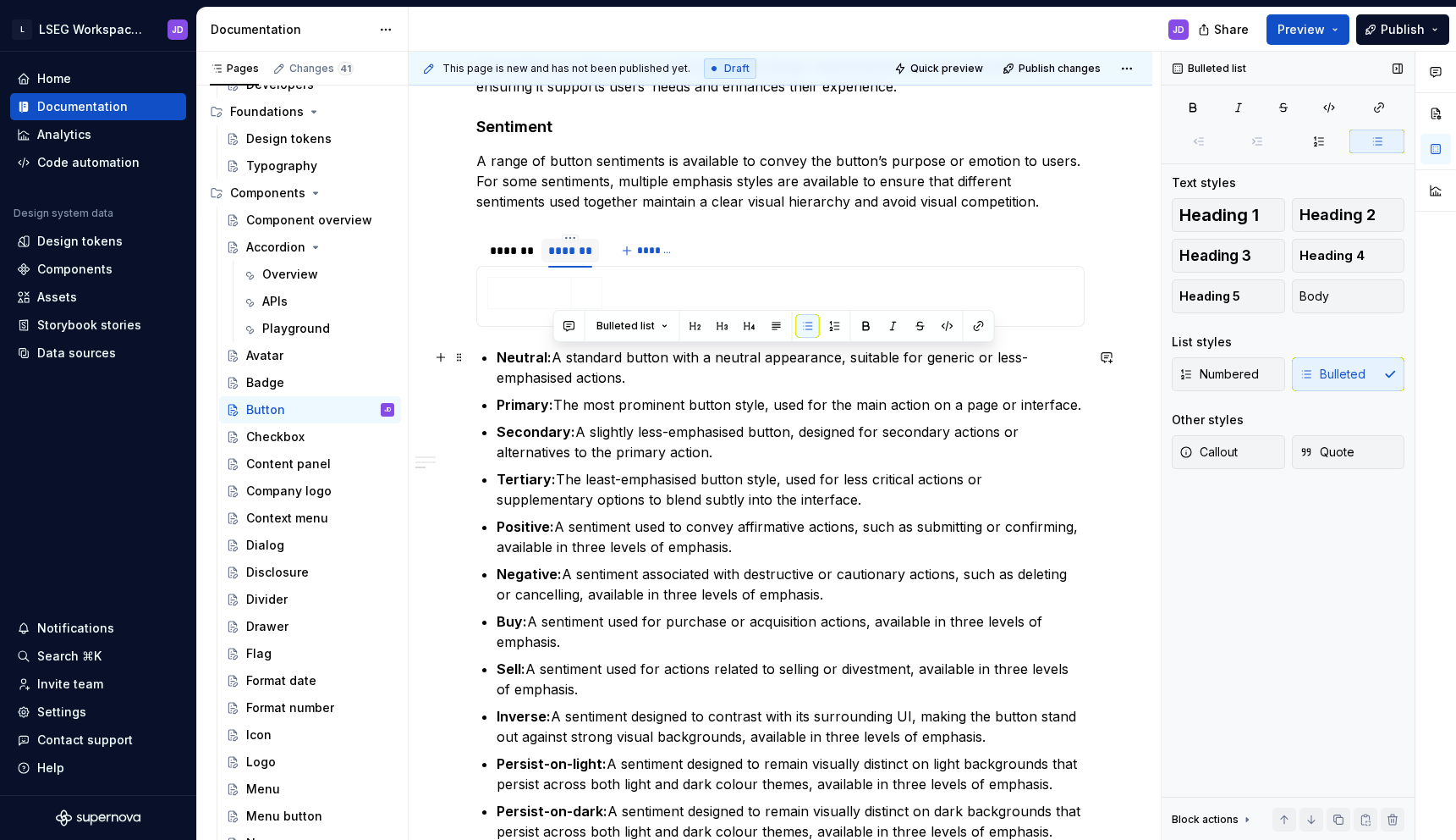
drag, startPoint x: 553, startPoint y: 364, endPoint x: 632, endPoint y: 379, distance: 80.4
click at [632, 379] on p "Neutral: A standard button with a neutral appearance, suitable for generic or l…" at bounding box center [791, 367] width 588 height 41
copy p "A standard button with a neutral appearance, suitable for generic or less-empha…"
click at [583, 286] on p at bounding box center [587, 292] width 10 height 17
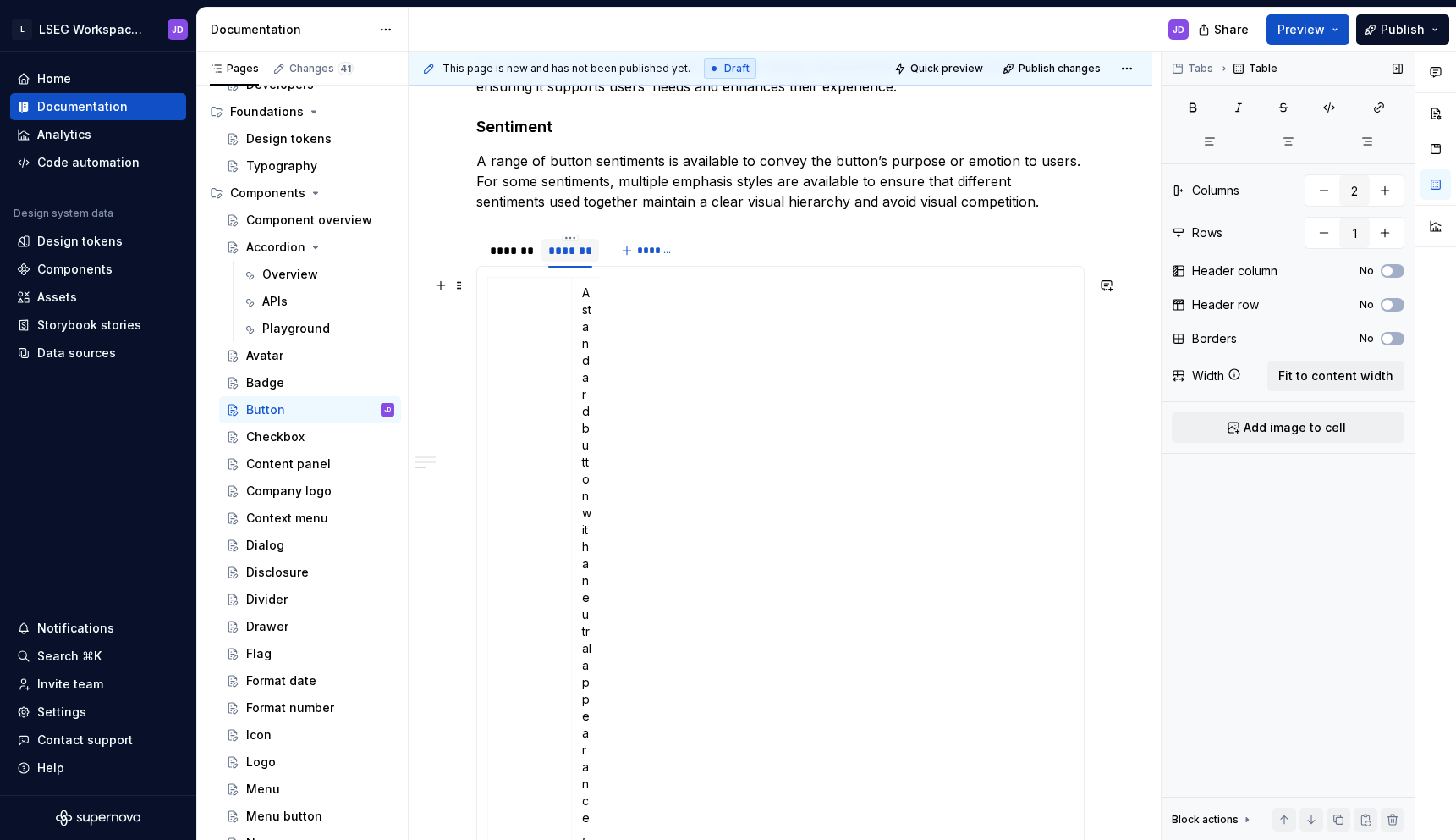
click at [1341, 383] on span "Fit to content width" at bounding box center [1336, 375] width 115 height 17
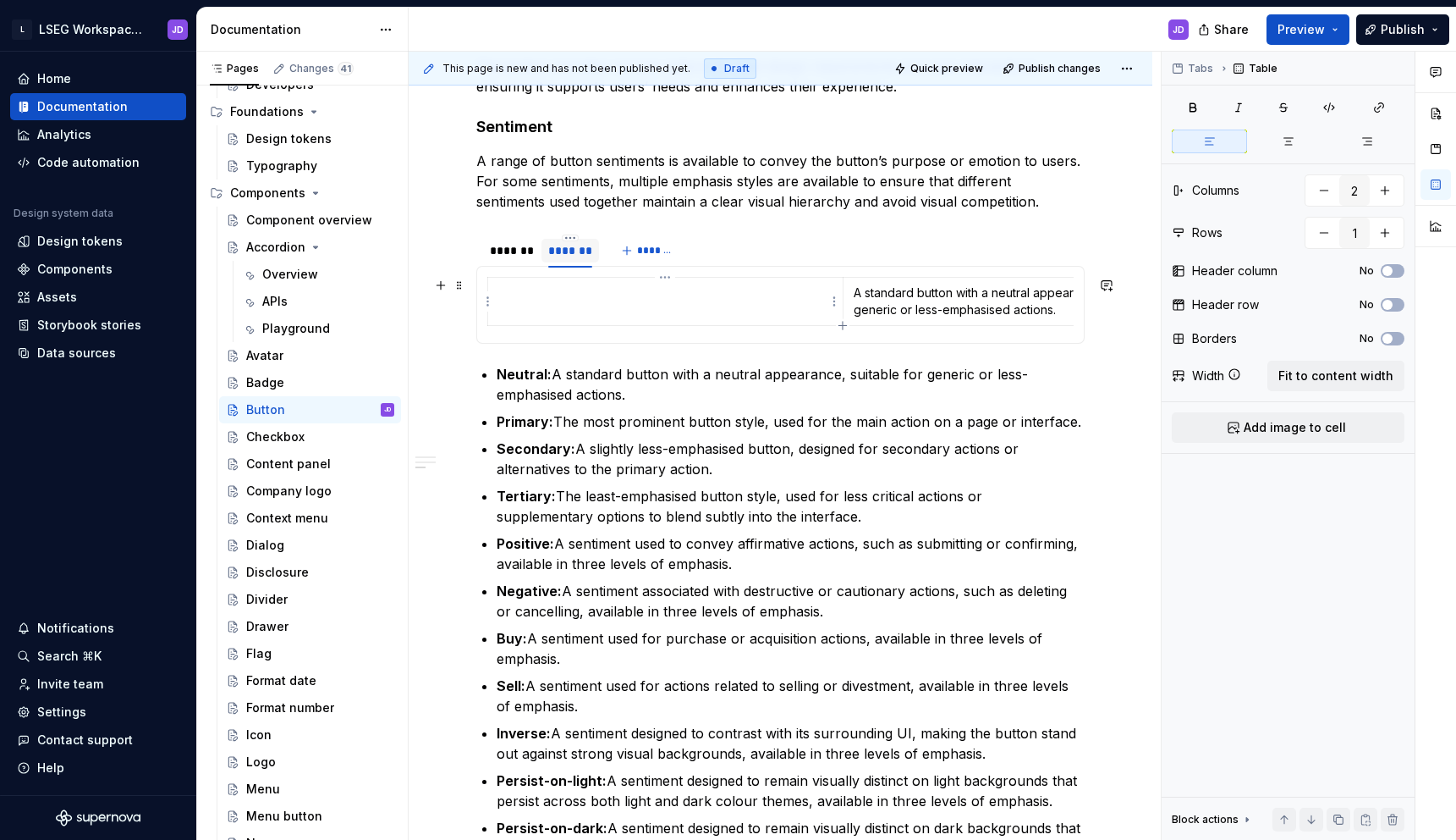
type textarea "*"
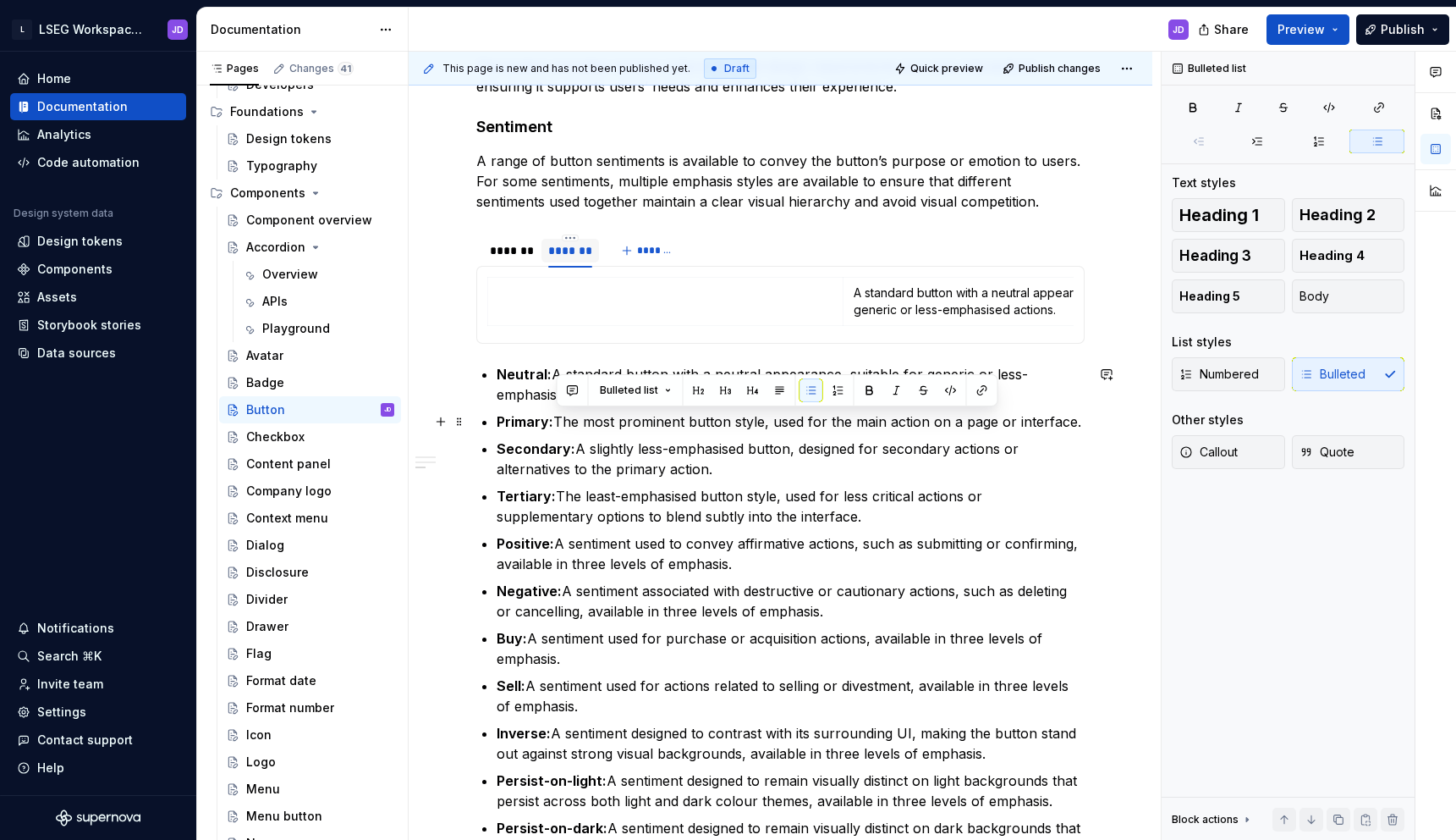
drag, startPoint x: 556, startPoint y: 421, endPoint x: 1077, endPoint y: 429, distance: 521.1
click at [1077, 429] on p "Primary: The most prominent button style, used for the main action on a page or…" at bounding box center [791, 421] width 588 height 20
copy p "The most prominent button style, used for the main action on a page or interfac…"
click at [1008, 301] on p "A standard button with a neutral appearance, suitable for generic or less-empha…" at bounding box center [1020, 301] width 334 height 34
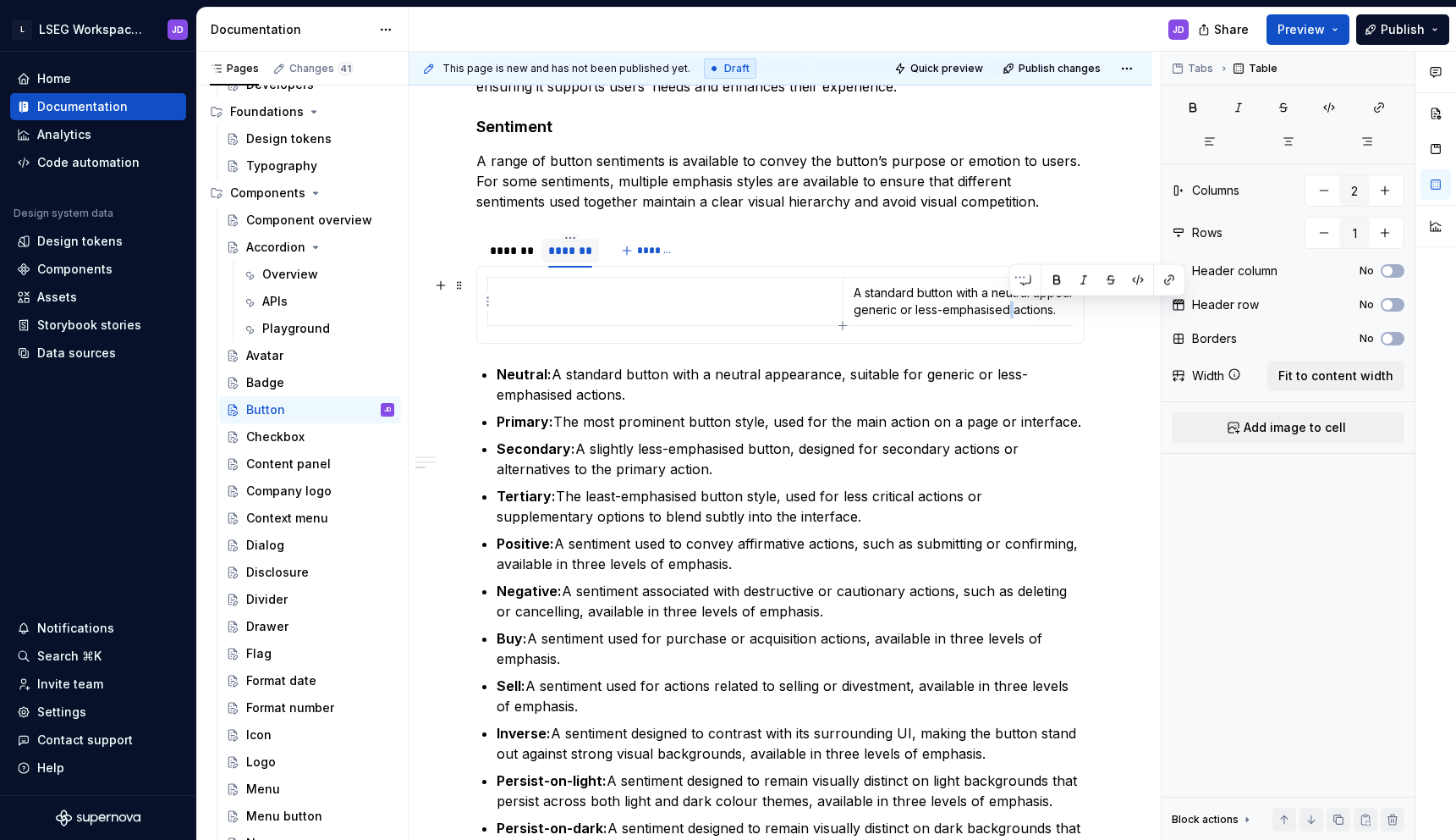
click at [1008, 301] on p "A standard button with a neutral appearance, suitable for generic or less-empha…" at bounding box center [1020, 301] width 334 height 34
click at [507, 258] on div "*******" at bounding box center [511, 250] width 42 height 17
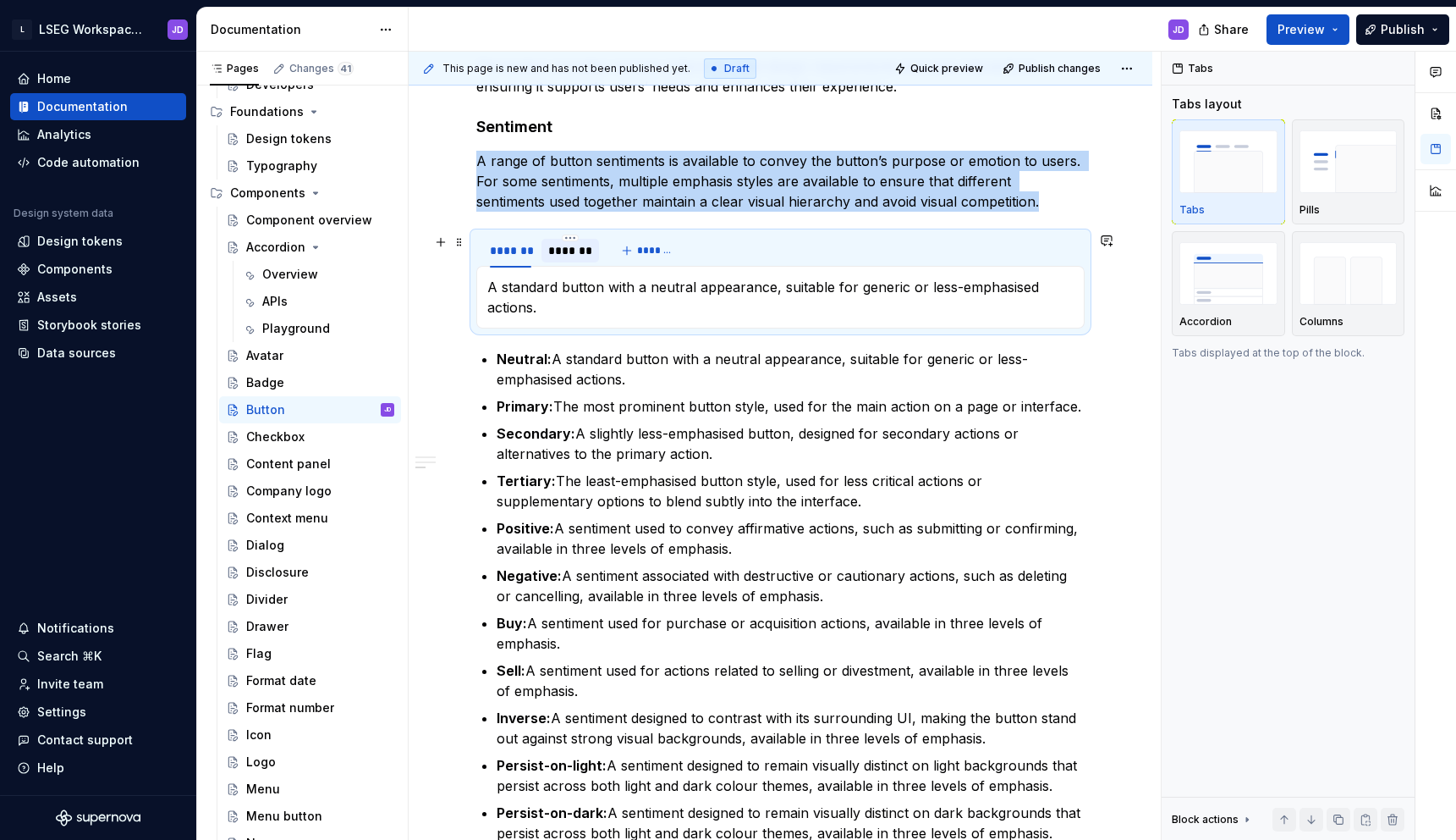
click at [569, 256] on div "*******" at bounding box center [570, 250] width 44 height 17
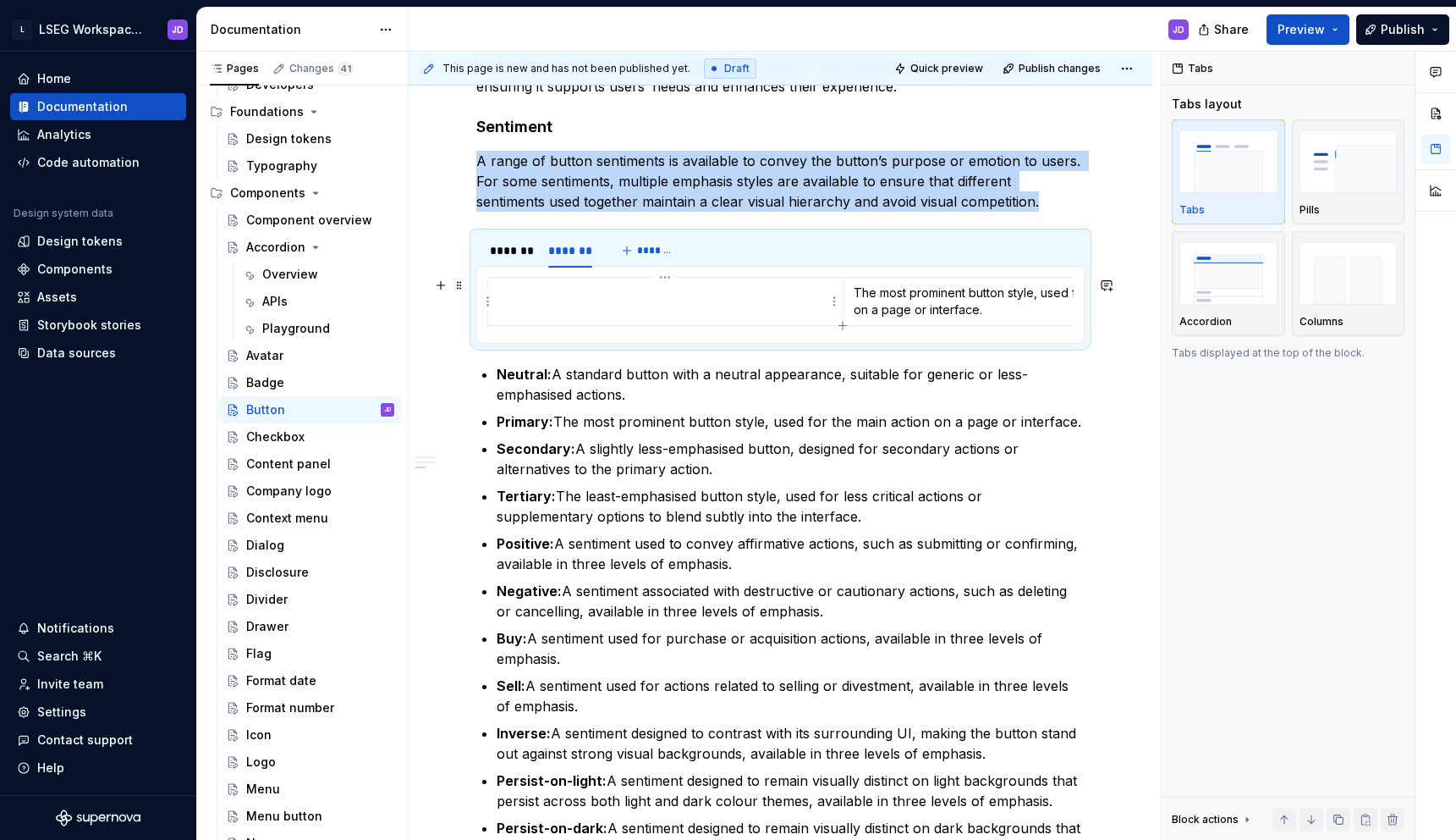
click at [616, 307] on td at bounding box center [666, 301] width 356 height 48
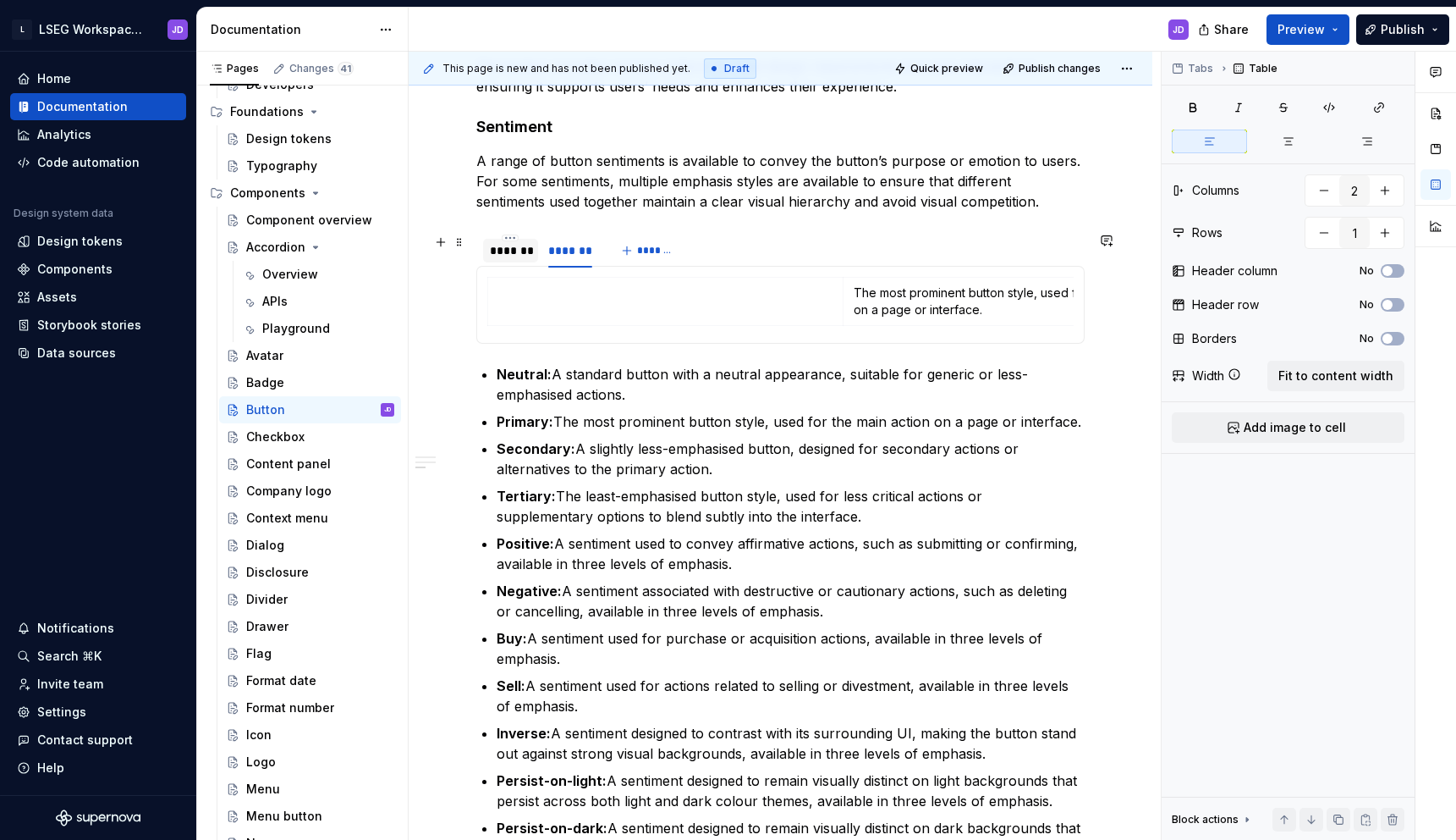
click at [519, 245] on div "*******" at bounding box center [511, 250] width 42 height 17
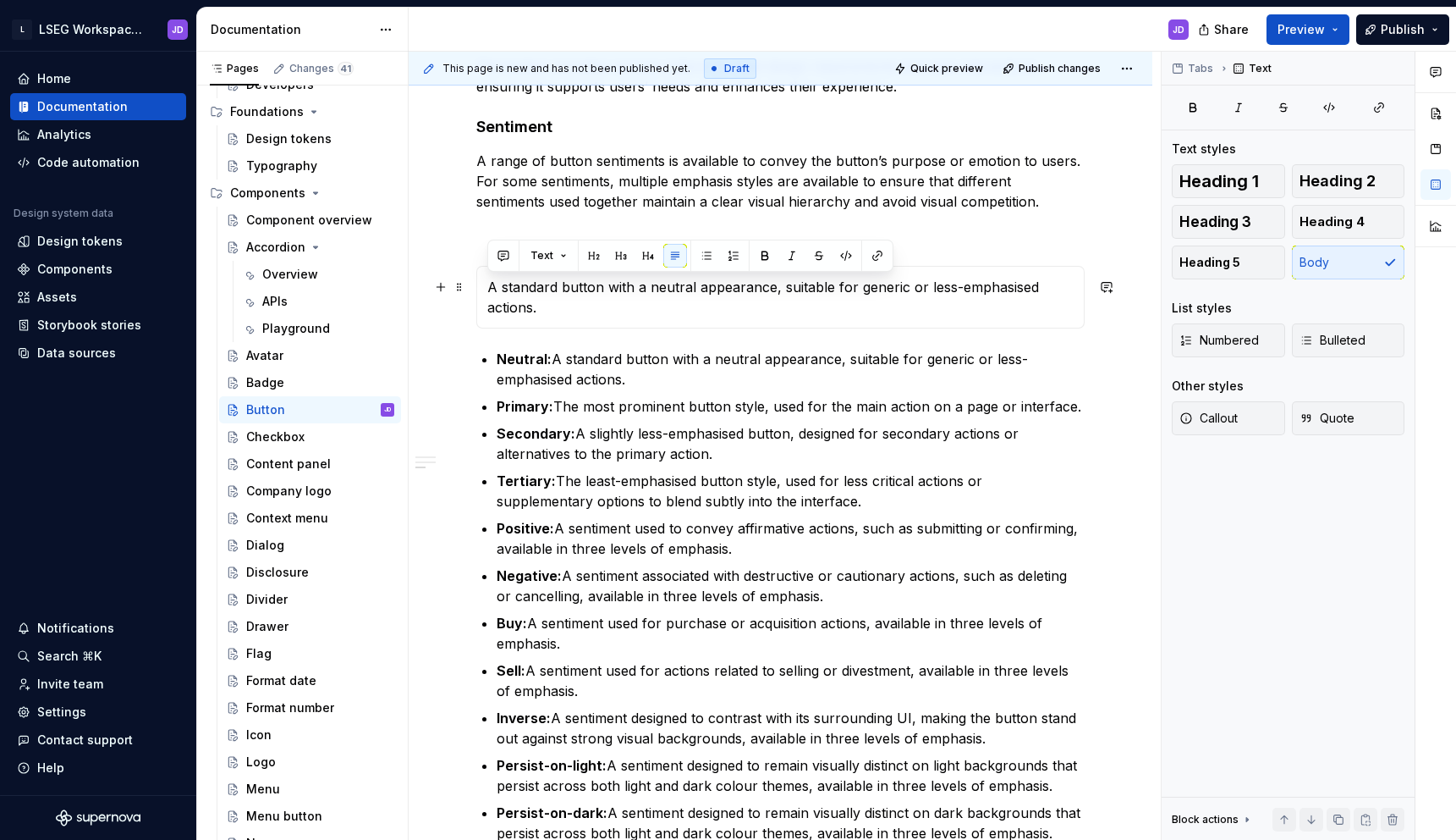
drag, startPoint x: 584, startPoint y: 311, endPoint x: 485, endPoint y: 283, distance: 102.9
click at [485, 283] on div "A standard button with a neutral appearance, suitable for generic or less-empha…" at bounding box center [780, 297] width 609 height 63
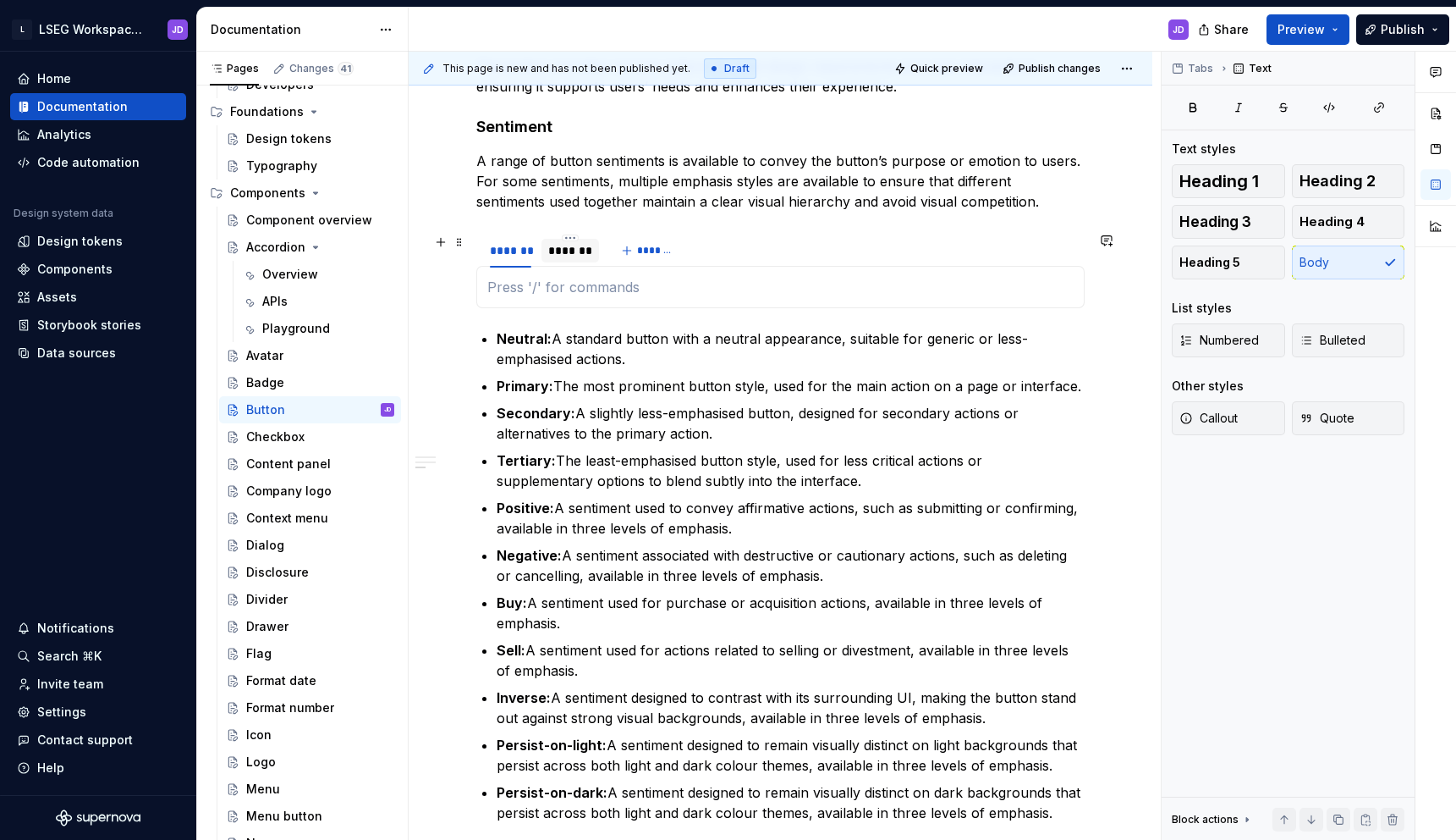
click at [572, 256] on div "*******" at bounding box center [570, 250] width 44 height 17
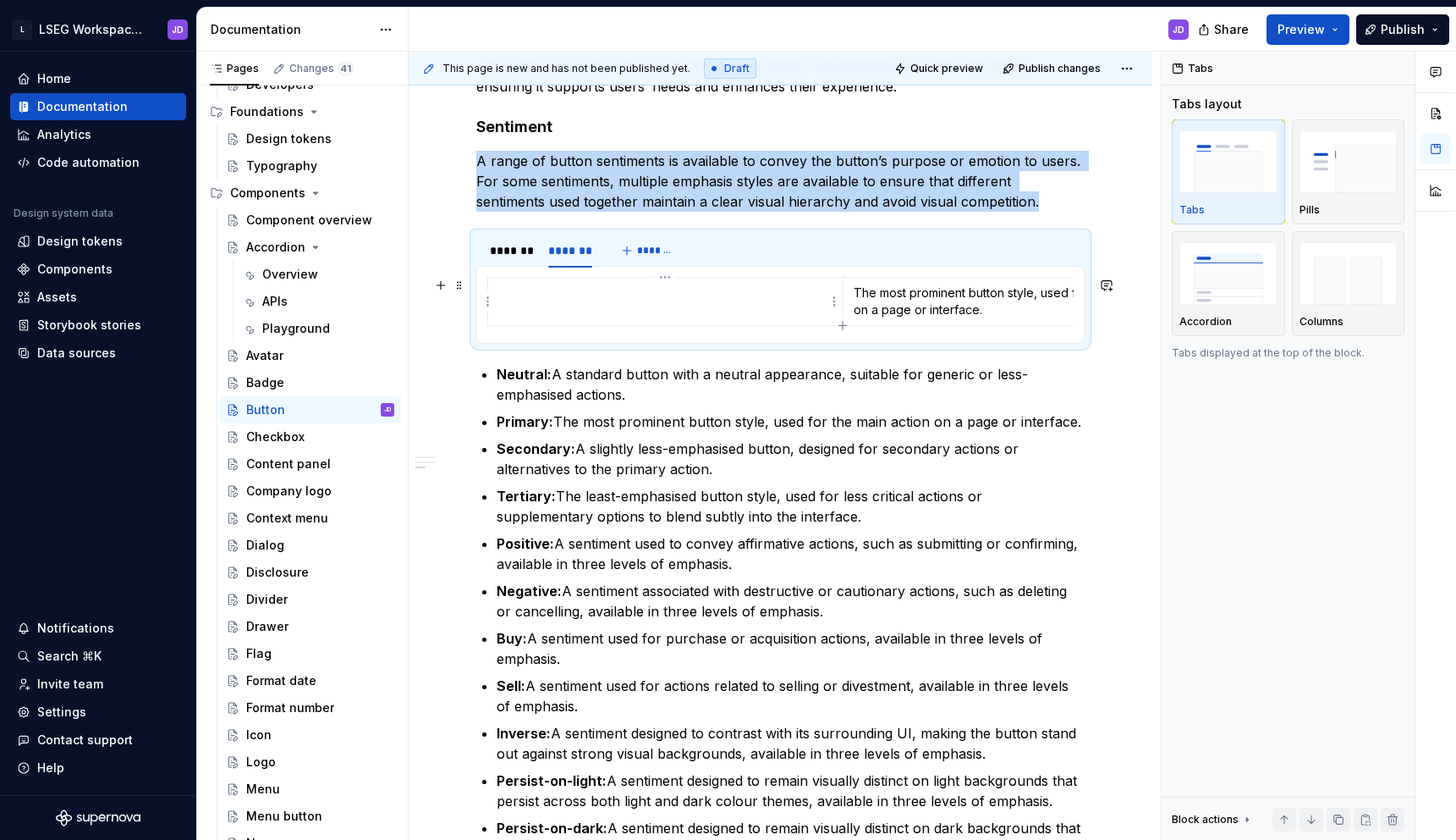
click at [585, 307] on td at bounding box center [666, 301] width 356 height 48
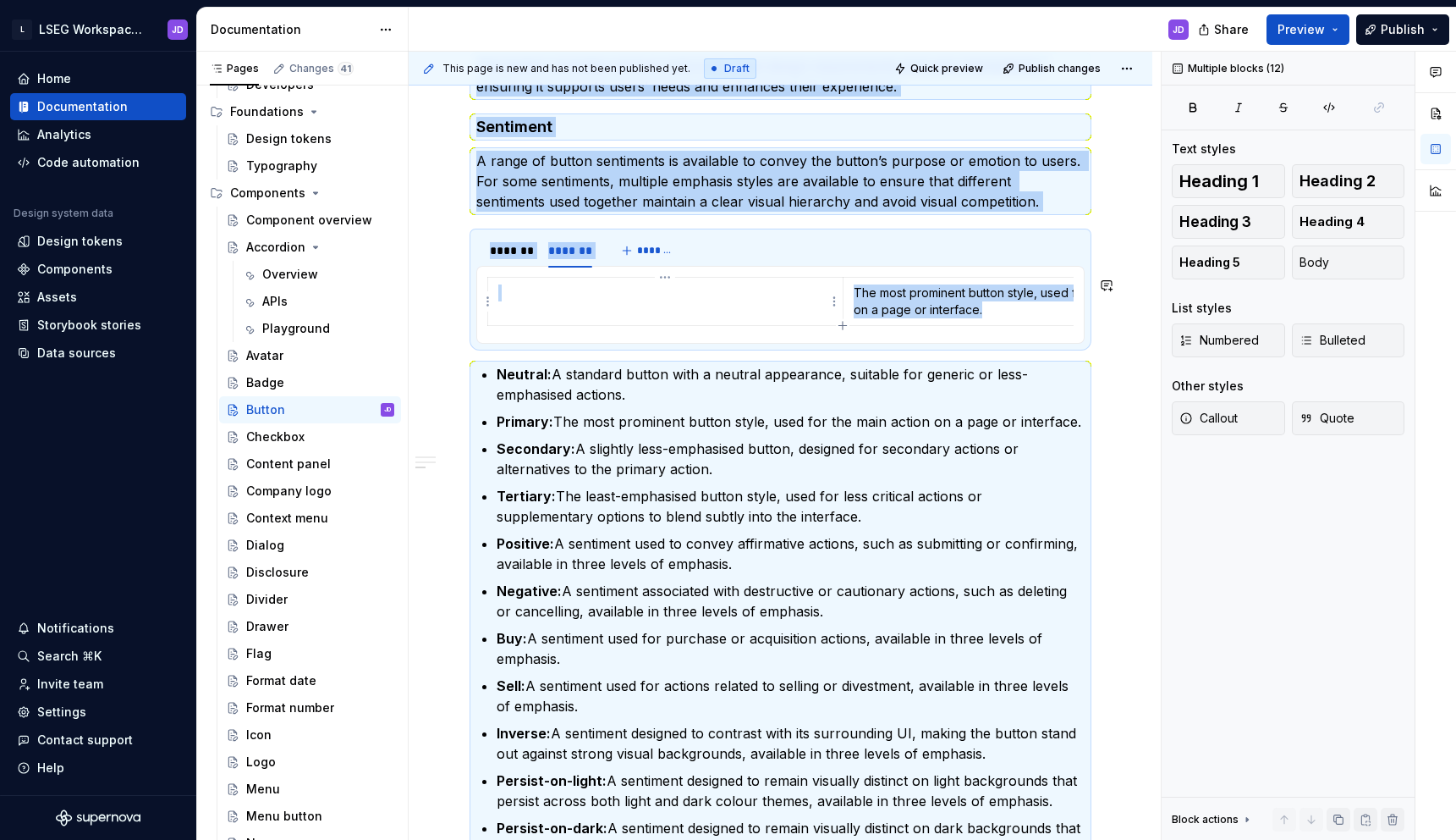
click at [585, 307] on td at bounding box center [666, 301] width 356 height 48
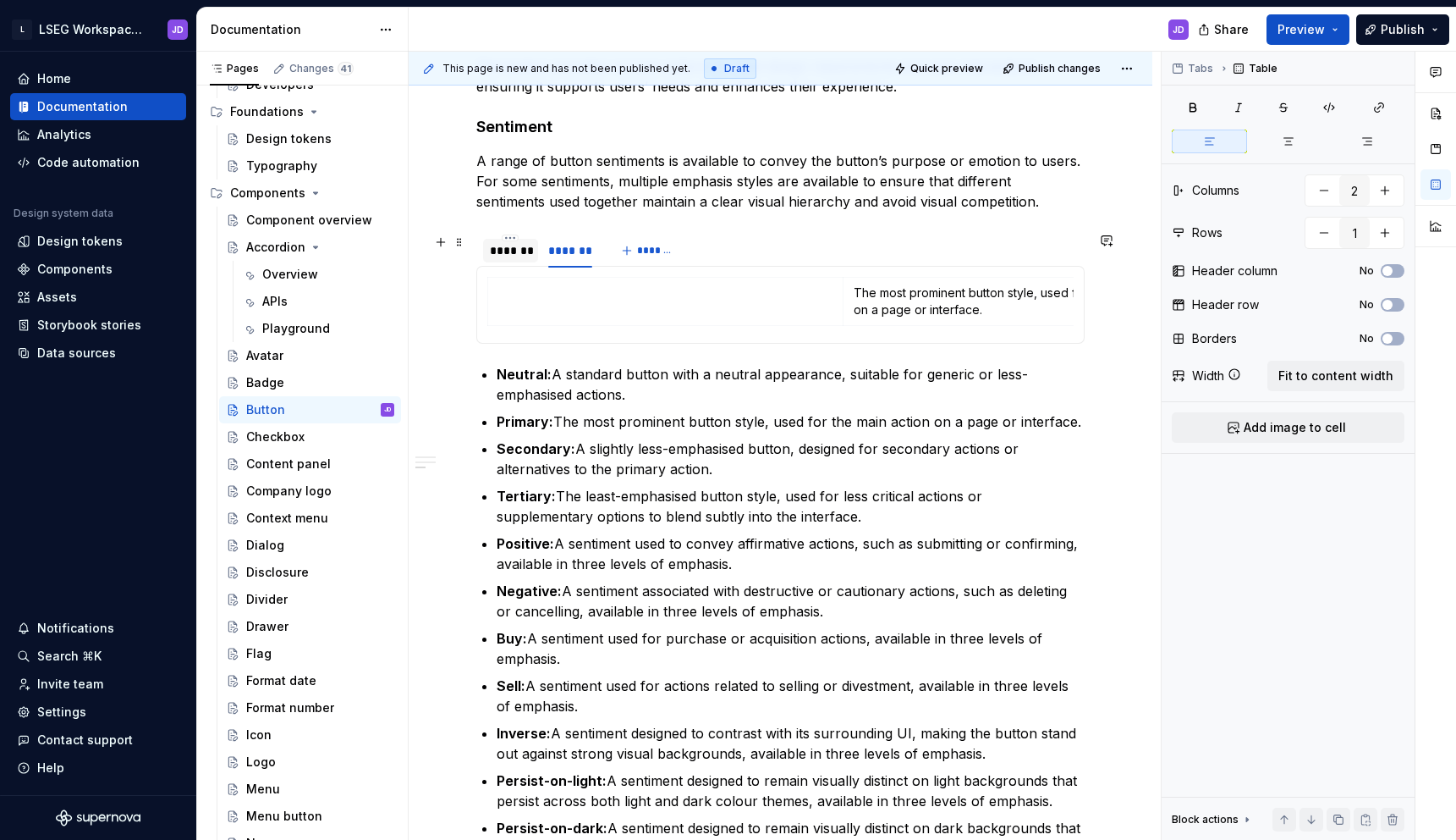
click at [500, 250] on div "*******" at bounding box center [511, 250] width 42 height 17
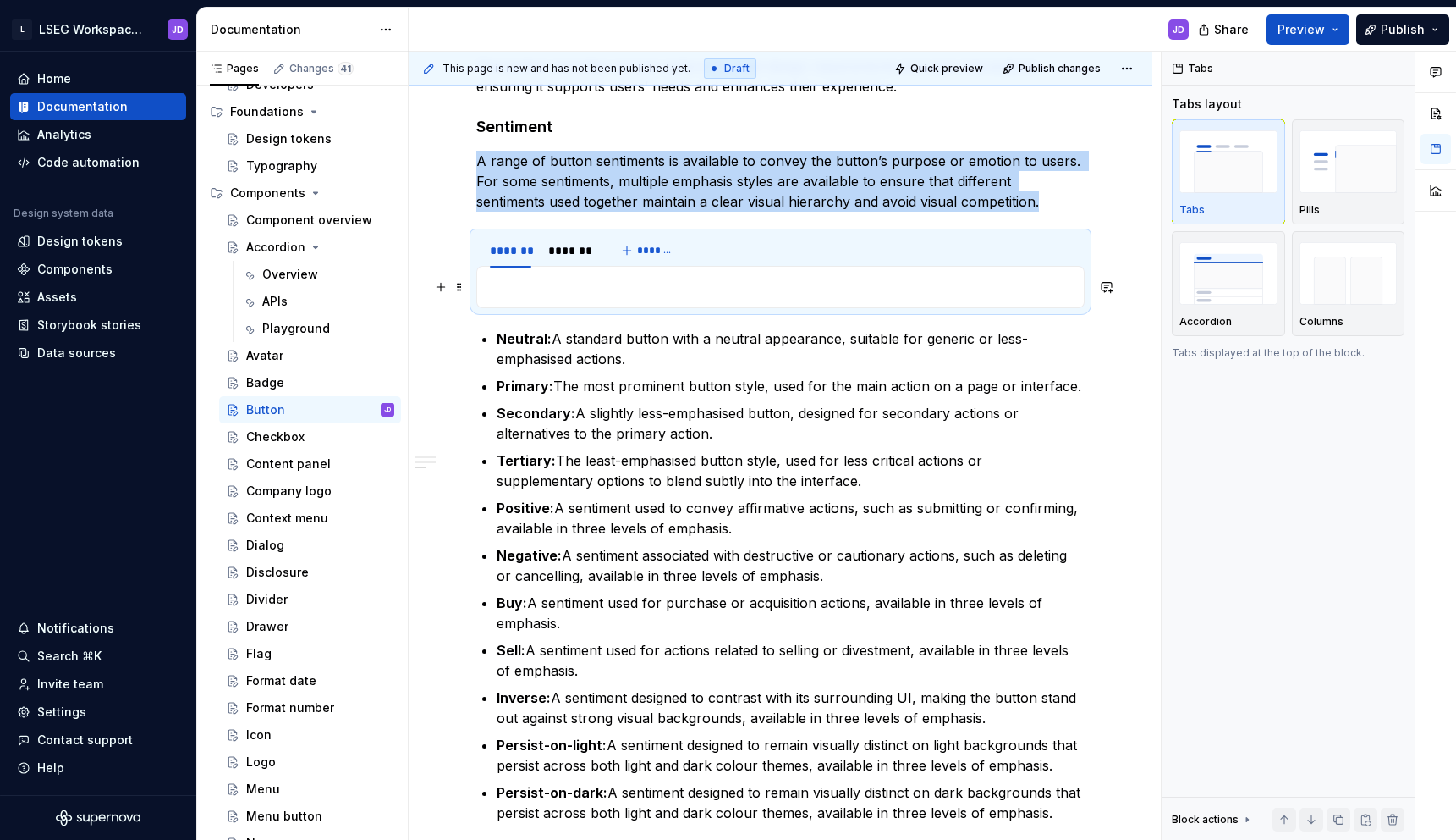
click at [561, 294] on p at bounding box center [780, 286] width 586 height 20
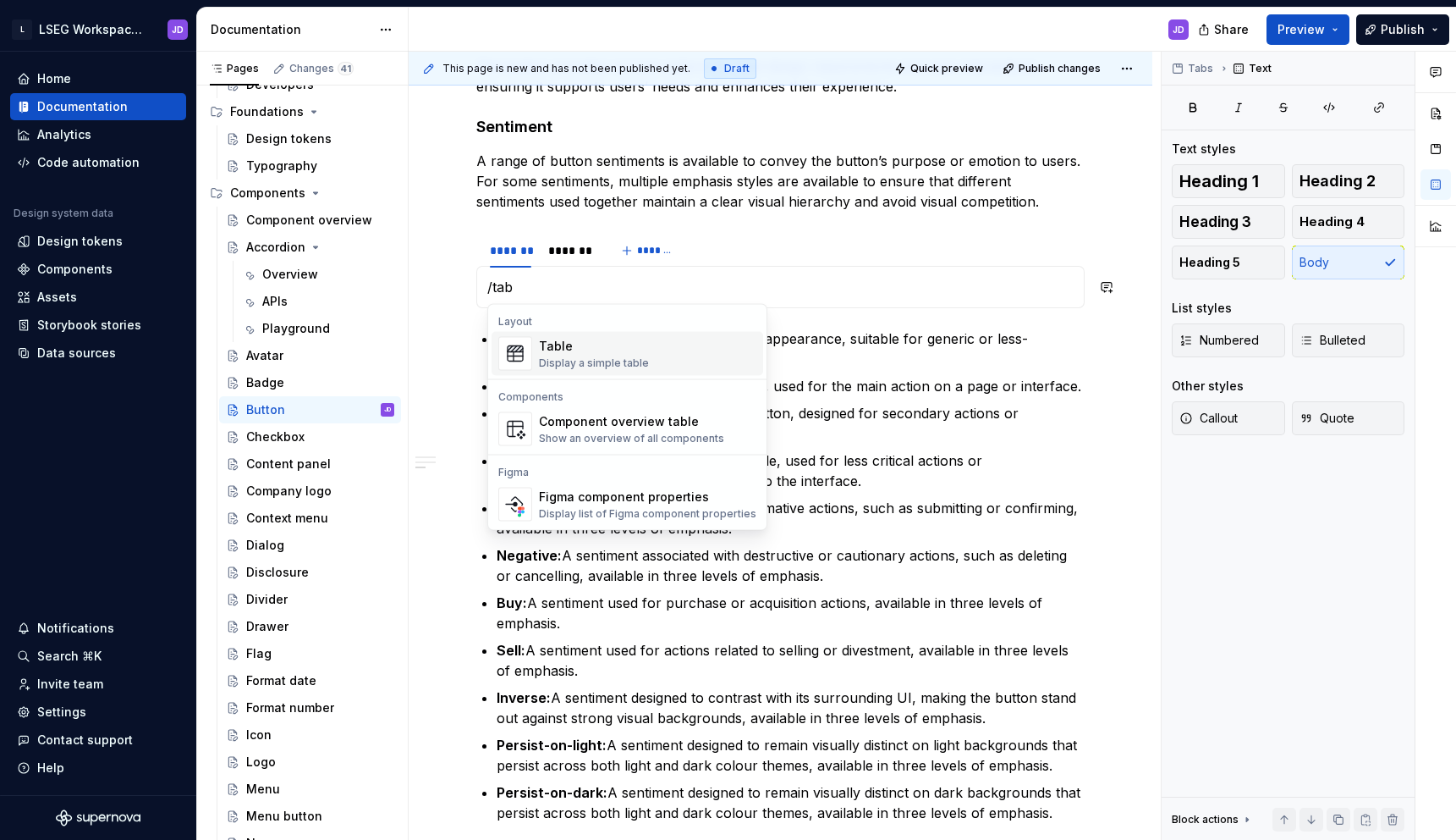
click at [560, 363] on div "Display a simple table" at bounding box center [594, 364] width 110 height 14
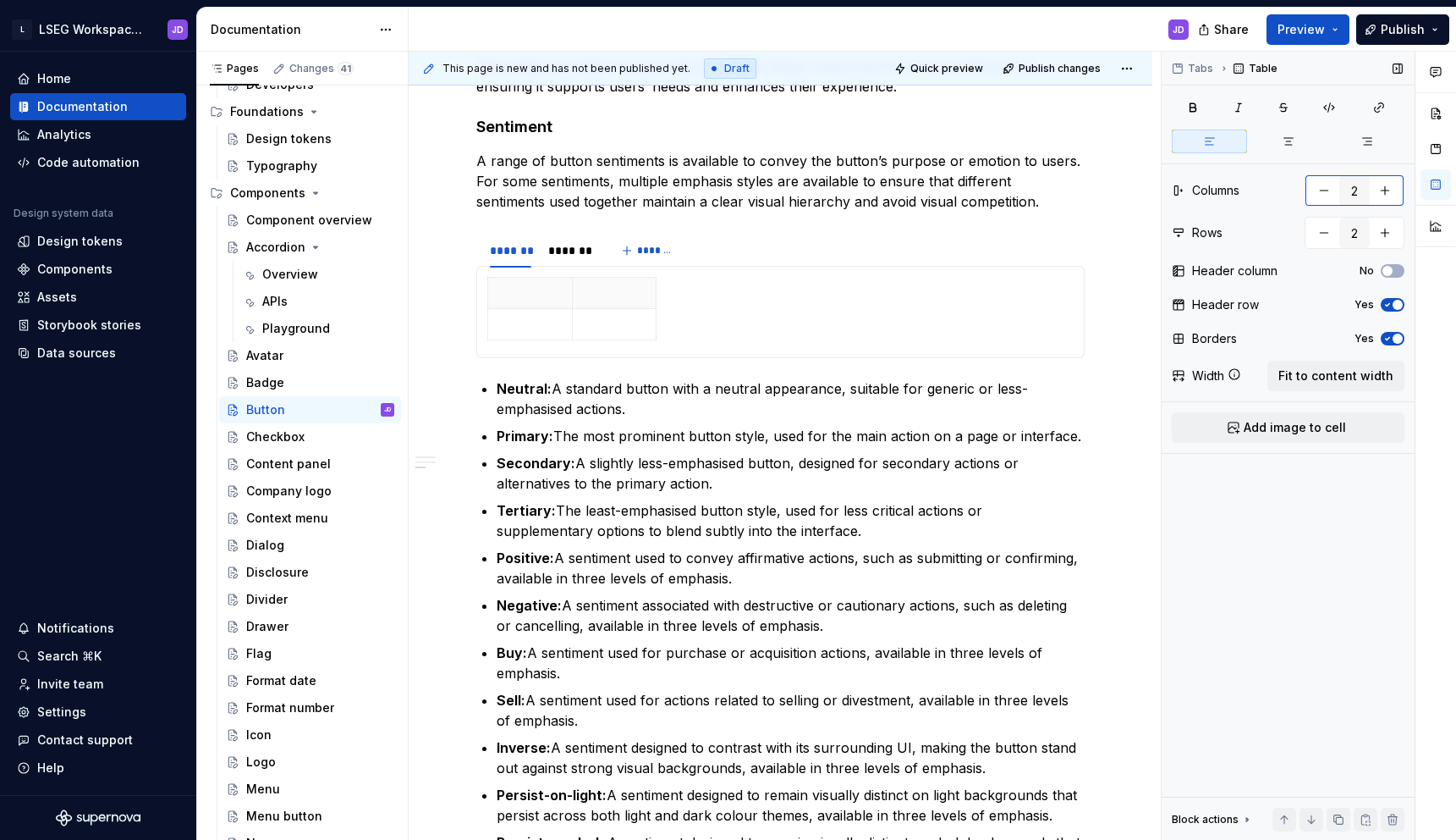
click at [1323, 189] on button "button" at bounding box center [1323, 190] width 31 height 31
click at [1380, 189] on button "button" at bounding box center [1385, 190] width 31 height 31
type input "2"
click at [1327, 238] on button "button" at bounding box center [1323, 232] width 31 height 31
type input "1"
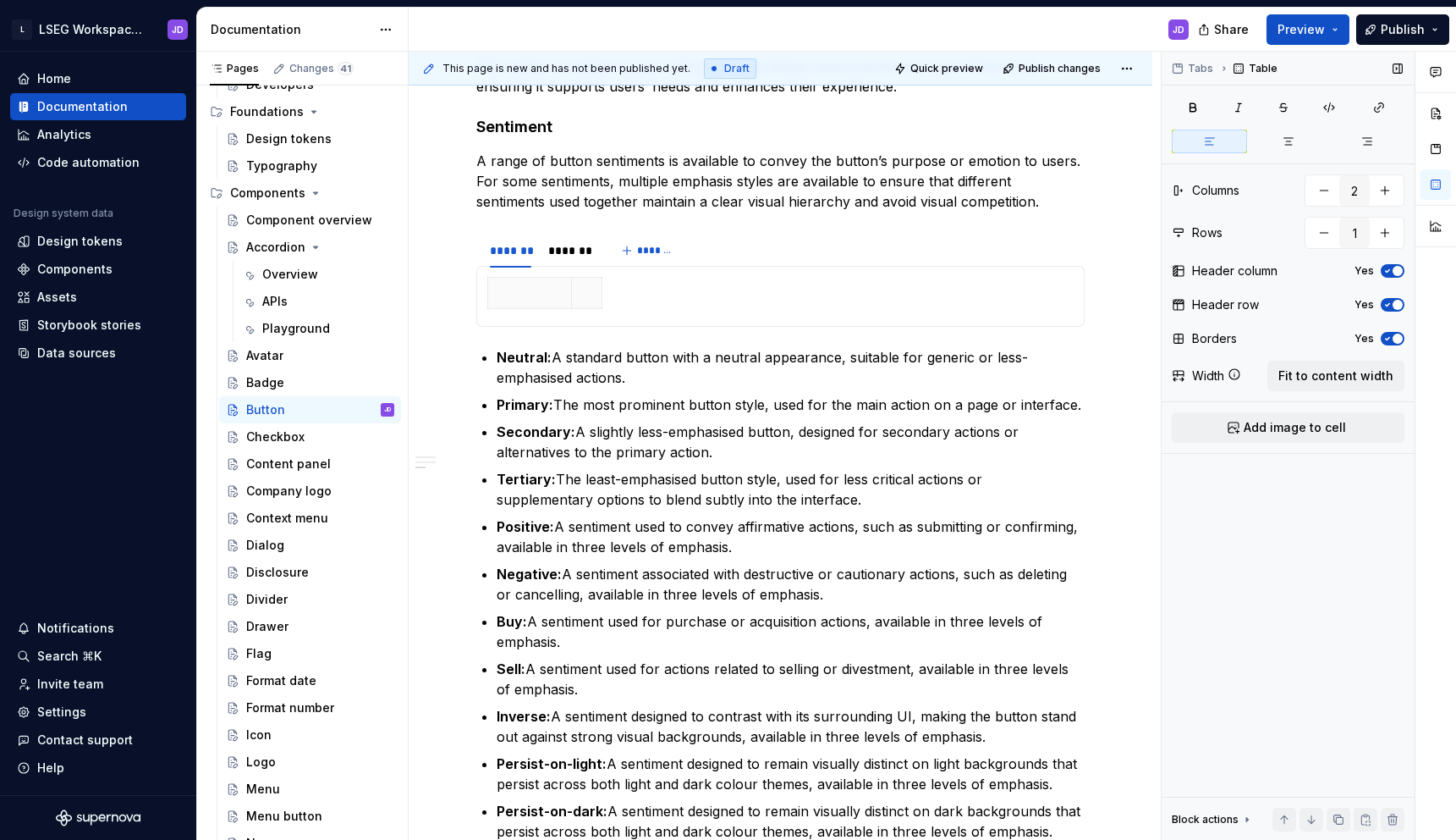
click at [1385, 303] on icon "button" at bounding box center [1388, 305] width 14 height 10
click at [1384, 272] on icon "button" at bounding box center [1388, 271] width 14 height 10
click at [1391, 333] on icon "button" at bounding box center [1388, 338] width 14 height 10
click at [1332, 380] on span "Fit to content width" at bounding box center [1336, 375] width 115 height 17
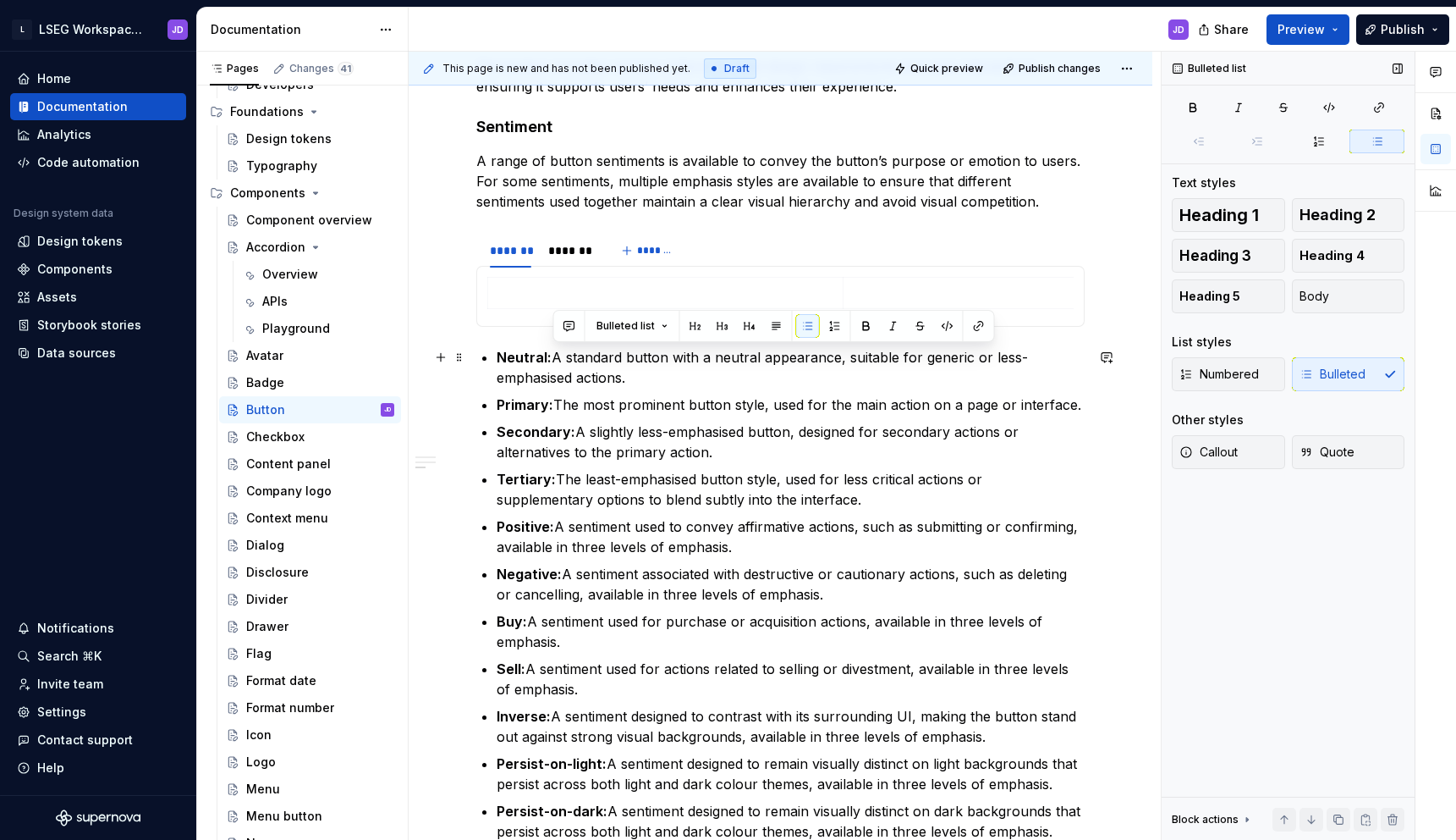
drag, startPoint x: 551, startPoint y: 362, endPoint x: 630, endPoint y: 385, distance: 82.3
click at [630, 385] on p "Neutral: A standard button with a neutral appearance, suitable for generic or l…" at bounding box center [791, 367] width 588 height 41
copy p "A standard button with a neutral appearance, suitable for generic or less-empha…"
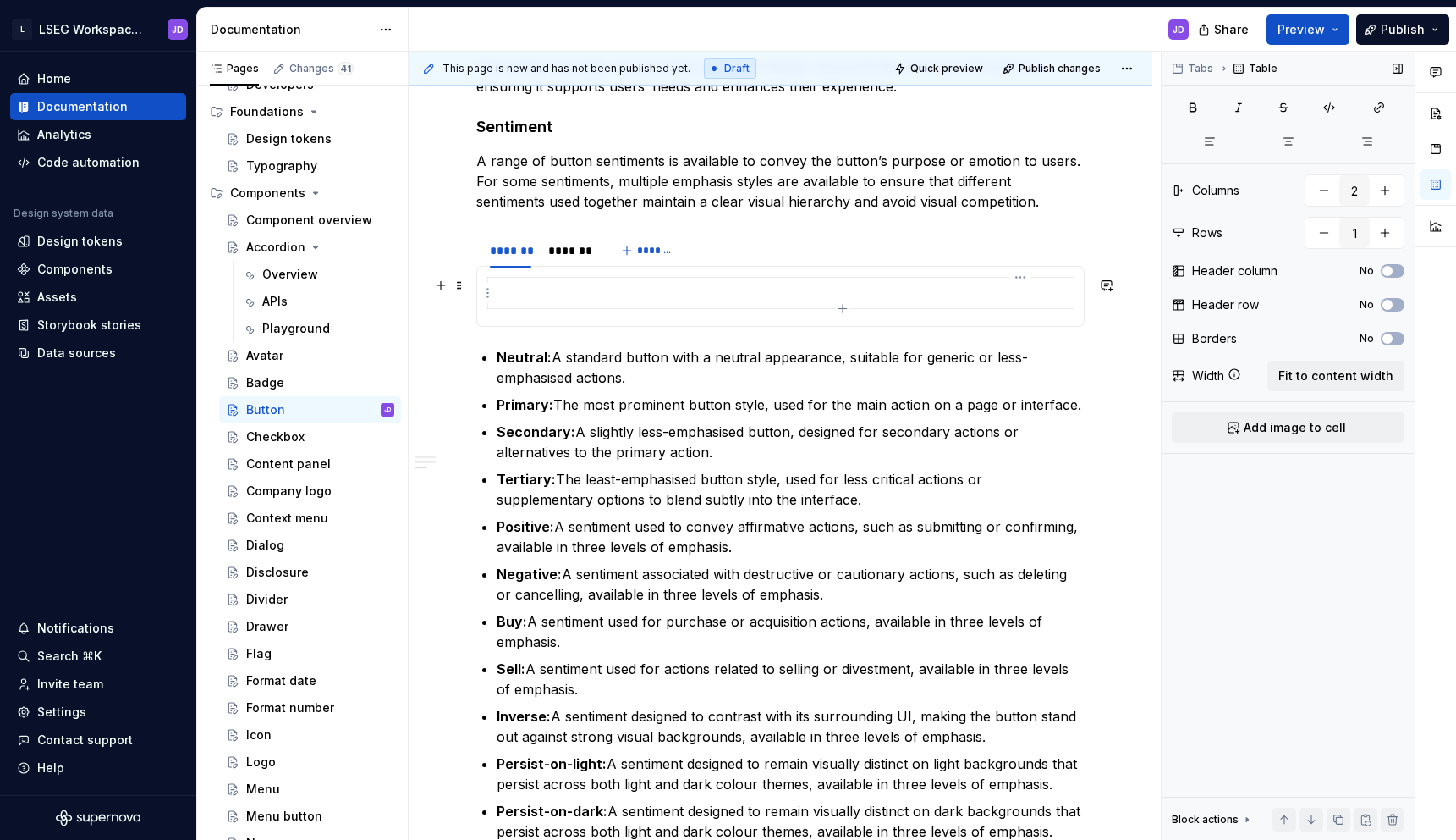
click at [1036, 300] on p at bounding box center [1020, 292] width 334 height 17
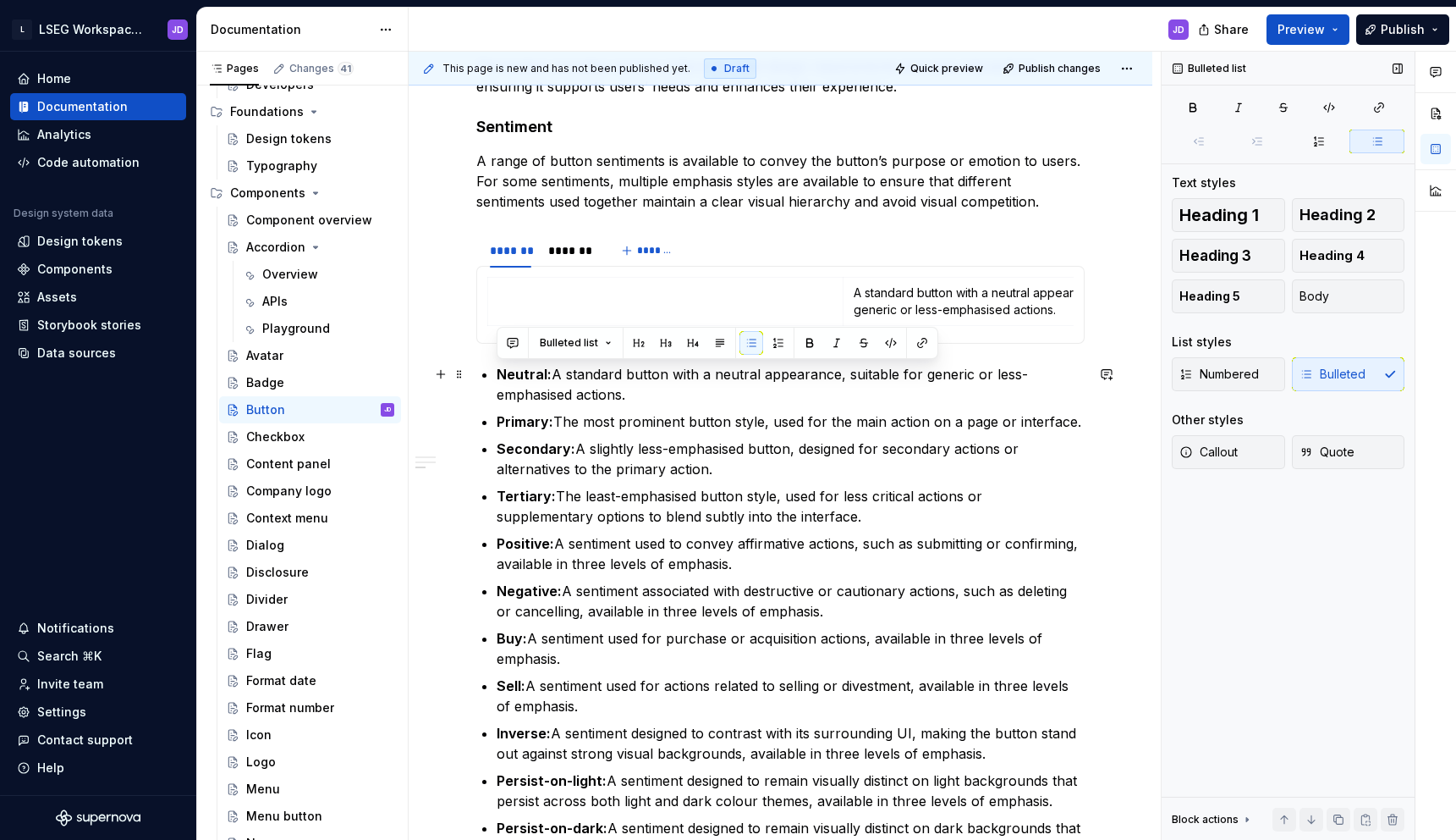
drag, startPoint x: 954, startPoint y: 412, endPoint x: 491, endPoint y: 369, distance: 465.0
click at [491, 369] on div "**********" at bounding box center [780, 10] width 609 height 1697
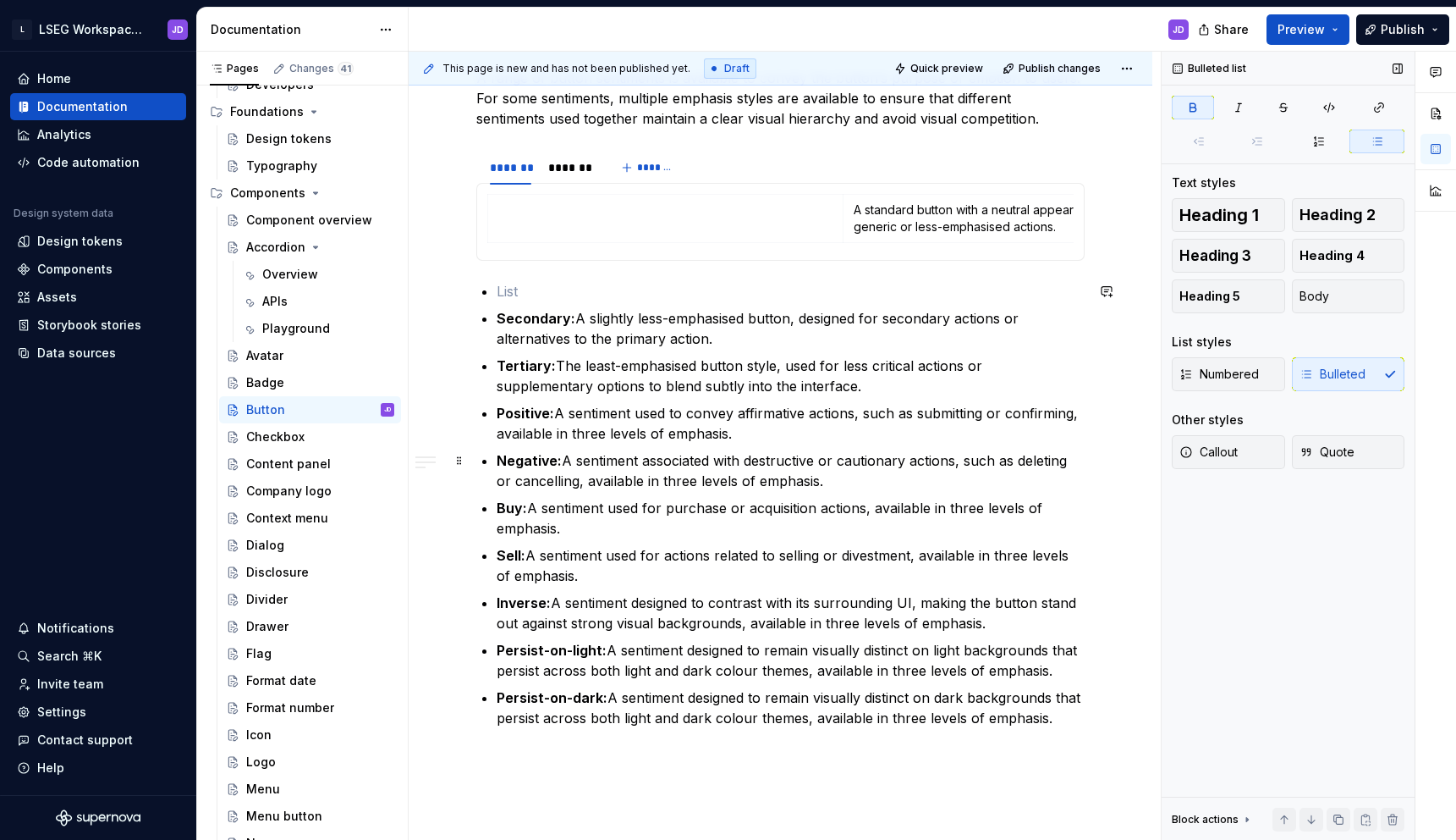
scroll to position [1260, 0]
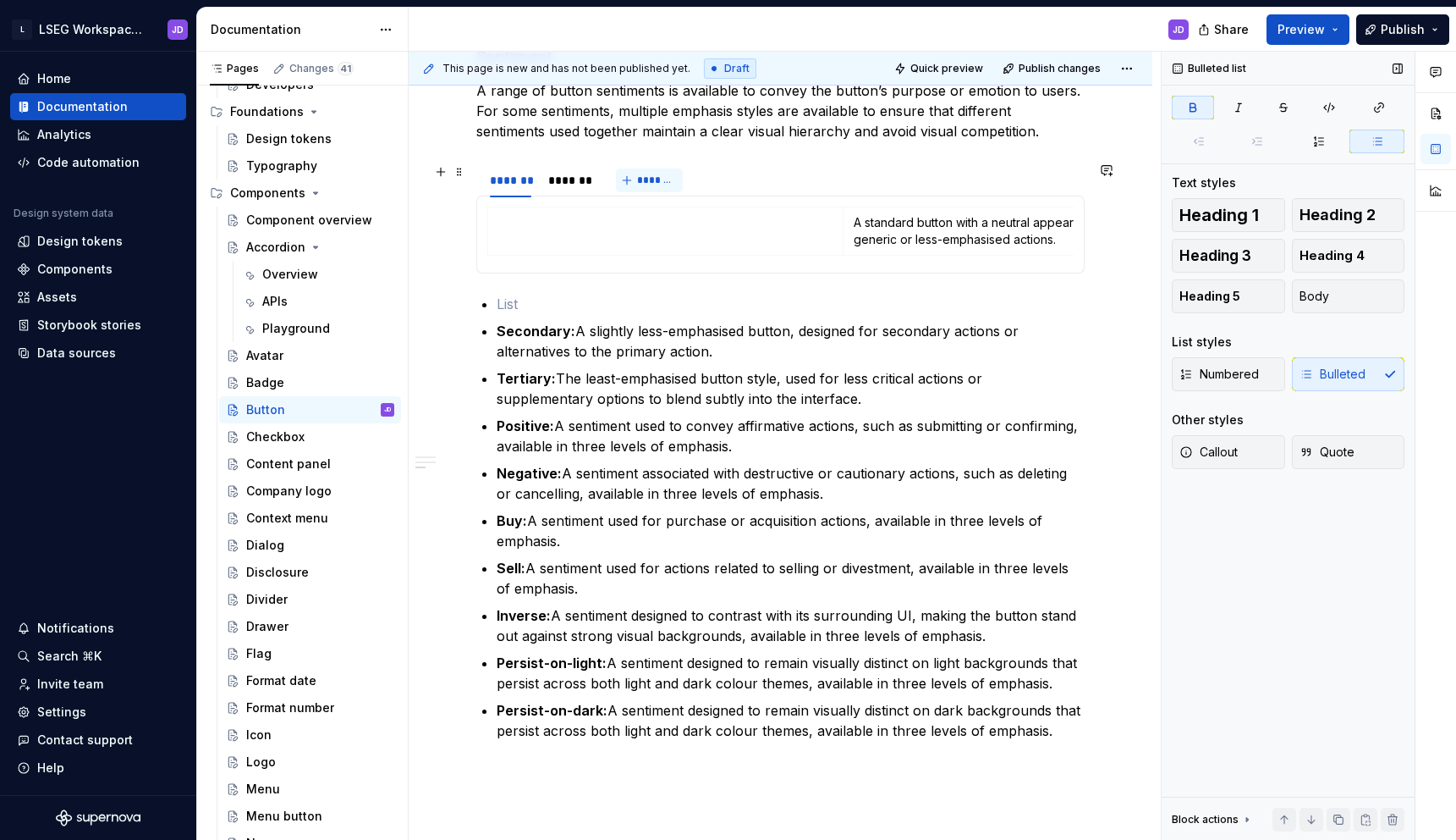
click at [664, 181] on span "*******" at bounding box center [657, 181] width 38 height 14
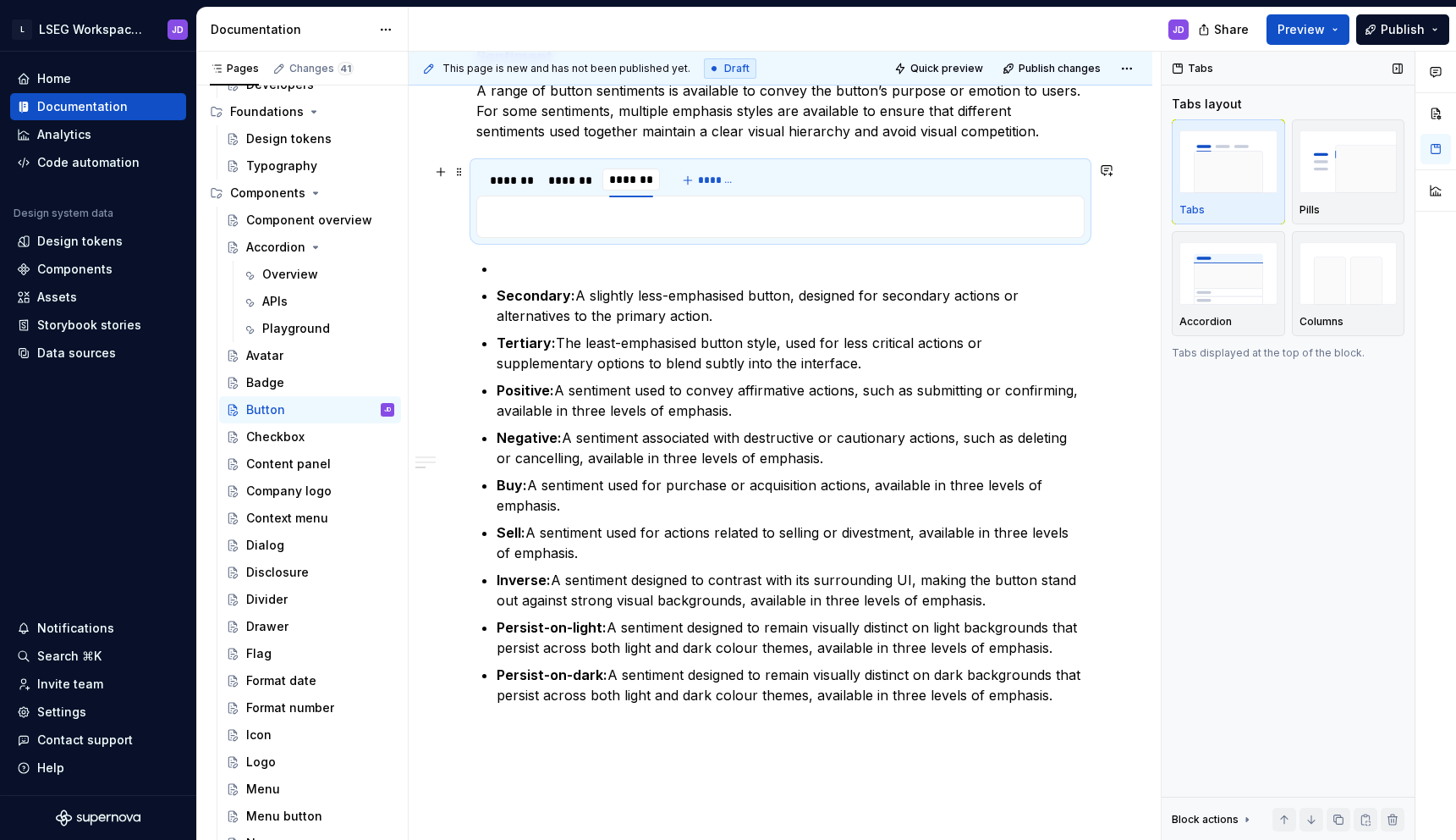
type textarea "*"
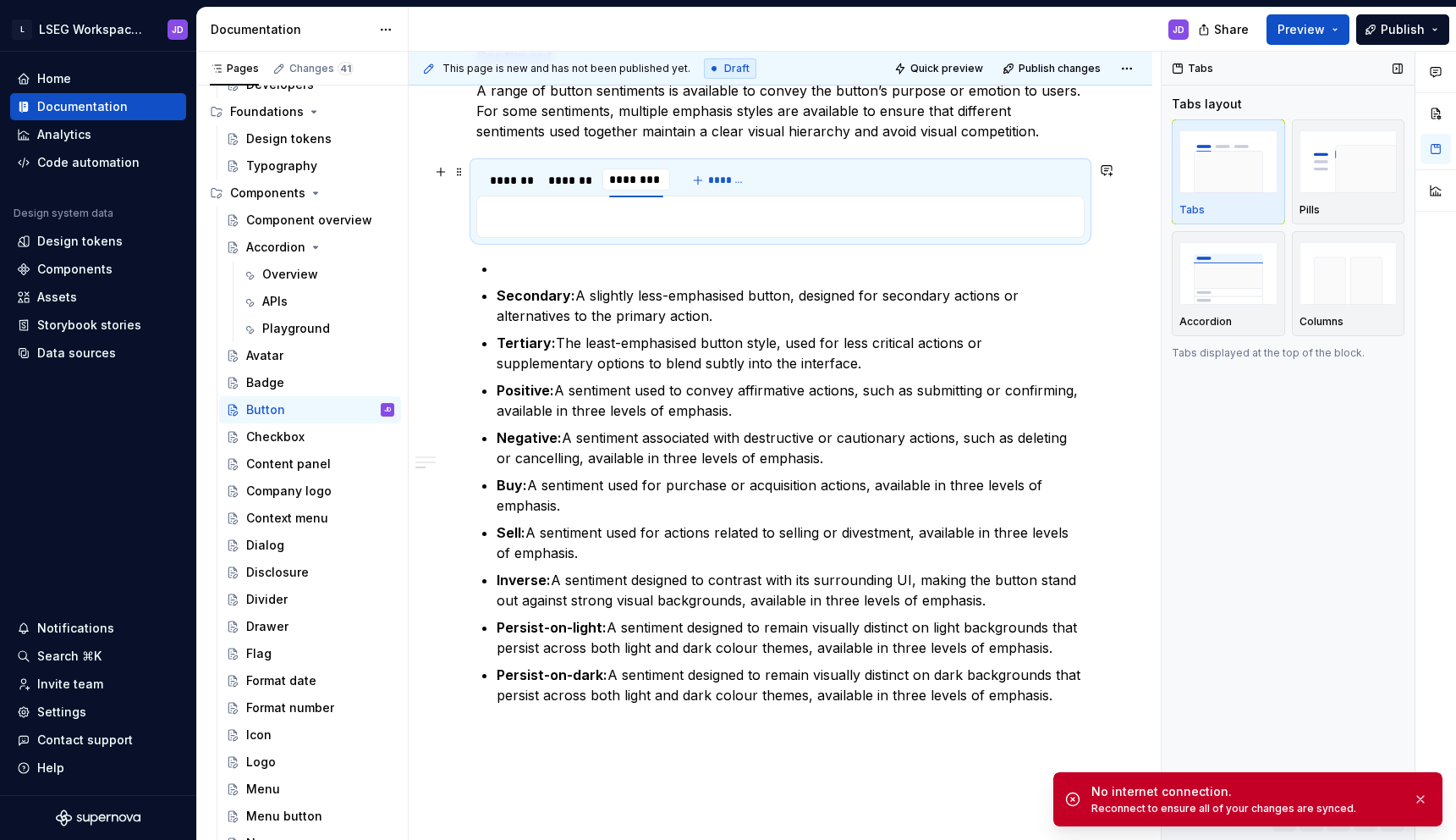
type input "*********"
click at [637, 428] on p "Negative: A sentiment associated with destructive or cautionary actions, such a…" at bounding box center [791, 447] width 588 height 41
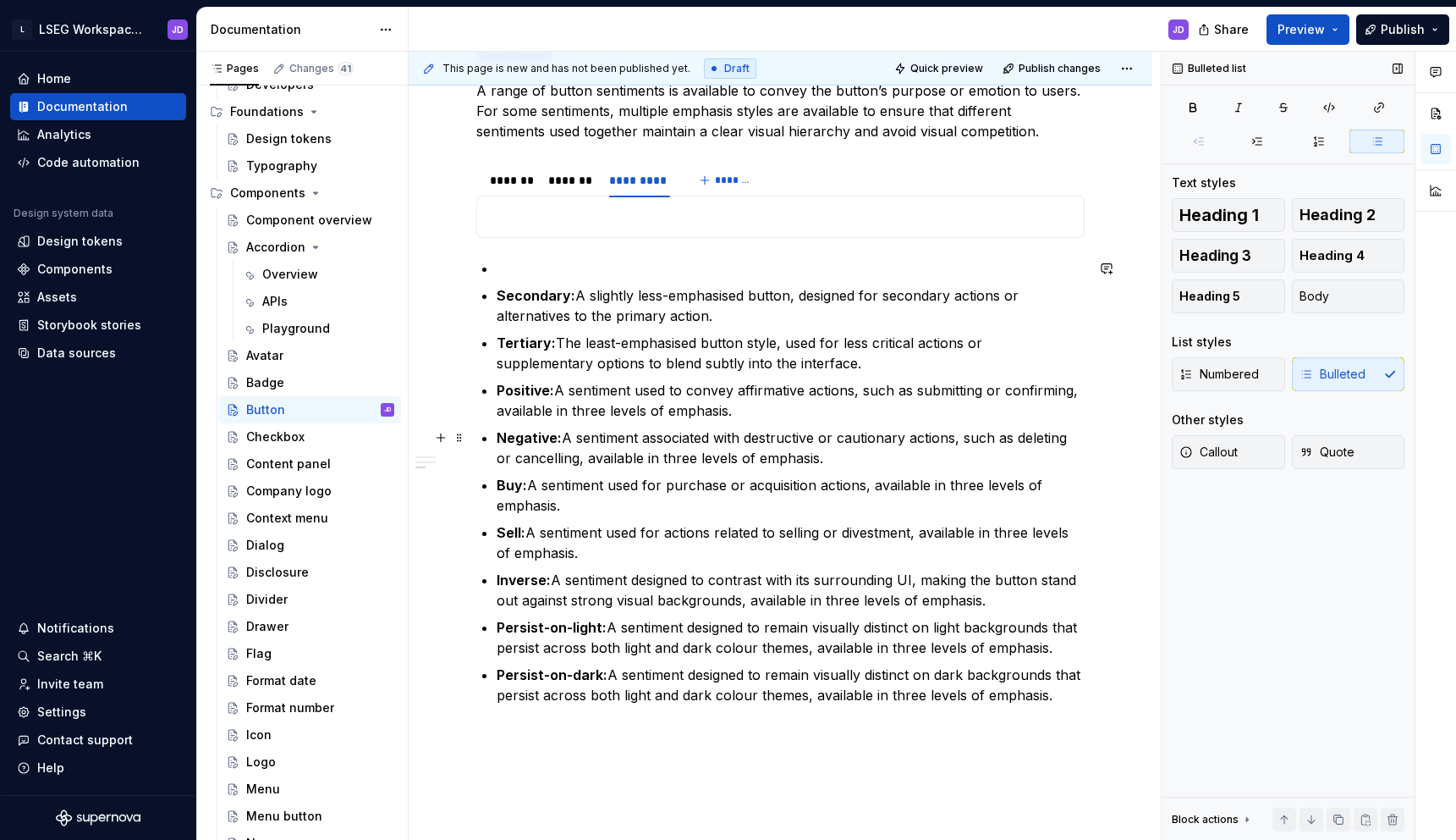
type textarea "*"
click at [734, 181] on span "*******" at bounding box center [734, 181] width 38 height 14
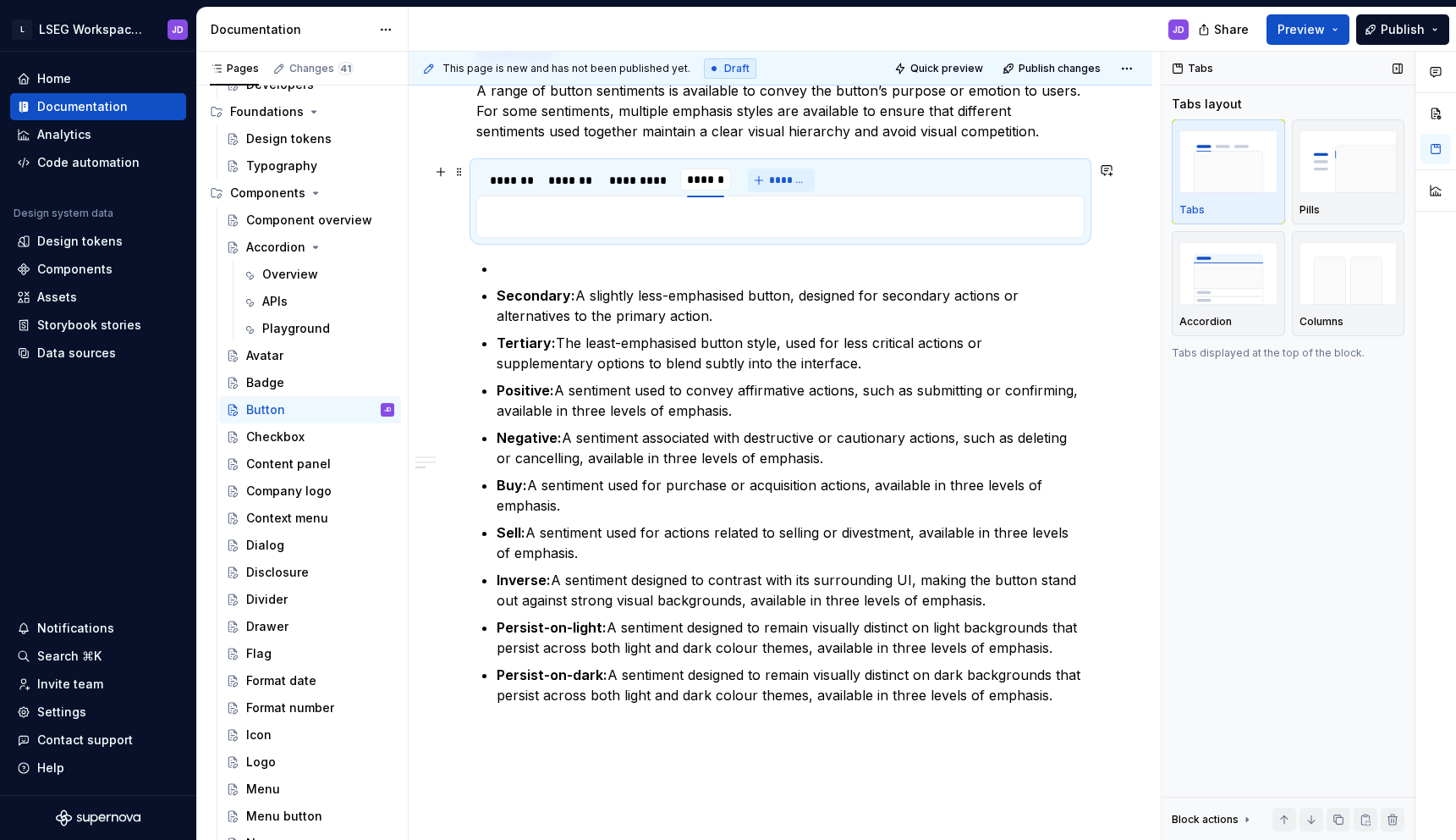
type input "********"
click at [788, 179] on span "*******" at bounding box center [795, 181] width 38 height 14
type input "********"
click at [865, 169] on button "*******" at bounding box center [849, 180] width 67 height 24
type input "*"
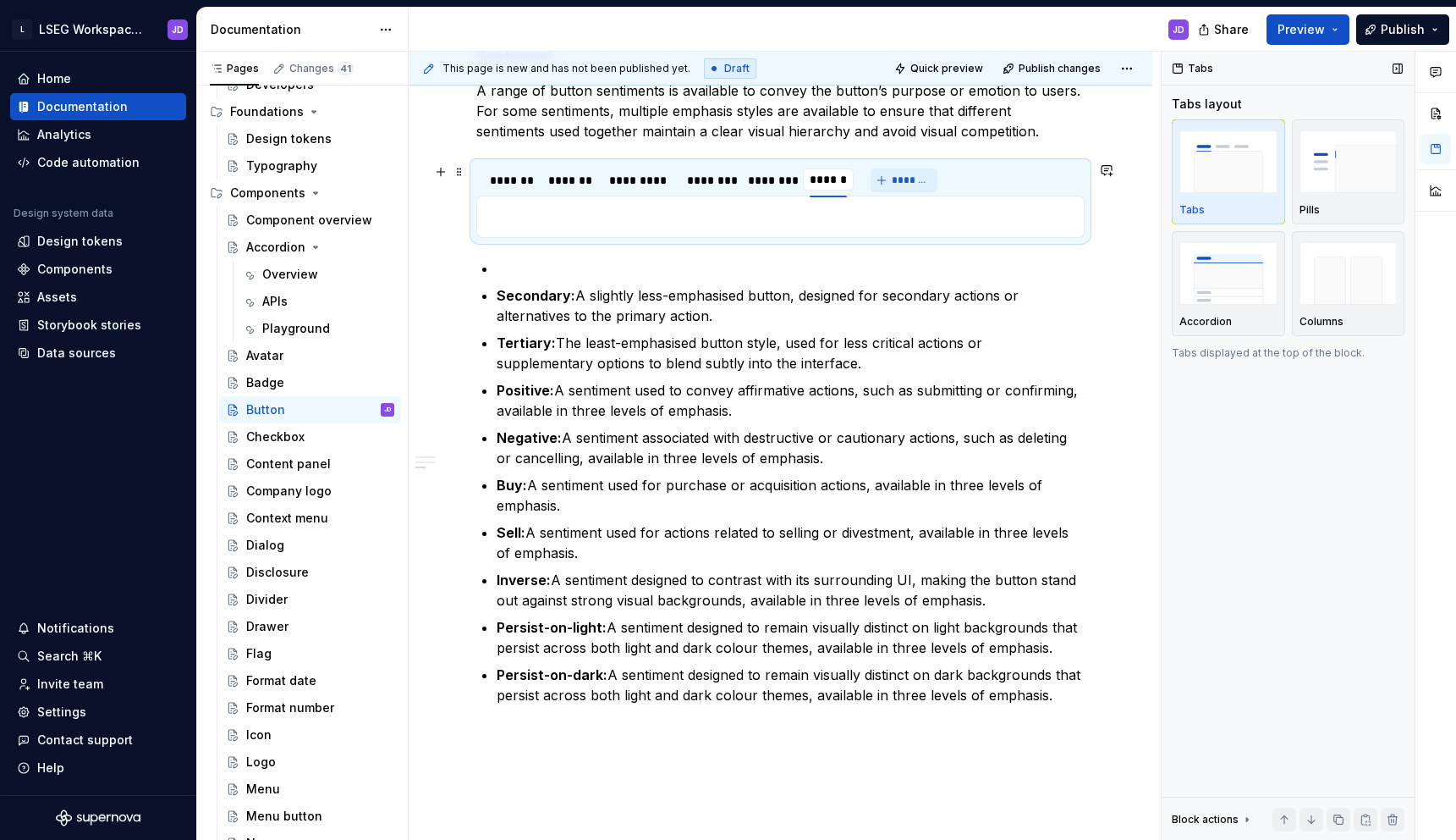
type input "********"
click at [922, 175] on span "*******" at bounding box center [924, 181] width 38 height 14
type input "***"
click at [963, 184] on span "*******" at bounding box center [963, 181] width 38 height 14
type input "****"
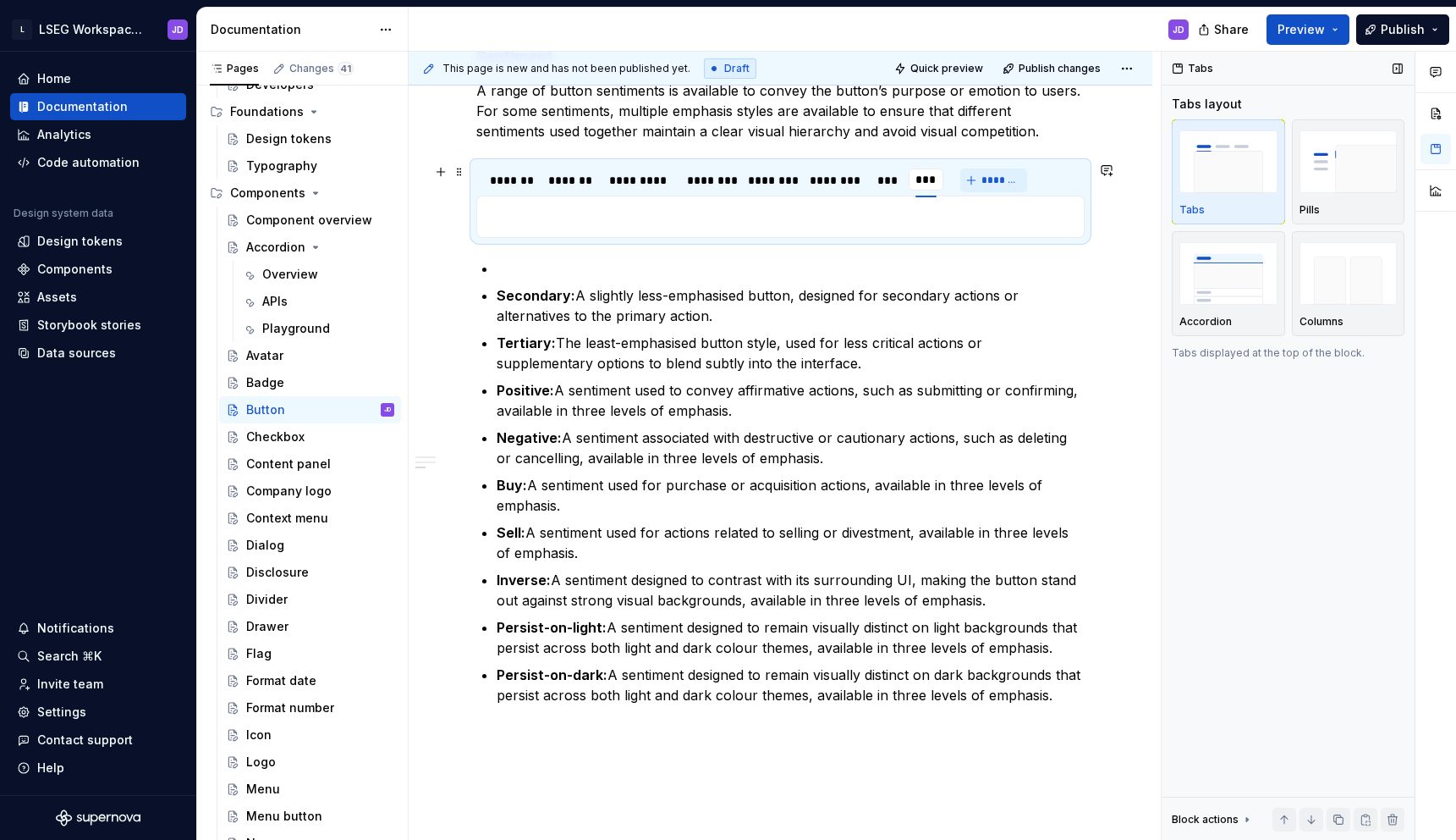
click at [1002, 178] on span "*******" at bounding box center [1001, 181] width 38 height 14
type input "*******"
click at [1060, 172] on button "*******" at bounding box center [1051, 180] width 67 height 24
type input "*******"
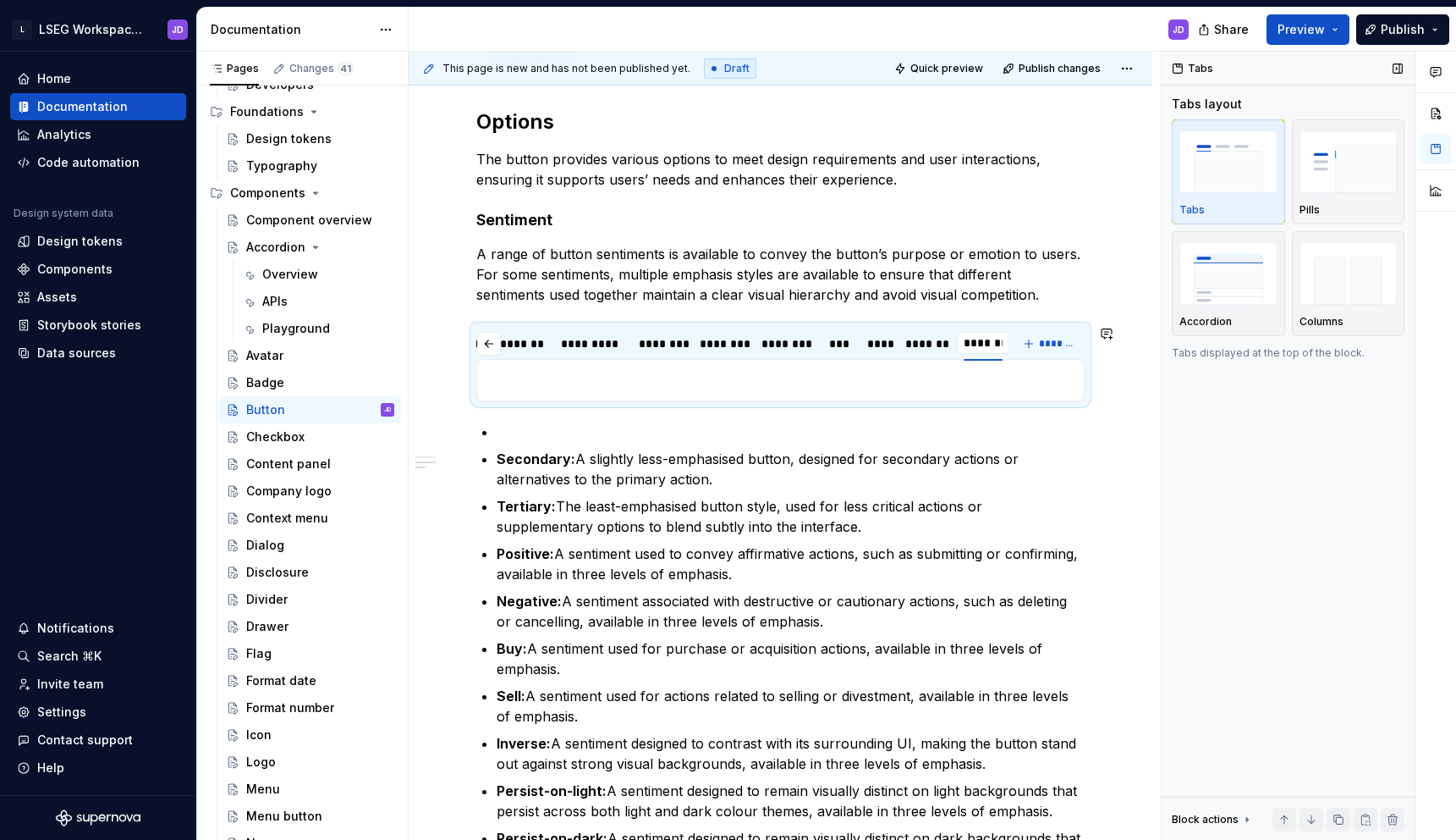
scroll to position [1078, 0]
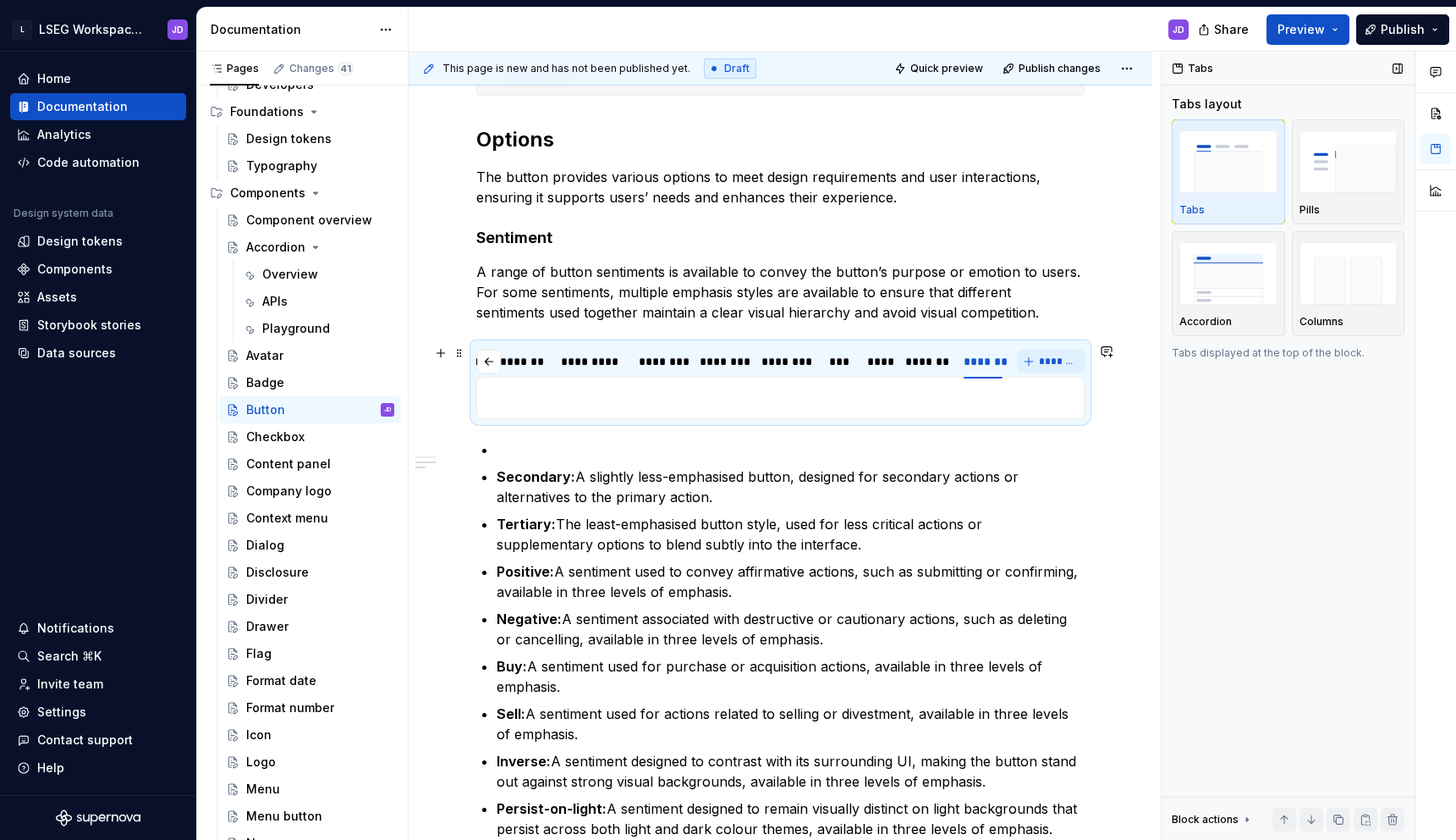
click at [1058, 367] on span "*******" at bounding box center [1058, 362] width 38 height 14
click at [931, 352] on input "**********" at bounding box center [960, 360] width 100 height 31
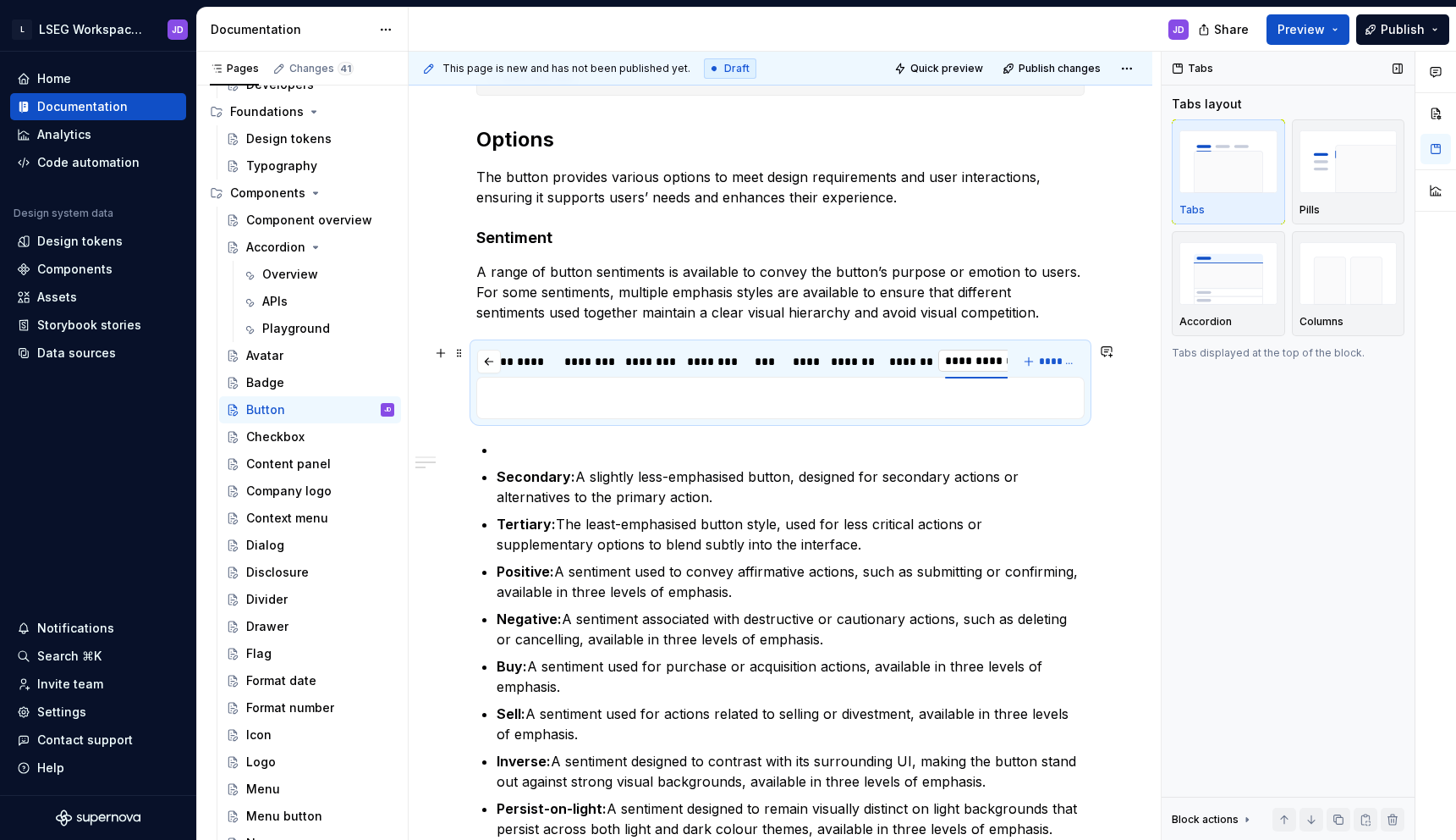
type input "**********"
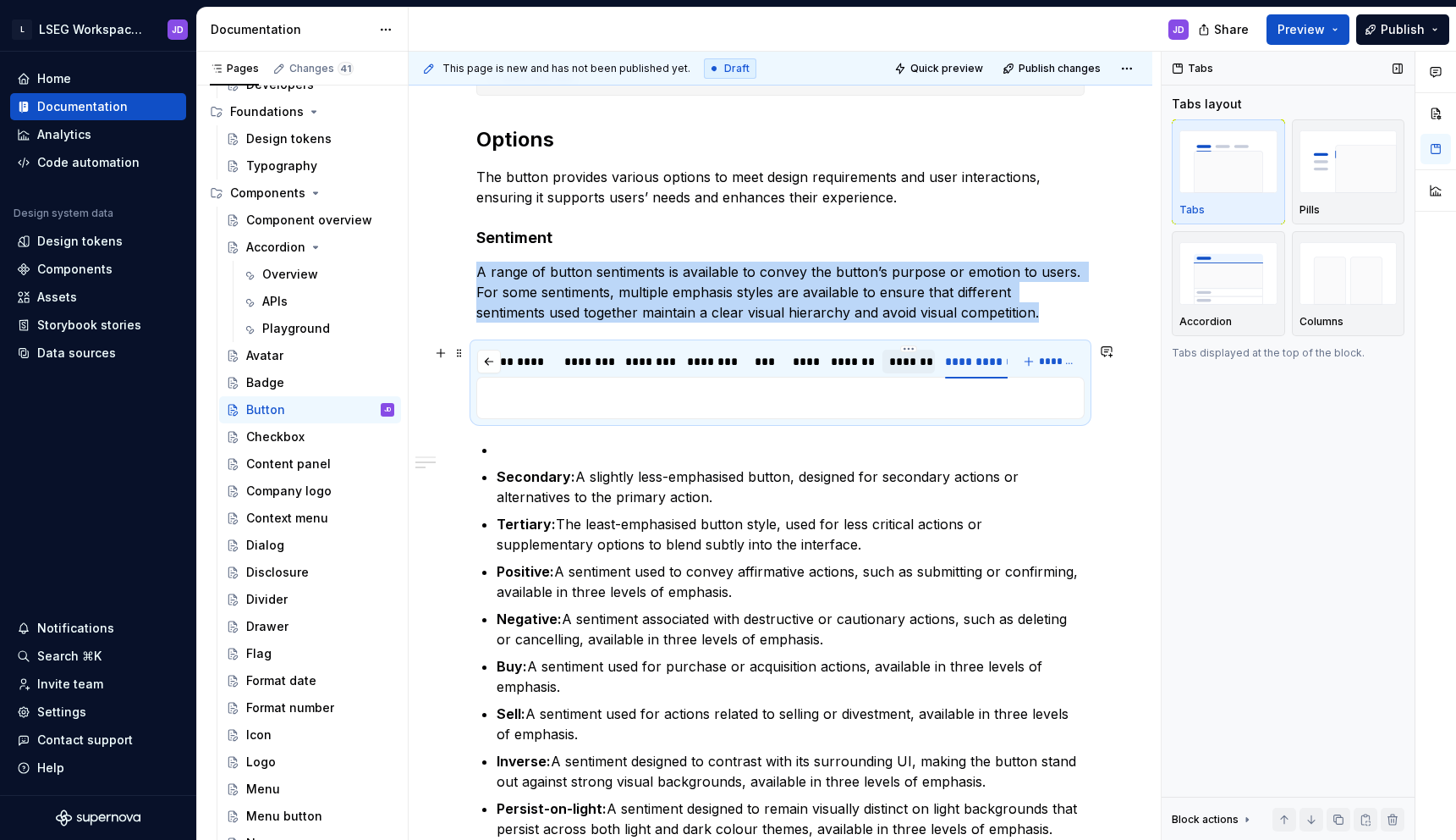
click at [913, 362] on div "*******" at bounding box center [908, 361] width 39 height 17
click at [912, 363] on div "*******" at bounding box center [908, 361] width 39 height 17
click at [908, 357] on div "*******" at bounding box center [908, 361] width 39 height 17
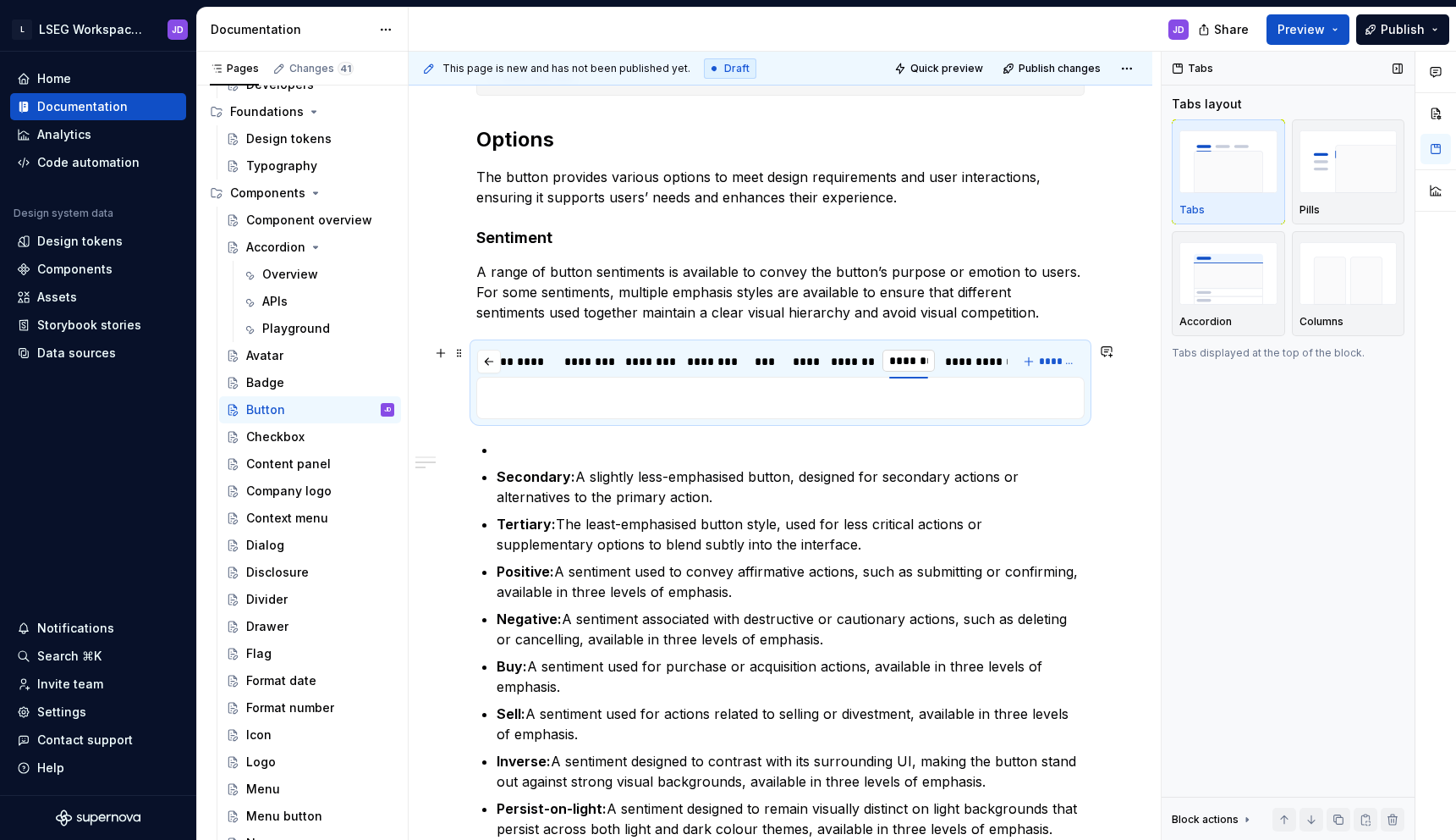
click at [924, 359] on input "*******" at bounding box center [908, 360] width 52 height 31
type input "**********"
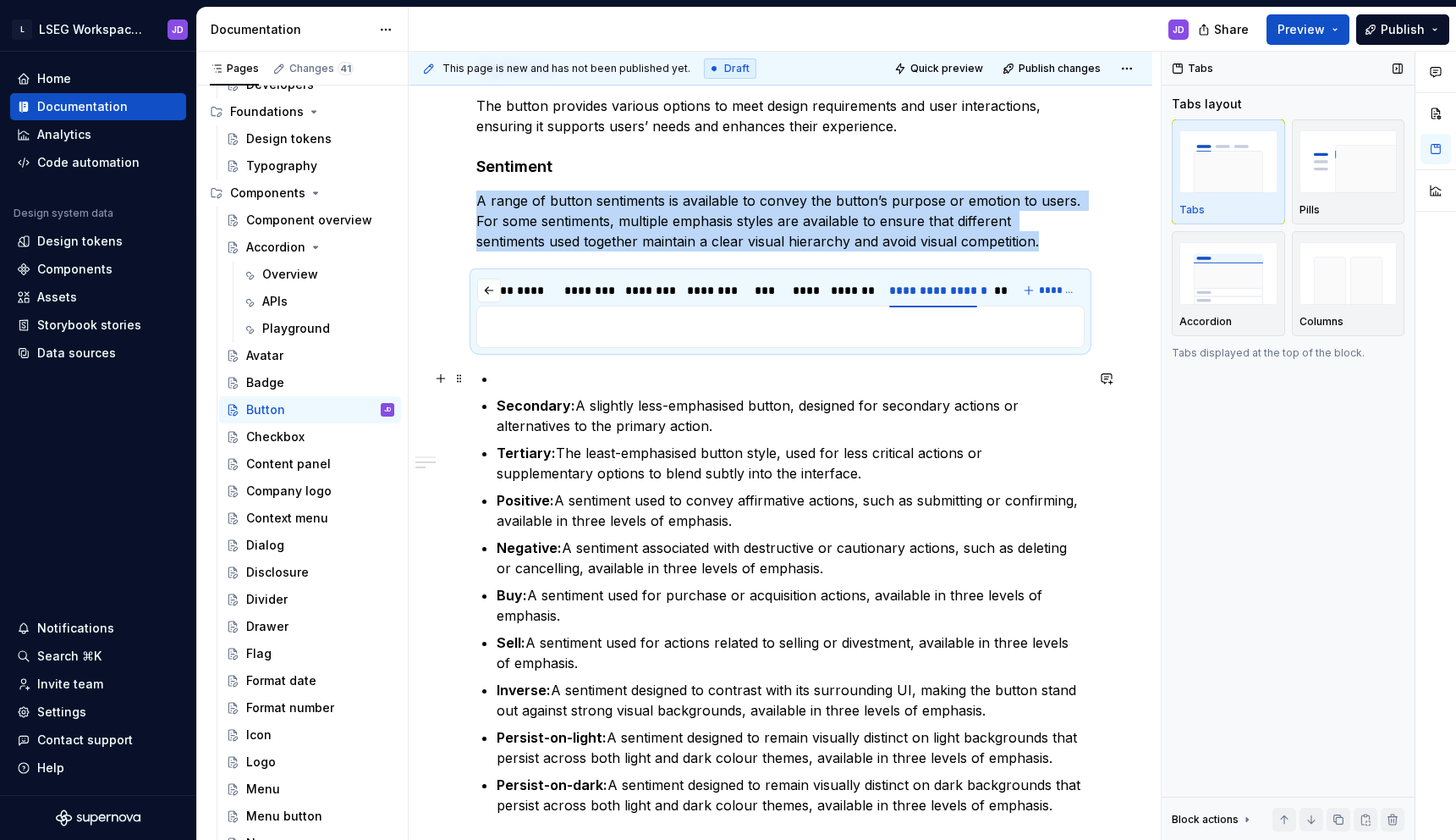
scroll to position [1145, 0]
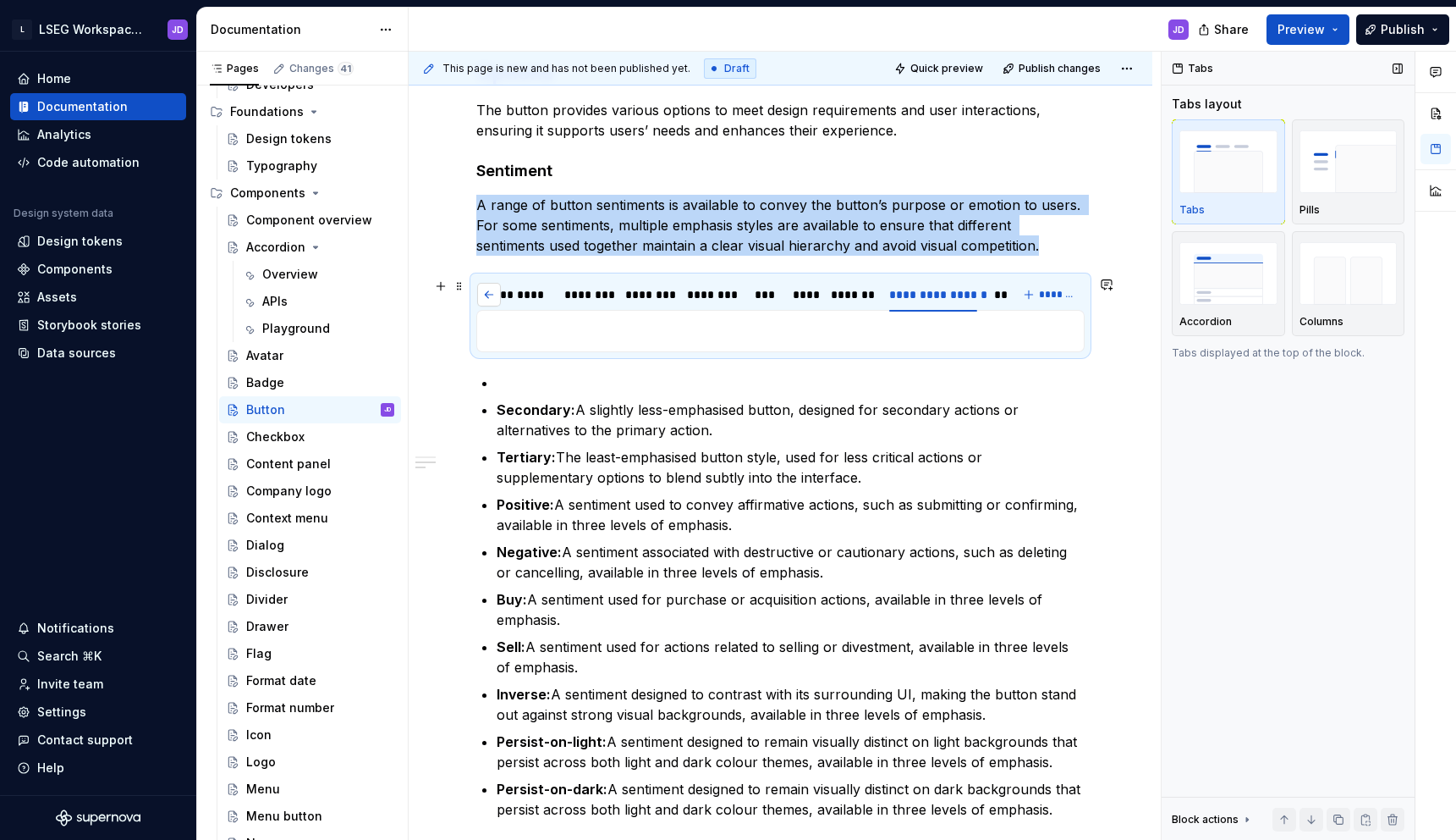
click at [483, 302] on button "button" at bounding box center [488, 294] width 24 height 24
click at [483, 302] on div "*******" at bounding box center [510, 294] width 55 height 24
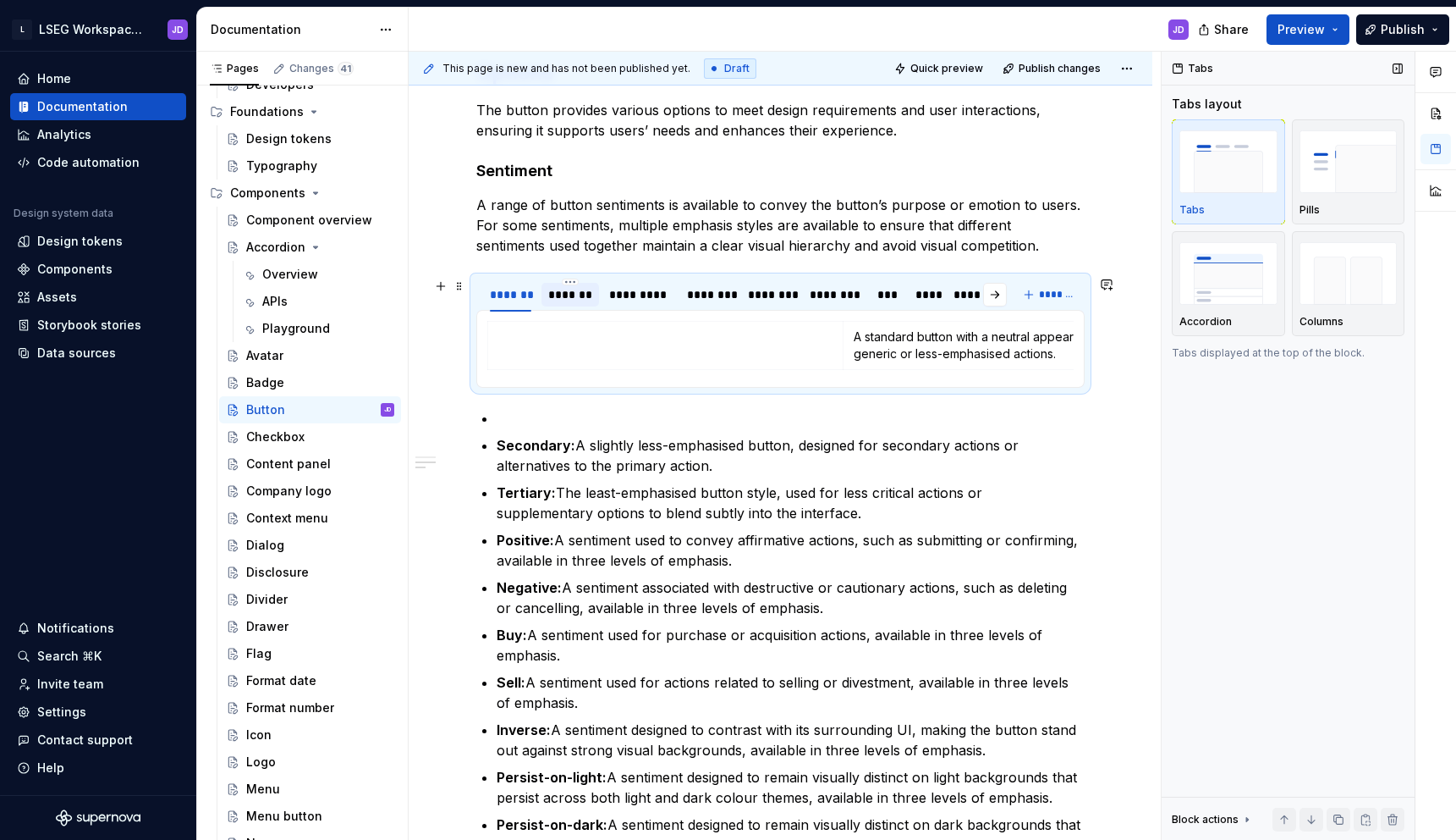
click at [575, 298] on div "*******" at bounding box center [570, 294] width 44 height 17
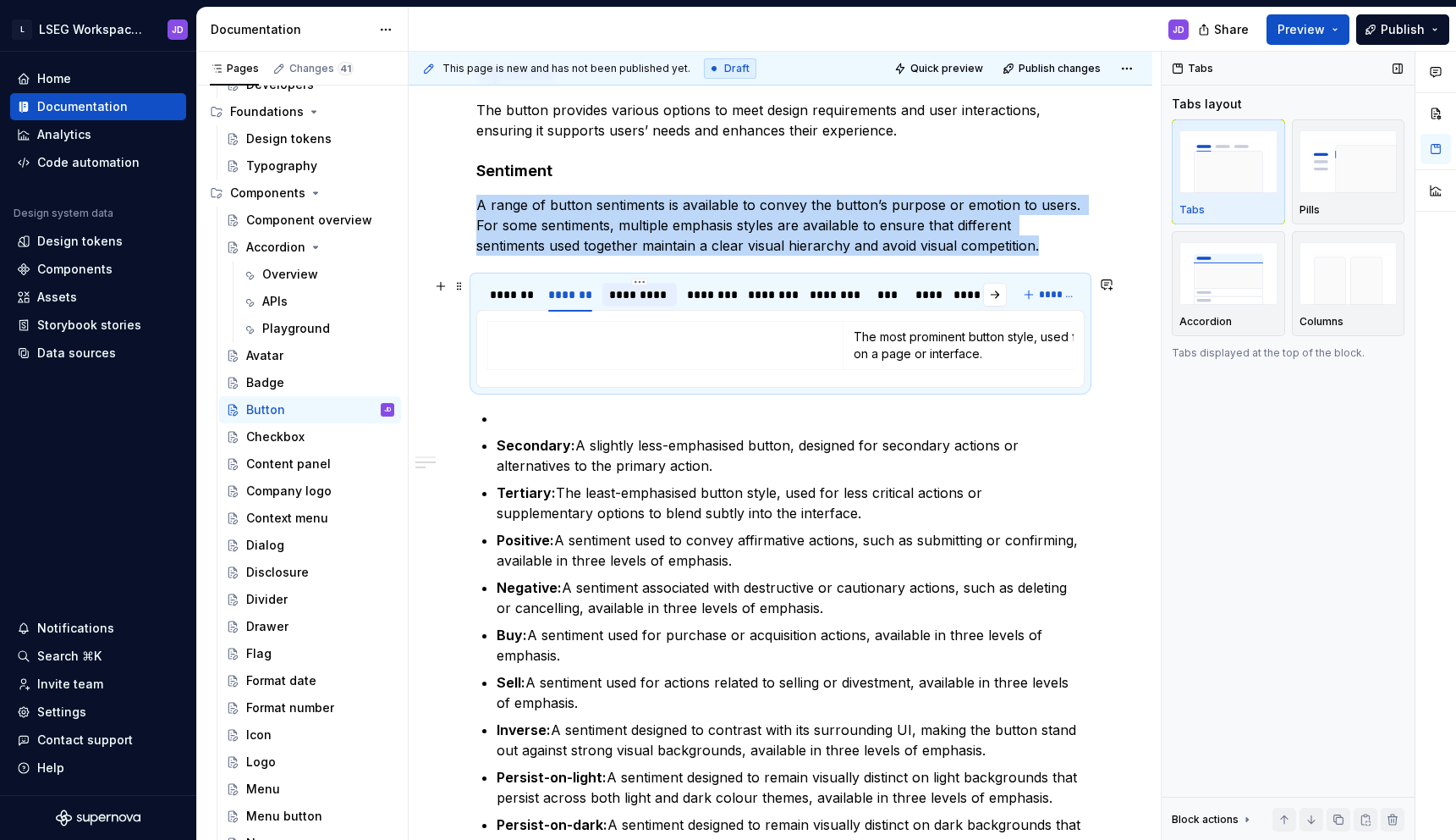
click at [634, 301] on div "*********" at bounding box center [640, 294] width 62 height 17
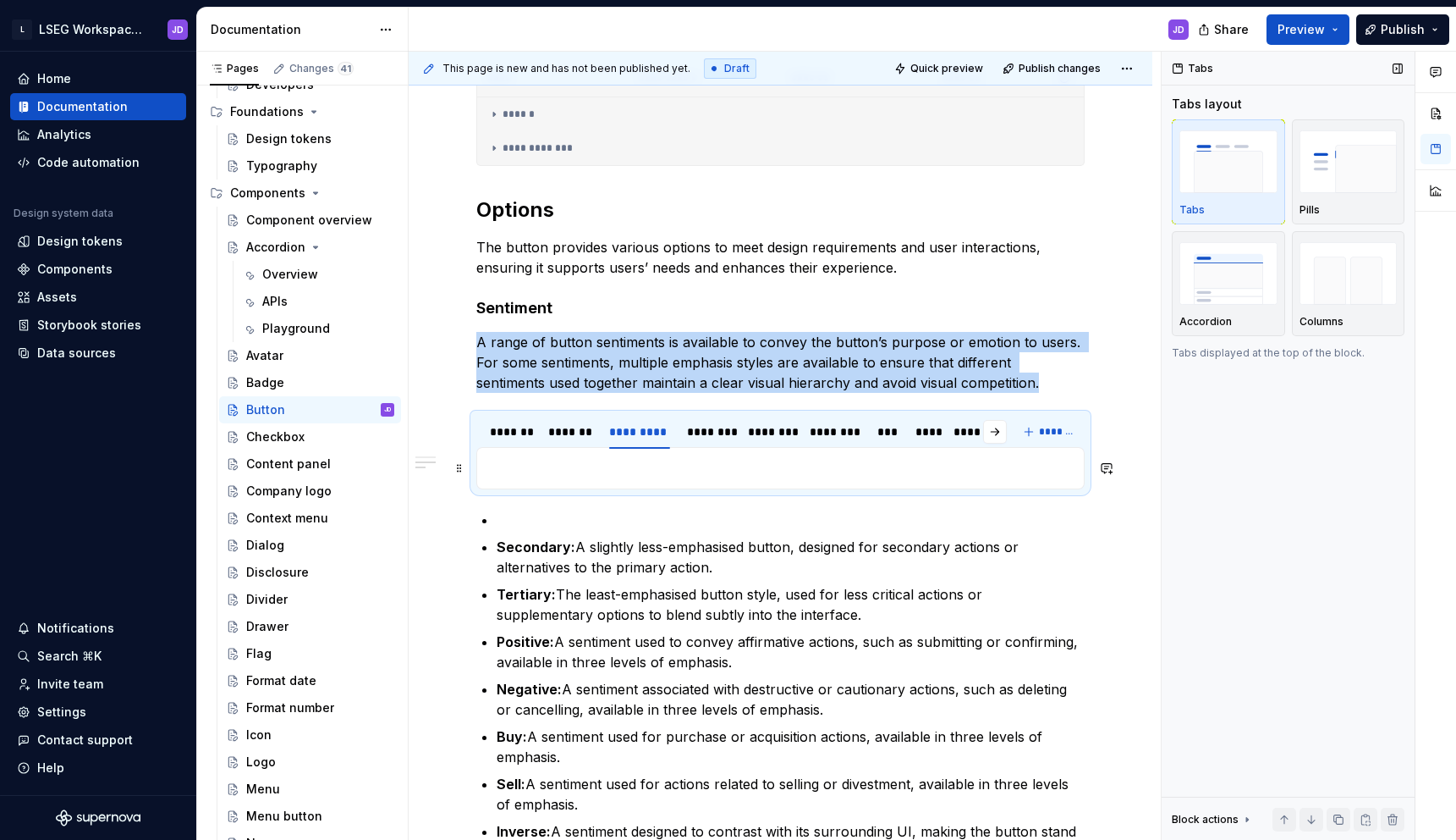
scroll to position [1007, 0]
click at [523, 440] on div "*******" at bounding box center [511, 433] width 42 height 17
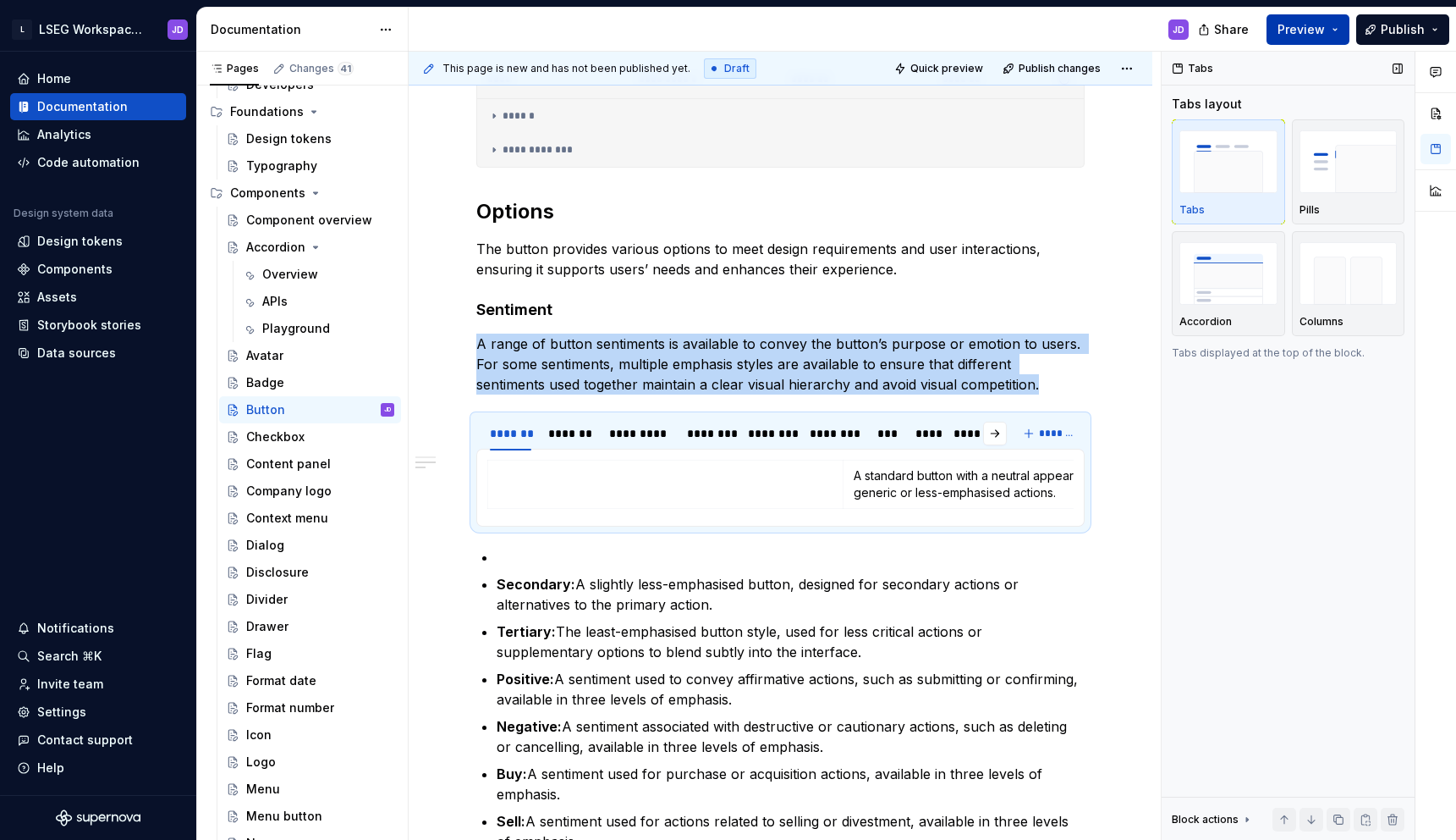
click at [1289, 23] on span "Preview" at bounding box center [1301, 29] width 47 height 17
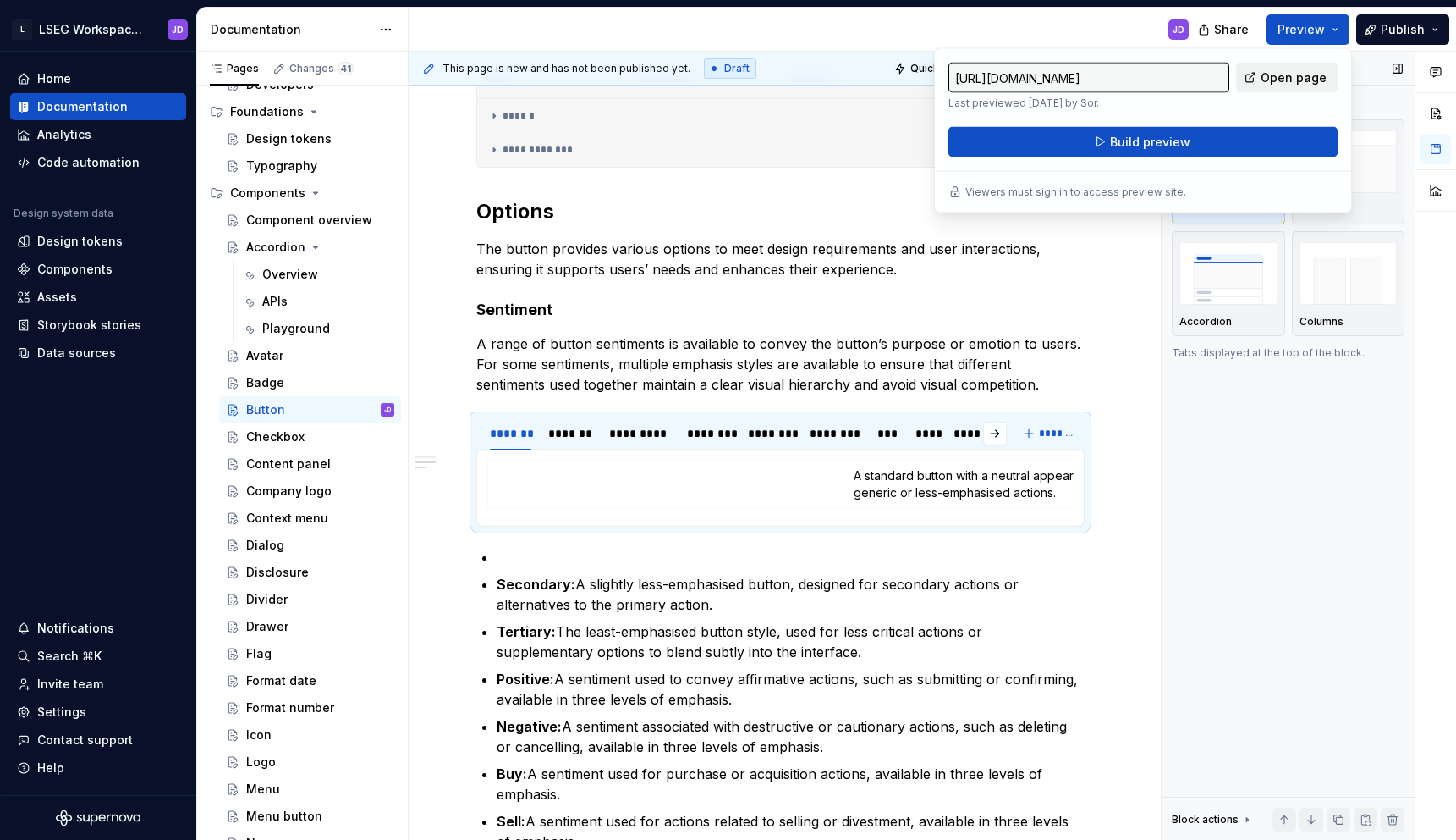
click at [1277, 70] on span "Open page" at bounding box center [1294, 78] width 66 height 17
click at [1061, 140] on button "Build preview" at bounding box center [1143, 142] width 389 height 31
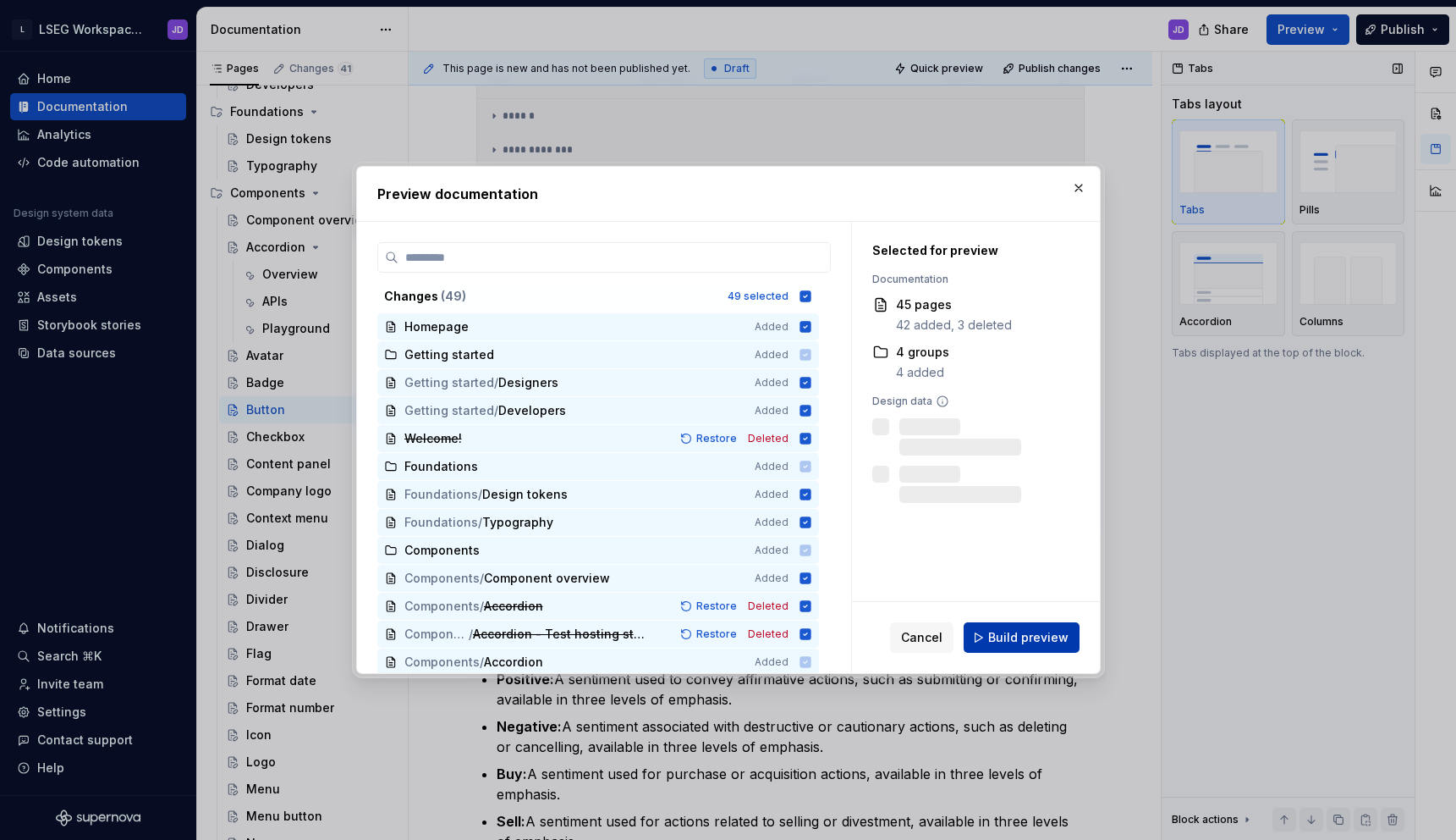
click at [1000, 637] on span "Build preview" at bounding box center [1028, 637] width 80 height 17
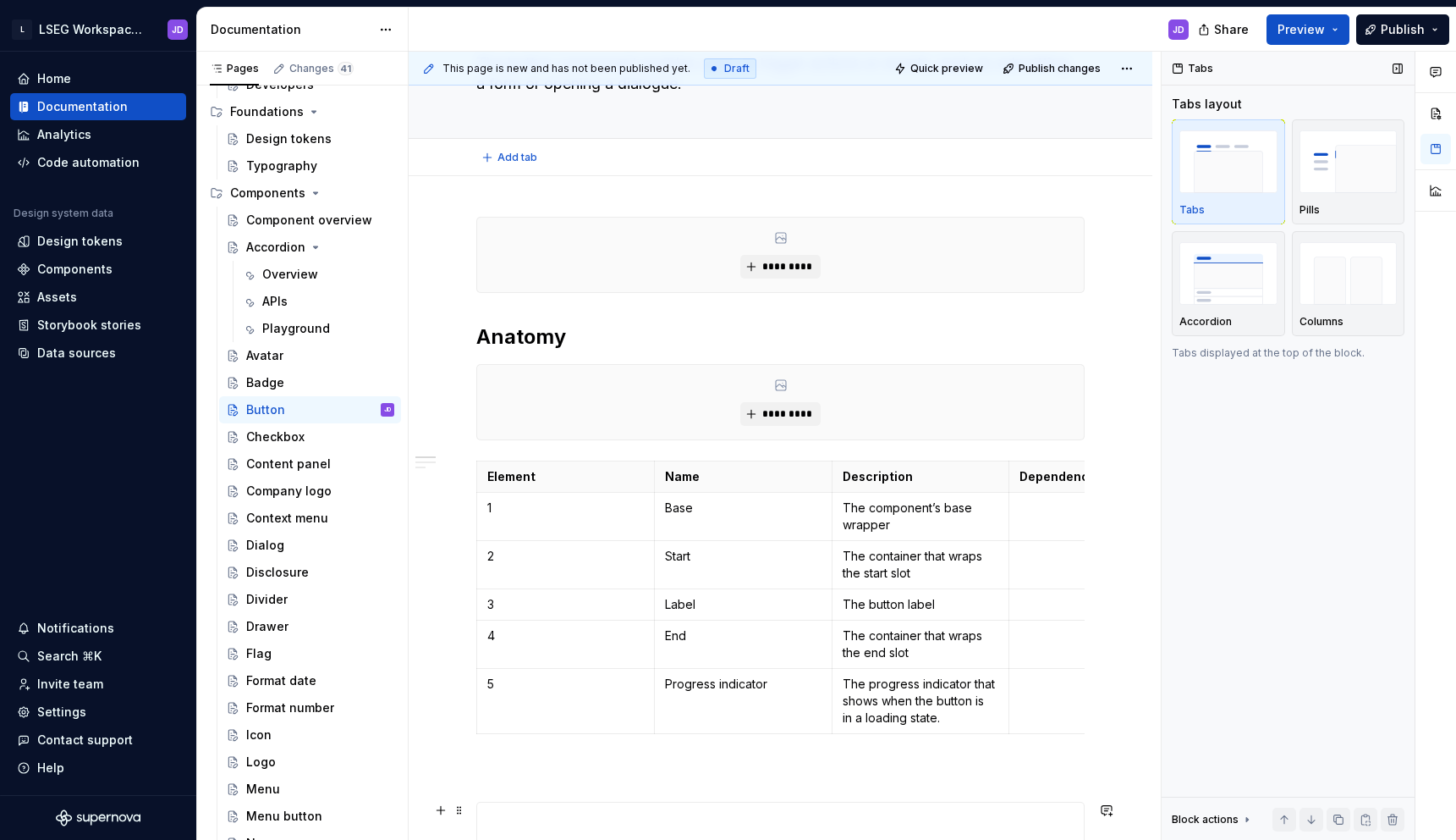
scroll to position [0, 0]
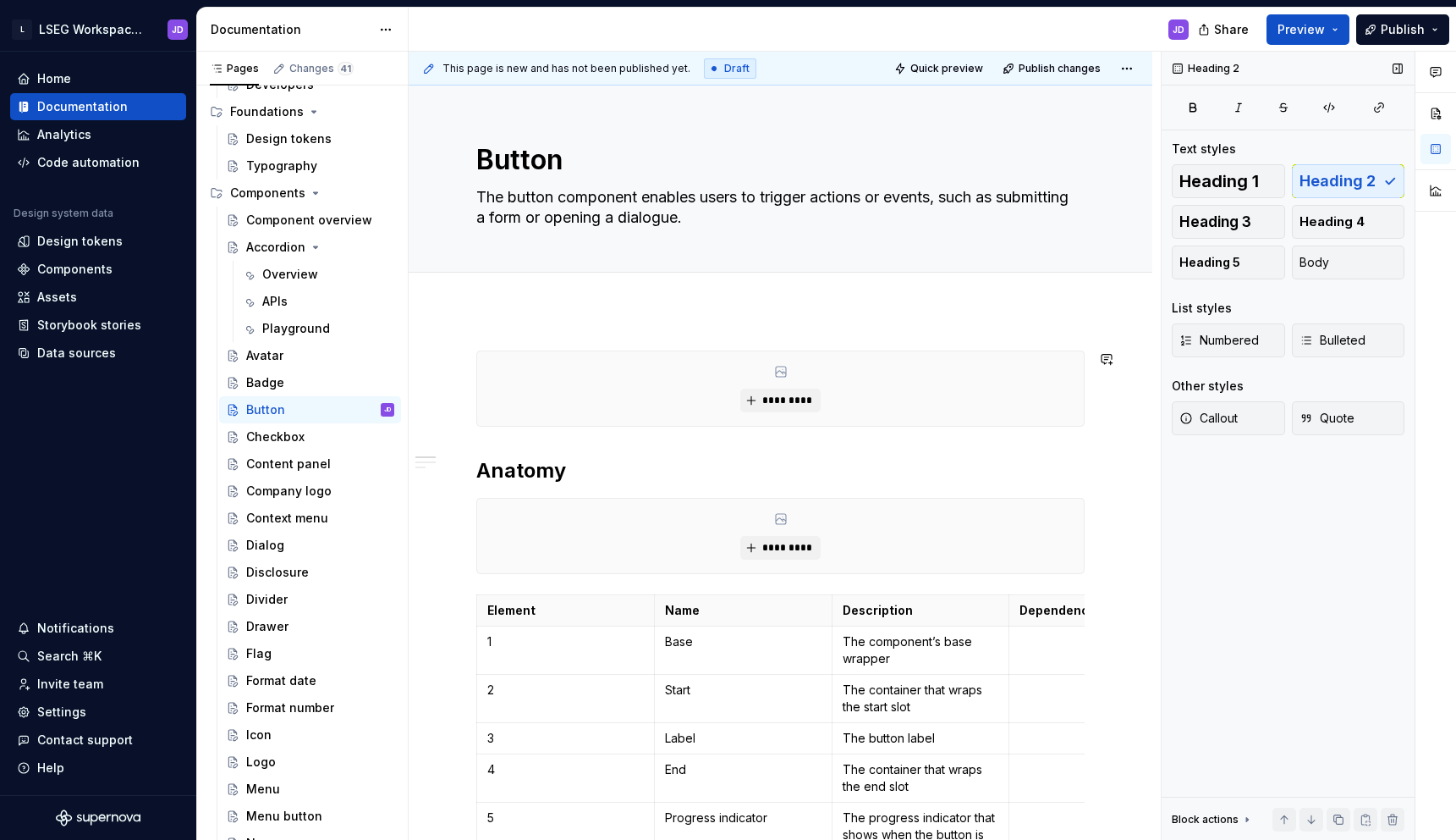
click at [1291, 28] on span "Preview" at bounding box center [1301, 29] width 47 height 17
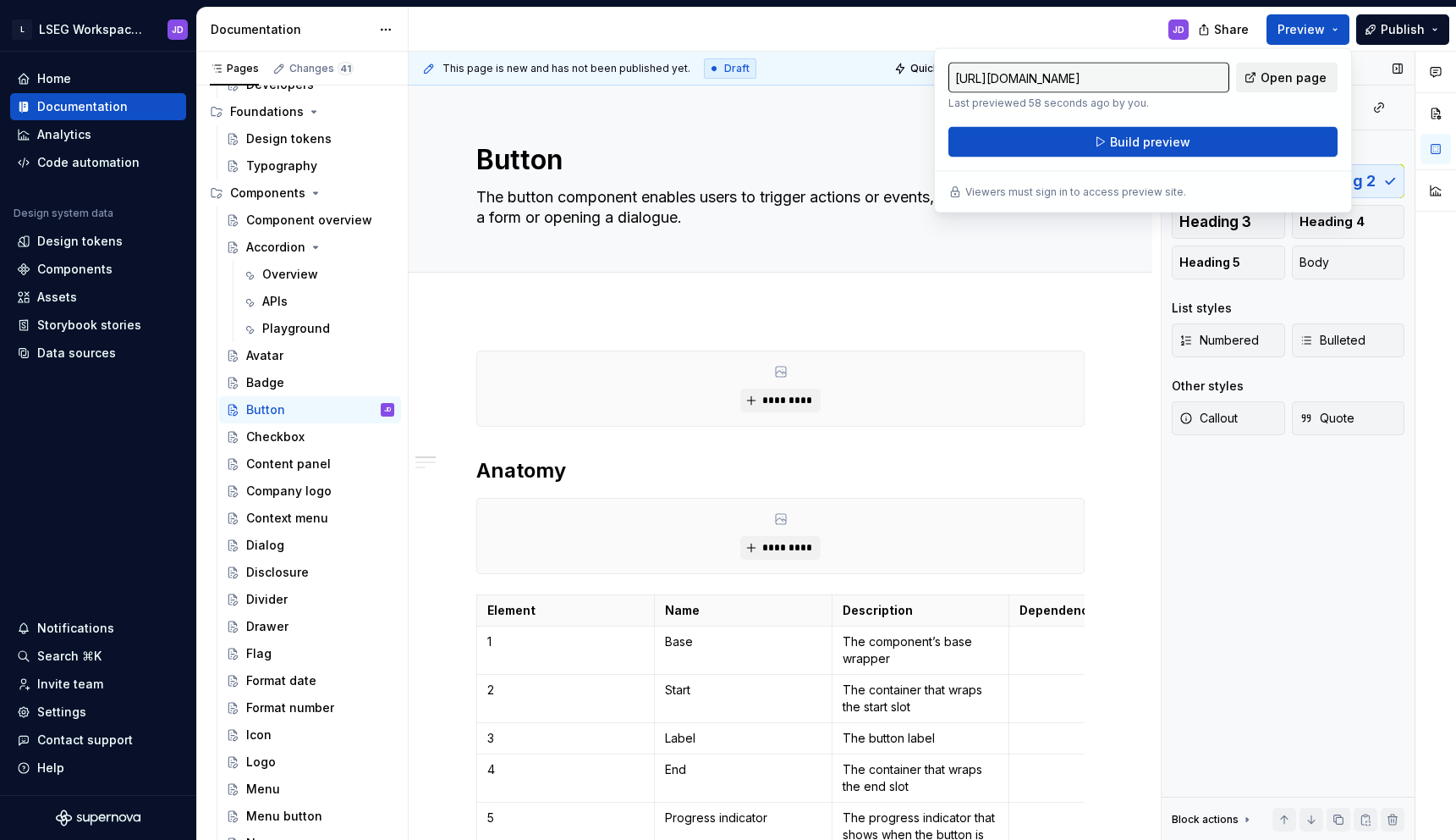
click at [1284, 77] on span "Open page" at bounding box center [1294, 78] width 66 height 17
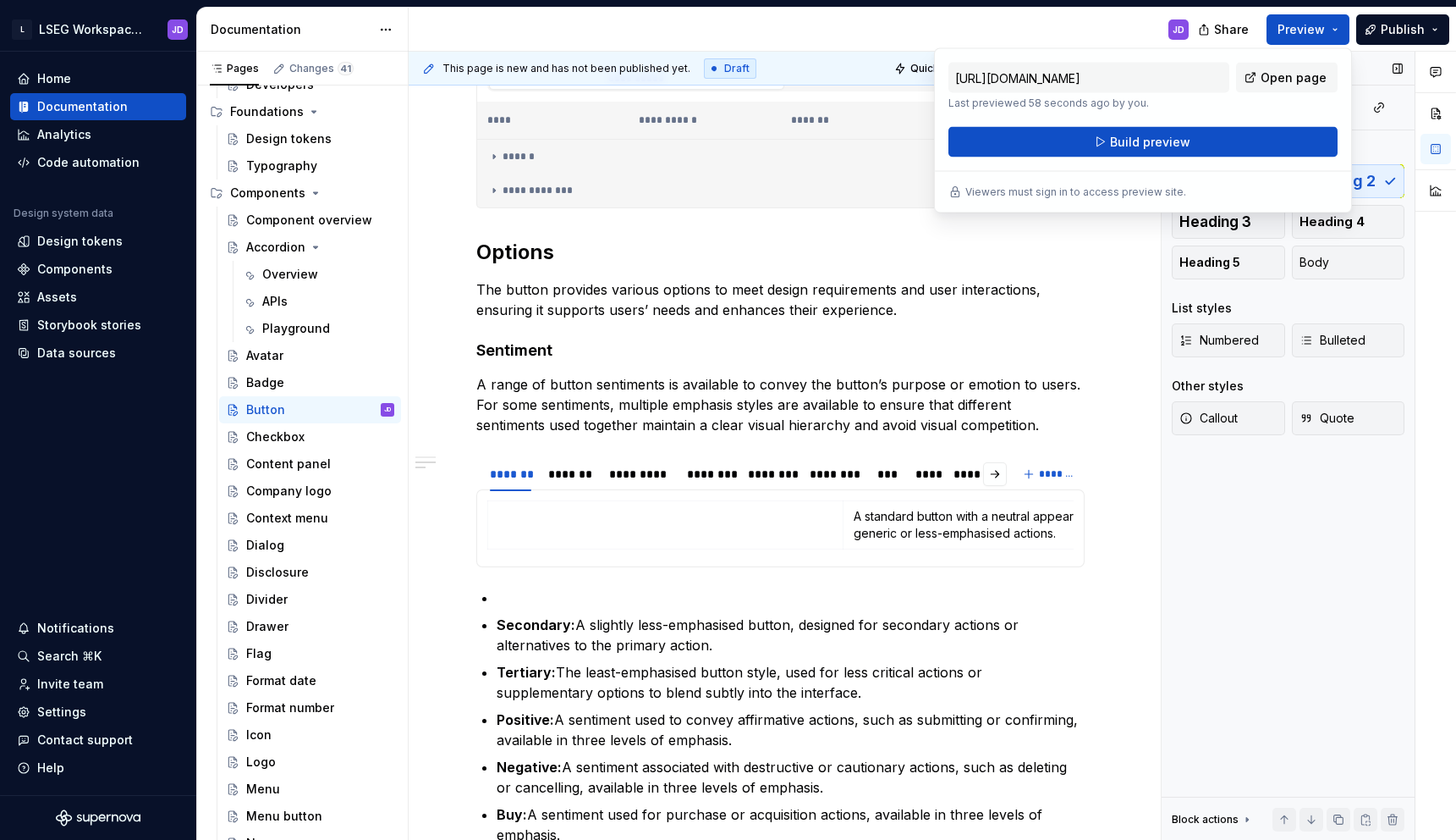
scroll to position [969, 0]
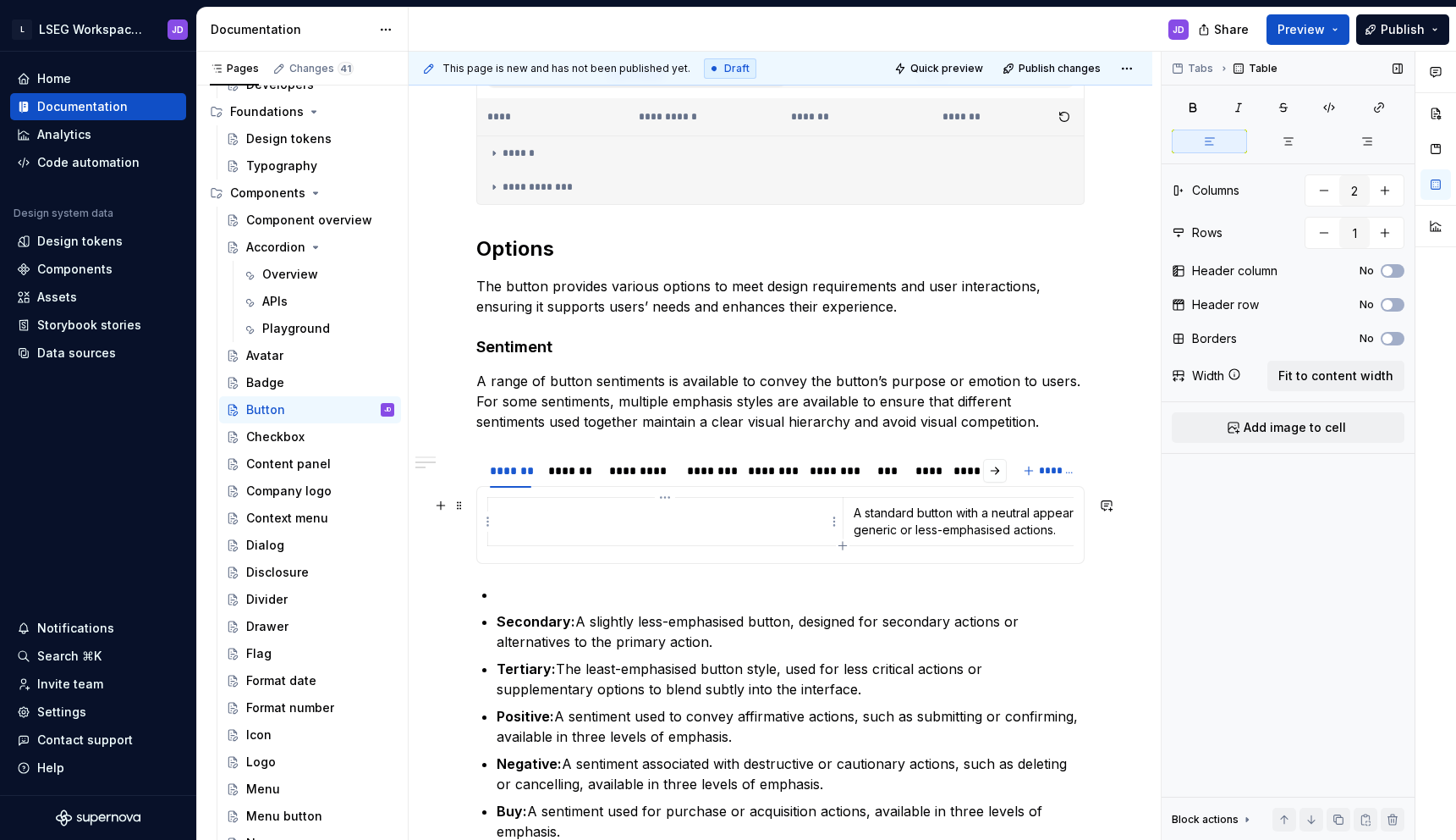
click at [574, 521] on p at bounding box center [665, 512] width 334 height 17
click at [649, 469] on div "*********" at bounding box center [640, 470] width 62 height 17
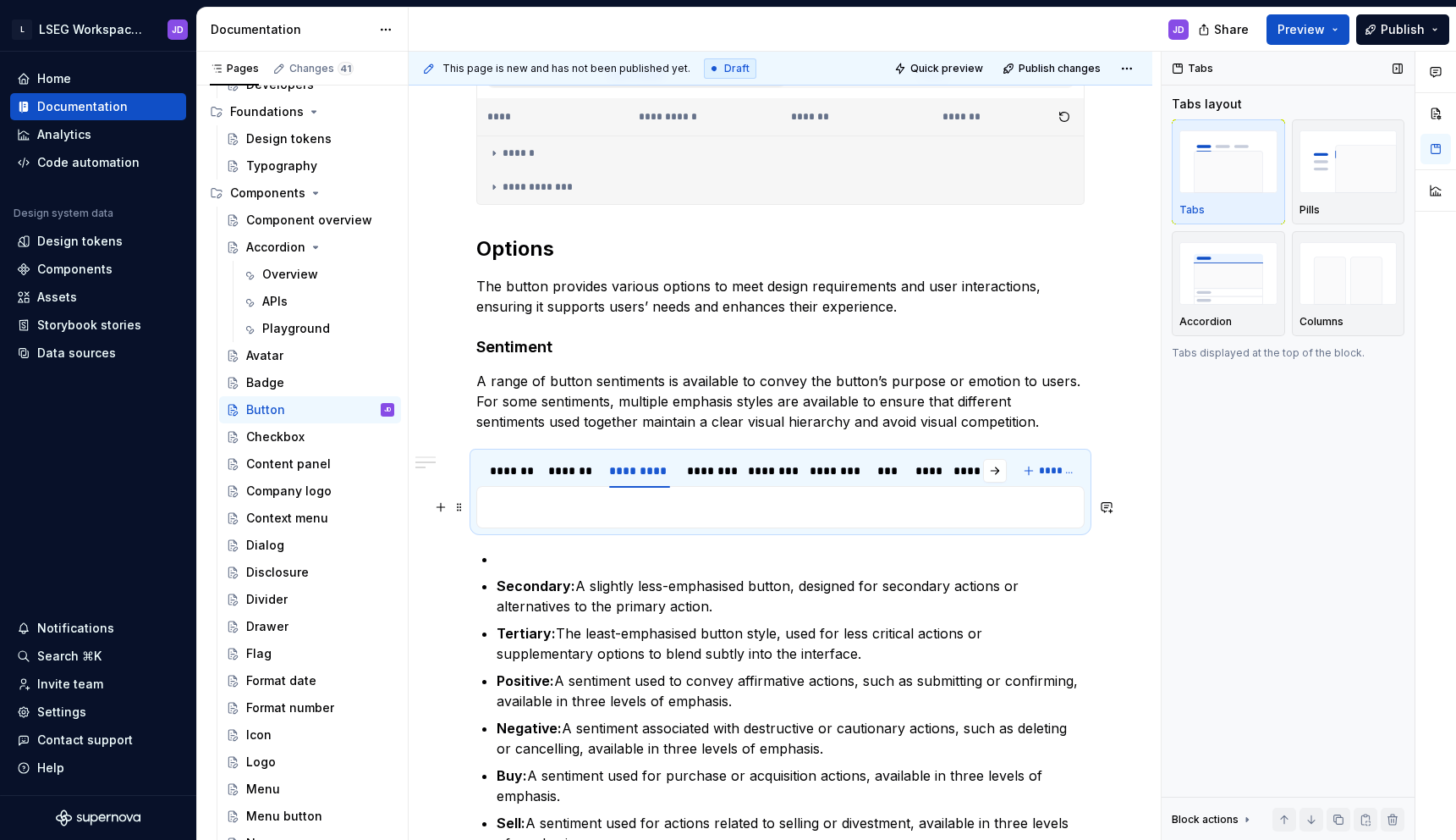
click at [612, 501] on p at bounding box center [780, 507] width 586 height 20
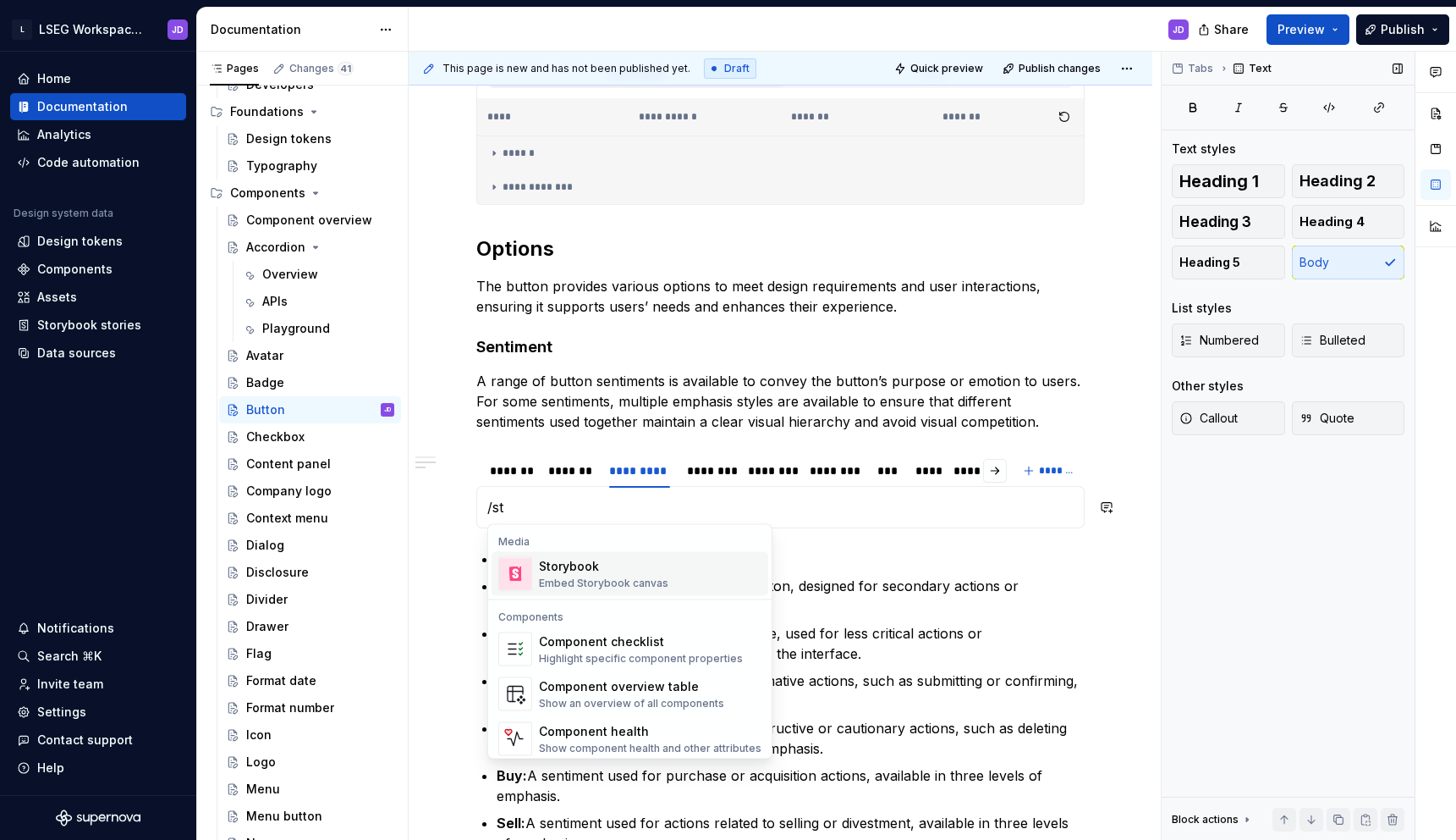
click at [574, 563] on div "Storybook" at bounding box center [603, 565] width 129 height 17
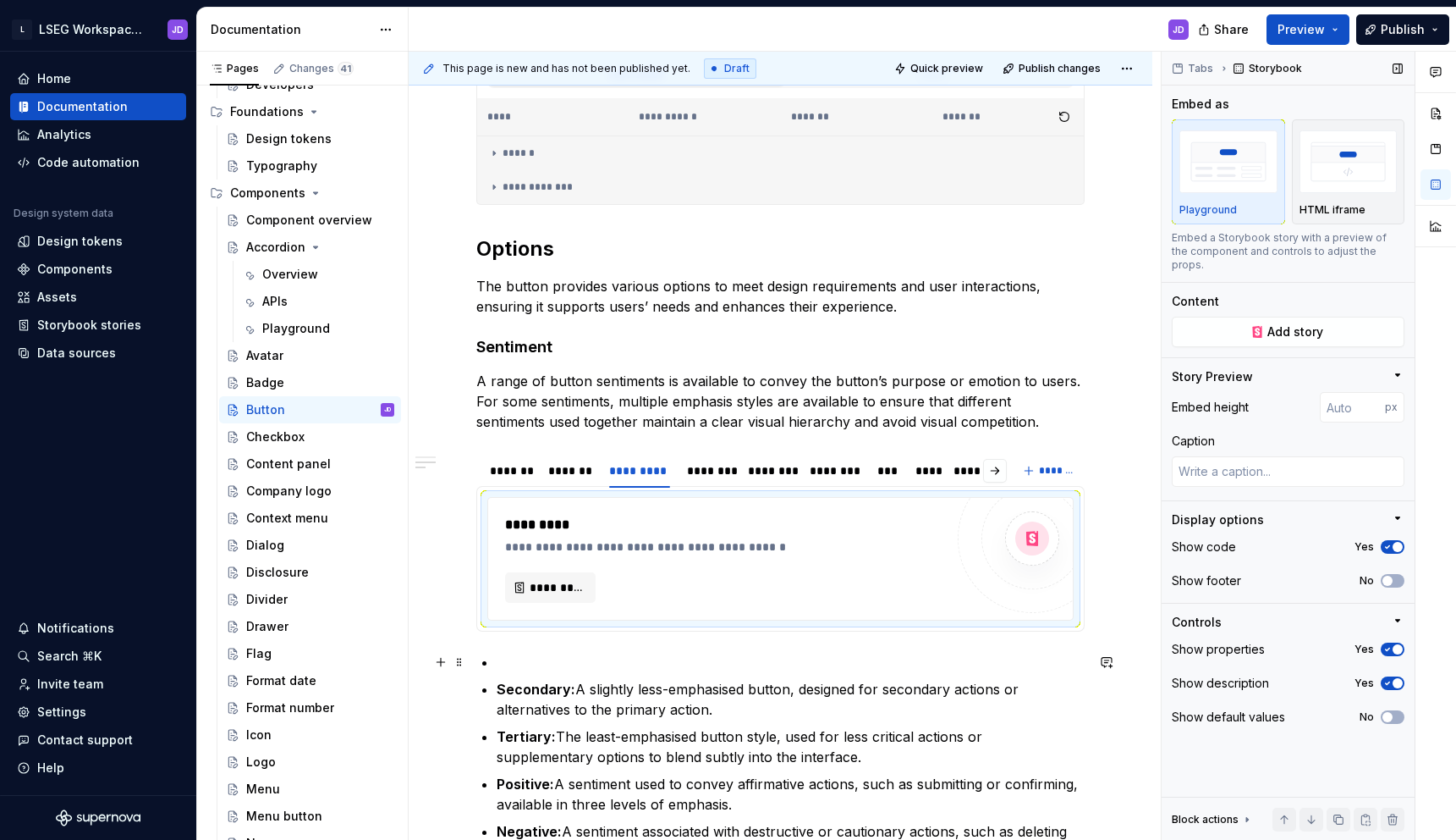
click at [559, 654] on p at bounding box center [791, 661] width 588 height 20
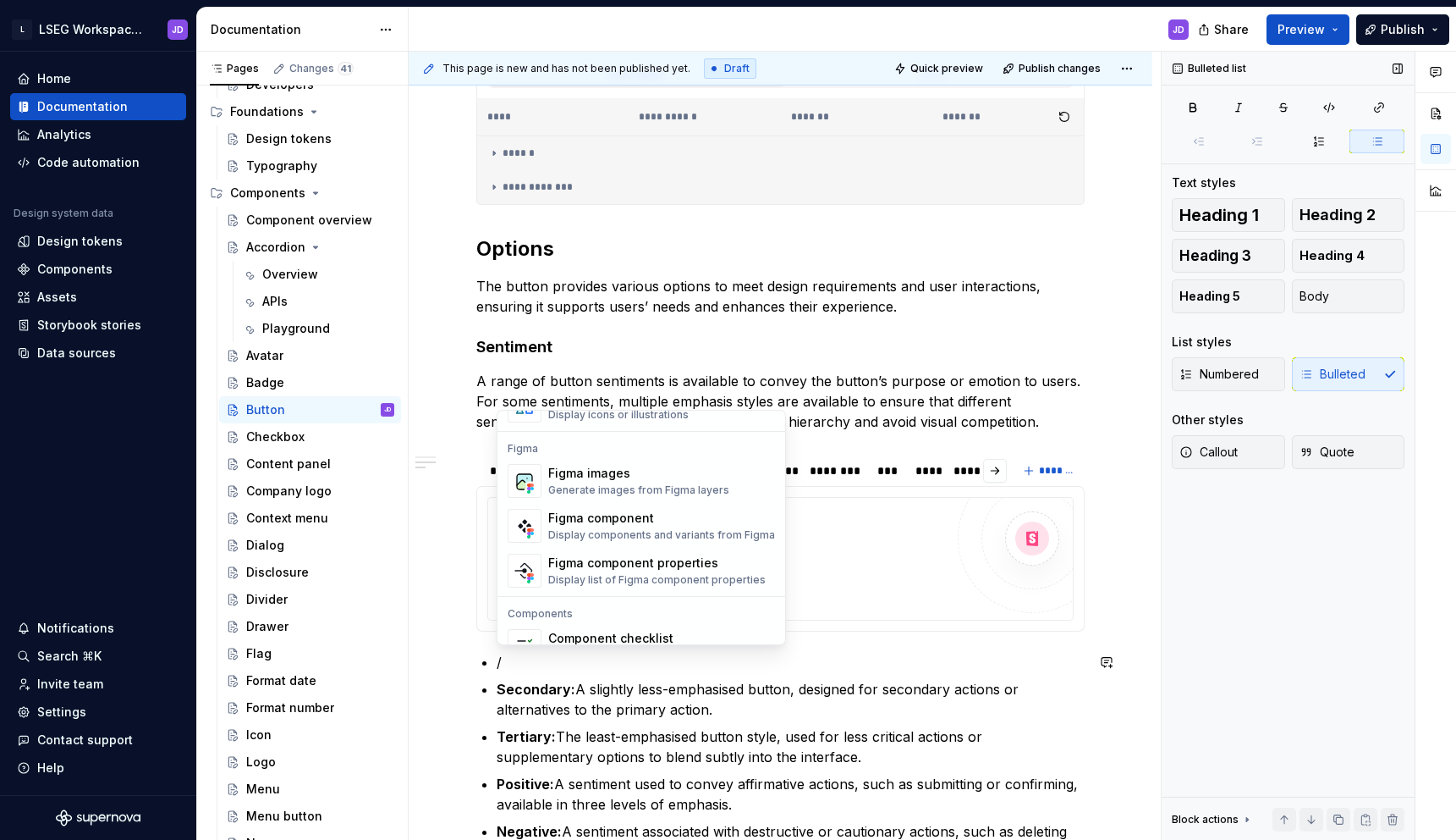
scroll to position [1685, 0]
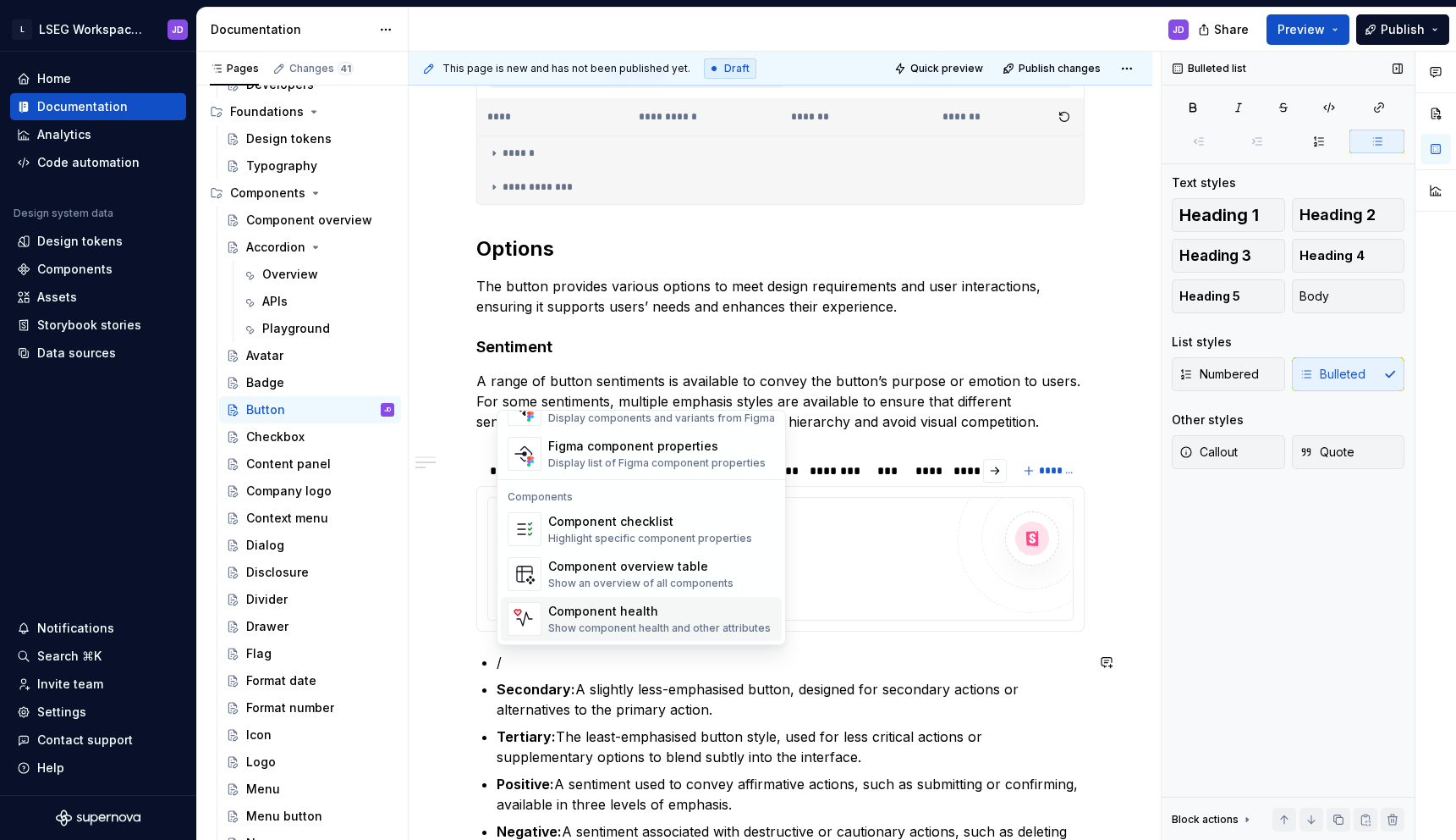
click at [654, 607] on div "Component health" at bounding box center [659, 611] width 222 height 17
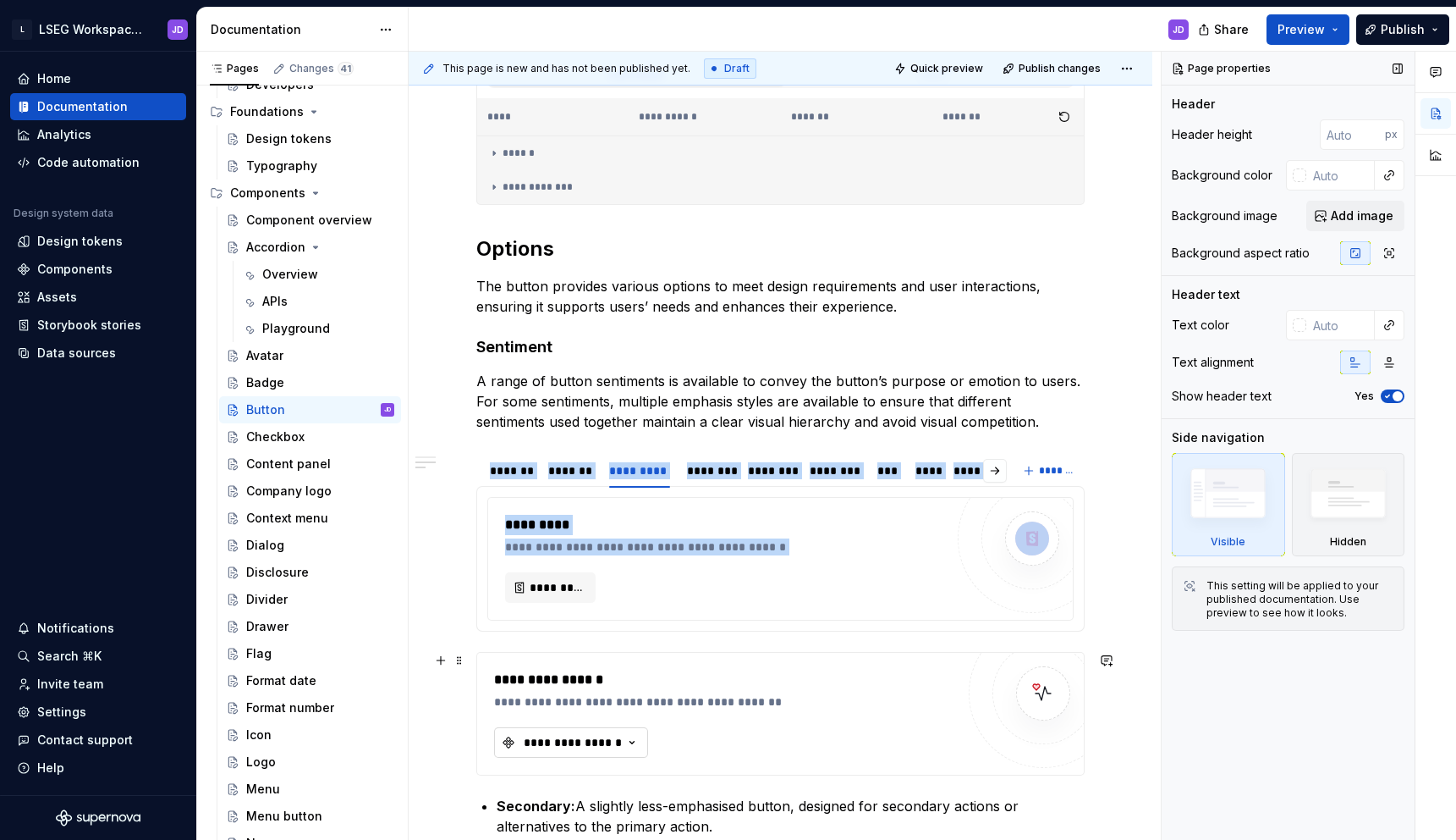
click at [623, 745] on icon "button" at bounding box center [631, 741] width 17 height 17
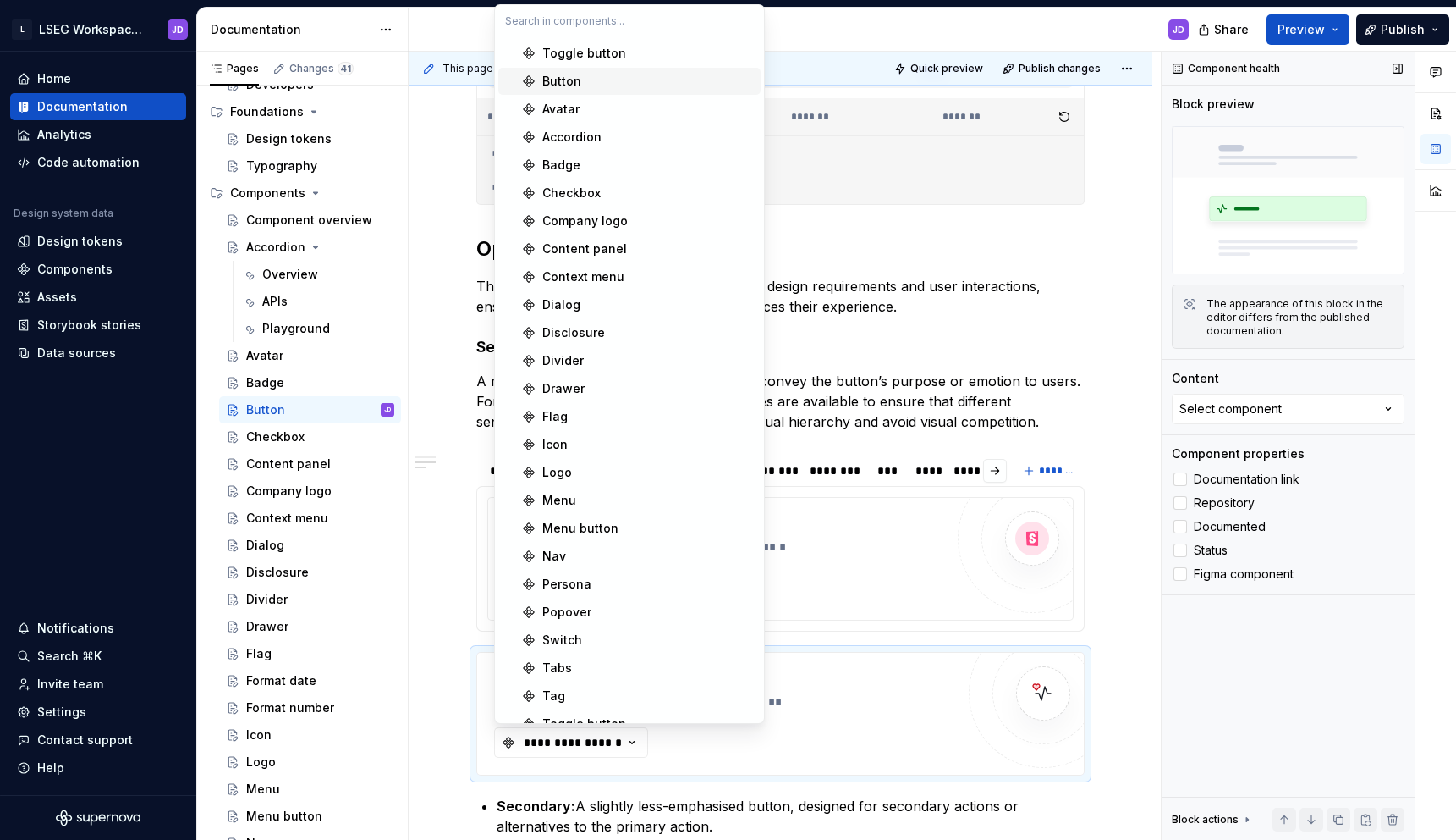
click at [593, 88] on div "Button" at bounding box center [648, 80] width 212 height 17
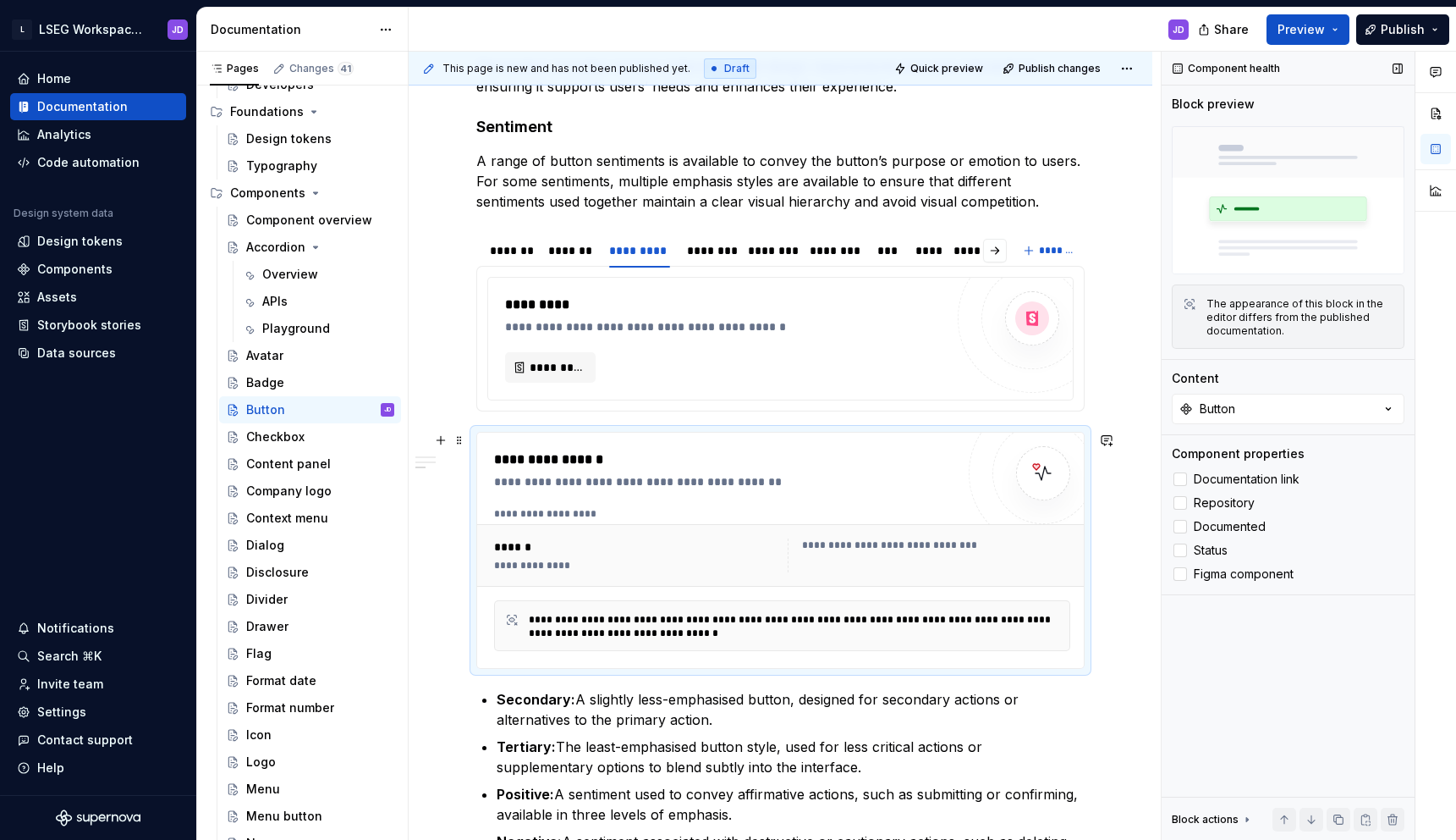
scroll to position [1209, 0]
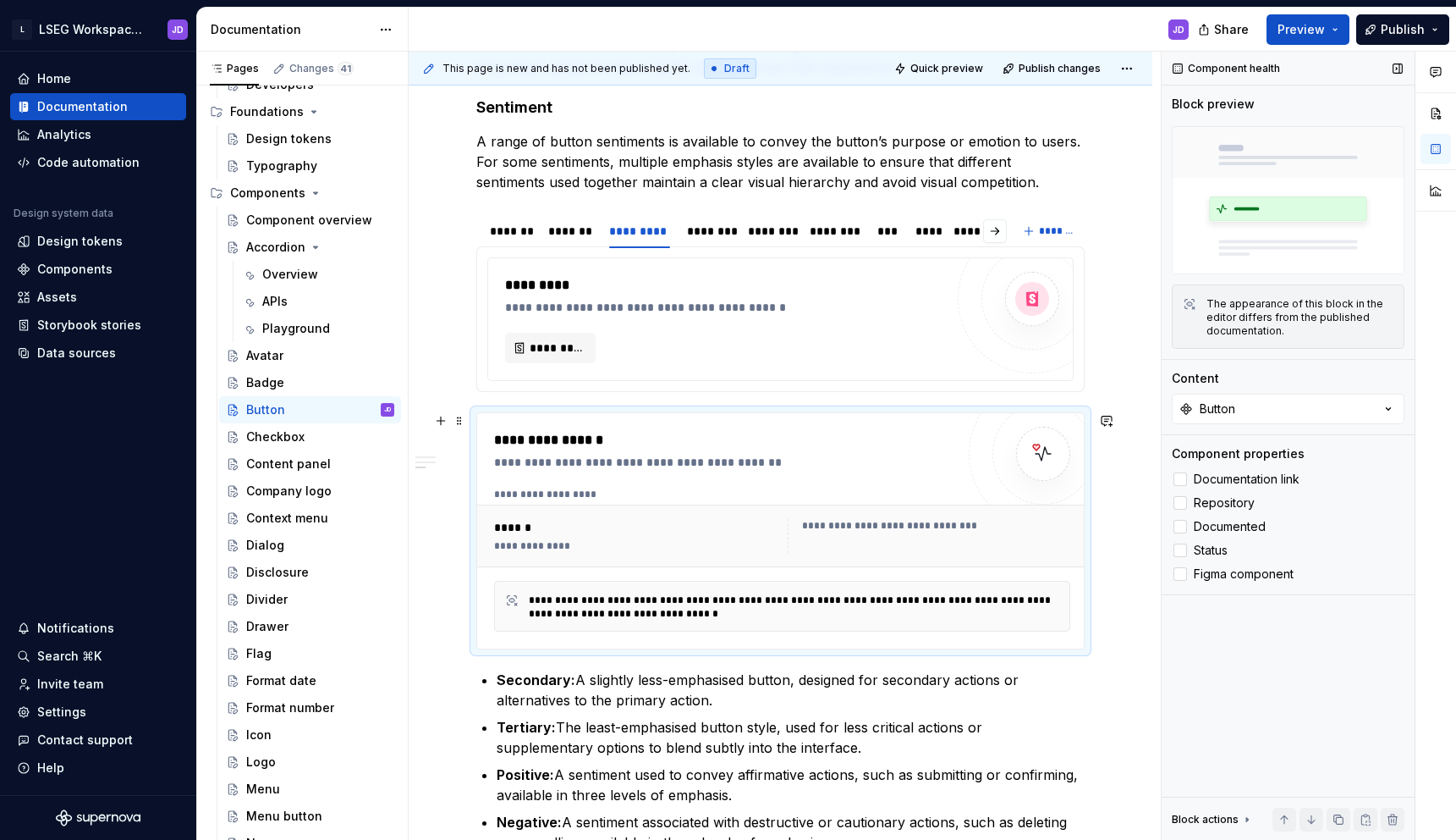
click at [1121, 496] on div "**********" at bounding box center [780, 231] width 744 height 2261
click at [466, 425] on span at bounding box center [459, 420] width 14 height 24
click at [523, 557] on div "Delete" at bounding box center [528, 570] width 144 height 27
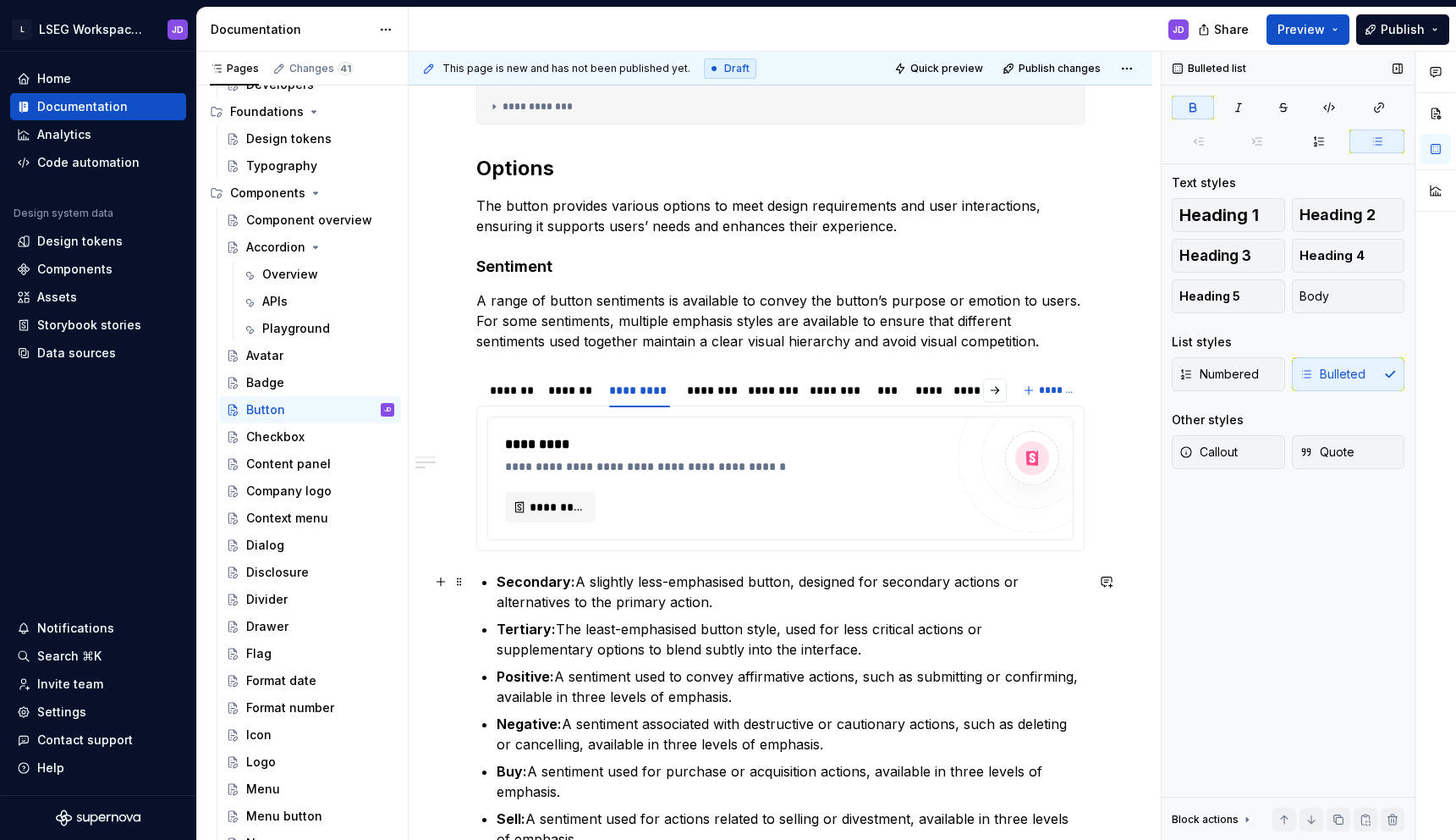
scroll to position [1040, 0]
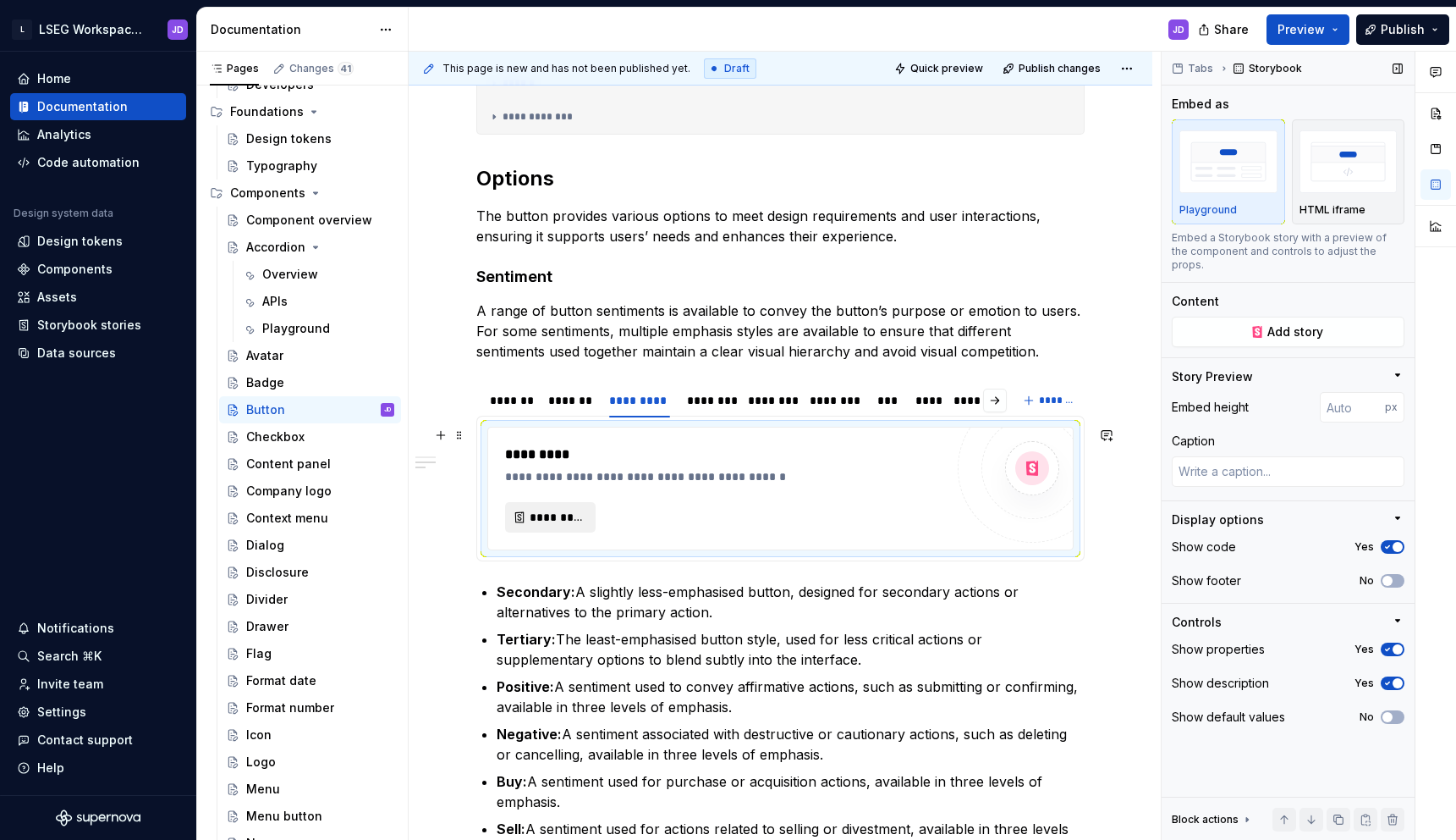
click at [563, 520] on span "*********" at bounding box center [556, 516] width 55 height 17
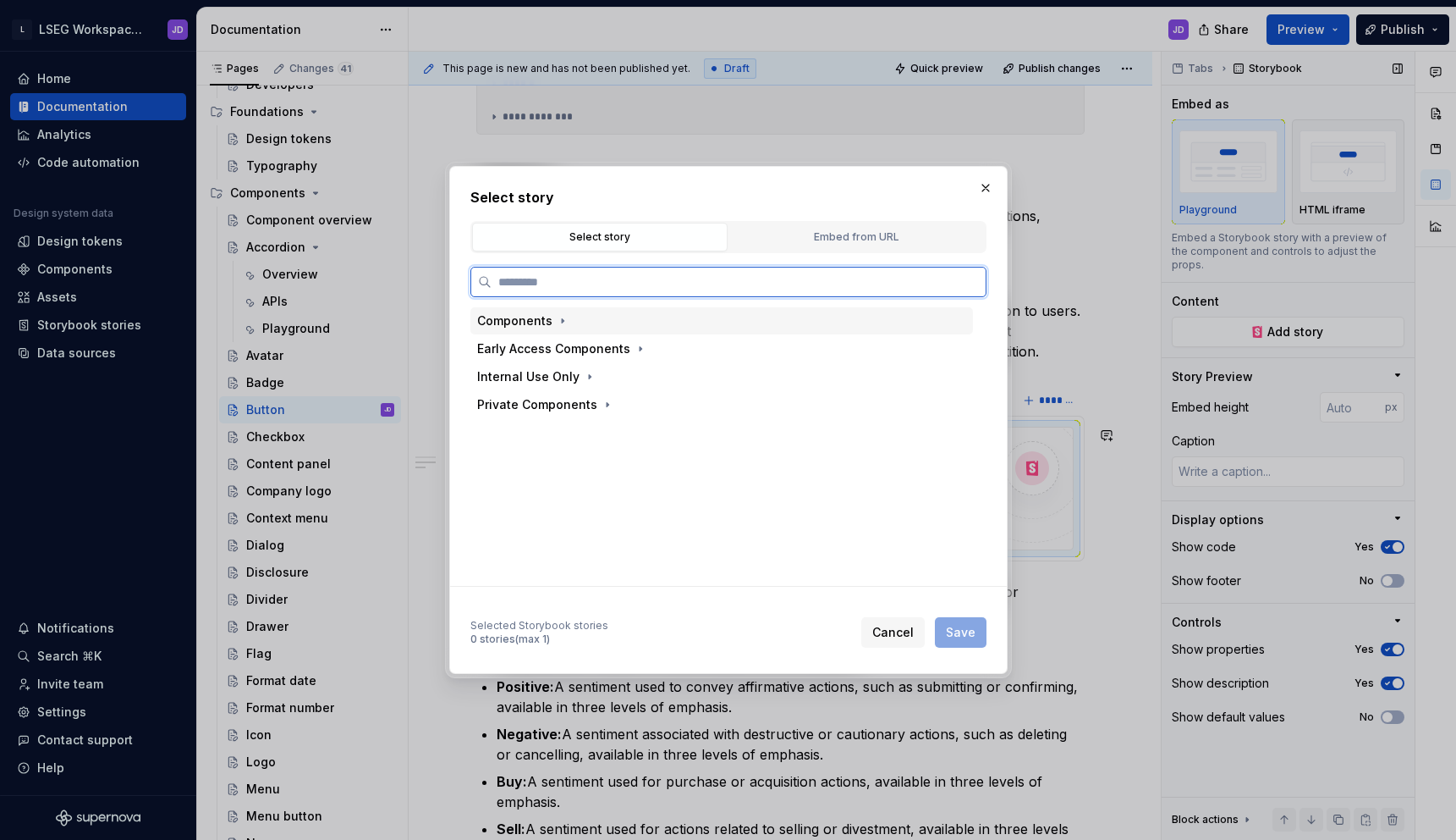
click at [545, 320] on div "Components" at bounding box center [514, 320] width 75 height 17
click at [534, 481] on div "Button" at bounding box center [533, 488] width 39 height 17
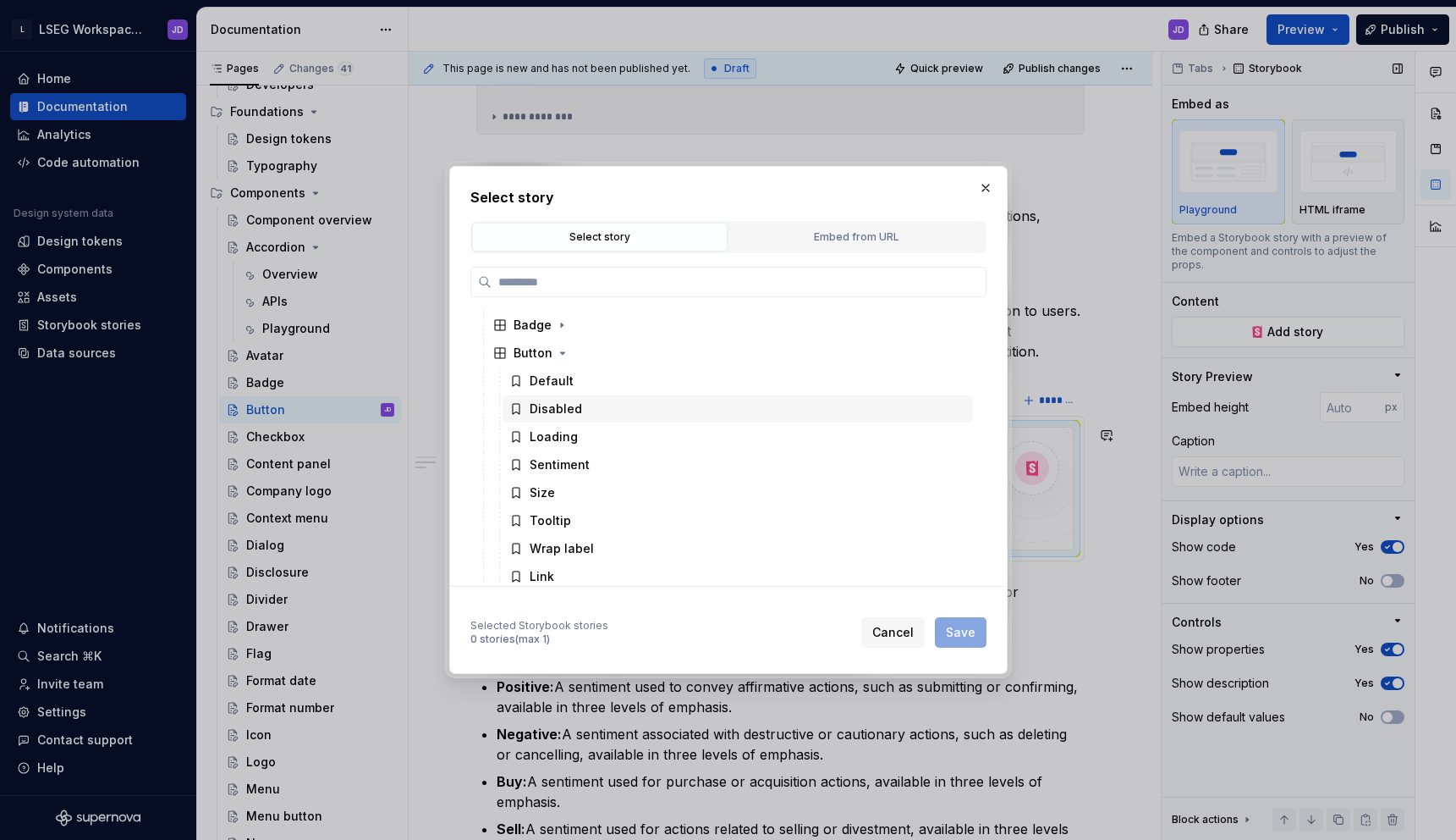
scroll to position [140, 0]
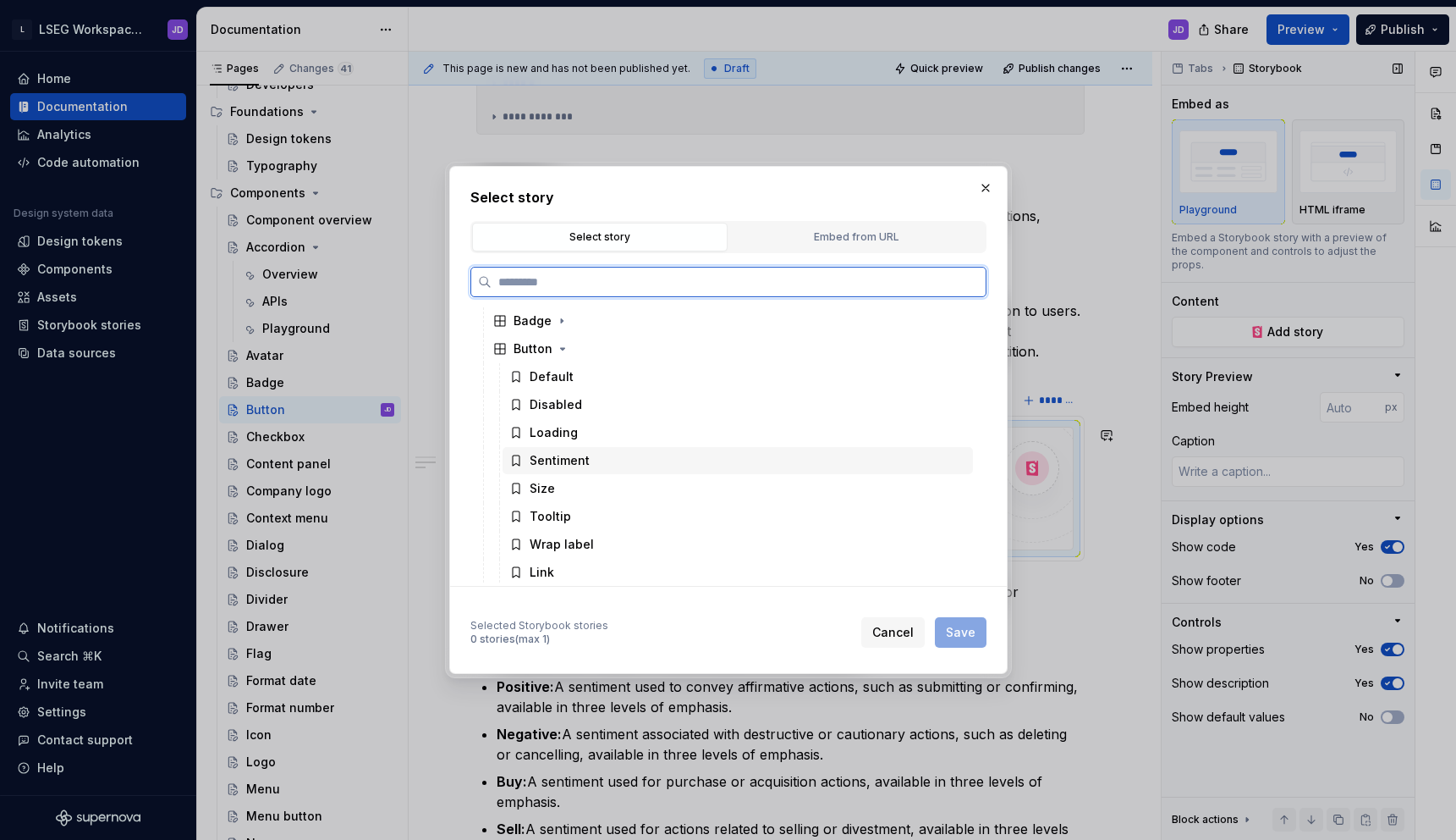
click at [559, 454] on div "Sentiment" at bounding box center [559, 460] width 60 height 17
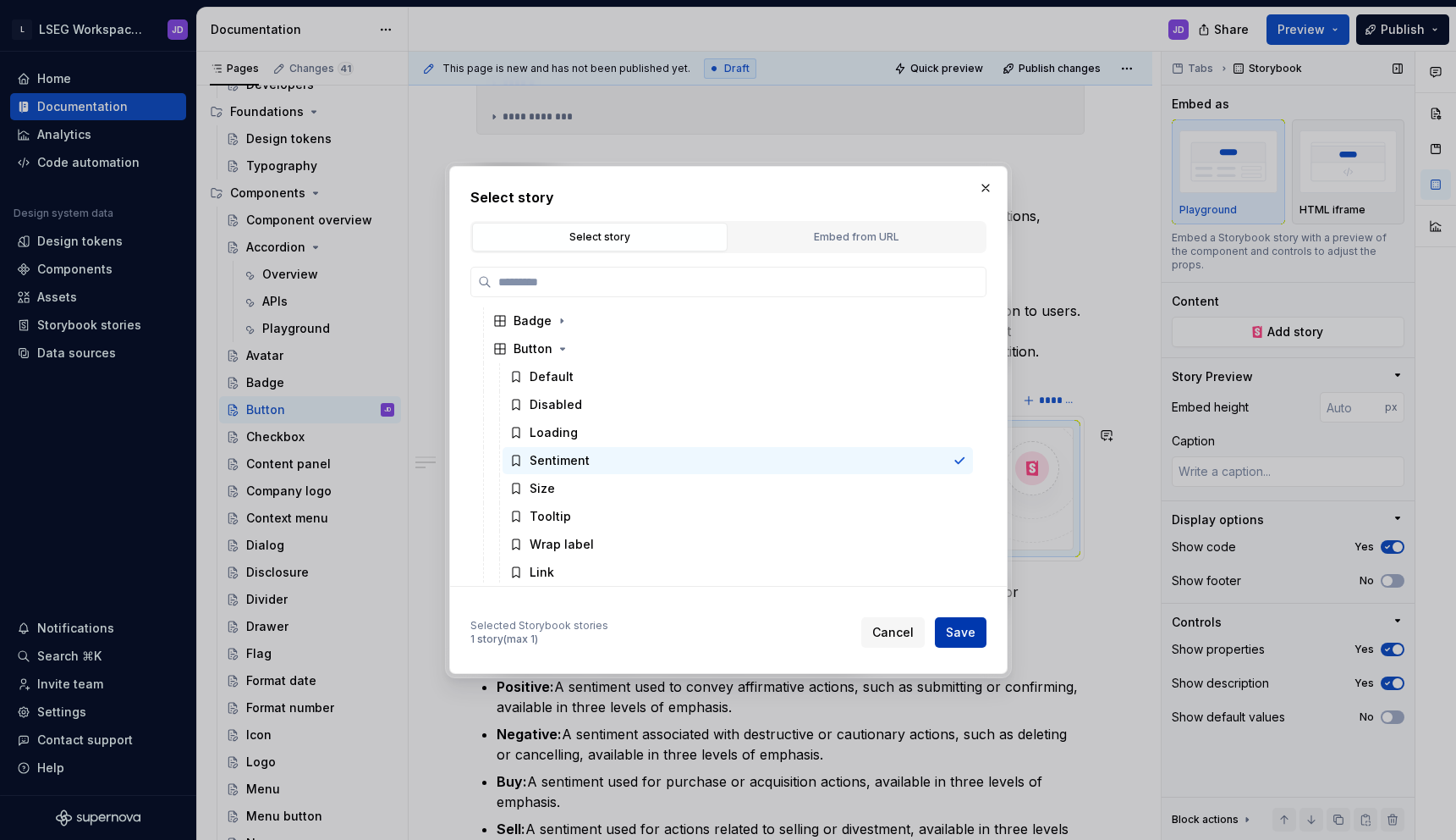
click at [970, 630] on span "Save" at bounding box center [961, 632] width 30 height 17
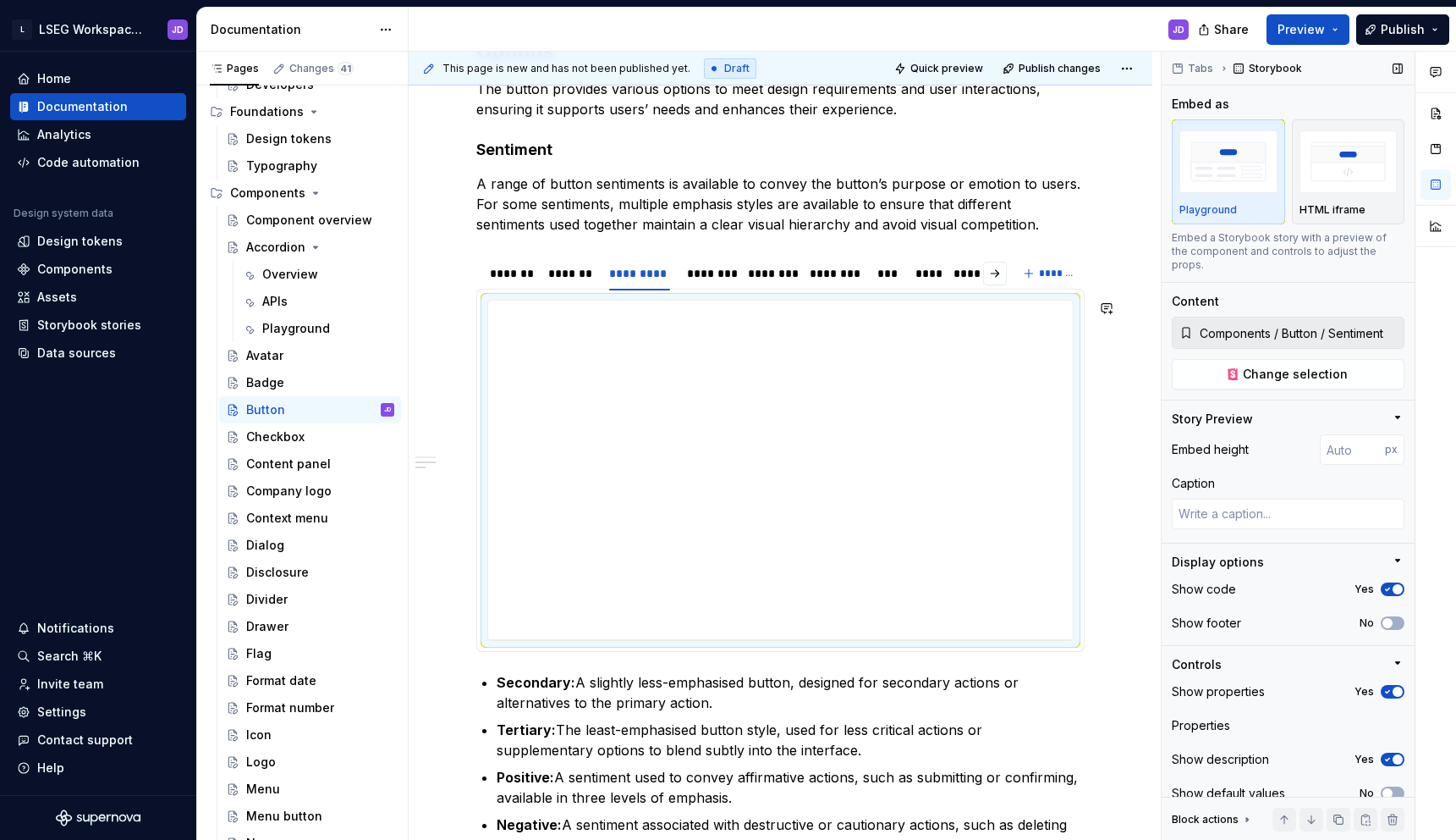
scroll to position [1180, 0]
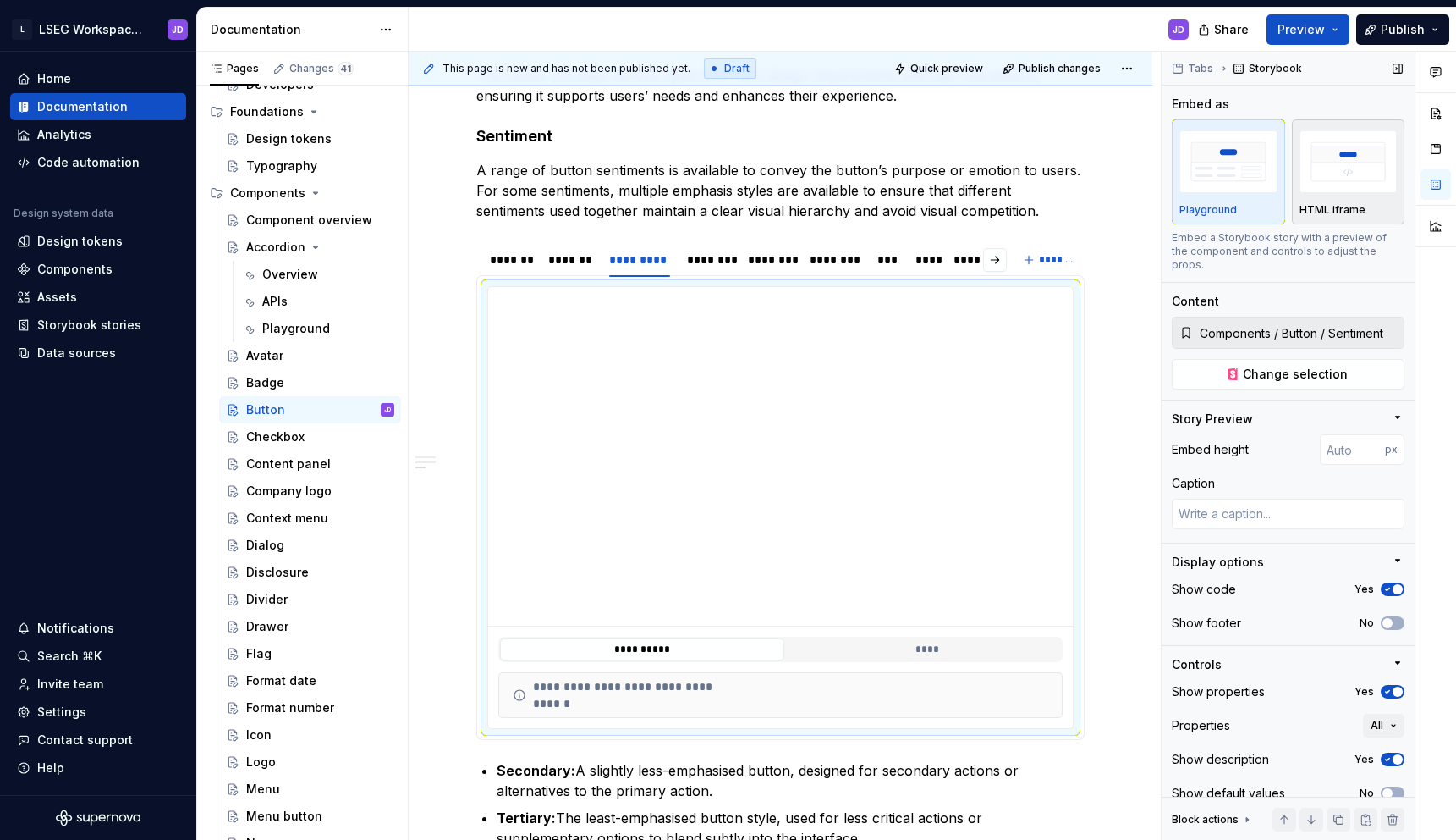
click at [1361, 174] on img "button" at bounding box center [1348, 160] width 99 height 62
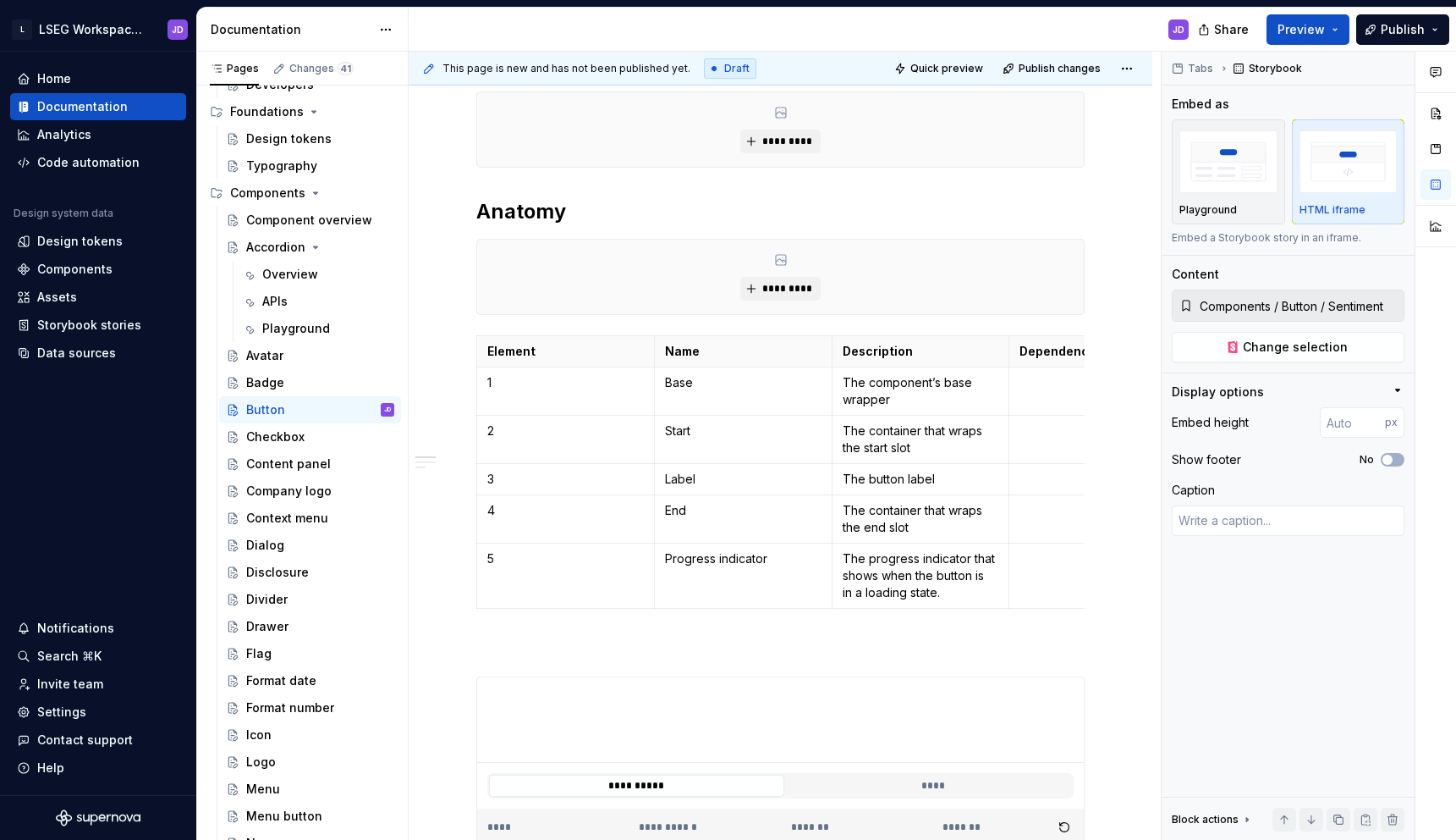
scroll to position [0, 0]
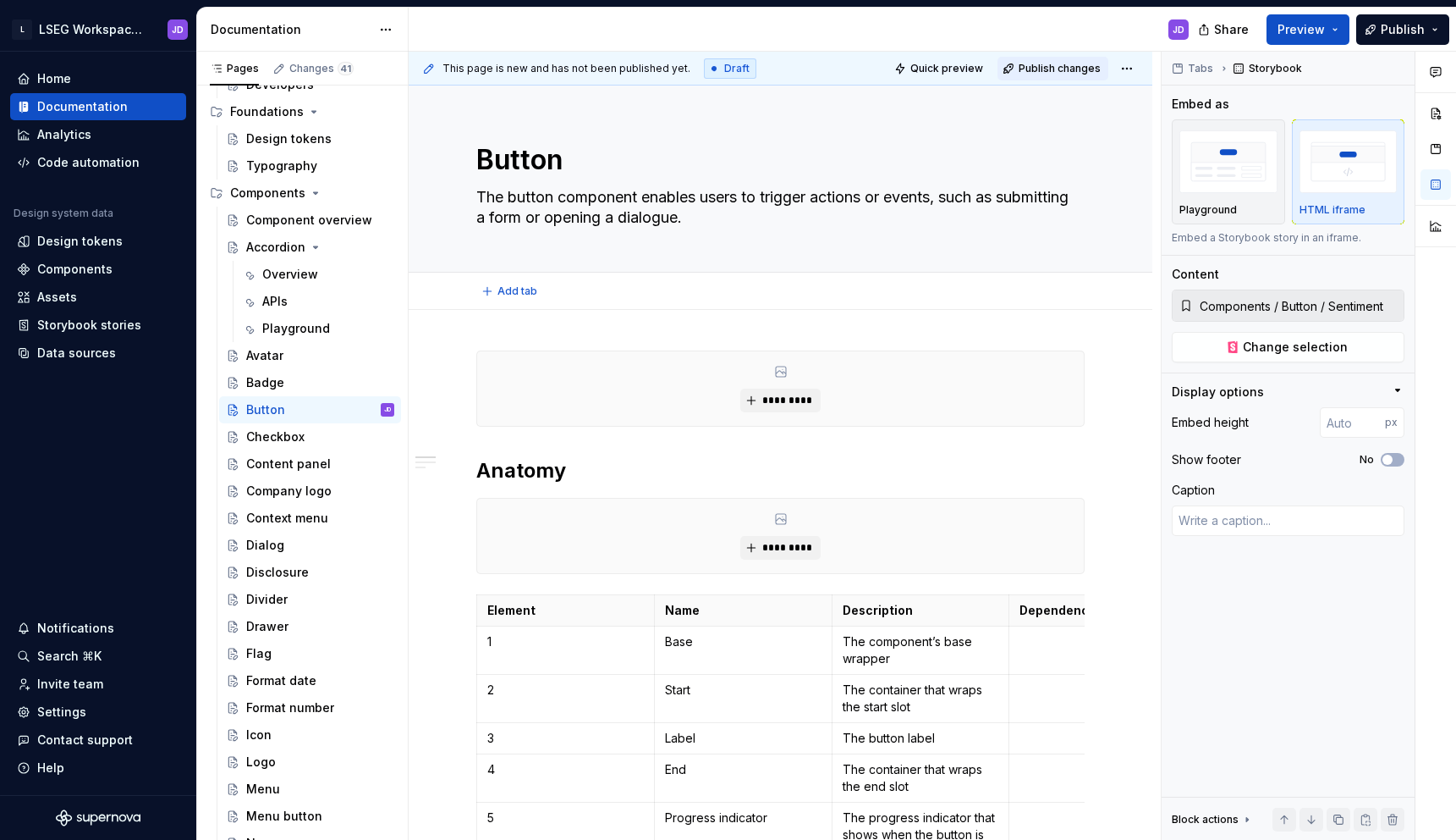
type textarea "*"
